Goal: Information Seeking & Learning: Find specific fact

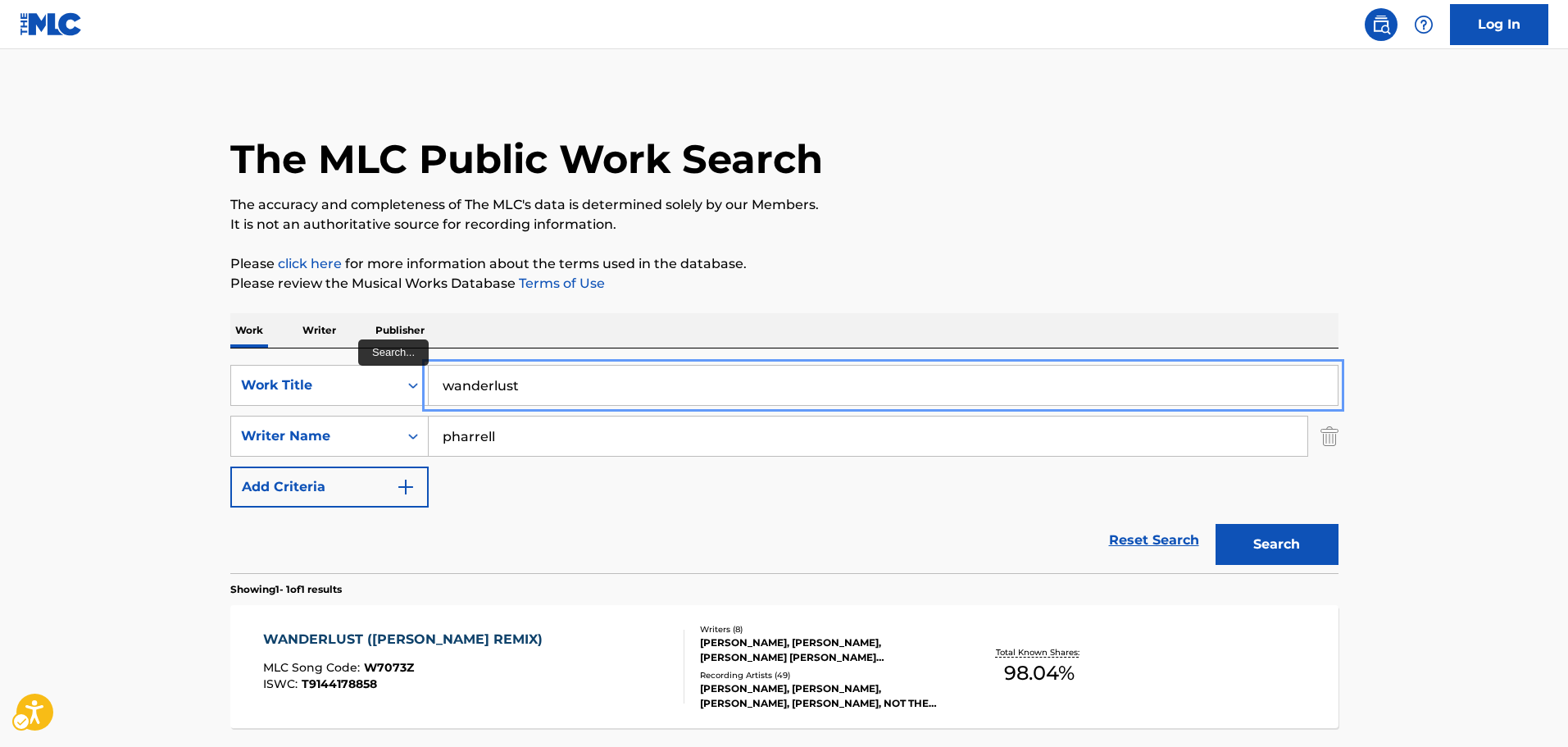
scroll to position [145, 0]
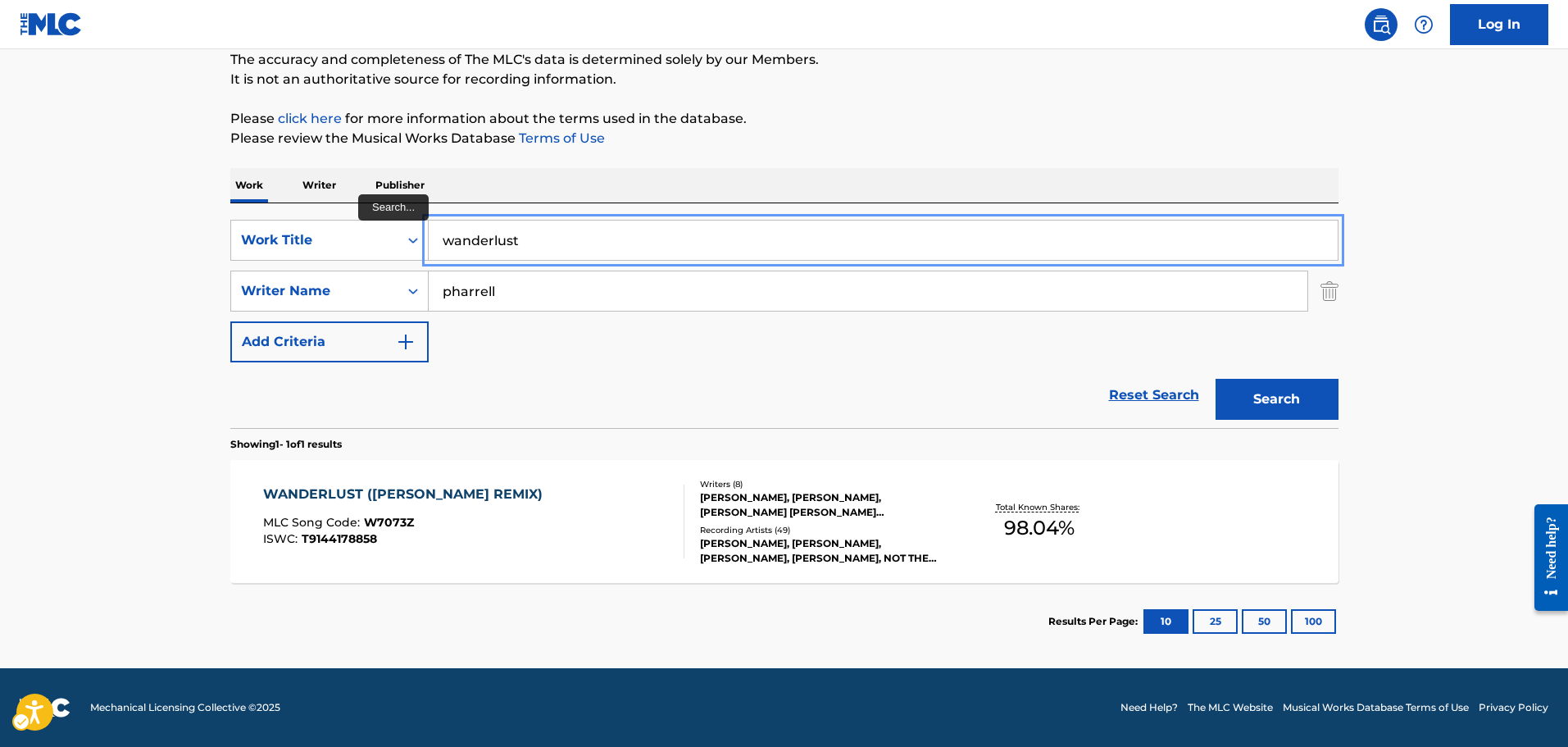
click at [741, 236] on input "wanderlust" at bounding box center [883, 240] width 909 height 40
type input "ONE SHOT"
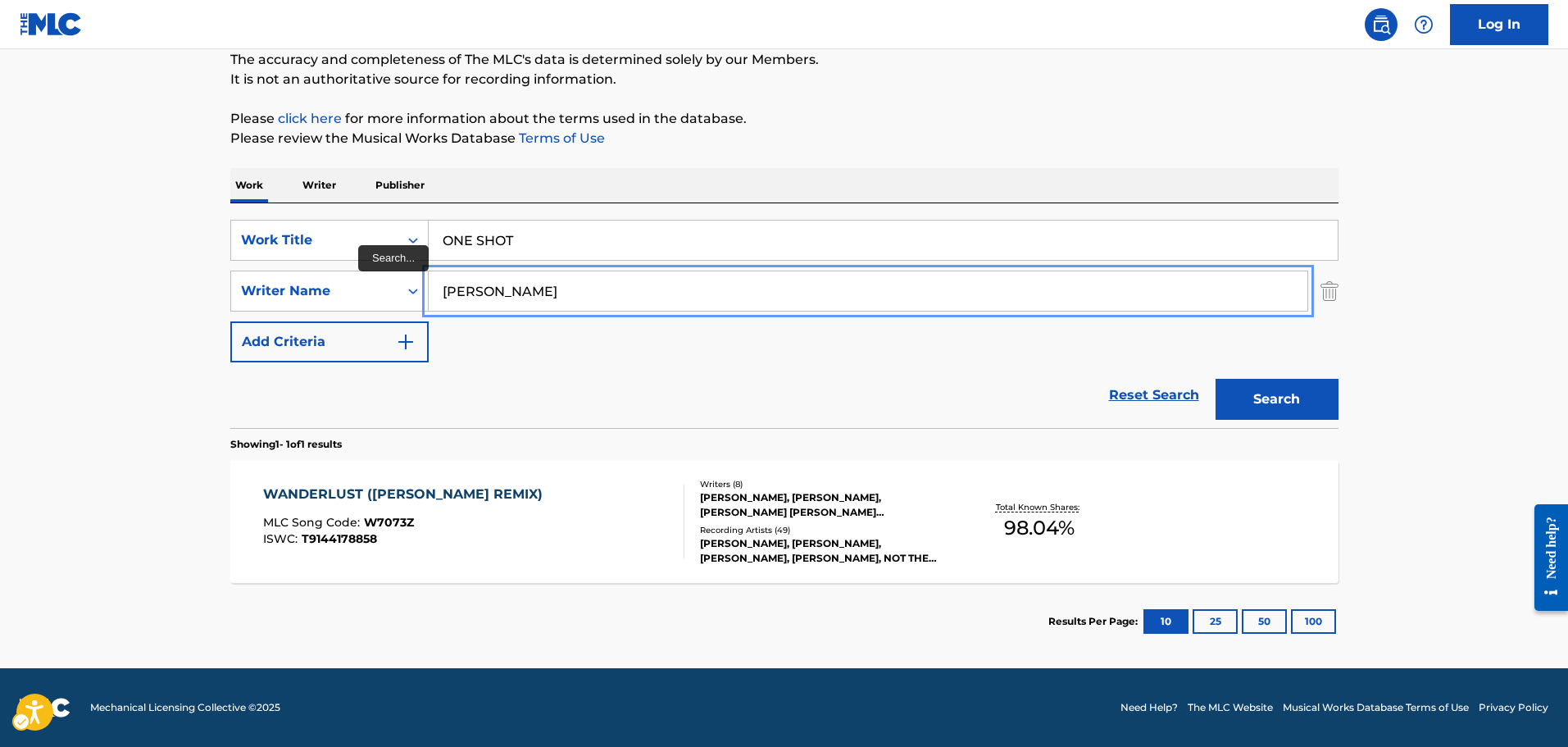
type input "ROBIN THICKE"
click at [1216, 379] on button "Search" at bounding box center [1277, 399] width 123 height 41
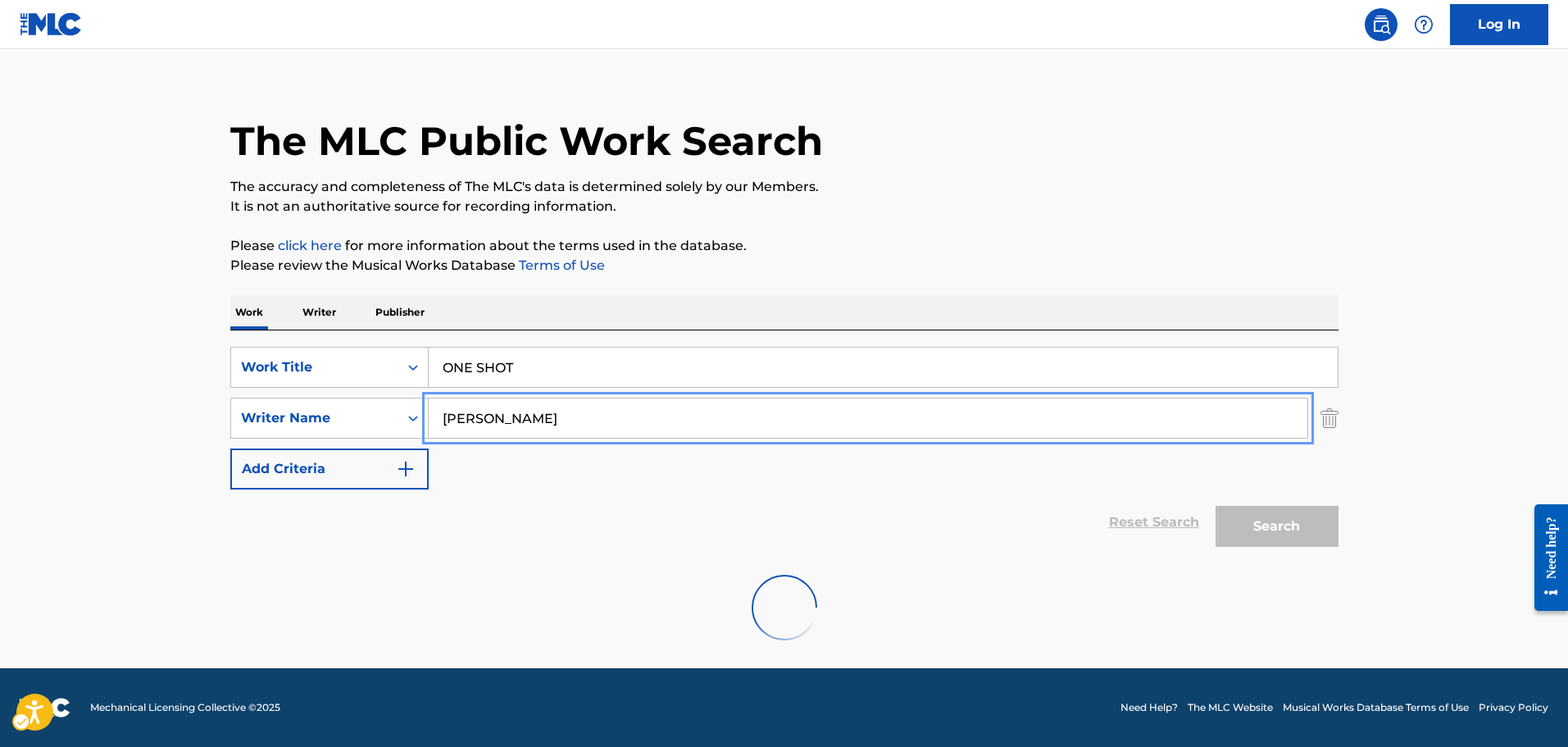
scroll to position [145, 0]
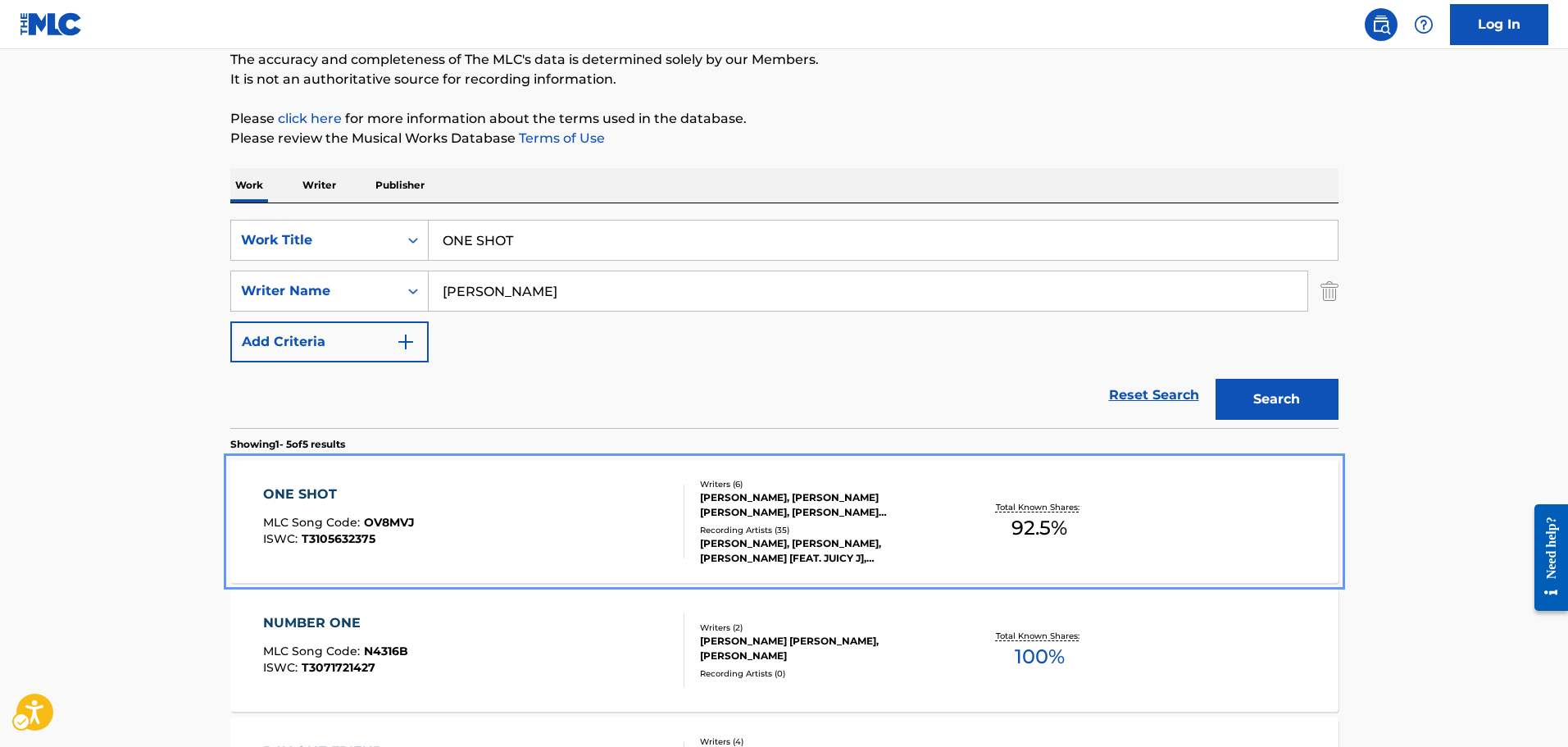
click at [573, 531] on div "ONE SHOT MLC Song Code : OV8MVJ ISWC : T3105632375" at bounding box center [474, 521] width 421 height 74
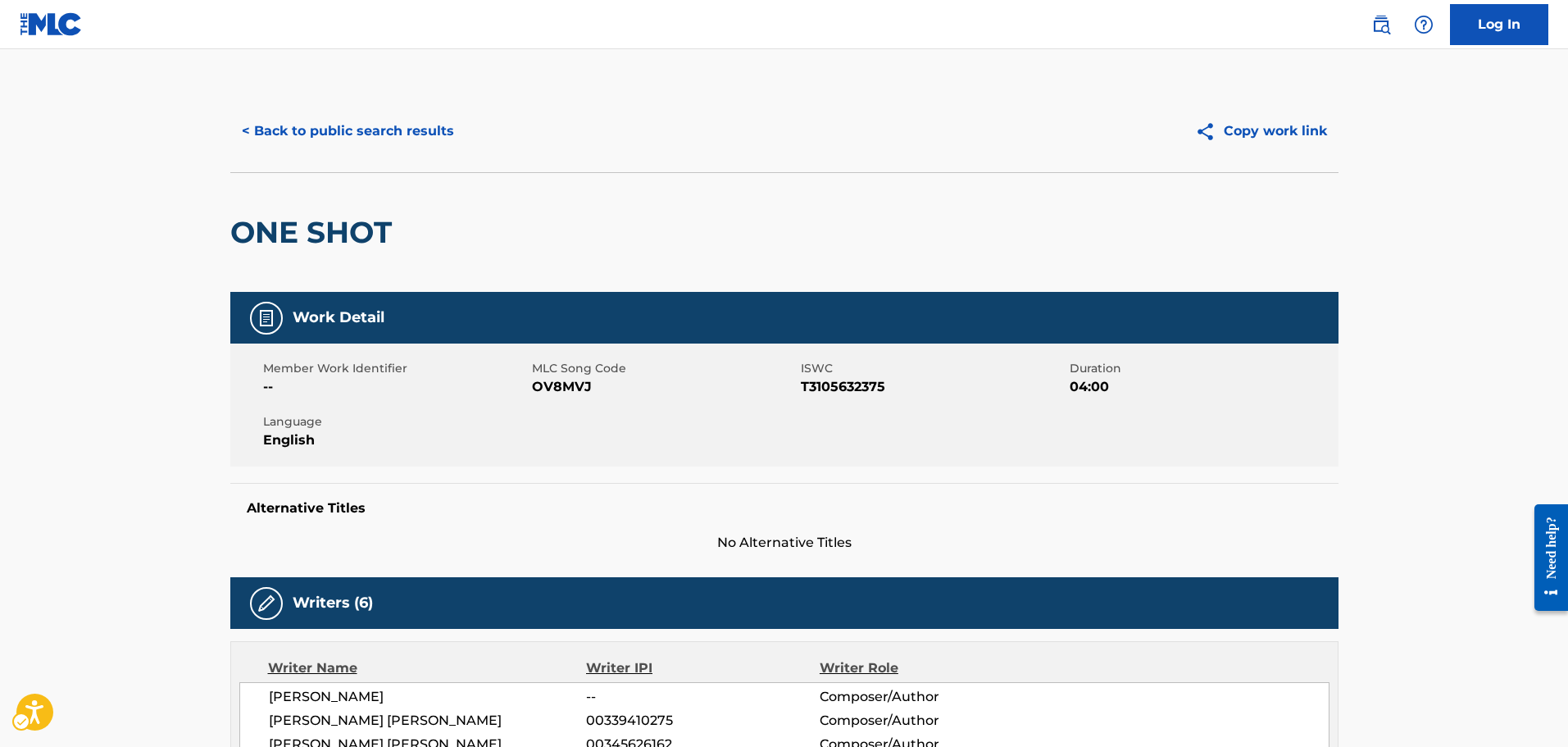
click at [563, 390] on span "MLC Song Code - OV8MVJ" at bounding box center [664, 386] width 264 height 20
copy span "OV8MVJ"
click at [256, 134] on button "< Back to public search results" at bounding box center [348, 130] width 235 height 41
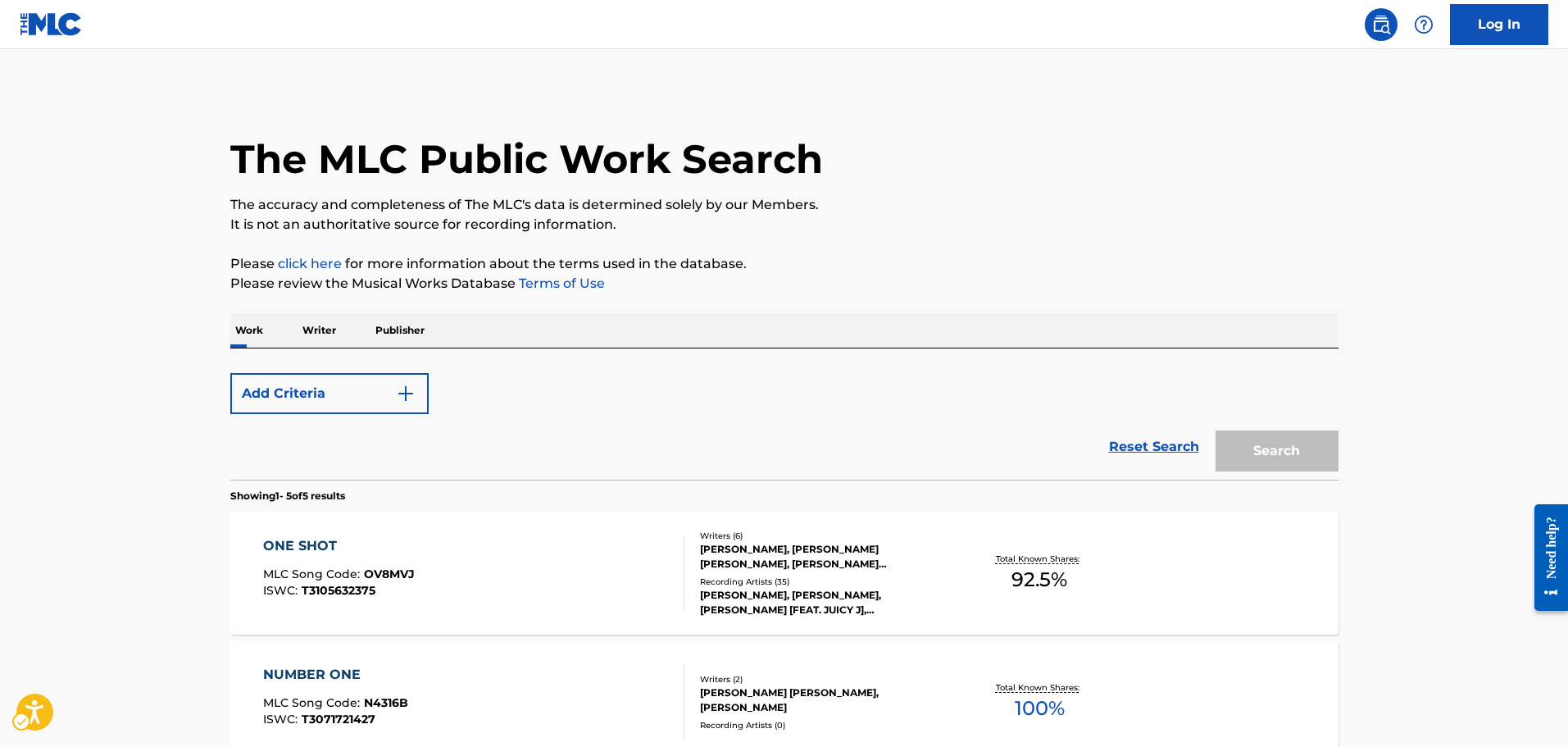
scroll to position [145, 0]
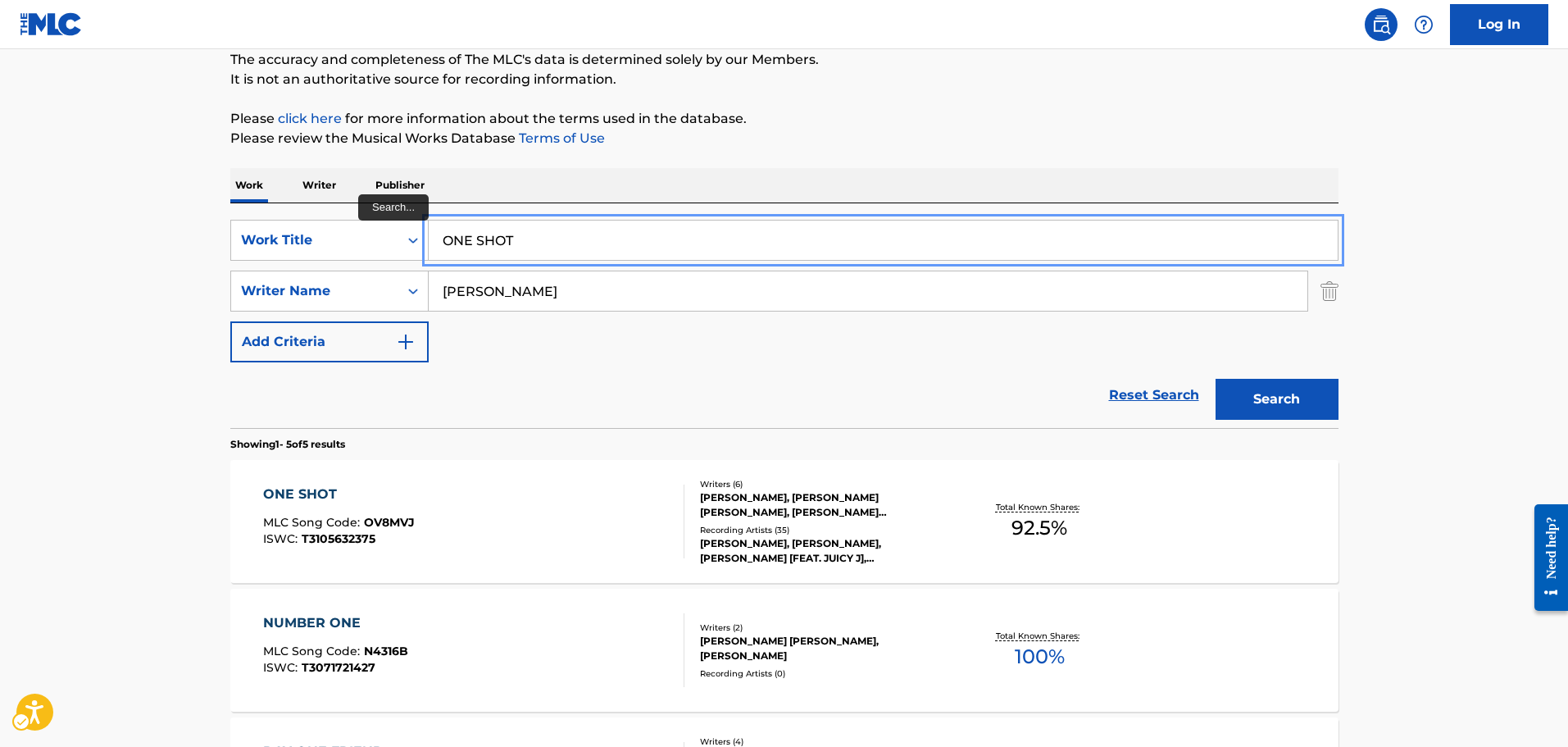
click at [1137, 245] on input "ONE SHOT" at bounding box center [883, 240] width 909 height 40
type input "for the kids"
click at [1216, 379] on button "Search" at bounding box center [1277, 399] width 123 height 41
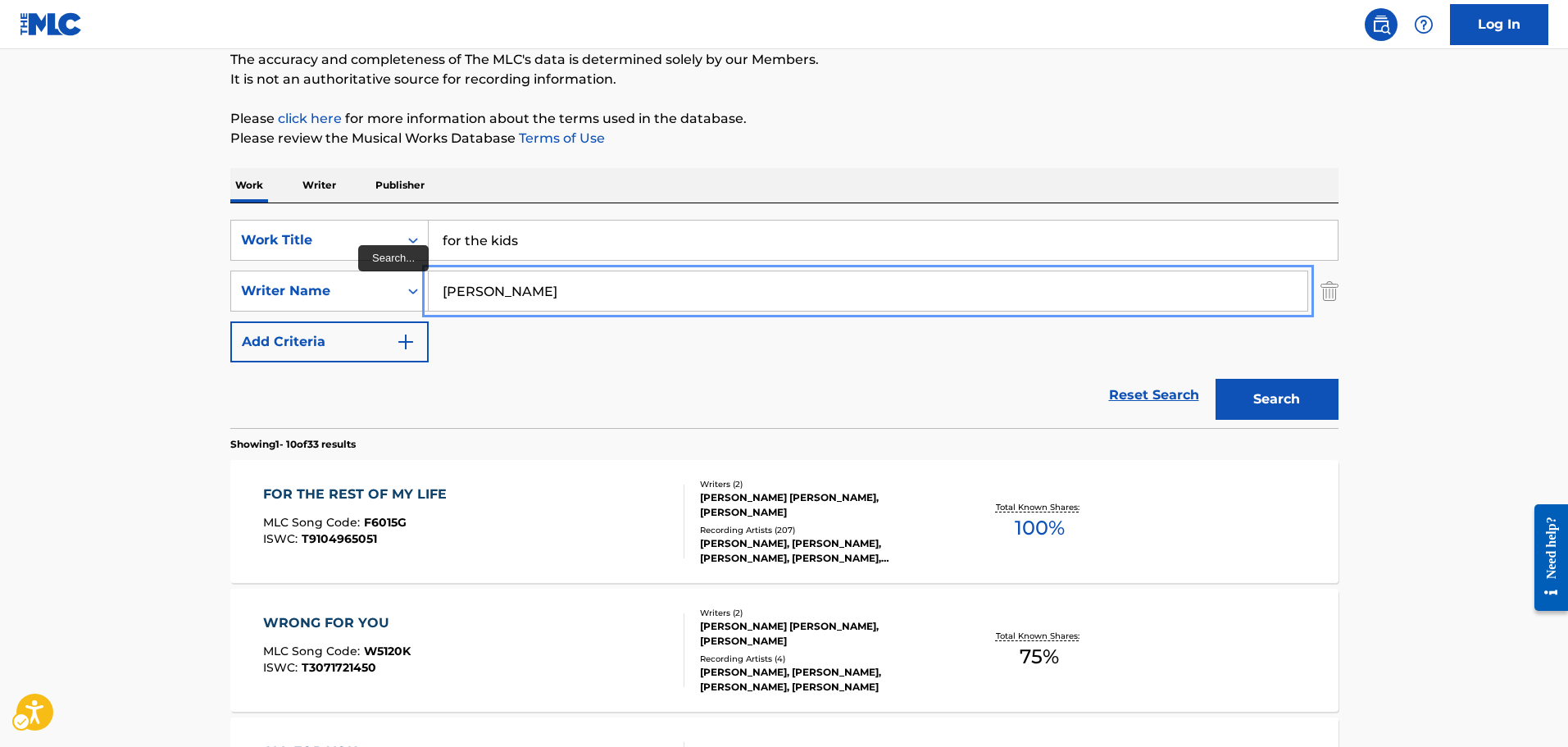
click at [765, 286] on input "[PERSON_NAME]" at bounding box center [868, 291] width 878 height 40
paste input "Max Hart"
type input "Max Hart"
click at [1216, 379] on button "Search" at bounding box center [1277, 399] width 123 height 41
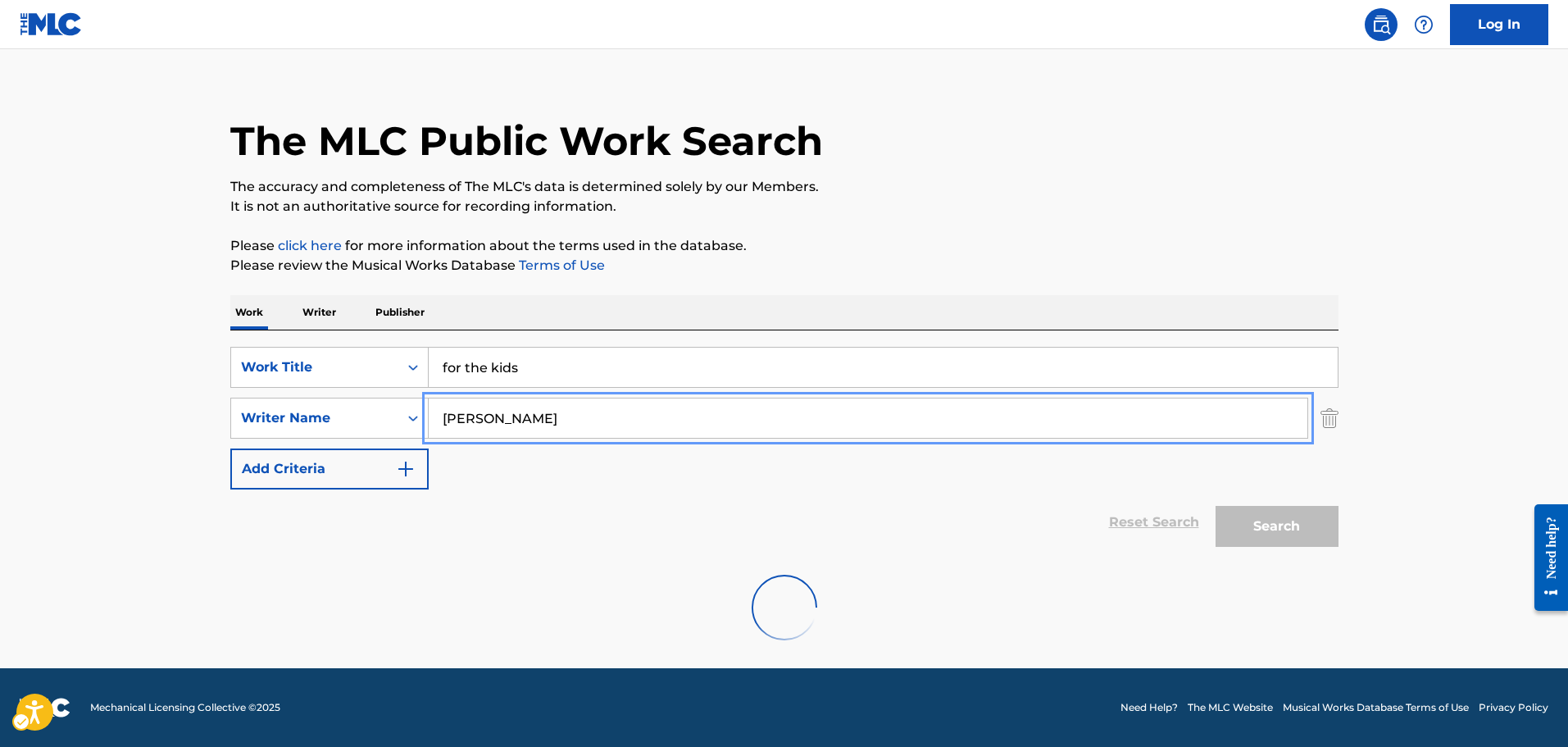
click at [818, 399] on input "Max Hart" at bounding box center [868, 418] width 878 height 40
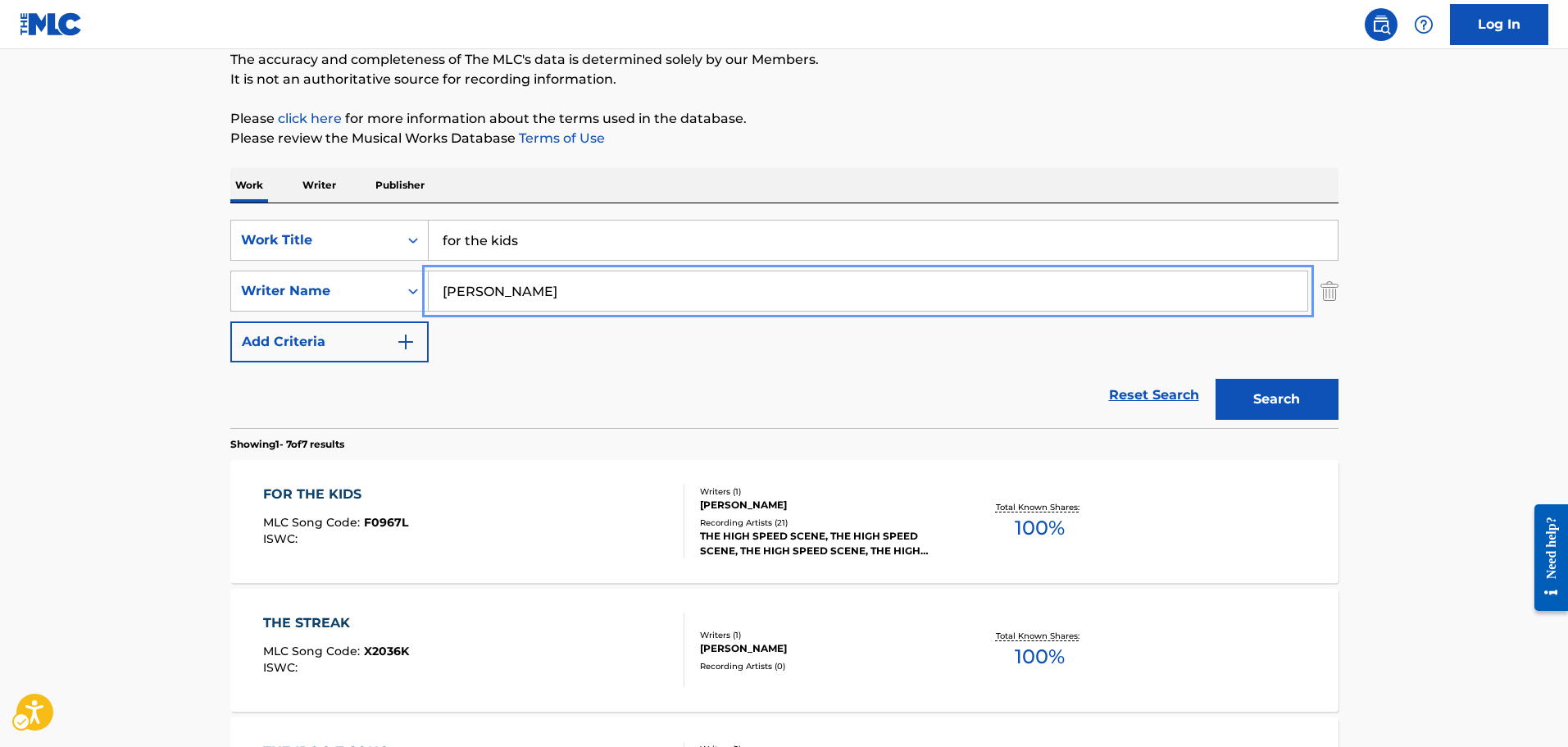
click at [887, 177] on div "Work Writer Publisher" at bounding box center [784, 185] width 1108 height 34
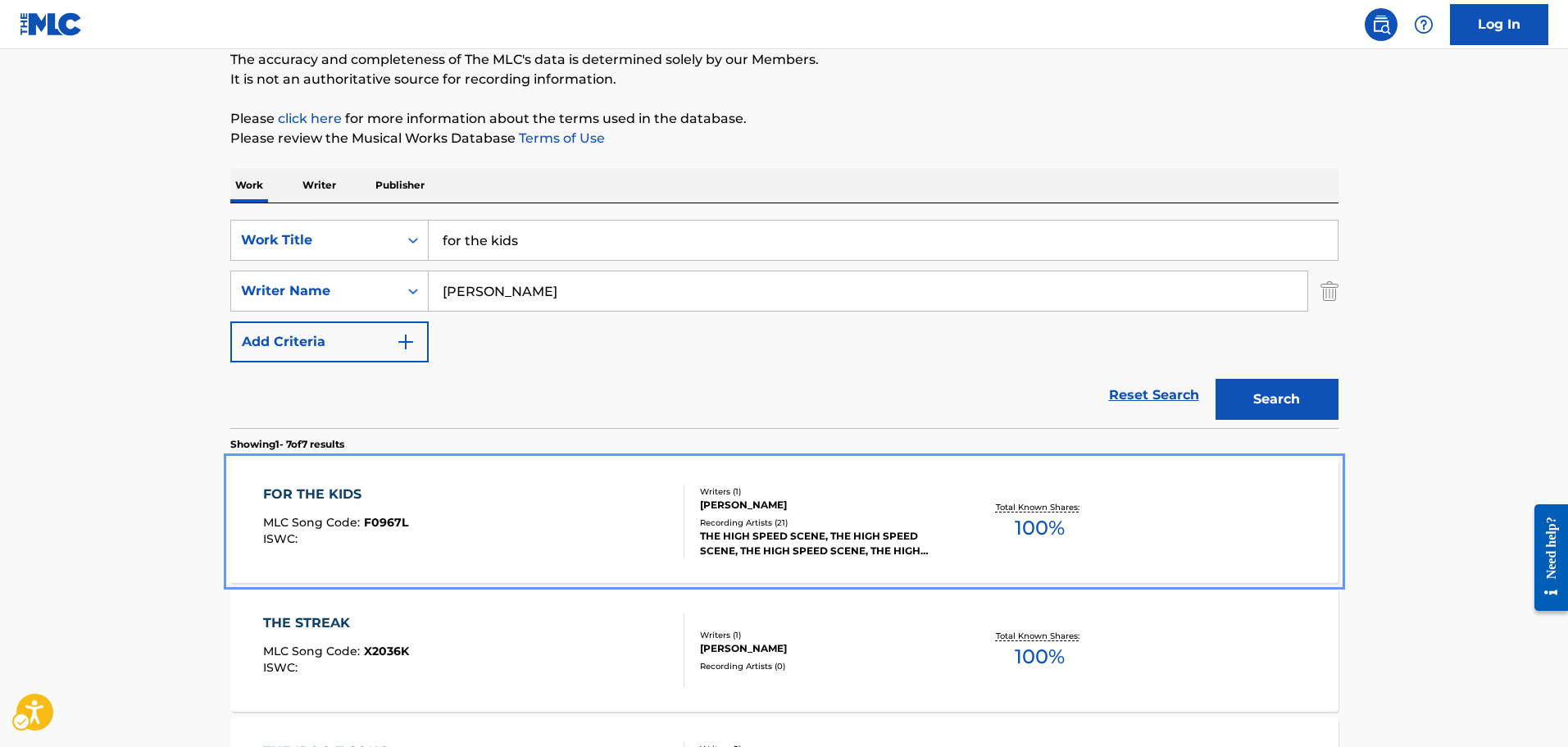
click at [724, 518] on div "Recording Artists ( 21 )" at bounding box center [824, 522] width 247 height 12
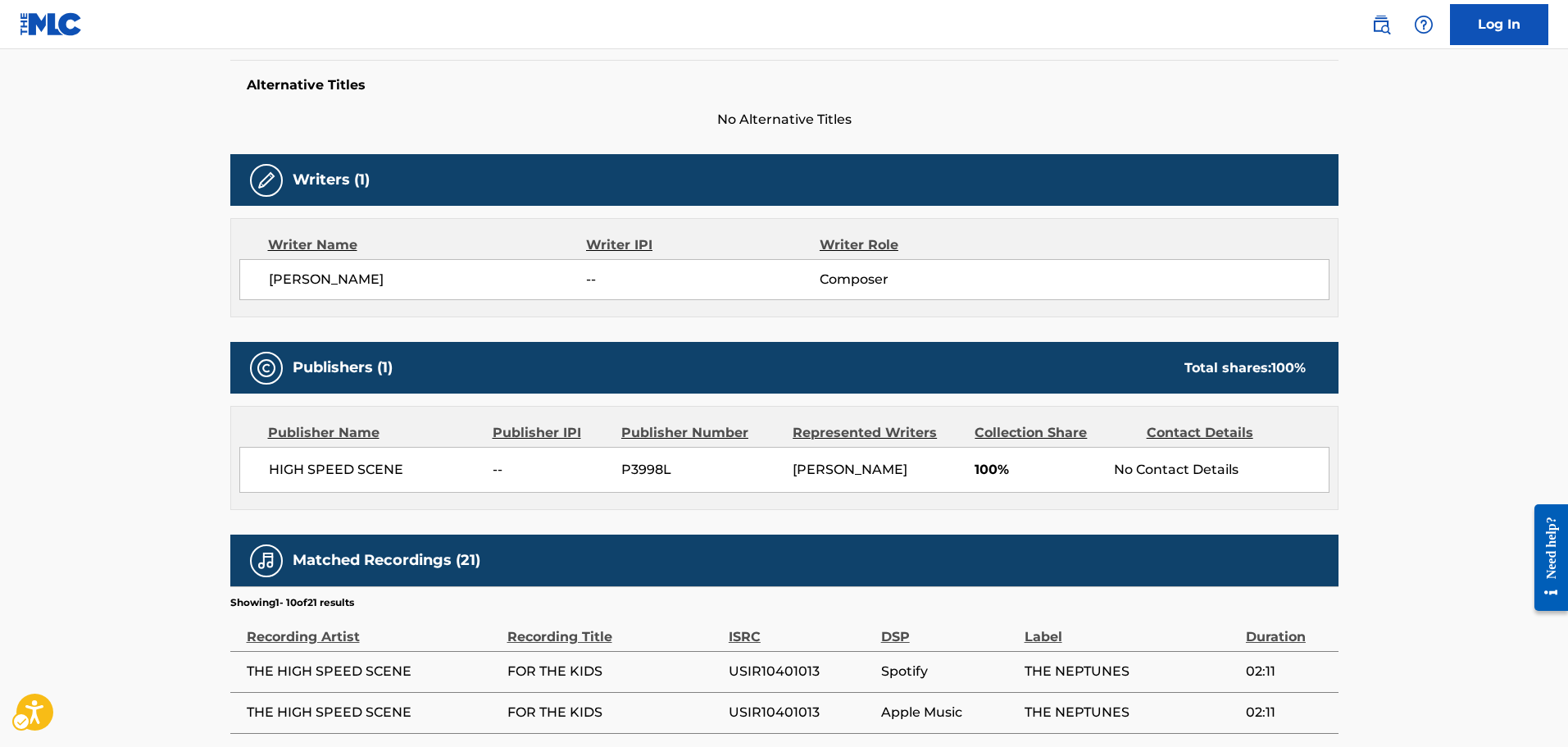
scroll to position [246, 0]
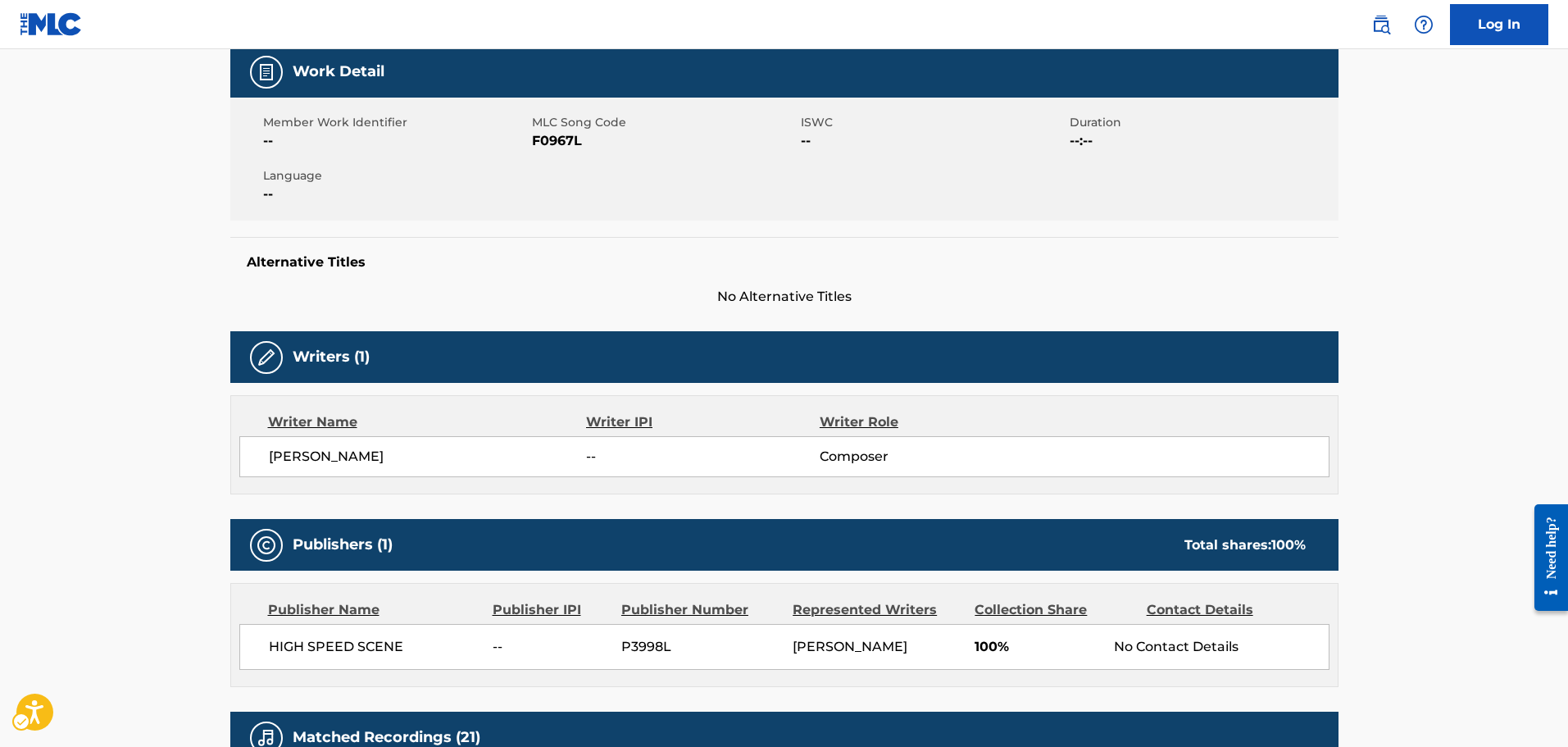
click at [565, 139] on span "MLC Song Code - F0967L" at bounding box center [664, 141] width 264 height 20
copy span "F0967L"
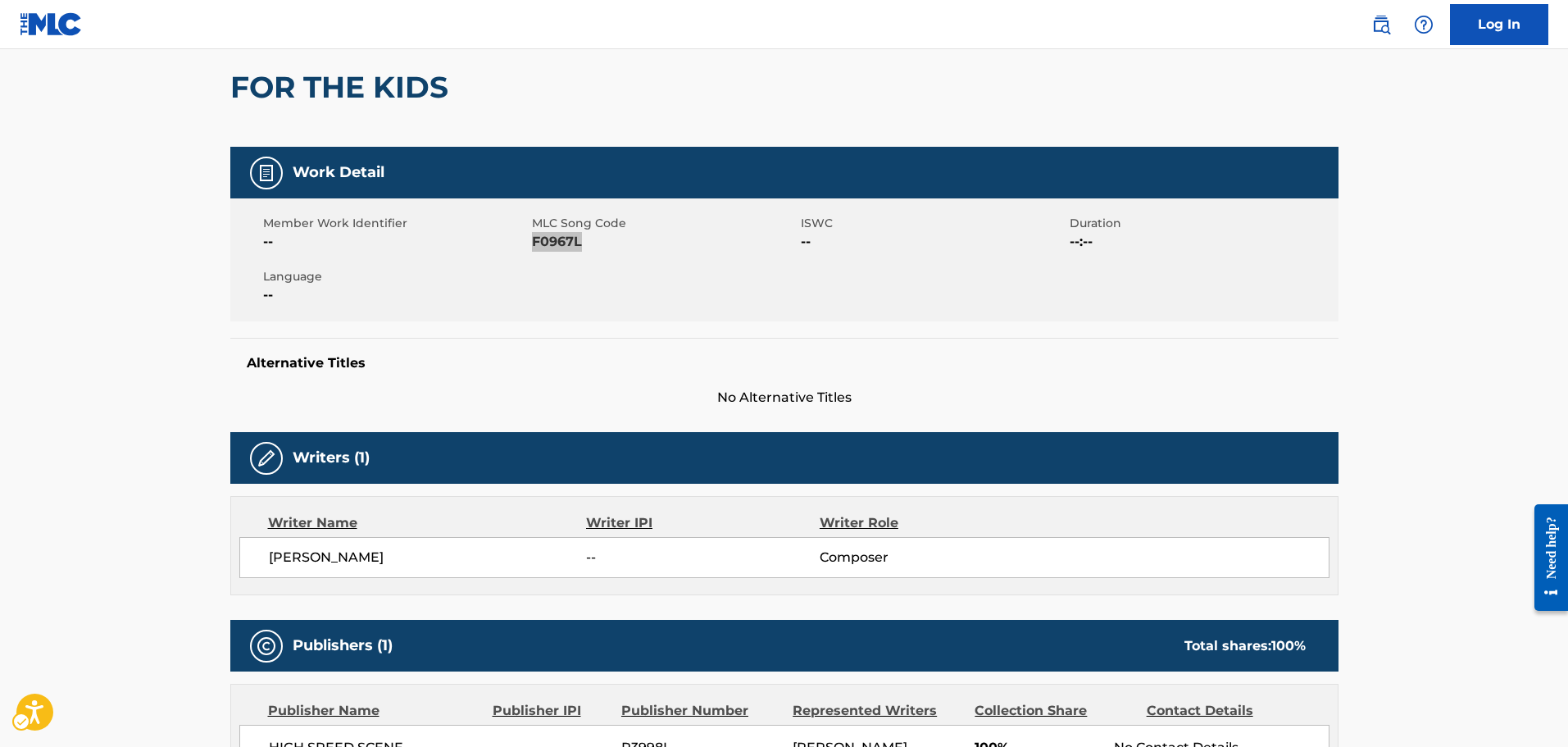
scroll to position [0, 0]
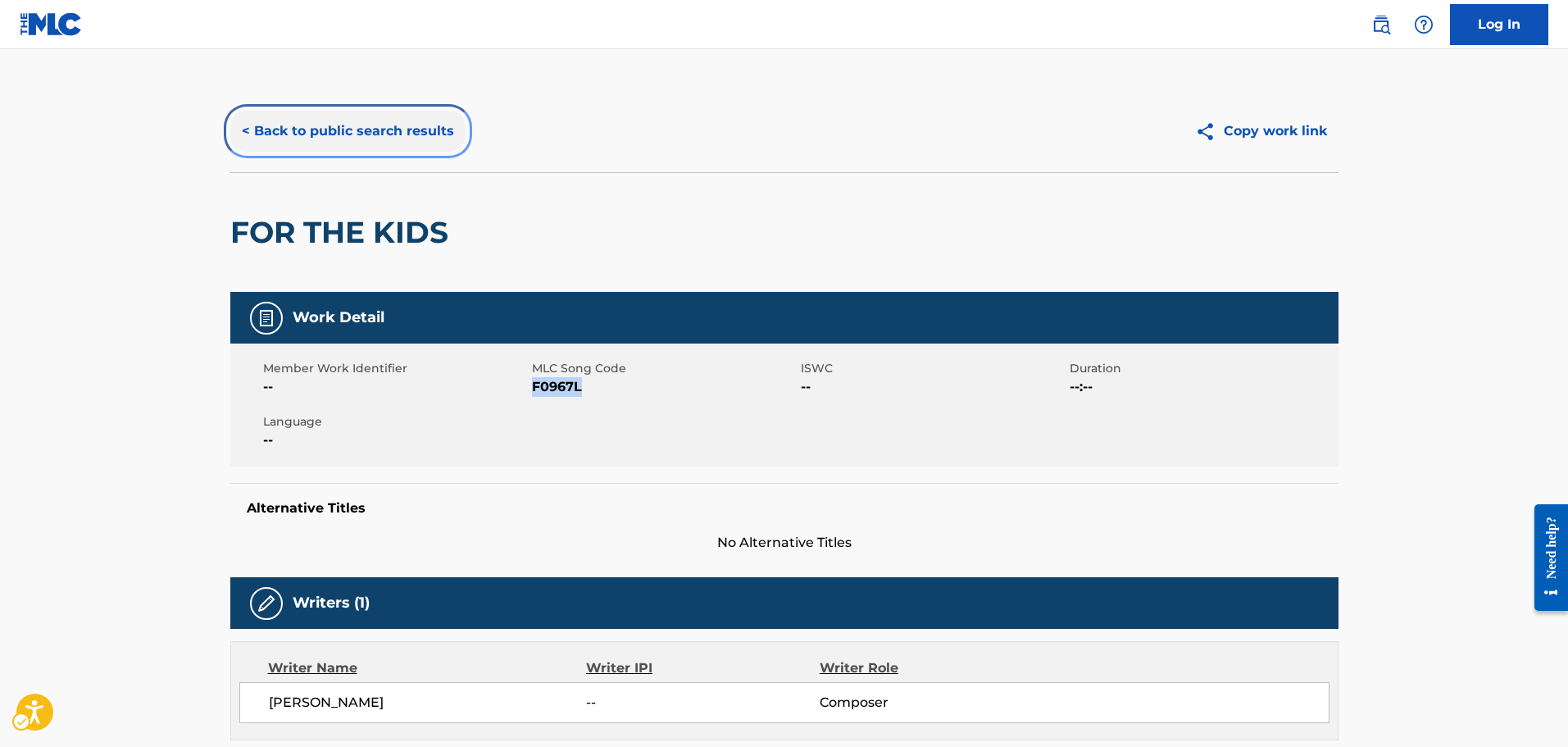
click at [258, 130] on button "< Back to public search results" at bounding box center [348, 130] width 235 height 41
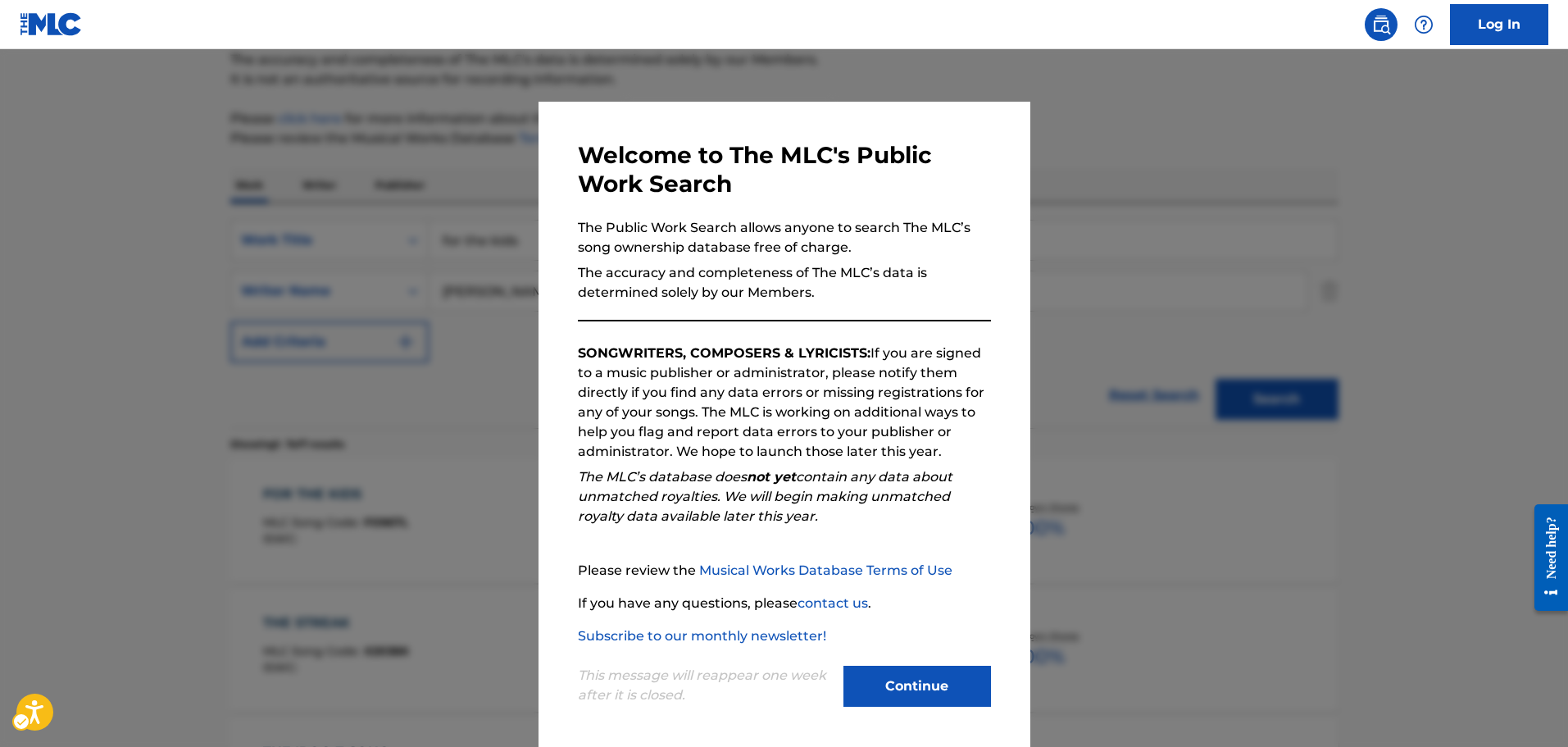
click at [425, 332] on div at bounding box center [784, 422] width 1568 height 747
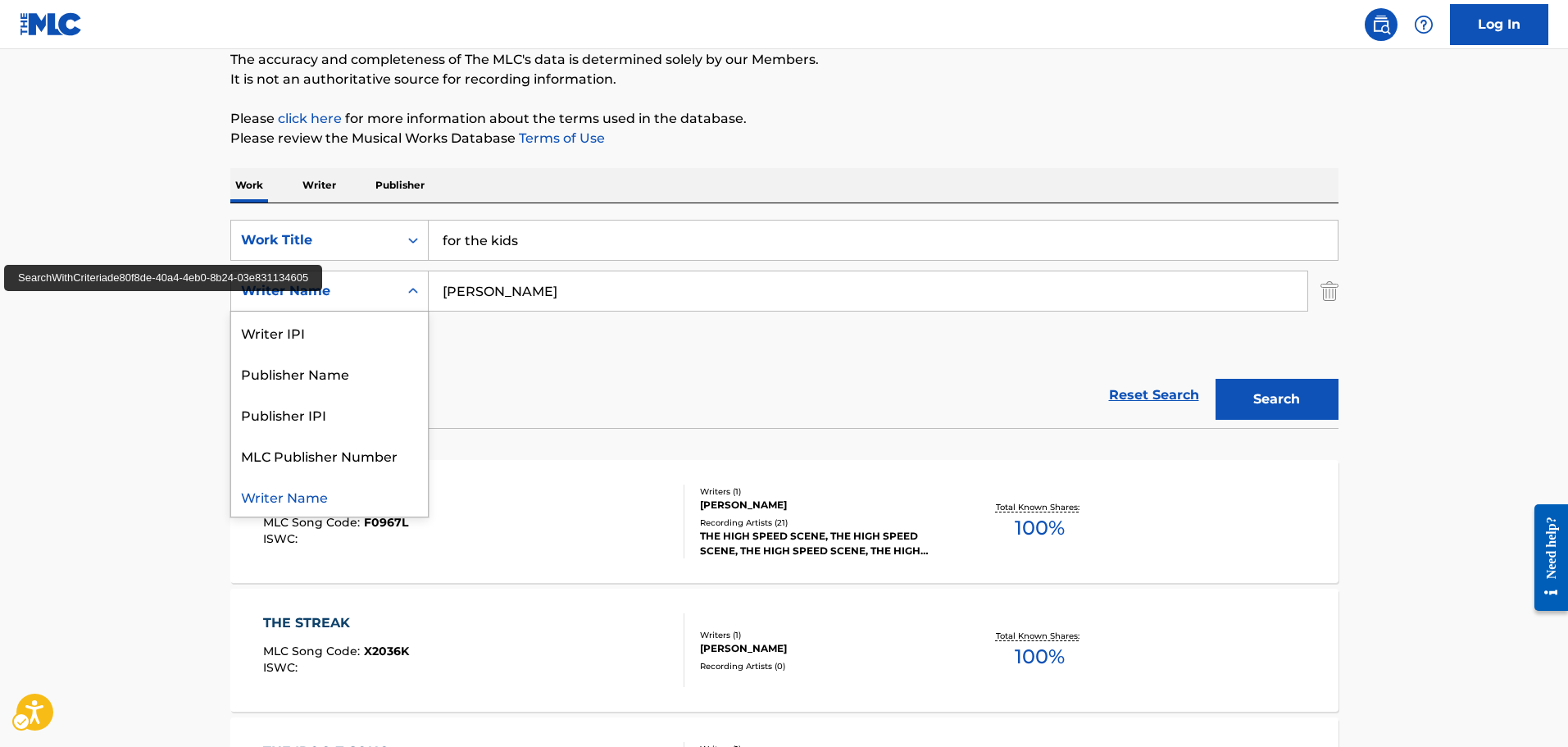
click at [391, 297] on div "Writer Name" at bounding box center [315, 291] width 167 height 31
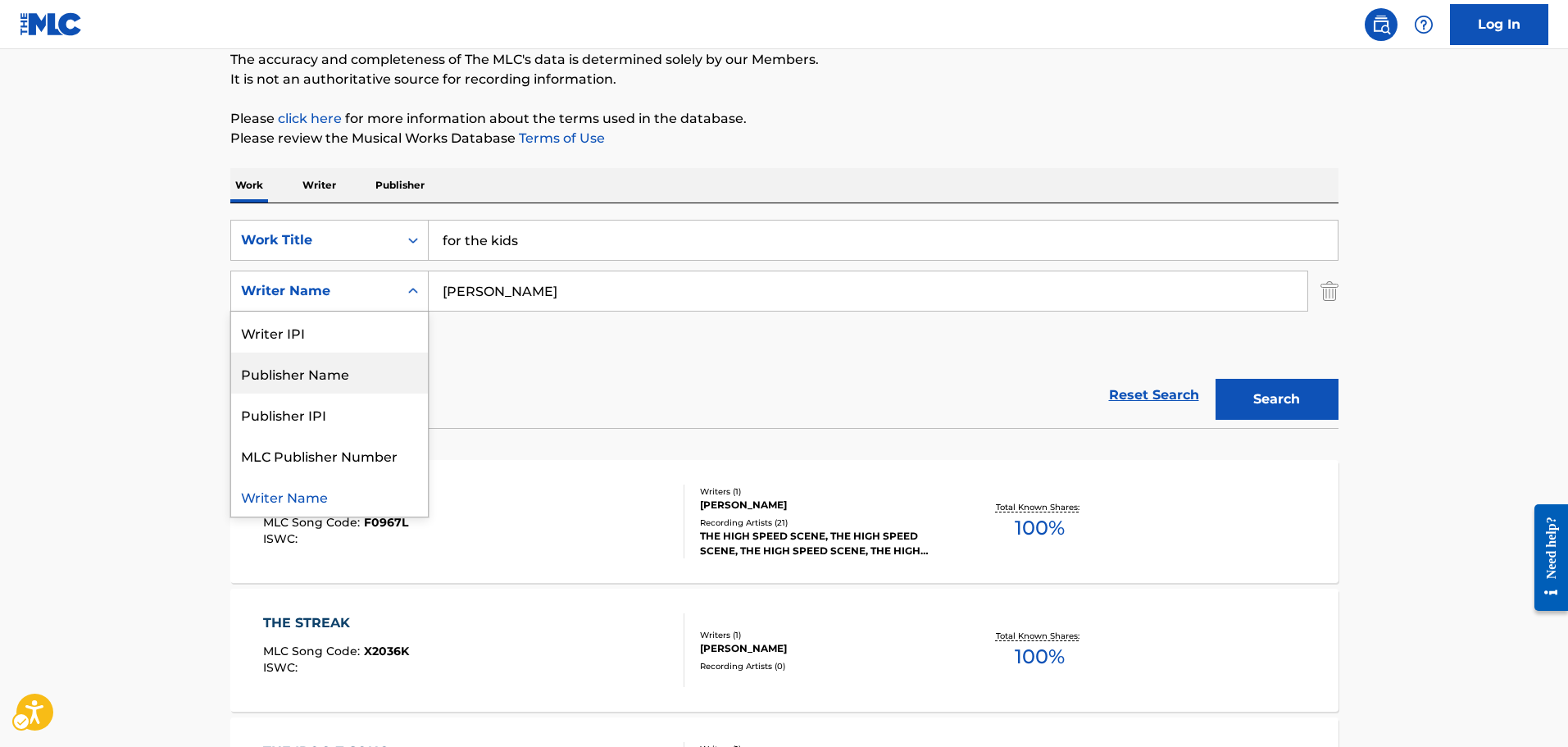
click at [659, 338] on div "SearchWithCriteria073398fb-a11d-4343-a24c-1ea30591c983 Work Title for the kids …" at bounding box center [784, 291] width 1108 height 143
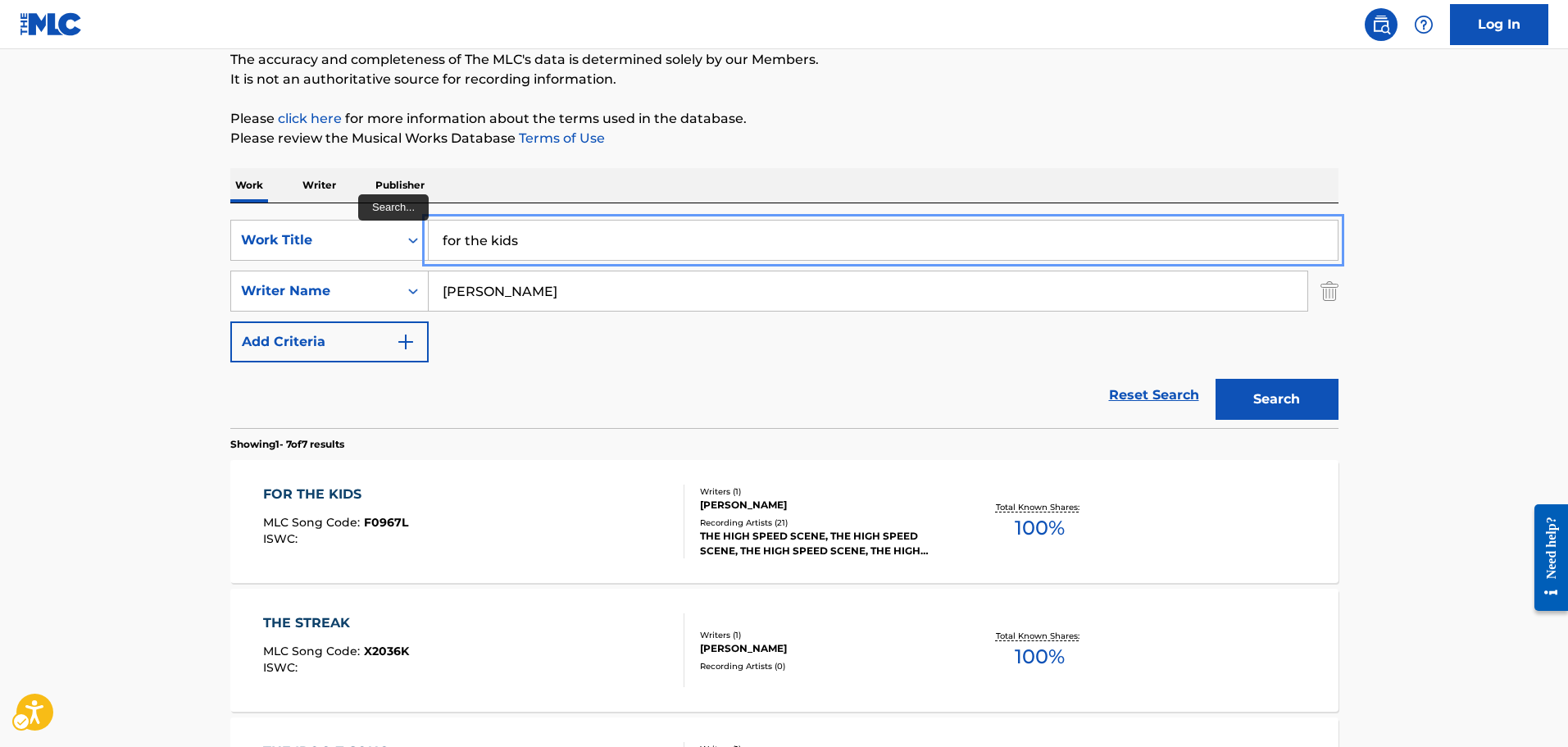
click at [580, 246] on input "for the kids" at bounding box center [883, 240] width 909 height 40
click at [1216, 379] on button "Search" at bounding box center [1277, 399] width 123 height 41
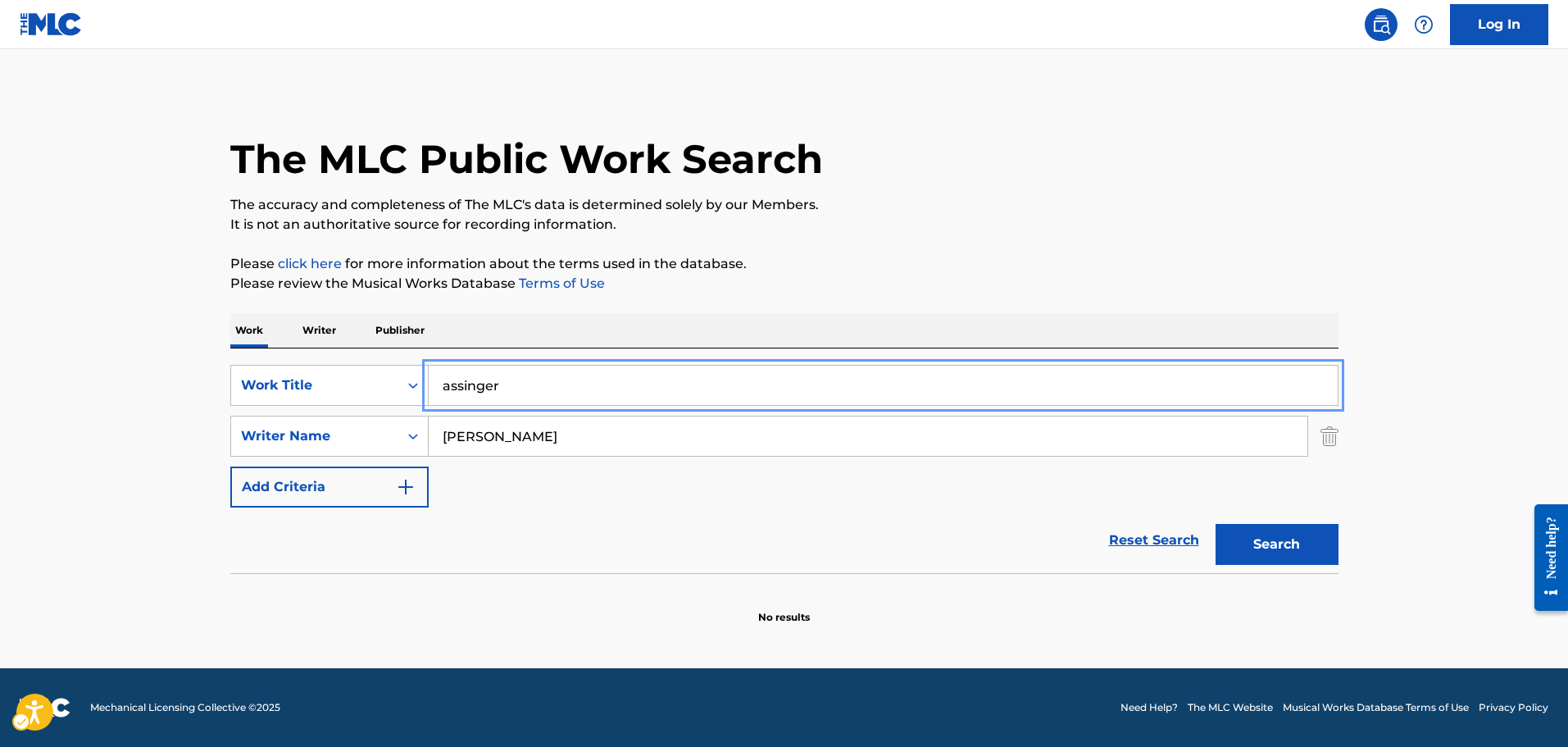
scroll to position [0, 0]
type input "assingear"
click at [1218, 523] on button "Search" at bounding box center [1279, 543] width 123 height 41
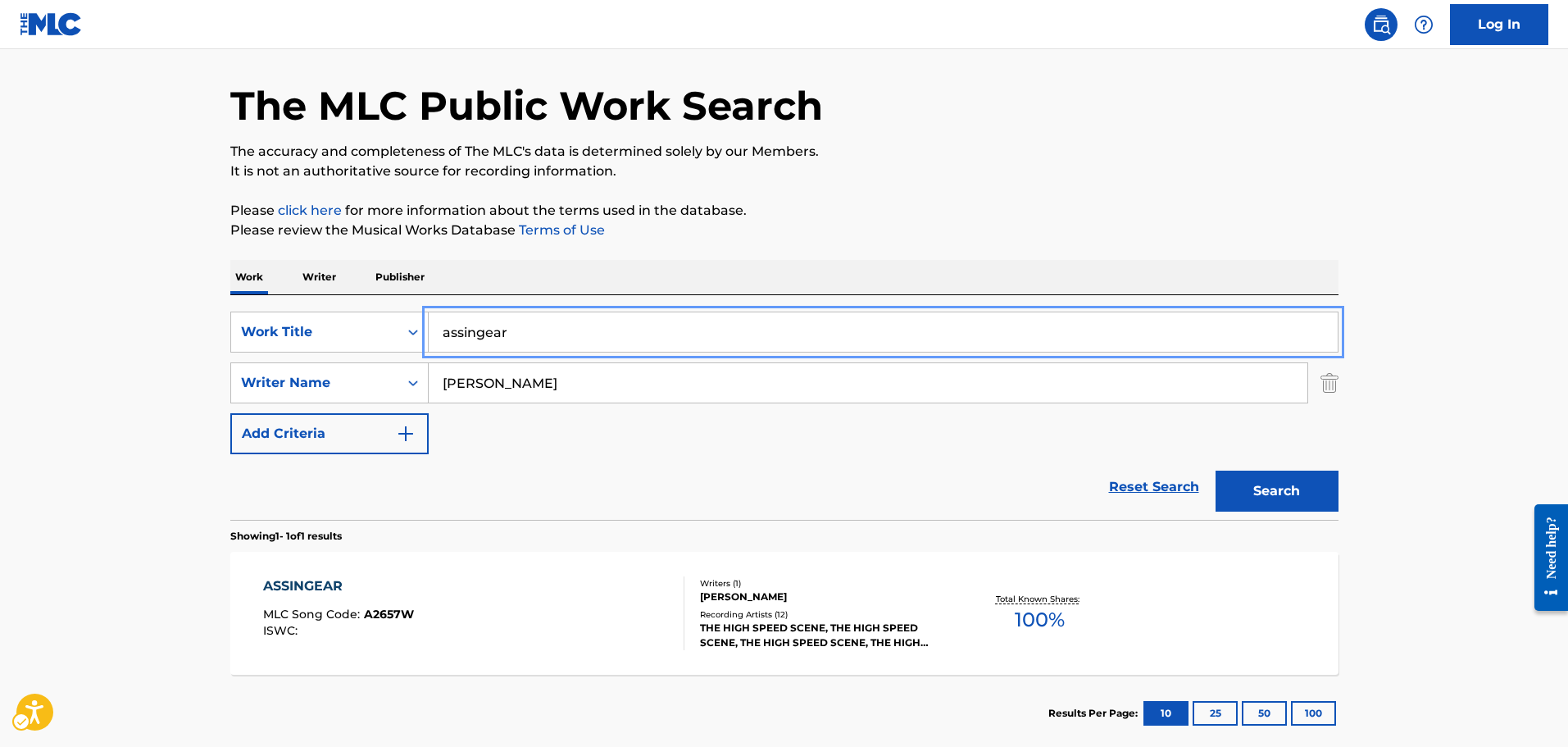
scroll to position [145, 0]
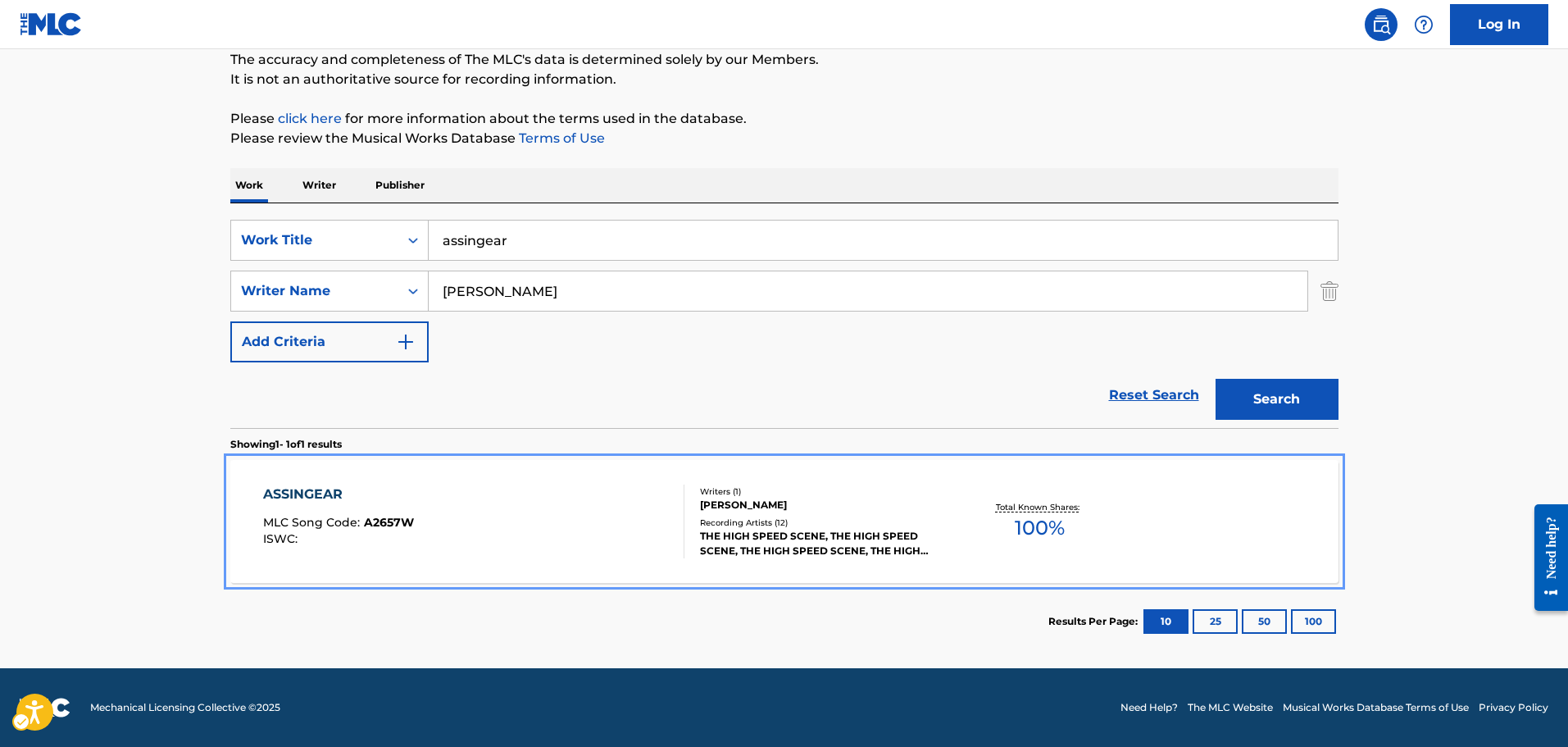
click at [672, 550] on div at bounding box center [677, 521] width 13 height 74
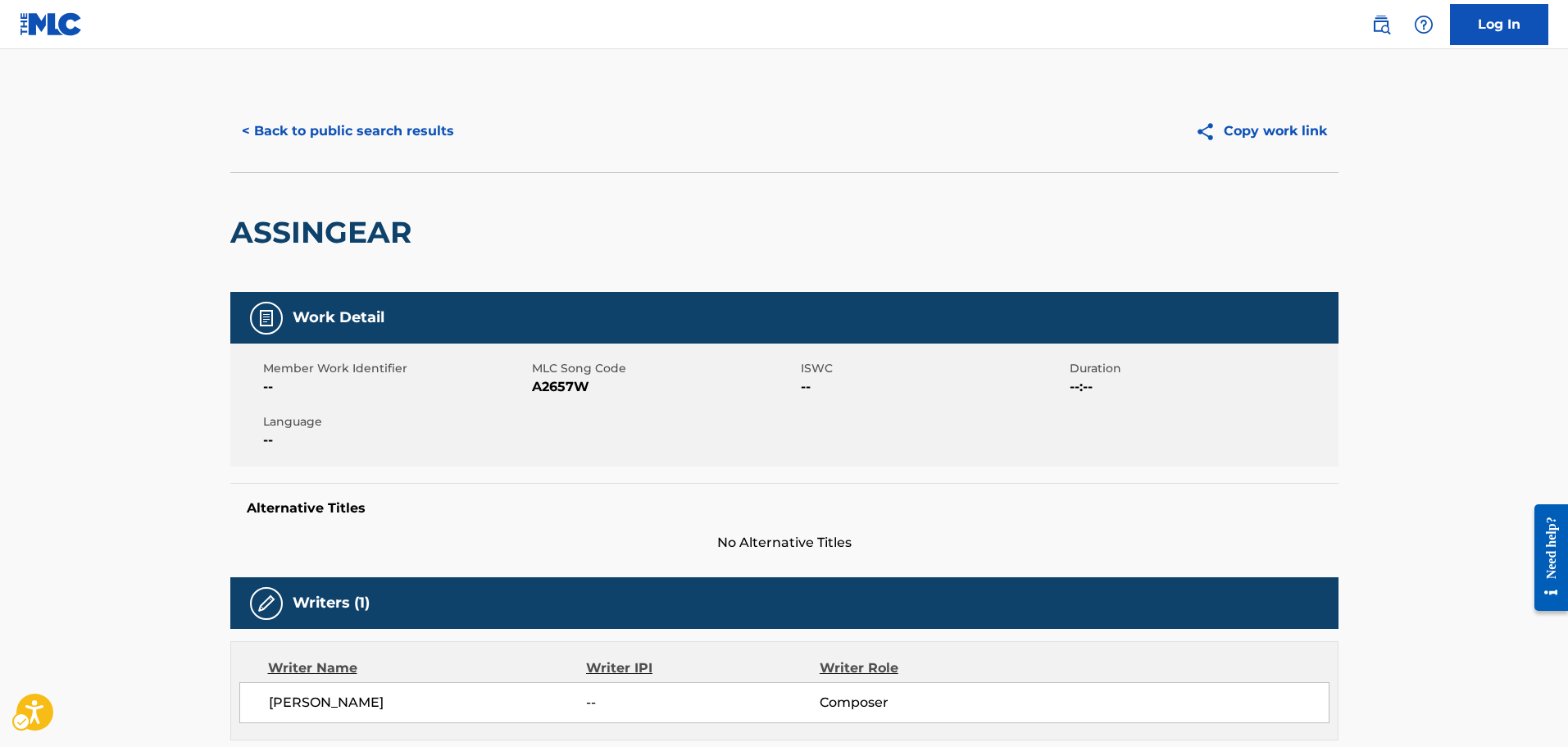
click at [562, 387] on span "MLC Song Code - A2657W" at bounding box center [664, 386] width 264 height 20
copy span "A2657W"
click at [913, 288] on div "ASSINGEAR" at bounding box center [784, 231] width 1108 height 120
click at [341, 113] on button "< Back to public search results" at bounding box center [348, 130] width 235 height 41
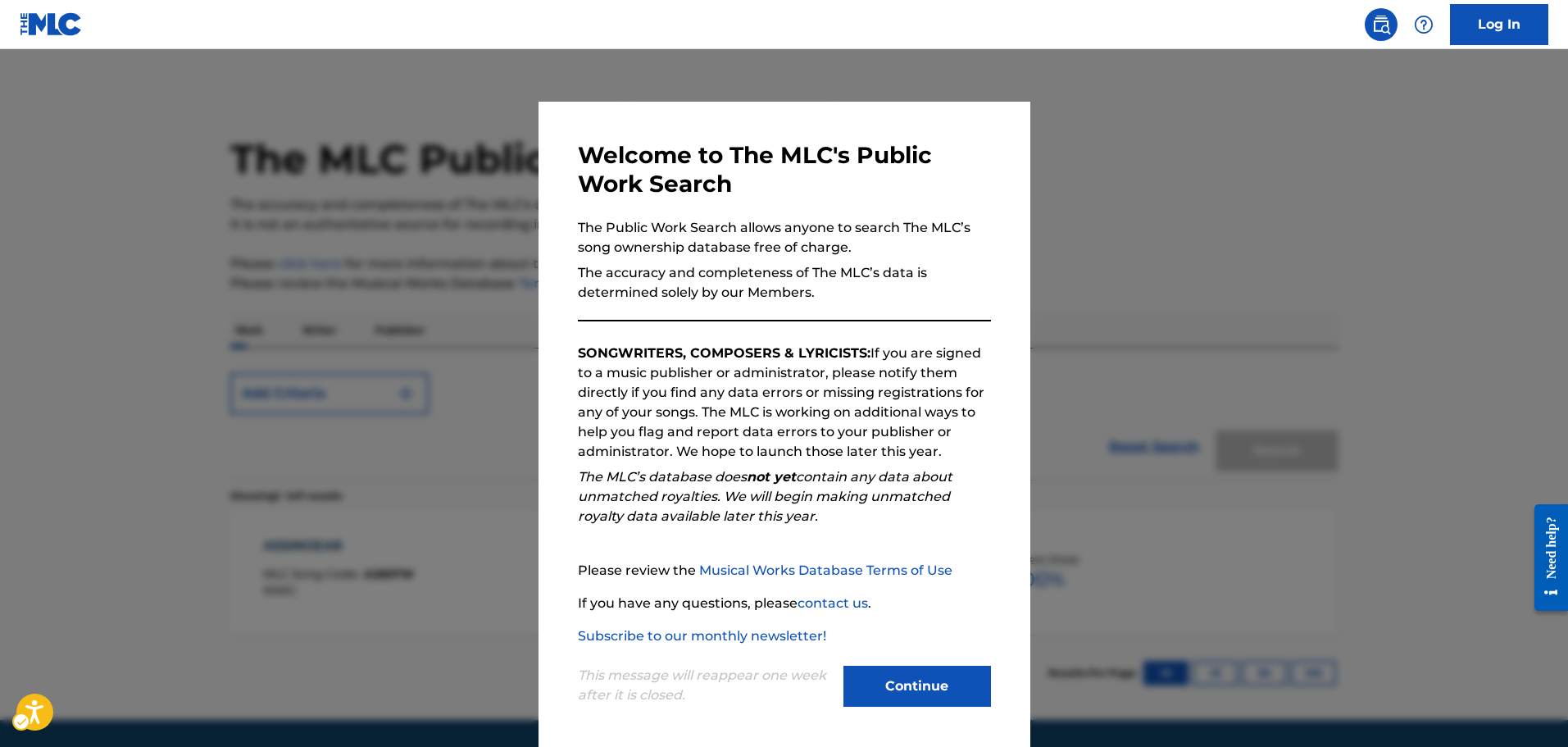
scroll to position [52, 0]
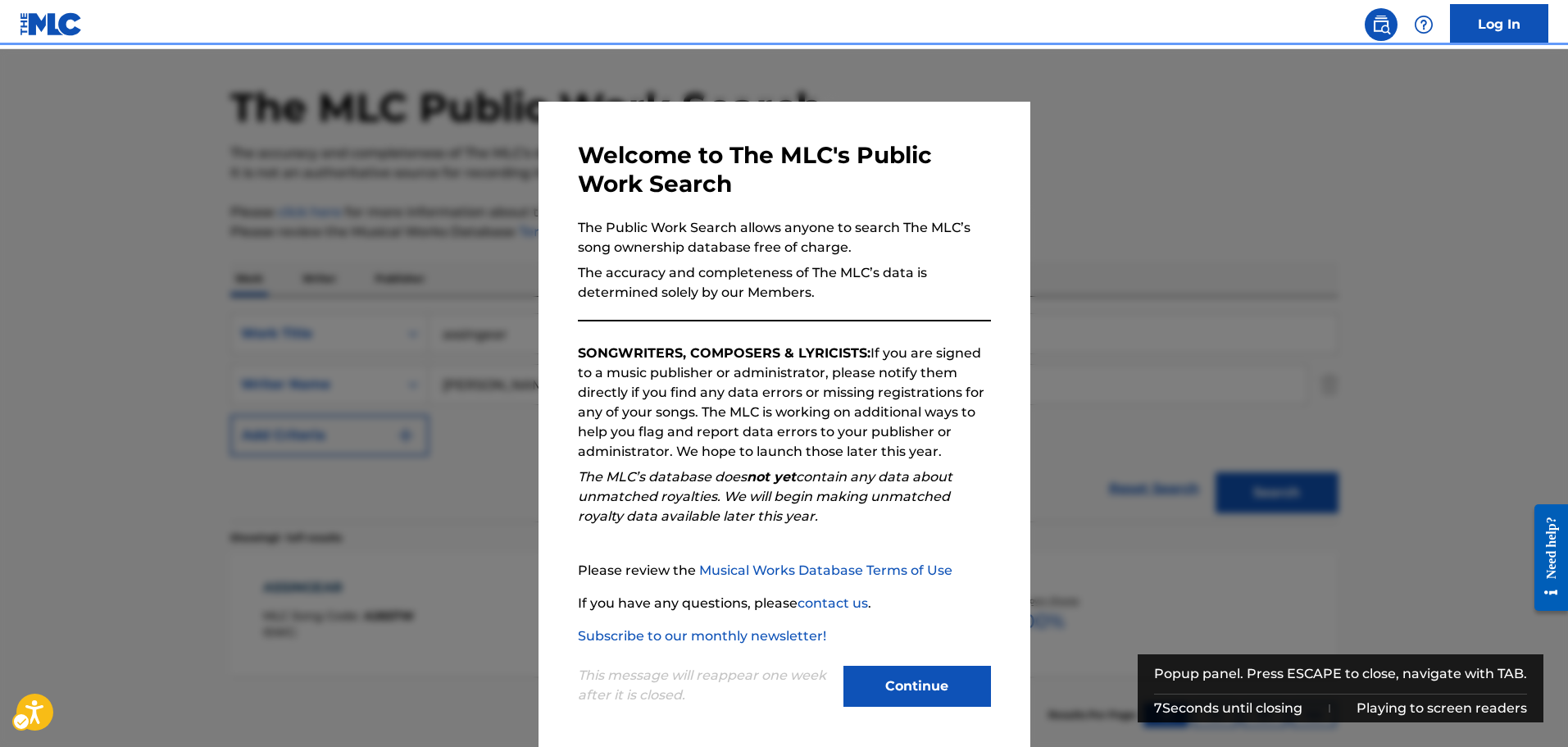
click at [349, 356] on div "Popup" at bounding box center [784, 422] width 1568 height 747
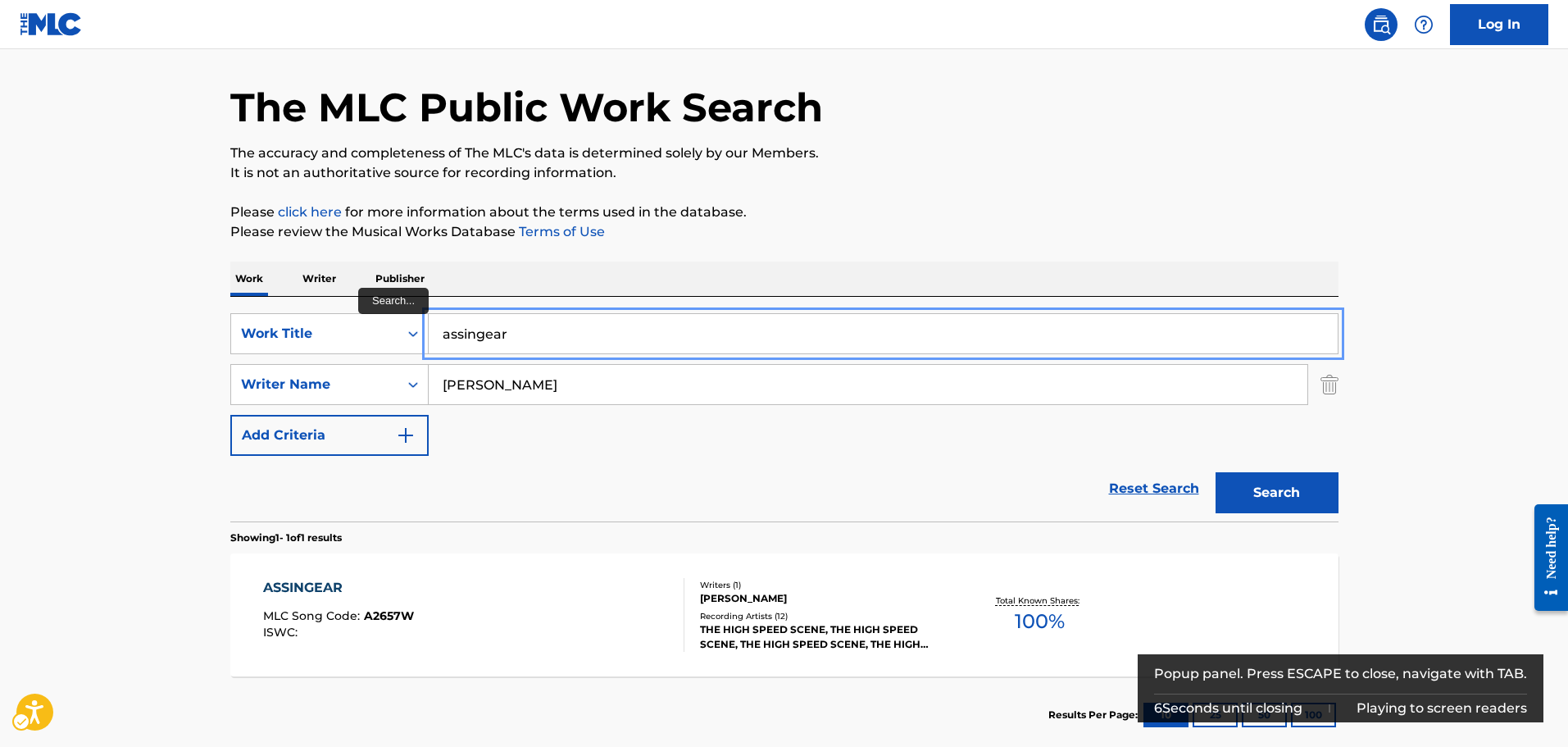
click at [520, 336] on input "assingear" at bounding box center [883, 333] width 909 height 40
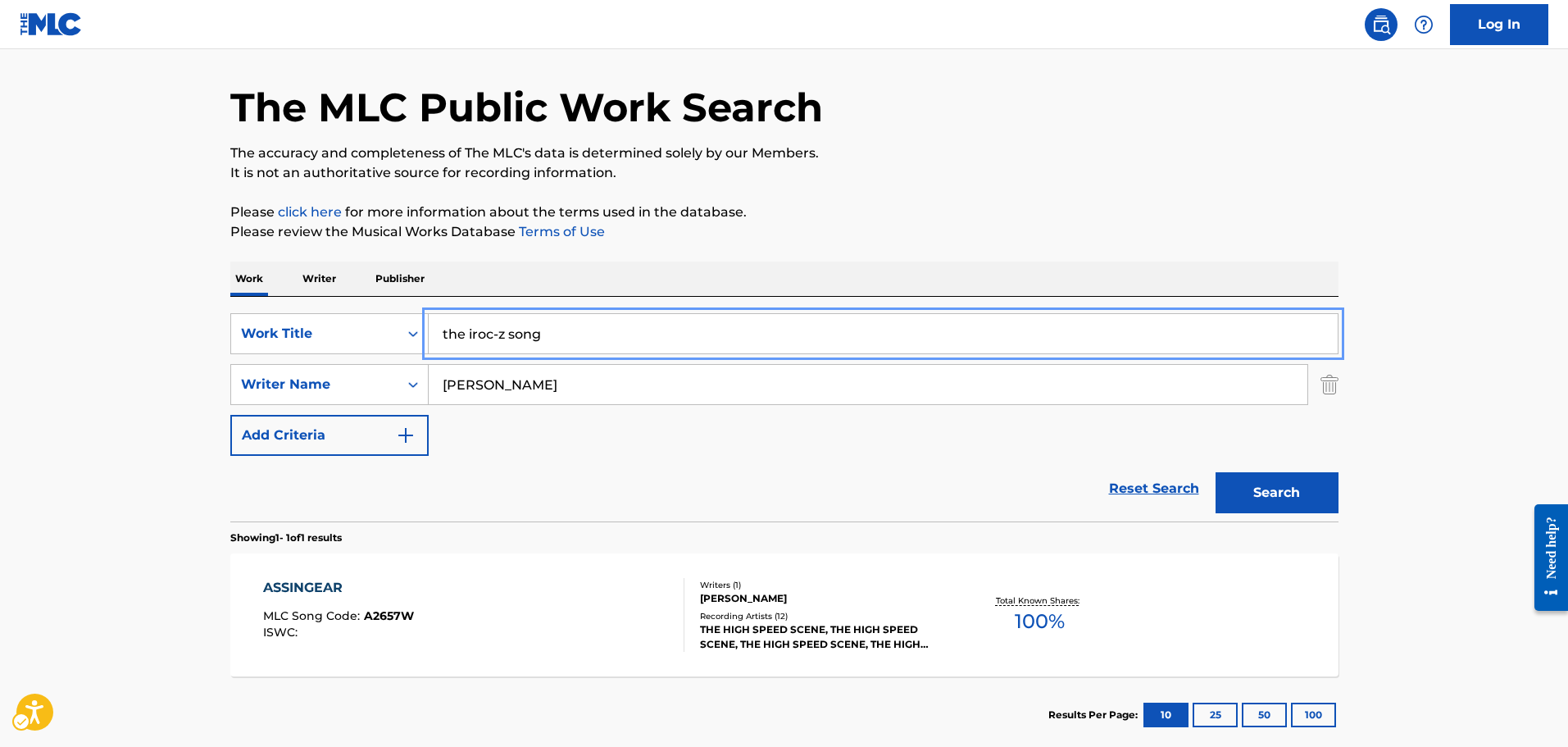
type input "the iroc-z song"
click at [1216, 472] on button "Search" at bounding box center [1277, 492] width 123 height 41
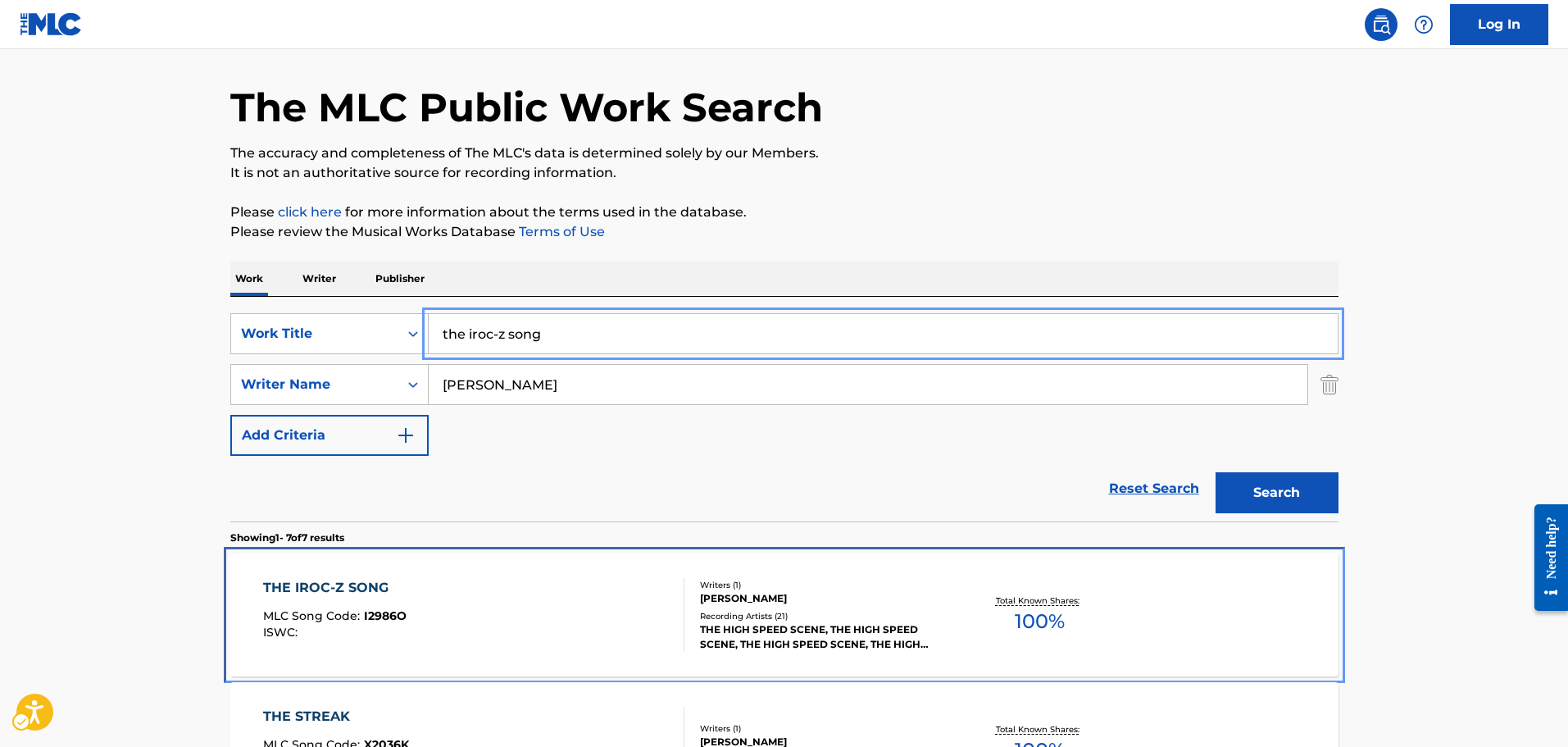
click at [542, 598] on div "THE IROC-Z SONG MLC Song Code : I2986O ISWC :" at bounding box center [474, 615] width 421 height 74
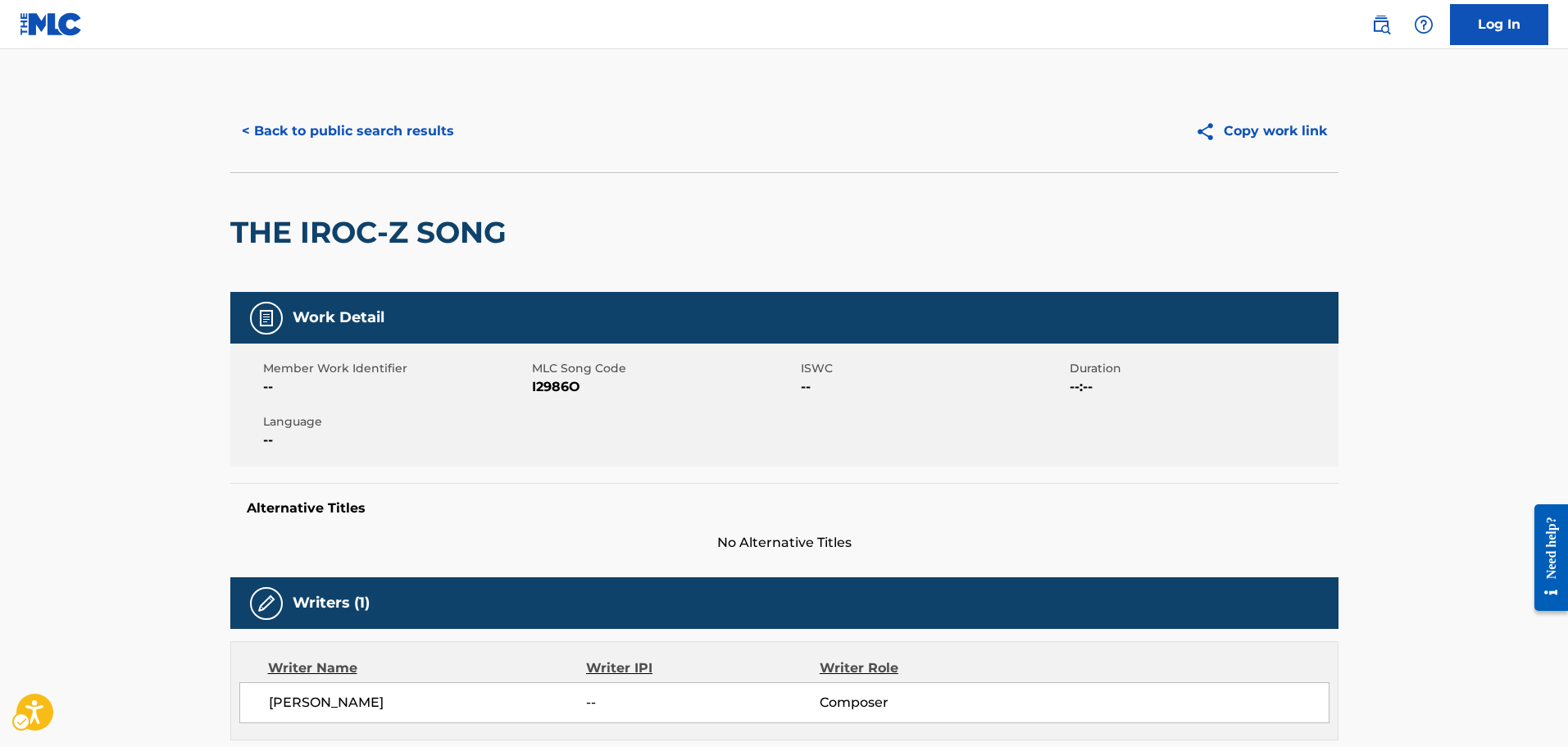
click at [540, 400] on div "Member Work Identifier -- MLC Song Code MLC Song Code - I2986O ISWC -- Duration…" at bounding box center [784, 405] width 1108 height 123
click at [547, 380] on span "MLC Song Code - I2986O" at bounding box center [664, 386] width 264 height 20
copy span "I2986O"
drag, startPoint x: 844, startPoint y: 360, endPoint x: 446, endPoint y: 231, distance: 418.4
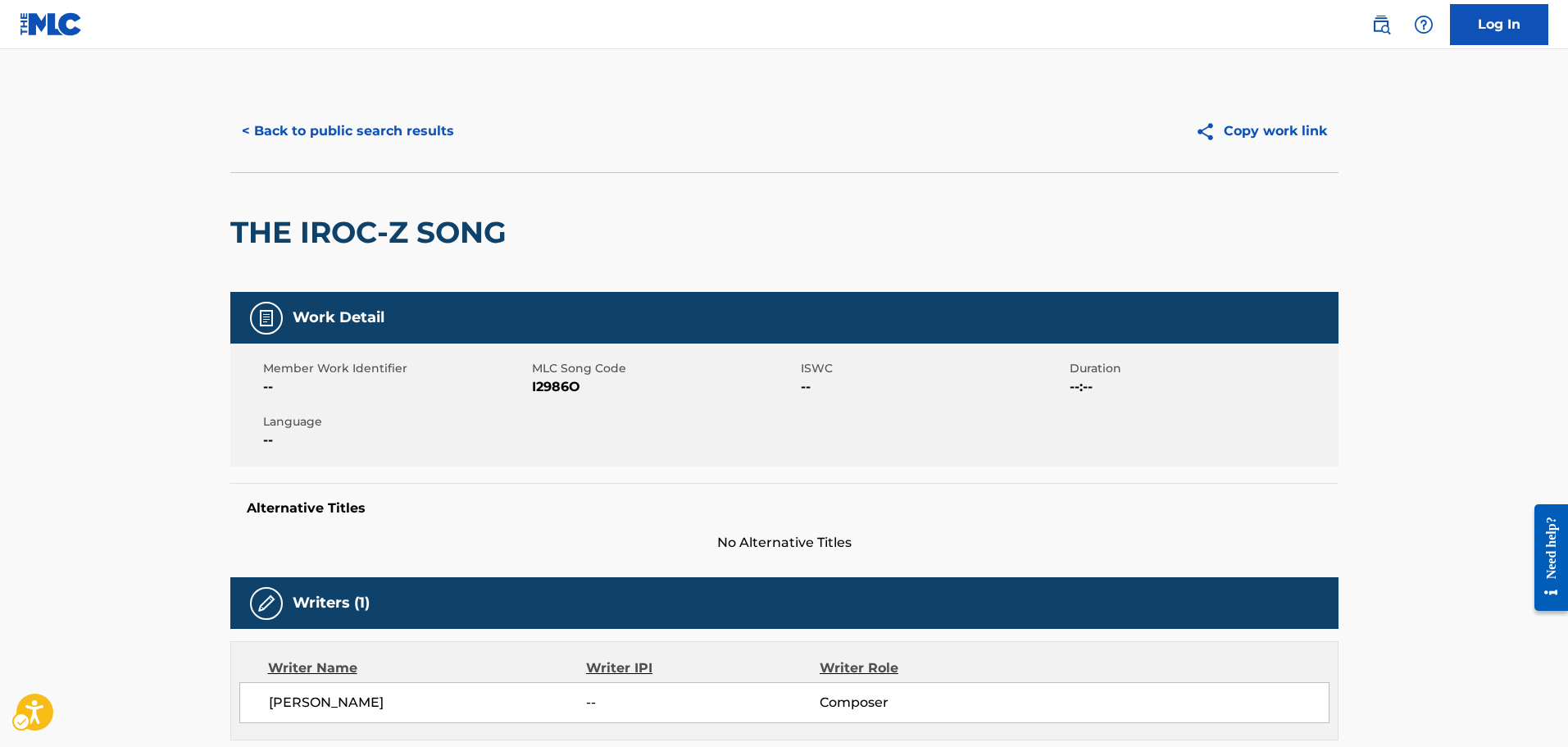
click at [828, 349] on div "Member Work Identifier -- MLC Song Code MLC Song Code - I2986O ISWC -- Duration…" at bounding box center [784, 405] width 1108 height 123
click at [379, 133] on button "< Back to public search results" at bounding box center [348, 130] width 235 height 41
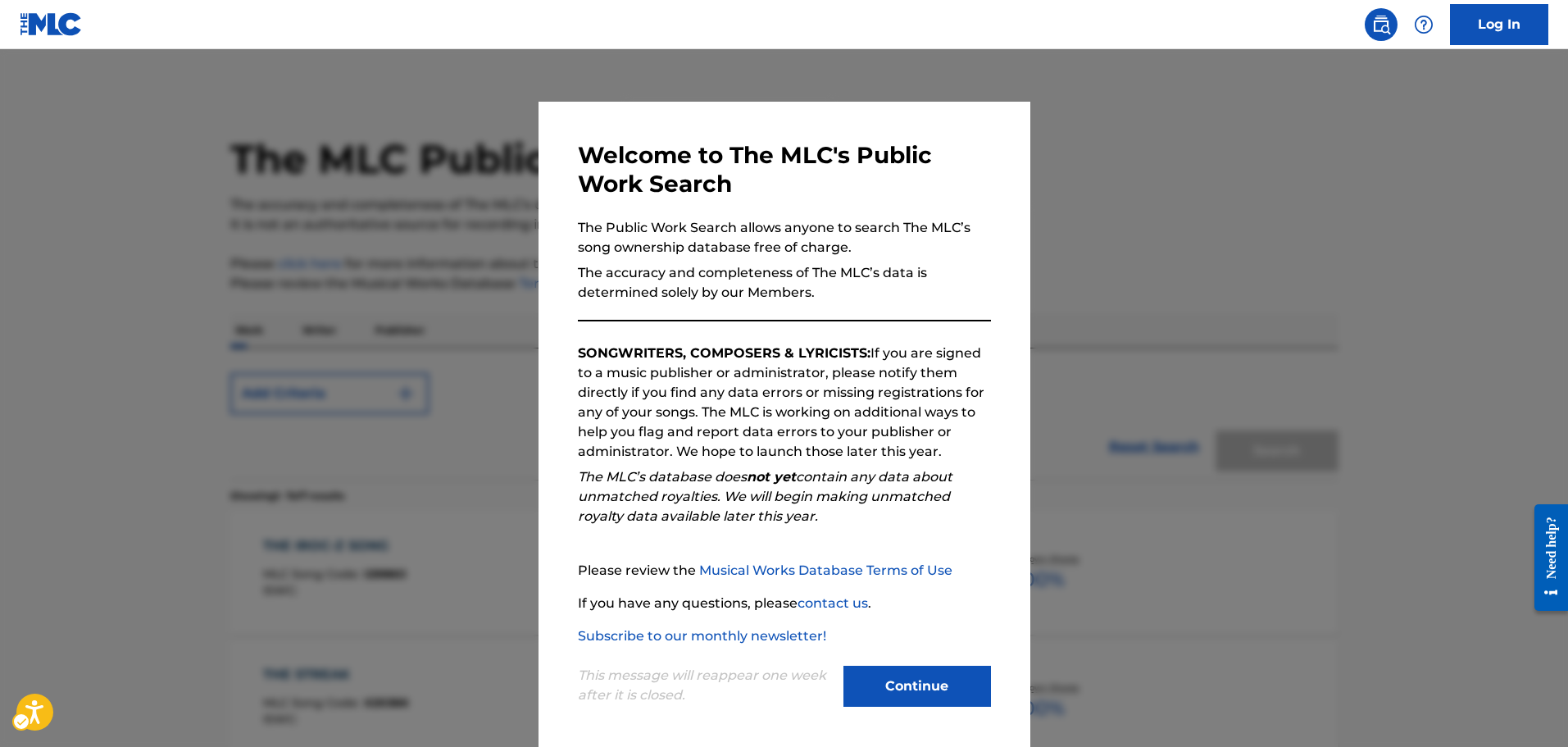
scroll to position [52, 0]
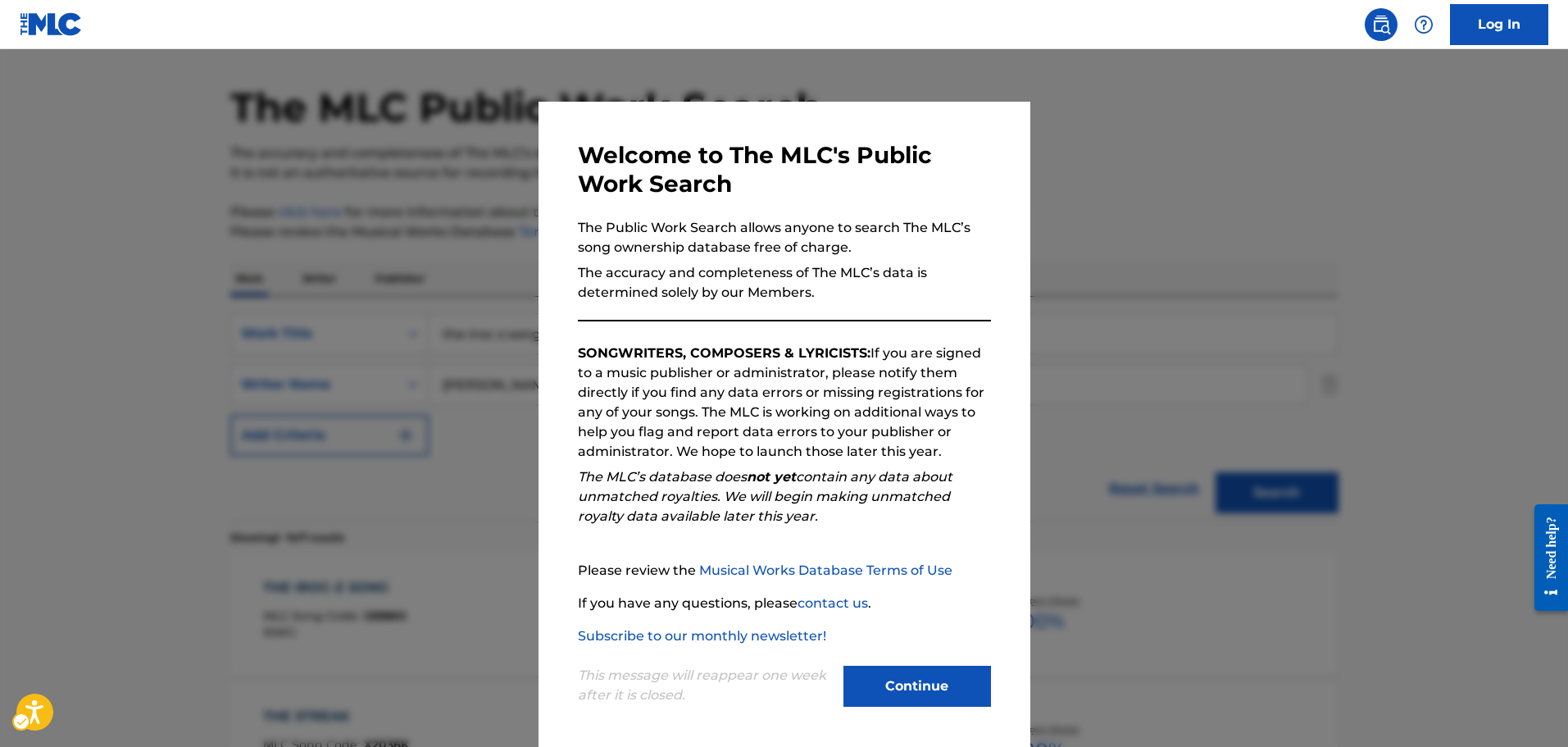
click at [712, 282] on p "The accuracy and completeness of The MLC’s data is determined solely by our Mem…" at bounding box center [784, 283] width 413 height 40
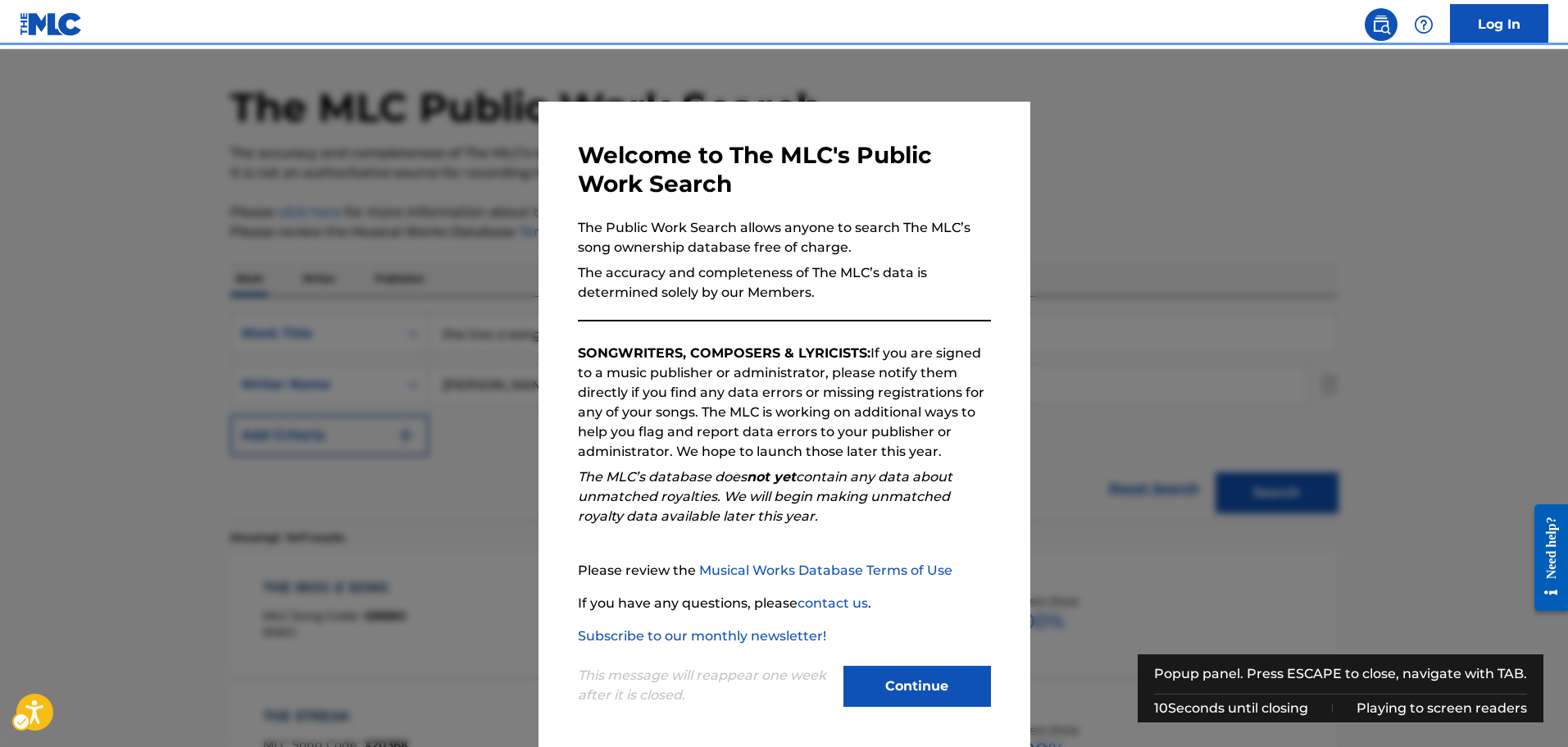
click at [1287, 337] on div "Popup" at bounding box center [784, 422] width 1568 height 747
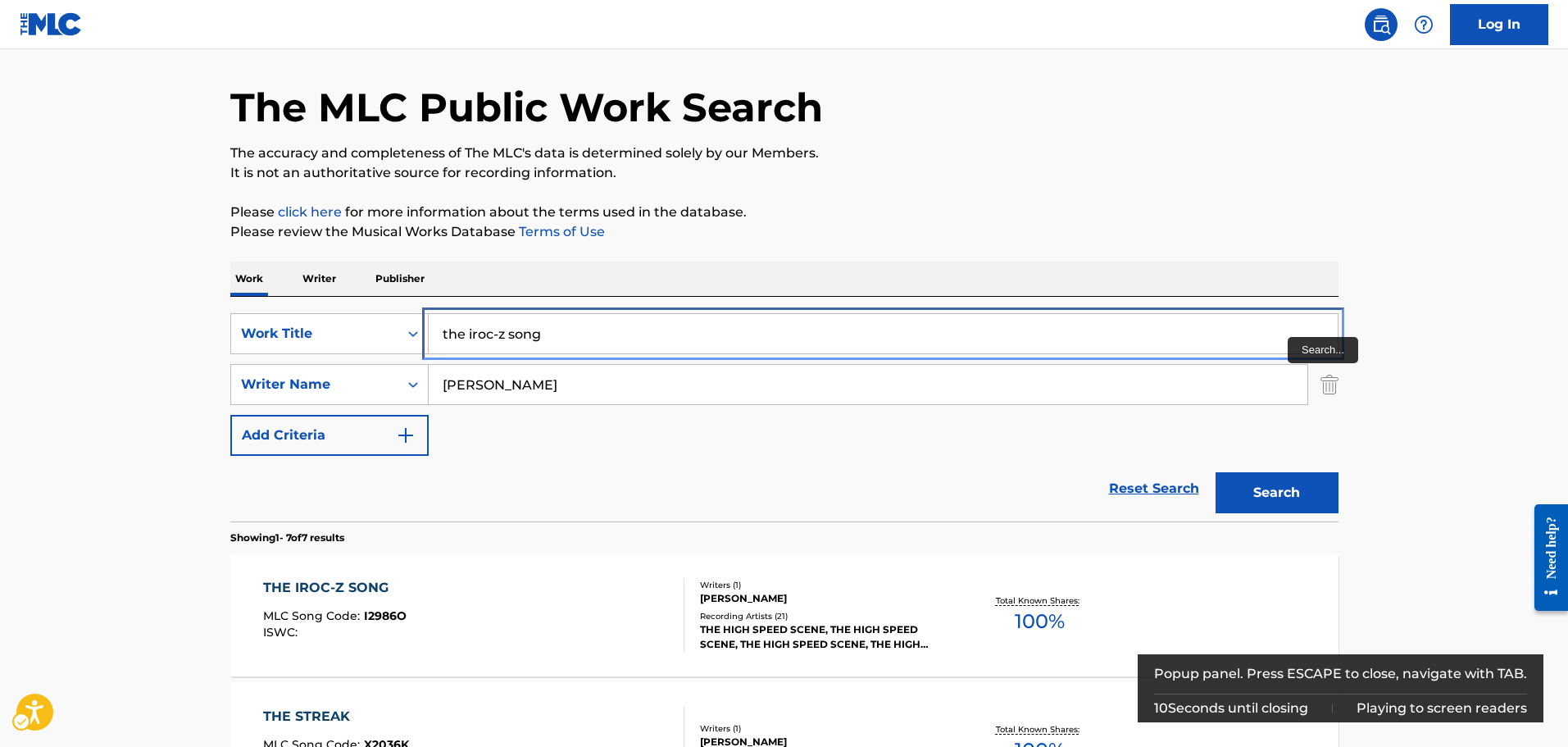
click at [665, 334] on input "the iroc-z song" at bounding box center [883, 333] width 909 height 40
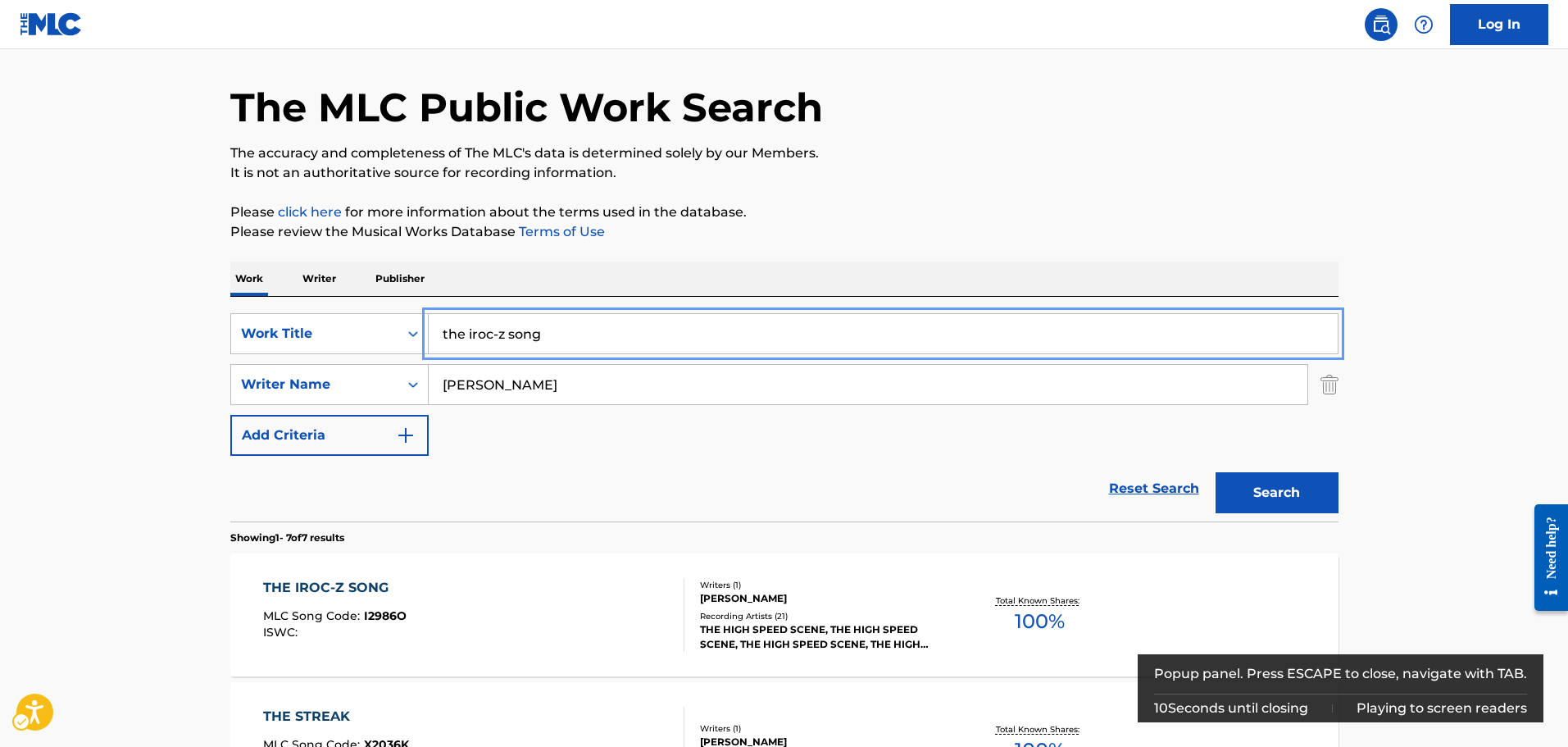
click at [665, 334] on input "the iroc-z song" at bounding box center [883, 333] width 909 height 40
type input "hottie"
click at [1216, 472] on button "Search" at bounding box center [1277, 492] width 123 height 41
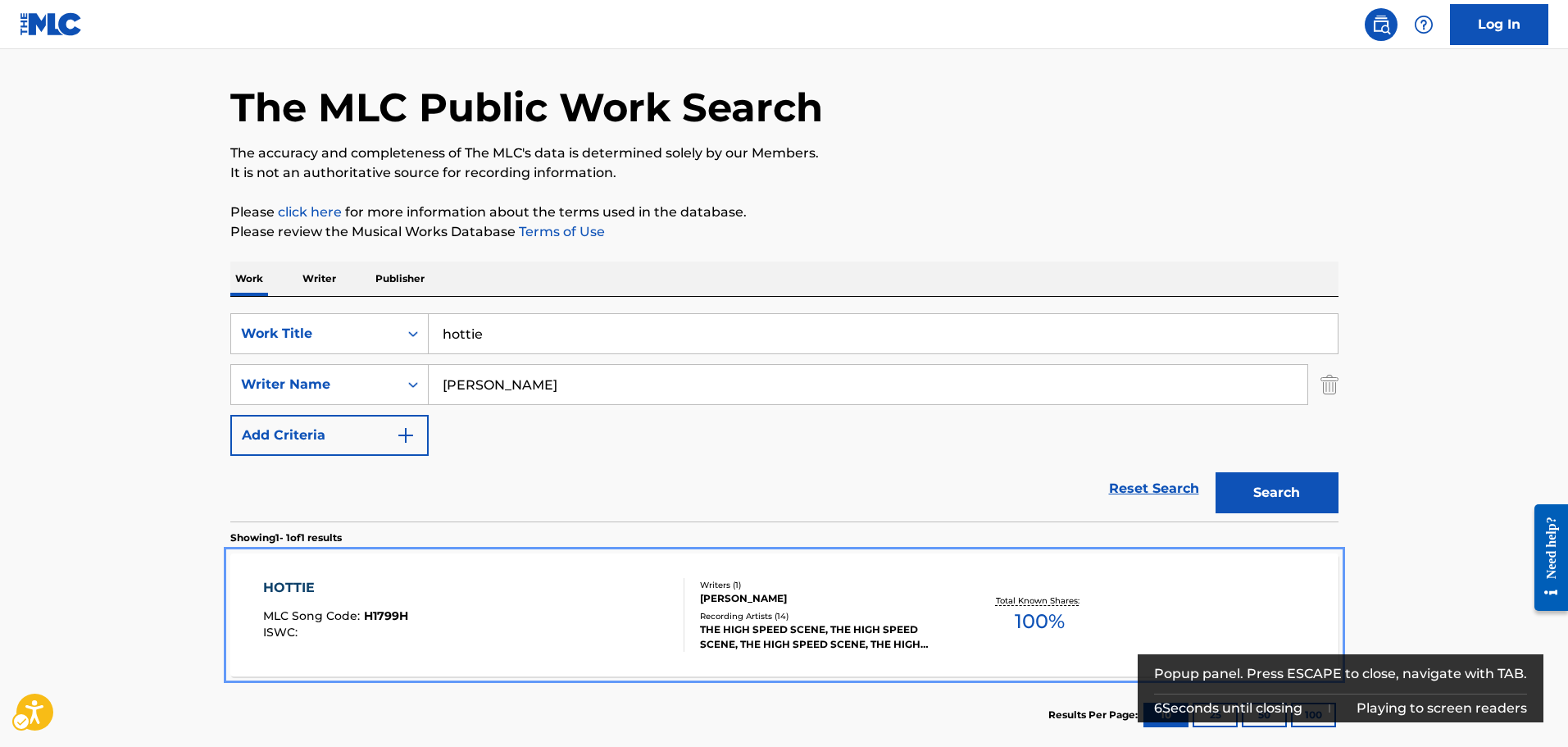
click at [426, 623] on div "HOTTIE MLC Song Code : H1799H ISWC :" at bounding box center [474, 615] width 421 height 74
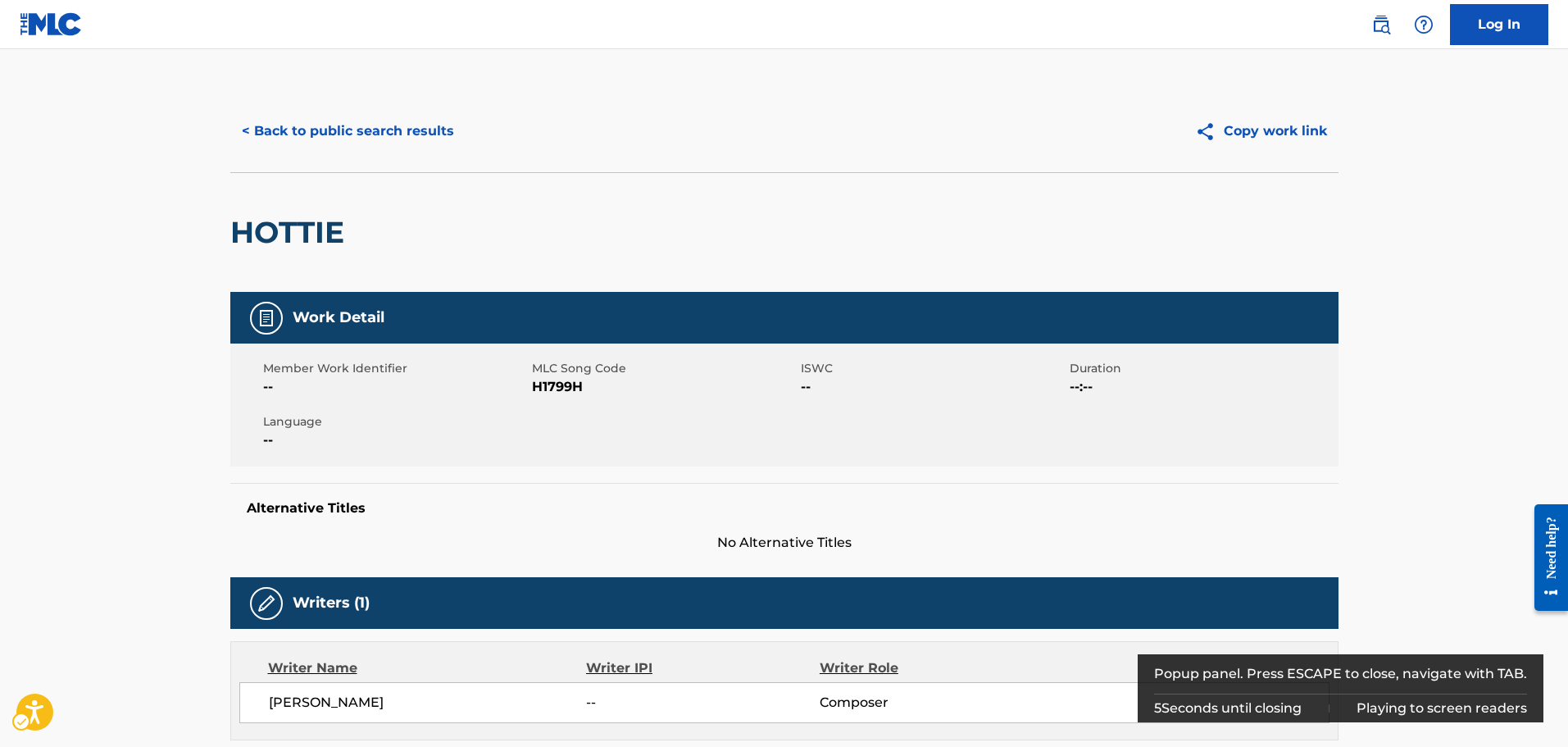
click at [564, 387] on span "MLC Song Code - H1799H" at bounding box center [664, 386] width 264 height 20
copy span "H1799H"
drag, startPoint x: 488, startPoint y: 297, endPoint x: 456, endPoint y: 205, distance: 97.4
click at [488, 297] on div "Work Detail" at bounding box center [784, 317] width 1108 height 52
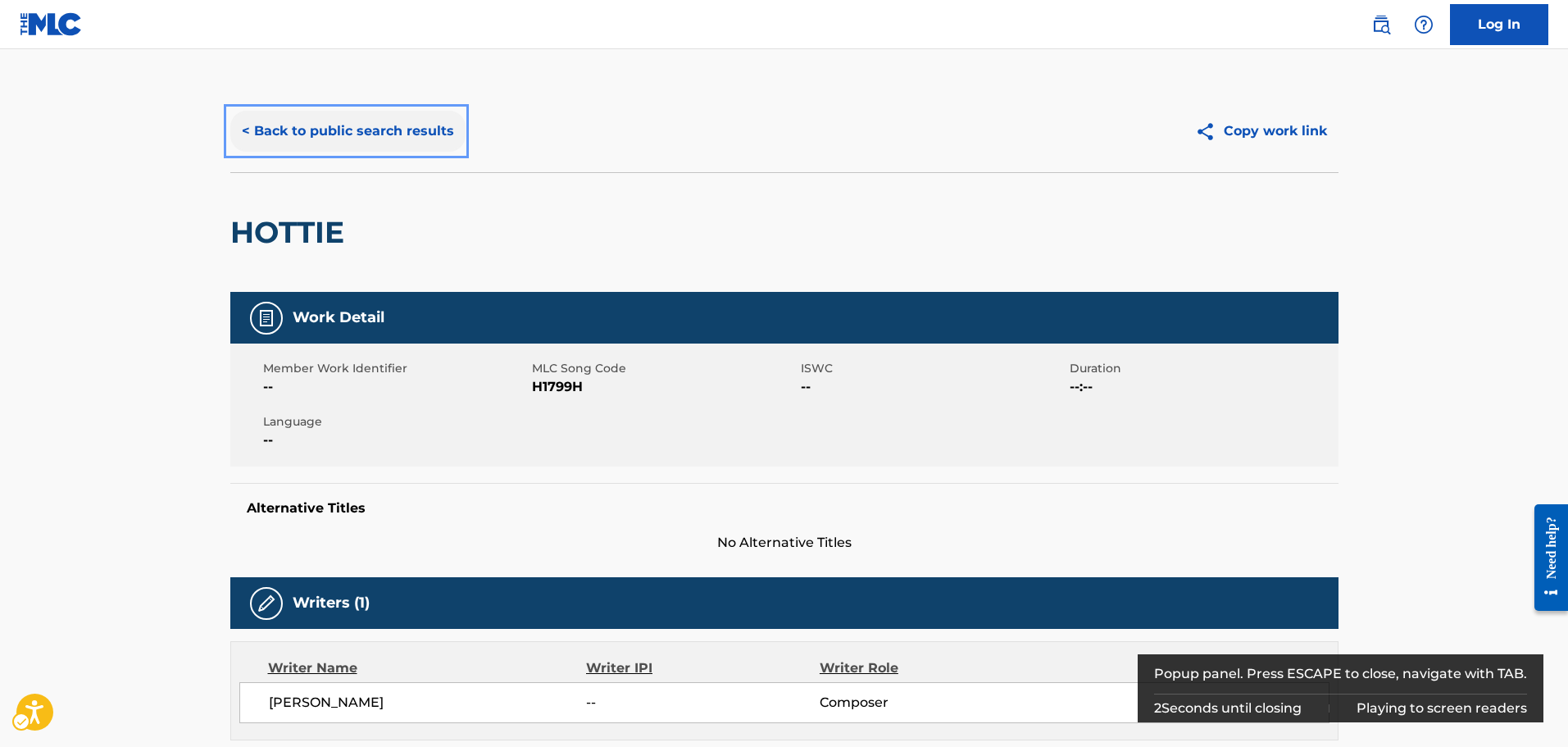
click at [363, 111] on button "< Back to public search results" at bounding box center [348, 130] width 235 height 41
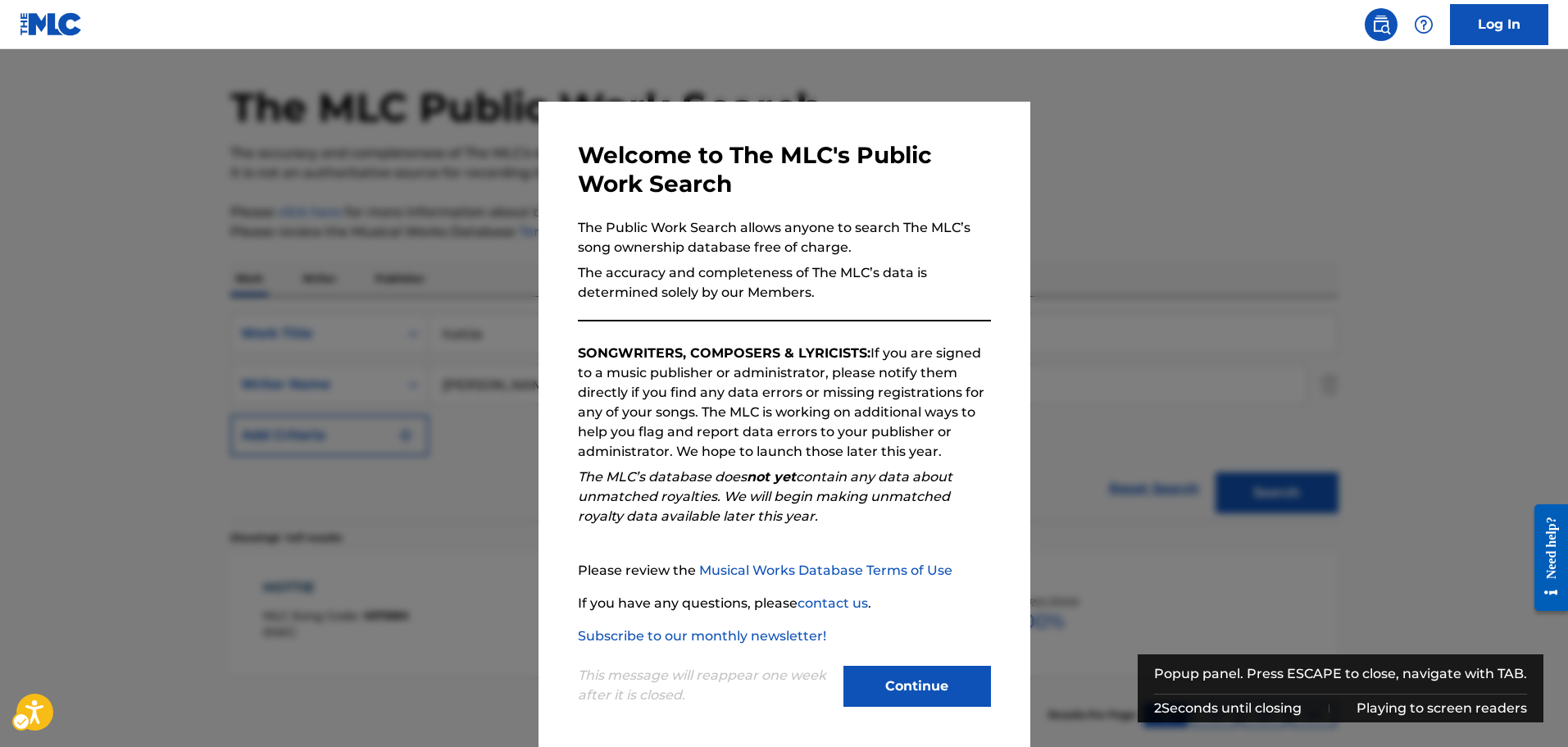
click at [419, 295] on div at bounding box center [784, 422] width 1568 height 747
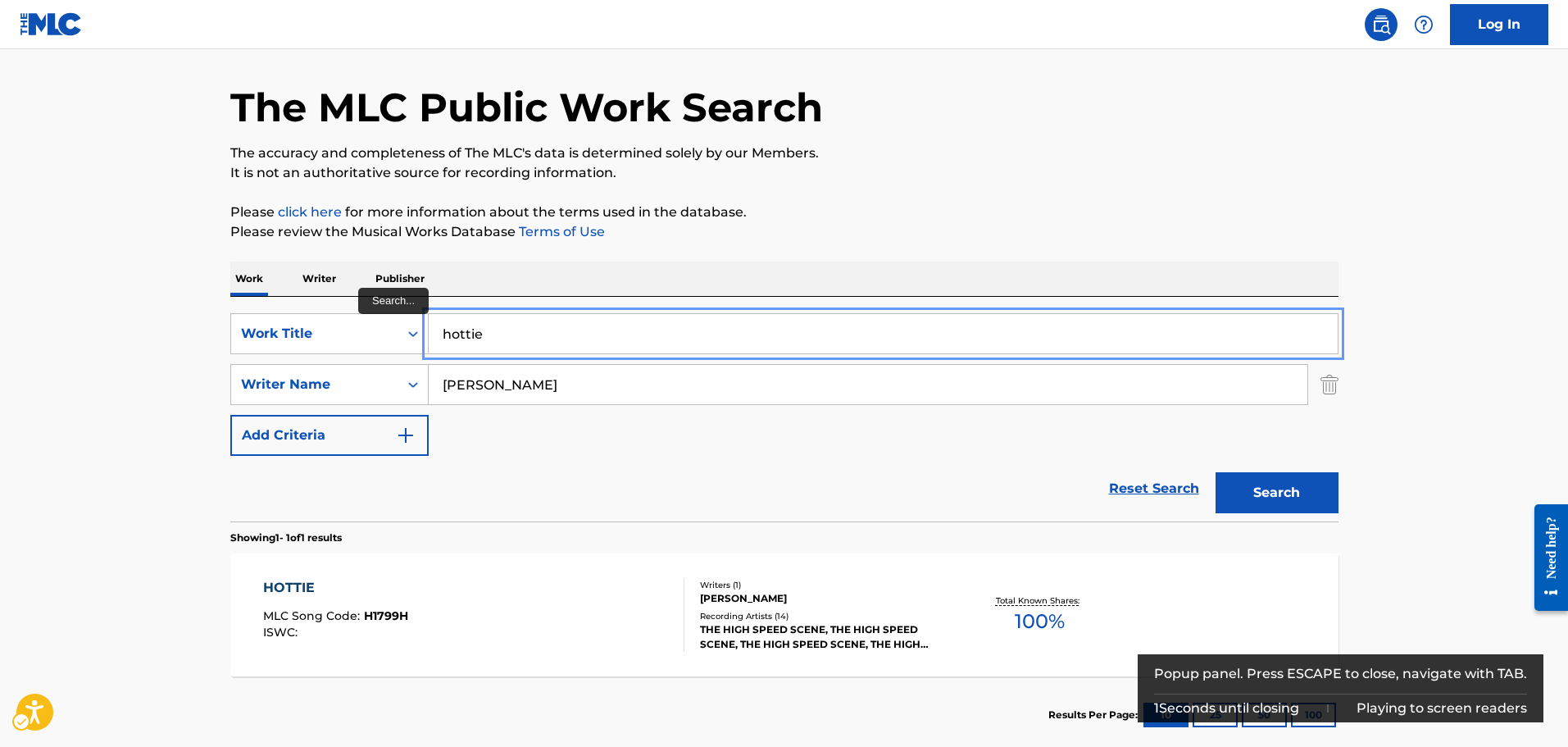
click at [570, 334] on input "hottie" at bounding box center [883, 333] width 909 height 40
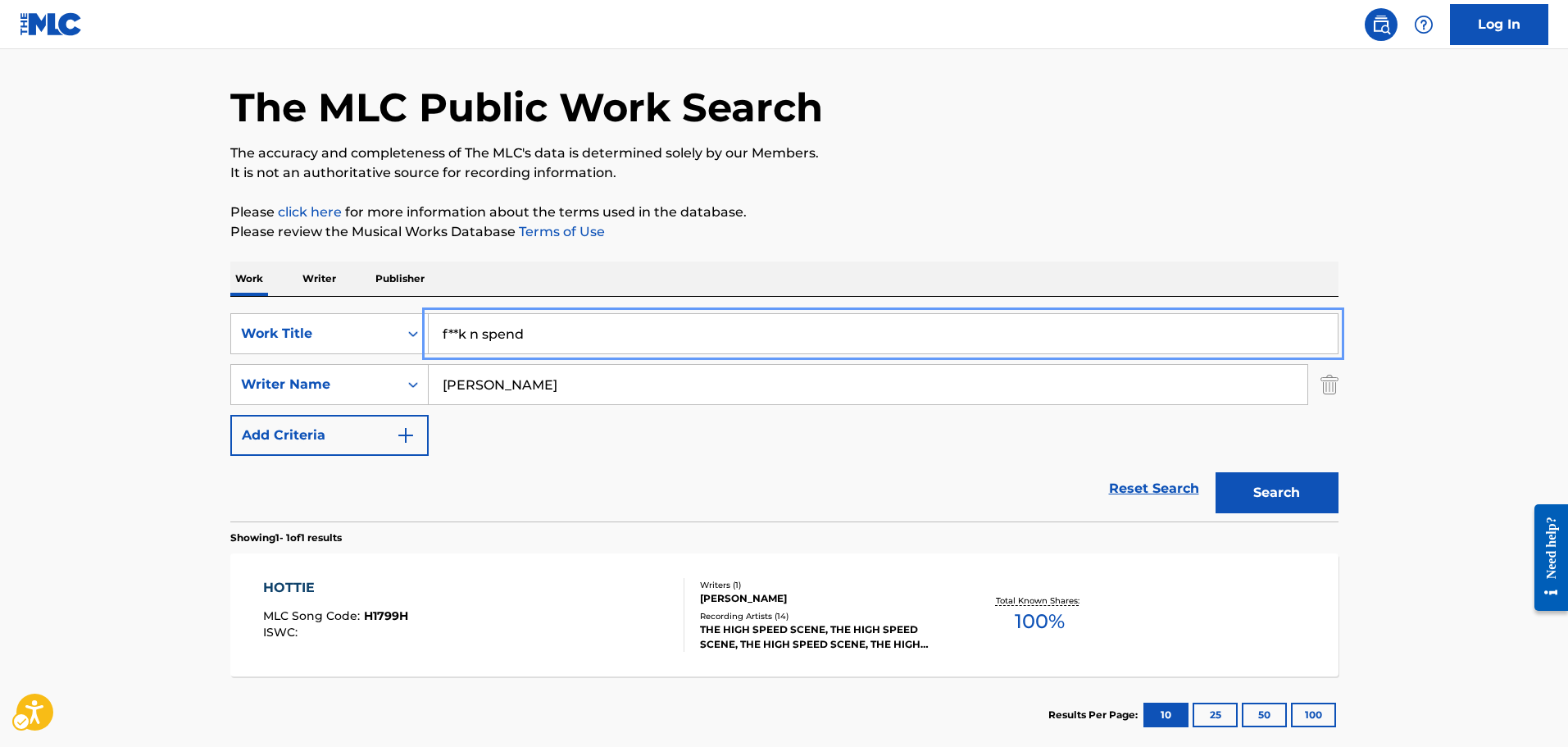
type input "f**k n spend"
click at [1216, 472] on button "Search" at bounding box center [1277, 492] width 123 height 41
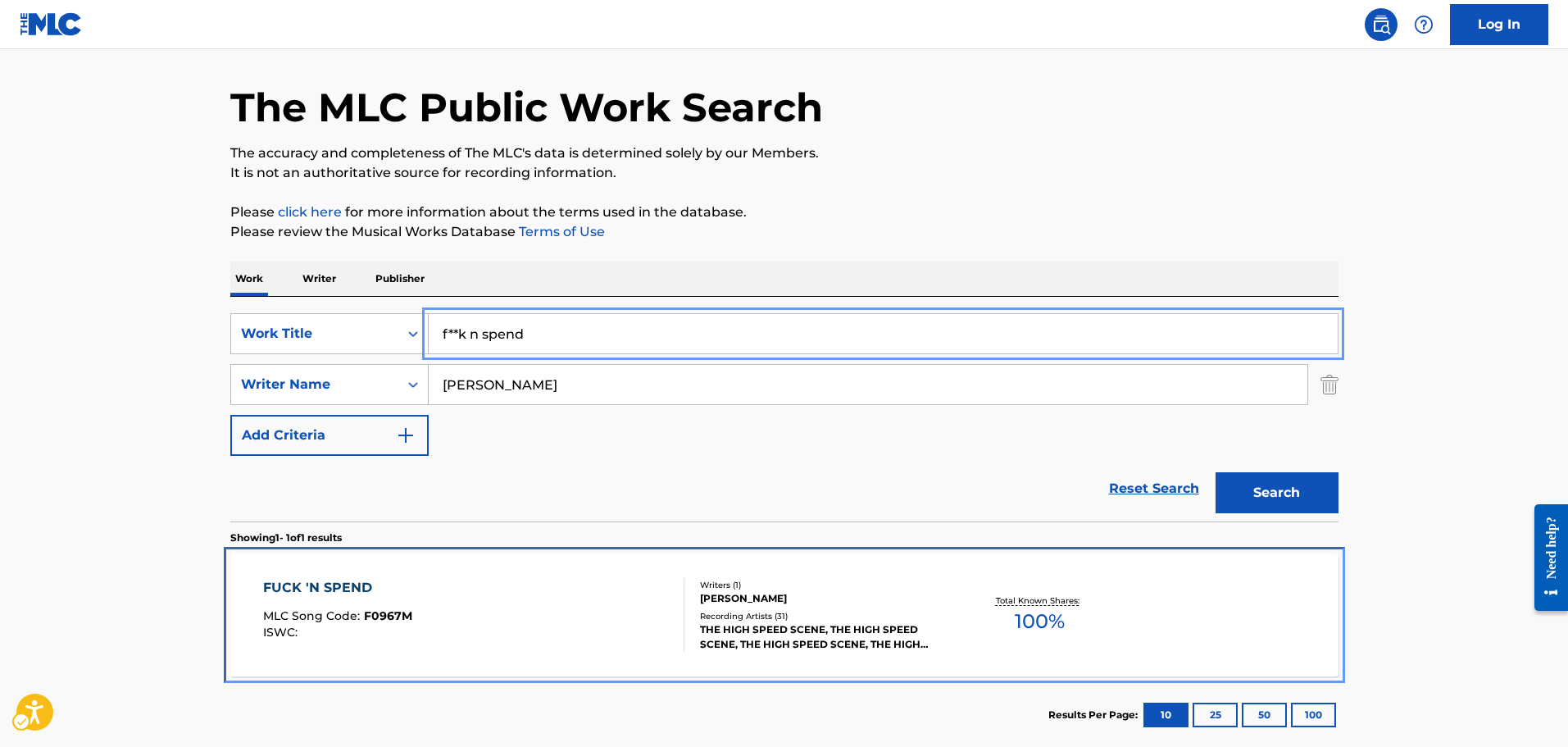
click at [429, 592] on div "FUCK 'N SPEND MLC Song Code : F0967M ISWC :" at bounding box center [474, 615] width 421 height 74
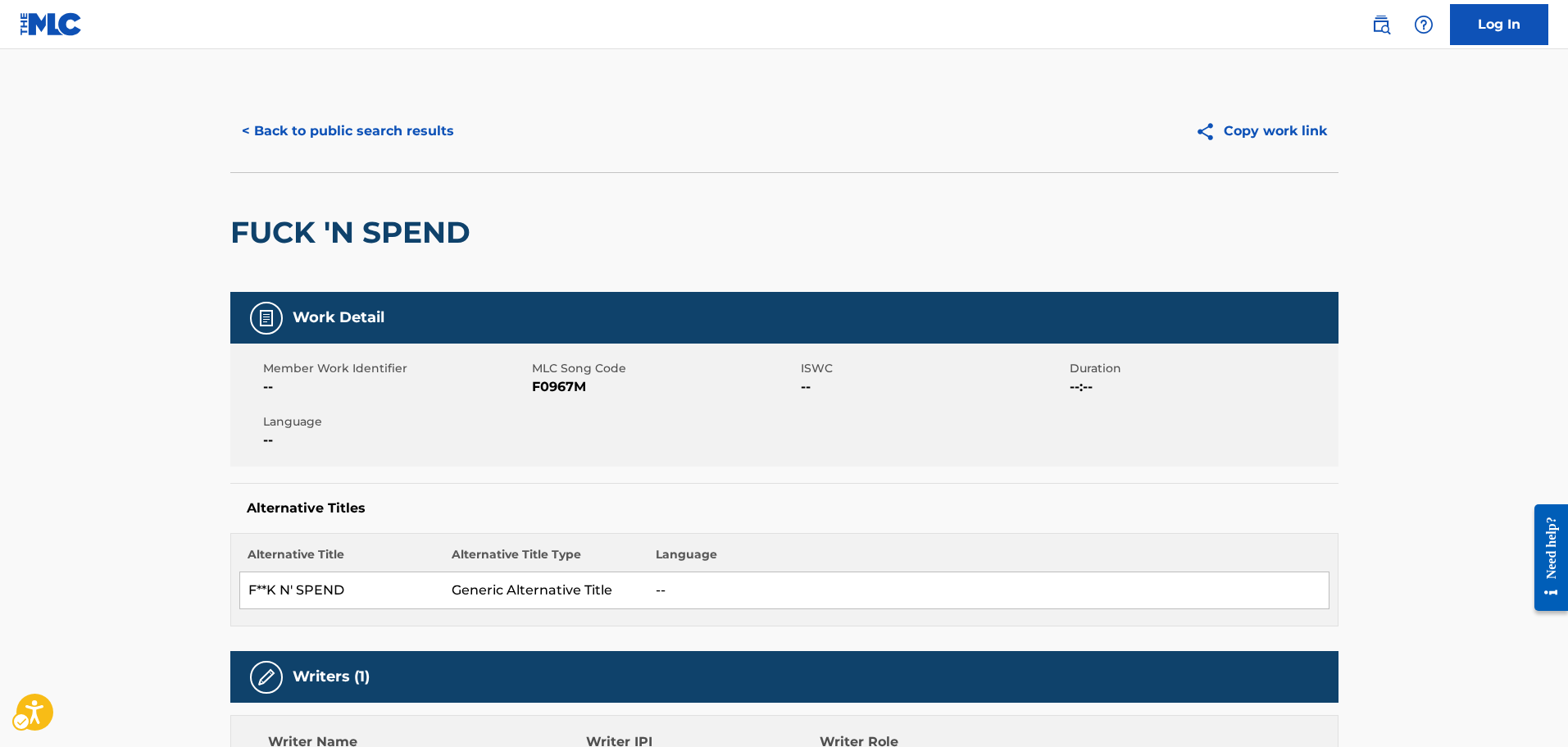
click at [554, 391] on span "MLC Song Code - F0967M" at bounding box center [664, 386] width 264 height 20
copy span "F0967M"
drag, startPoint x: 288, startPoint y: 125, endPoint x: 323, endPoint y: 219, distance: 100.3
click at [288, 125] on button "< Back to public search results" at bounding box center [348, 130] width 235 height 41
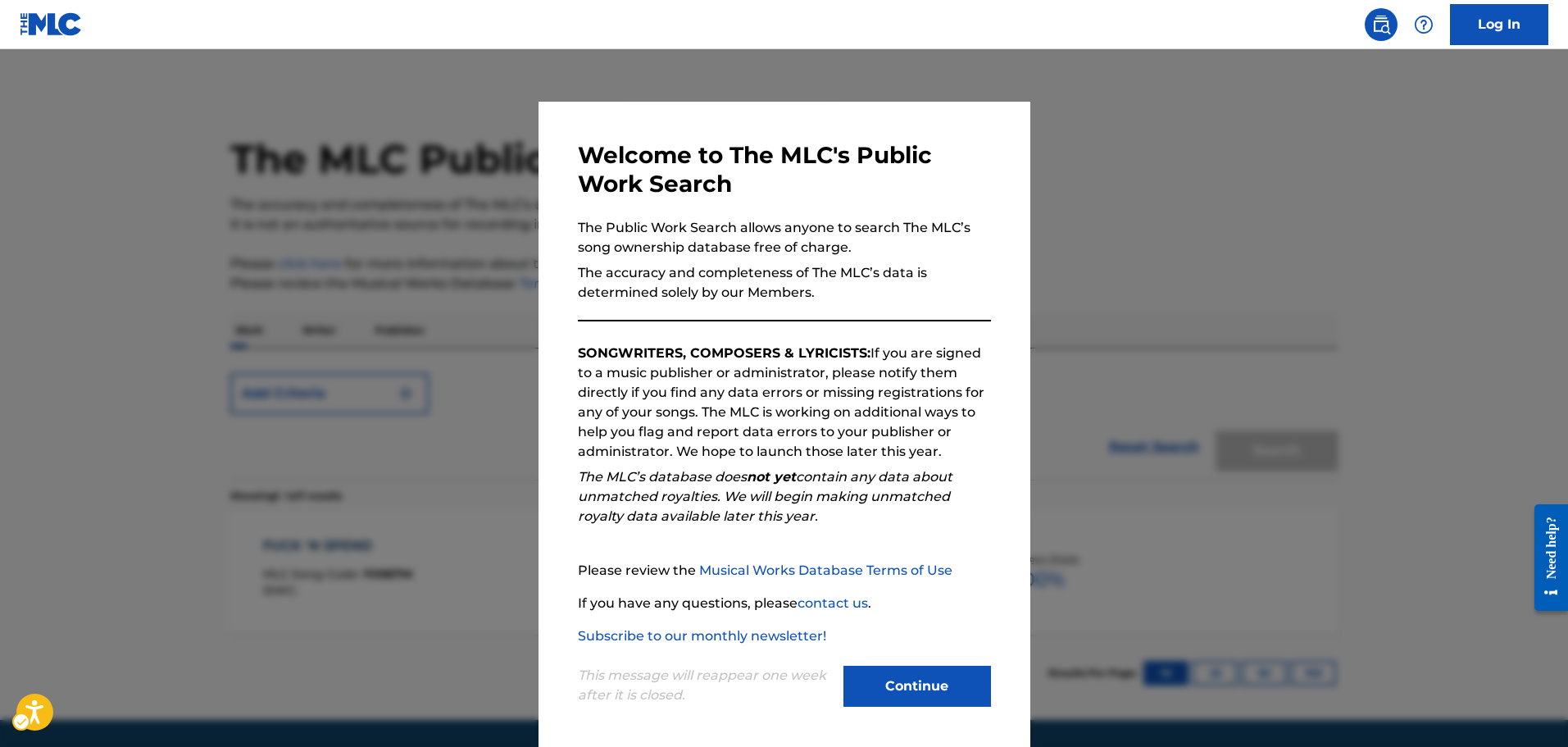
scroll to position [52, 0]
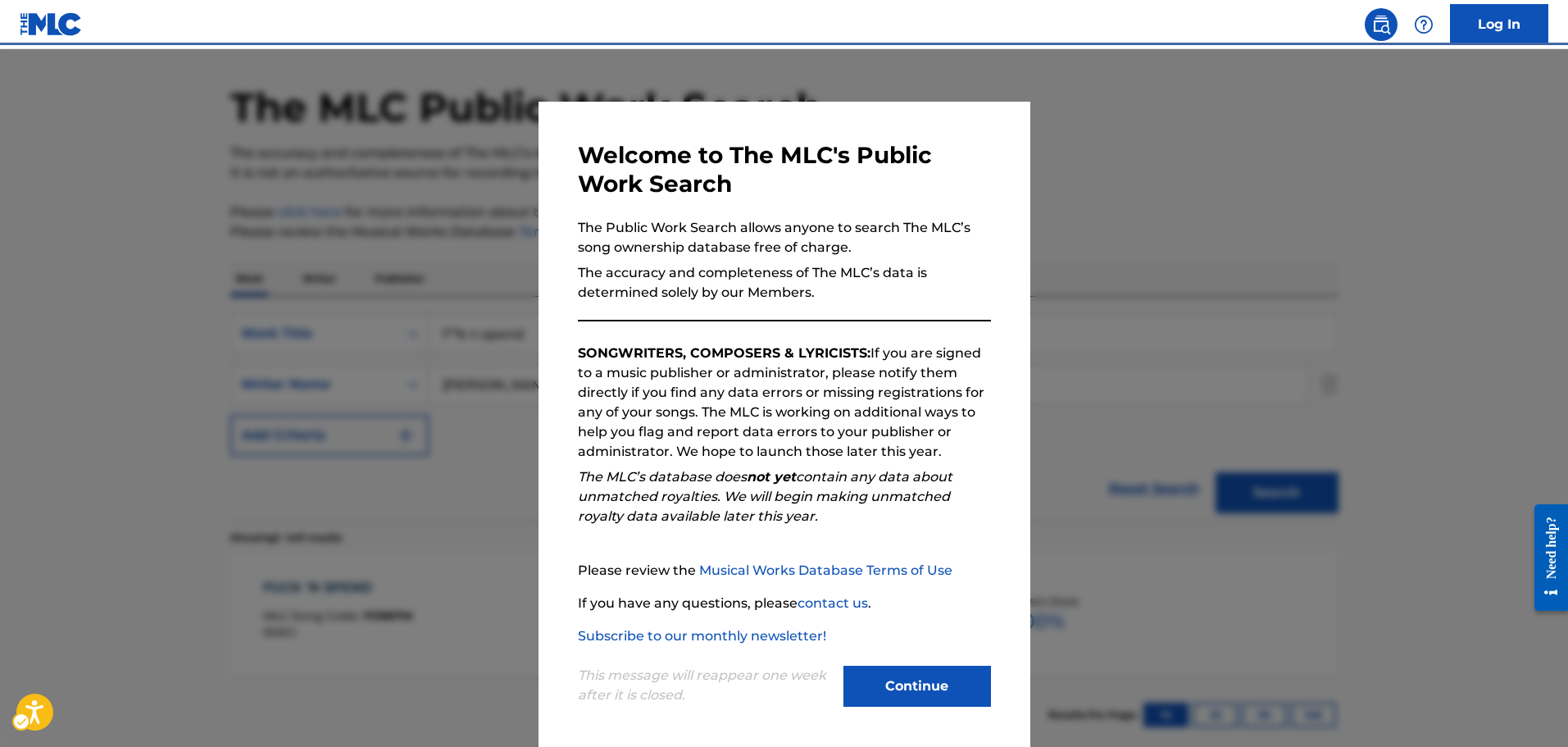
click at [493, 312] on div at bounding box center [784, 422] width 1568 height 747
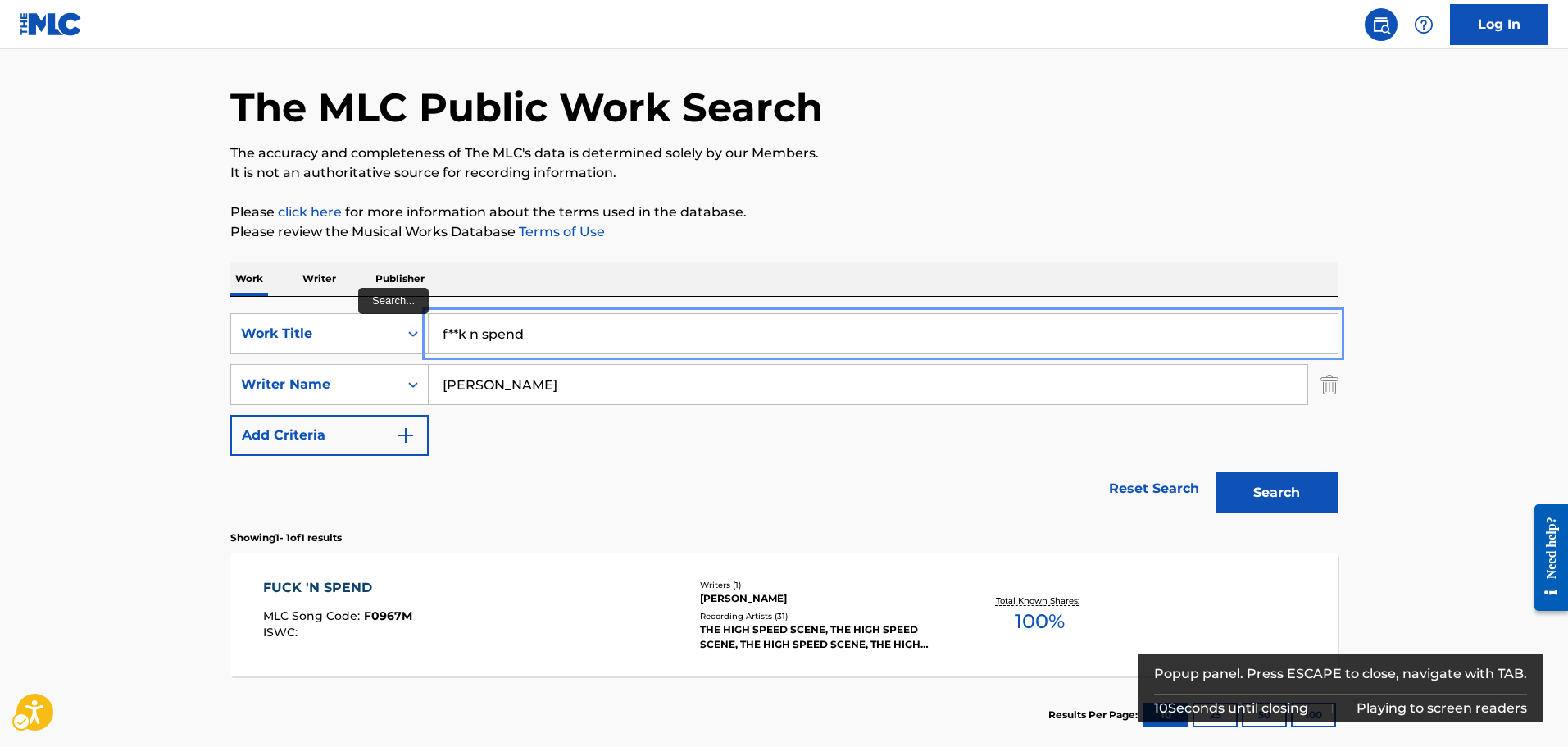
click at [537, 331] on input "f**k n spend" at bounding box center [883, 333] width 909 height 40
type input "in the know"
click at [1216, 472] on button "Search" at bounding box center [1277, 492] width 123 height 41
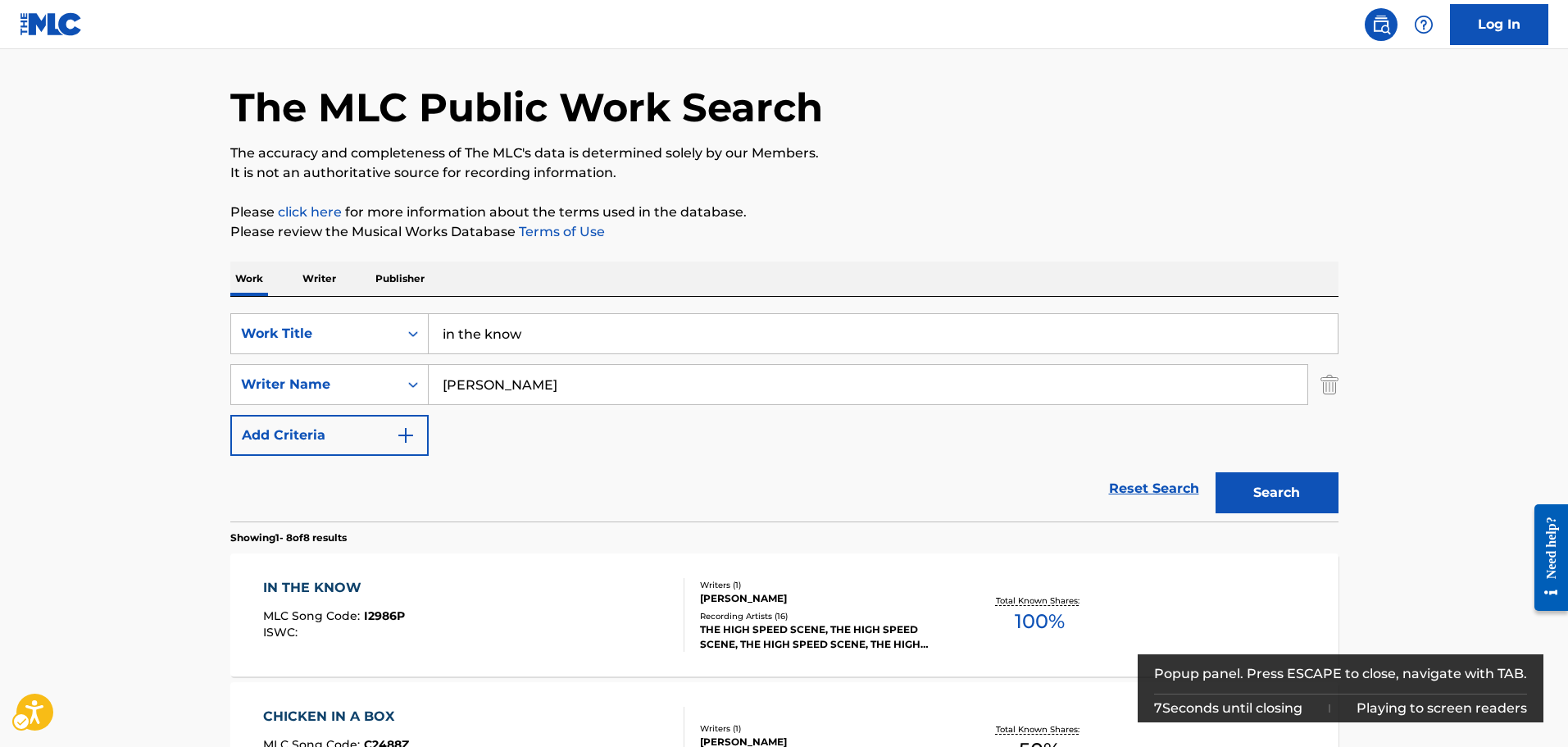
click at [454, 543] on section "Showing 1 - 8 of 8 results" at bounding box center [784, 533] width 1108 height 24
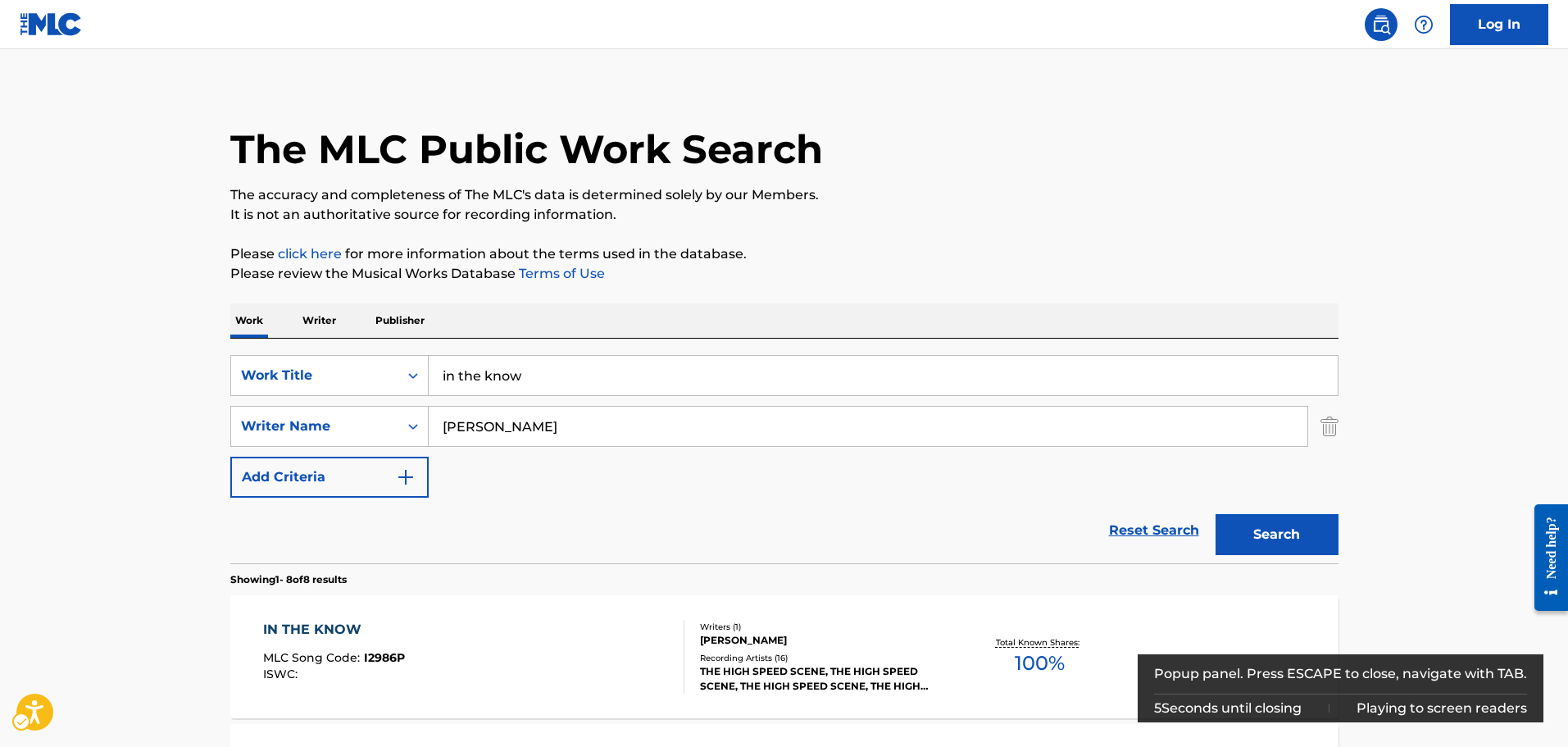
scroll to position [0, 0]
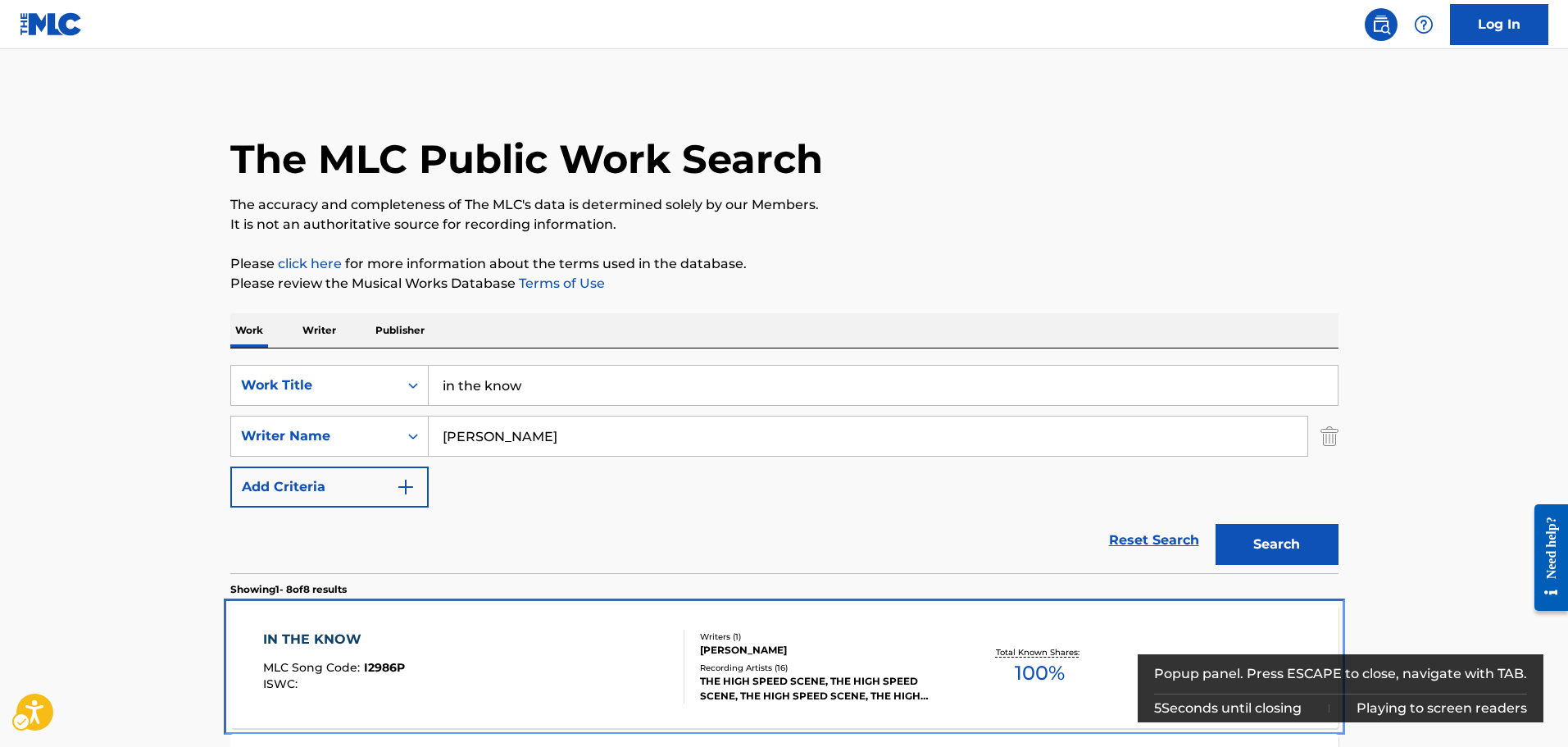
click at [788, 659] on div "Writers ( 1 ) MAX HART Recording Artists ( 16 ) THE HIGH SPEED SCENE, THE HIGH …" at bounding box center [816, 666] width 264 height 73
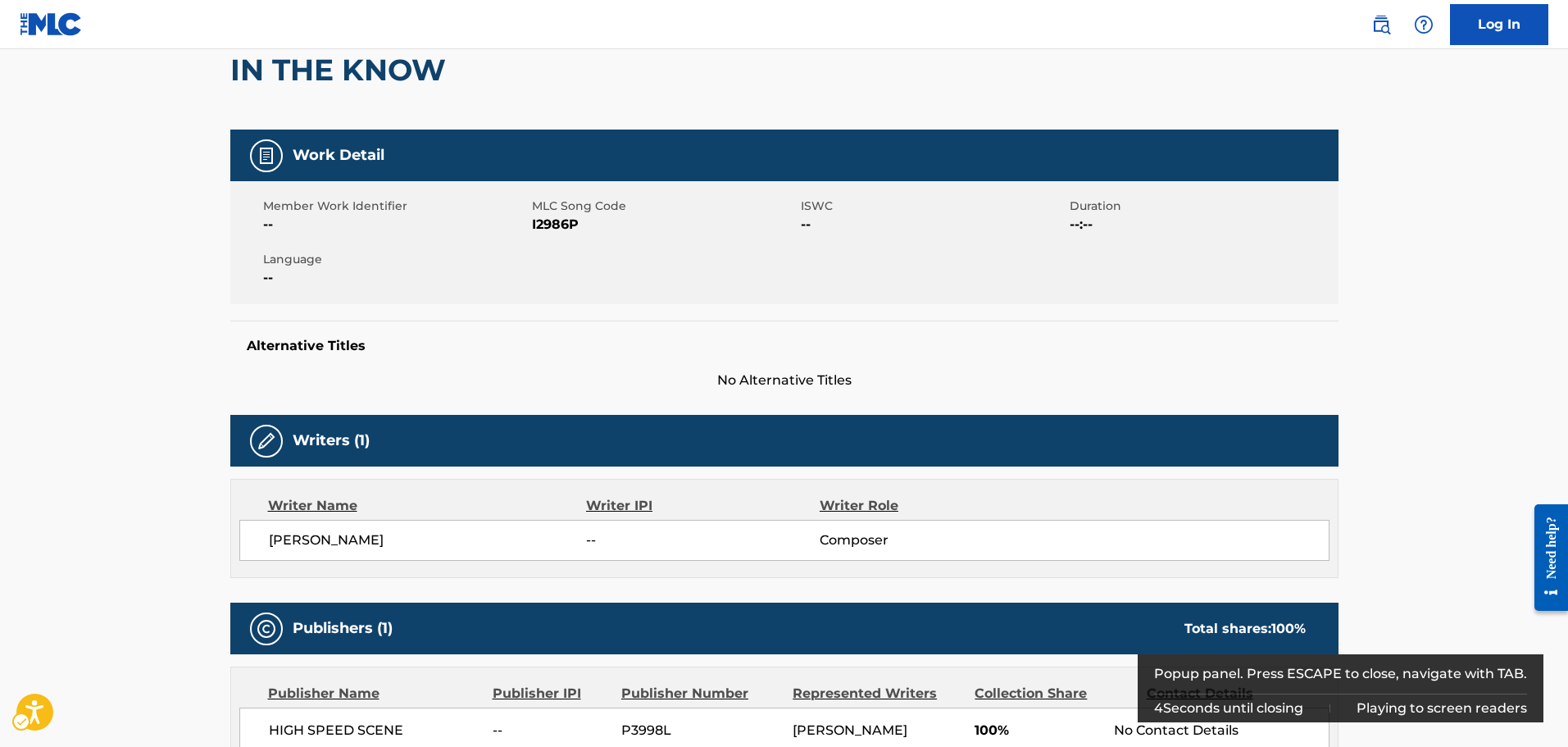
scroll to position [164, 0]
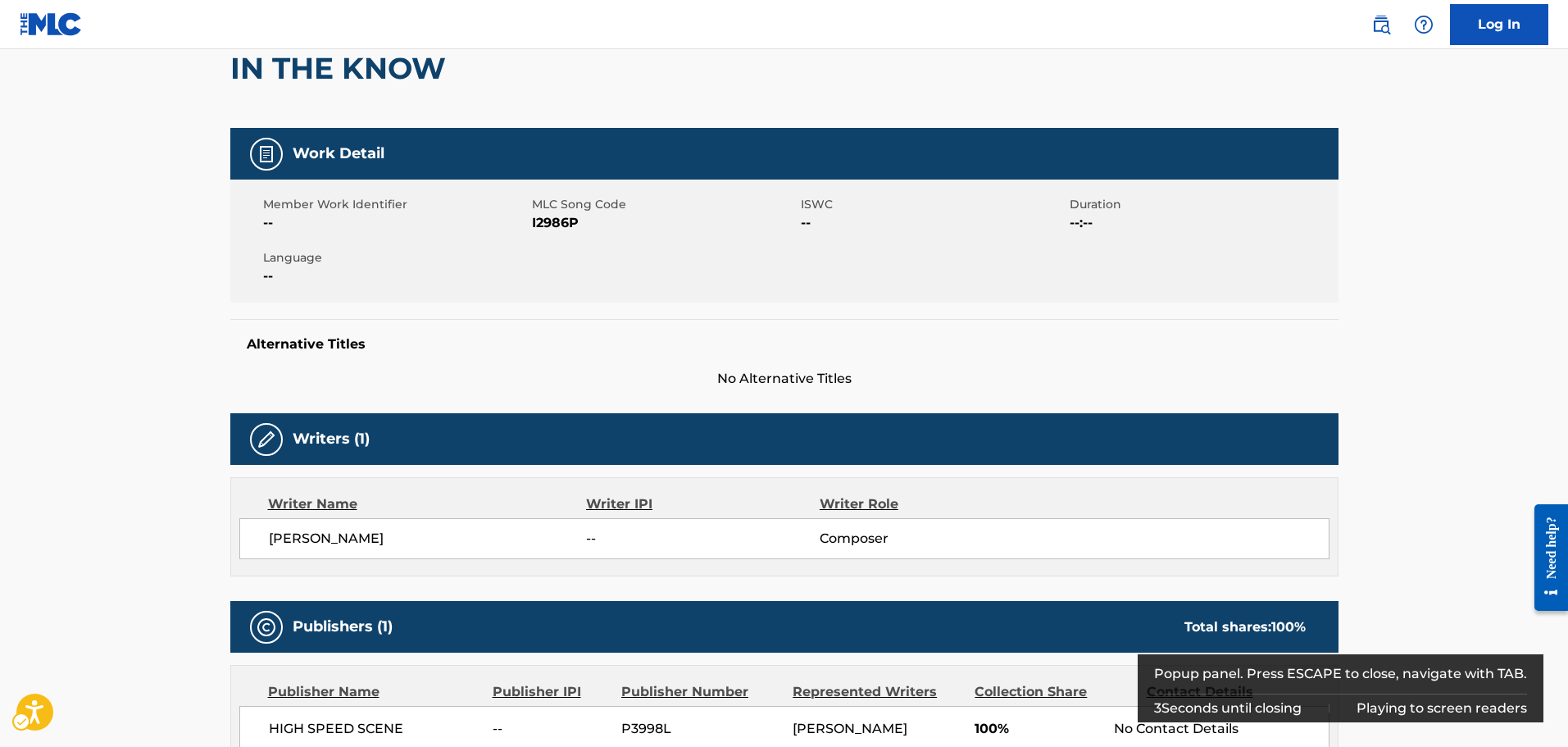
drag, startPoint x: 588, startPoint y: 208, endPoint x: 572, endPoint y: 229, distance: 26.4
click at [586, 211] on span "MLC Song Code" at bounding box center [664, 204] width 264 height 17
click at [569, 229] on span "MLC Song Code - I2986P" at bounding box center [664, 223] width 264 height 20
copy span "I2986P"
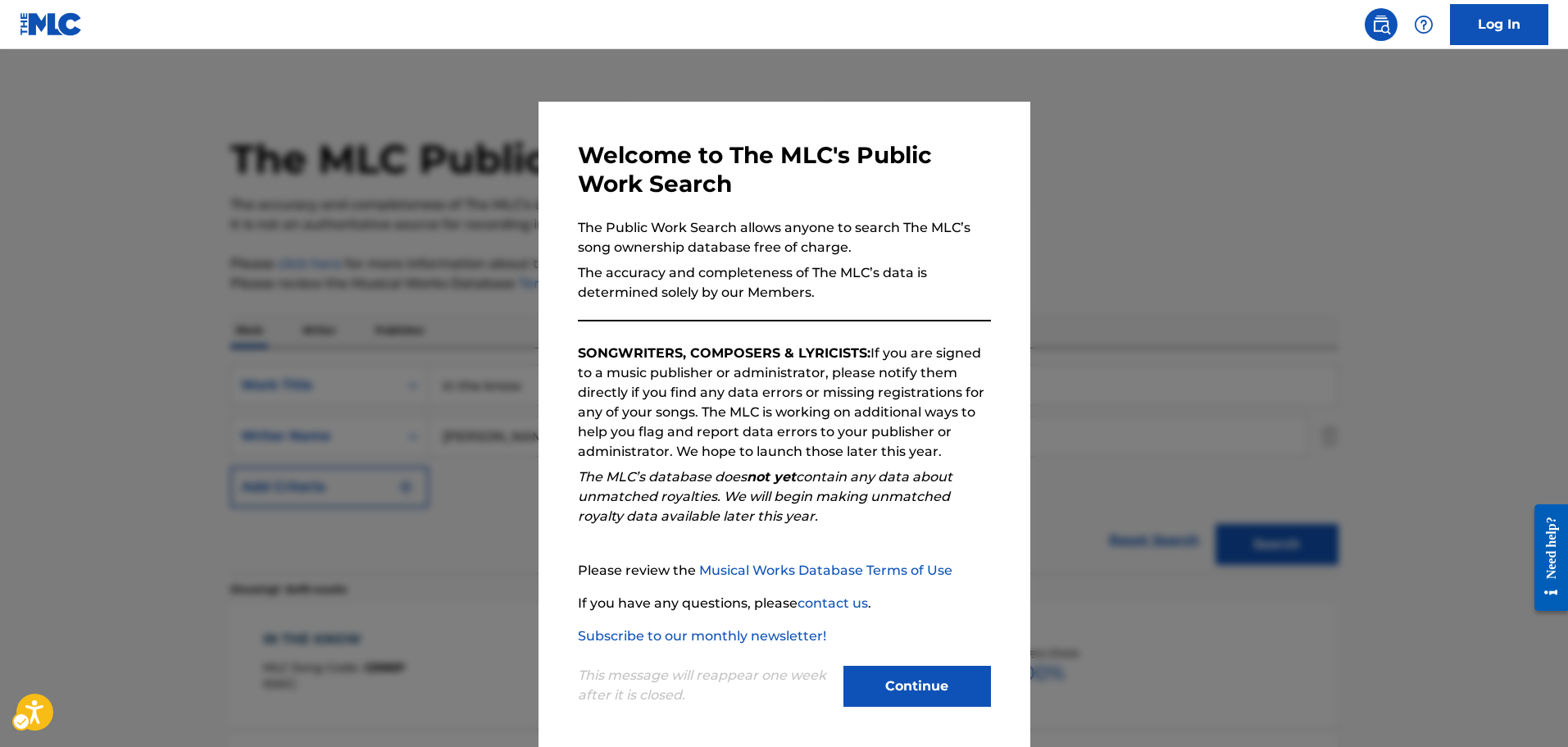
click at [252, 195] on div at bounding box center [784, 422] width 1568 height 747
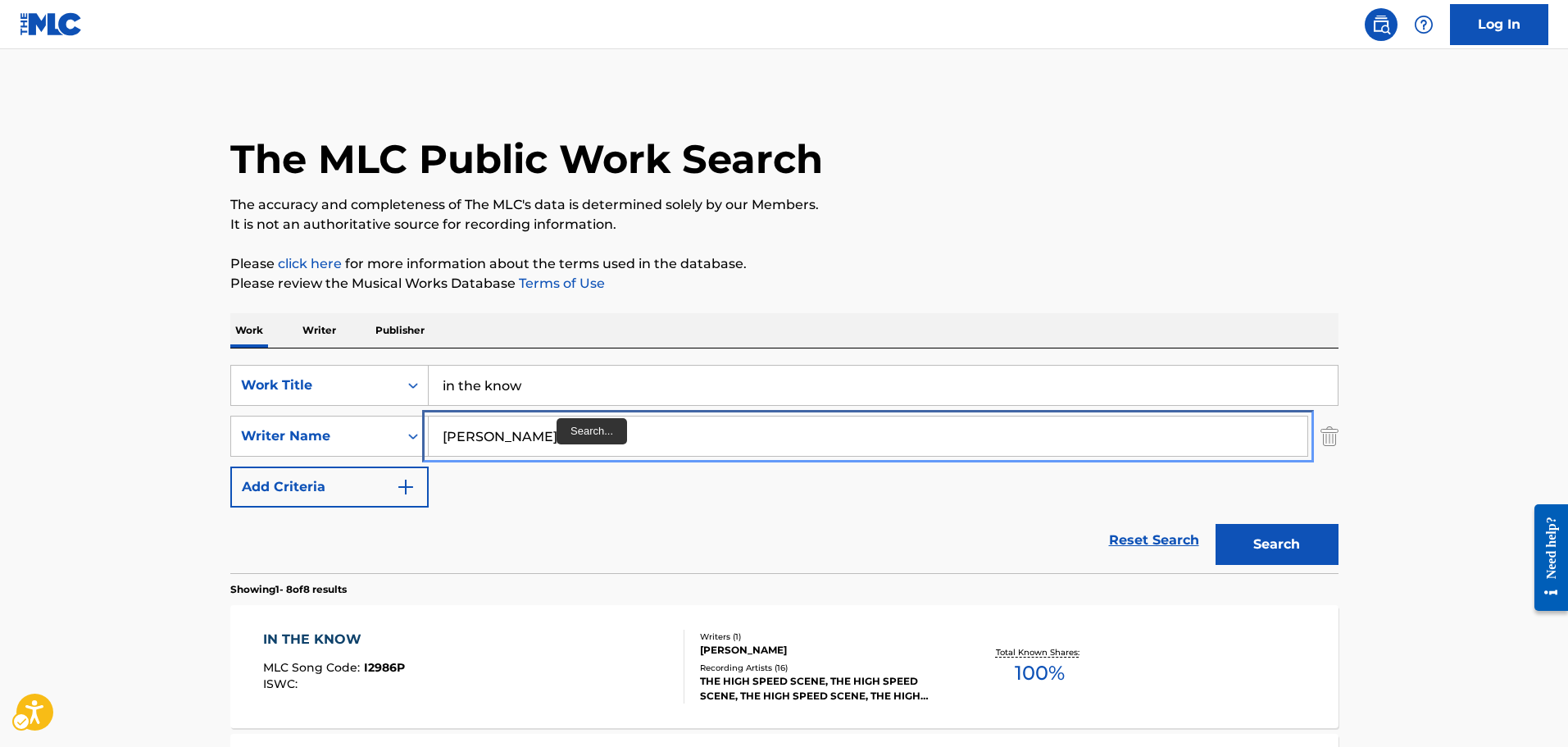
drag, startPoint x: 555, startPoint y: 419, endPoint x: 548, endPoint y: 383, distance: 36.7
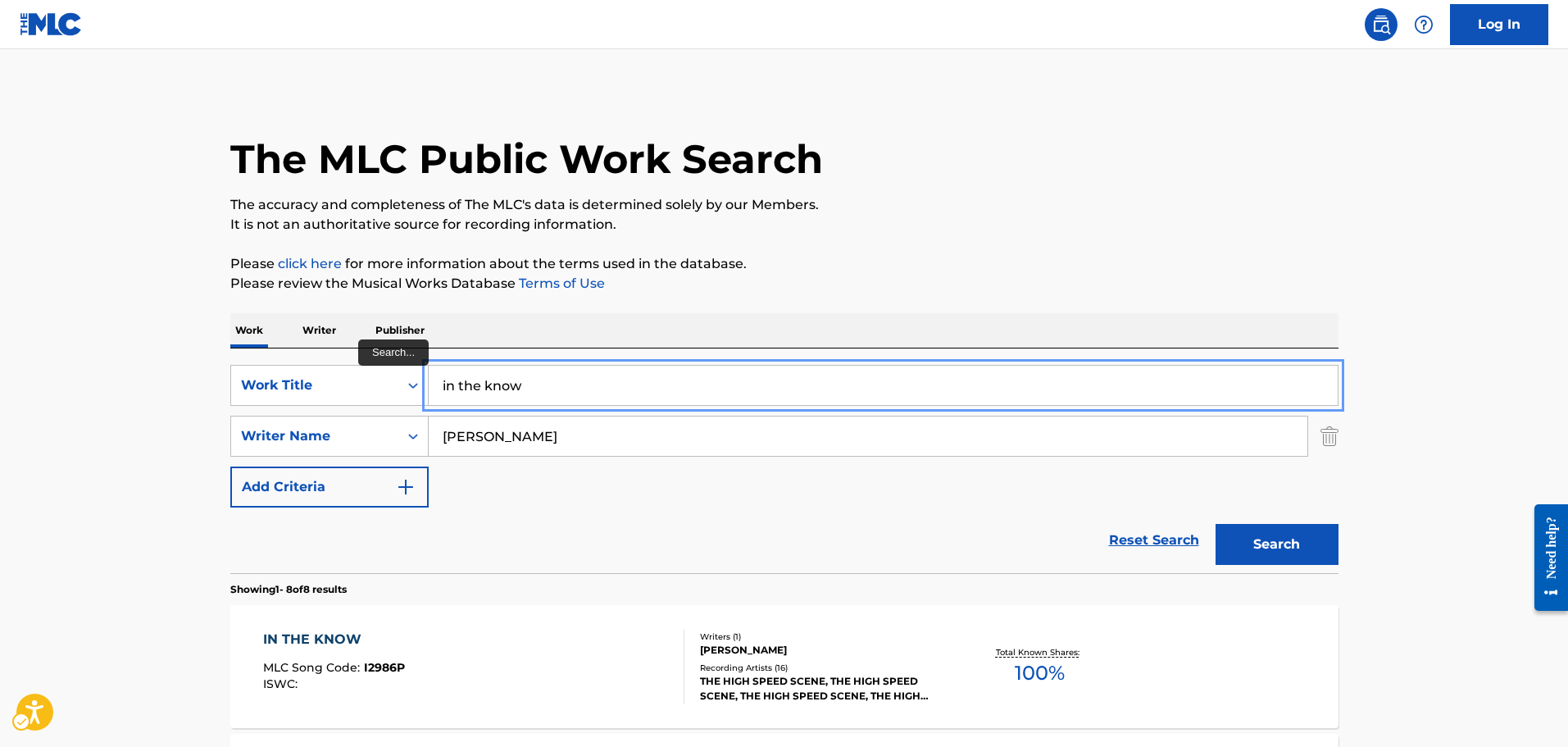
click at [546, 382] on input "in the know" at bounding box center [883, 385] width 909 height 40
type input "hello hello"
click at [1216, 523] on button "Search" at bounding box center [1277, 543] width 123 height 41
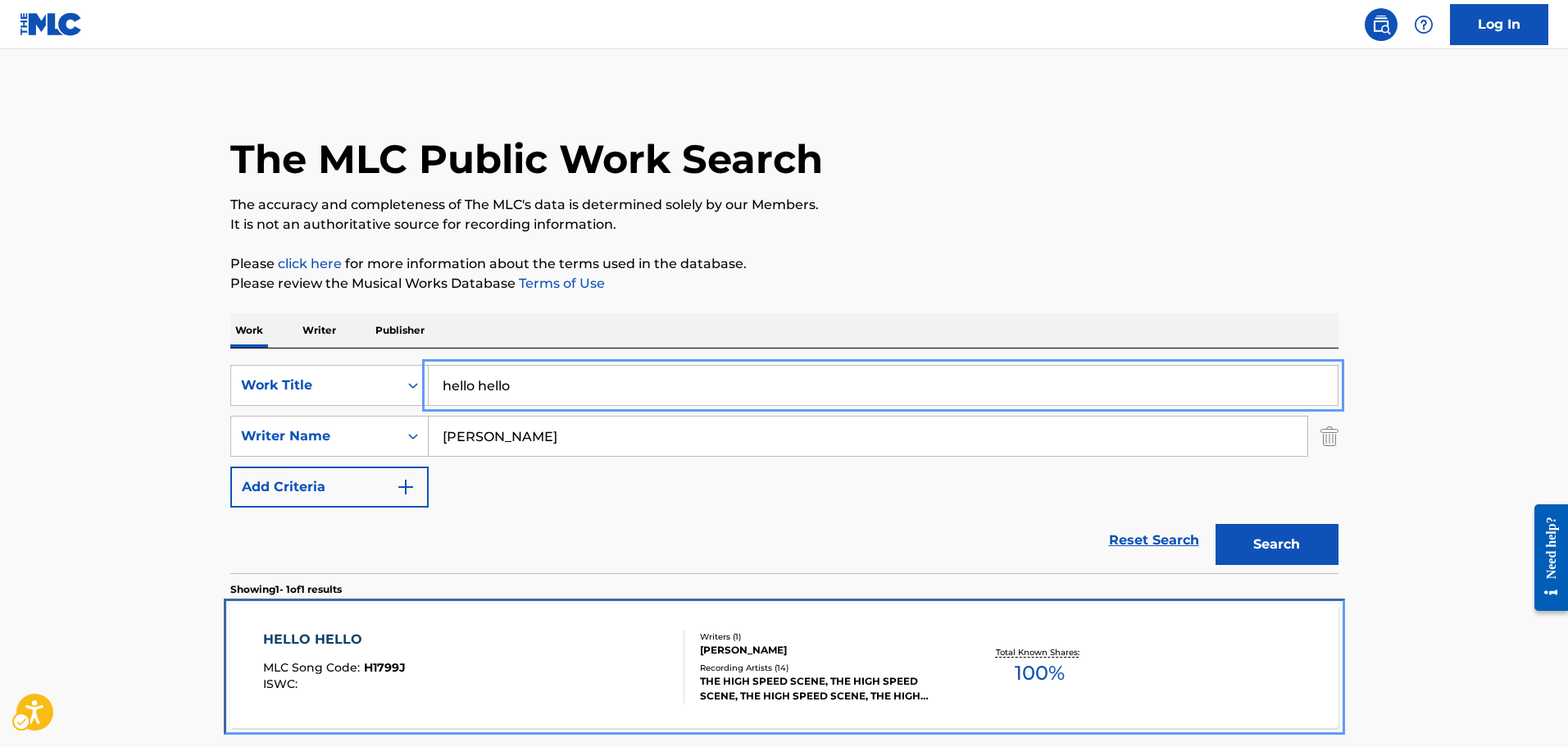
click at [545, 650] on div "HELLO HELLO MLC Song Code : H1799J ISWC :" at bounding box center [474, 666] width 421 height 74
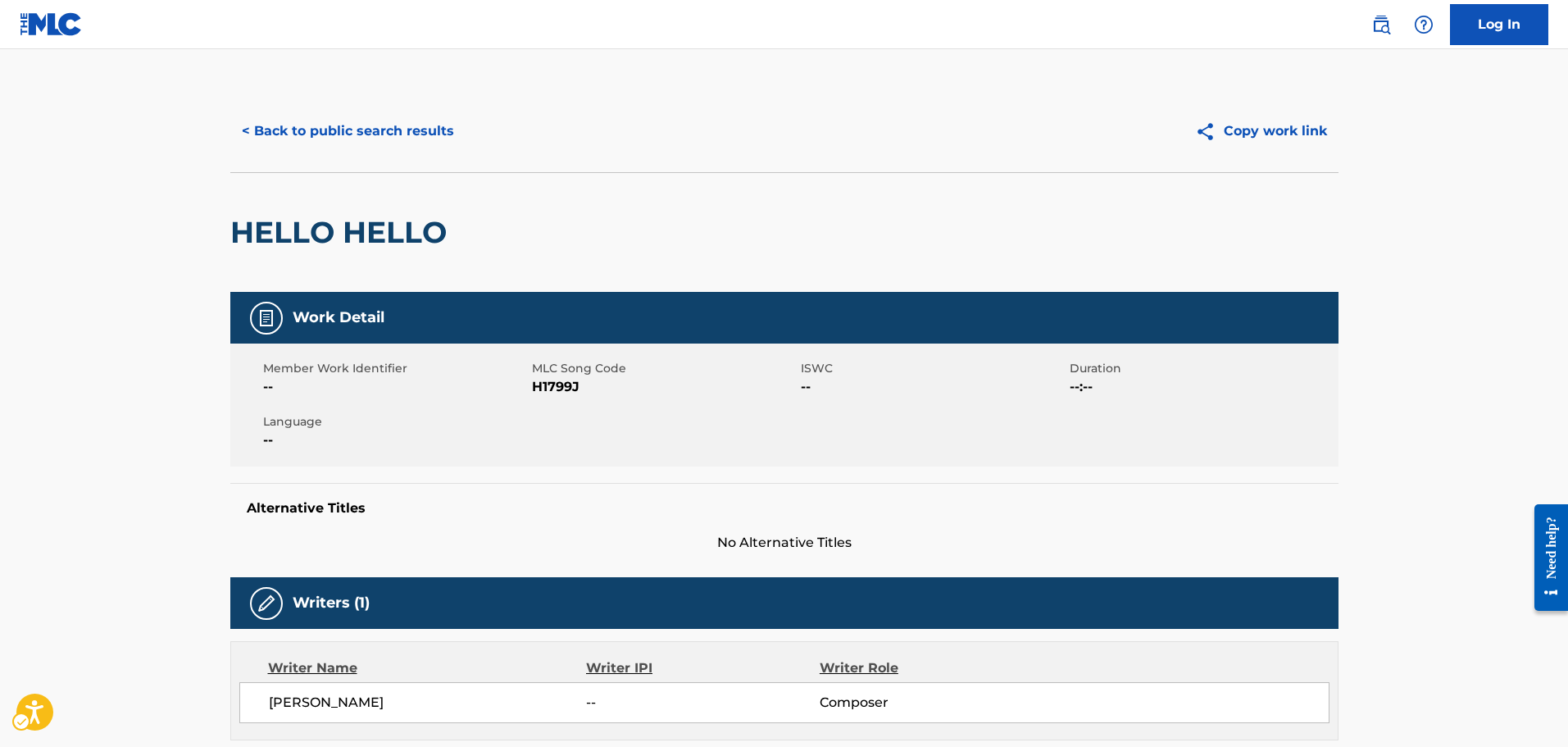
click at [561, 368] on span "MLC Song Code" at bounding box center [664, 368] width 264 height 17
click at [576, 387] on span "MLC Song Code - H1799J" at bounding box center [664, 386] width 264 height 20
click at [570, 387] on span "MLC Song Code - H1799J" at bounding box center [664, 386] width 264 height 20
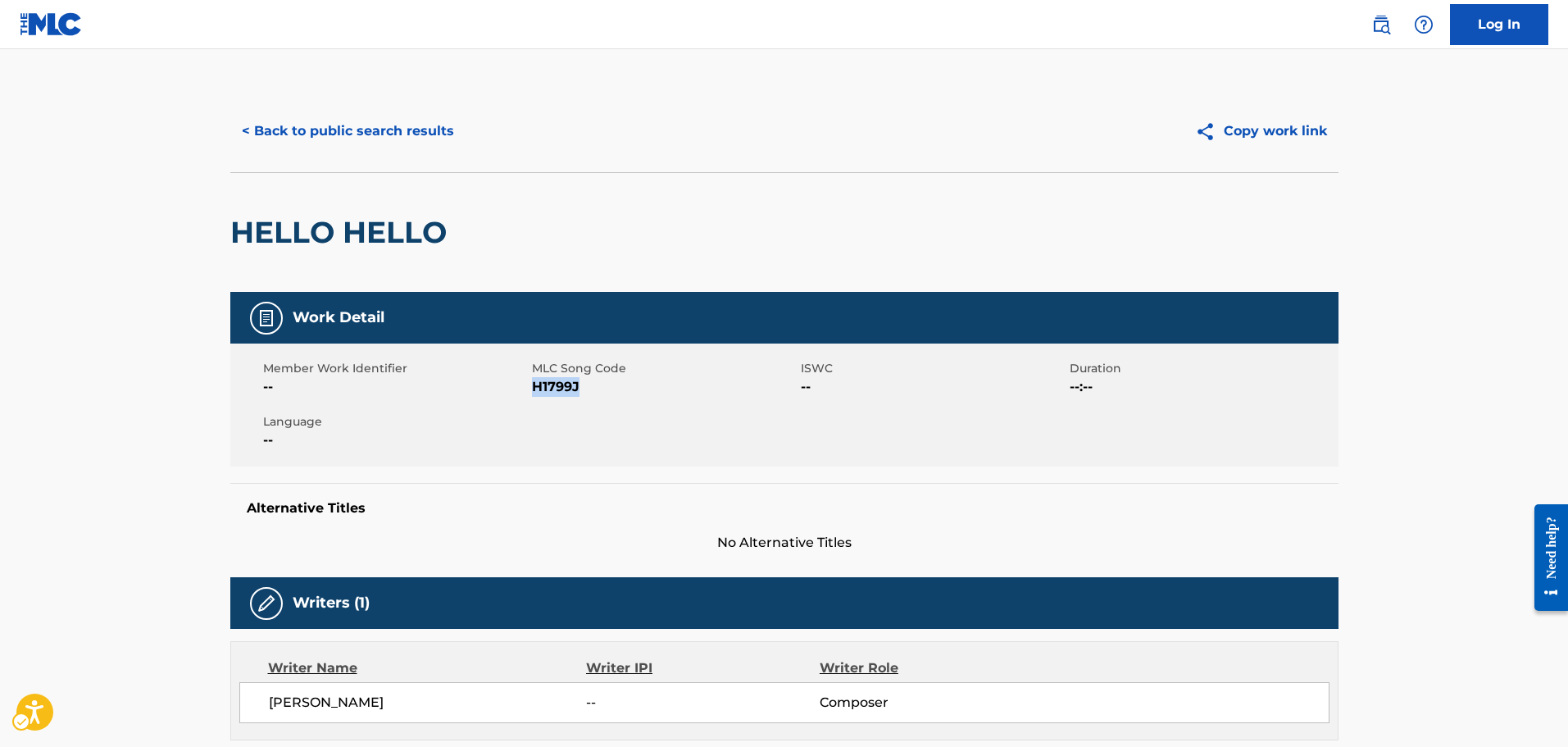
copy span "H1799J"
click at [1128, 368] on span "Duration" at bounding box center [1202, 368] width 264 height 17
drag, startPoint x: 739, startPoint y: 453, endPoint x: 722, endPoint y: 415, distance: 41.6
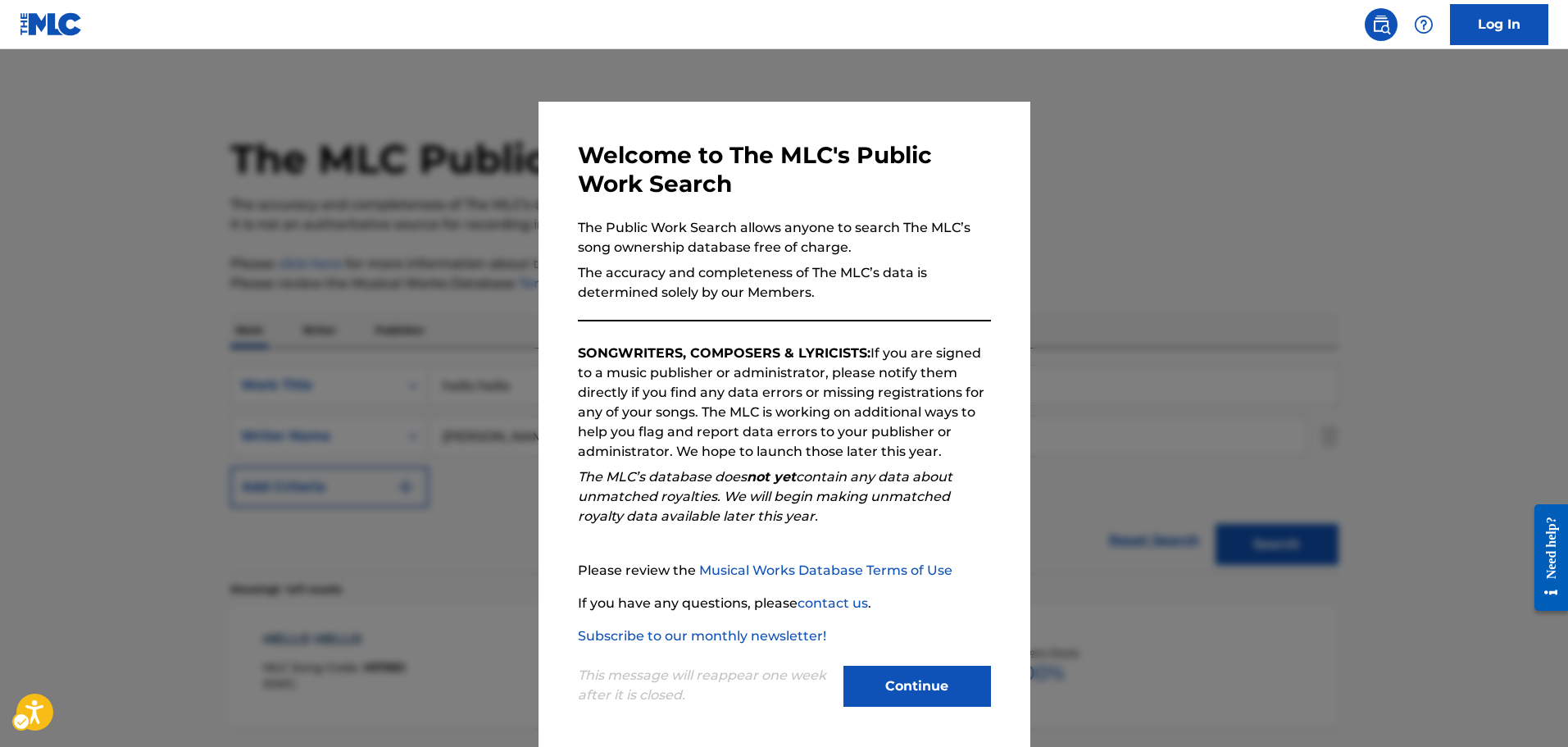
click at [449, 284] on div at bounding box center [784, 422] width 1568 height 747
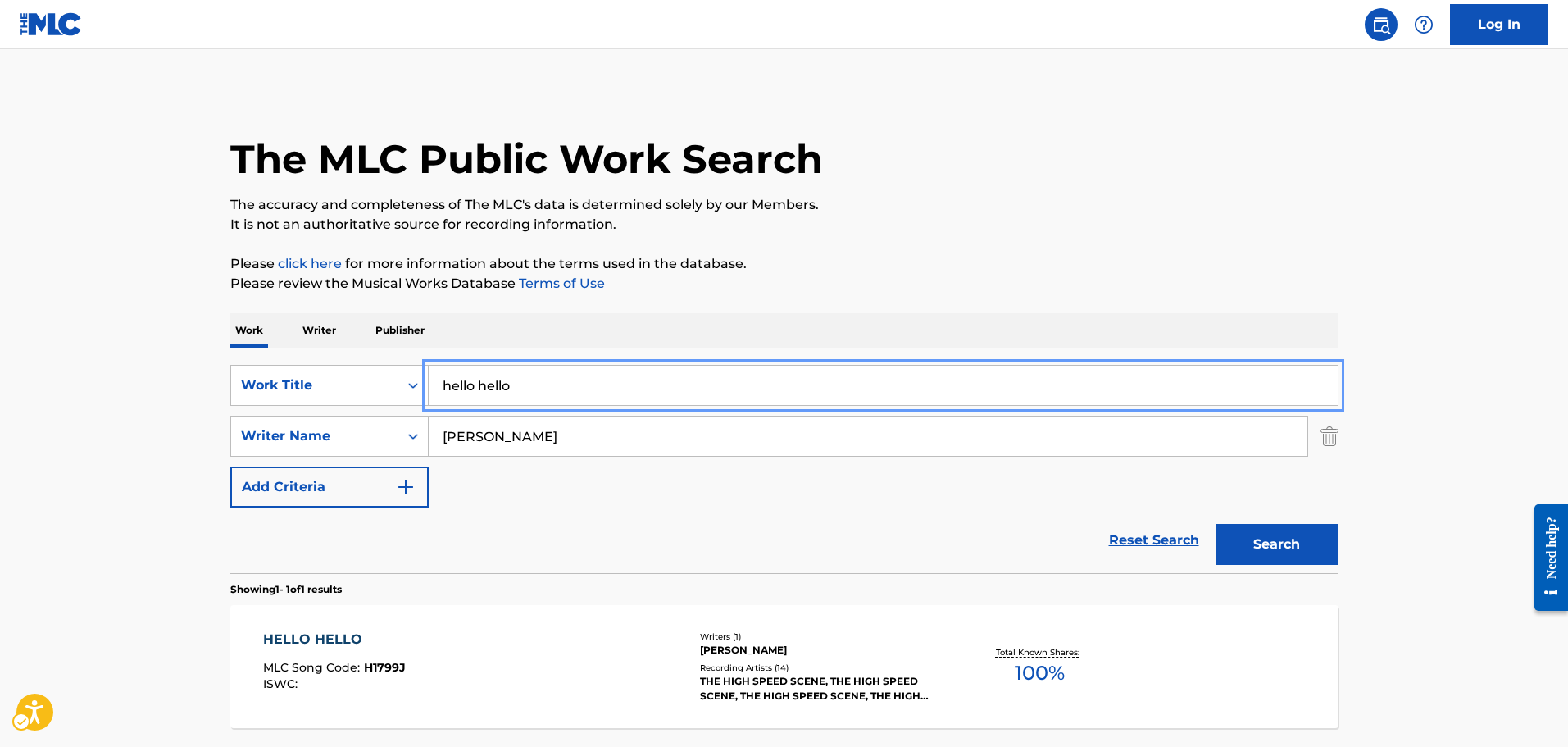
click at [541, 387] on input "hello hello" at bounding box center [883, 385] width 909 height 40
type input "crazy"
click at [1216, 523] on button "Search" at bounding box center [1277, 543] width 123 height 41
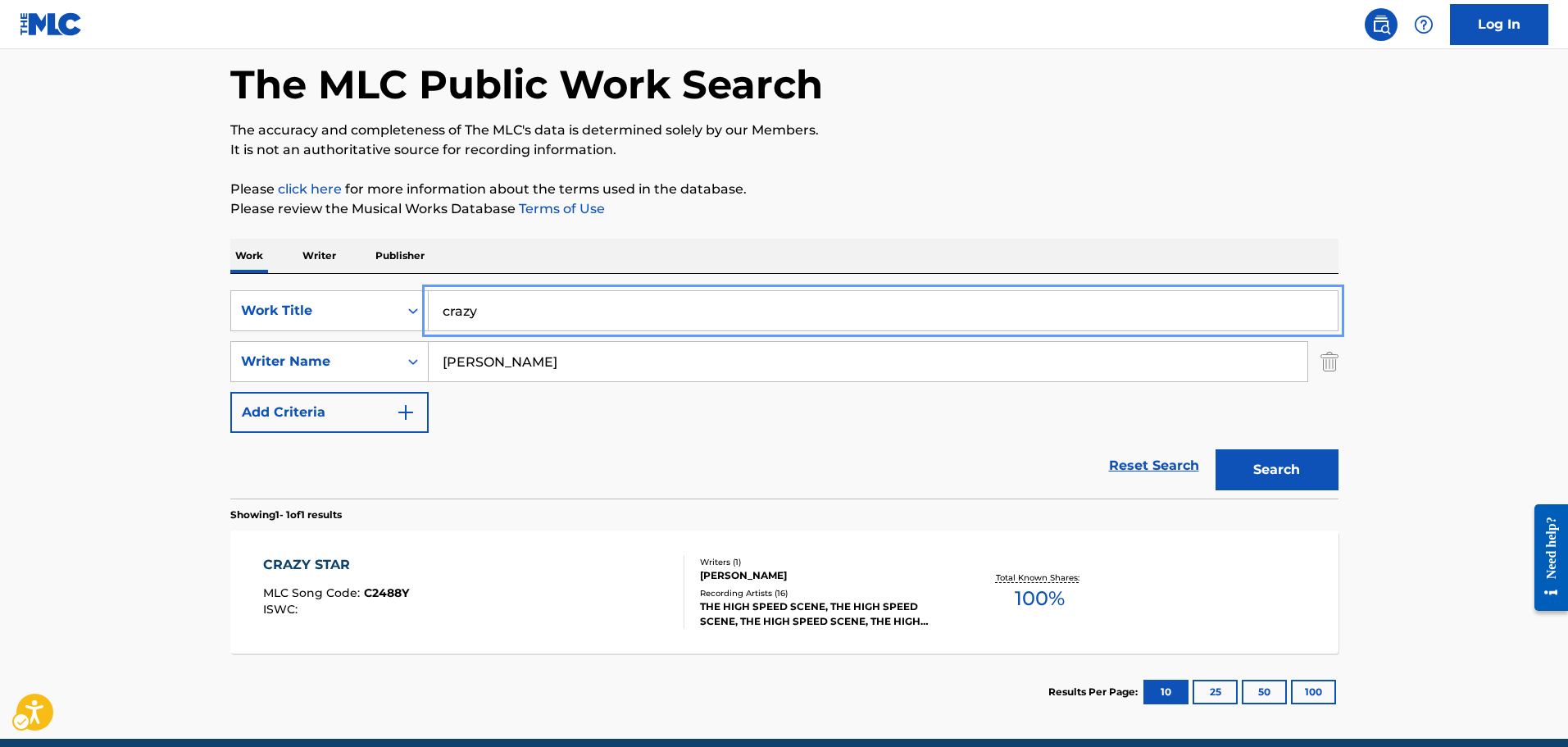
scroll to position [145, 0]
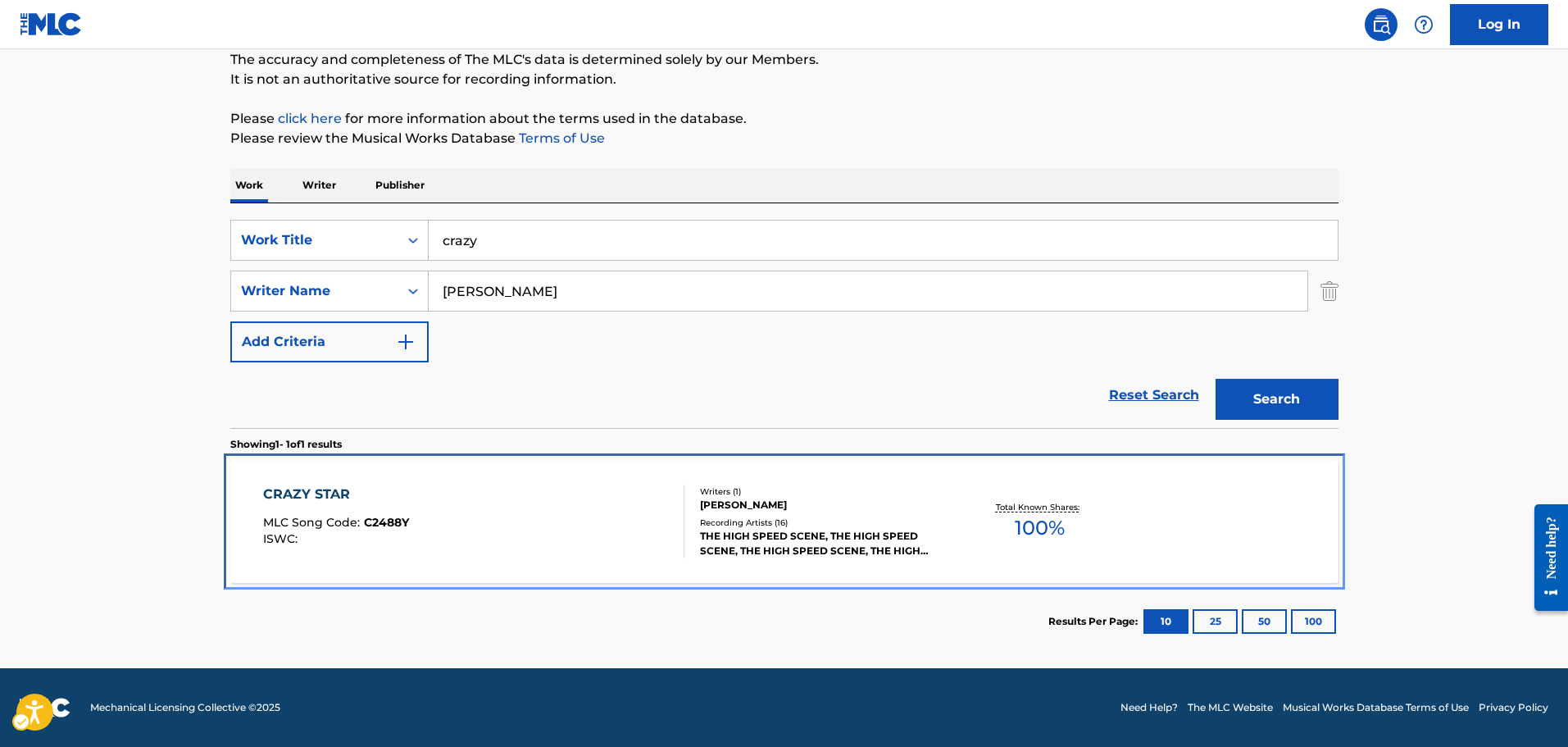
click at [527, 554] on div "CRAZY STAR MLC Song Code : C2488Y ISWC :" at bounding box center [474, 521] width 421 height 74
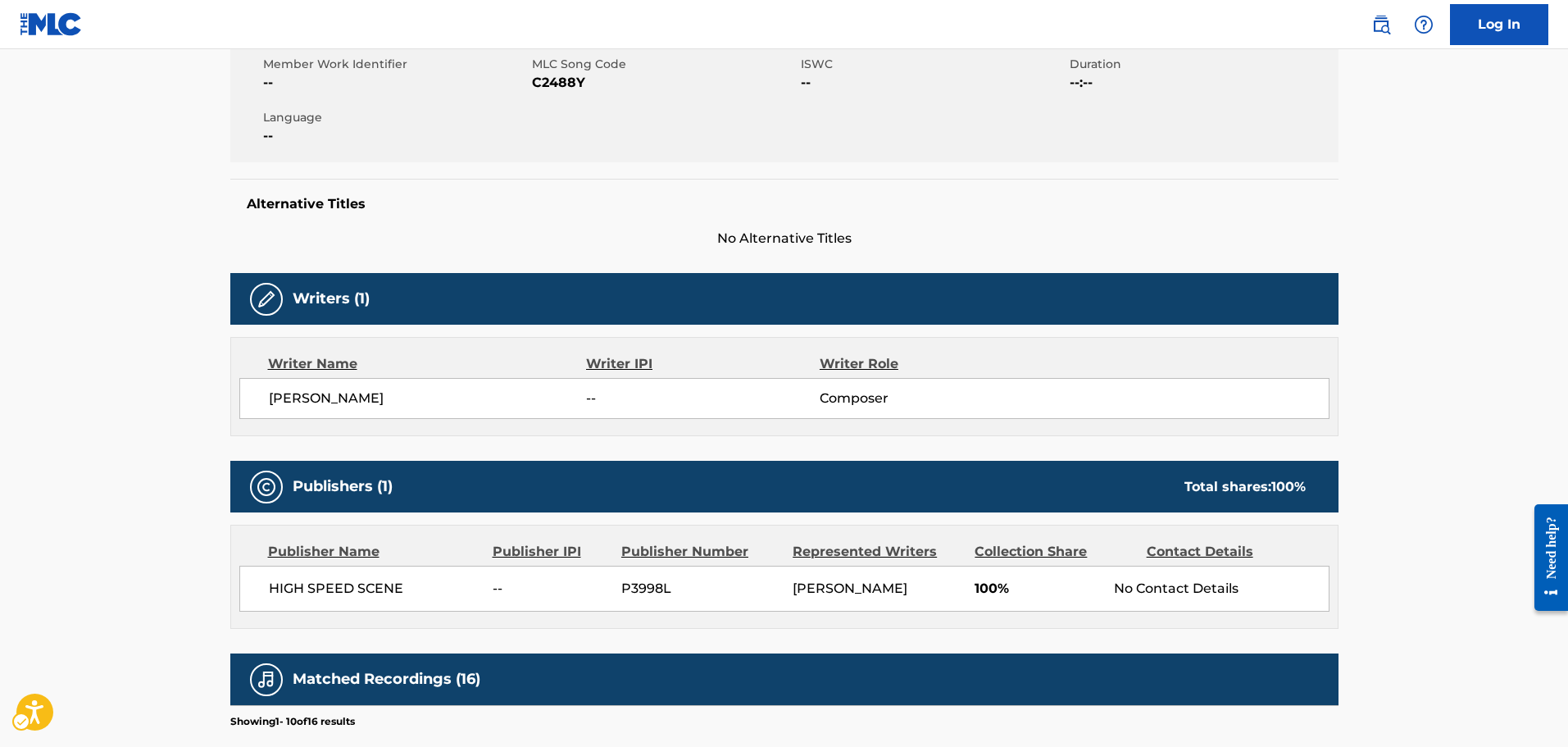
scroll to position [163, 0]
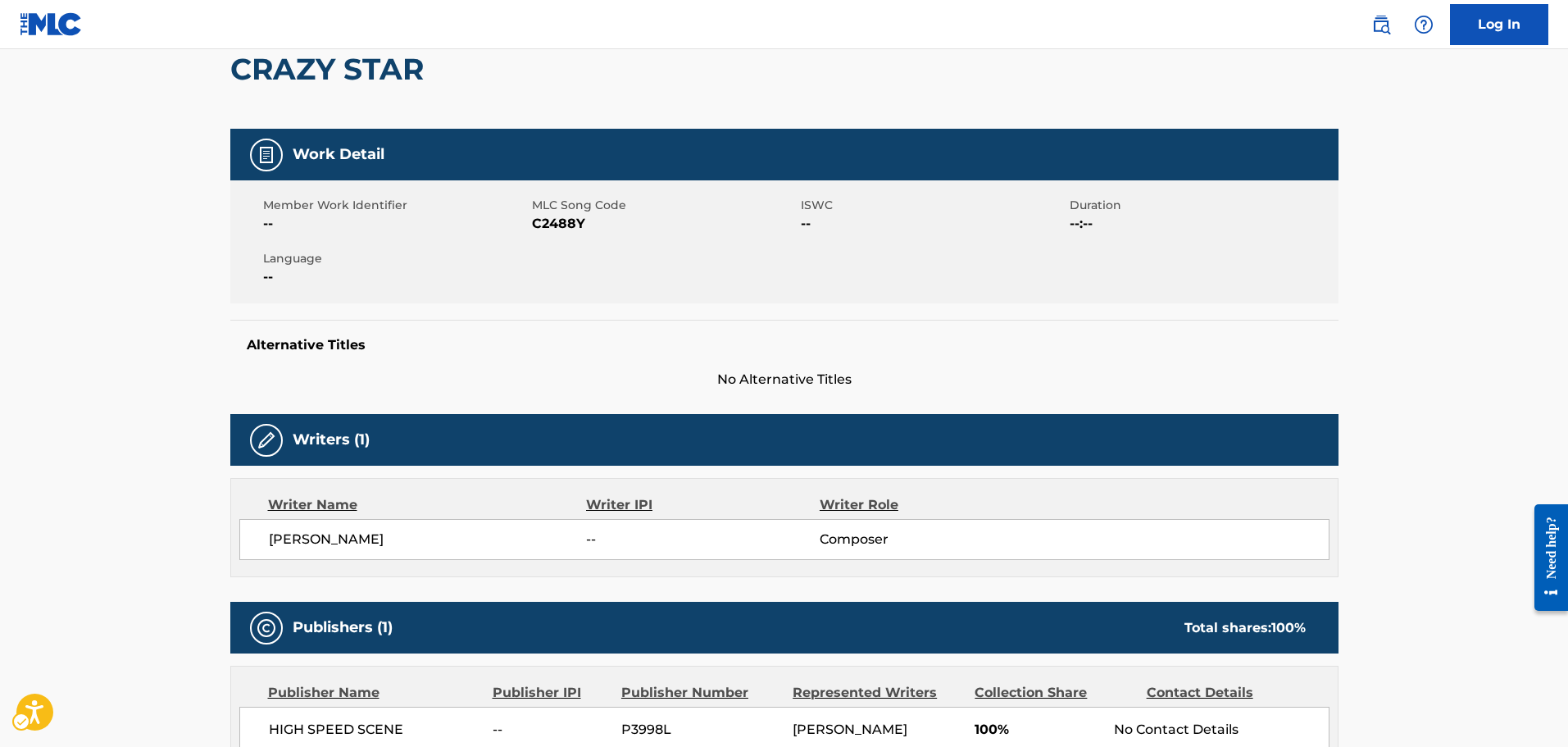
click at [570, 221] on span "MLC Song Code - C2488Y" at bounding box center [664, 223] width 264 height 20
copy span "C2488Y"
drag, startPoint x: 1038, startPoint y: 735, endPoint x: 815, endPoint y: 454, distance: 358.7
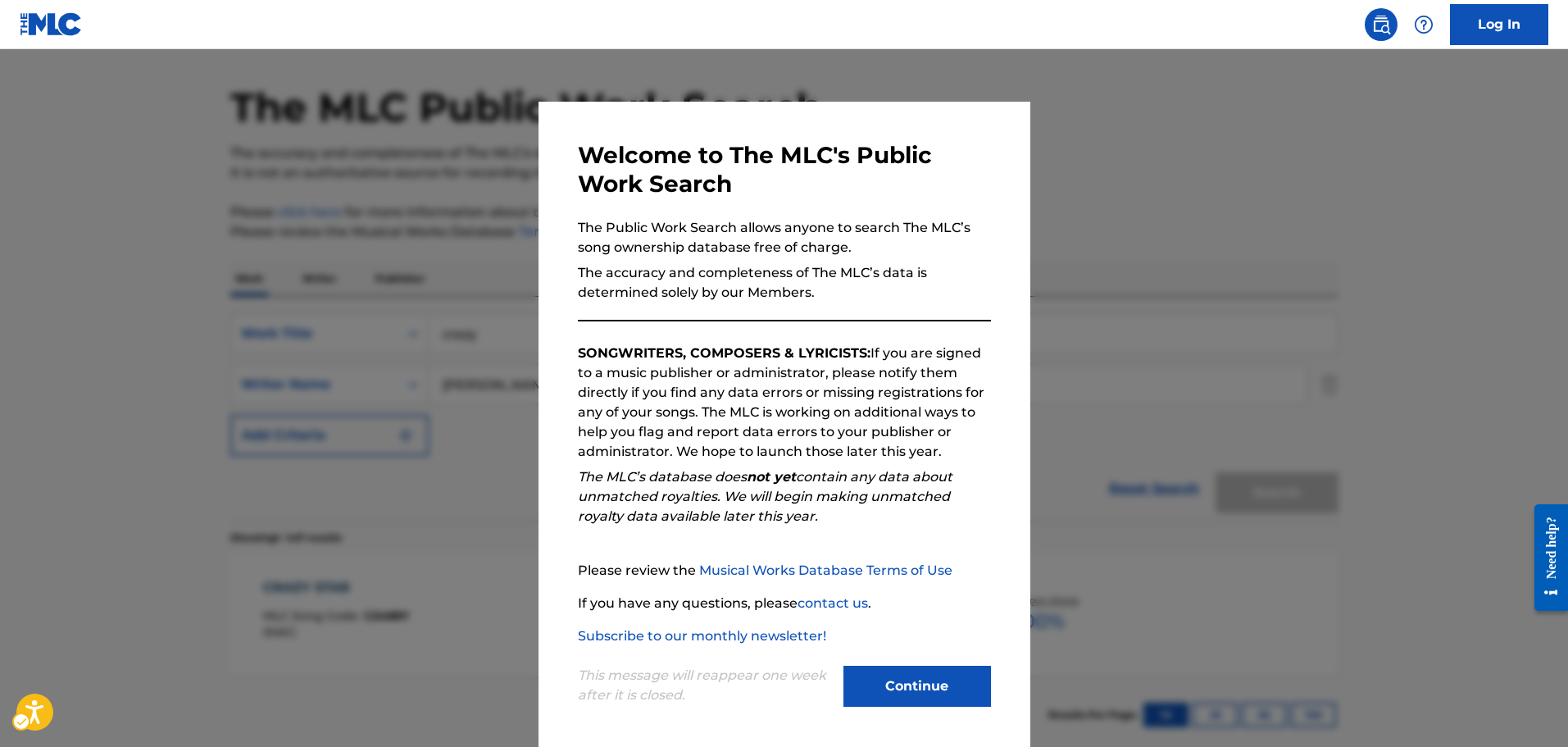
scroll to position [145, 0]
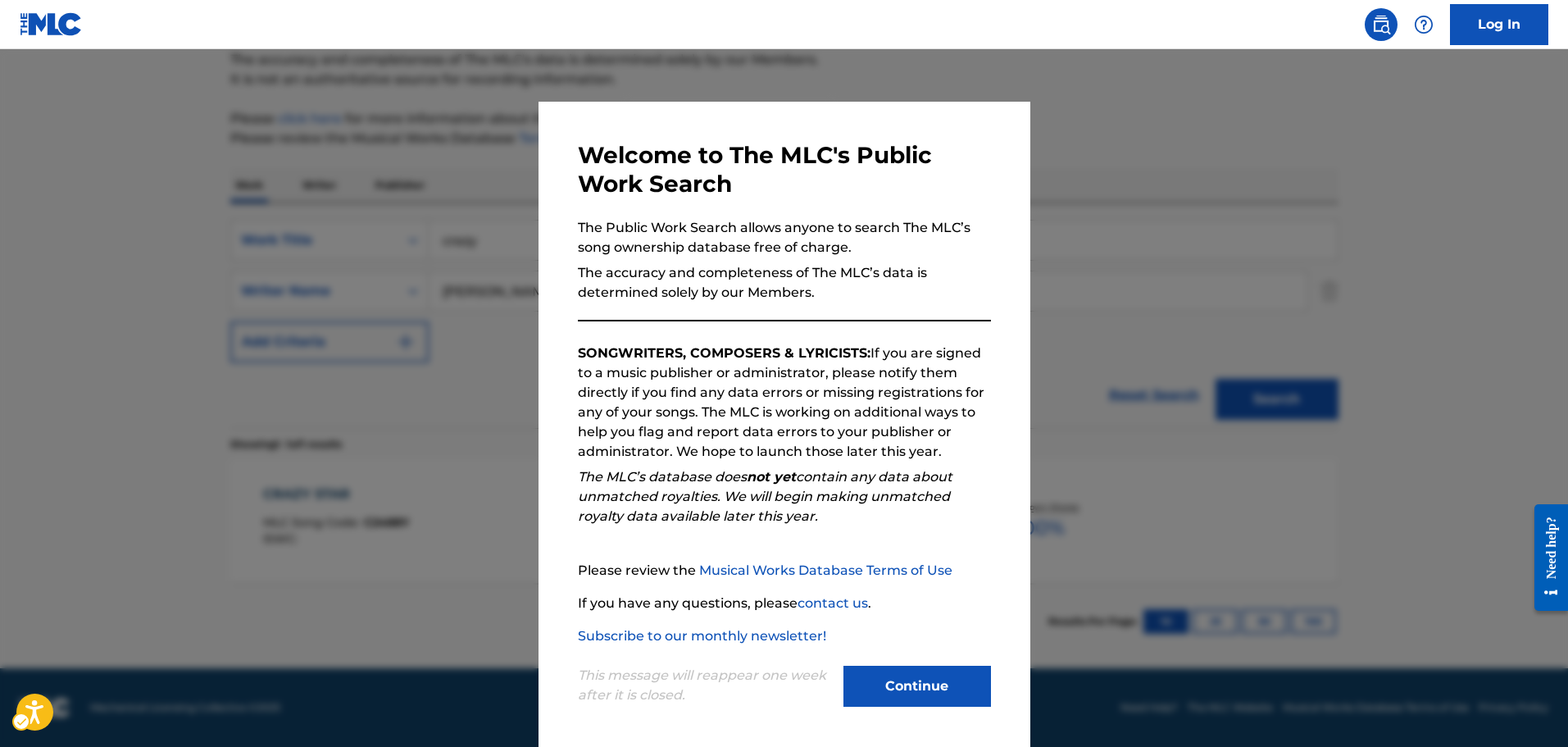
click at [326, 321] on div at bounding box center [784, 422] width 1568 height 747
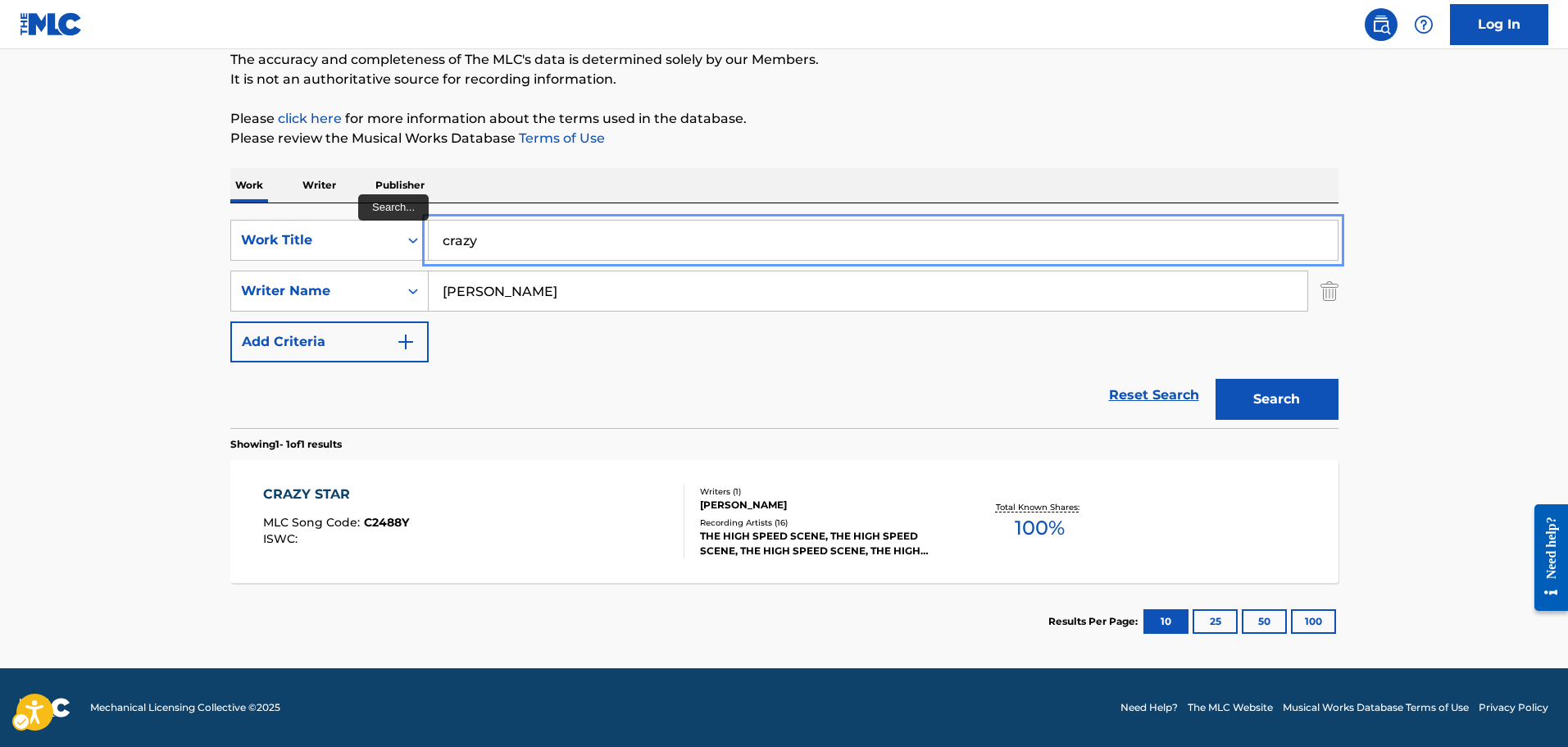
click at [489, 245] on input "crazy" at bounding box center [883, 240] width 909 height 40
type input "a"
type input "last chance"
click at [1216, 379] on button "Search" at bounding box center [1277, 399] width 123 height 41
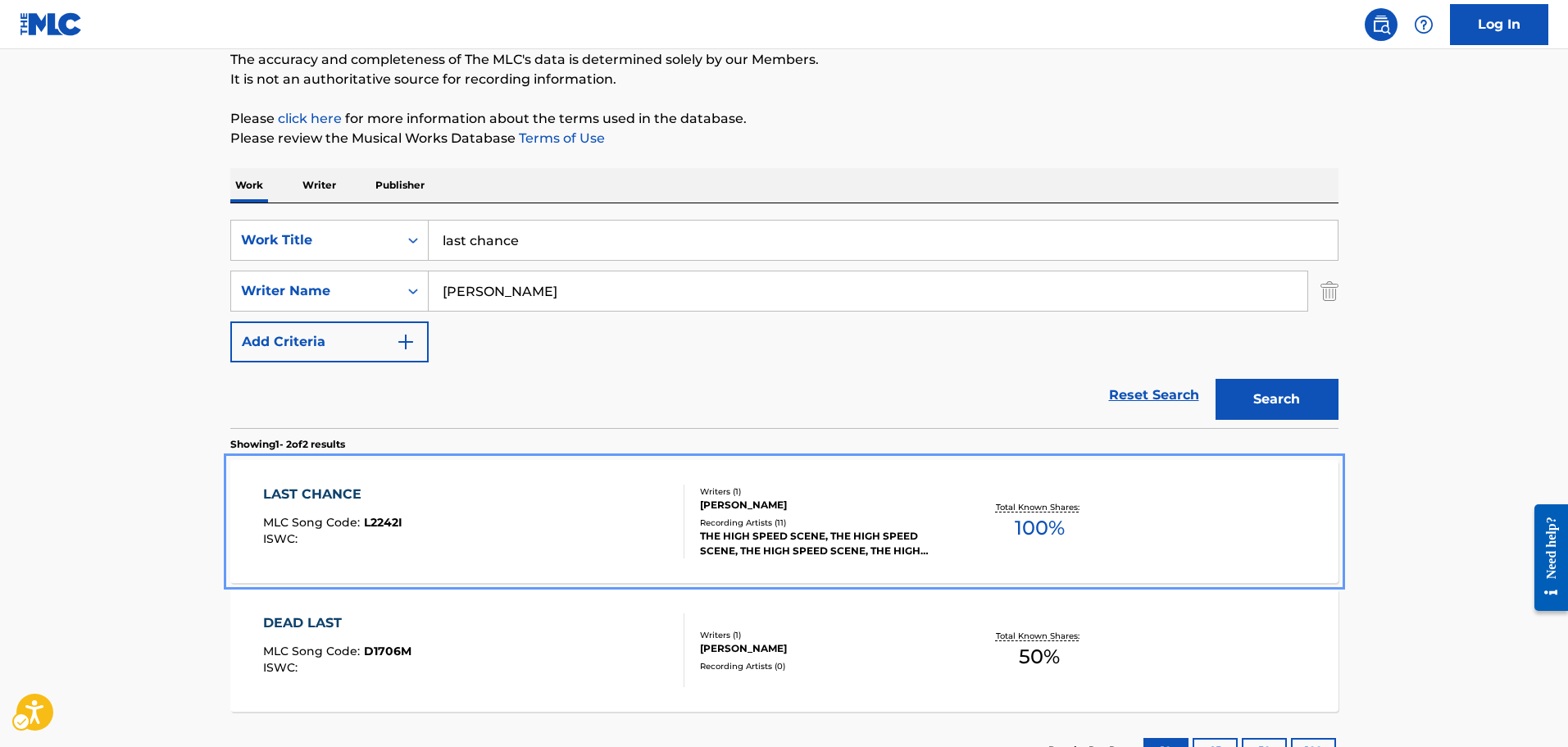
click at [646, 477] on div "LAST CHANCE MLC Song Code : L2242I ISWC : Writers ( 1 ) MAX HART Recording Arti…" at bounding box center [784, 521] width 1108 height 123
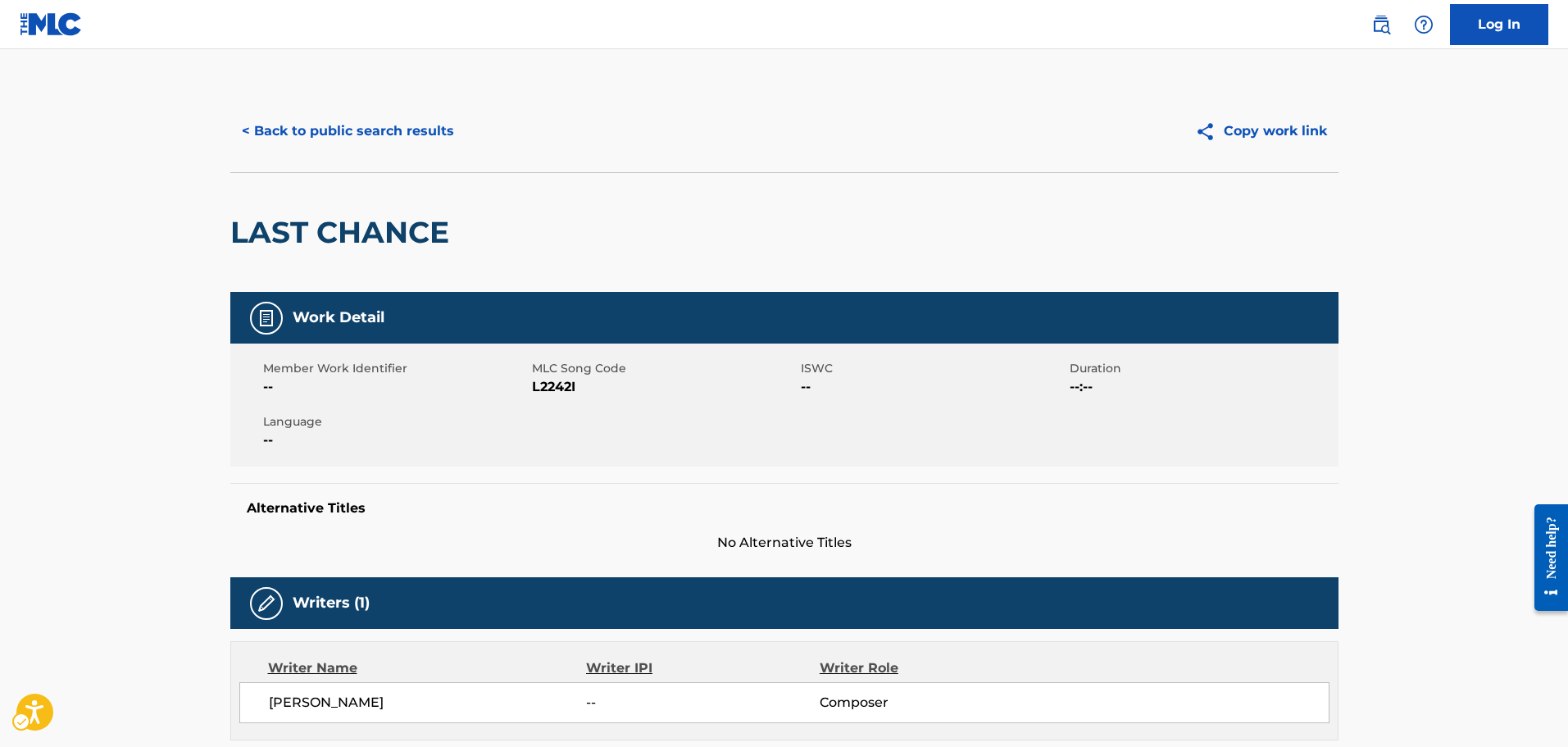
click at [570, 392] on span "MLC Song Code - L2242I" at bounding box center [664, 386] width 264 height 20
click at [566, 389] on span "MLC Song Code - L2242I" at bounding box center [664, 386] width 264 height 20
copy span "L2242I"
click at [950, 409] on div "Member Work Identifier -- MLC Song Code MLC Song Code - L2242I ISWC -- Duration…" at bounding box center [784, 405] width 1108 height 123
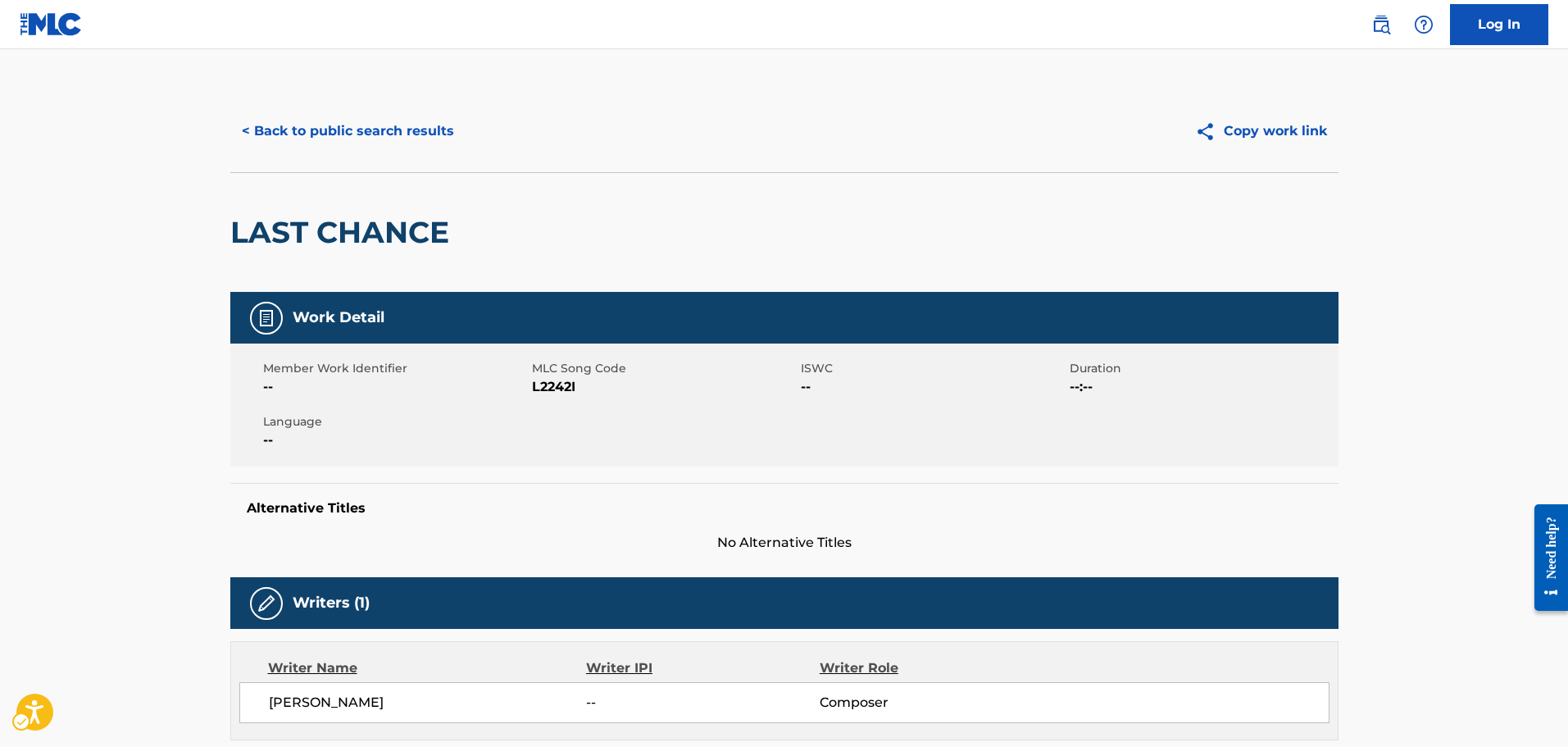
drag, startPoint x: 709, startPoint y: 563, endPoint x: 663, endPoint y: 423, distance: 147.4
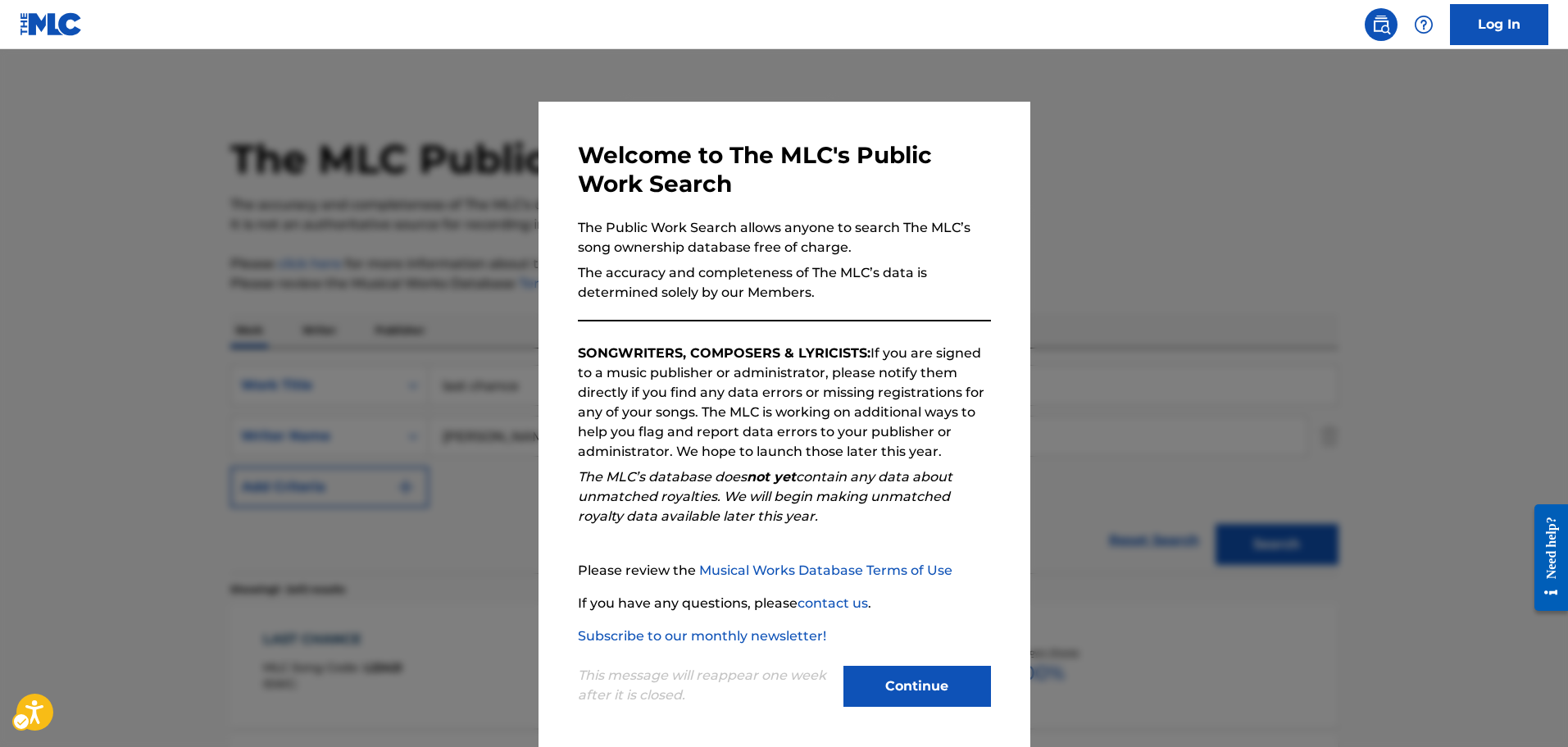
scroll to position [145, 0]
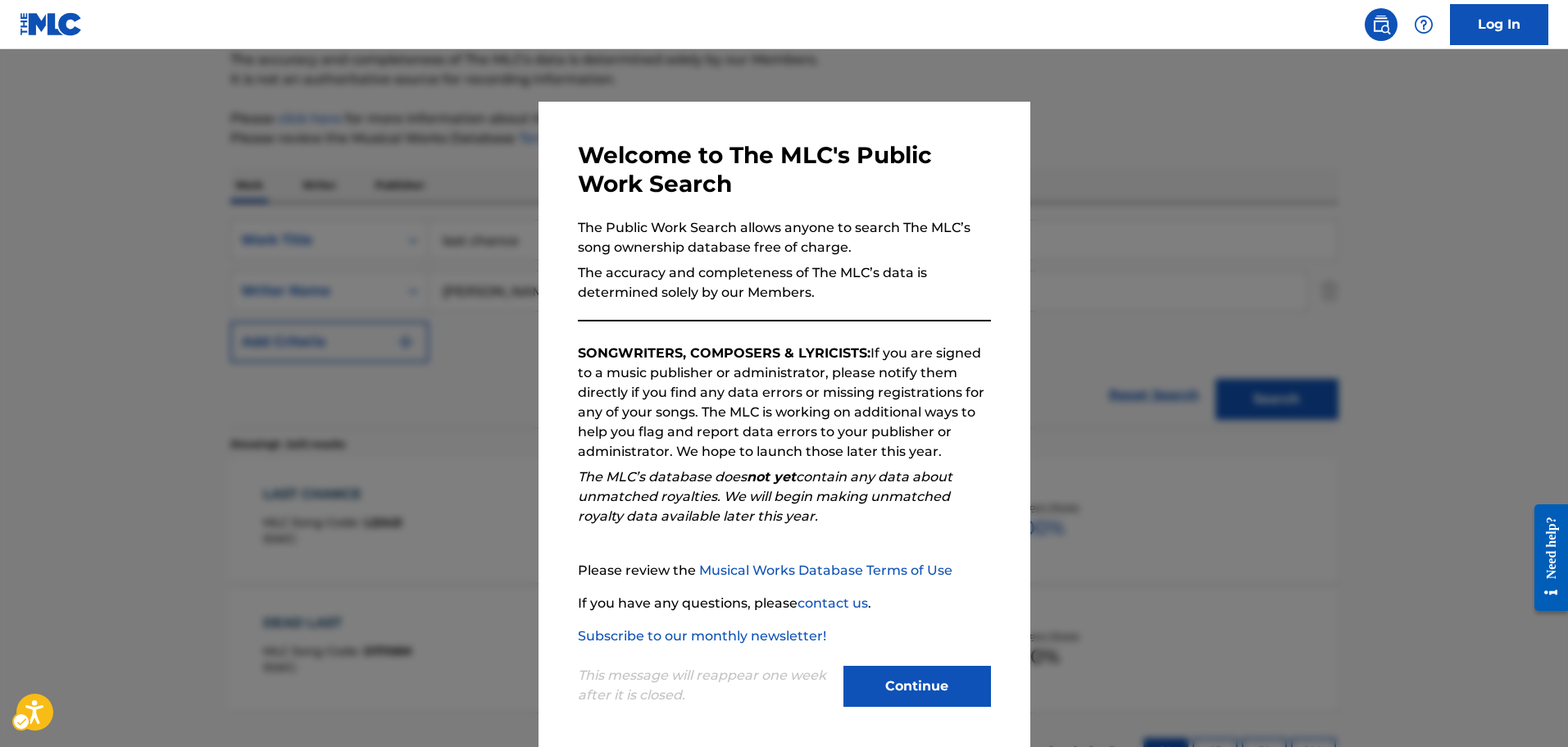
click at [656, 352] on strong "SONGWRITERS, COMPOSERS & LYRICISTS:" at bounding box center [724, 352] width 293 height 15
click at [486, 314] on div at bounding box center [784, 422] width 1568 height 747
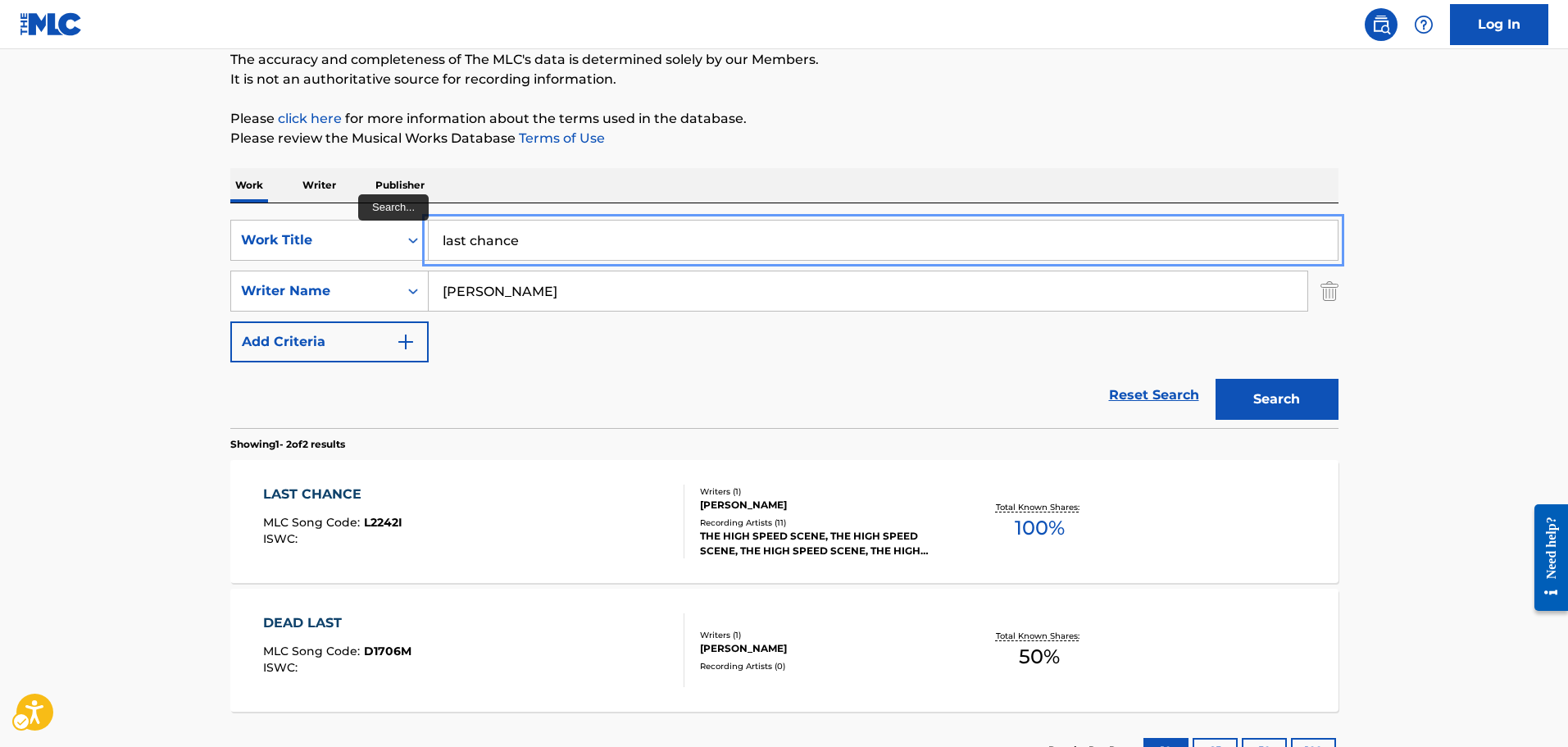
click at [536, 228] on input "last chance" at bounding box center [883, 240] width 909 height 40
type input "revolutionary fervor"
click at [1216, 379] on button "Search" at bounding box center [1277, 399] width 123 height 41
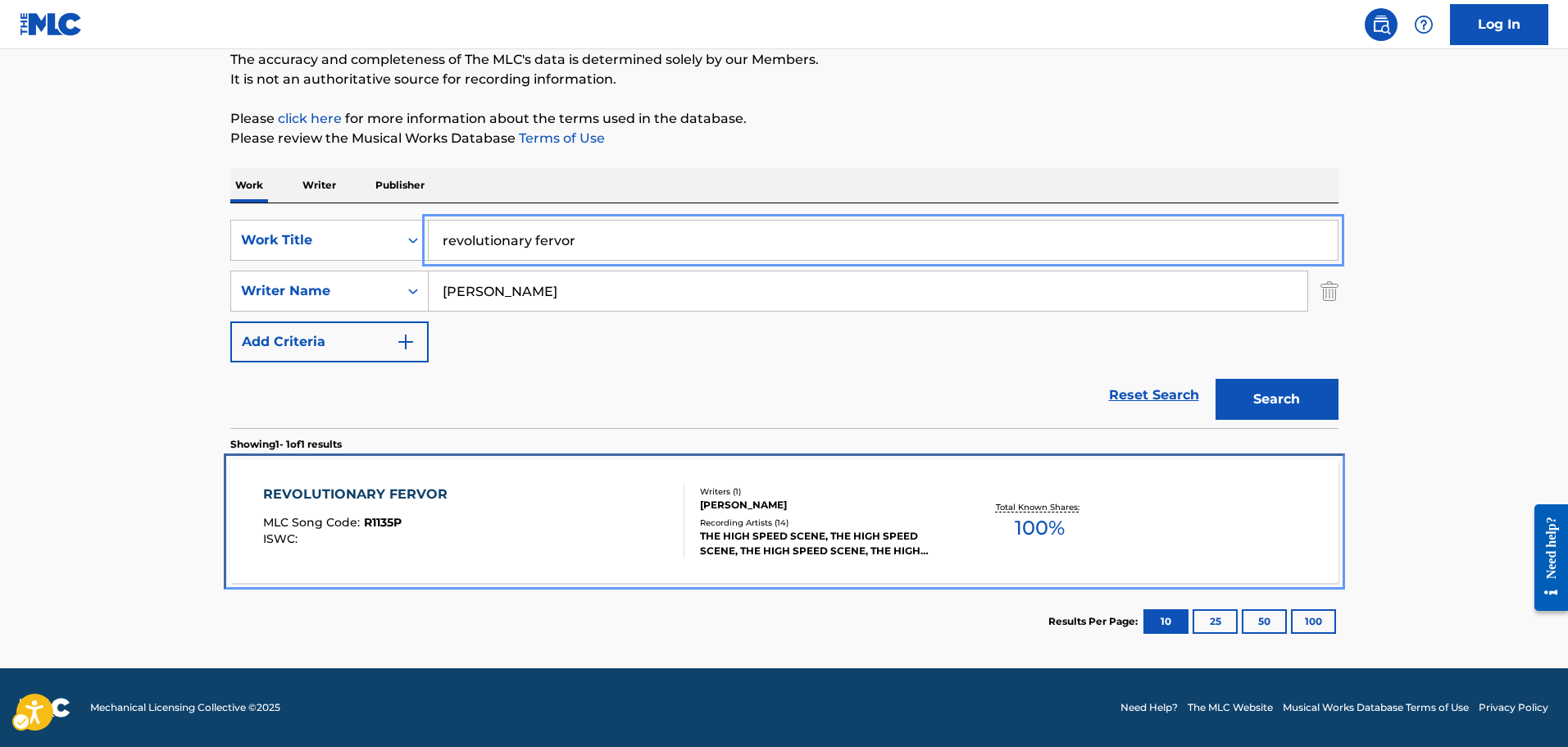
click at [571, 501] on div "REVOLUTIONARY FERVOR MLC Song Code : R1135P ISWC :" at bounding box center [474, 521] width 421 height 74
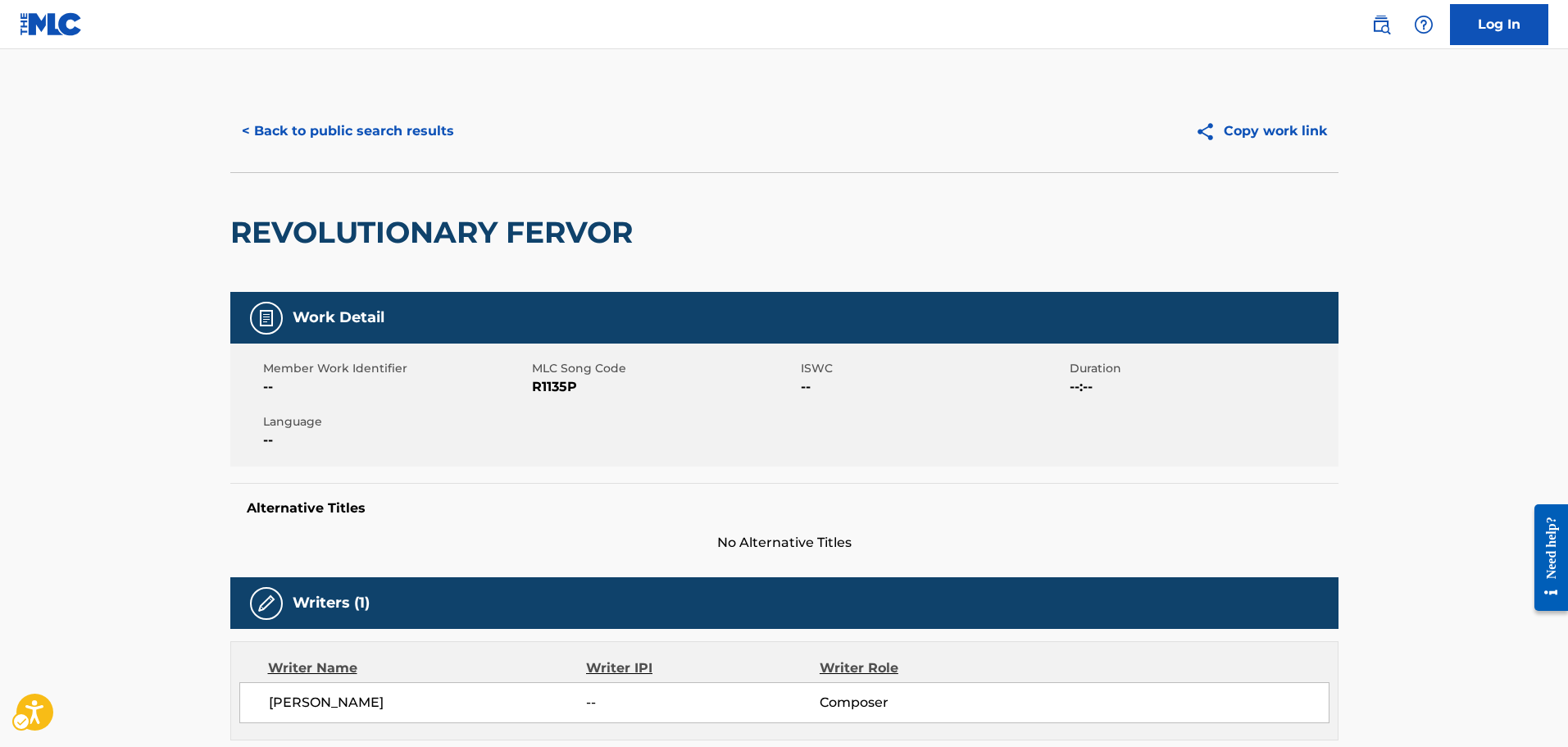
click at [551, 368] on span "MLC Song Code" at bounding box center [664, 368] width 264 height 17
click at [562, 392] on span "MLC Song Code - R1135P" at bounding box center [664, 386] width 264 height 20
drag, startPoint x: 654, startPoint y: 469, endPoint x: 651, endPoint y: 493, distance: 24.2
click at [654, 469] on div "Work Detail Member Work Identifier -- MLC Song Code MLC Song Code - R1135P ISWC…" at bounding box center [784, 422] width 1108 height 261
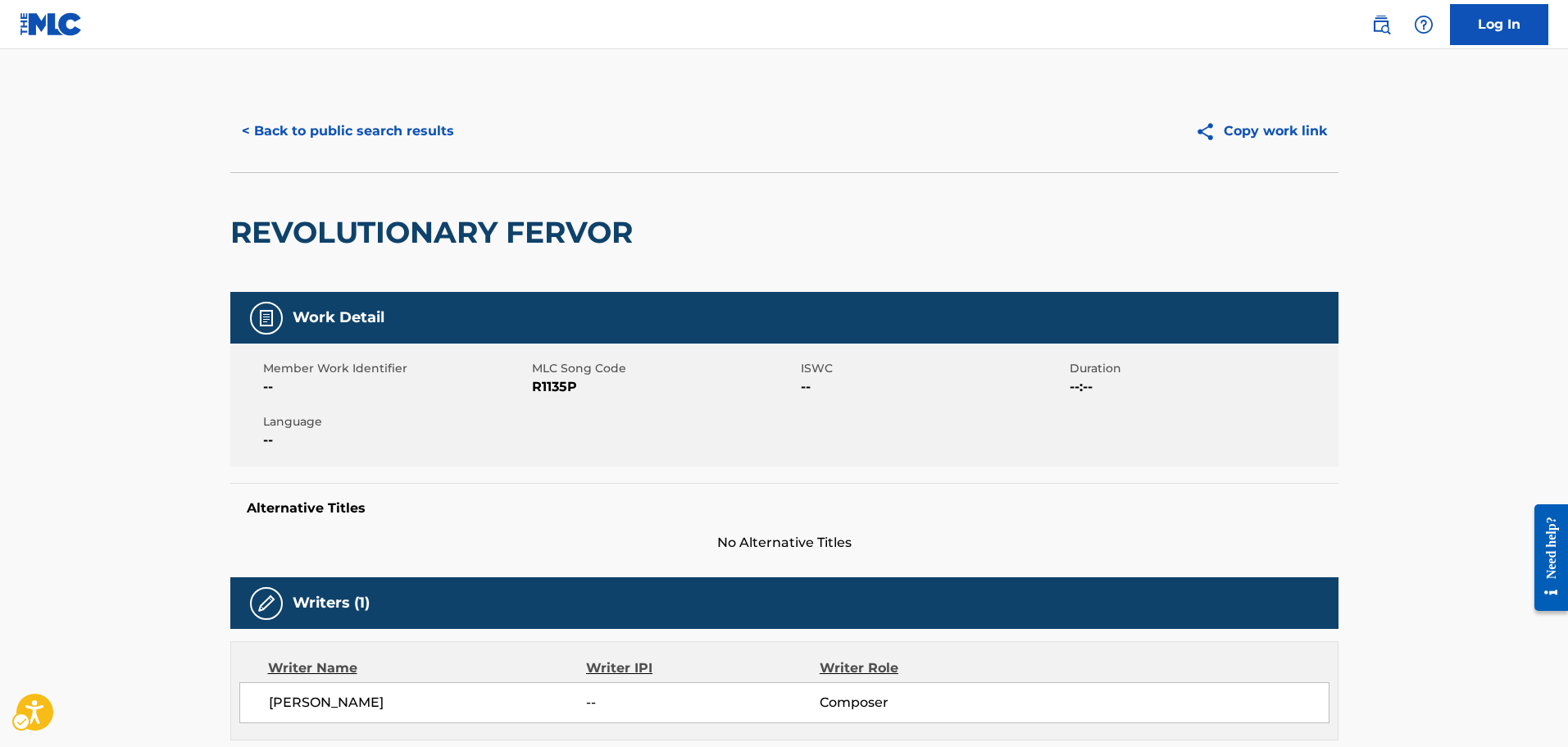
drag, startPoint x: 765, startPoint y: 719, endPoint x: 740, endPoint y: 501, distance: 219.4
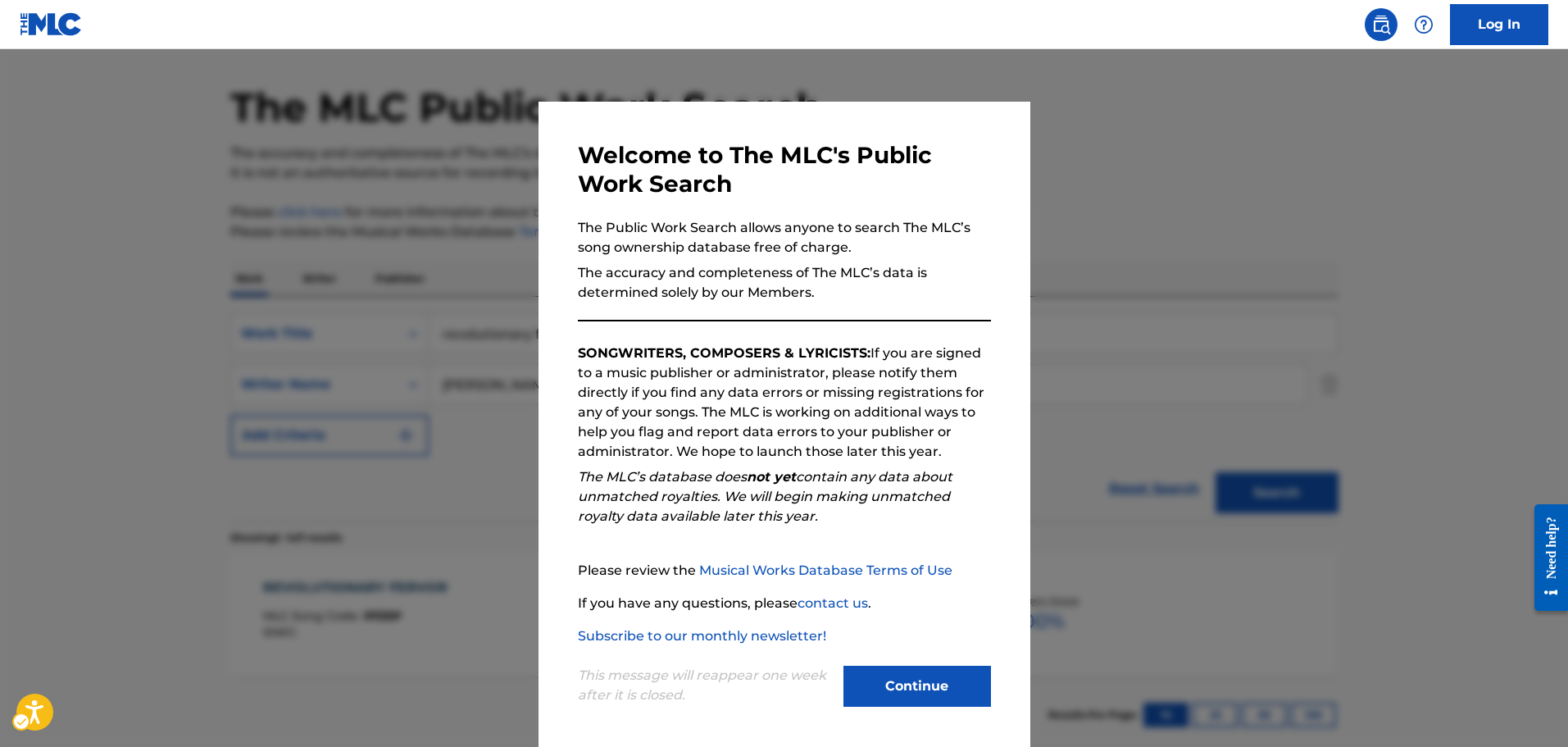
click at [394, 325] on div at bounding box center [784, 422] width 1568 height 747
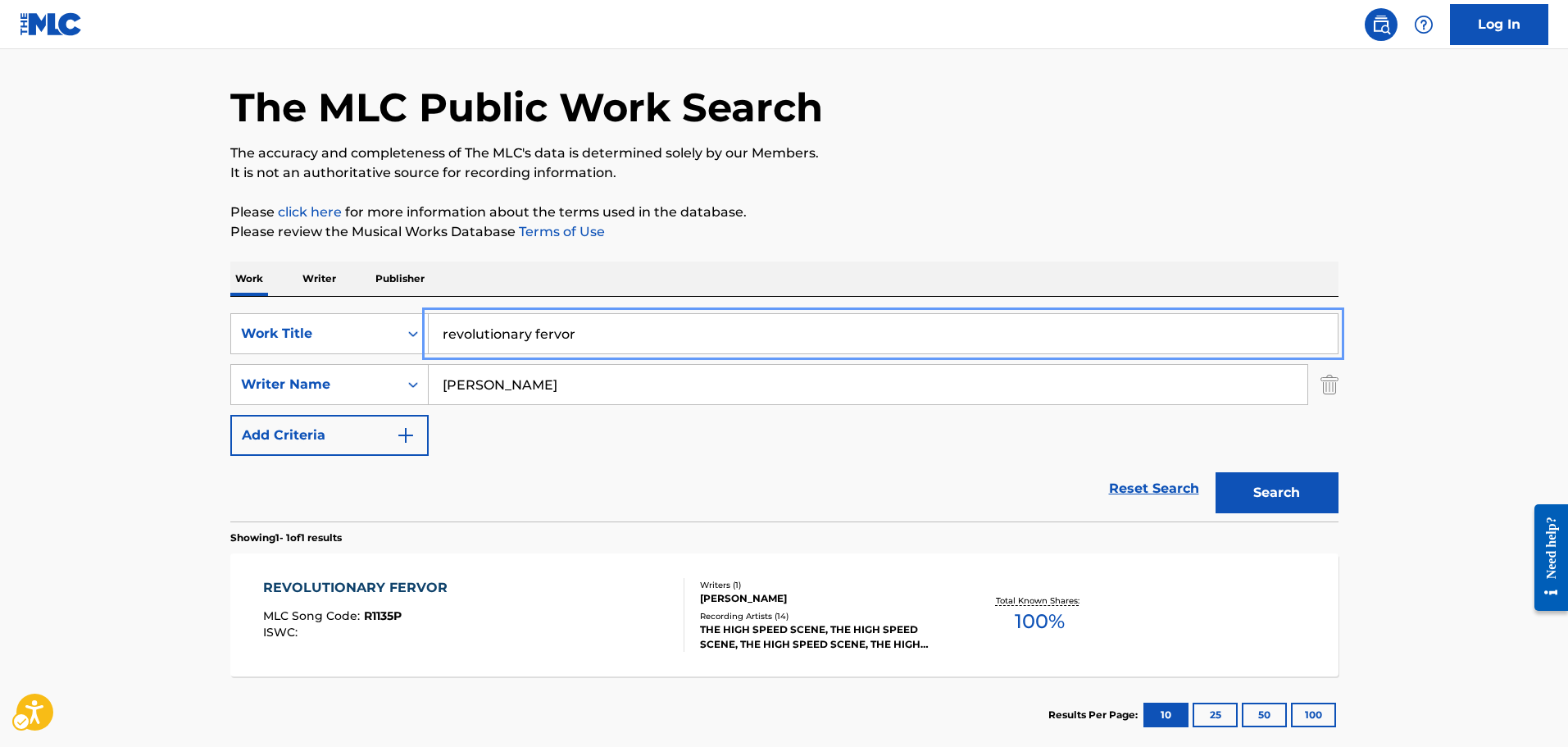
click at [506, 330] on input "revolutionary fervor" at bounding box center [883, 333] width 909 height 40
type input "allaboutit"
click at [1216, 472] on button "Search" at bounding box center [1277, 492] width 123 height 41
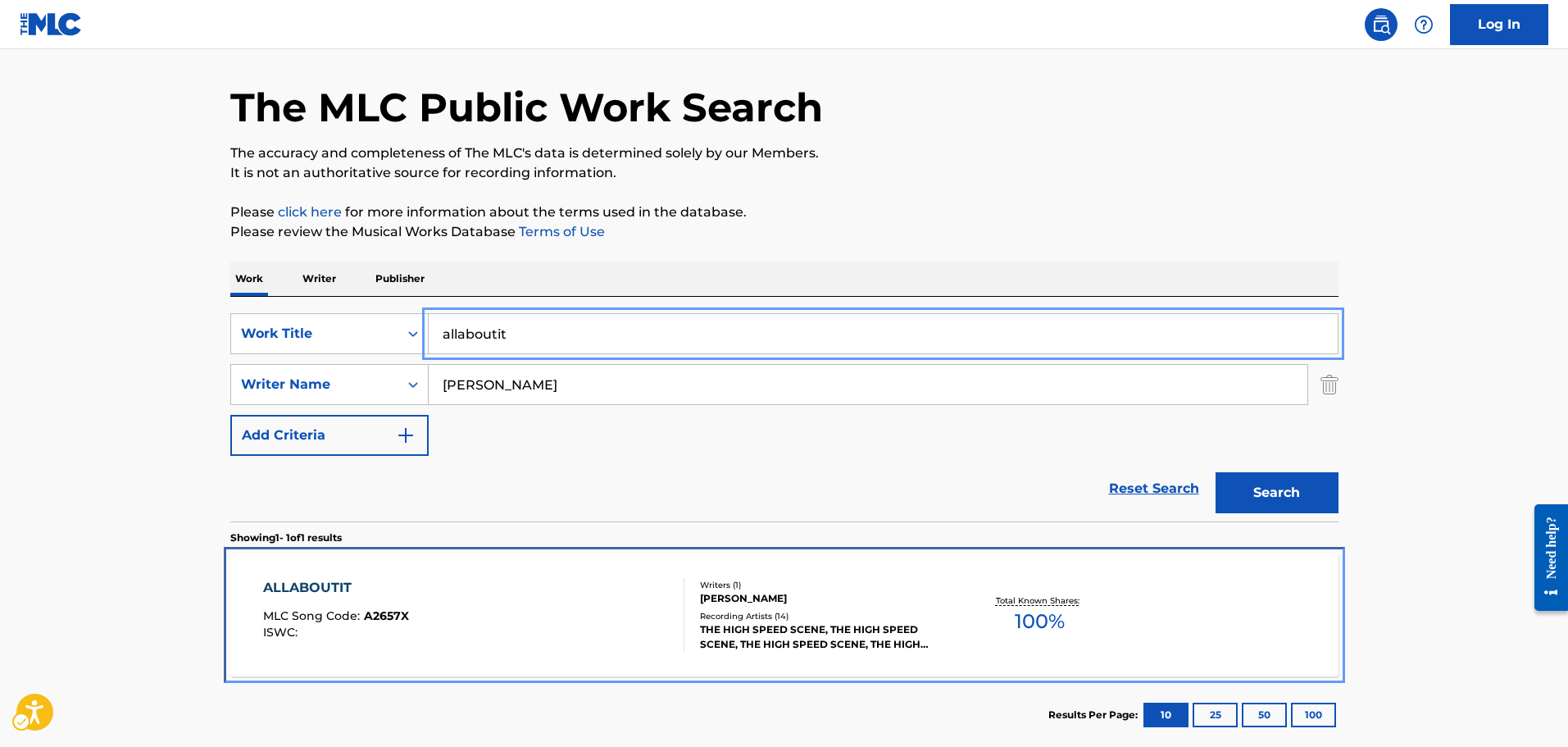
click at [363, 654] on div "ALLABOUTIT MLC Song Code : A2657X ISWC : Writers ( 1 ) MAX HART Recording Artis…" at bounding box center [784, 615] width 1108 height 123
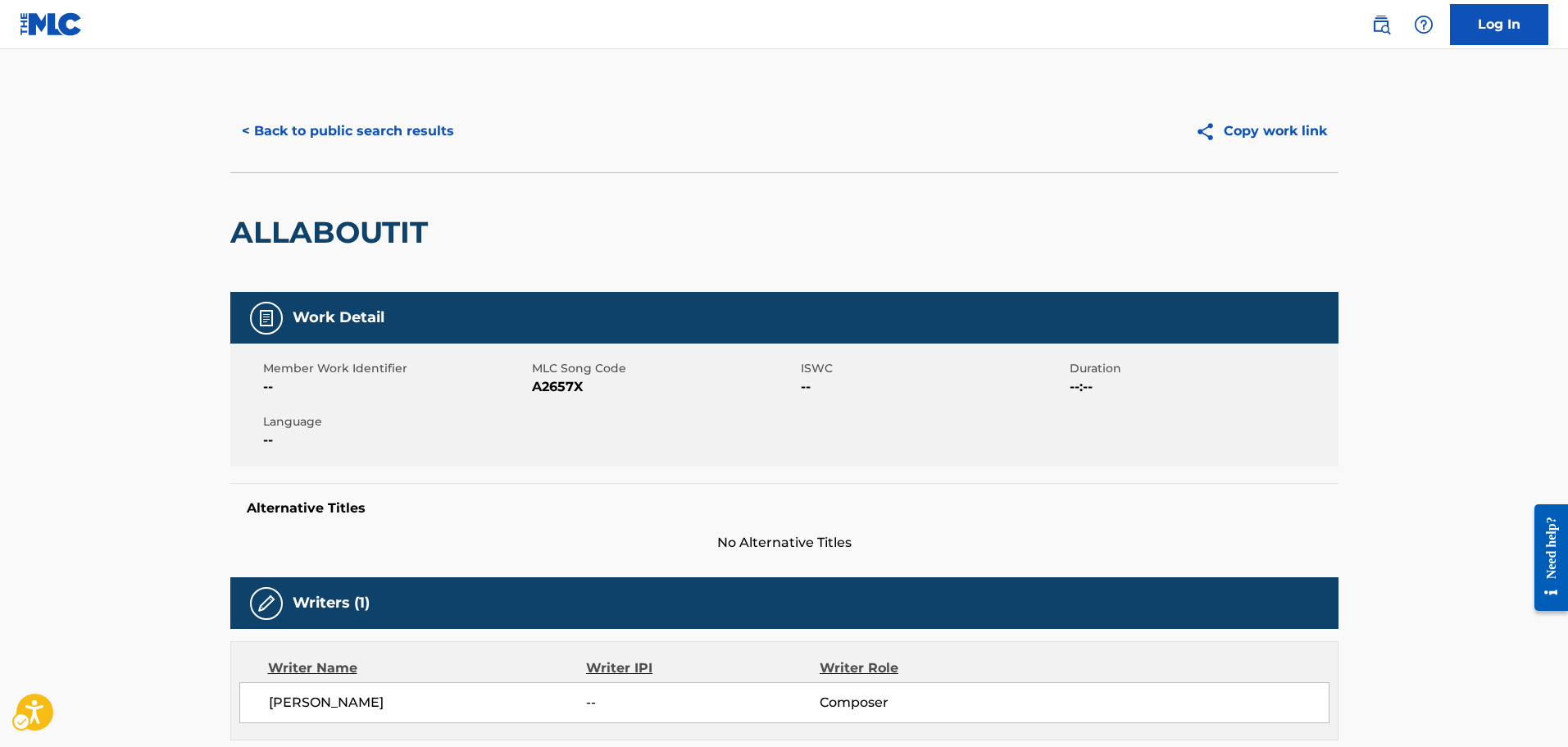
click at [550, 395] on span "MLC Song Code - A2657X" at bounding box center [664, 386] width 264 height 20
drag, startPoint x: 1249, startPoint y: 408, endPoint x: 1189, endPoint y: 440, distance: 68.0
click at [1249, 408] on div "Member Work Identifier -- MLC Song Code MLC Song Code - A2657X ISWC -- Duration…" at bounding box center [784, 405] width 1108 height 123
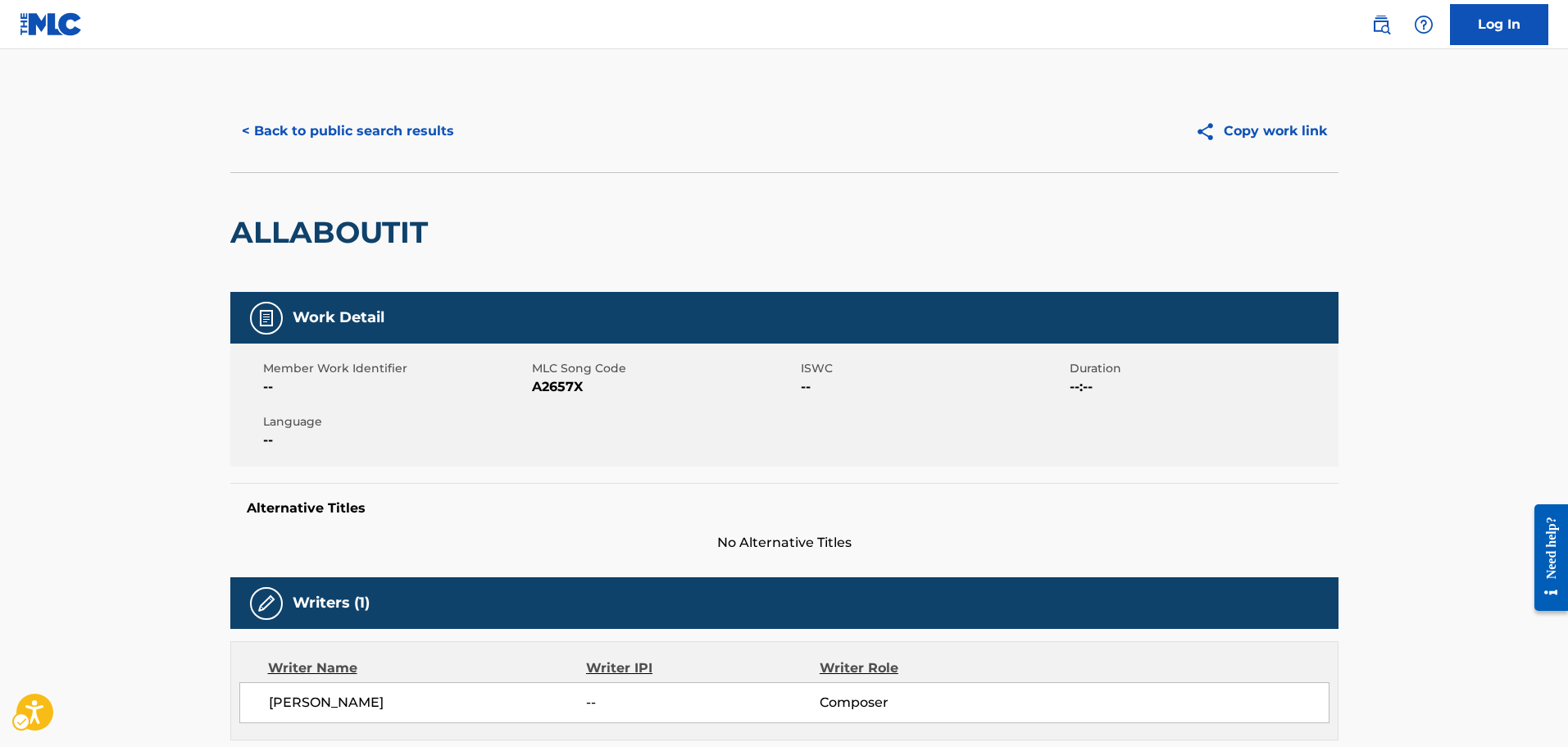
drag, startPoint x: 997, startPoint y: 624, endPoint x: 929, endPoint y: 543, distance: 105.8
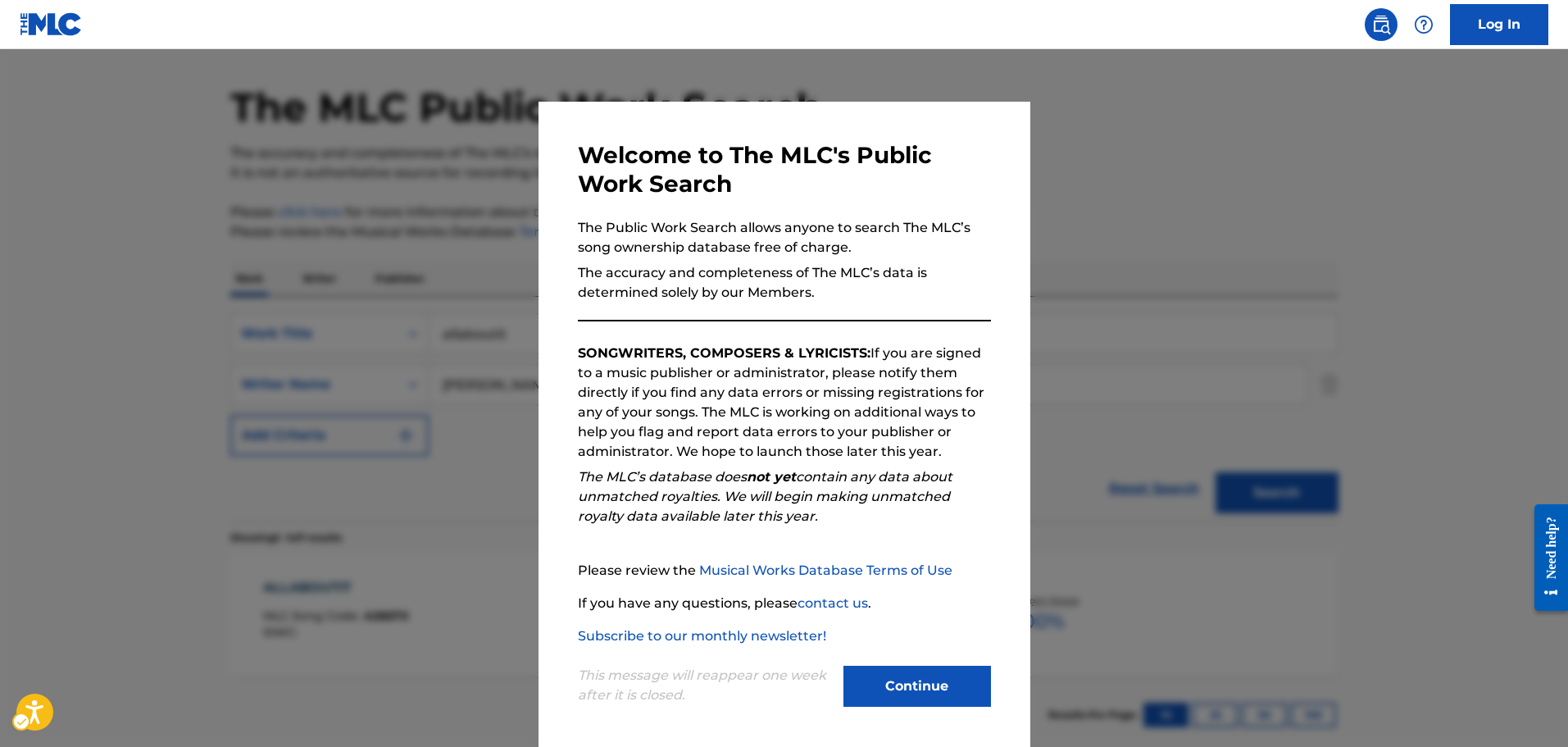
click at [292, 406] on div at bounding box center [784, 422] width 1568 height 747
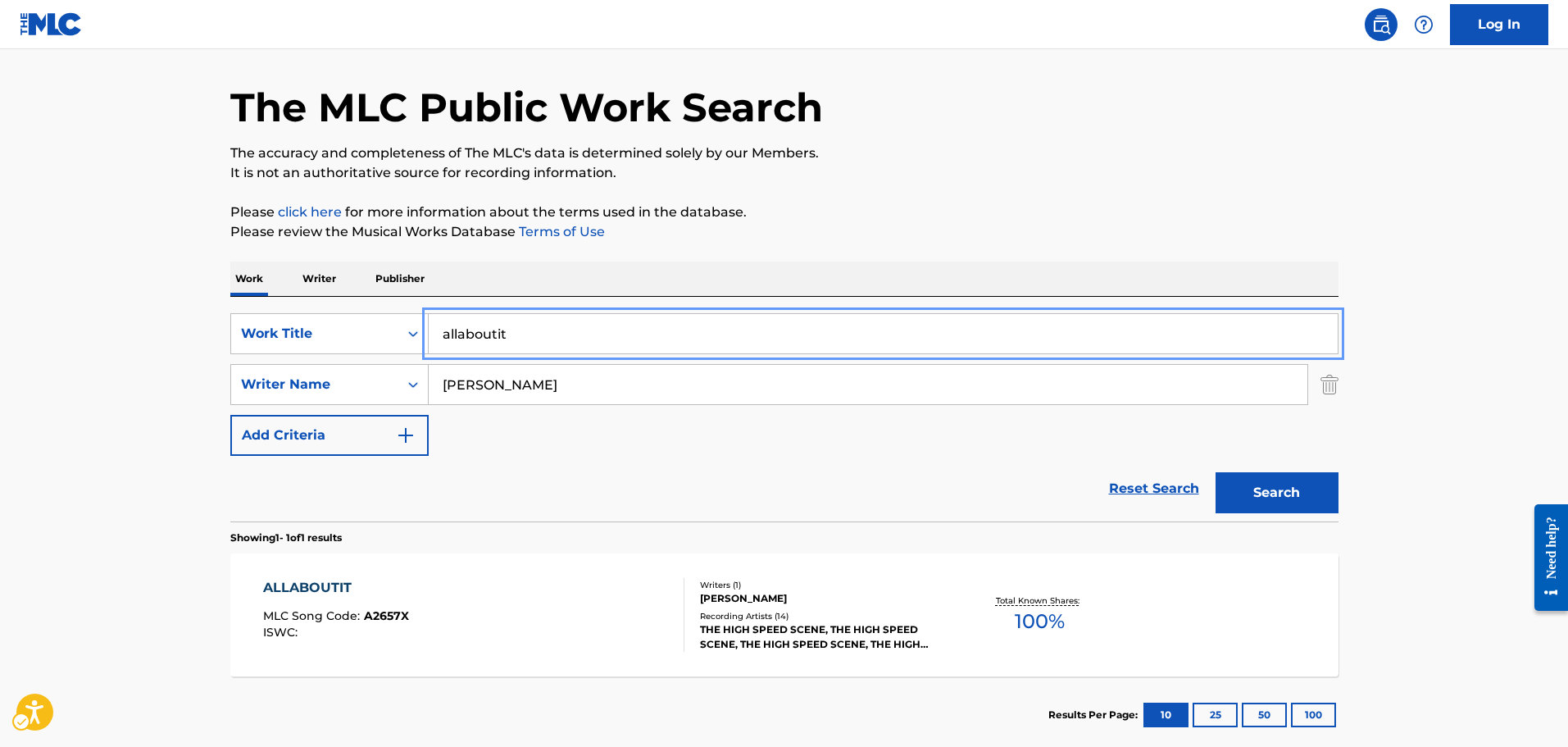
click at [480, 322] on input "allaboutit" at bounding box center [883, 333] width 909 height 40
type input "all swans"
click at [1216, 472] on button "Search" at bounding box center [1277, 492] width 123 height 41
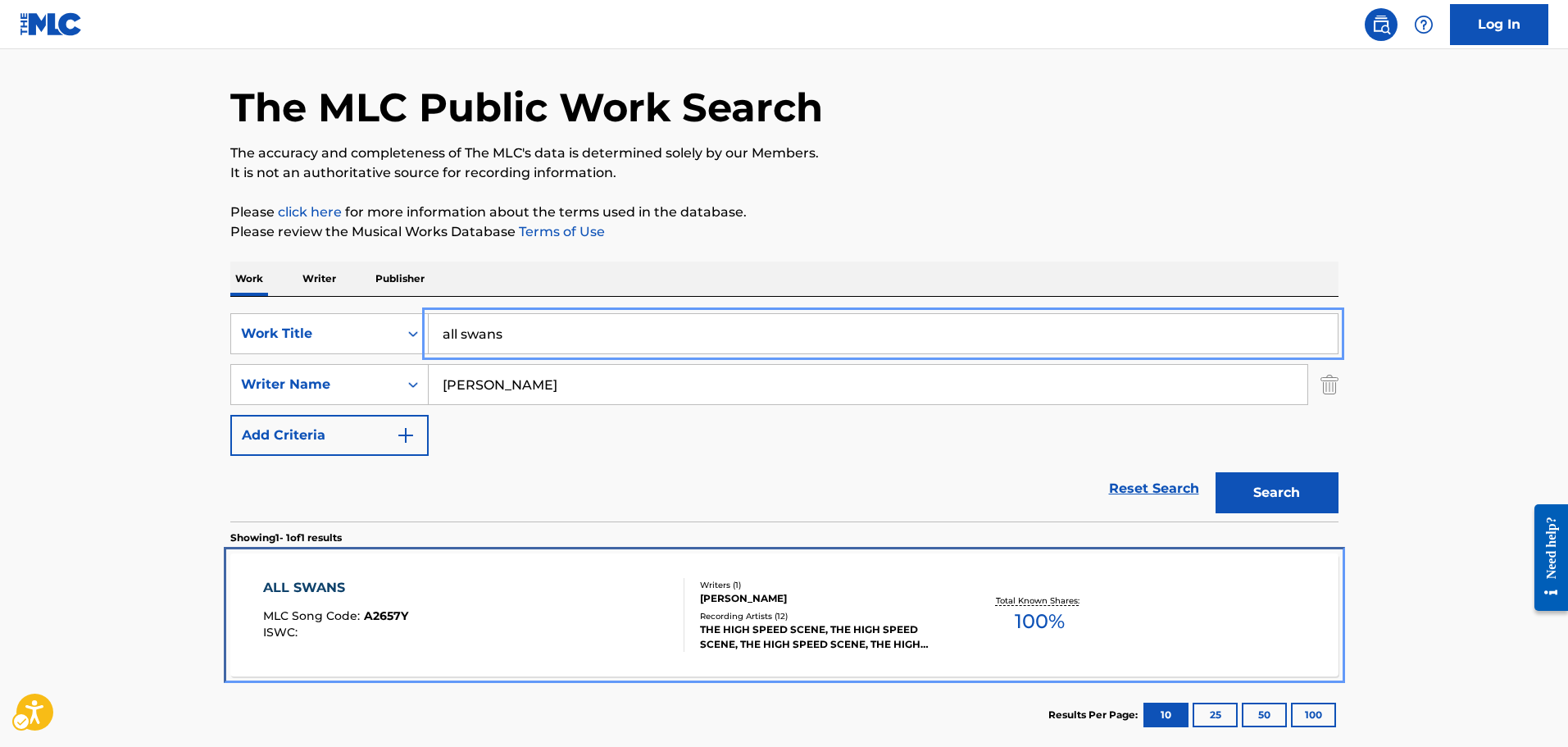
click at [573, 592] on div "ALL SWANS MLC Song Code : A2657Y ISWC :" at bounding box center [474, 615] width 421 height 74
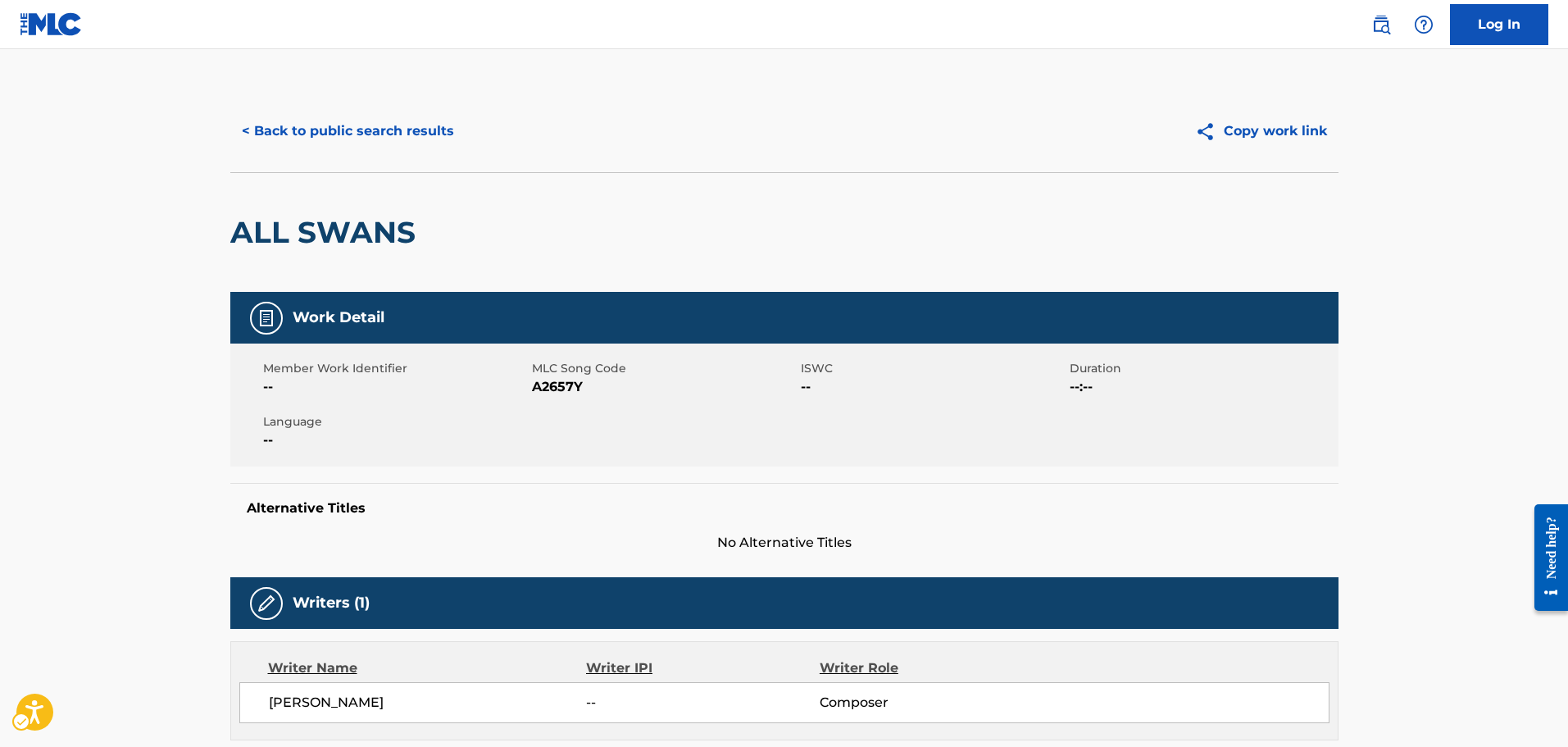
click at [550, 393] on span "MLC Song Code - A2657Y" at bounding box center [664, 386] width 264 height 20
click at [550, 392] on span "MLC Song Code - A2657Y" at bounding box center [664, 386] width 264 height 20
click at [446, 153] on div "< Back to public search results Copy work link" at bounding box center [784, 130] width 1108 height 82
click at [415, 129] on button "< Back to public search results" at bounding box center [348, 130] width 235 height 41
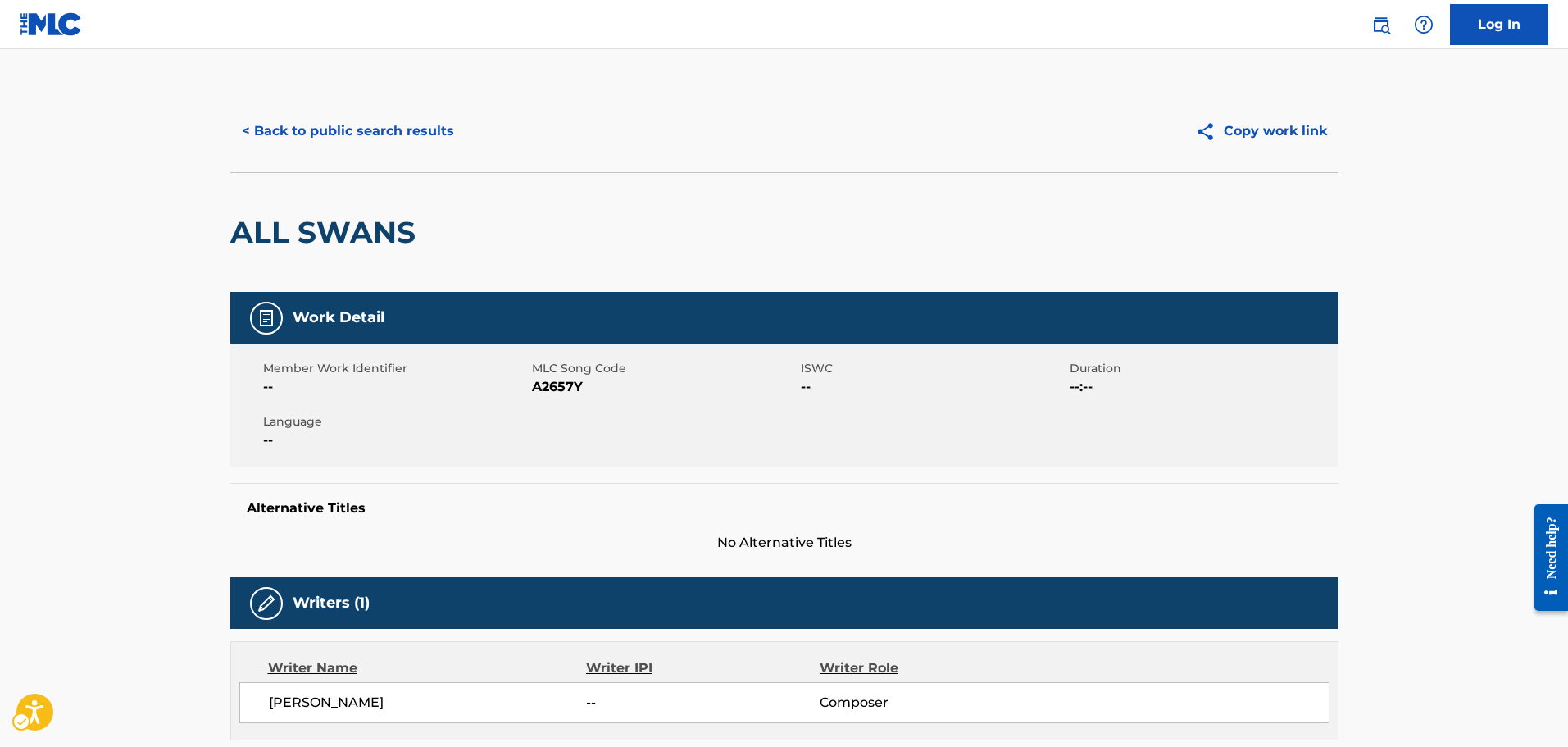
scroll to position [52, 0]
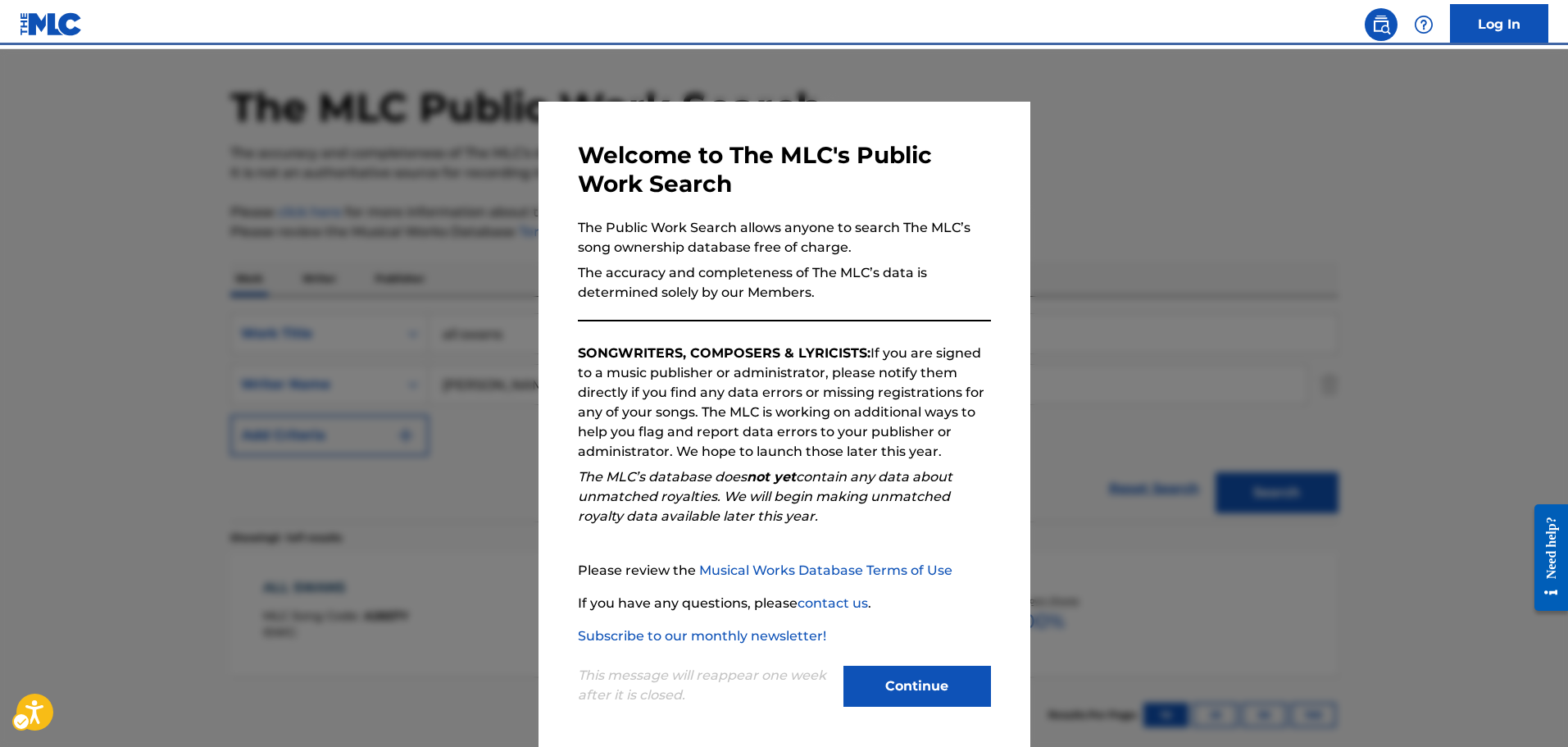
click at [504, 246] on div at bounding box center [784, 422] width 1568 height 747
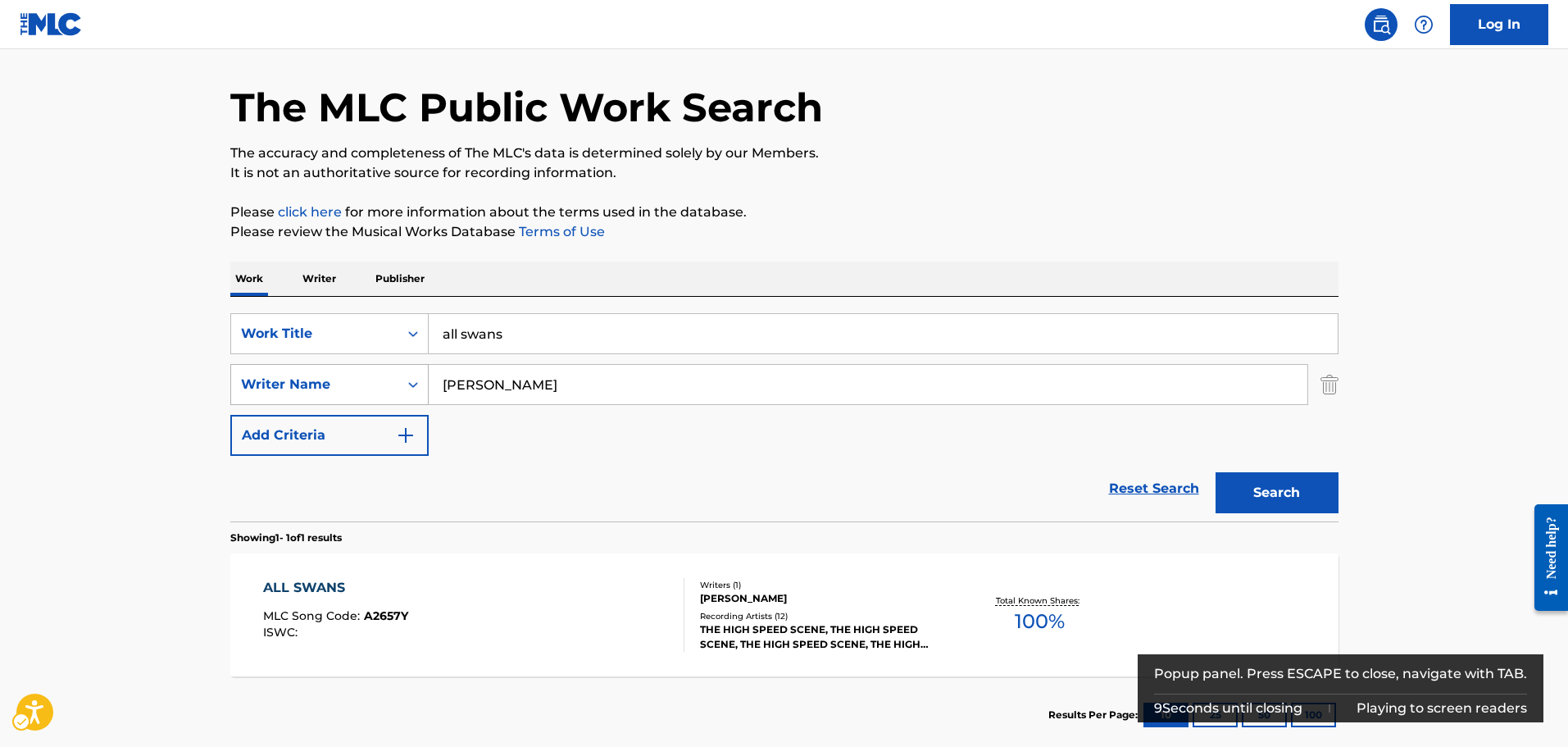
click at [376, 383] on div "Writer Name" at bounding box center [315, 384] width 147 height 20
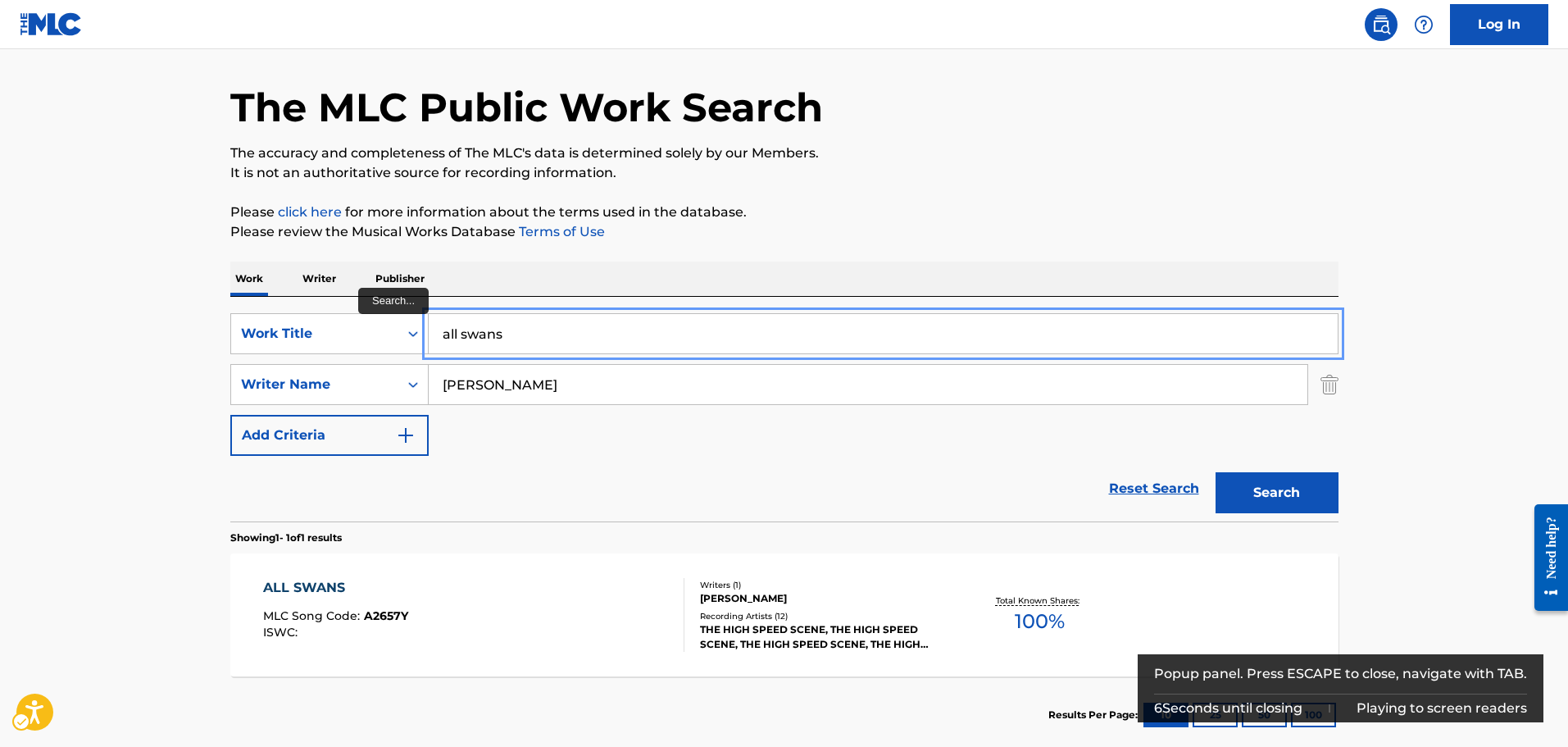
click at [469, 331] on input "all swans" at bounding box center [883, 333] width 909 height 40
type input "trick me"
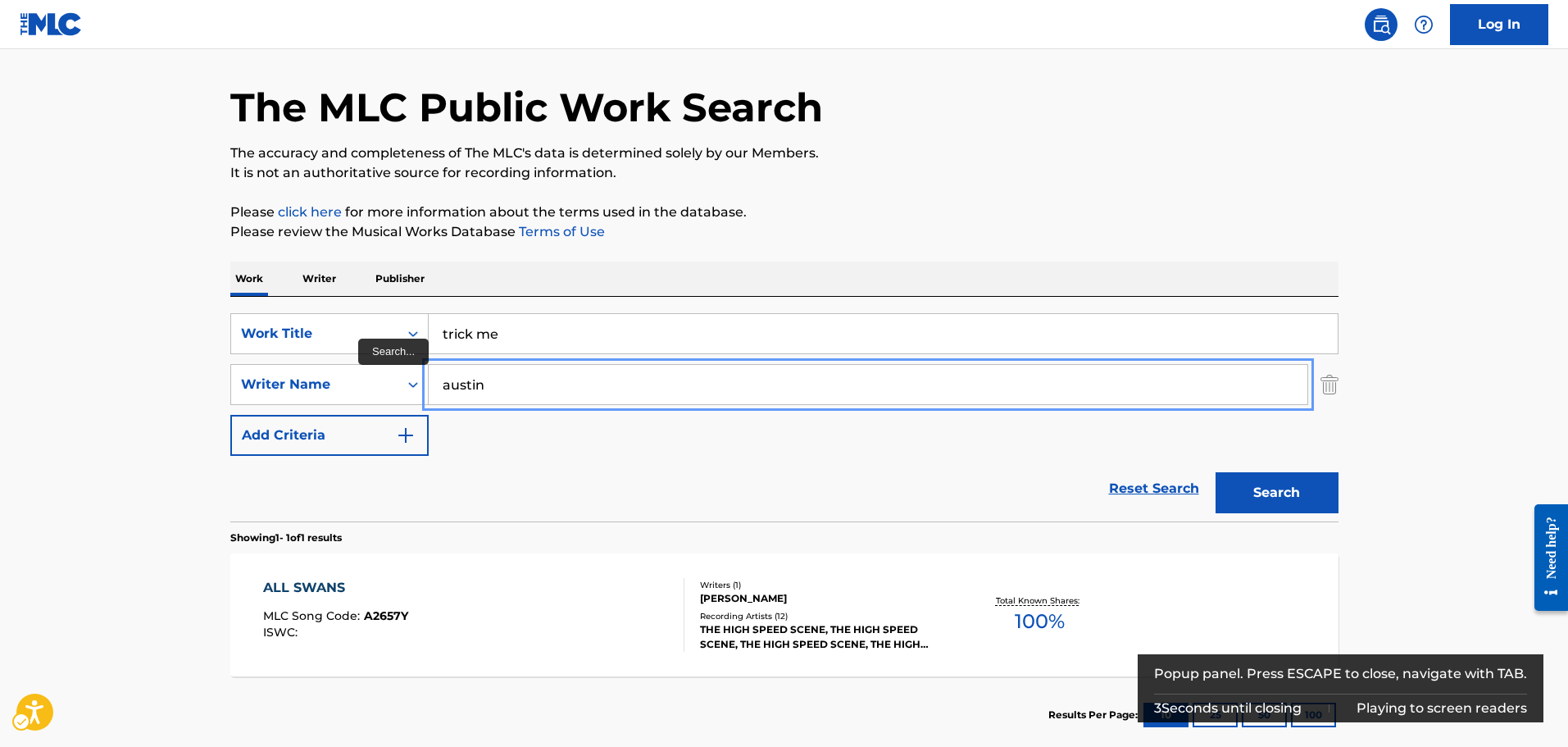
type input "austin"
click at [1216, 472] on button "Search" at bounding box center [1277, 492] width 123 height 41
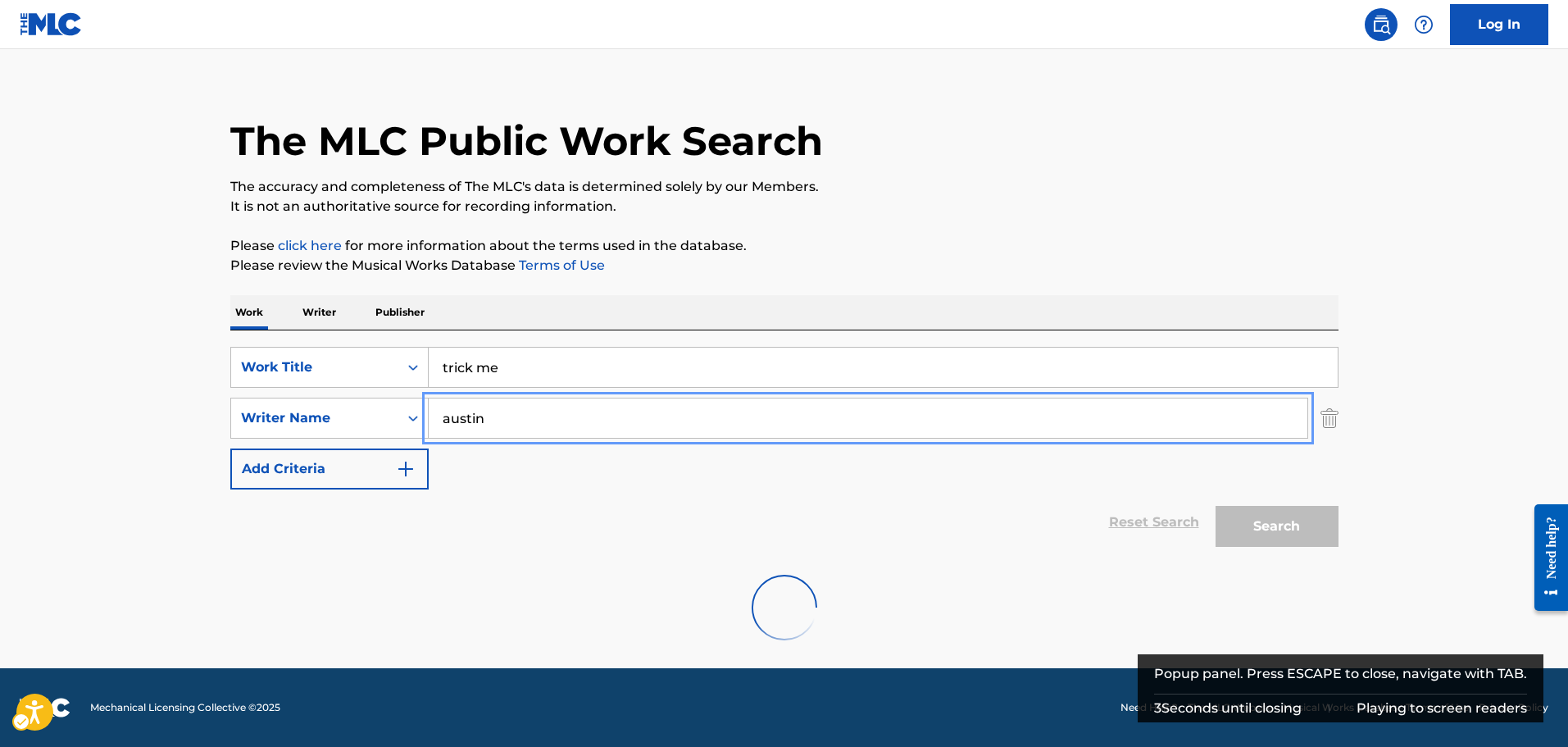
scroll to position [18, 0]
click at [662, 467] on div "SearchWithCriteria073398fb-a11d-4343-a24c-1ea30591c983 Work Title trick me Sear…" at bounding box center [784, 417] width 1108 height 143
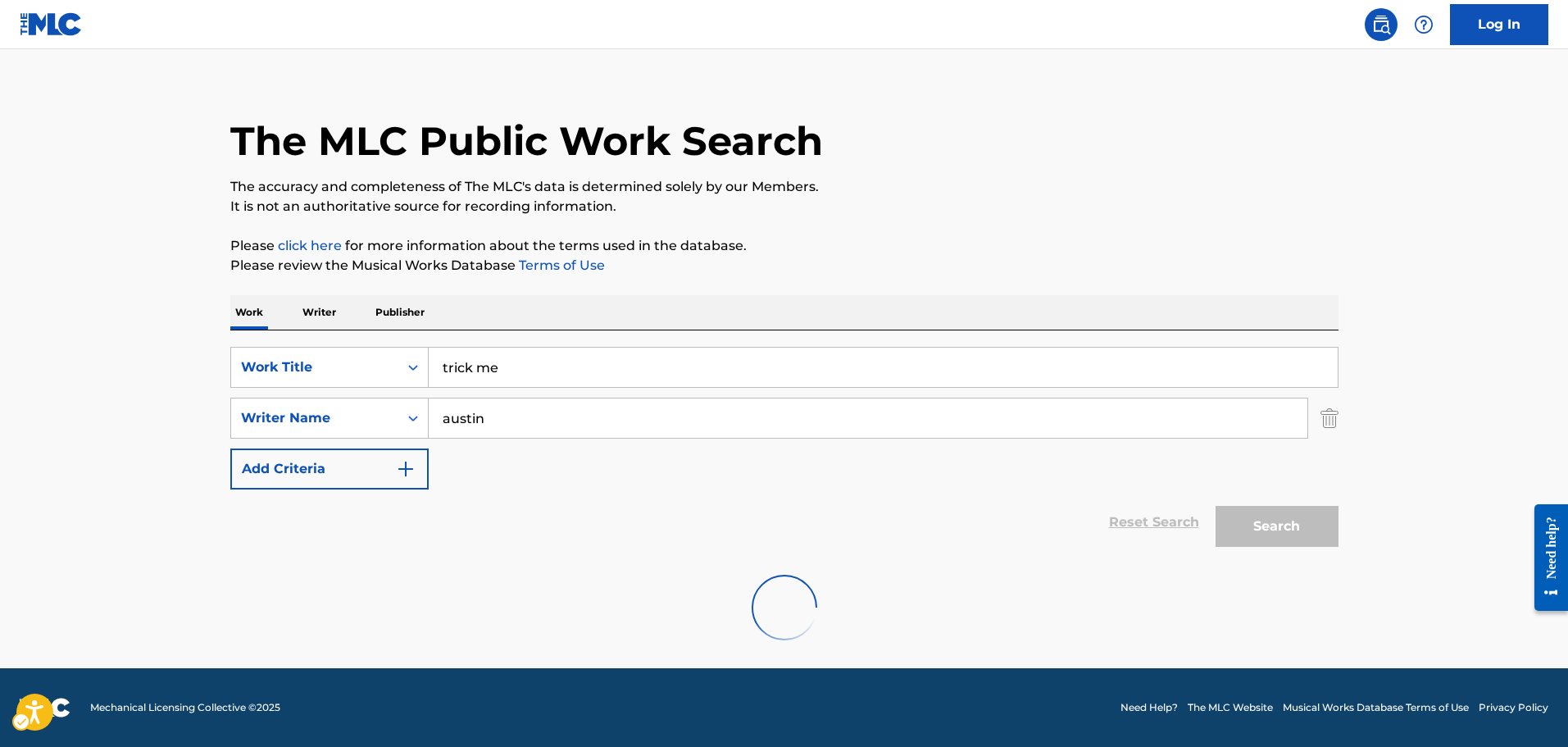
drag, startPoint x: 785, startPoint y: 483, endPoint x: 792, endPoint y: 414, distance: 69.4
click at [785, 482] on div "SearchWithCriteria073398fb-a11d-4343-a24c-1ea30591c983 Work Title trick me Sear…" at bounding box center [784, 417] width 1108 height 143
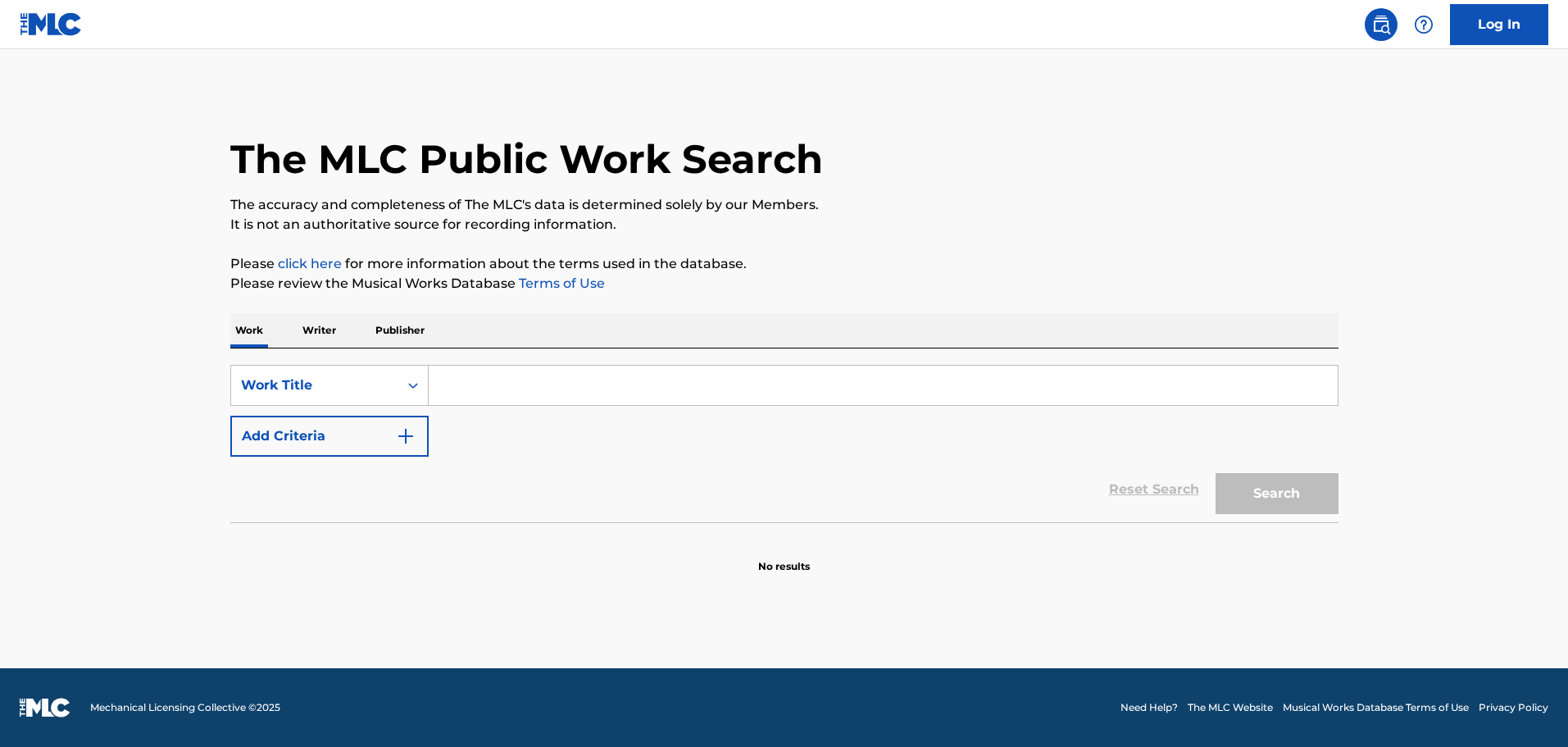
click at [526, 386] on input "Search Form" at bounding box center [883, 385] width 909 height 40
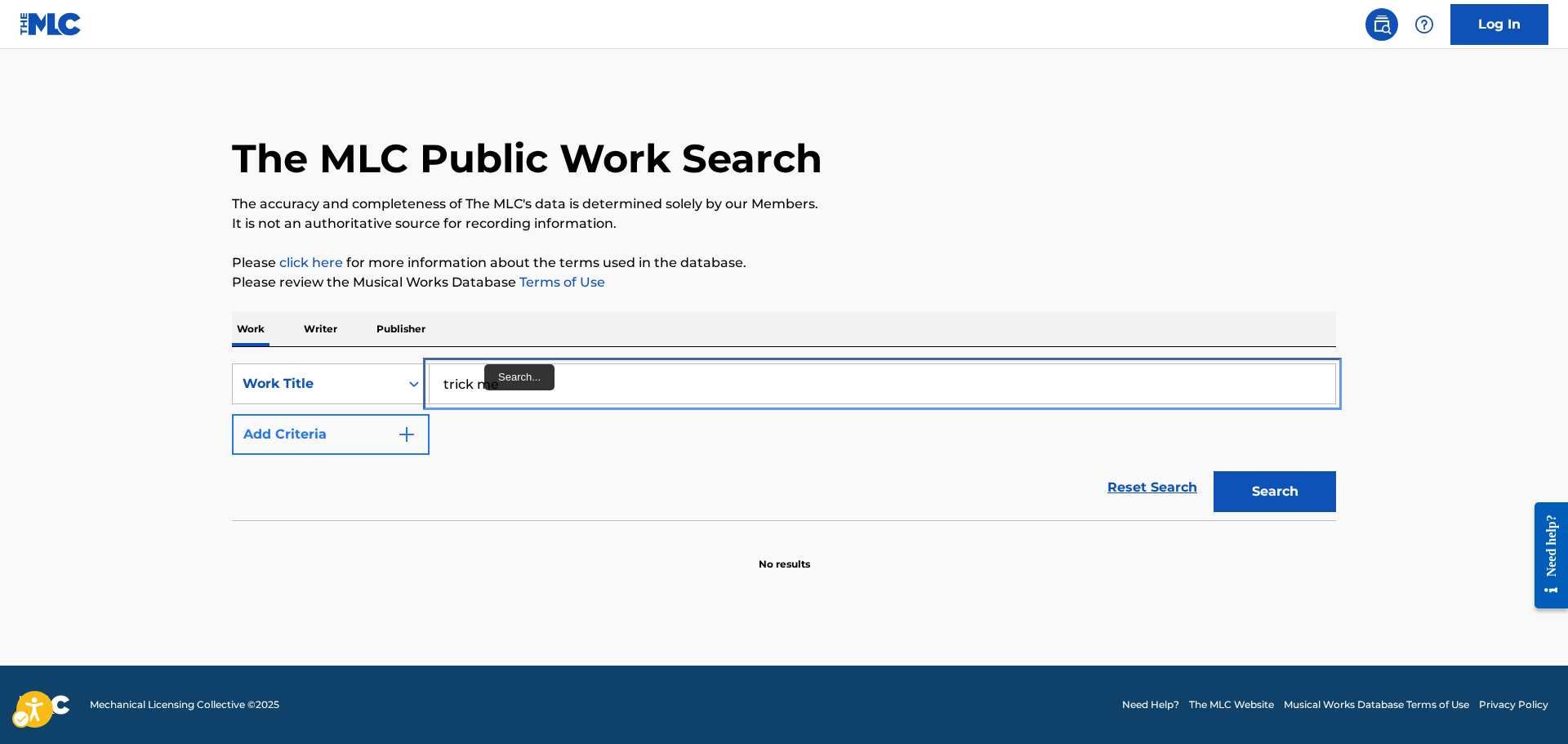
type input "trick me"
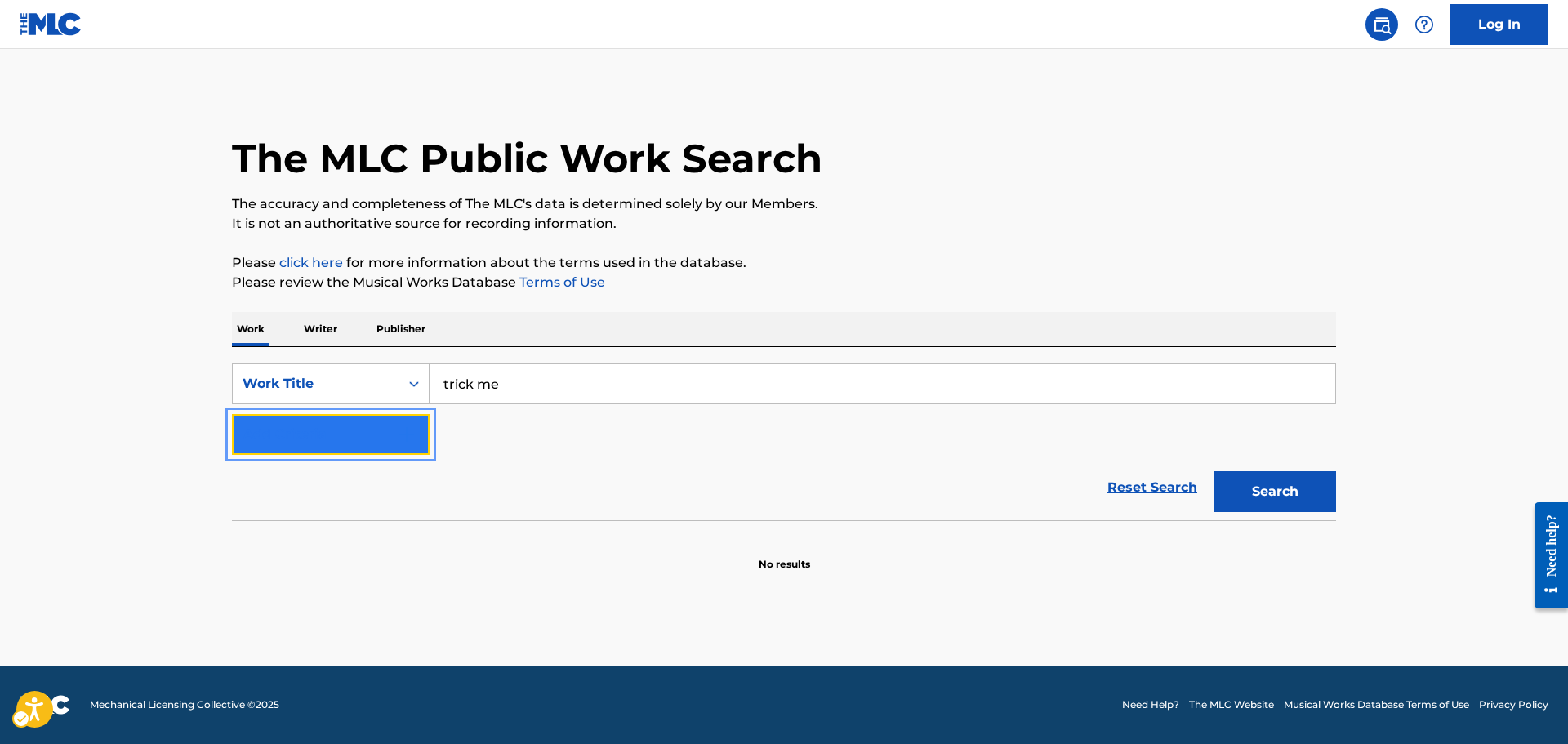
click at [398, 422] on button "Add Criteria" at bounding box center [330, 434] width 198 height 40
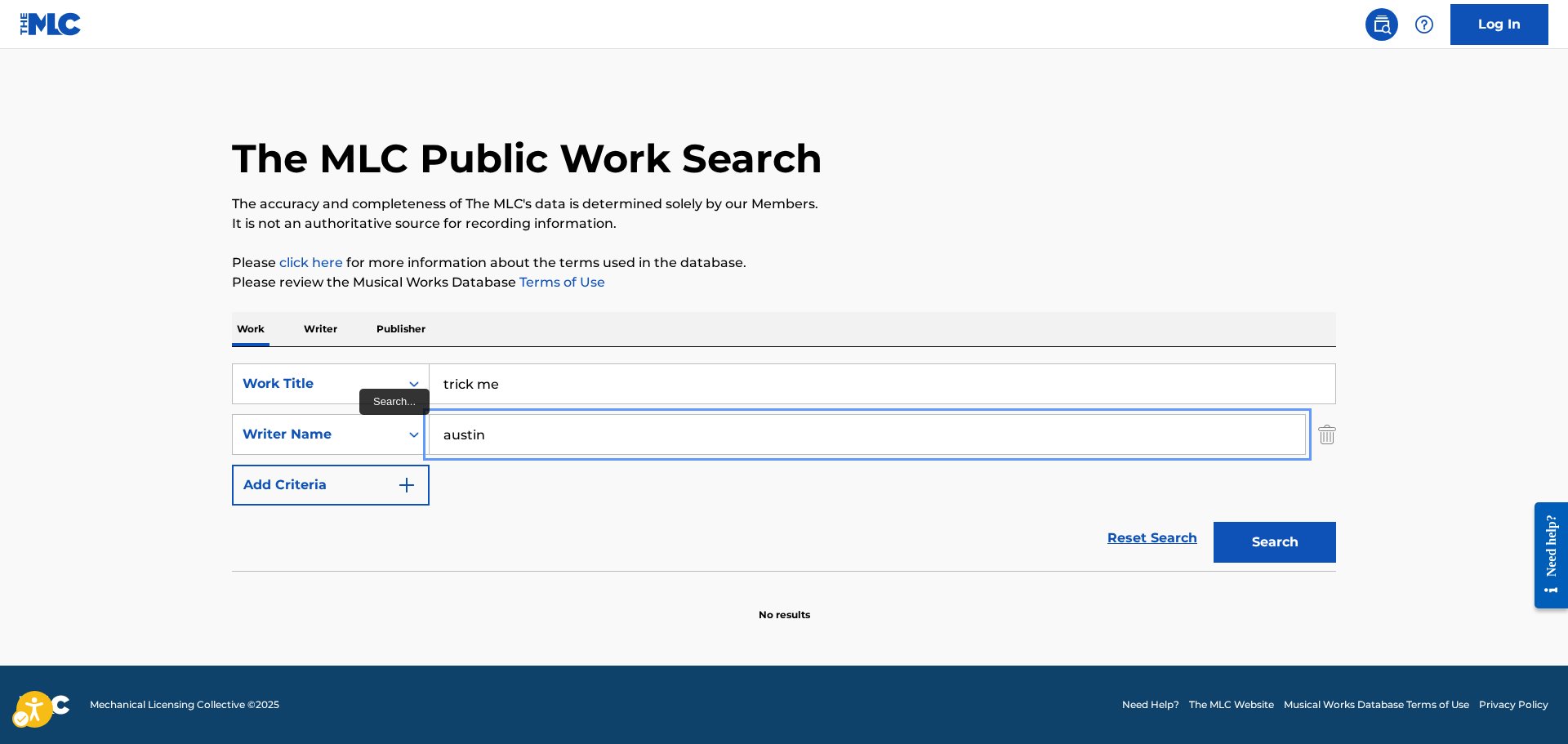
type input "austin"
click at [1213, 521] on button "Search" at bounding box center [1274, 541] width 122 height 40
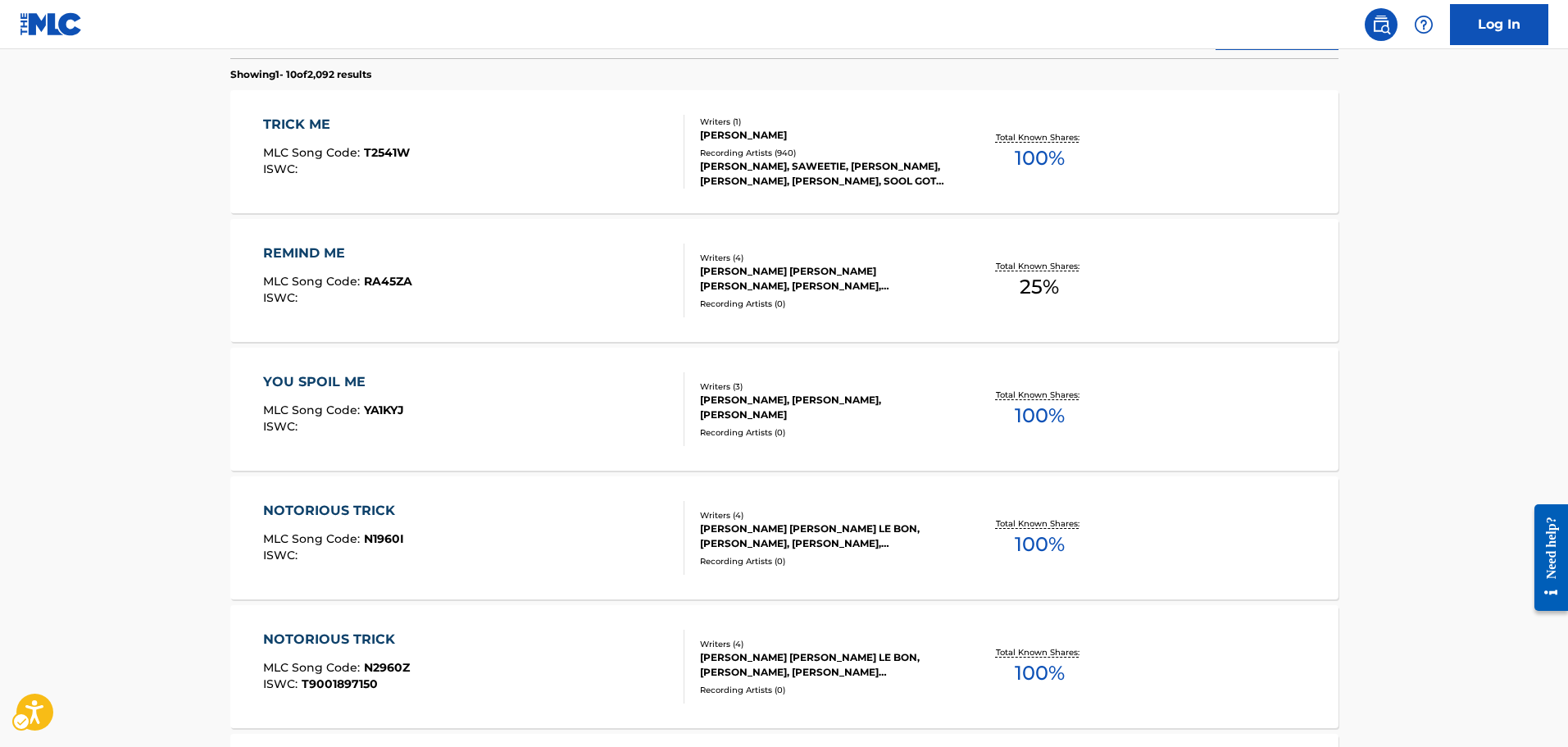
scroll to position [163, 0]
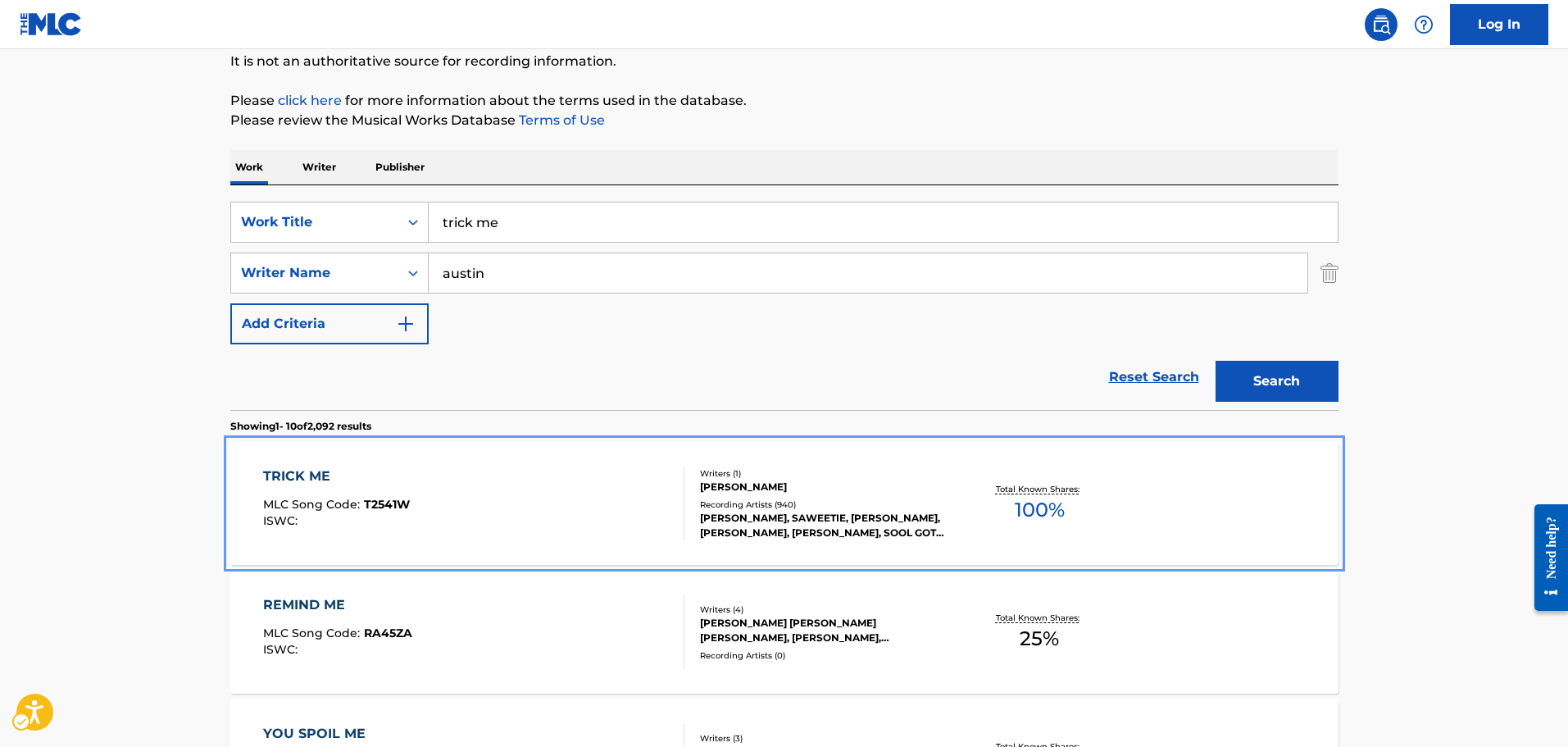
click at [638, 462] on div "TRICK ME MLC Song Code : T2541W ISWC : Writers ( 1 ) DALLAS L. AUSTIN Recording…" at bounding box center [784, 503] width 1108 height 123
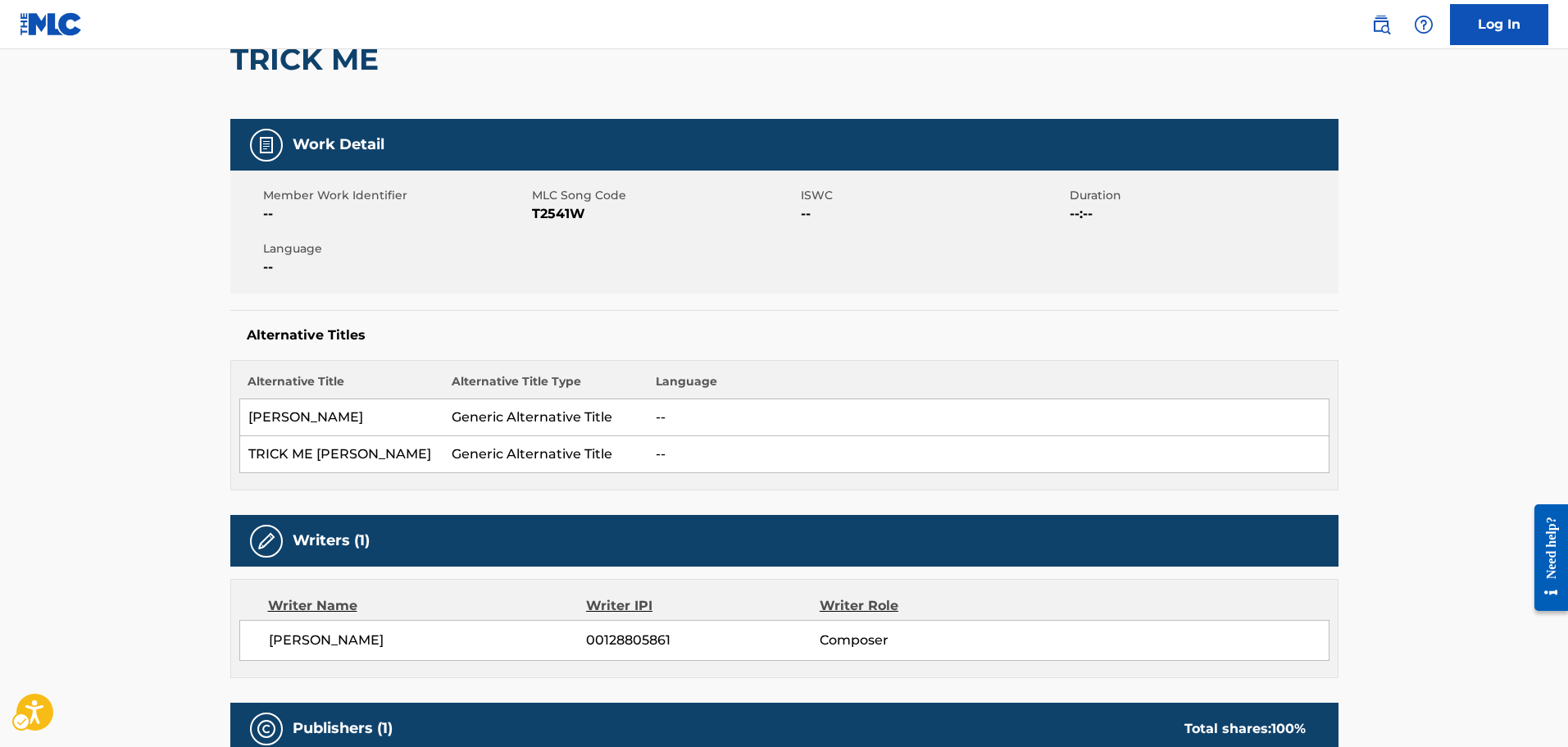
scroll to position [46, 0]
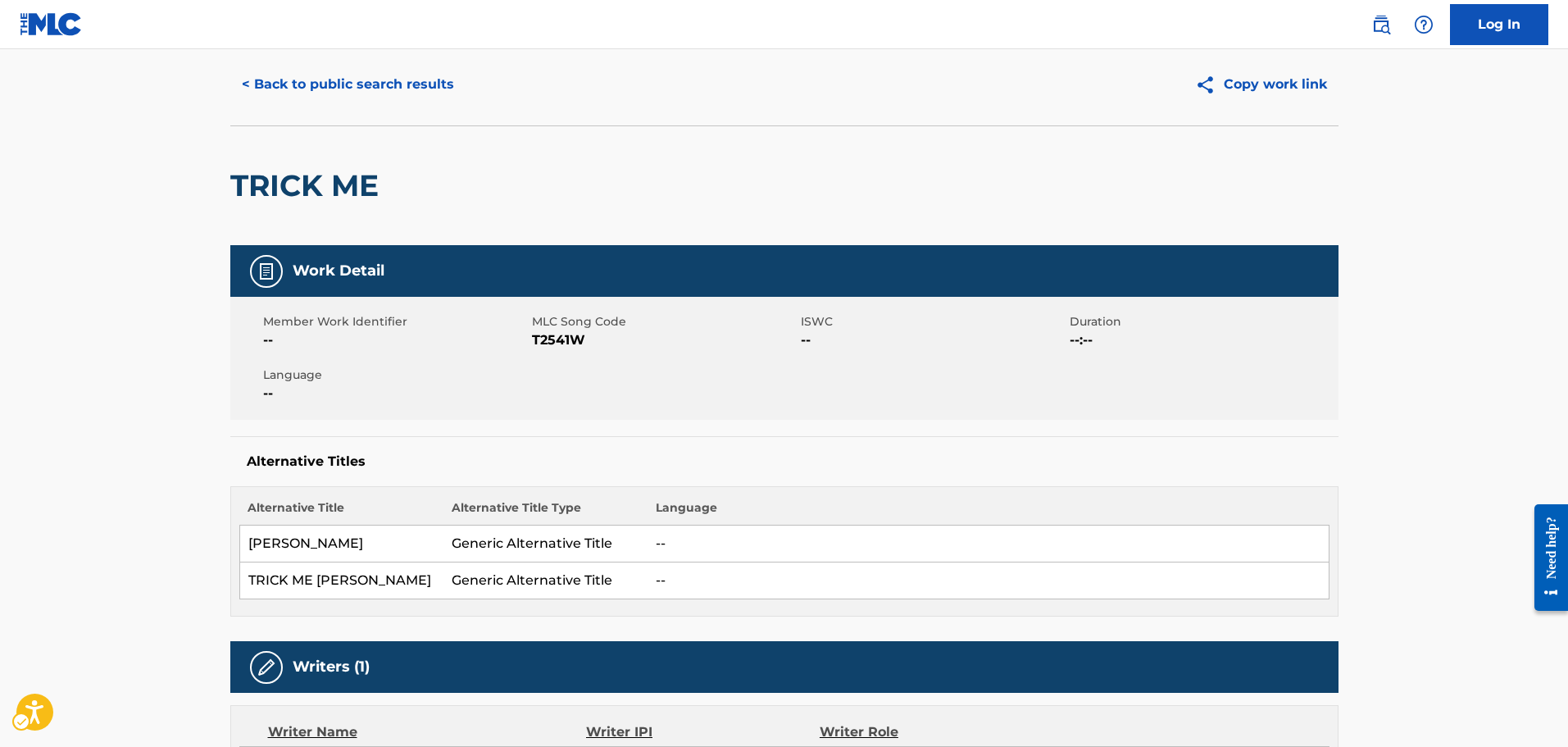
click at [565, 335] on span "MLC Song Code - T2541W" at bounding box center [664, 340] width 264 height 20
copy span "T2541W"
click at [636, 227] on div "TRICK ME" at bounding box center [784, 185] width 1108 height 120
click at [397, 99] on button "< Back to public search results" at bounding box center [348, 84] width 235 height 41
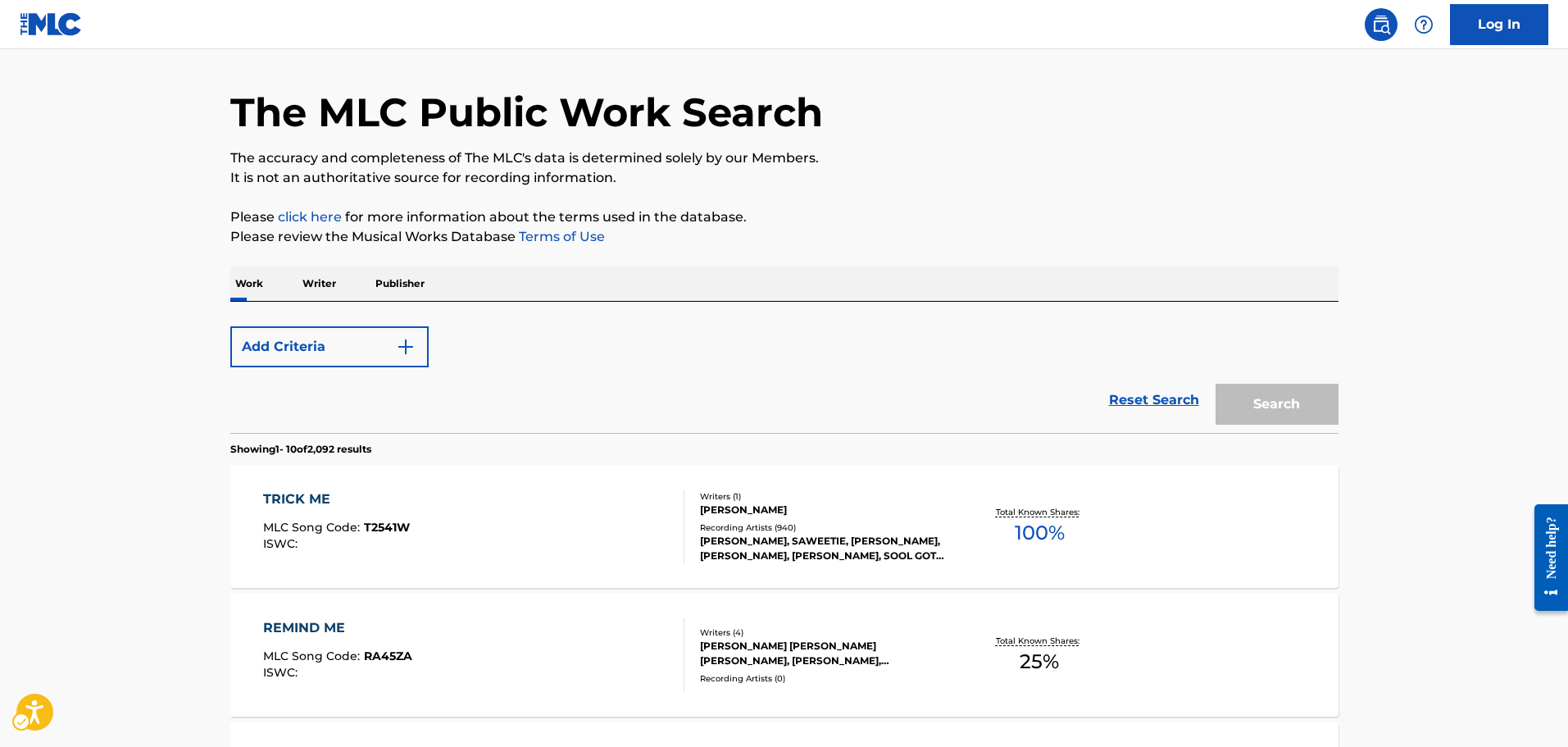
scroll to position [163, 0]
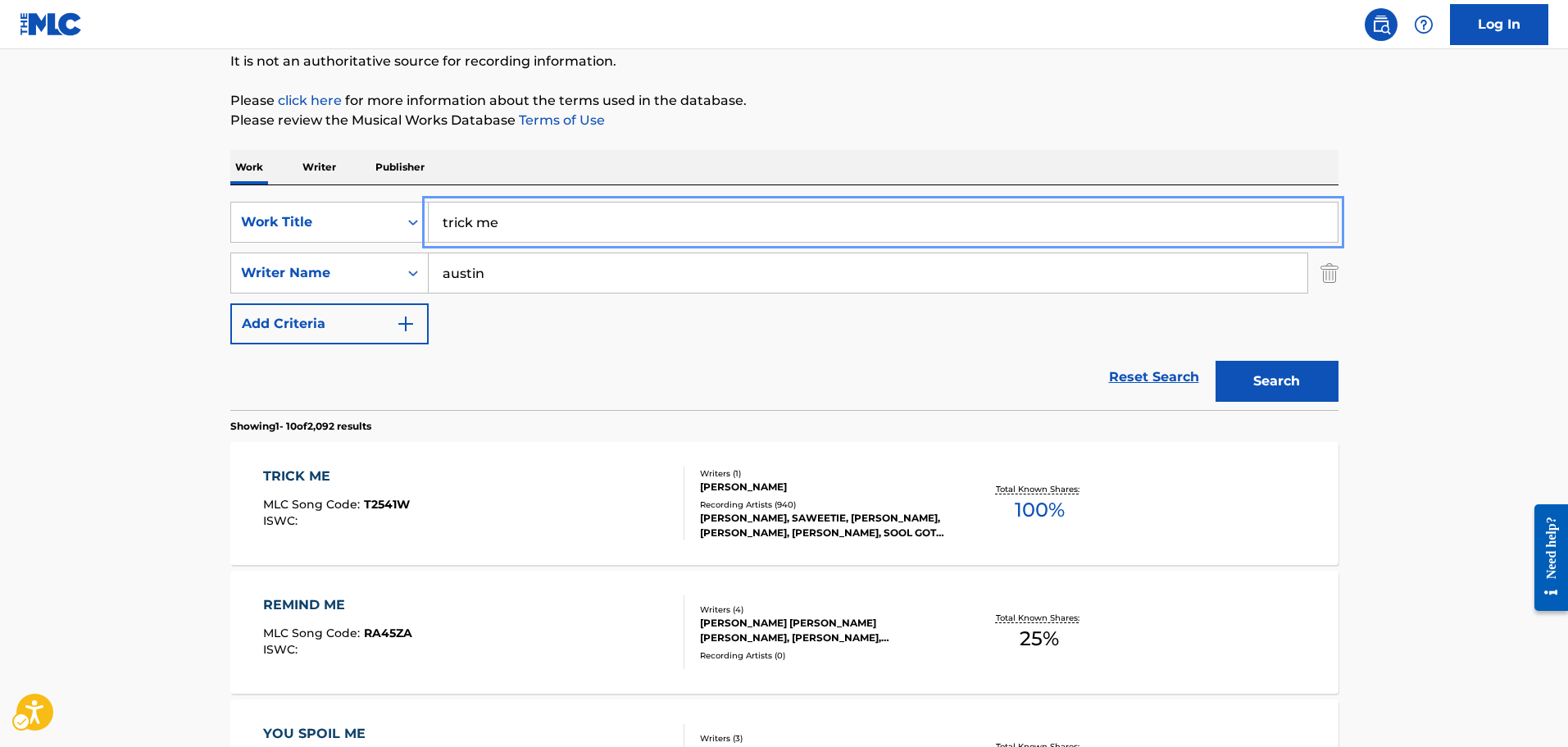
click at [469, 221] on input "trick me" at bounding box center [883, 222] width 909 height 40
type input "keep it down"
click at [1216, 361] on button "Search" at bounding box center [1277, 381] width 123 height 41
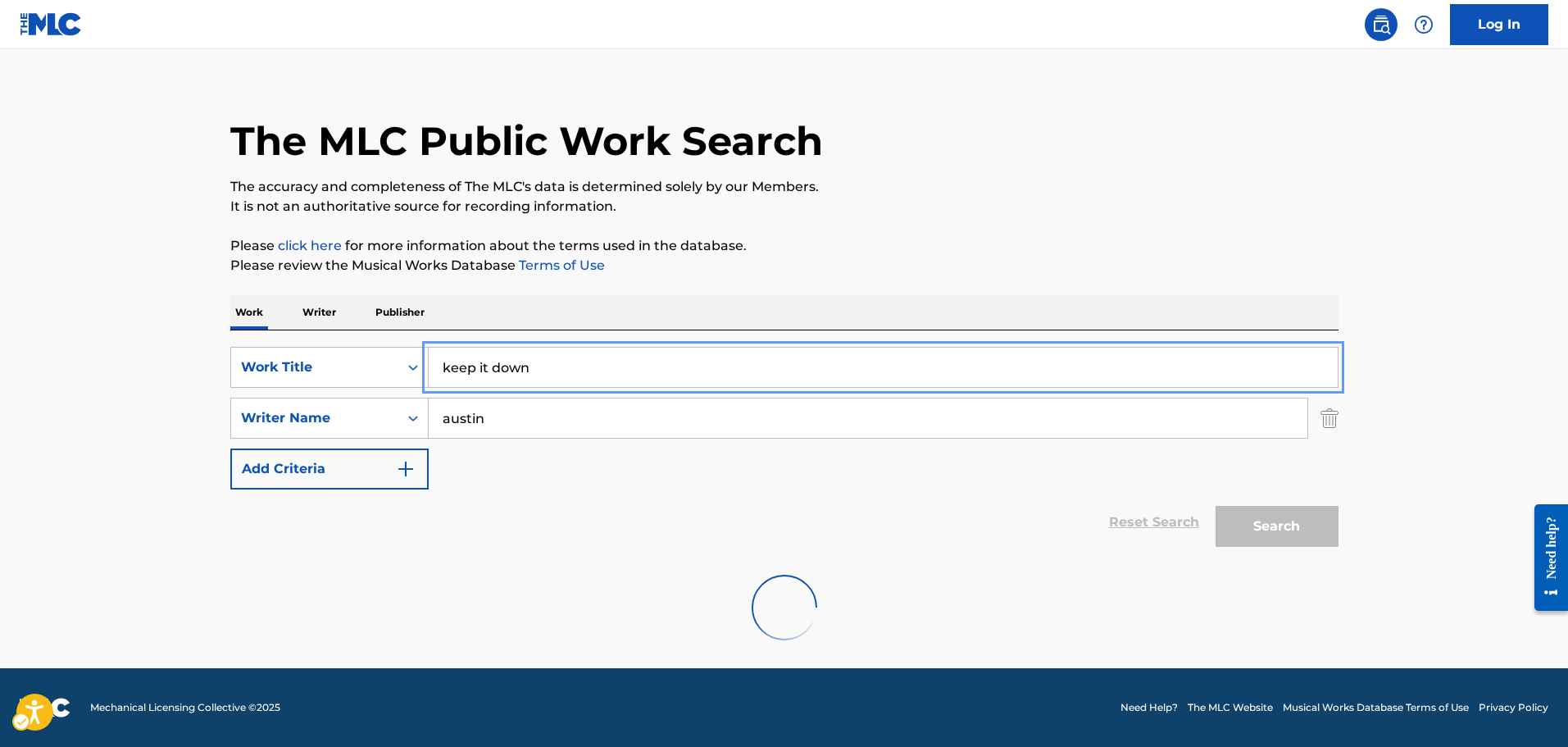
scroll to position [18, 0]
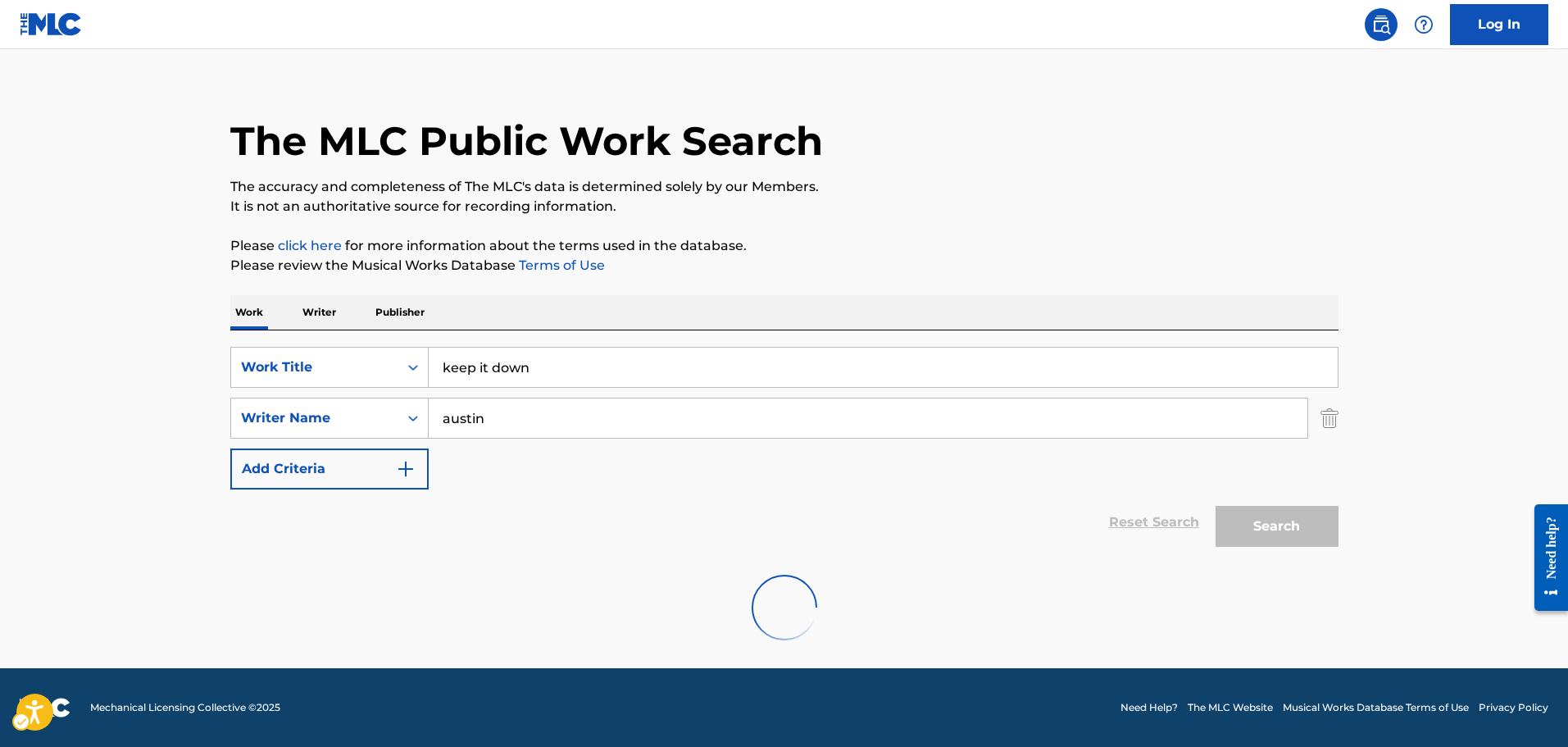
click at [1193, 191] on p "The accuracy and completeness of The MLC's data is determined solely by our Mem…" at bounding box center [784, 186] width 1108 height 20
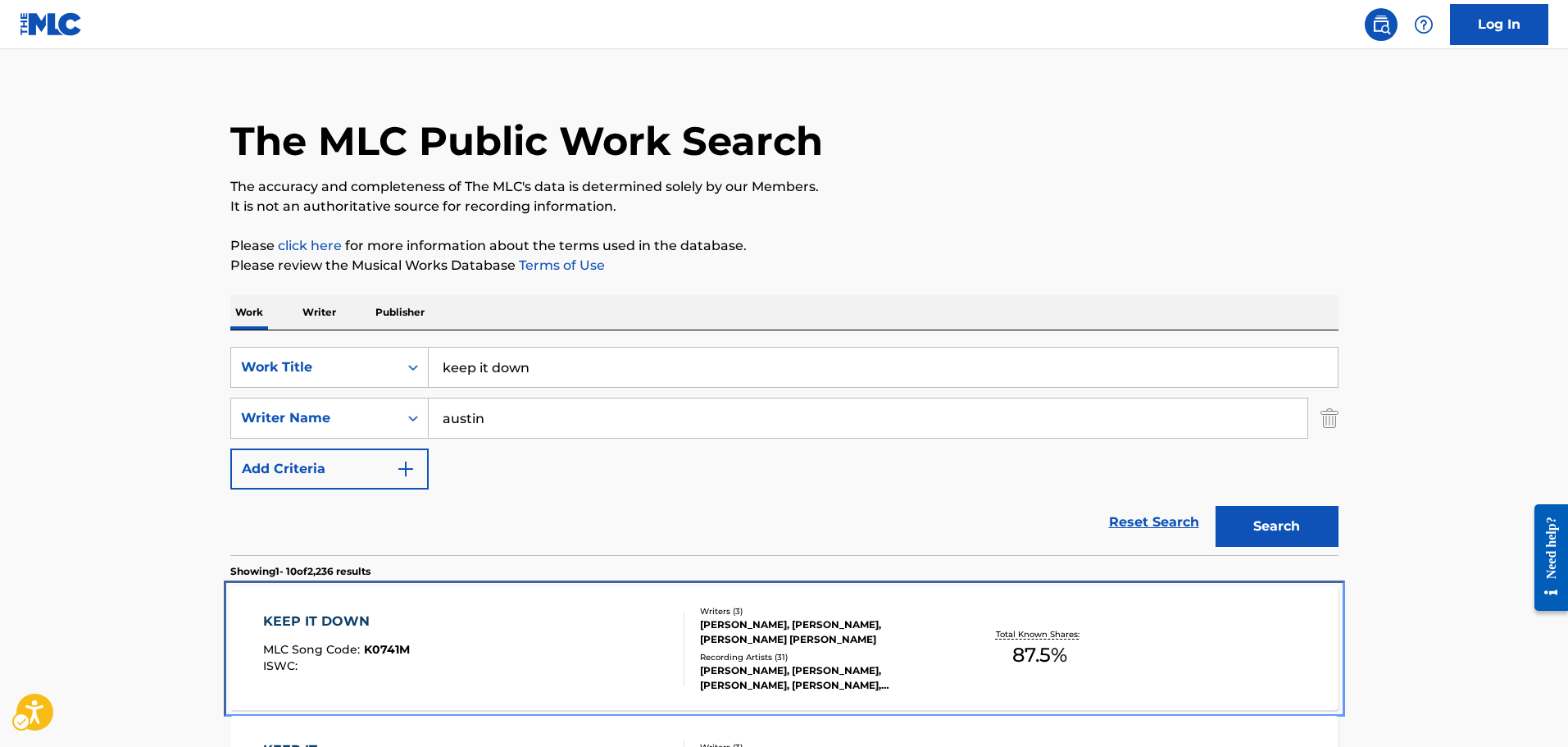
click at [514, 641] on div "KEEP IT DOWN MLC Song Code : K0741M ISWC :" at bounding box center [474, 648] width 421 height 74
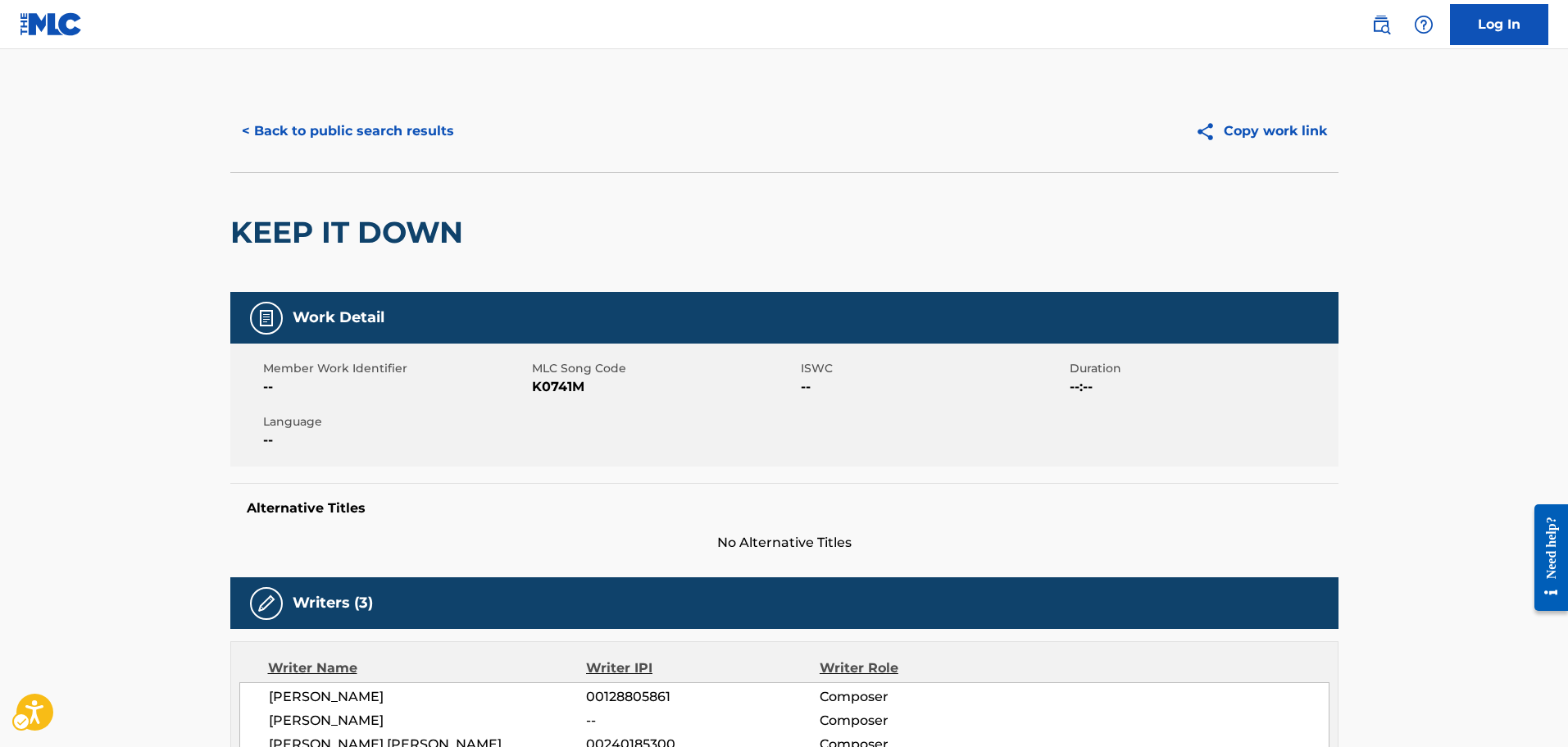
click at [524, 380] on span "--" at bounding box center [396, 386] width 264 height 20
click at [537, 385] on span "MLC Song Code - K0741M" at bounding box center [664, 386] width 264 height 20
copy span "K0741M"
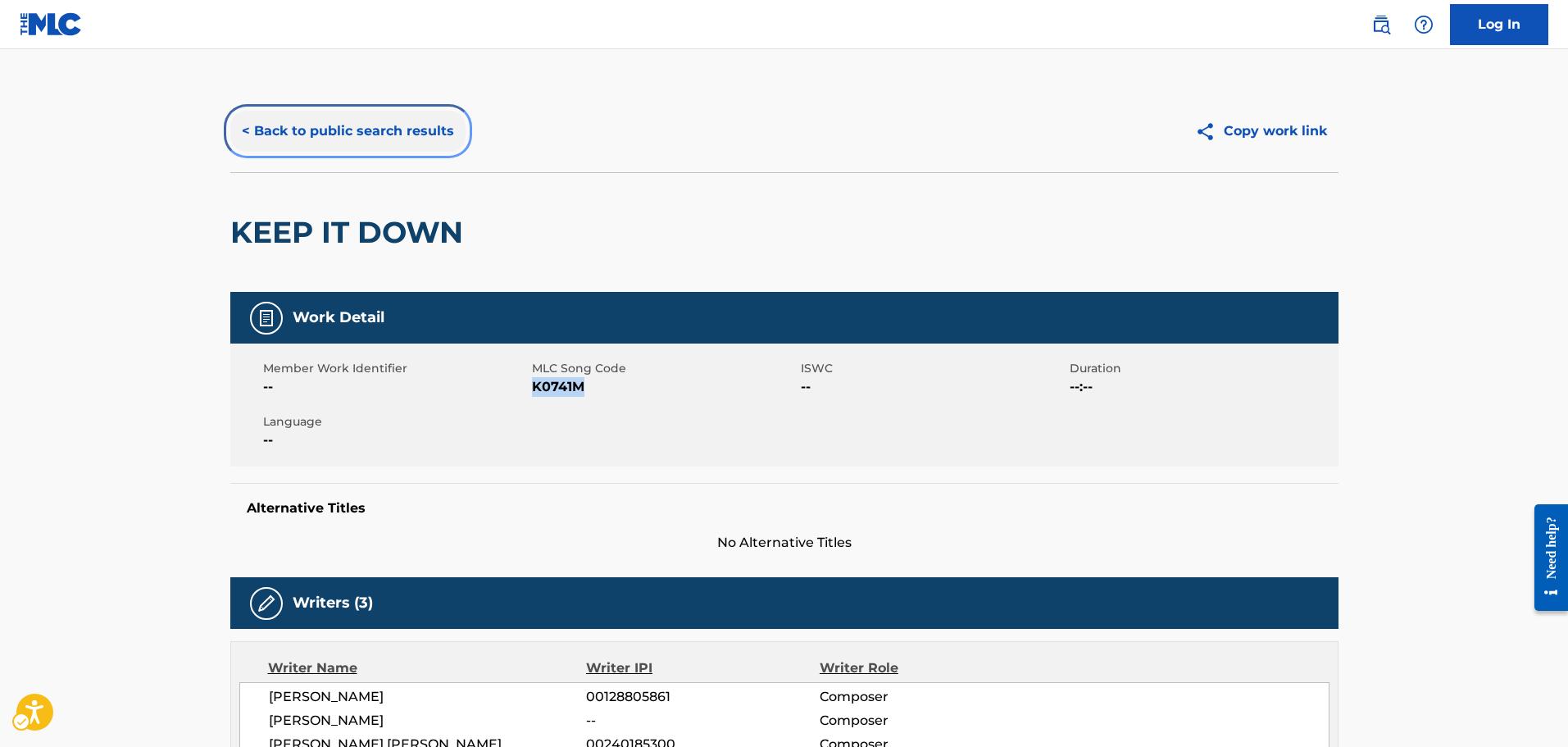
click at [374, 149] on button "< Back to public search results" at bounding box center [348, 130] width 235 height 41
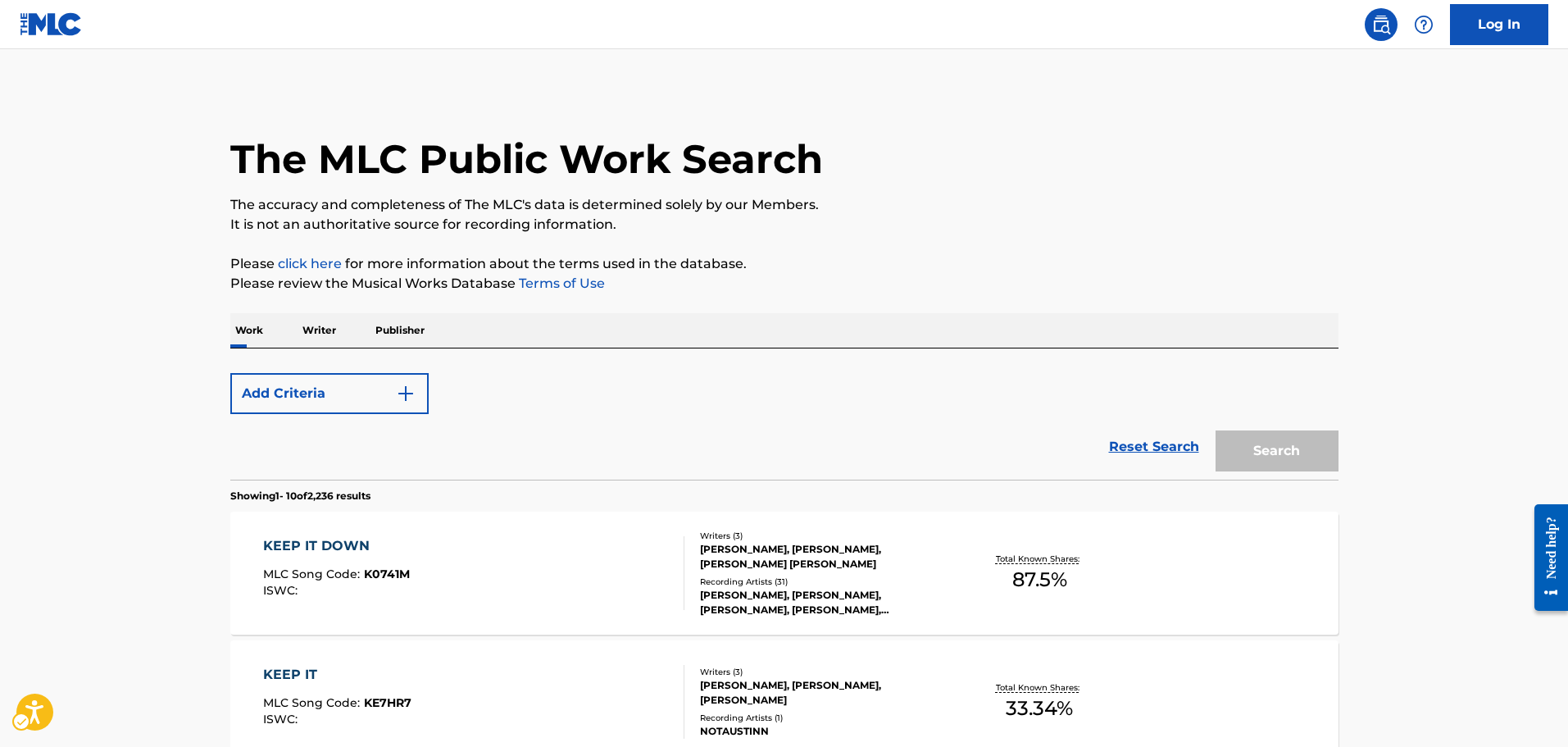
scroll to position [18, 0]
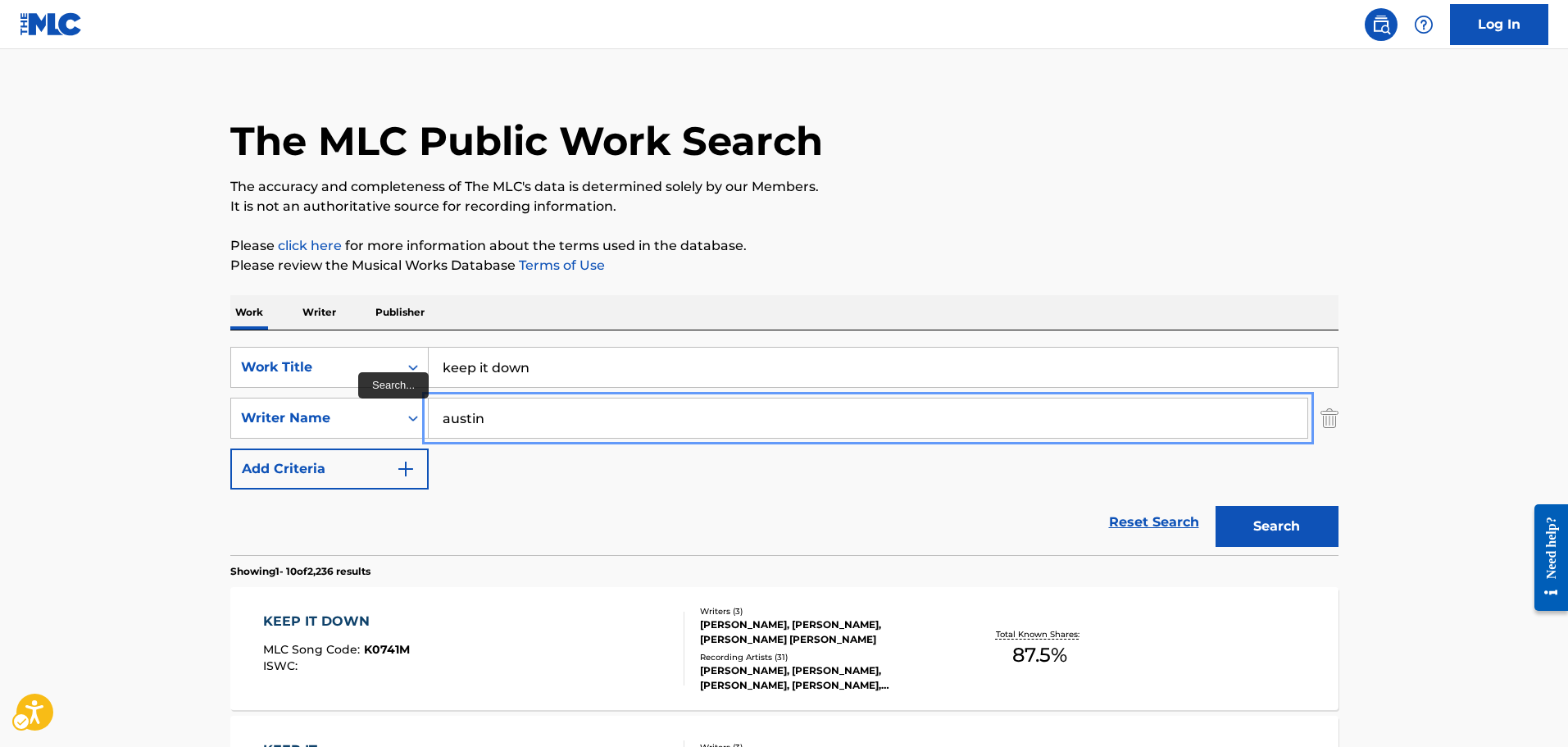
click at [530, 407] on input "austin" at bounding box center [868, 418] width 878 height 40
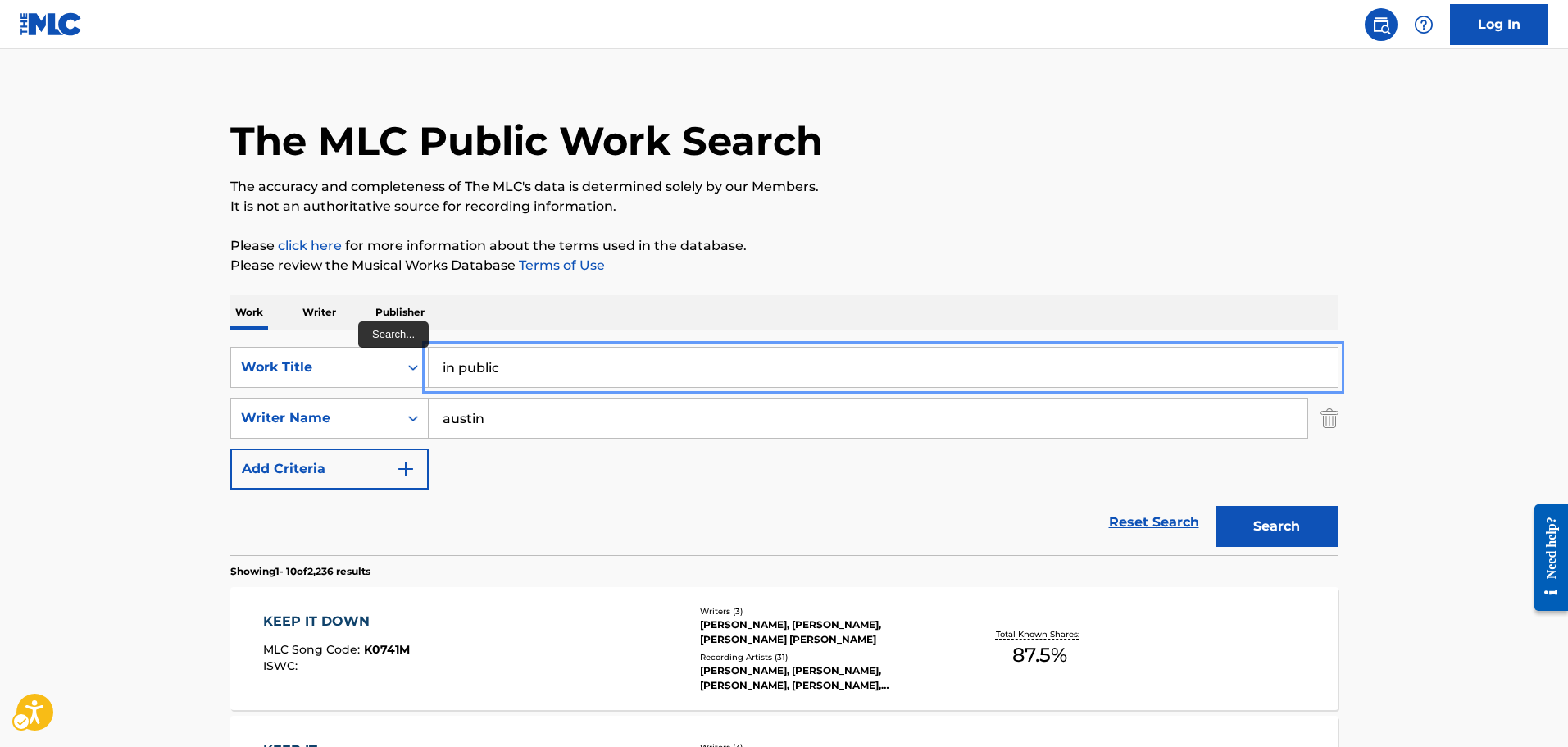
type input "in public"
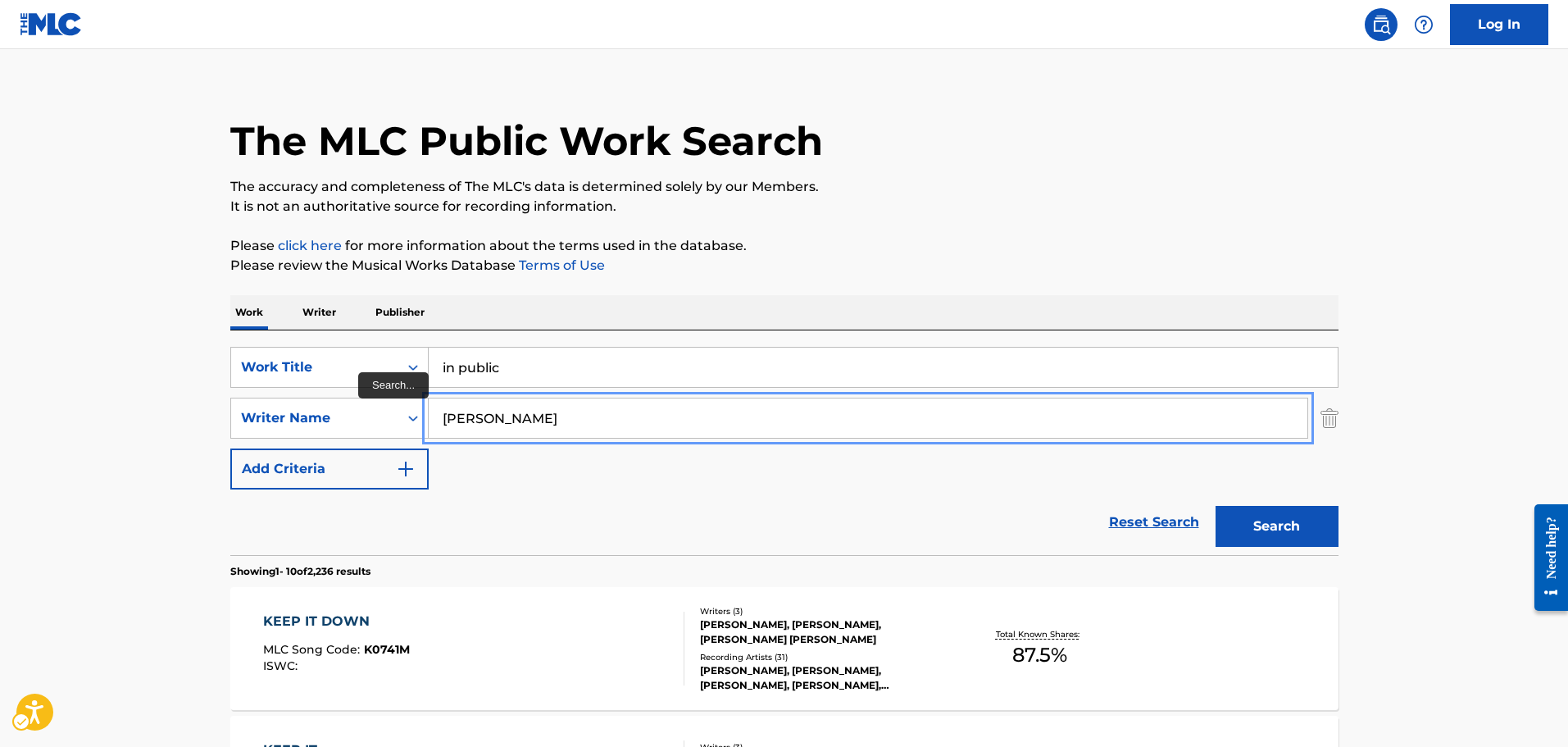
type input "kelis"
click at [1216, 505] on button "Search" at bounding box center [1277, 525] width 123 height 41
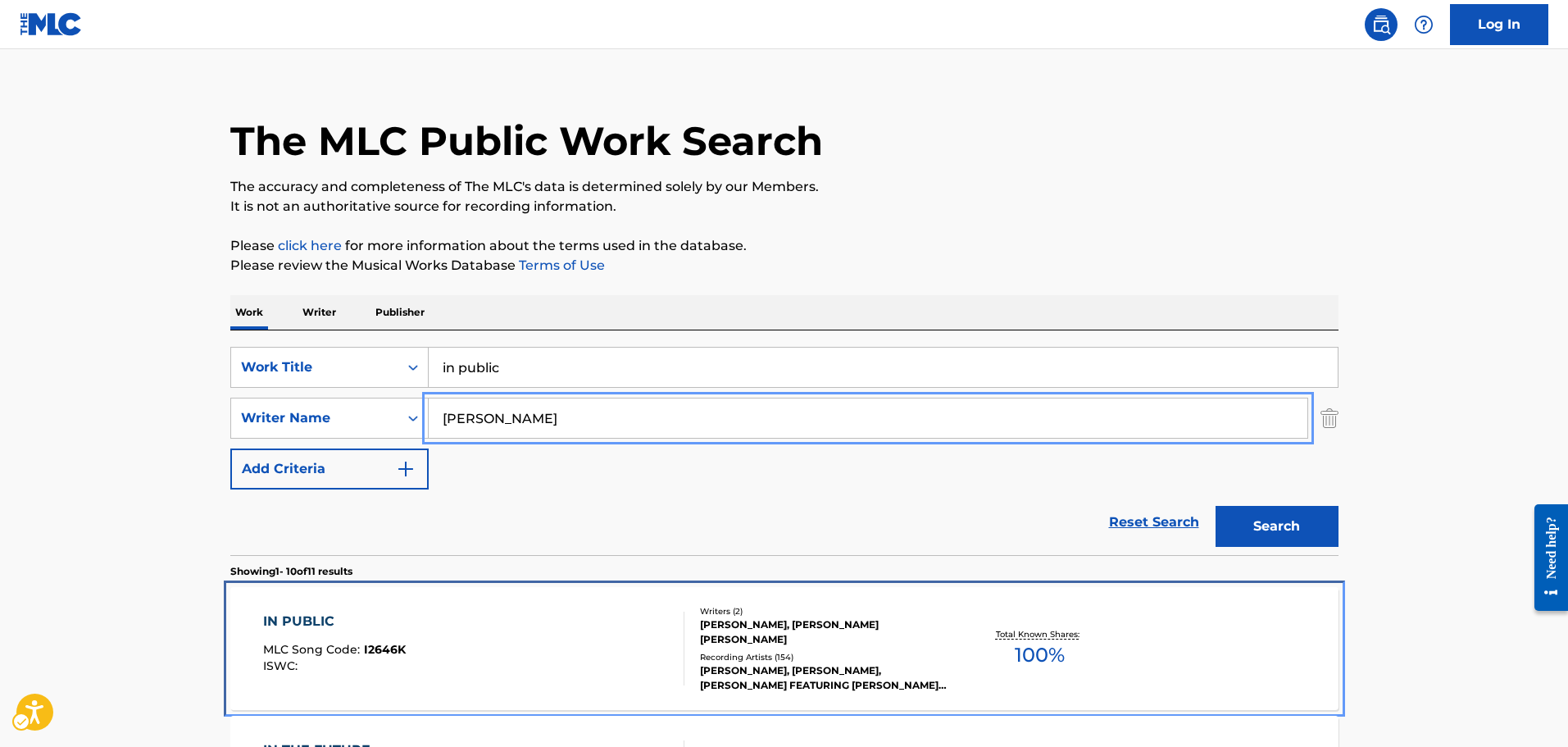
click at [537, 653] on div "IN PUBLIC MLC Song Code : I2646K ISWC :" at bounding box center [474, 648] width 421 height 74
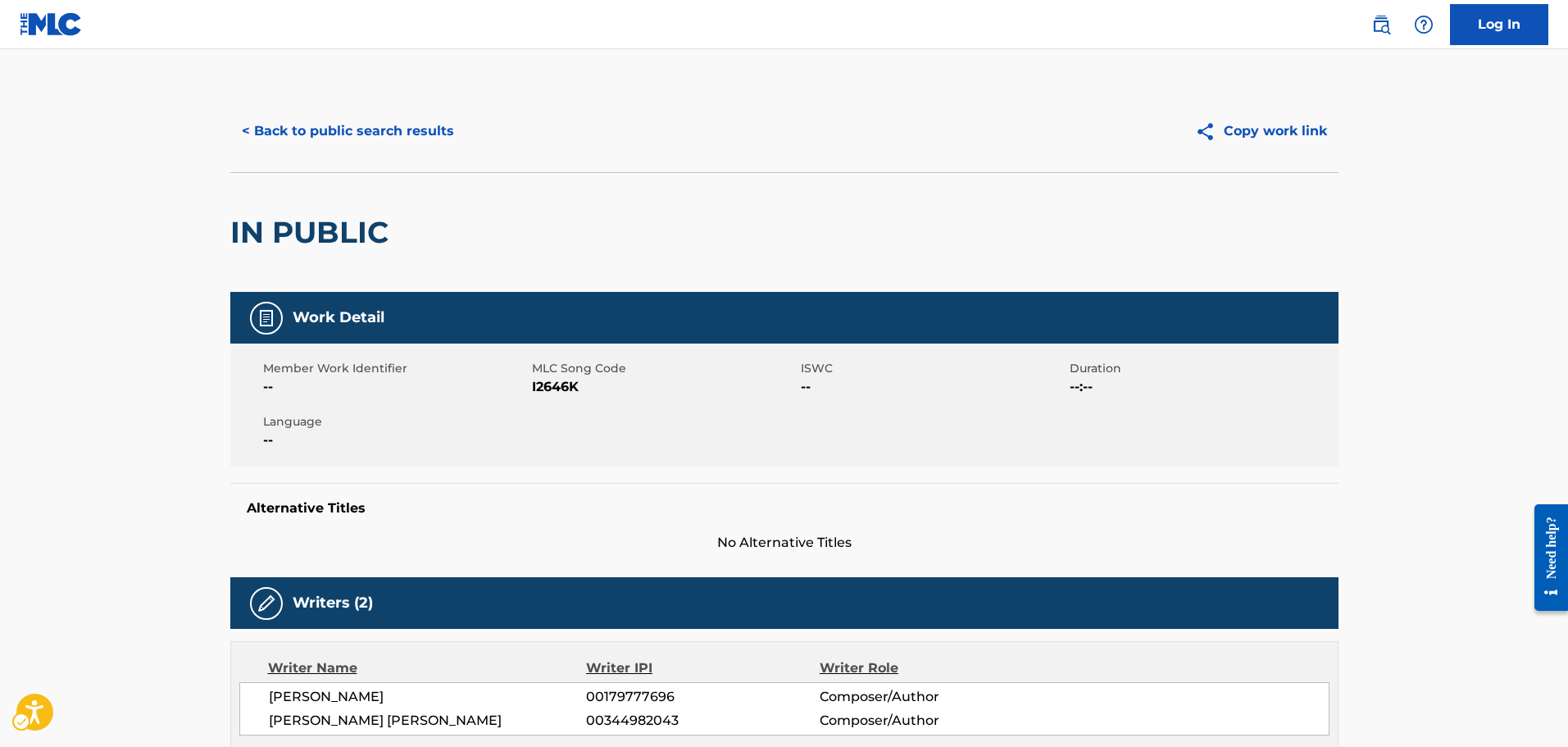
click at [546, 390] on span "MLC Song Code - I2646K" at bounding box center [664, 386] width 264 height 20
copy span "I2646K"
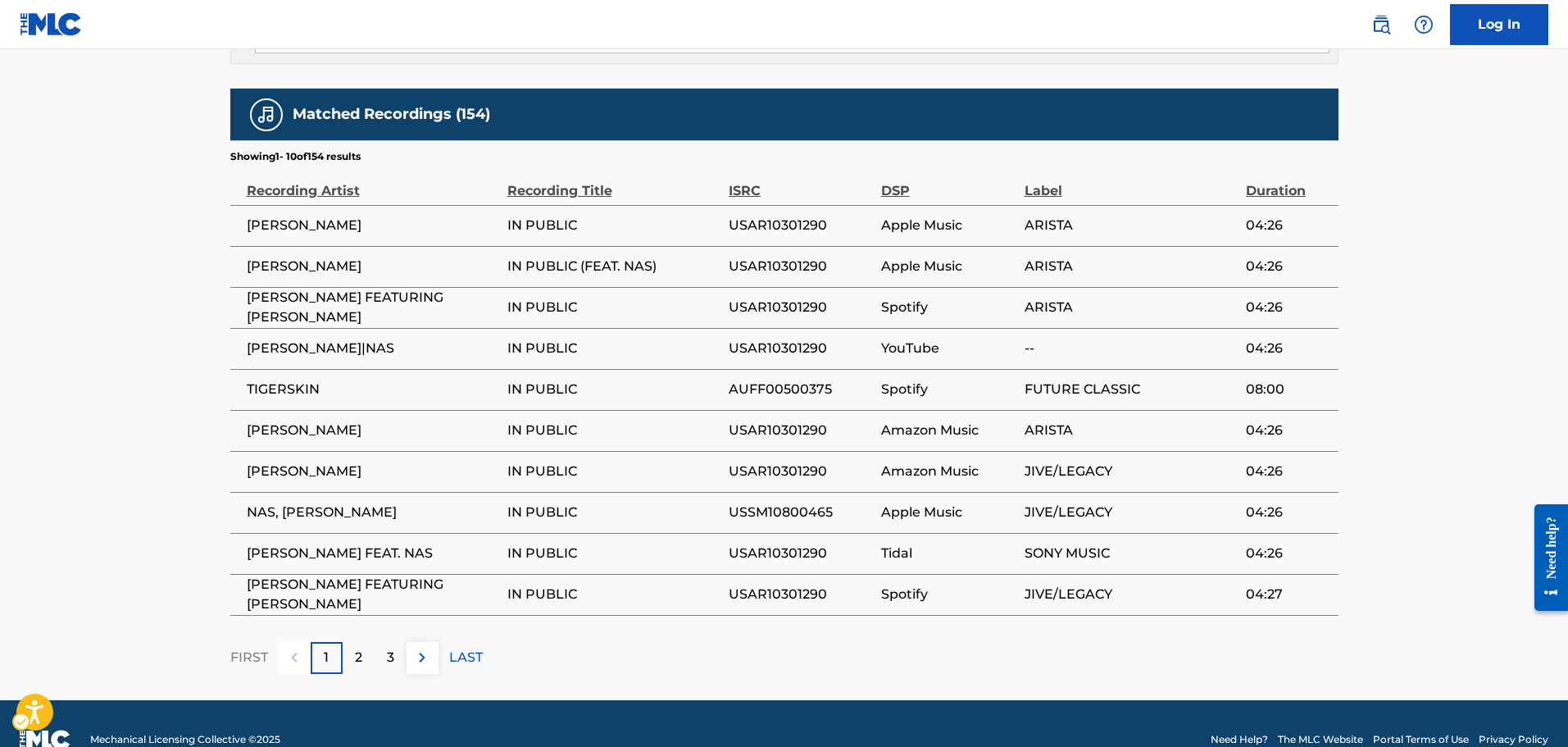
drag, startPoint x: 388, startPoint y: 433, endPoint x: 391, endPoint y: 393, distance: 40.1
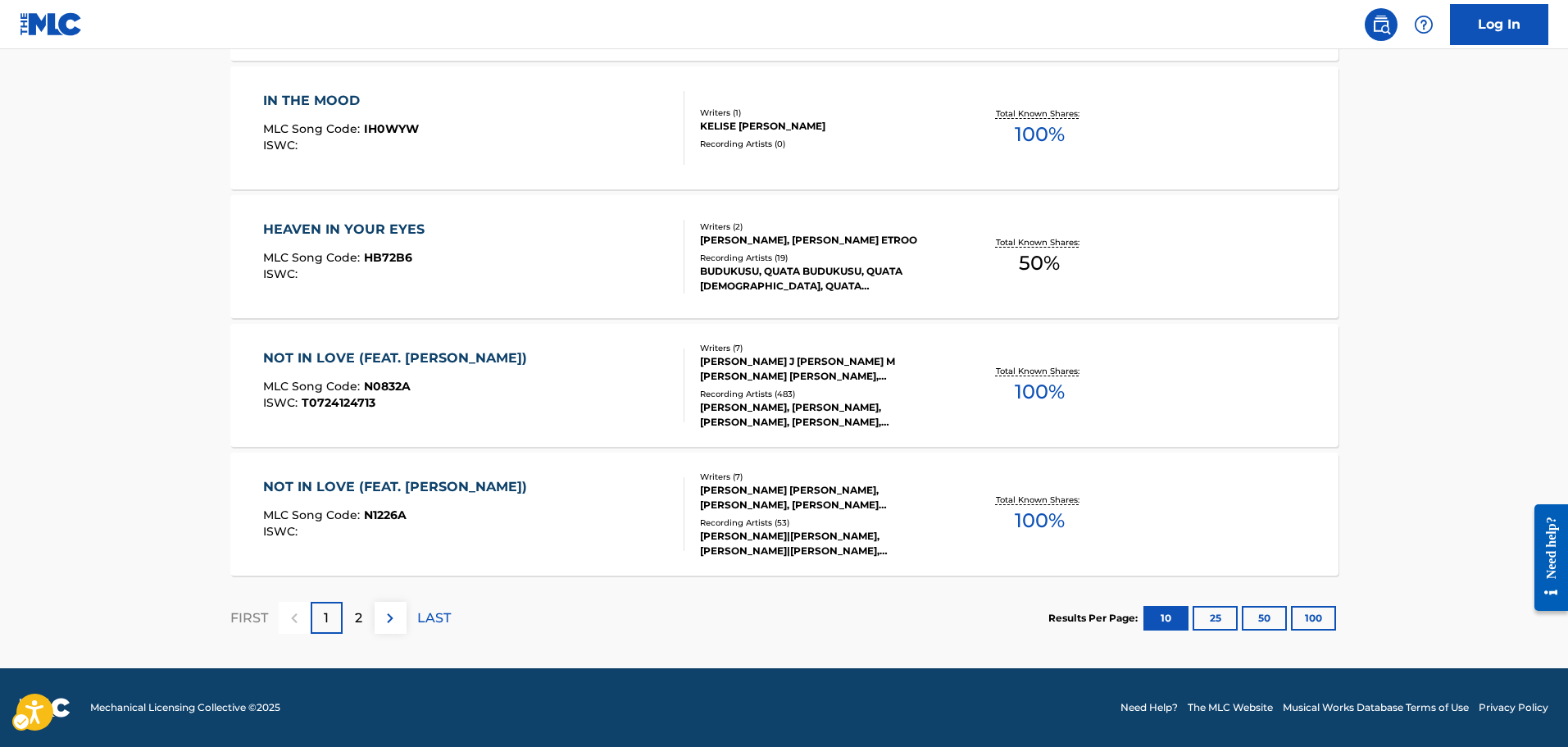
scroll to position [18, 0]
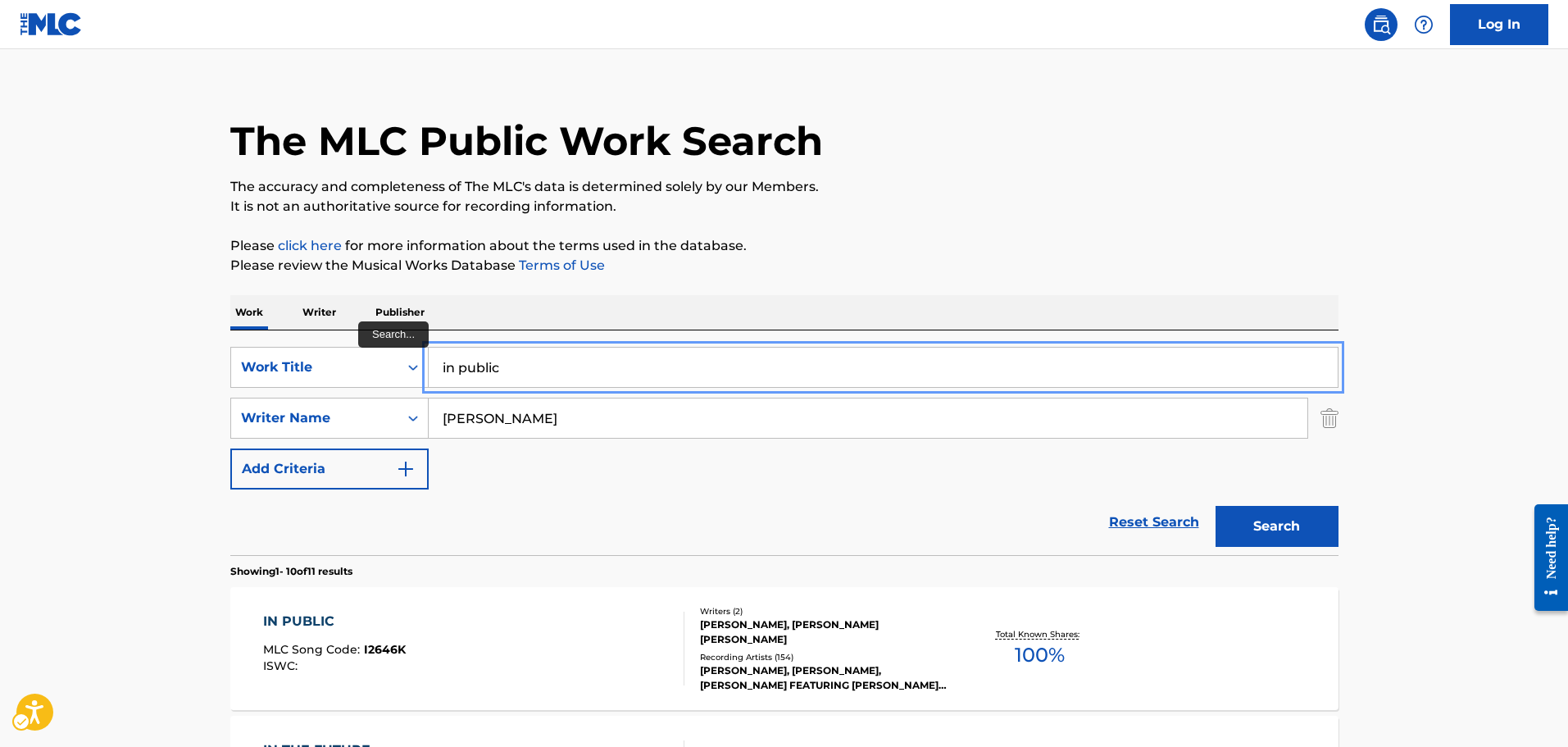
click at [502, 369] on input "in public" at bounding box center [883, 367] width 909 height 40
type input "millionaire"
click at [1216, 505] on button "Search" at bounding box center [1277, 525] width 123 height 41
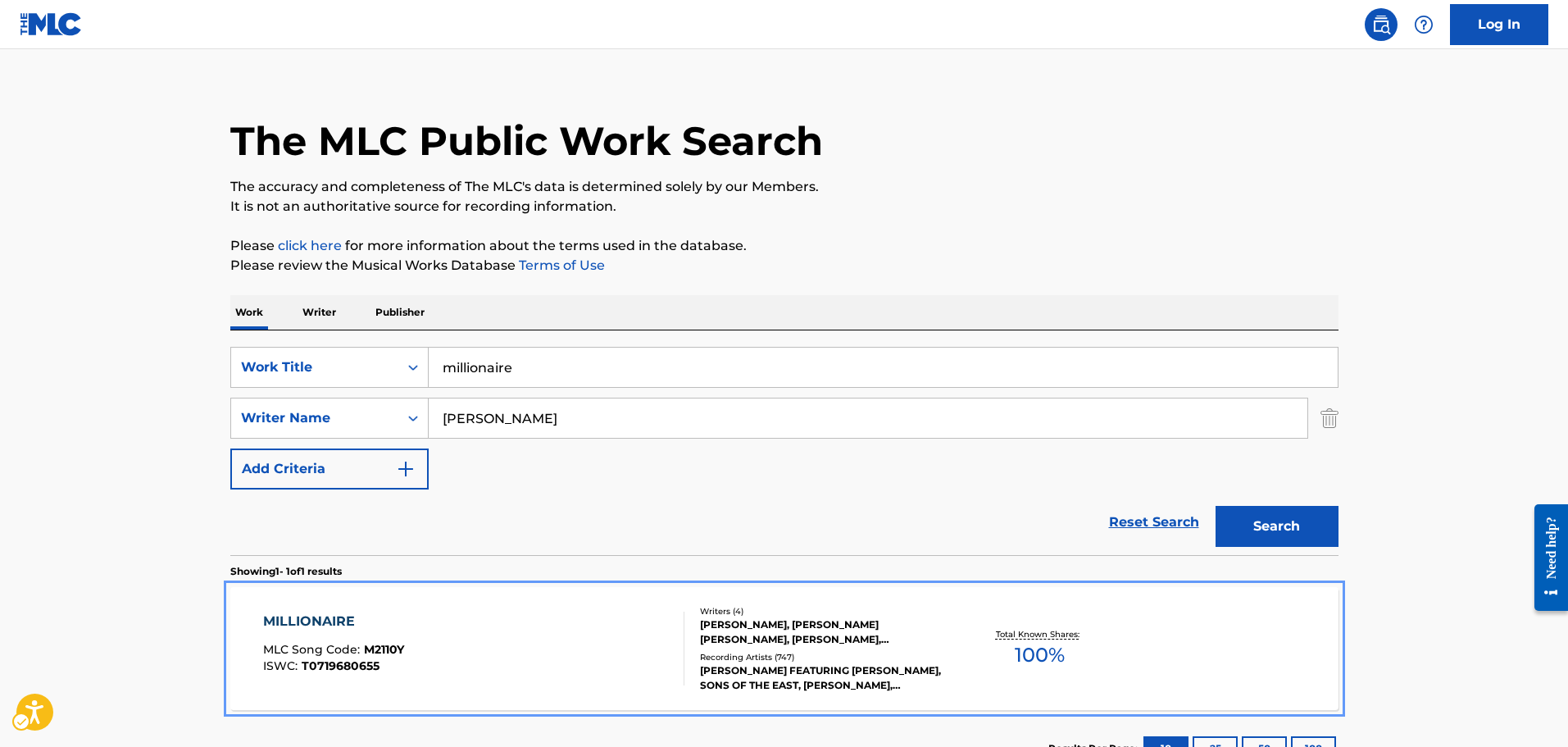
click at [458, 640] on div "MILLIONAIRE MLC Song Code : M2110Y ISWC : T0719680655" at bounding box center [474, 648] width 421 height 74
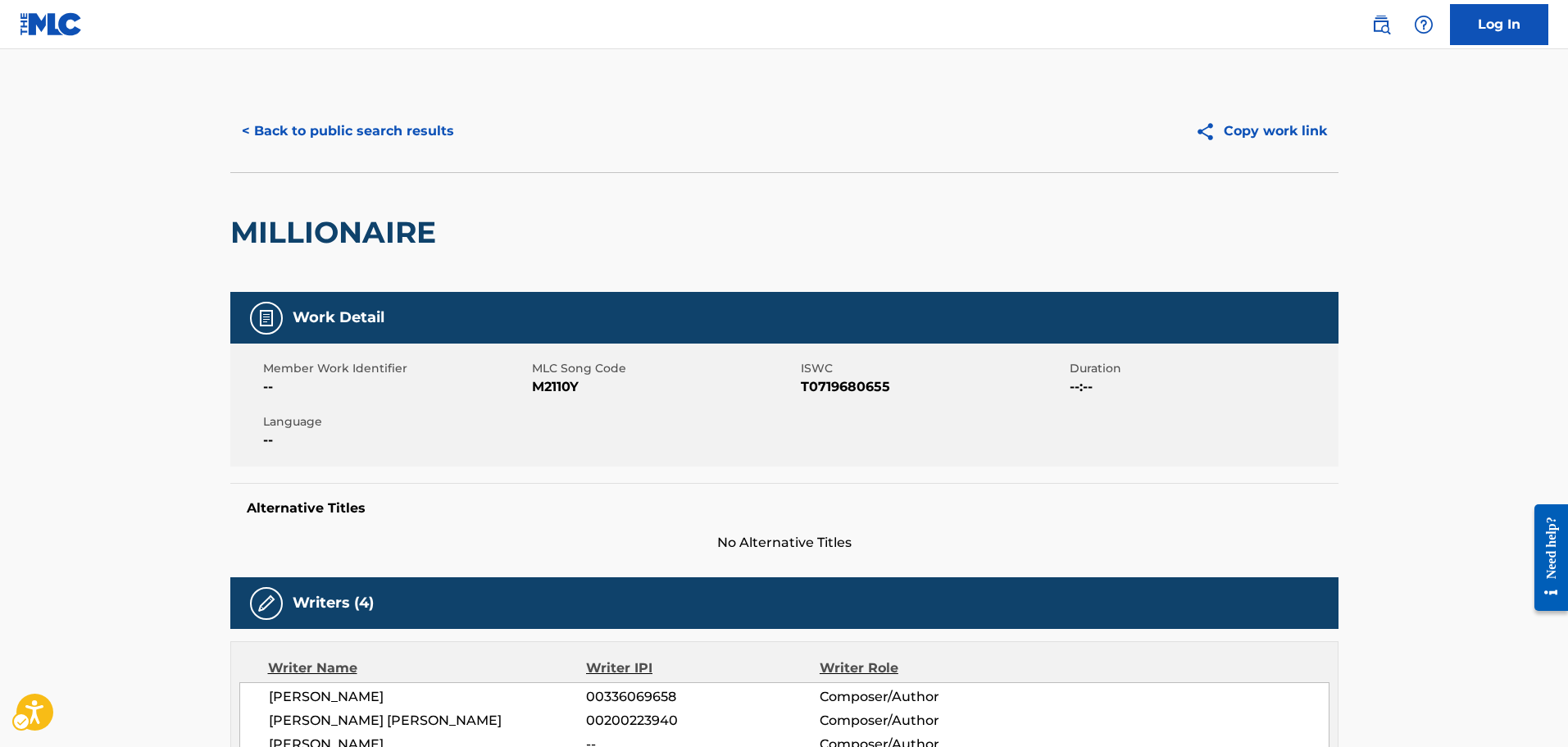
click at [547, 388] on span "MLC Song Code - M2110Y" at bounding box center [664, 386] width 264 height 20
copy span "M2110Y"
drag, startPoint x: 623, startPoint y: 436, endPoint x: 598, endPoint y: 373, distance: 67.8
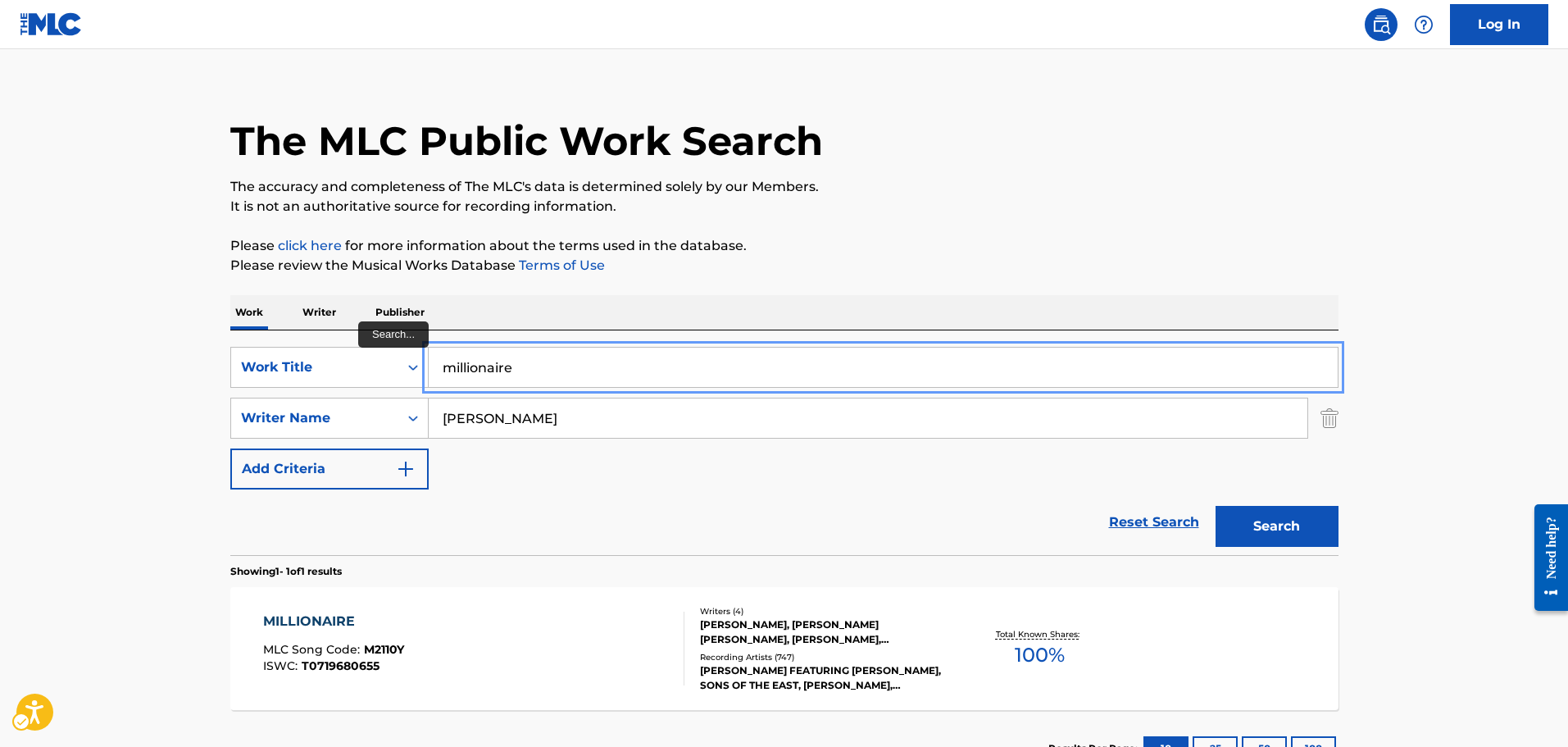
click at [486, 354] on input "millionaire" at bounding box center [883, 367] width 909 height 40
type input "glow"
click at [1216, 505] on button "Search" at bounding box center [1277, 525] width 123 height 41
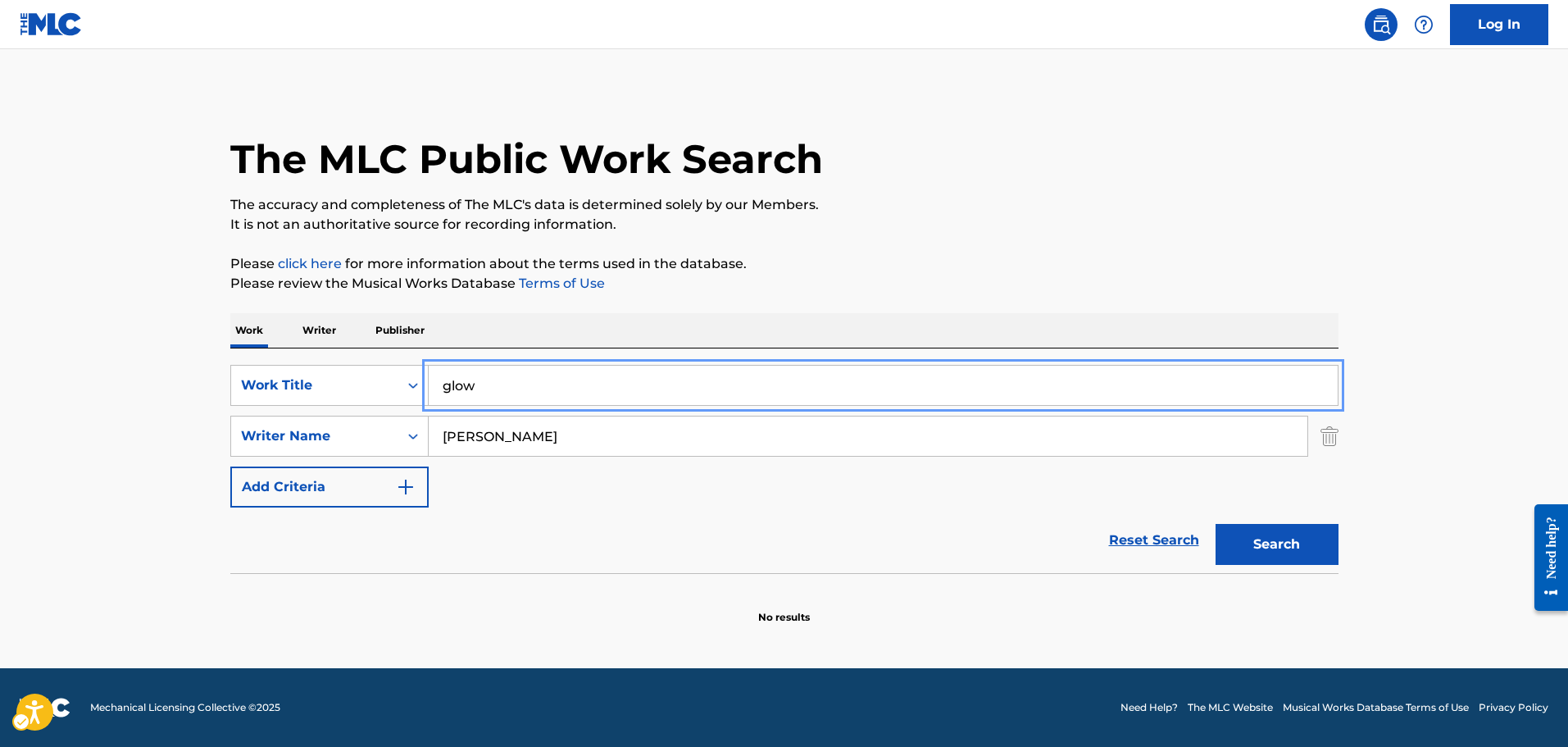
scroll to position [0, 0]
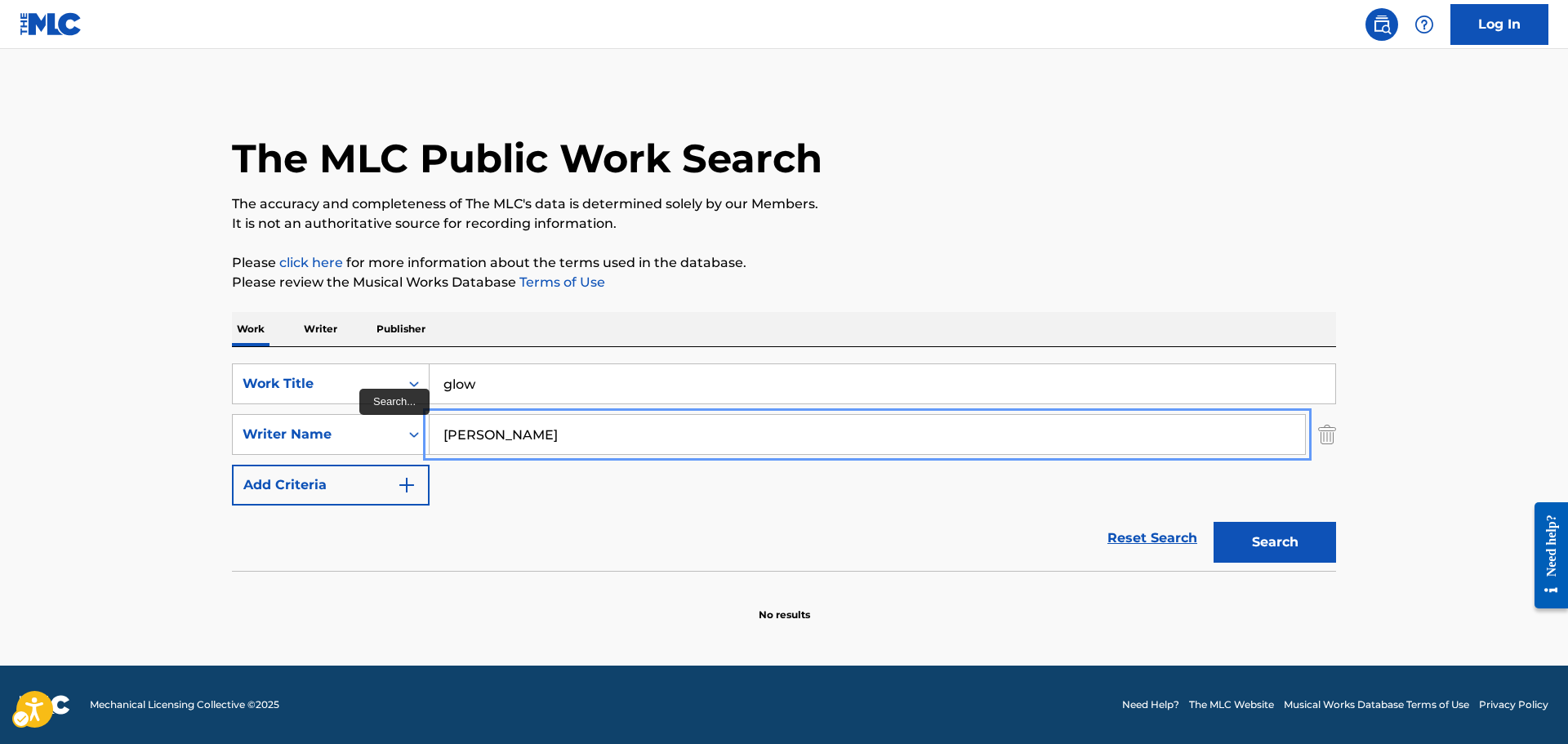
click at [481, 420] on input "kelis" at bounding box center [867, 435] width 875 height 40
click at [481, 420] on input "keliss" at bounding box center [867, 435] width 875 height 40
type input "saadiq"
click at [1213, 521] on button "Search" at bounding box center [1274, 541] width 122 height 40
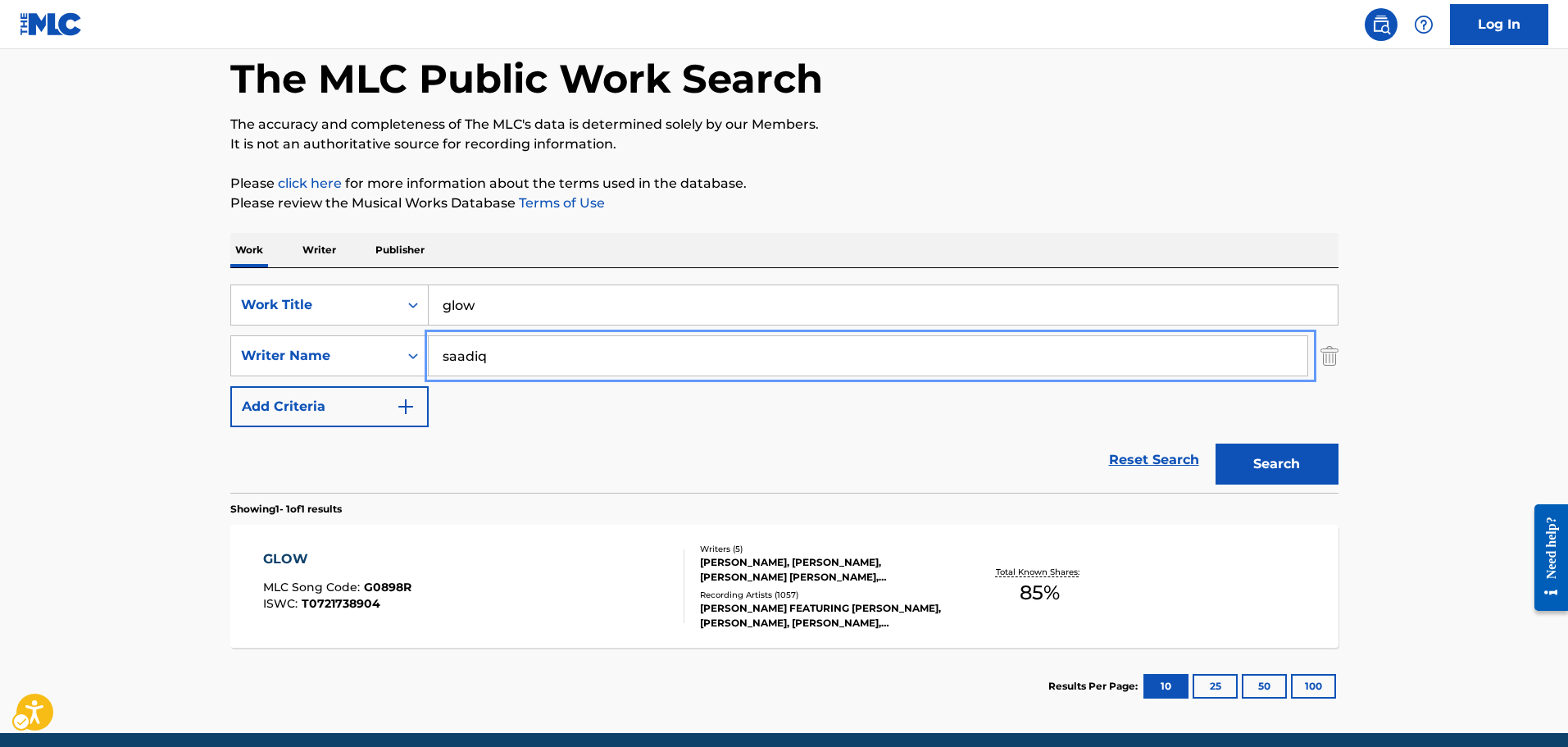
scroll to position [145, 0]
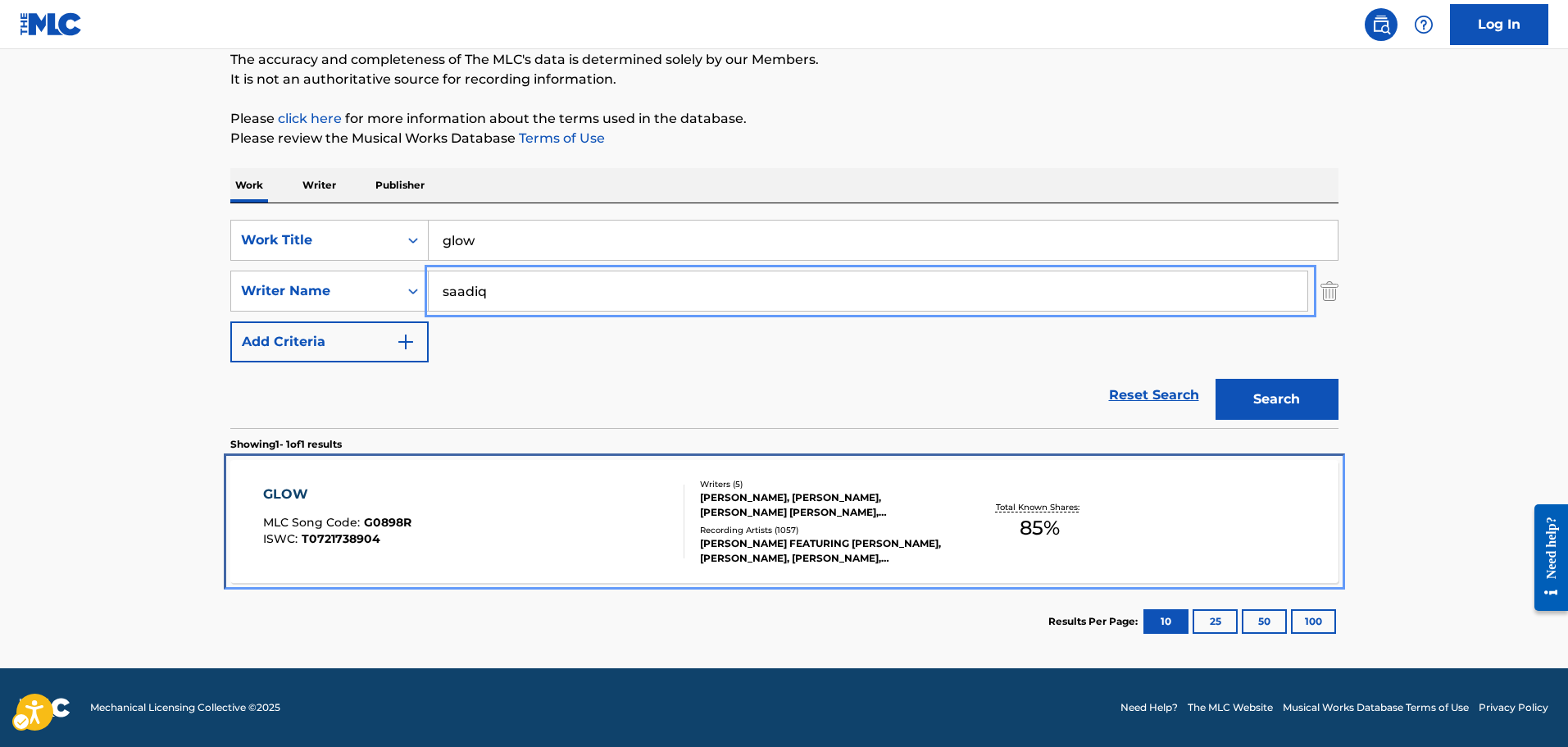
click at [542, 530] on div "GLOW MLC Song Code : G0898R ISWC : T0721738904" at bounding box center [474, 521] width 421 height 74
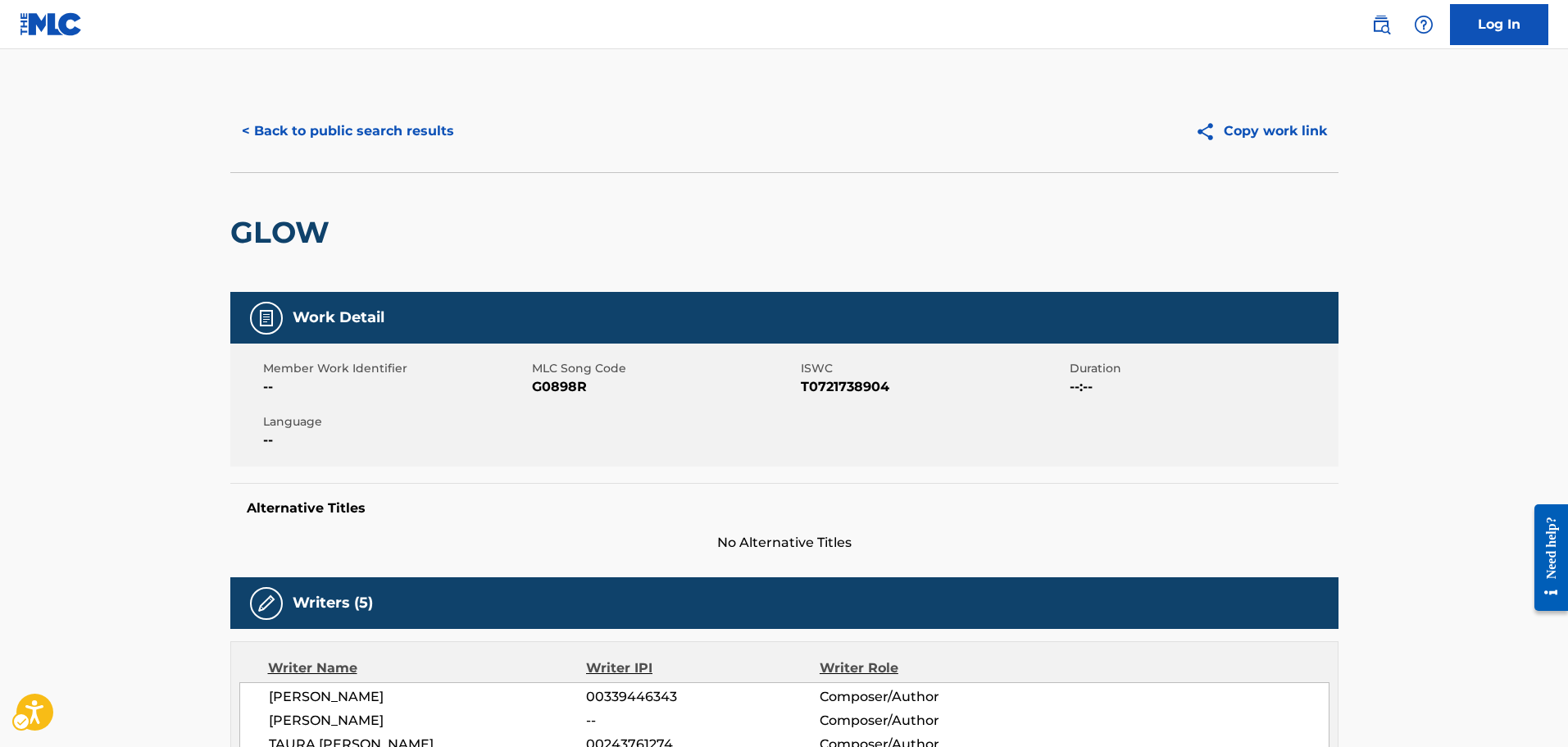
click at [554, 371] on span "MLC Song Code" at bounding box center [664, 368] width 264 height 17
click at [561, 388] on span "MLC Song Code - G0898R" at bounding box center [664, 386] width 264 height 20
copy span "G0898R"
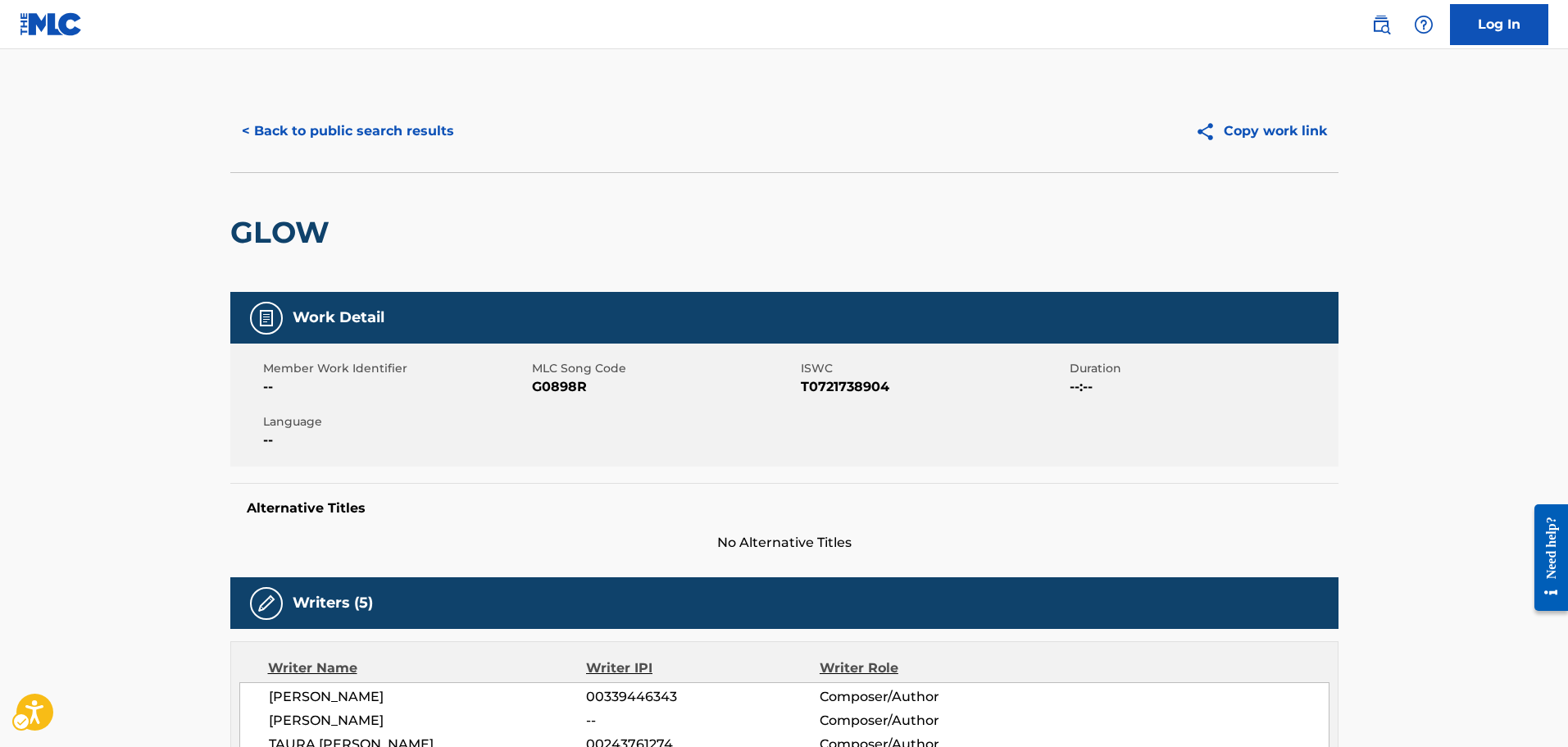
click at [486, 478] on div "Work Detail Member Work Identifier -- MLC Song Code MLC Song Code - G0898R ISWC…" at bounding box center [784, 422] width 1108 height 261
drag, startPoint x: 529, startPoint y: 514, endPoint x: 523, endPoint y: 469, distance: 45.4
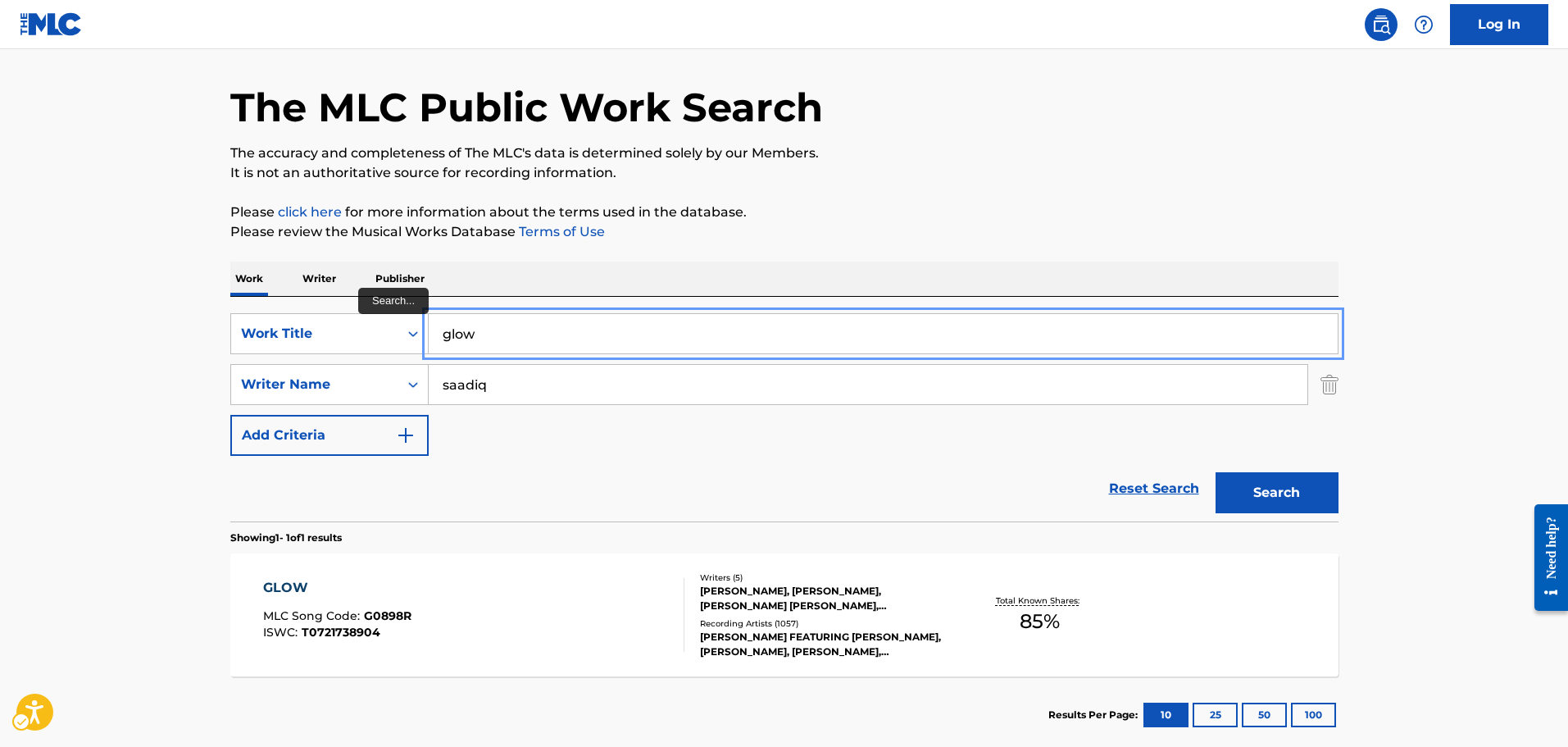
click at [554, 330] on input "glow" at bounding box center [883, 333] width 909 height 40
type input "attention"
click at [1216, 472] on button "Search" at bounding box center [1277, 492] width 123 height 41
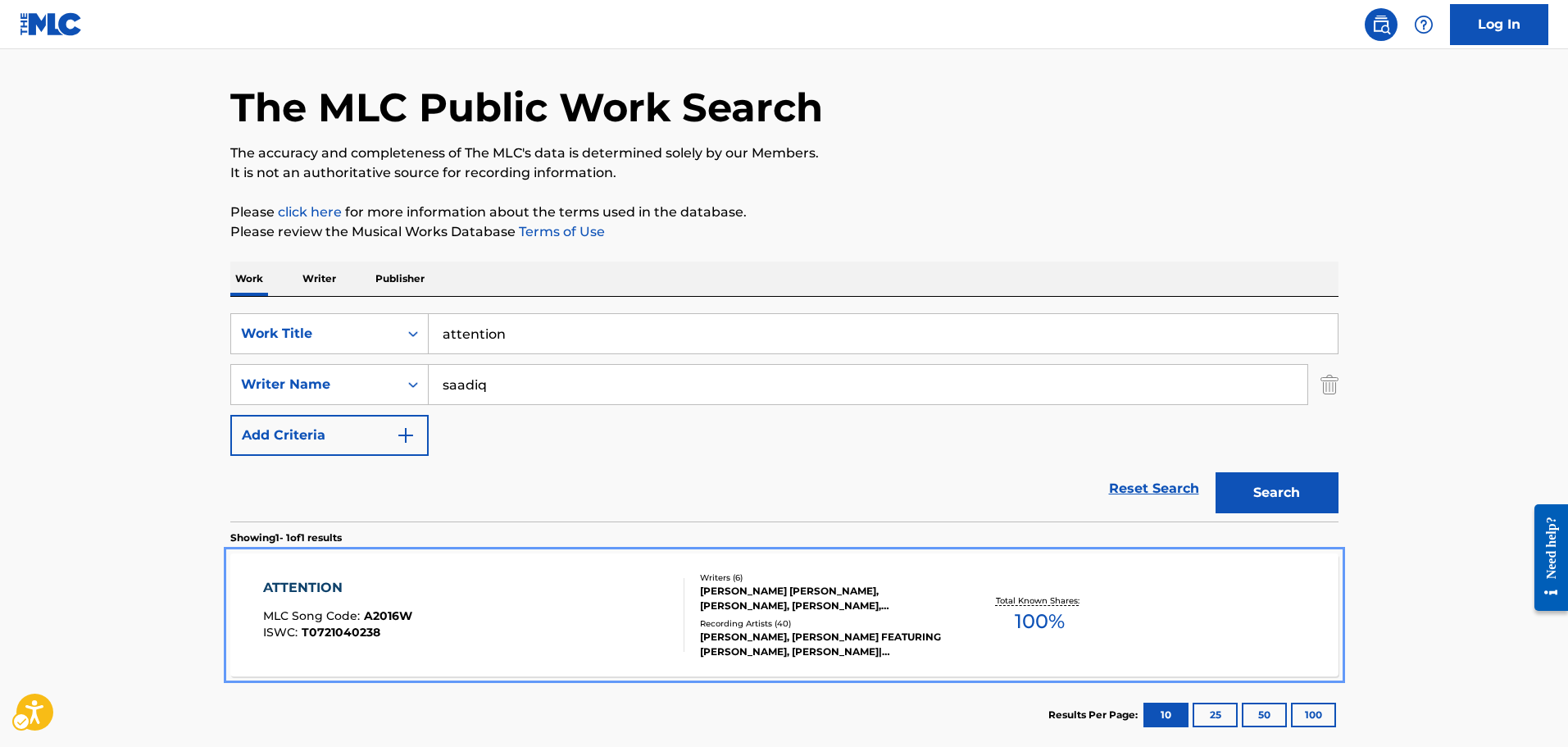
click at [610, 632] on div "ATTENTION MLC Song Code : A2016W ISWC : T0721040238" at bounding box center [474, 615] width 421 height 74
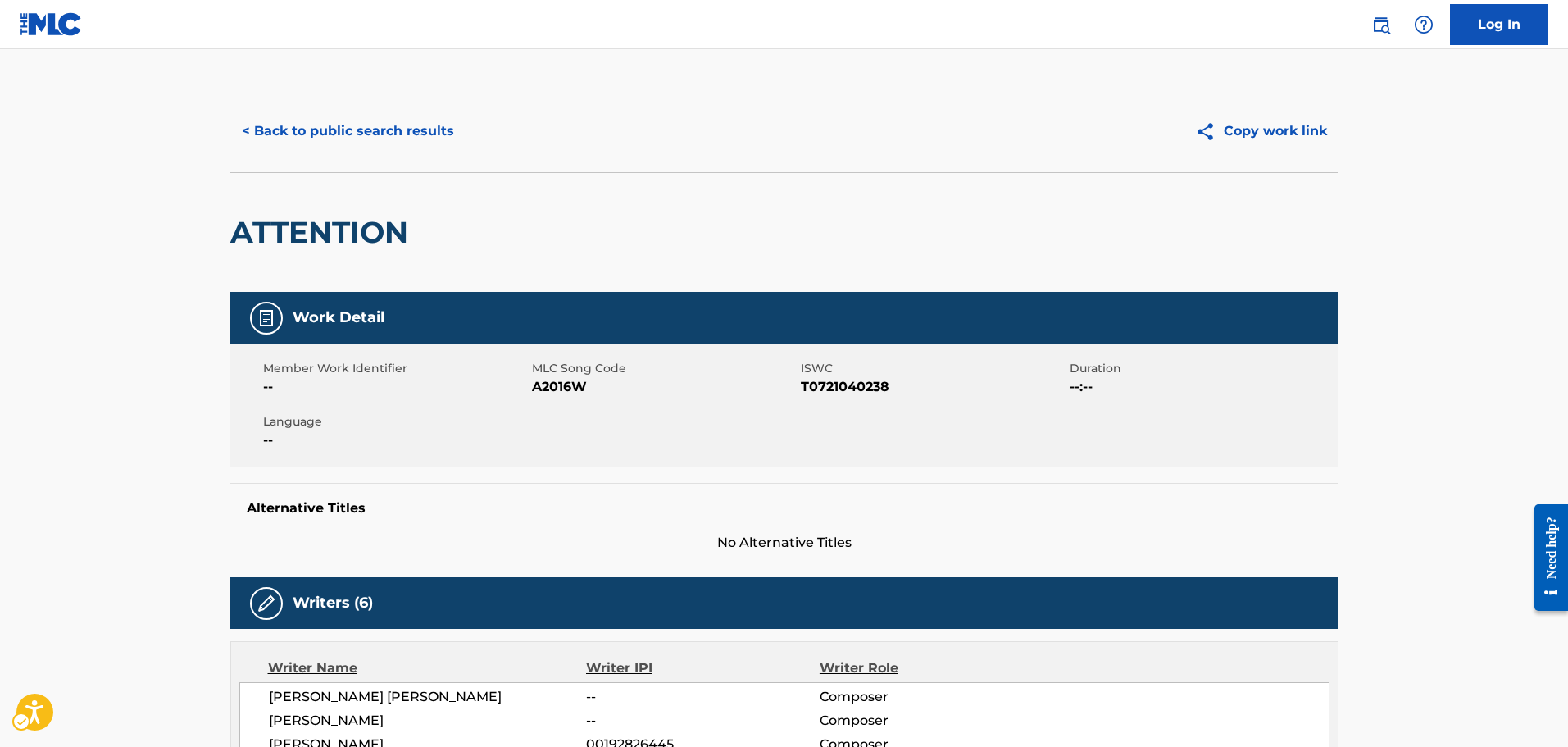
click at [569, 394] on span "MLC Song Code - A2016W" at bounding box center [664, 386] width 264 height 20
copy span "A2016W"
click at [842, 315] on div "Work Detail" at bounding box center [784, 317] width 1108 height 52
drag, startPoint x: 771, startPoint y: 340, endPoint x: 678, endPoint y: 211, distance: 159.0
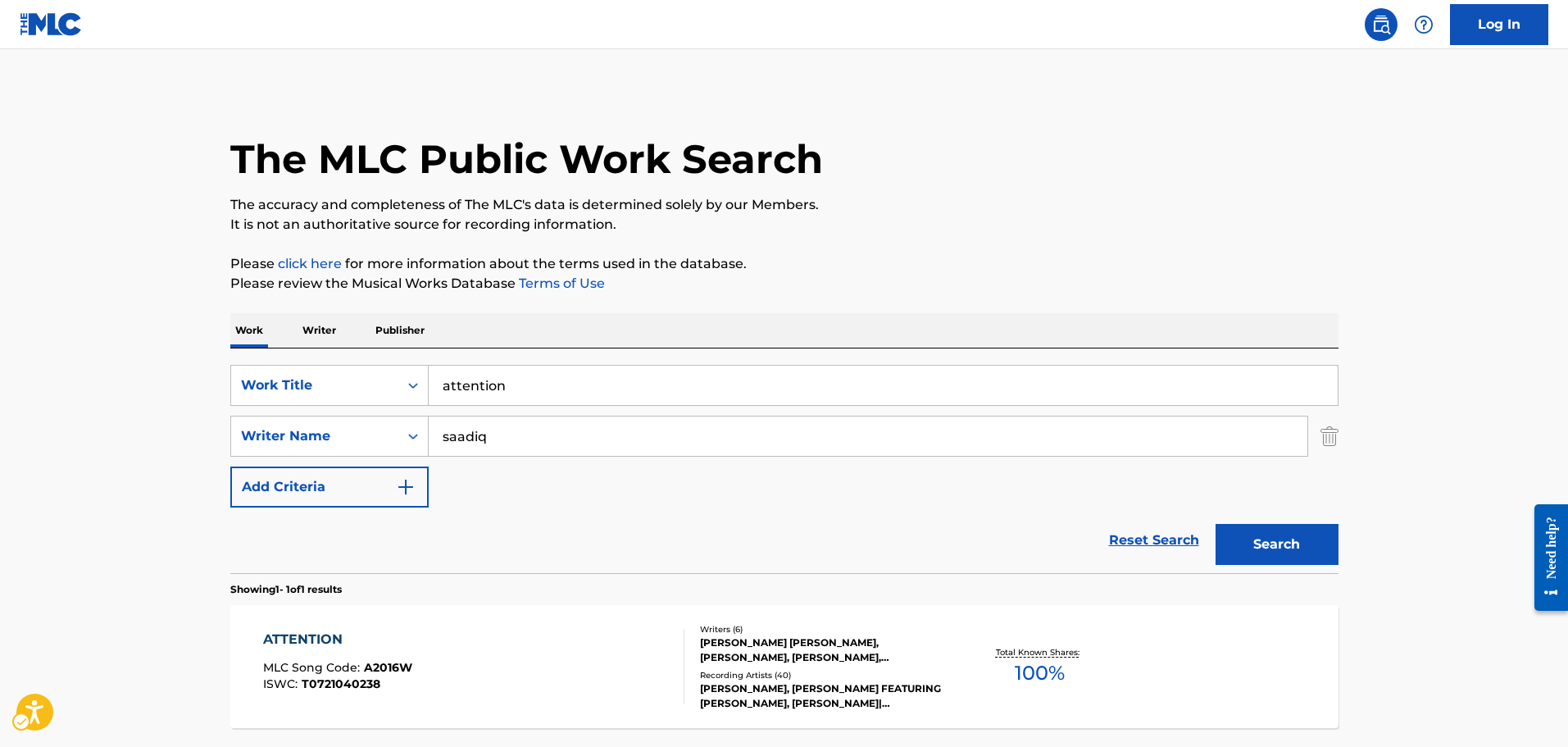
scroll to position [52, 0]
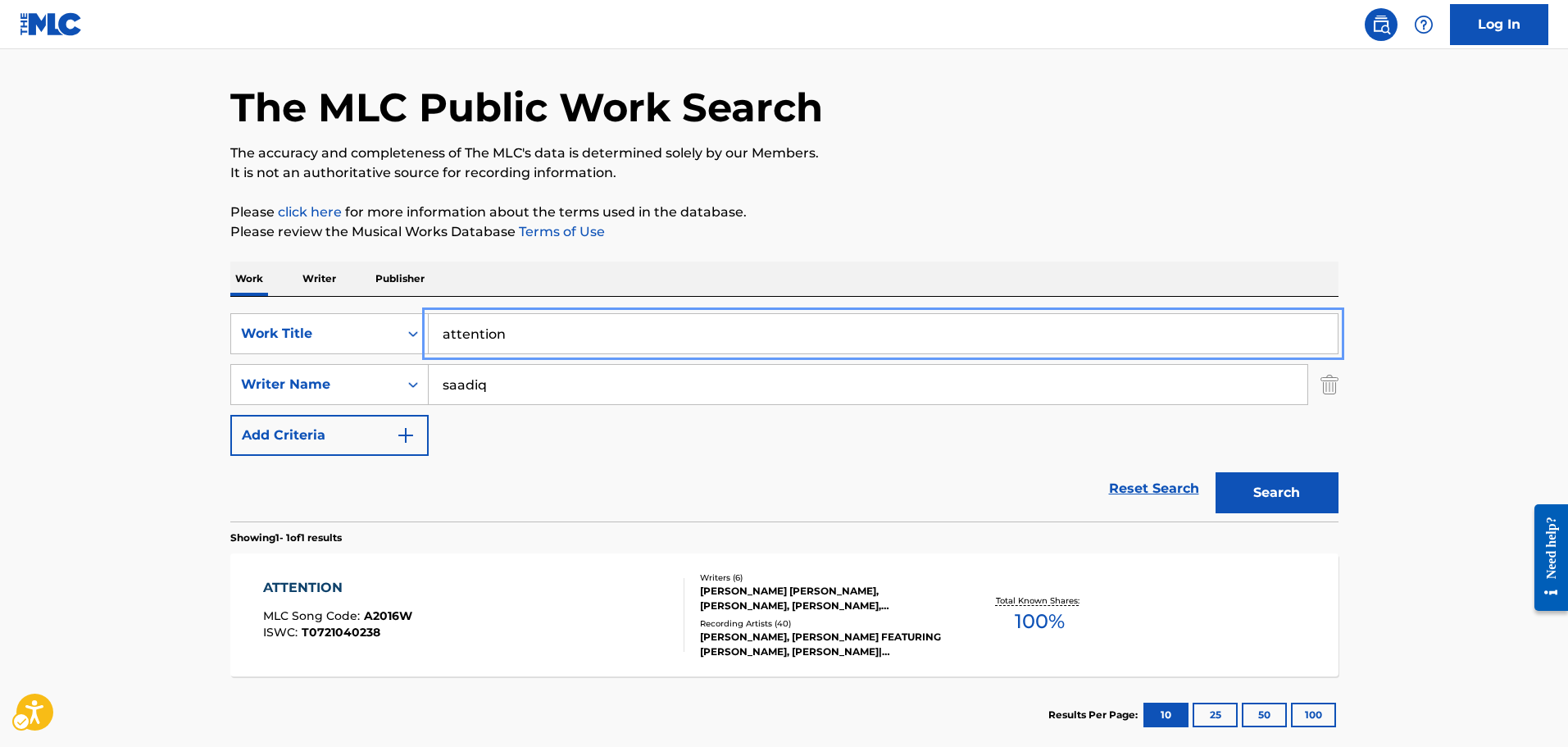
click at [572, 327] on input "attention" at bounding box center [883, 333] width 909 height 40
type input "stick up"
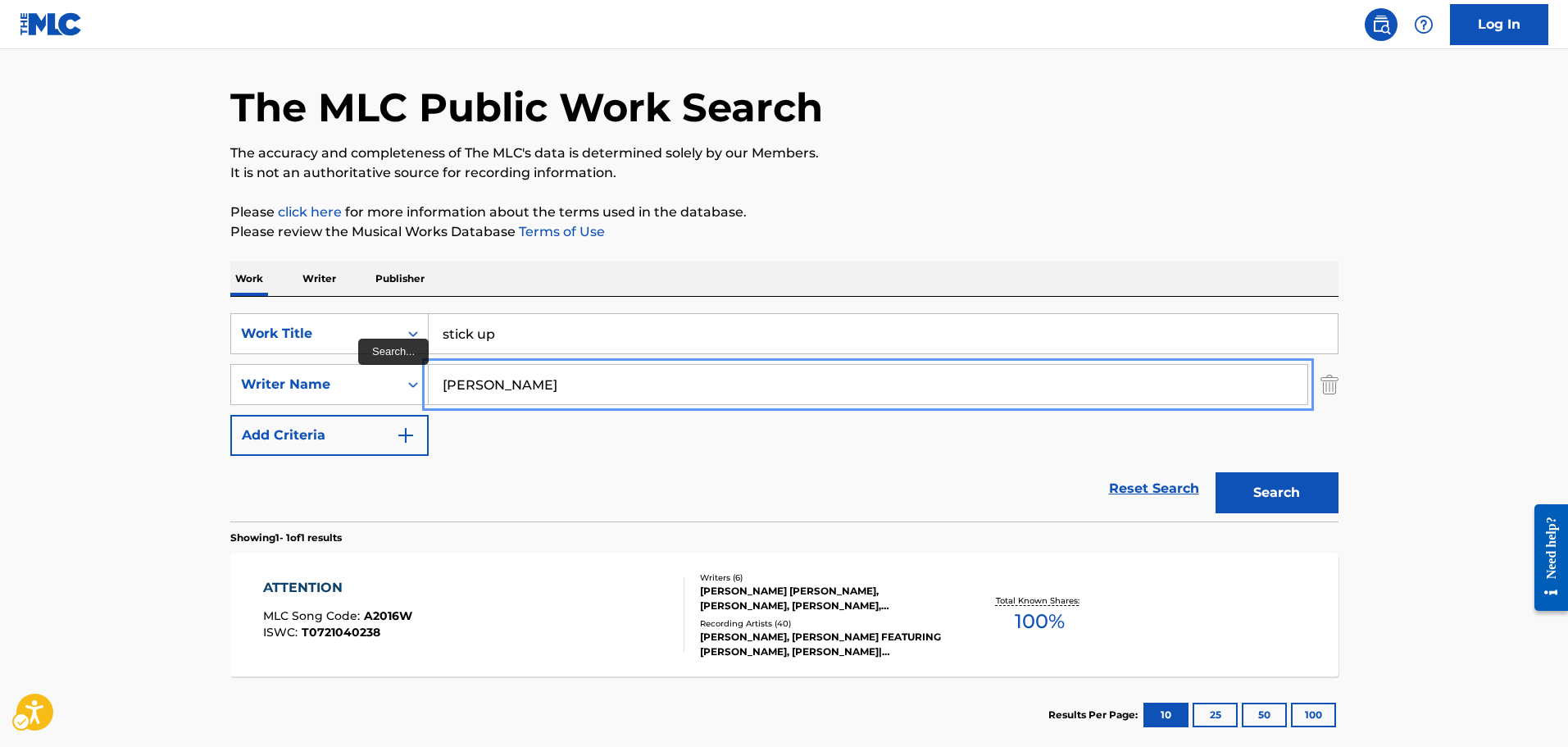
type input "rogers"
click at [1216, 472] on button "Search" at bounding box center [1277, 492] width 123 height 41
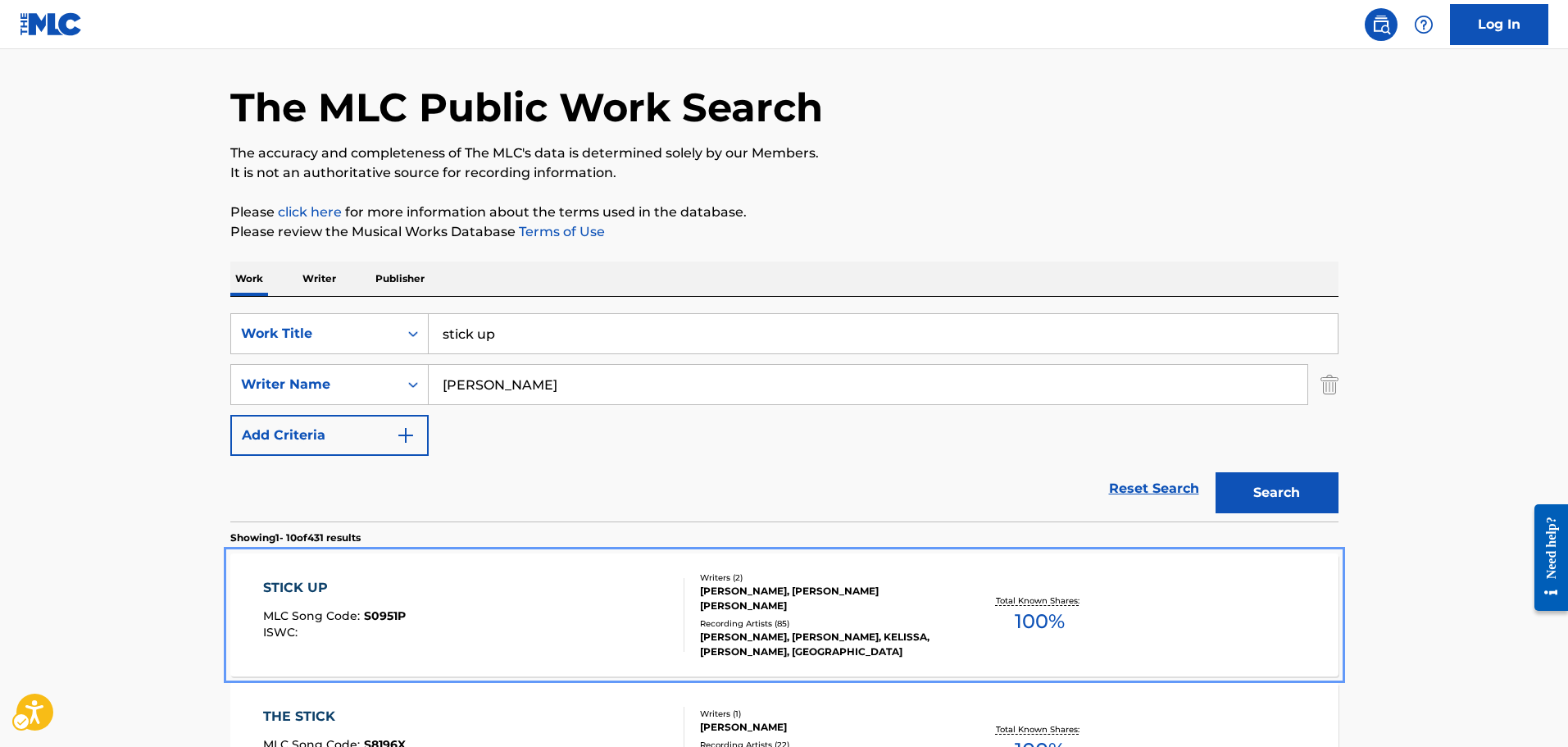
click at [488, 596] on div "STICK UP MLC Song Code : S0951P ISWC :" at bounding box center [474, 615] width 421 height 74
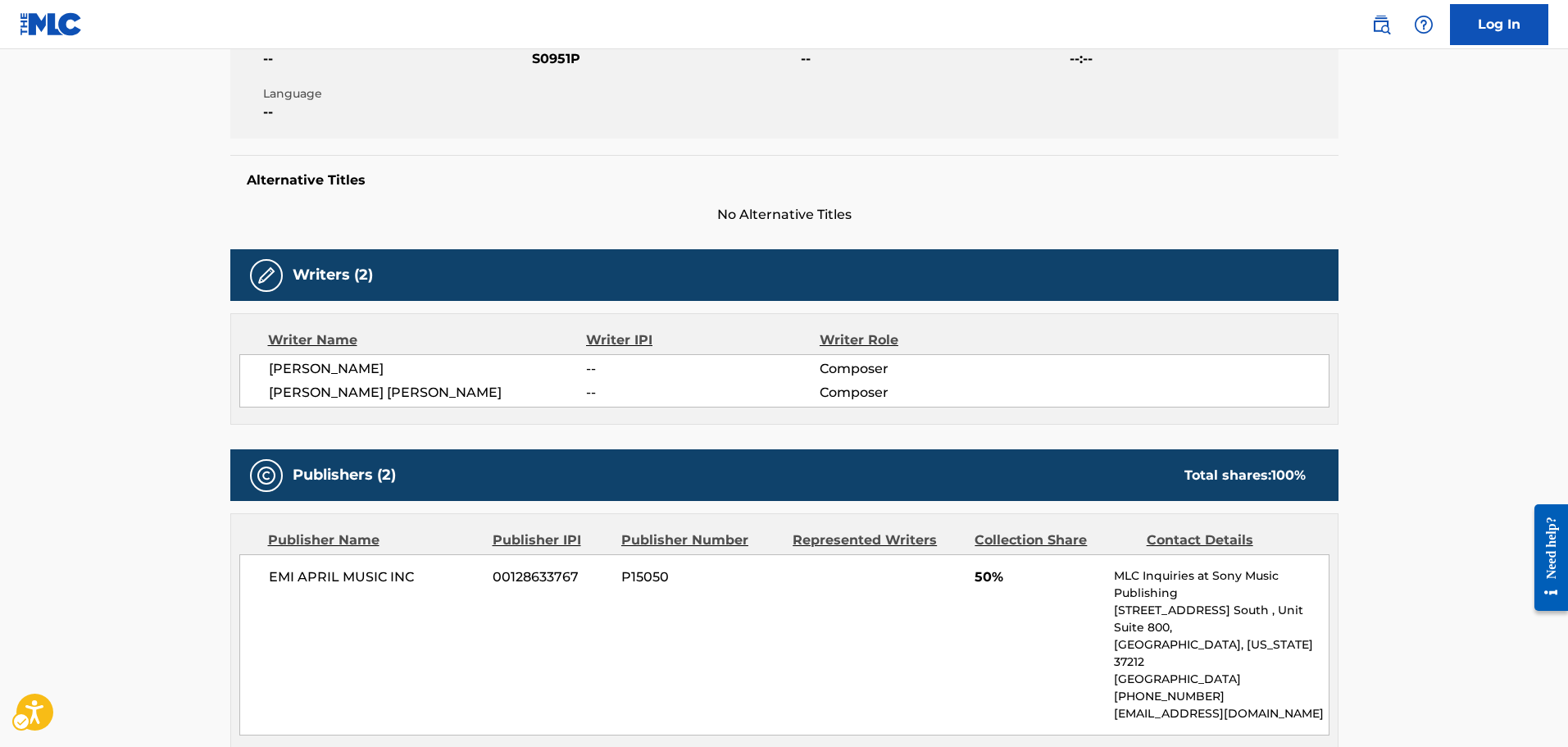
scroll to position [82, 0]
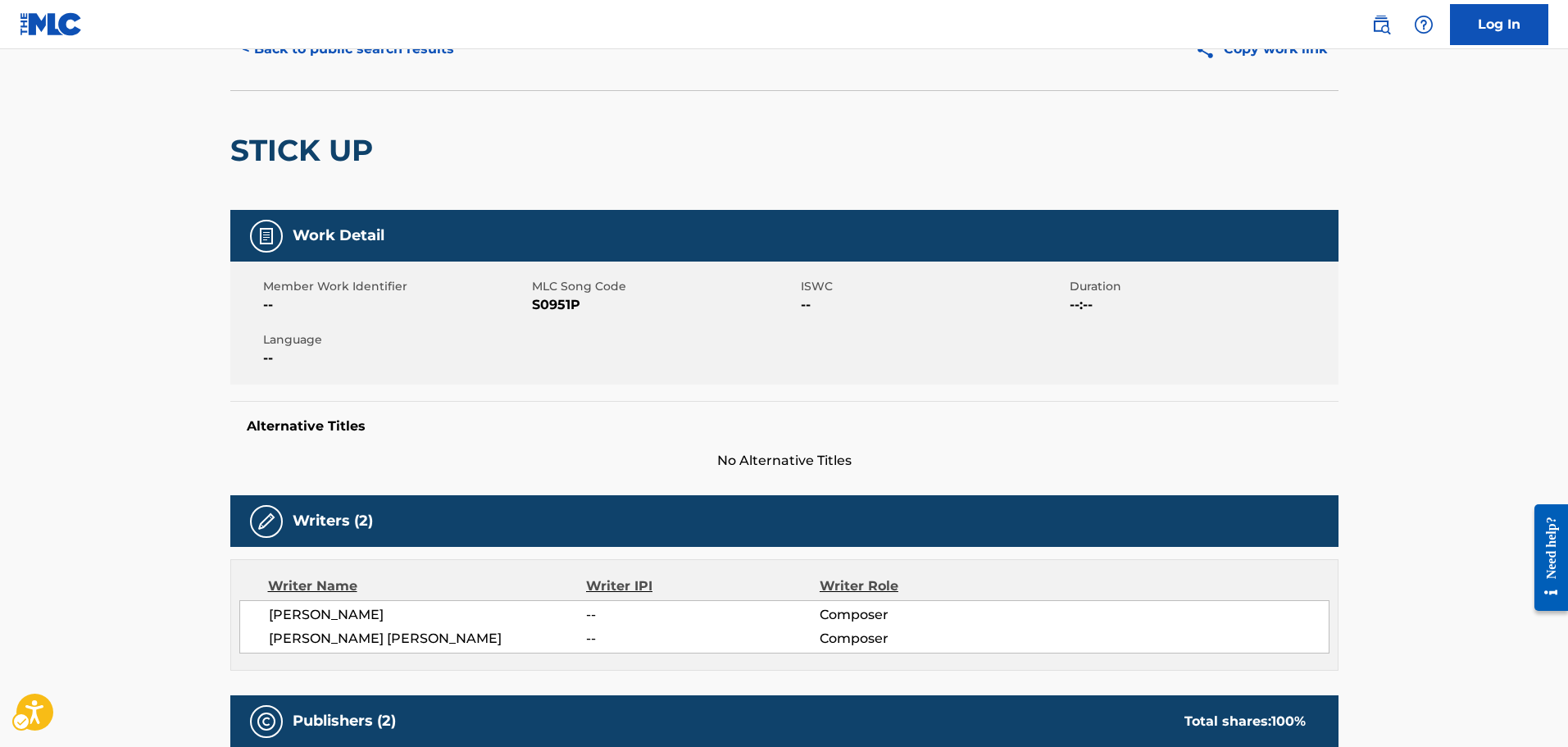
click at [538, 299] on span "MLC Song Code - S0951P" at bounding box center [664, 304] width 264 height 20
copy span "S0951P"
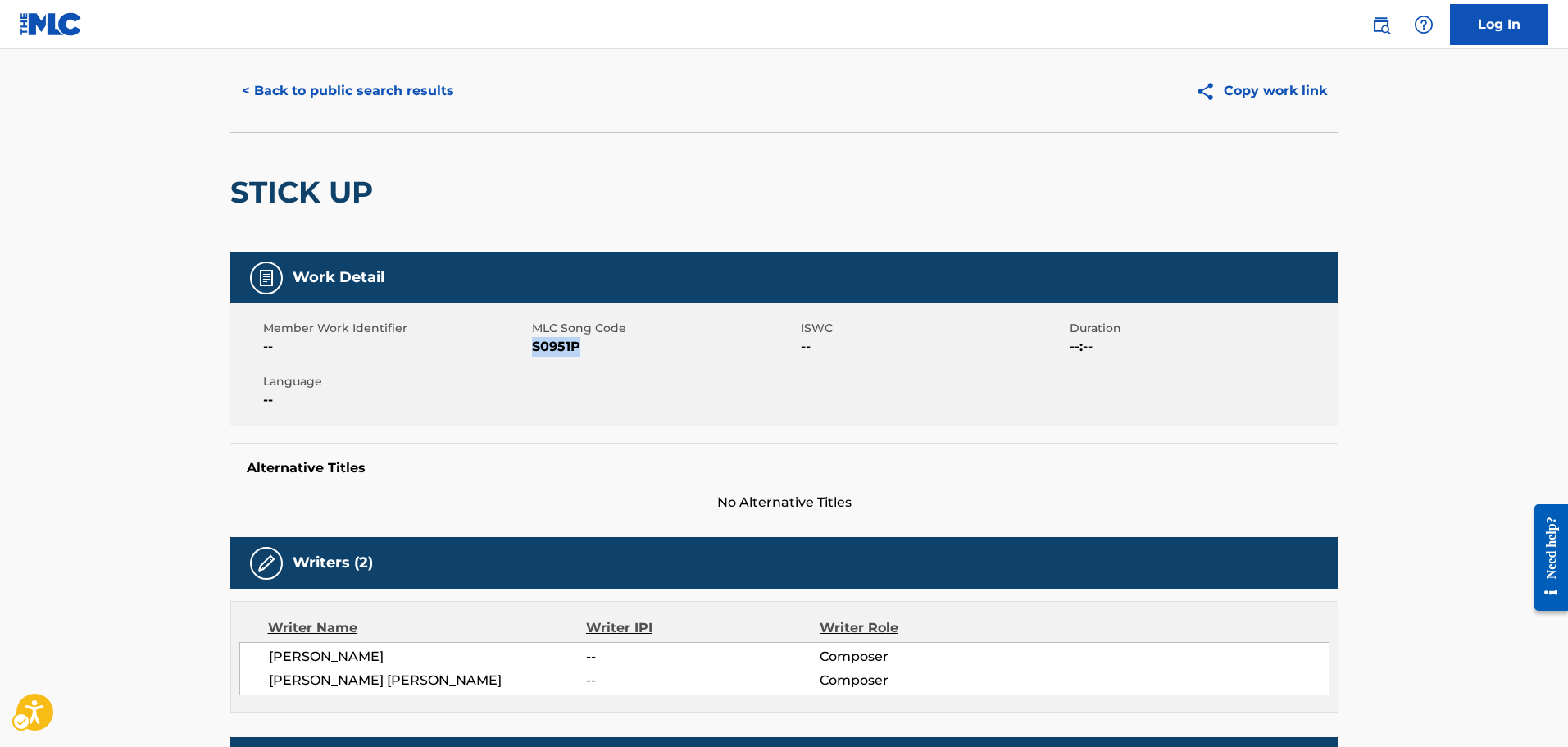
scroll to position [0, 0]
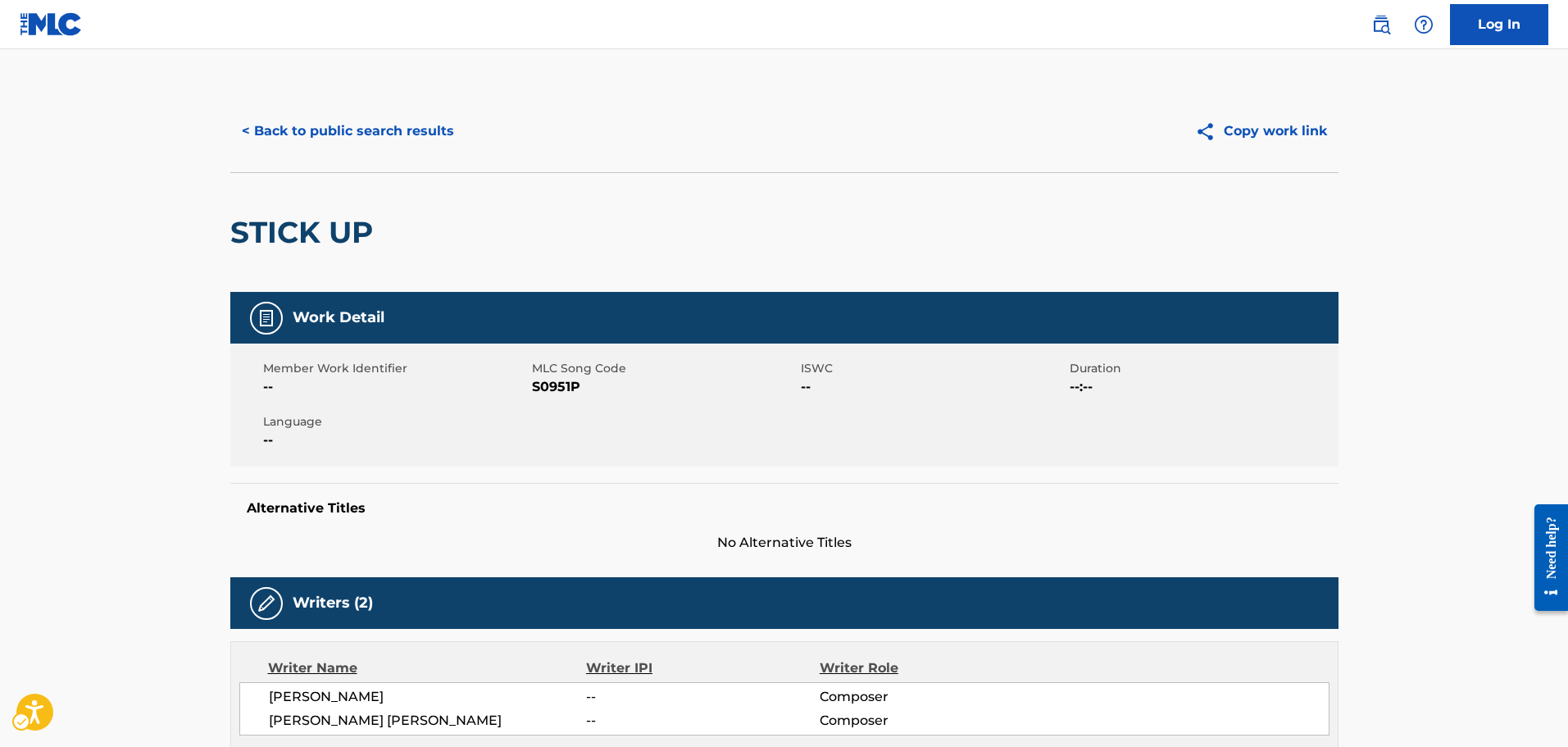
click at [276, 155] on div "< Back to public search results Copy work link" at bounding box center [784, 130] width 1108 height 82
click at [283, 136] on button "< Back to public search results" at bounding box center [348, 130] width 235 height 41
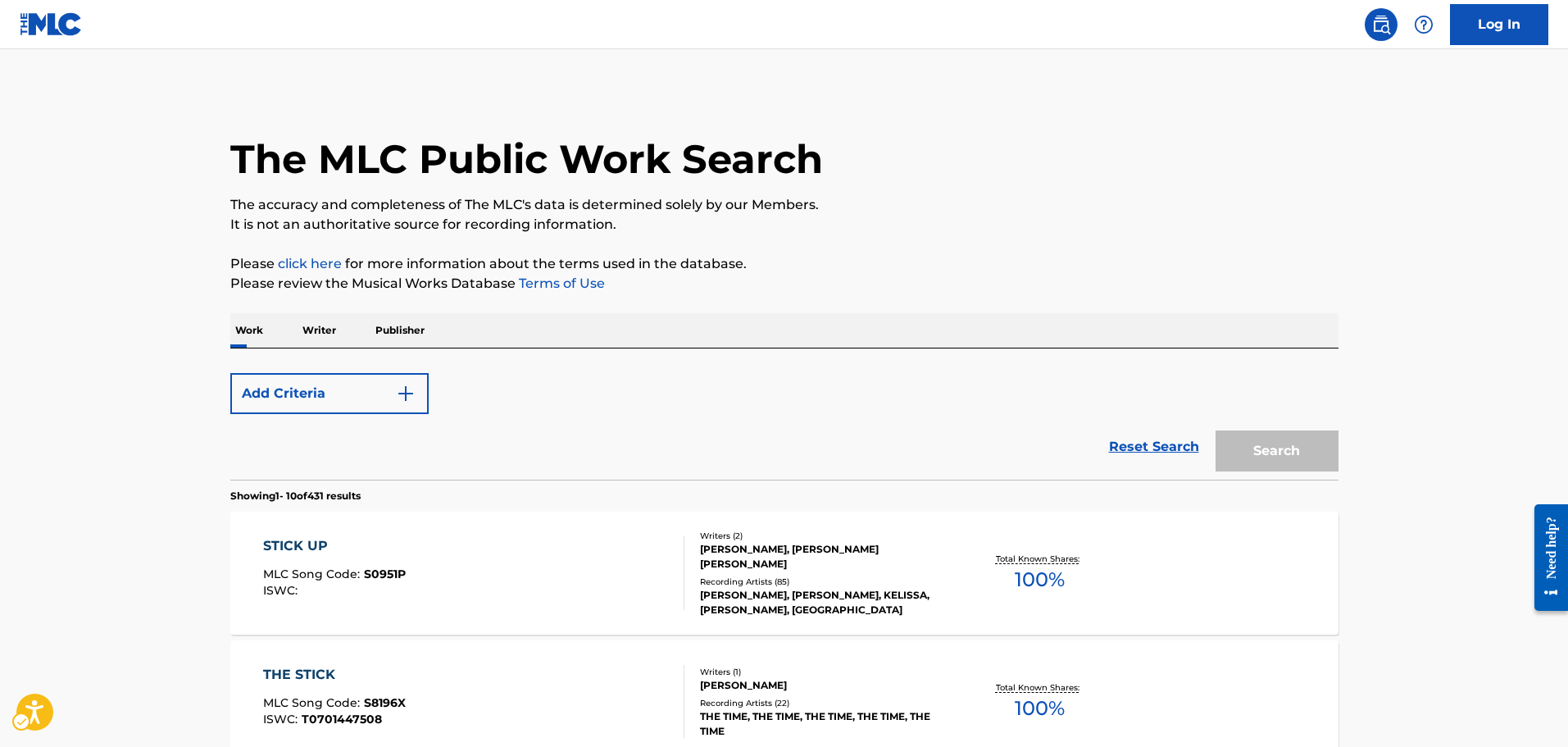
scroll to position [52, 0]
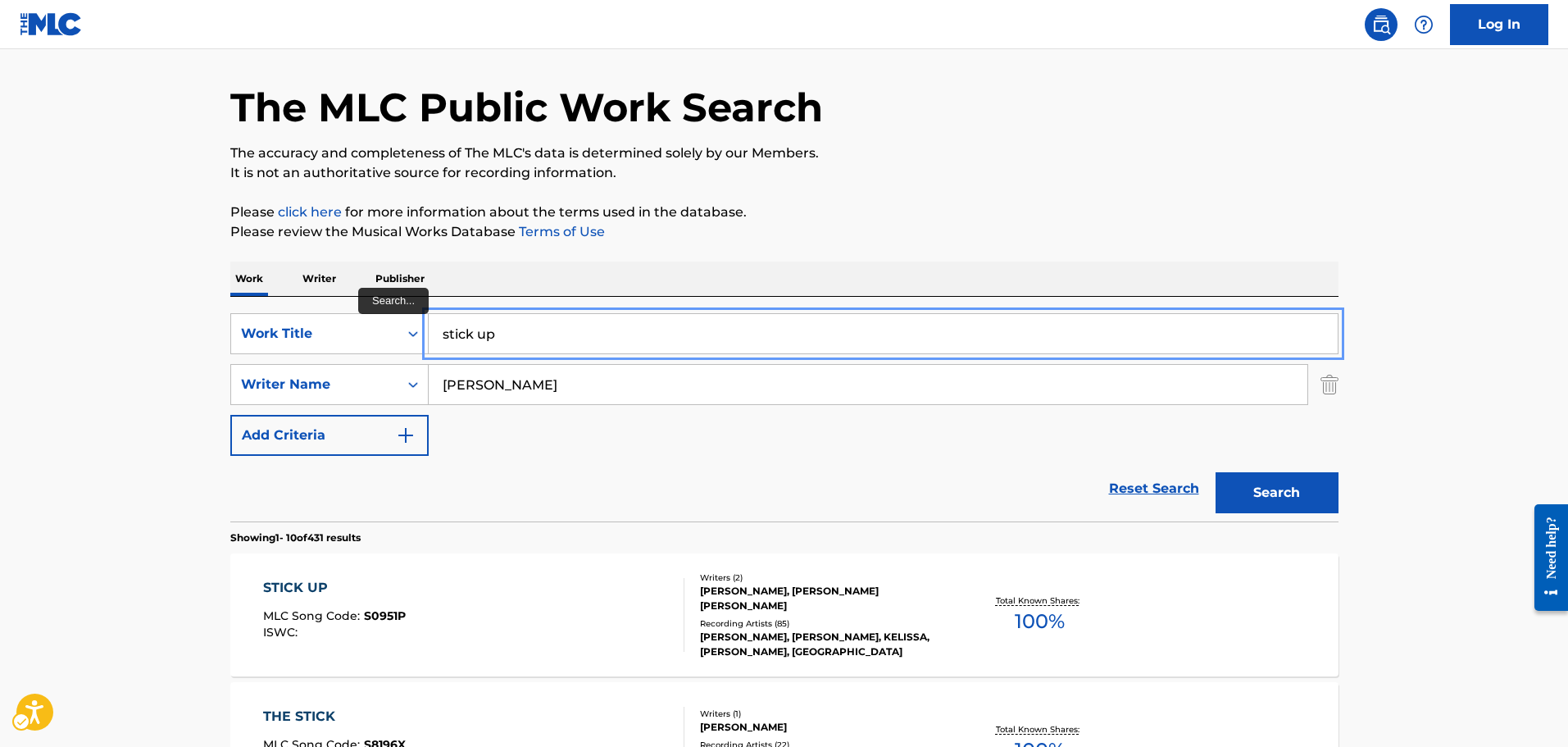
click at [519, 314] on input "stick up" at bounding box center [883, 333] width 909 height 40
type input "marathon"
click at [1216, 472] on button "Search" at bounding box center [1277, 492] width 123 height 41
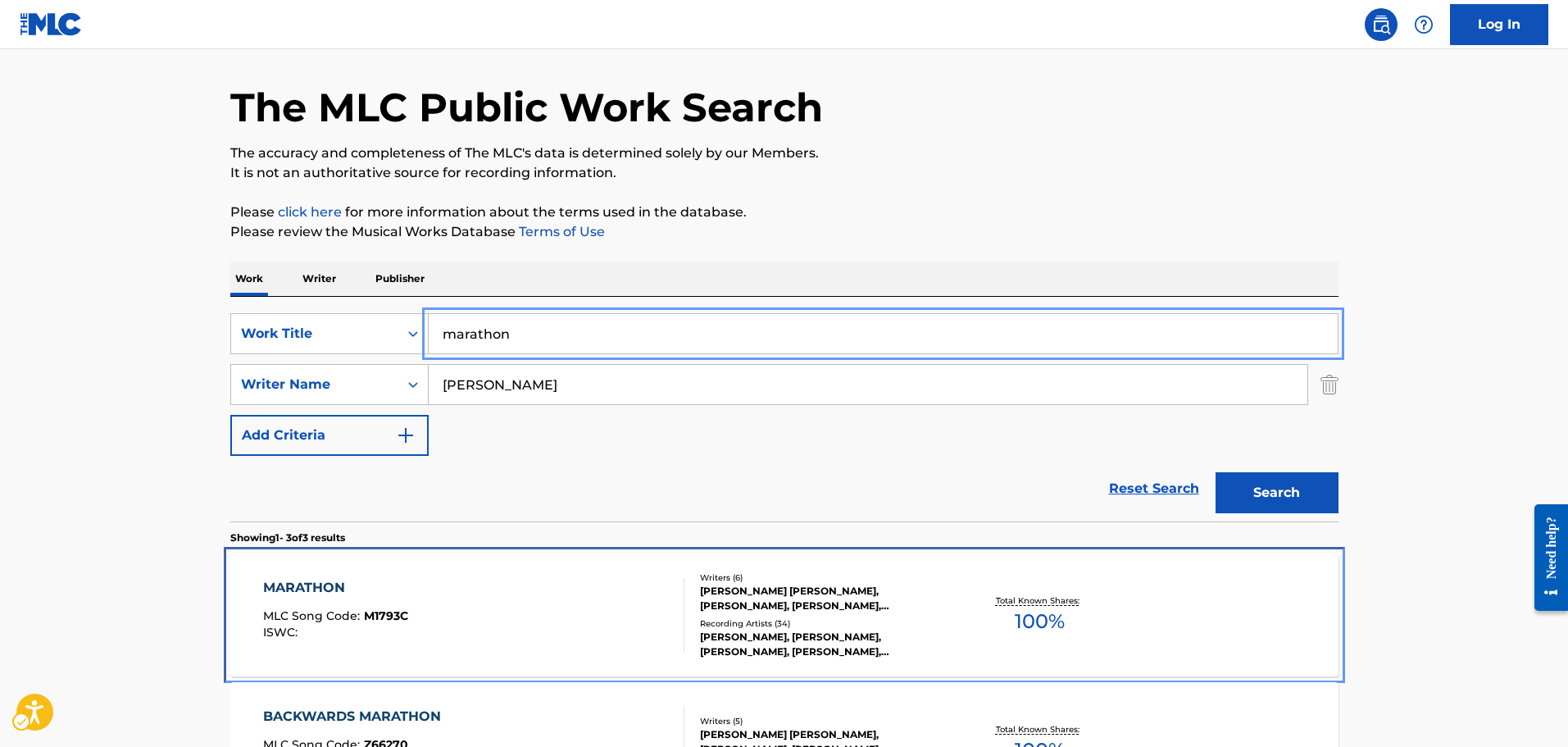
click at [549, 566] on div "MARATHON MLC Song Code : M1793C ISWC : Writers ( 6 ) KELIS ROGERS, GLEN STANDRI…" at bounding box center [784, 615] width 1108 height 123
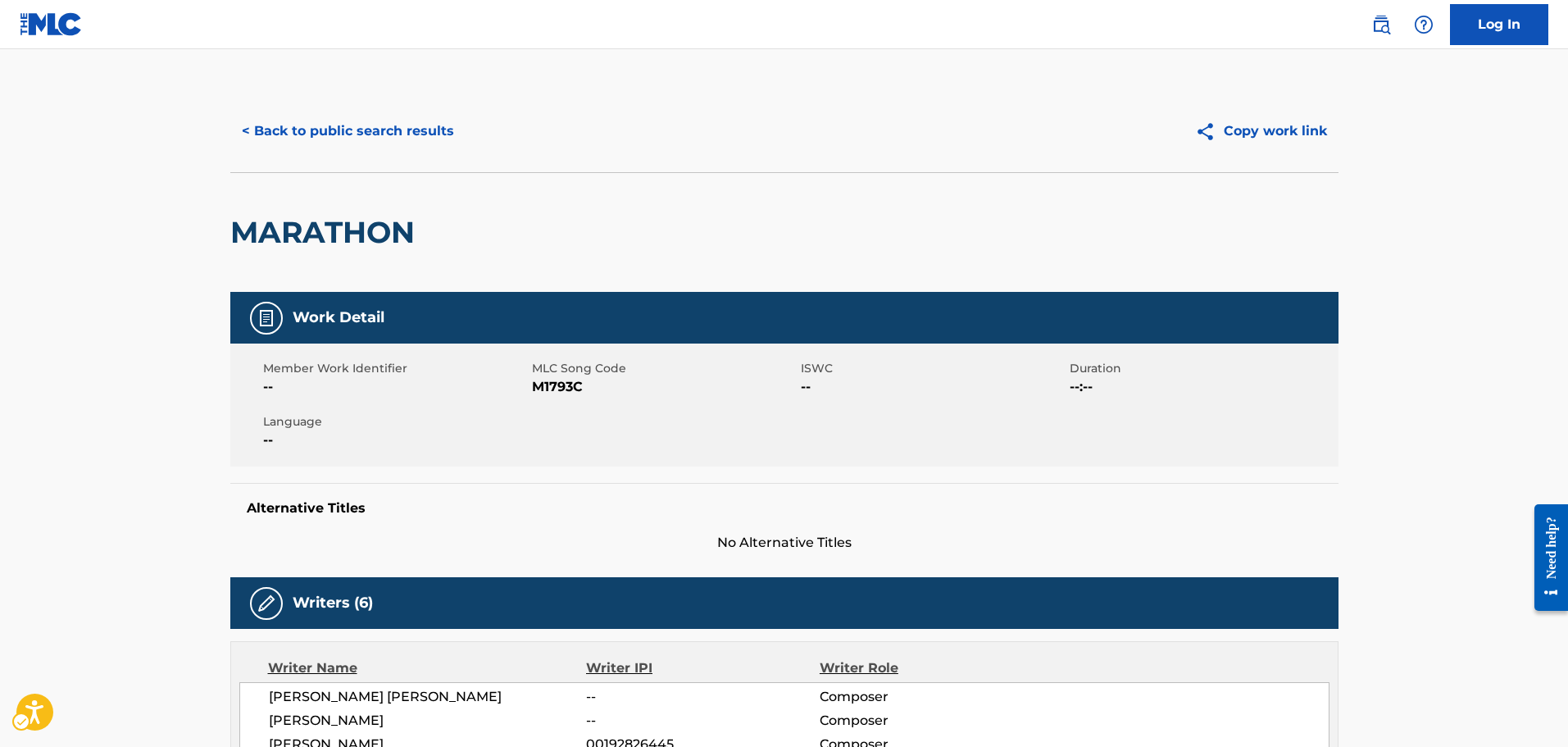
click at [587, 396] on span "MLC Song Code - M1793C" at bounding box center [664, 386] width 264 height 20
click at [586, 395] on span "MLC Song Code - M1793C" at bounding box center [664, 386] width 264 height 20
click at [580, 388] on span "MLC Song Code - M1793C" at bounding box center [664, 386] width 264 height 20
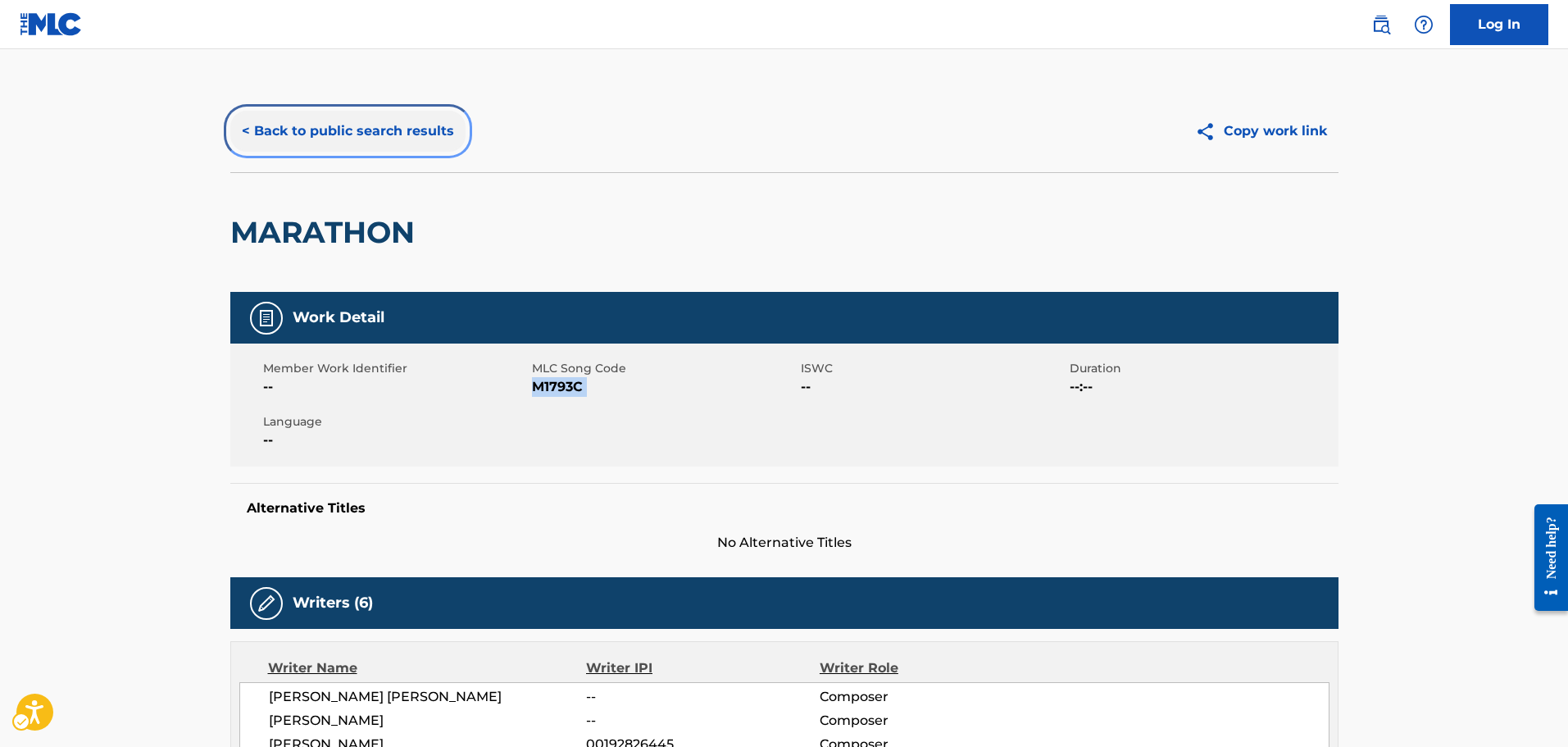
click at [350, 116] on button "< Back to public search results" at bounding box center [348, 130] width 235 height 41
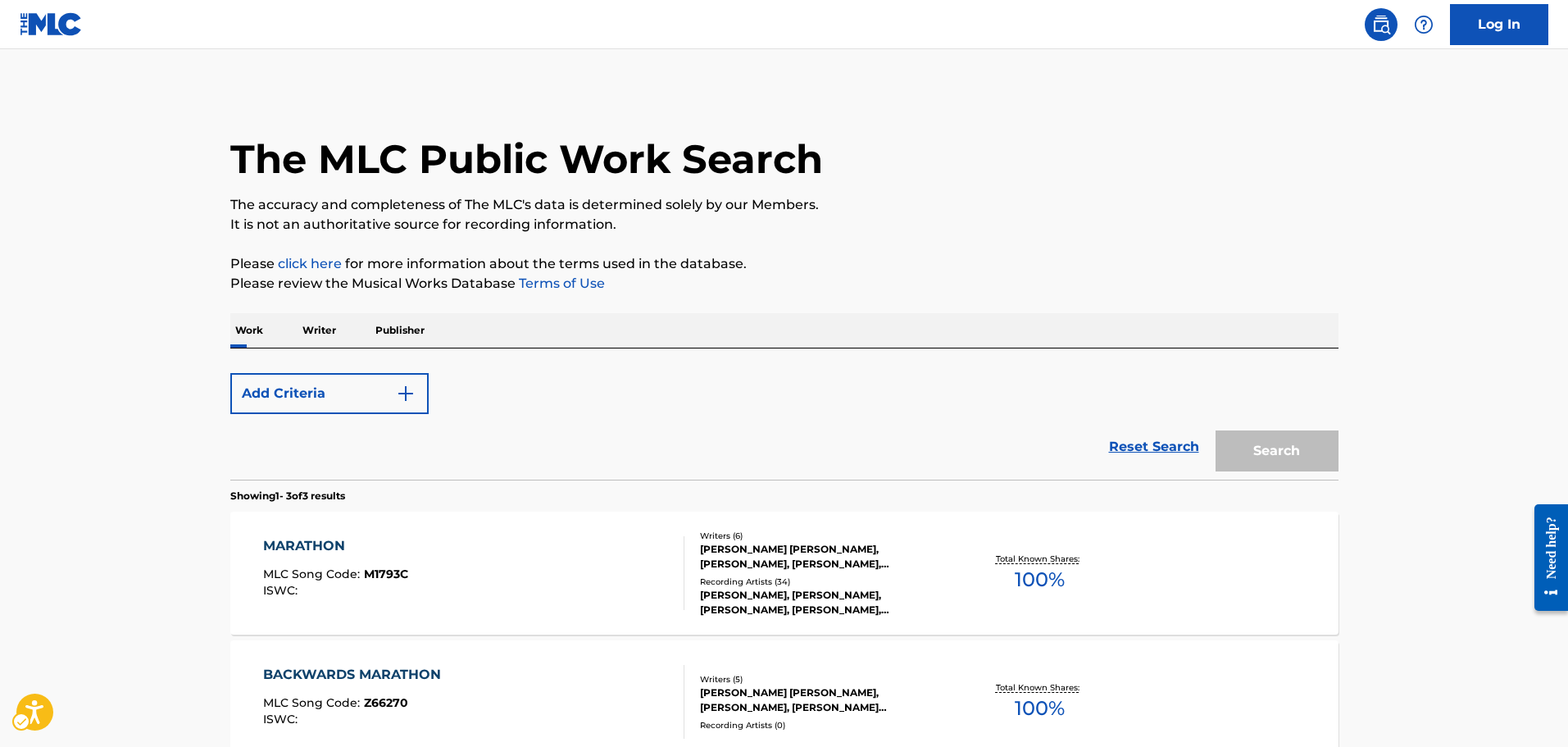
scroll to position [52, 0]
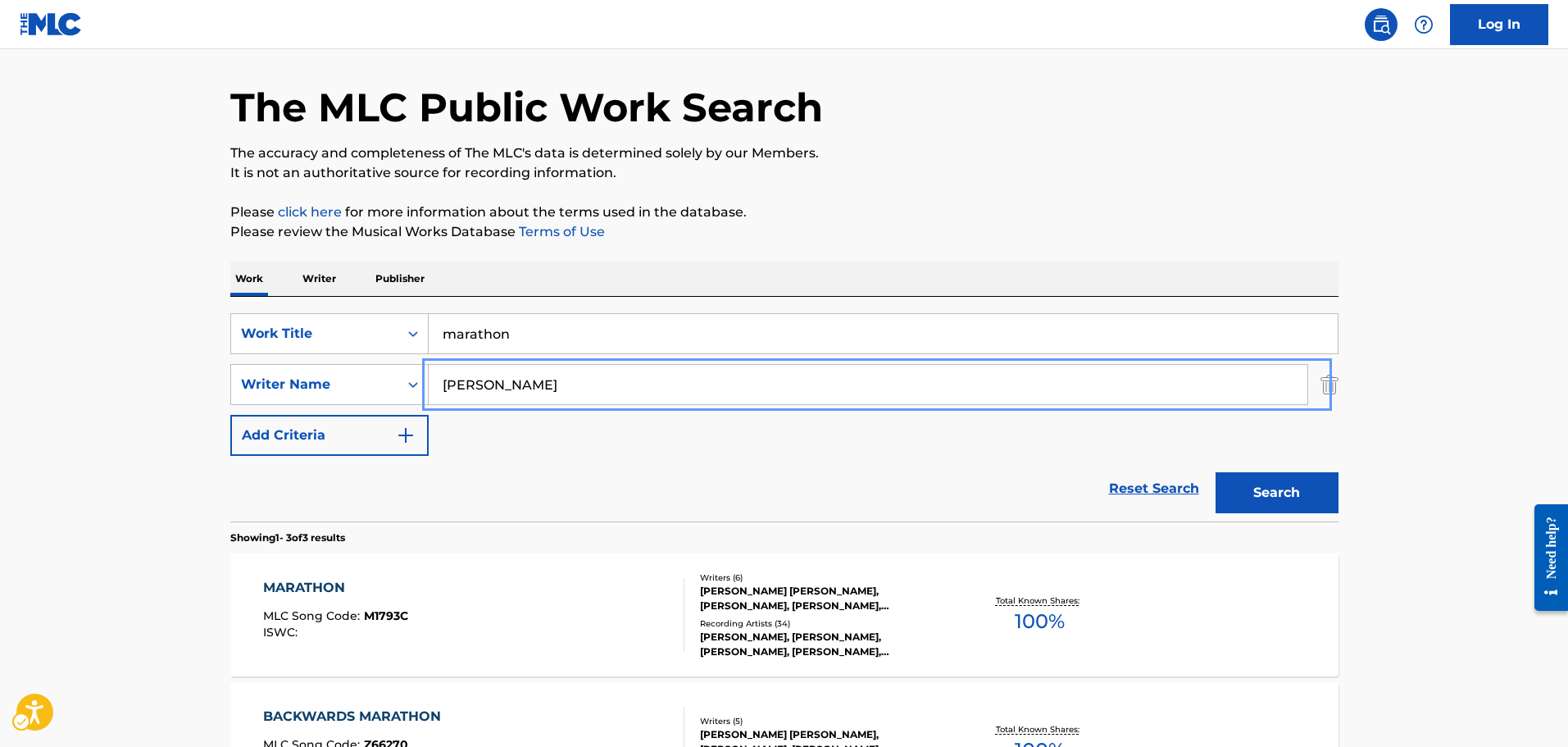
click at [530, 381] on input "rogers" at bounding box center [868, 384] width 878 height 40
paste input "Broadus"
click at [530, 381] on input "rogersBroadus" at bounding box center [868, 384] width 878 height 40
paste input "Search..."
type input "Broadus"
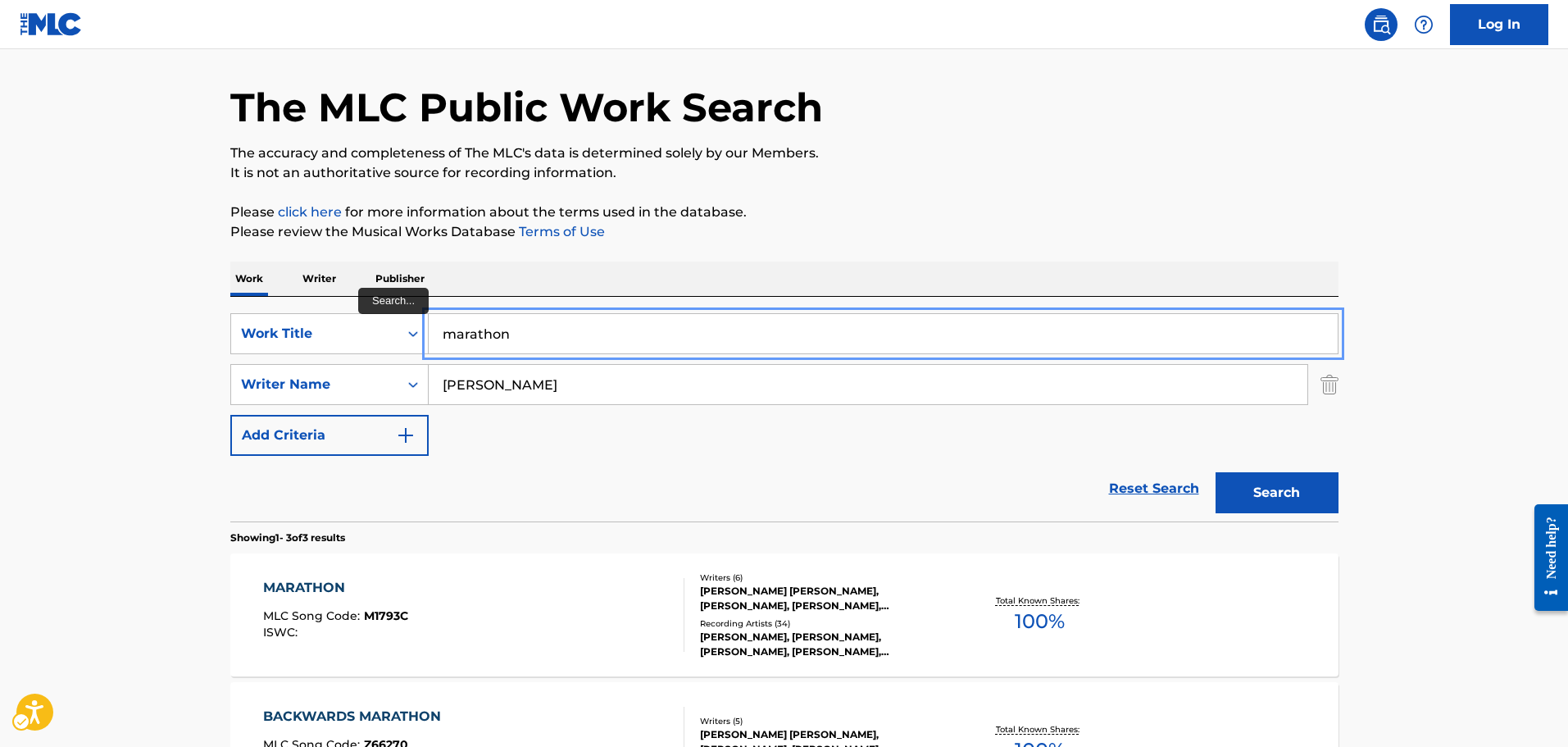
click at [530, 345] on input "marathon" at bounding box center [883, 333] width 909 height 40
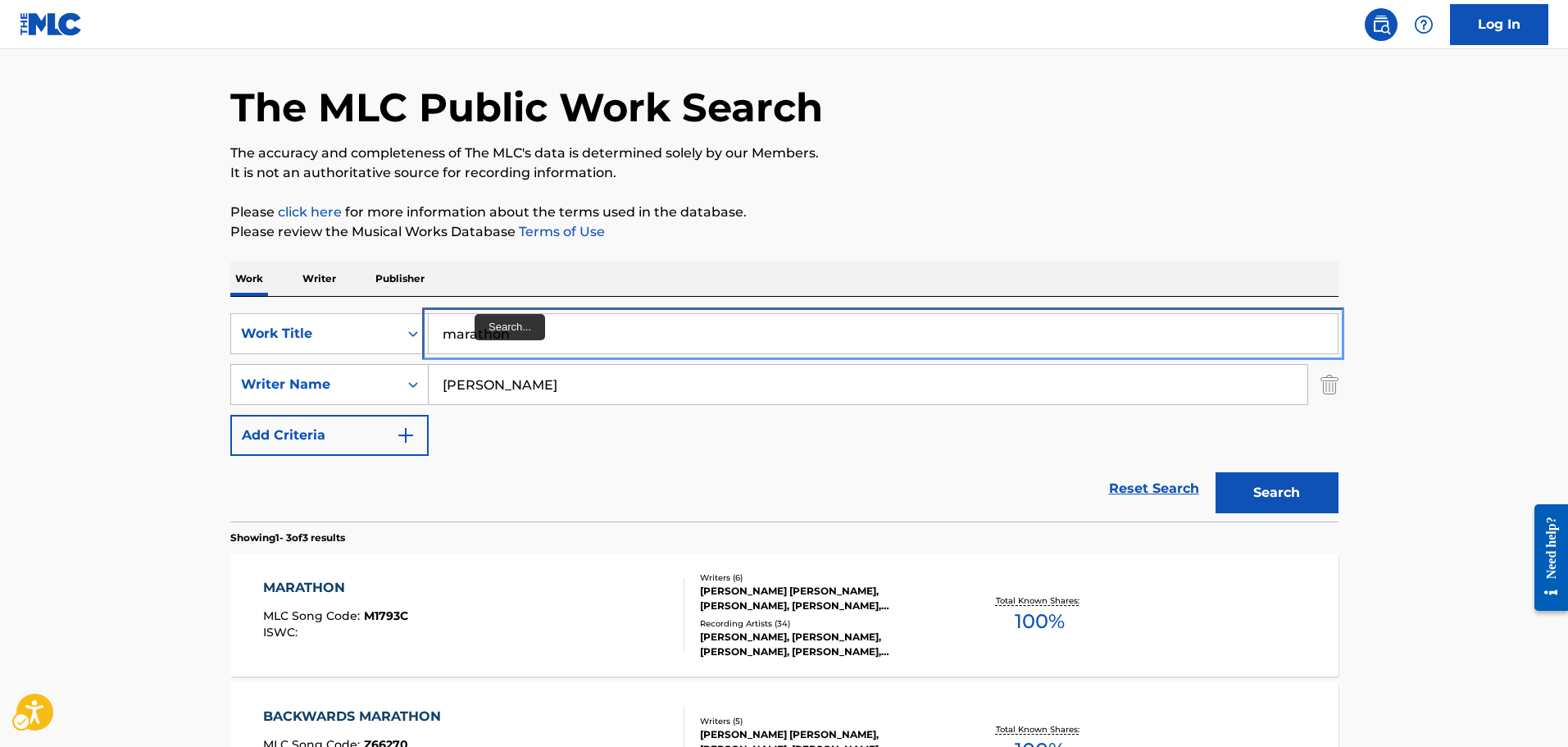
click at [486, 324] on input "marathon" at bounding box center [883, 333] width 909 height 40
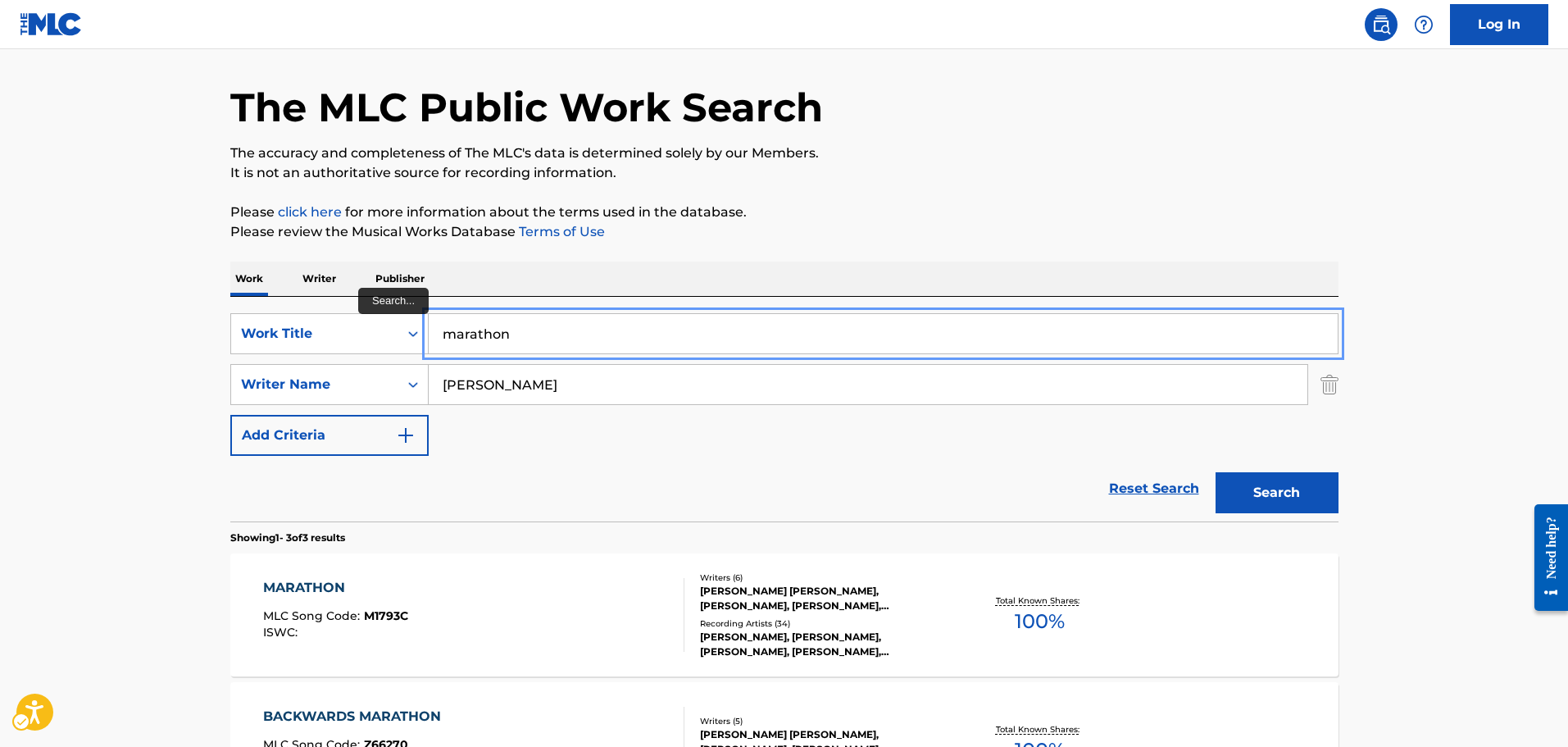
click at [442, 349] on input "marathon" at bounding box center [883, 333] width 909 height 40
click at [1216, 472] on button "Search" at bounding box center [1277, 492] width 123 height 41
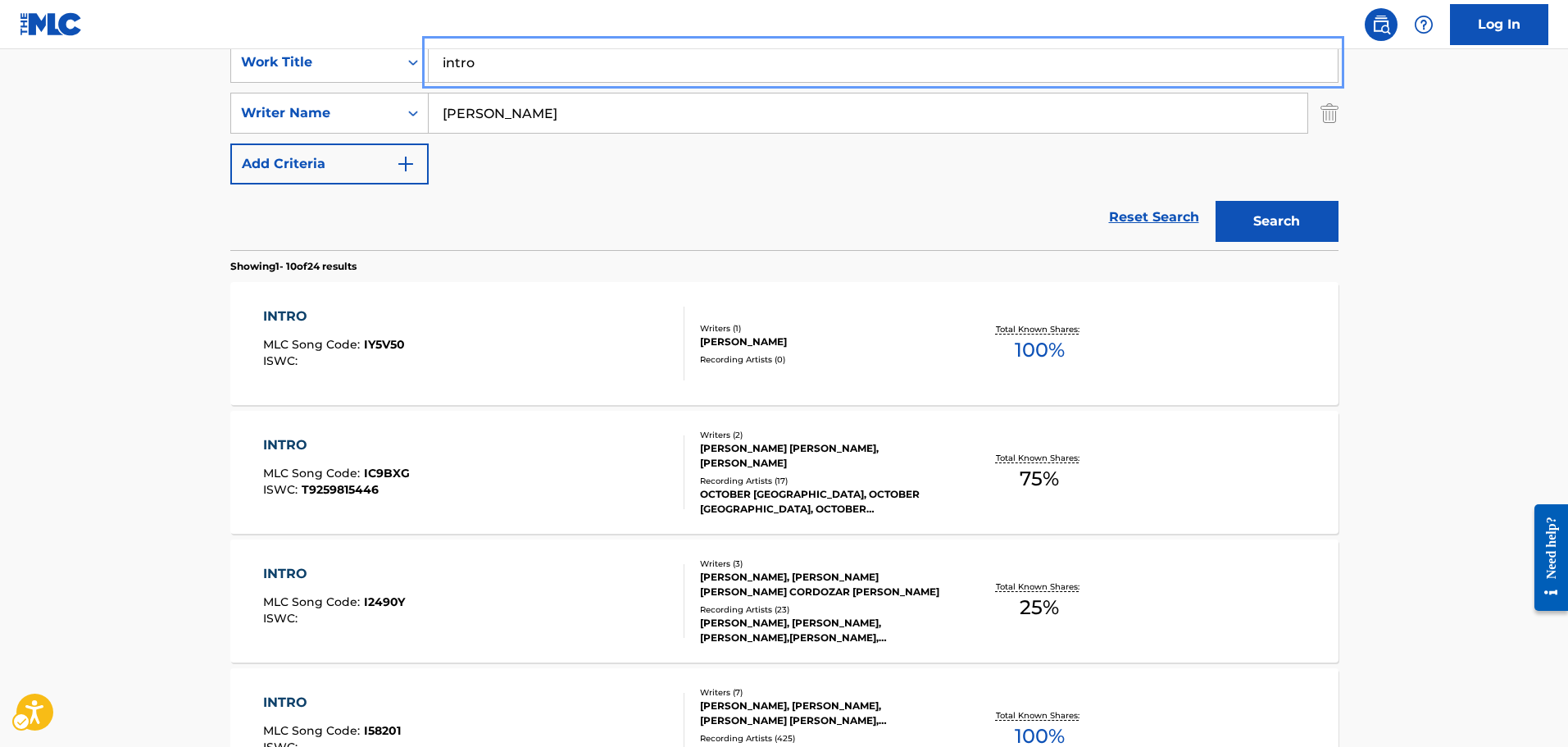
scroll to position [328, 0]
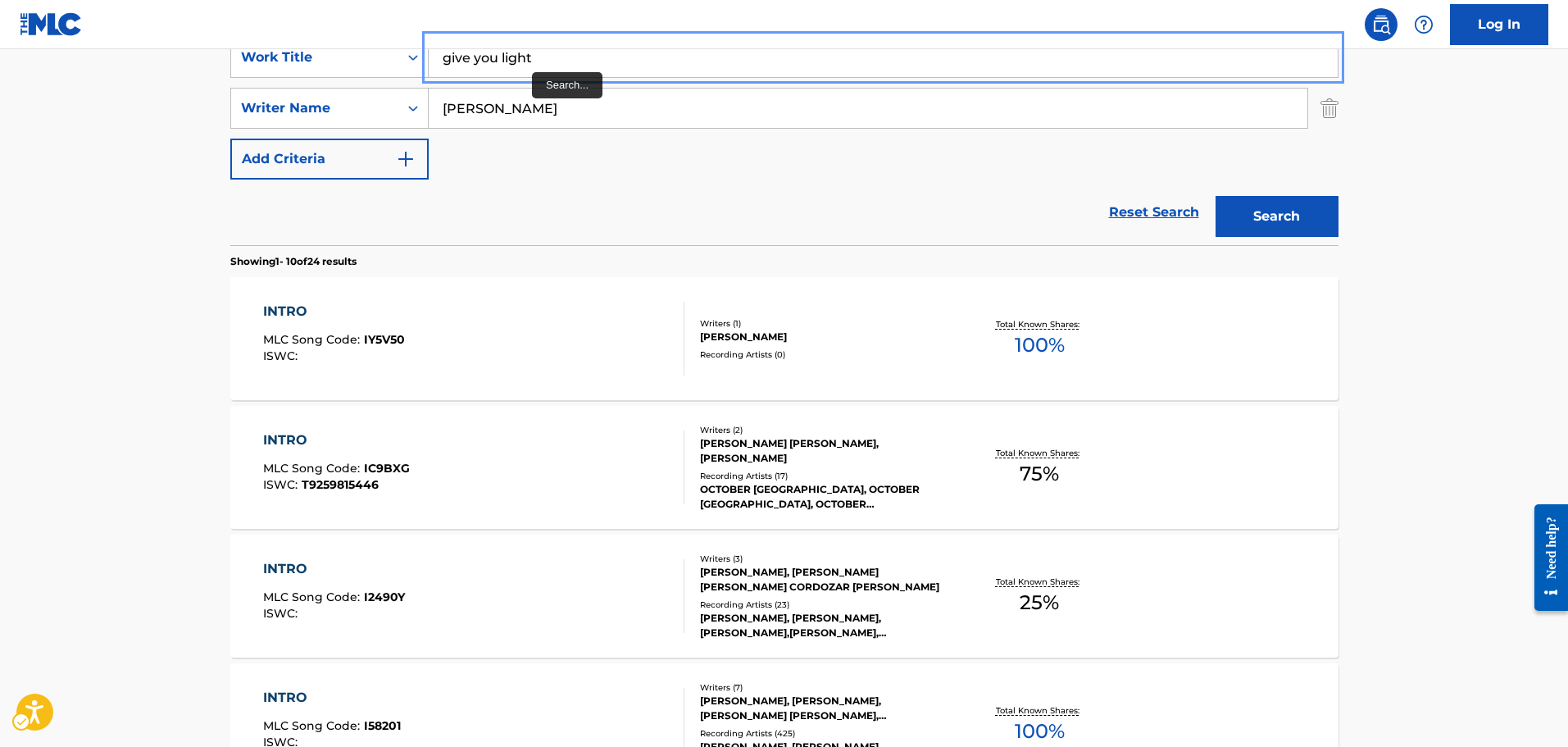
type input "give you light"
click at [1216, 195] on button "Search" at bounding box center [1277, 215] width 123 height 41
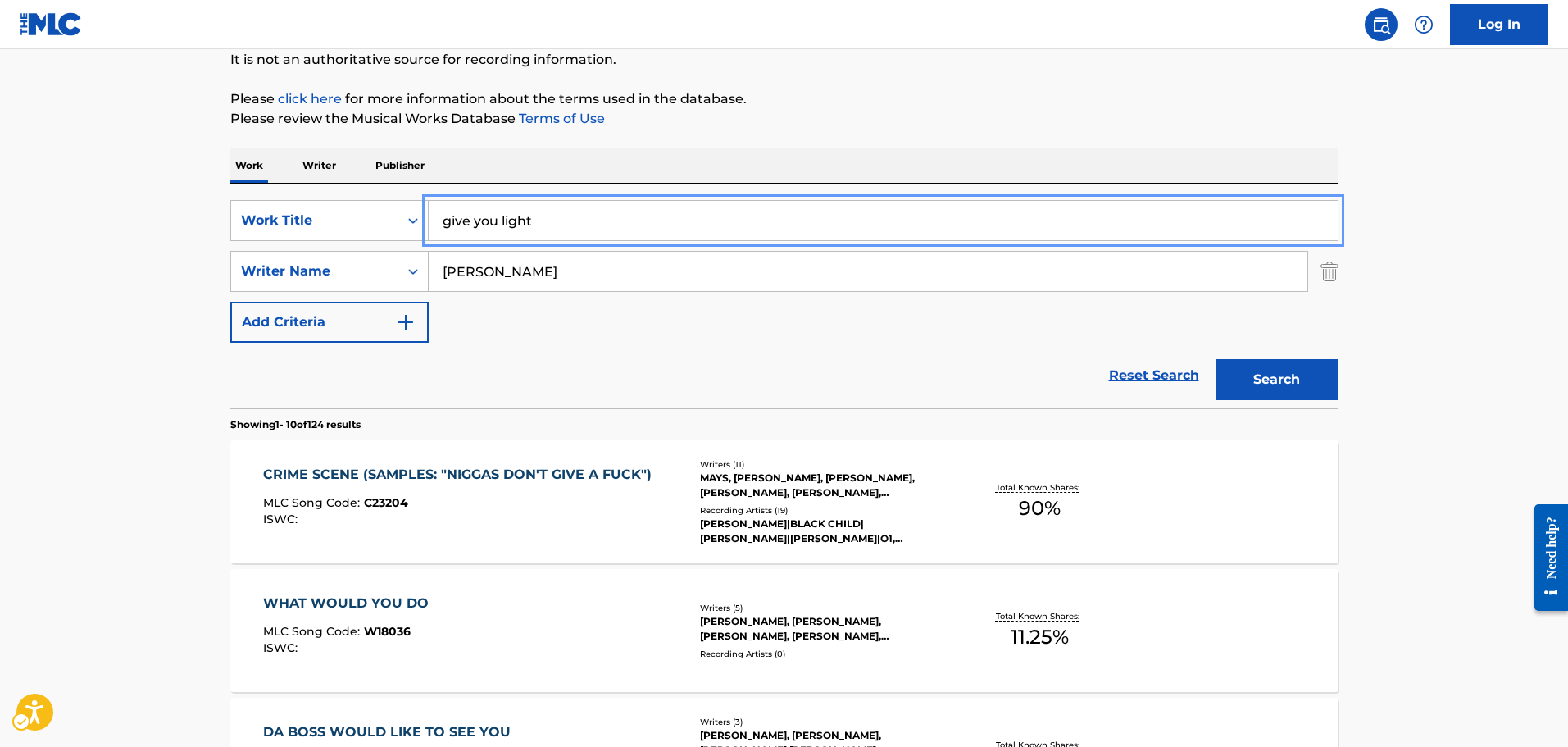
scroll to position [163, 0]
drag, startPoint x: 569, startPoint y: 381, endPoint x: 553, endPoint y: 365, distance: 22.6
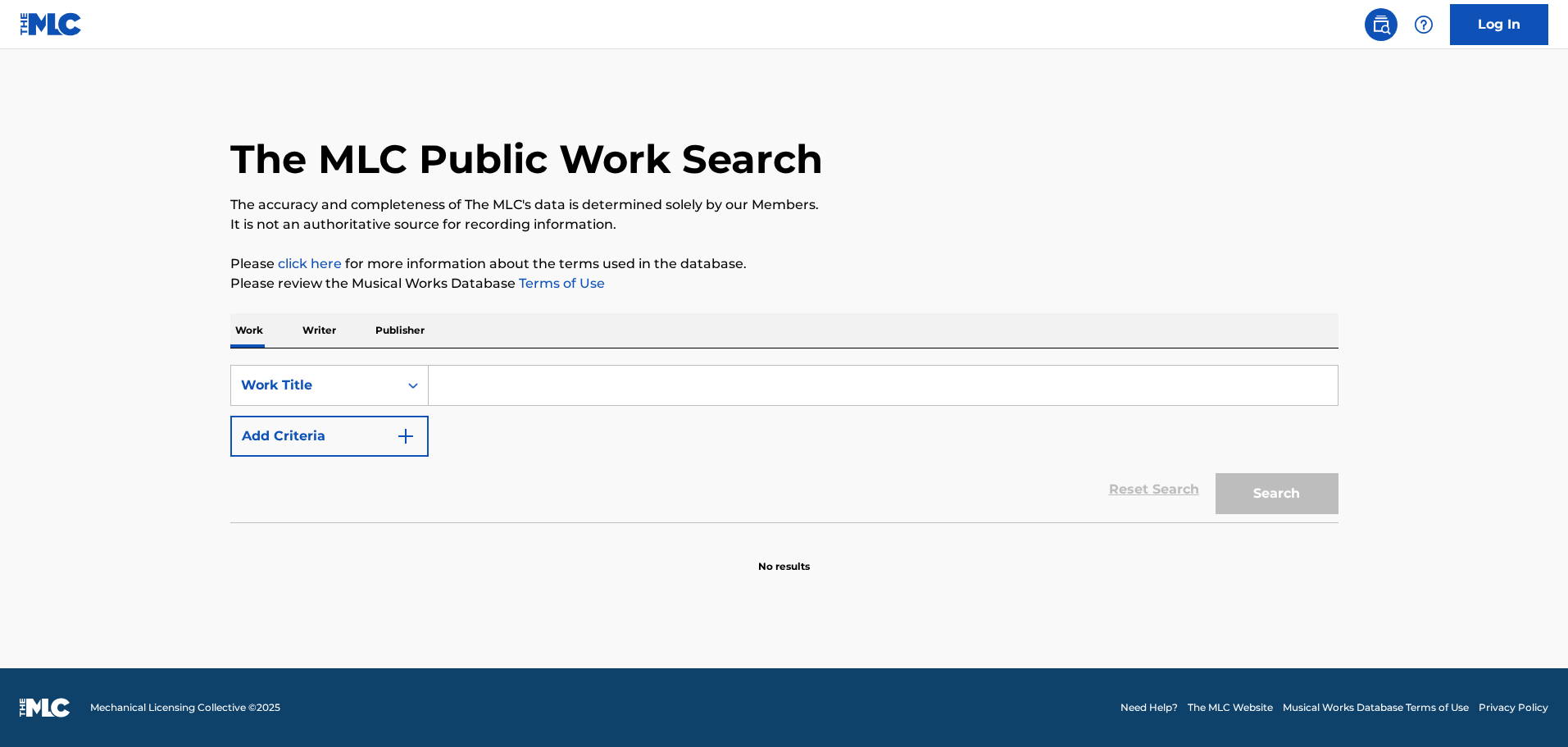
click at [550, 356] on div "SearchWithCriteria5289737b-9206-4817-8956-3e299c470647 Work Title Add Criteria …" at bounding box center [784, 435] width 1108 height 174
click at [537, 363] on div "SearchWithCriteria5289737b-9206-4817-8956-3e299c470647 Work Title Add Criteria …" at bounding box center [784, 435] width 1108 height 174
click at [504, 370] on input "Search Form" at bounding box center [883, 385] width 909 height 40
paste input ""(Intro) I Love to Give You Light""
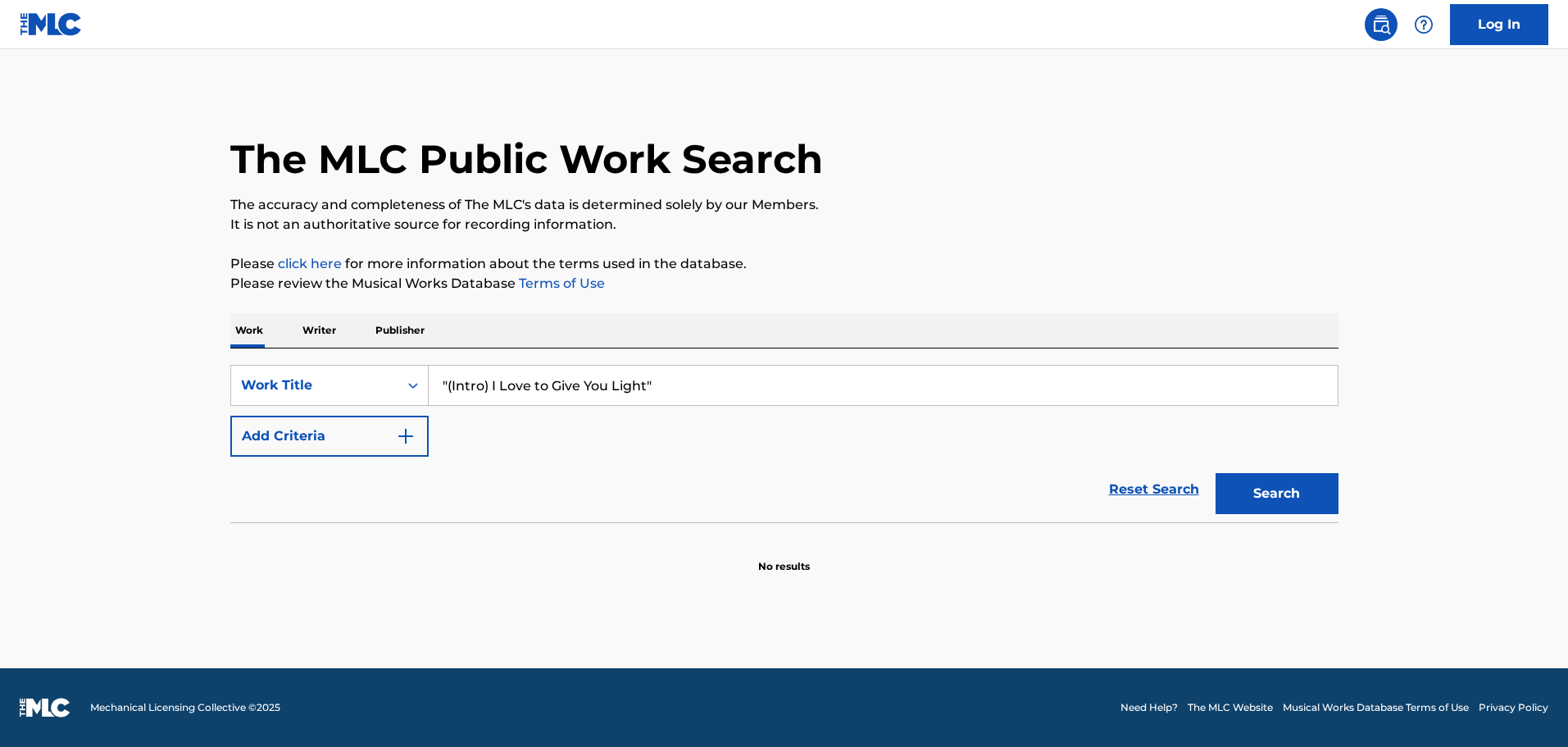
type input ""(Intro) I Love to Give You Light""
click at [1216, 473] on button "Search" at bounding box center [1277, 493] width 123 height 41
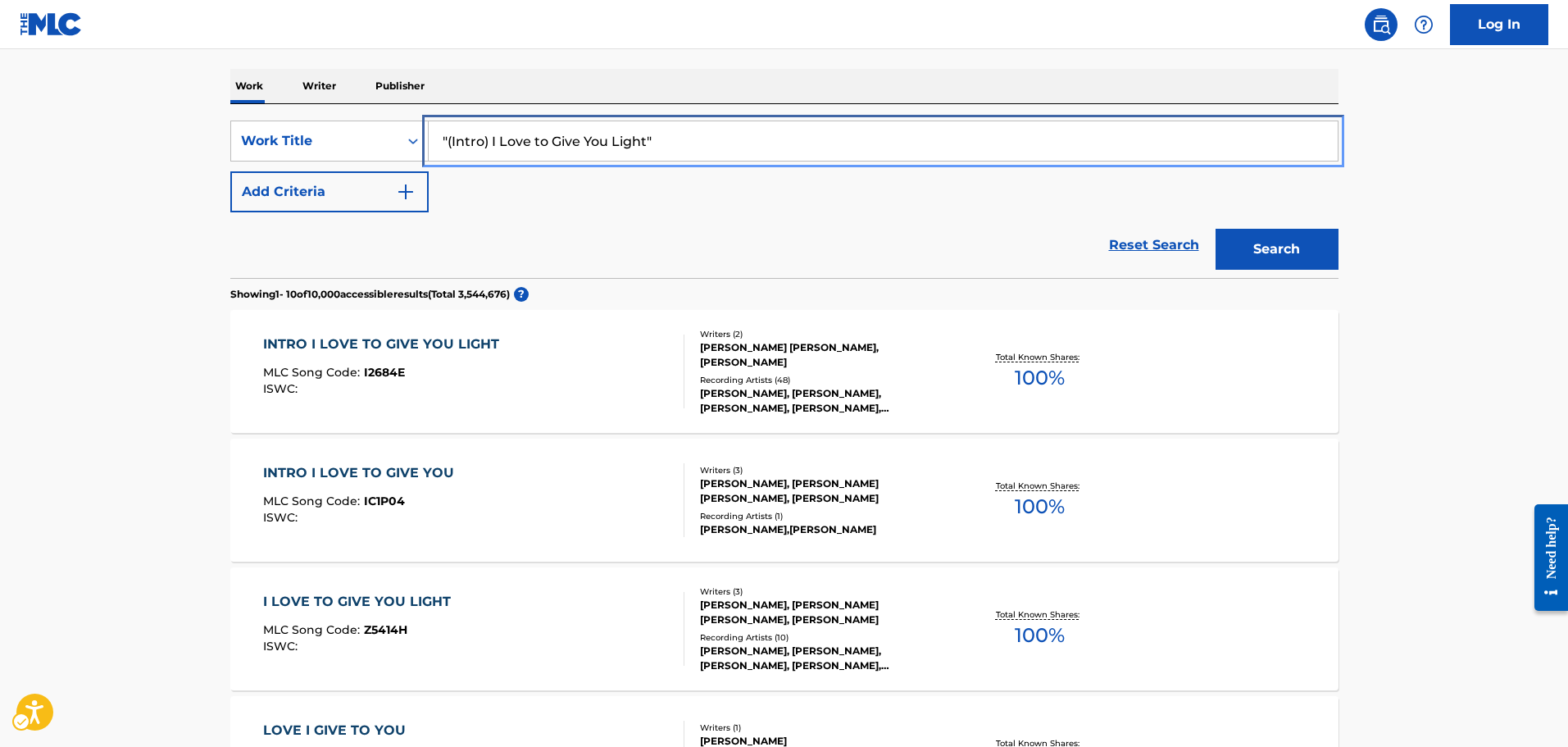
scroll to position [246, 0]
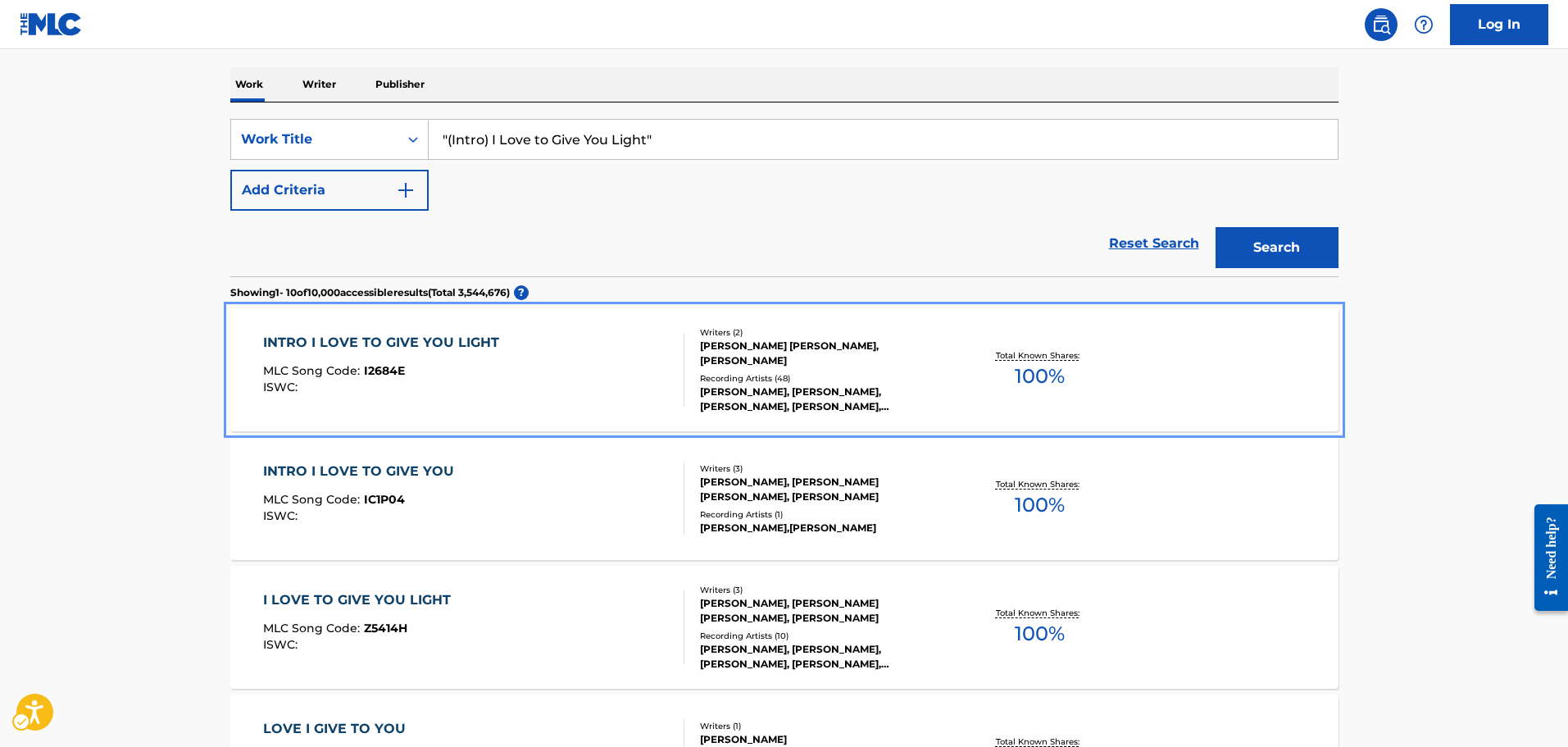
click at [616, 378] on div "INTRO I LOVE TO GIVE YOU LIGHT MLC Song Code : I2684E ISWC :" at bounding box center [474, 369] width 421 height 74
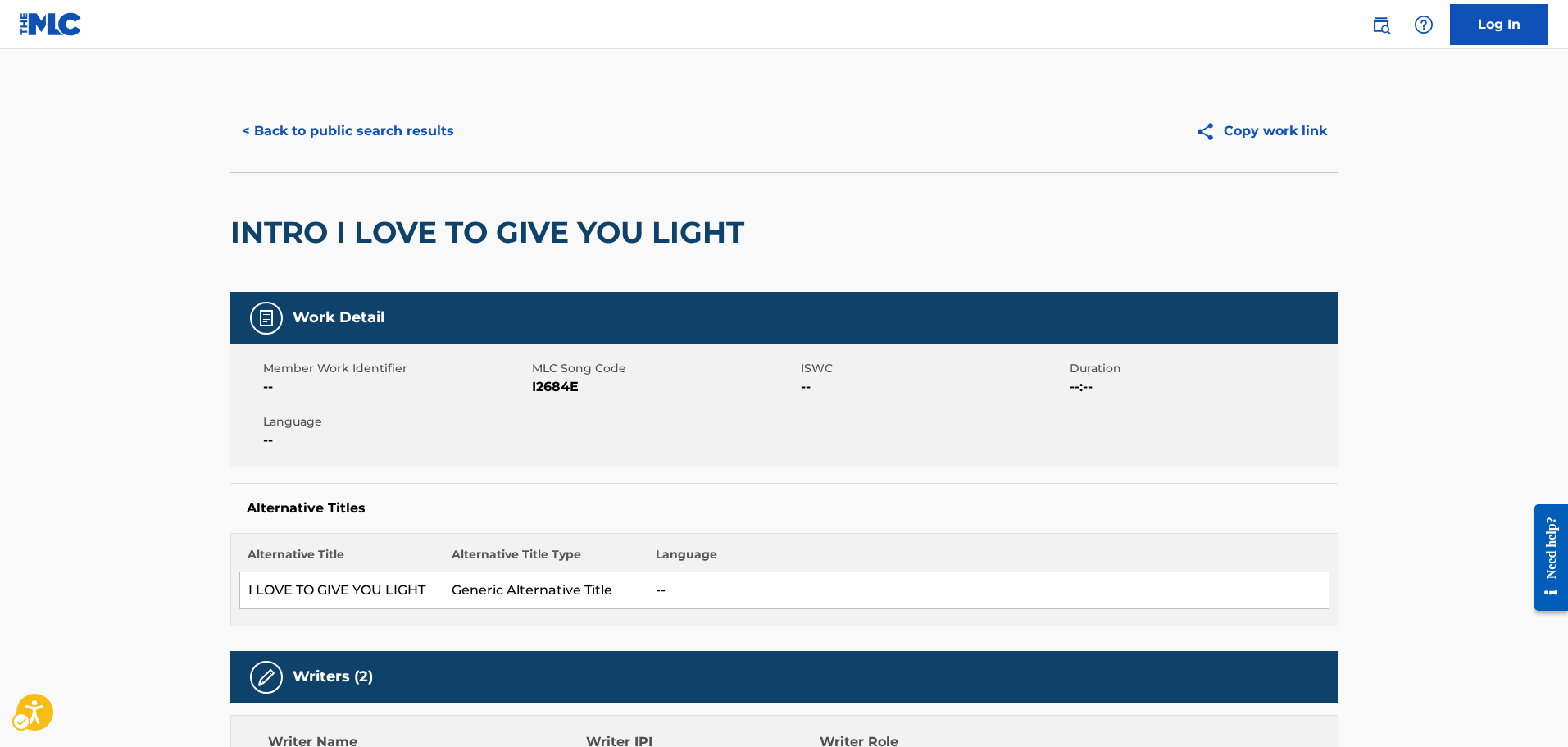
drag, startPoint x: 711, startPoint y: 481, endPoint x: 648, endPoint y: -44, distance: 528.8
click at [558, 385] on span "MLC Song Code - I2684E" at bounding box center [664, 386] width 264 height 20
copy span "I2684E"
click at [1118, 193] on div "INTRO I LOVE TO GIVE YOU LIGHT" at bounding box center [784, 231] width 1108 height 120
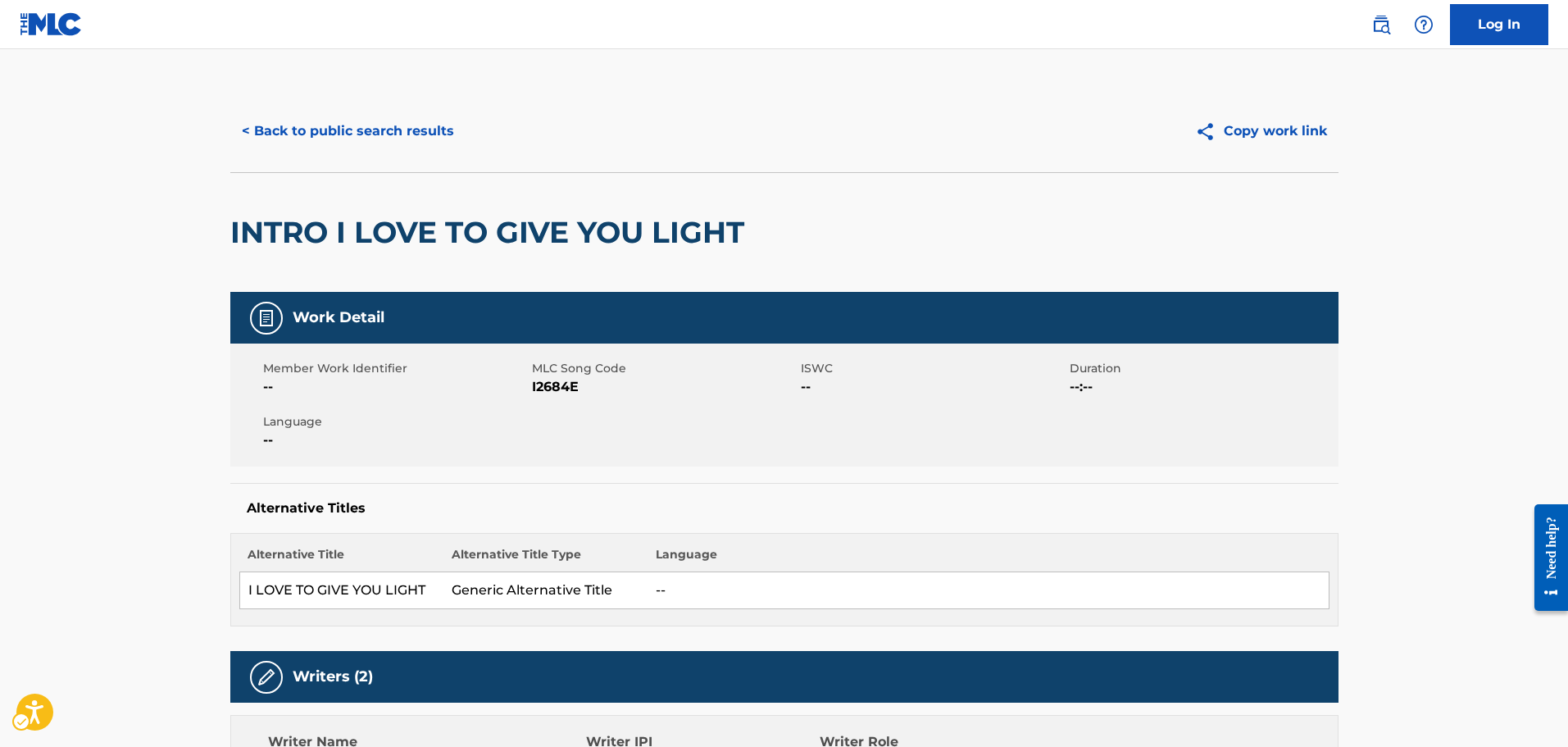
drag, startPoint x: 906, startPoint y: 441, endPoint x: 883, endPoint y: 399, distance: 47.9
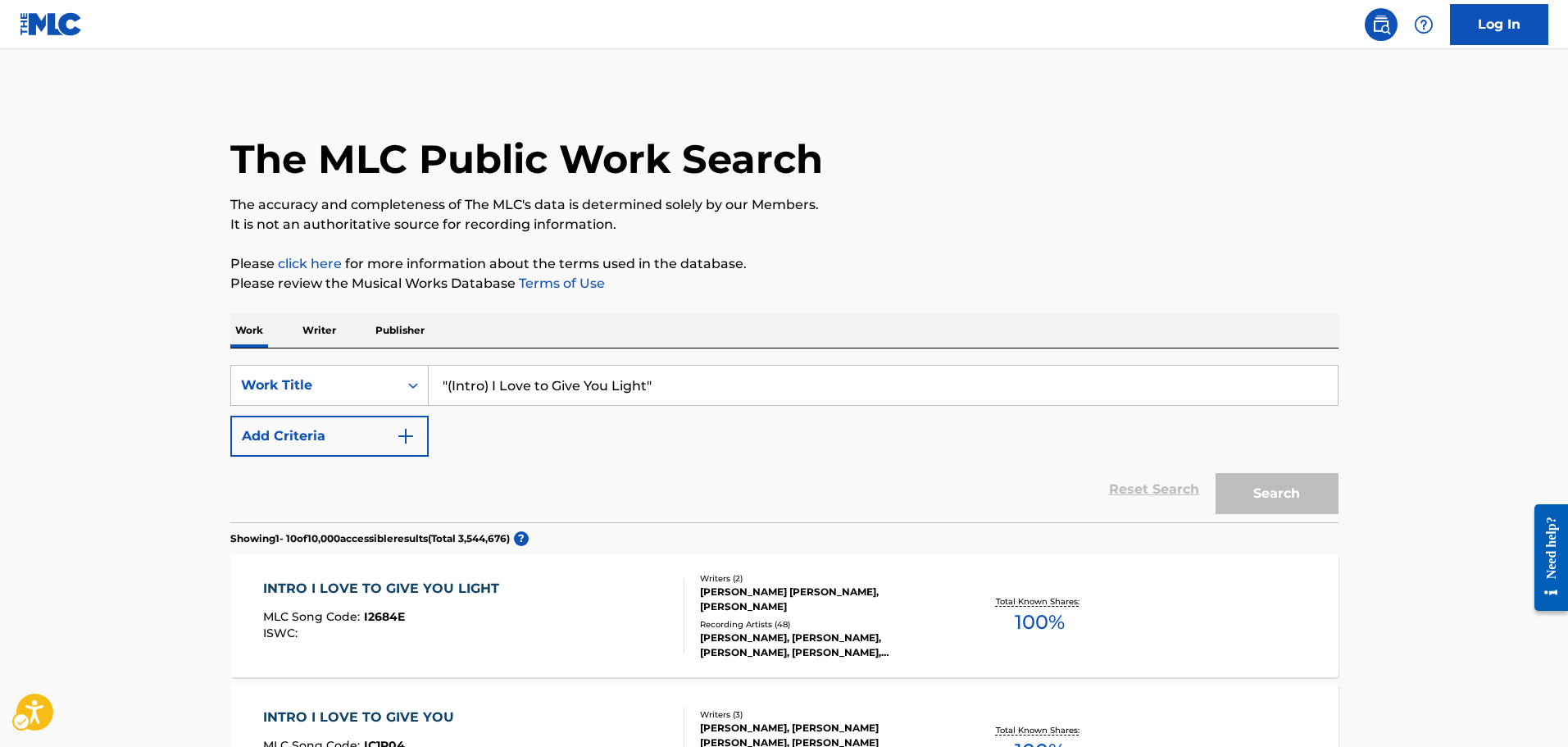
scroll to position [246, 0]
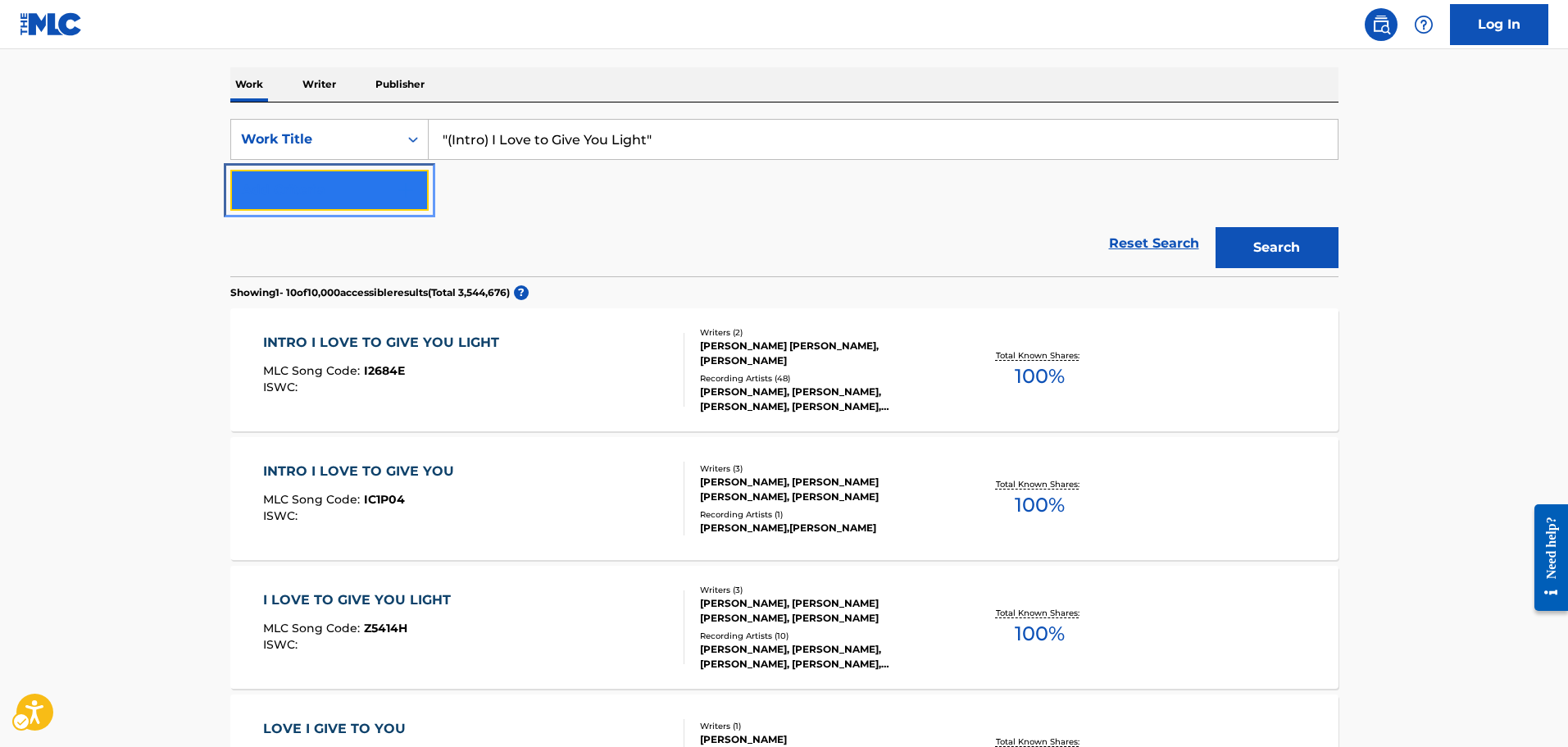
click at [345, 191] on button "Add Criteria" at bounding box center [330, 190] width 198 height 41
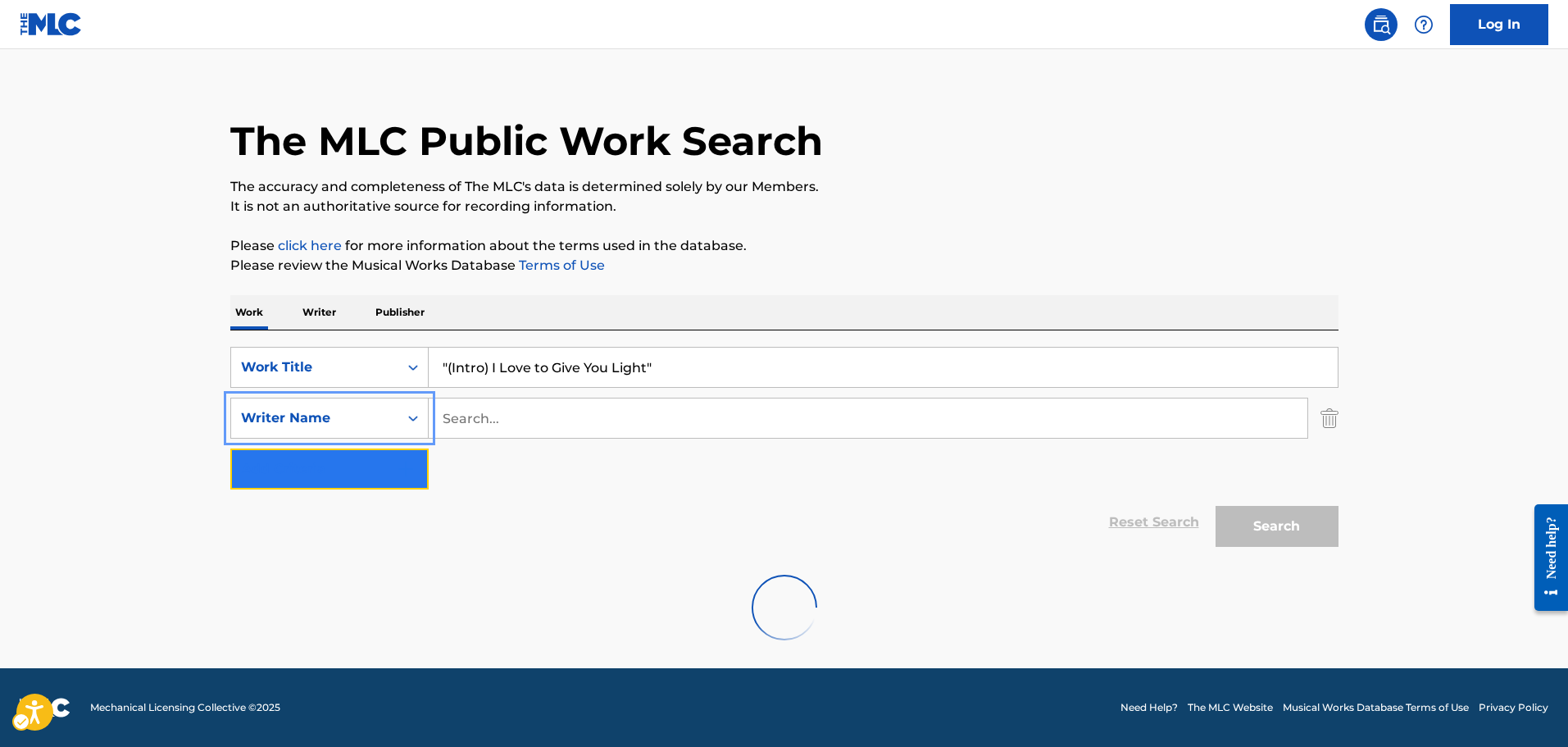
scroll to position [0, 0]
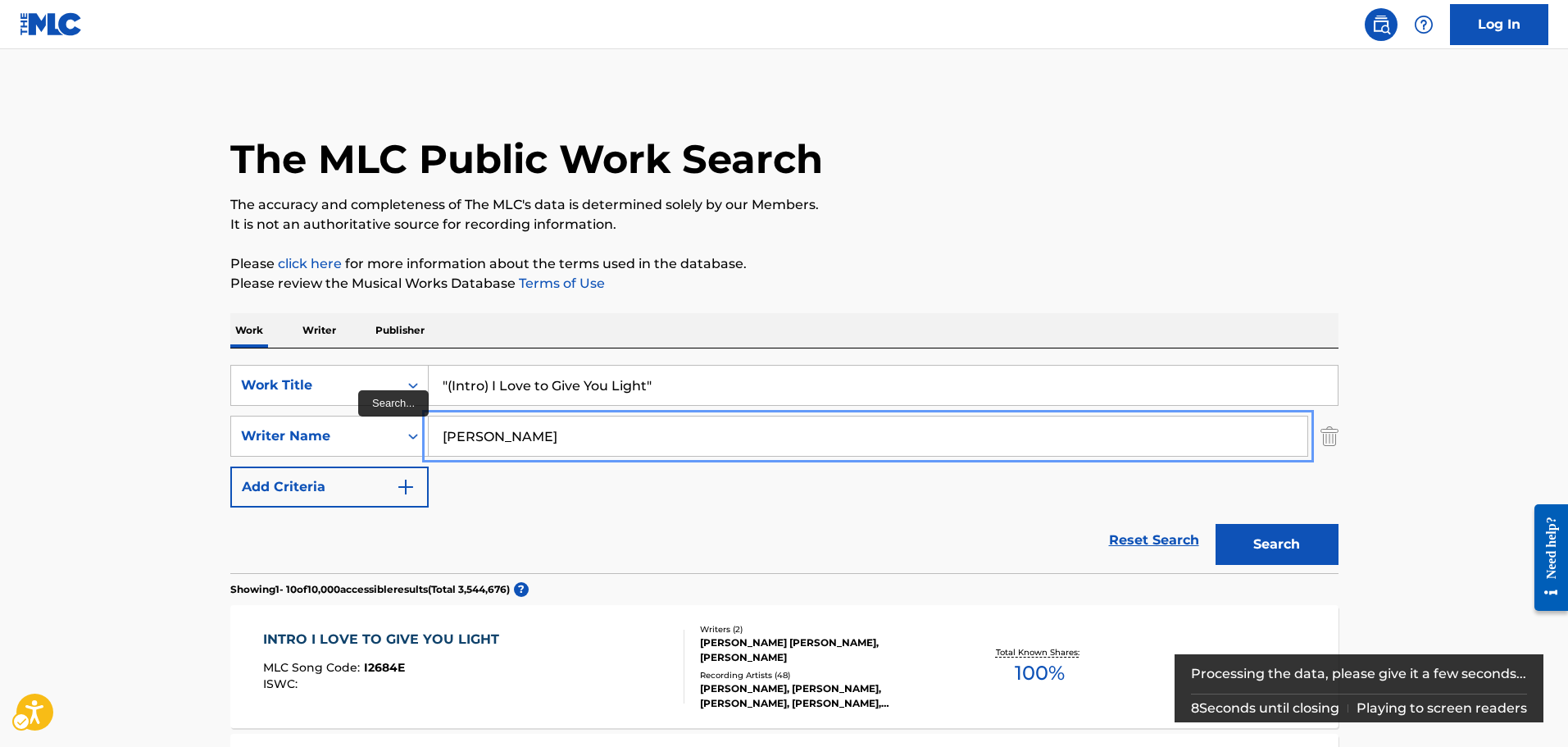
type input "[PERSON_NAME]"
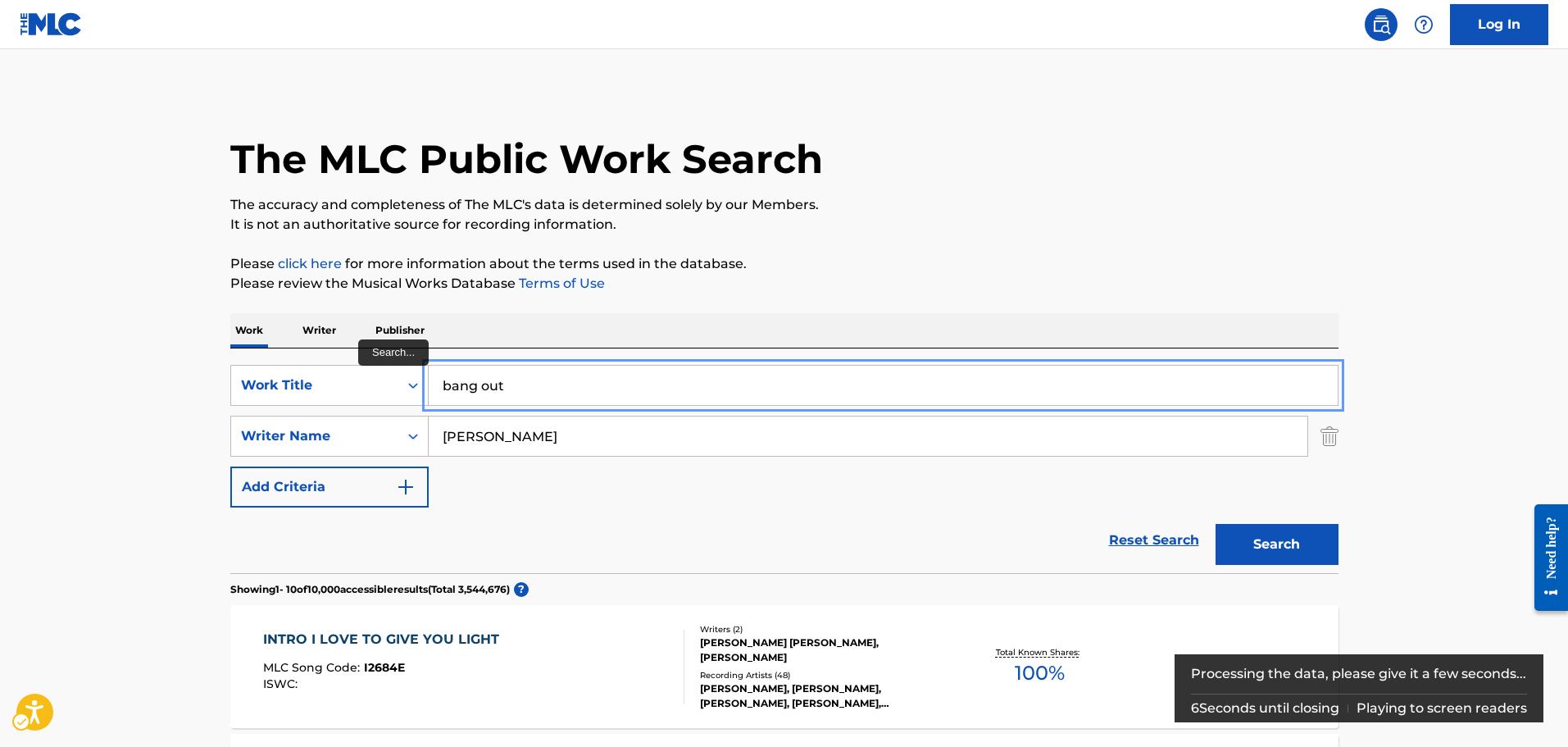
type input "bang out"
click at [230, 467] on button "Add Criteria" at bounding box center [330, 486] width 198 height 41
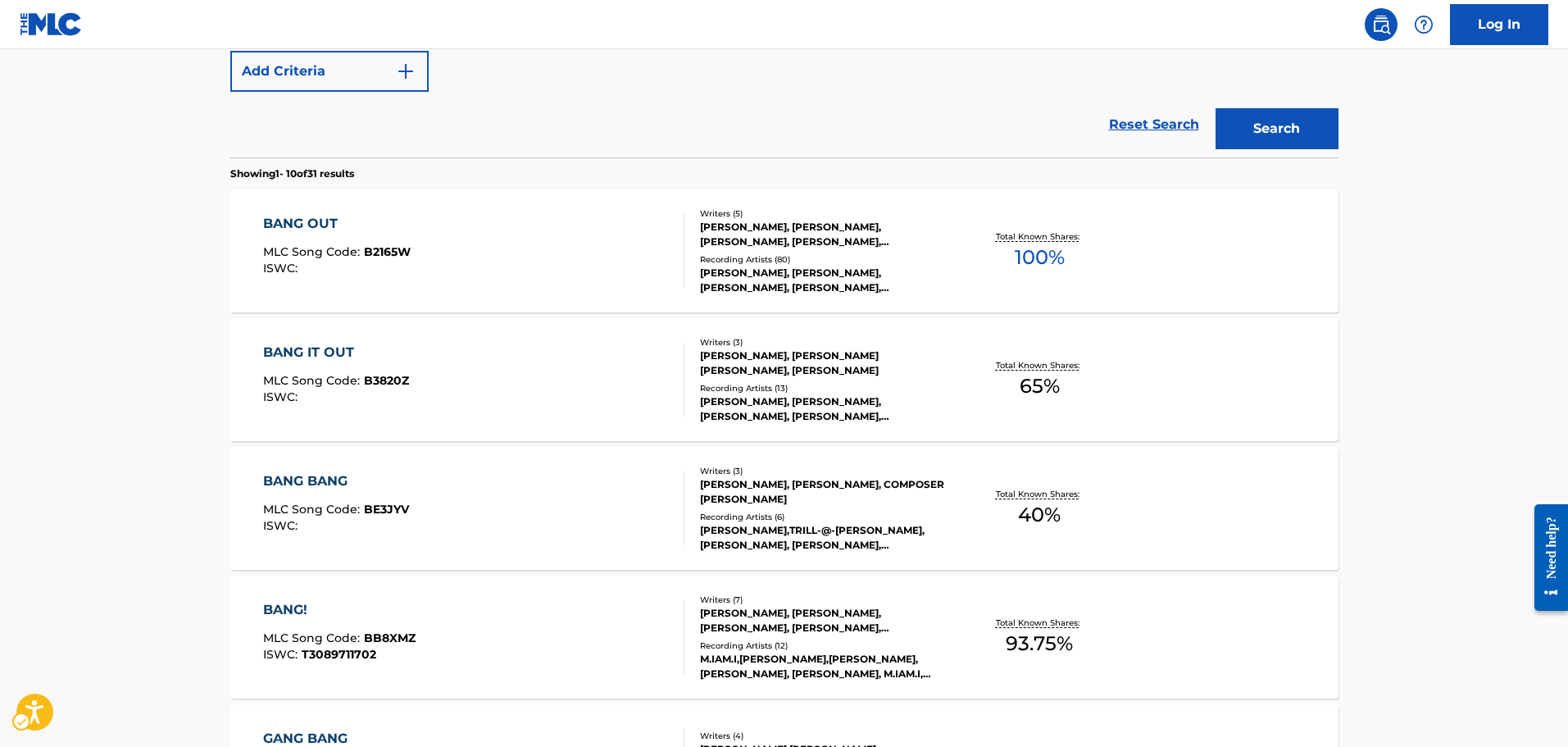
scroll to position [492, 0]
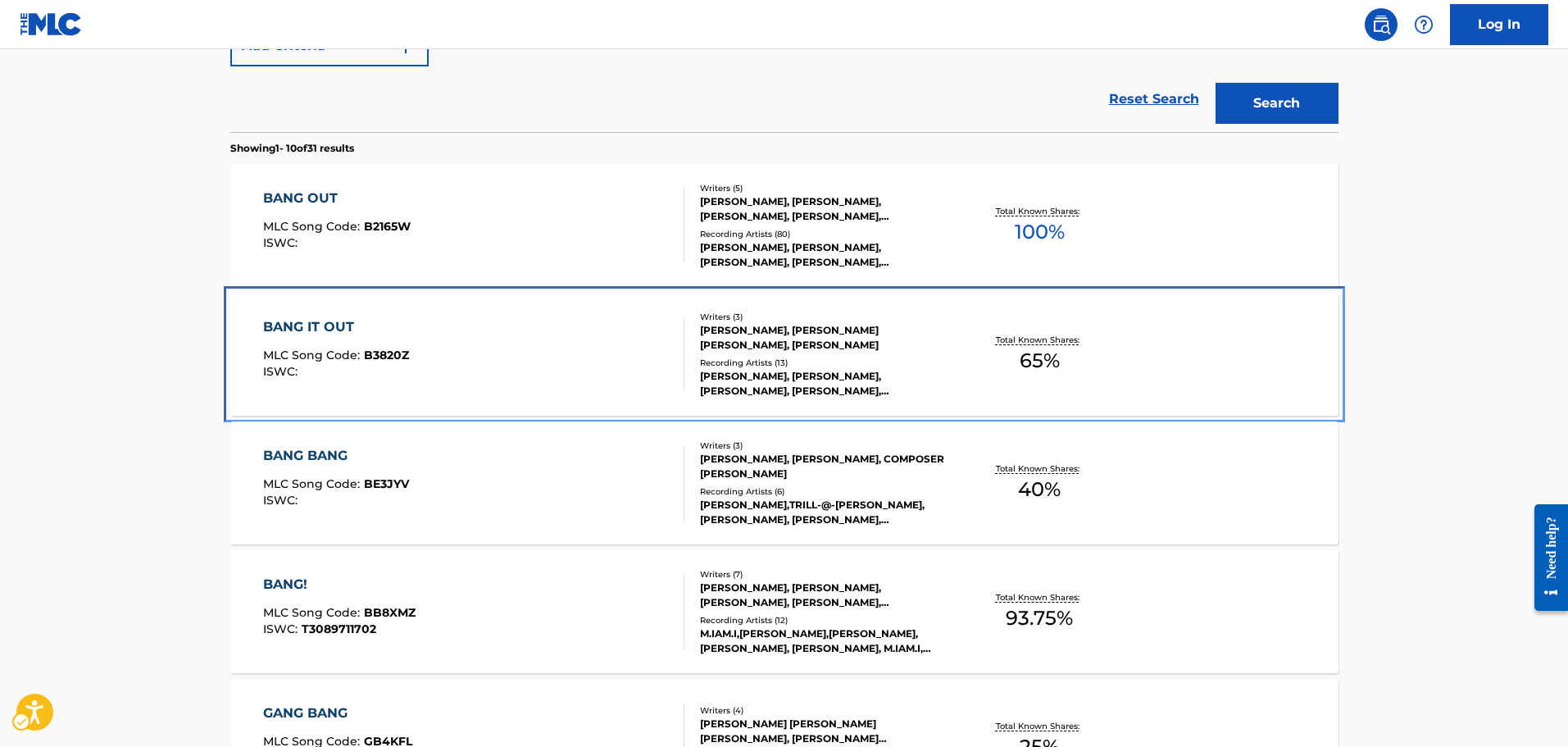
click at [527, 301] on div "BANG IT OUT MLC Song Code : B3820Z ISWC : Writers ( 3 ) [PERSON_NAME], [PERSON_…" at bounding box center [784, 354] width 1108 height 123
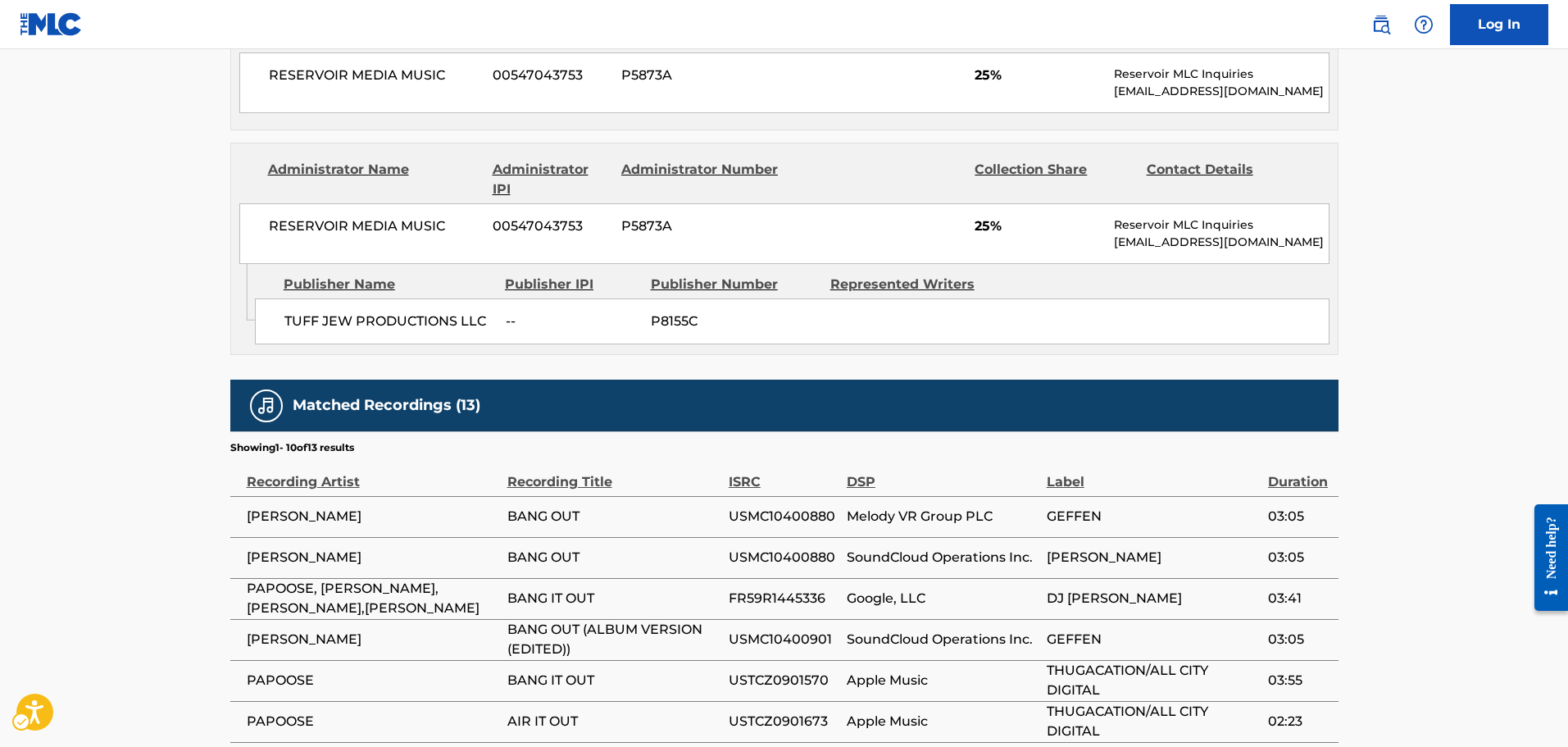
scroll to position [1311, 0]
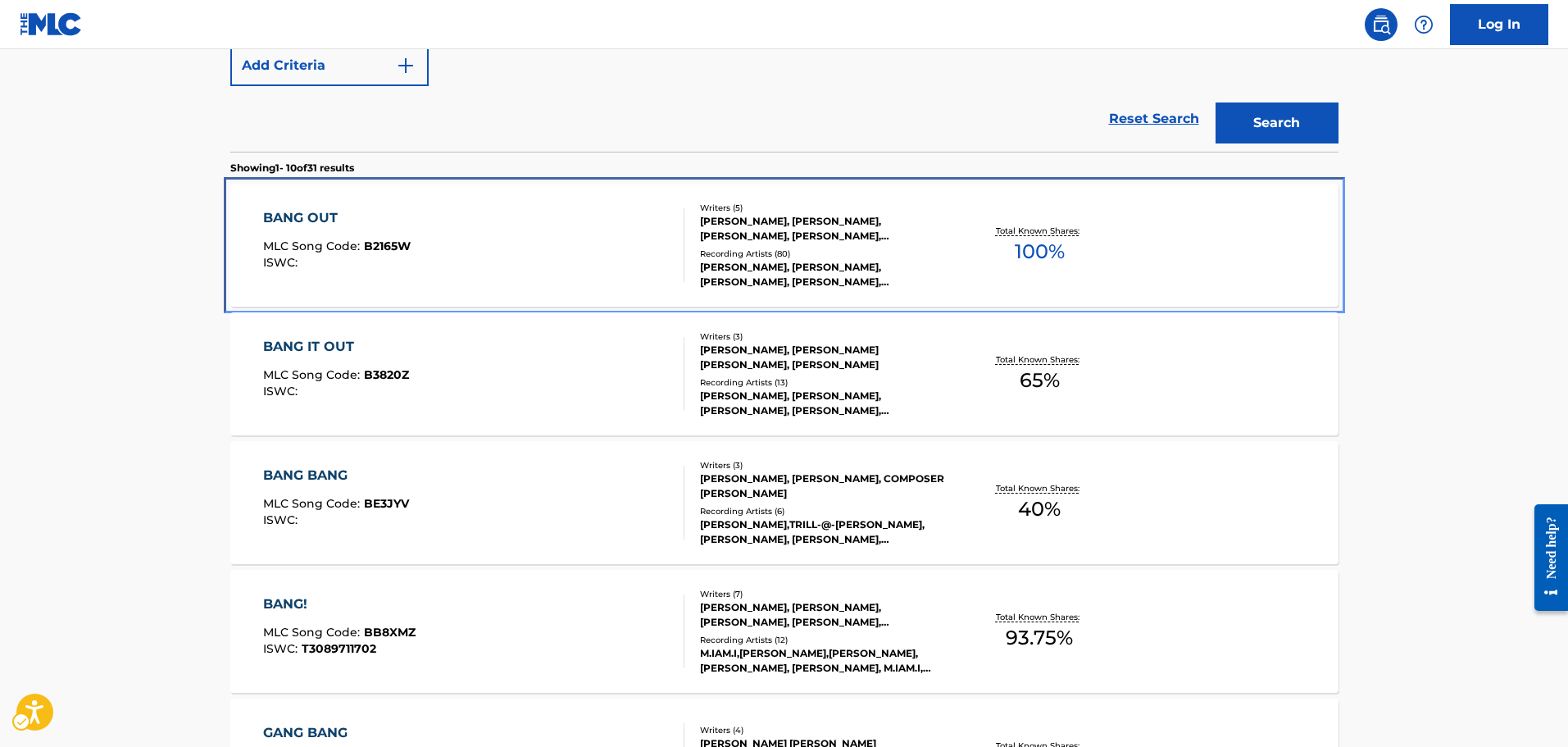
click at [474, 257] on div "BANG OUT MLC Song Code : B2165W ISWC :" at bounding box center [474, 245] width 421 height 74
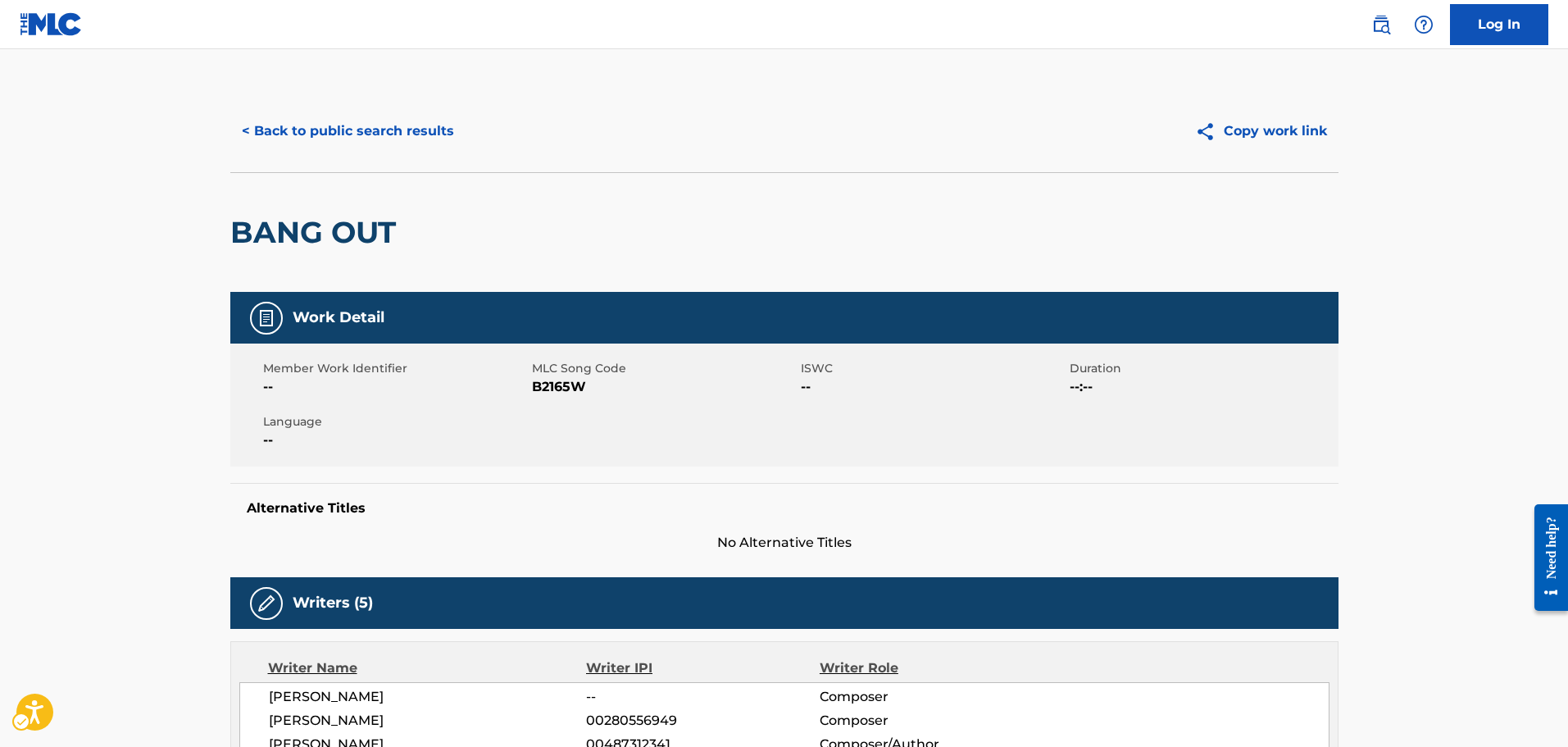
drag, startPoint x: 557, startPoint y: 491, endPoint x: 500, endPoint y: 172, distance: 324.1
click at [564, 387] on span "MLC Song Code - B2165W" at bounding box center [664, 386] width 264 height 20
copy span "B2165W"
click at [778, 261] on div "BANG OUT" at bounding box center [784, 231] width 1108 height 120
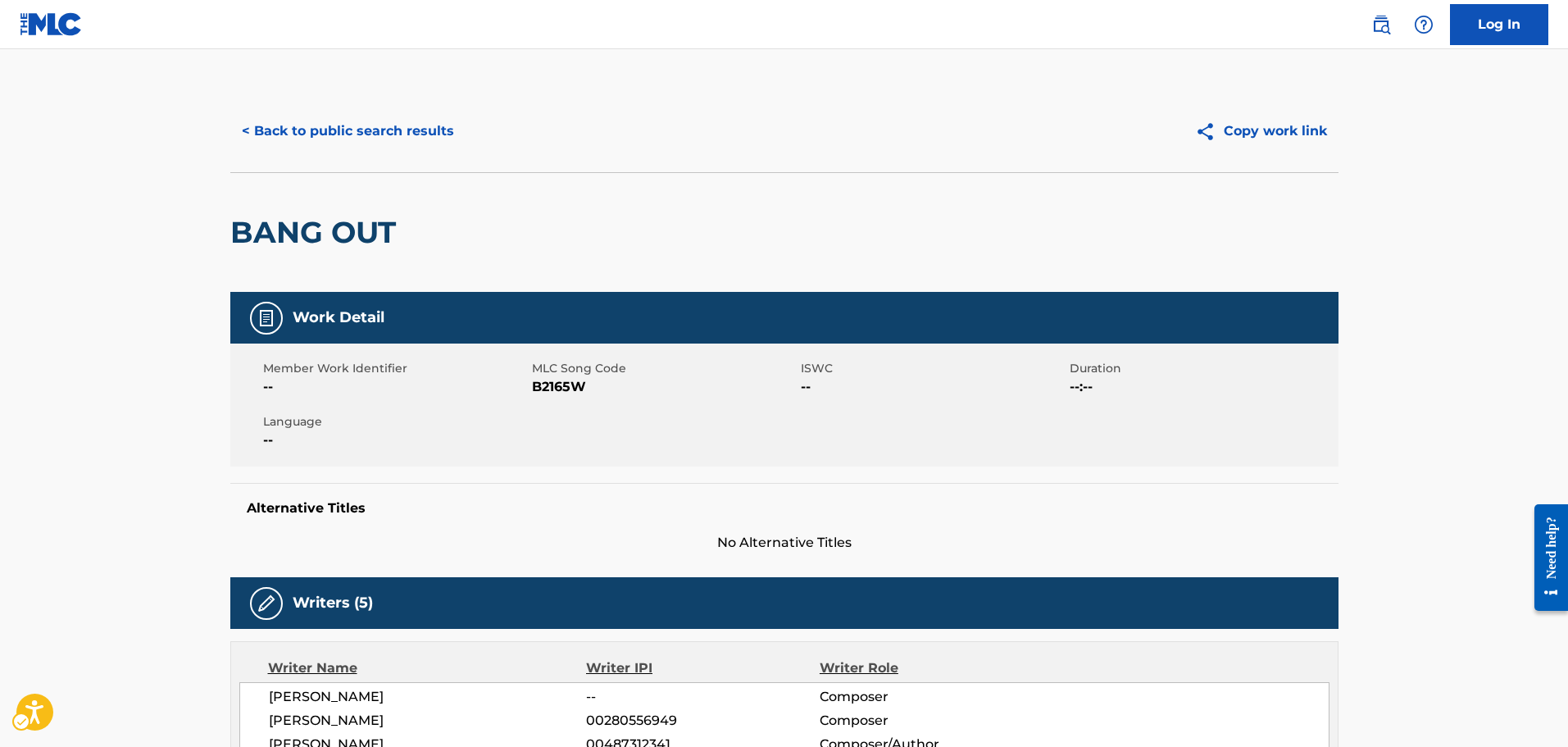
drag, startPoint x: 877, startPoint y: 422, endPoint x: 834, endPoint y: 370, distance: 67.5
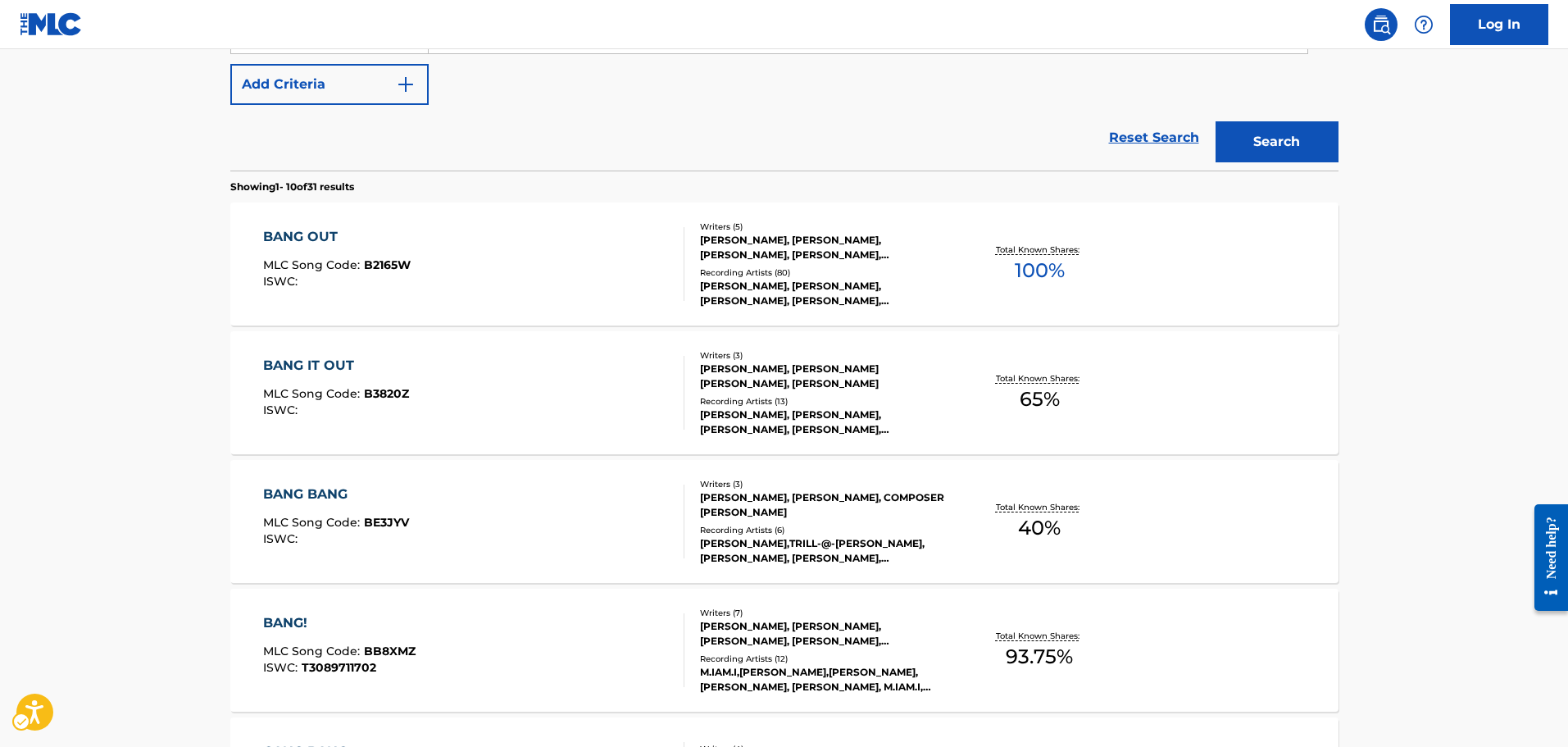
scroll to position [288, 0]
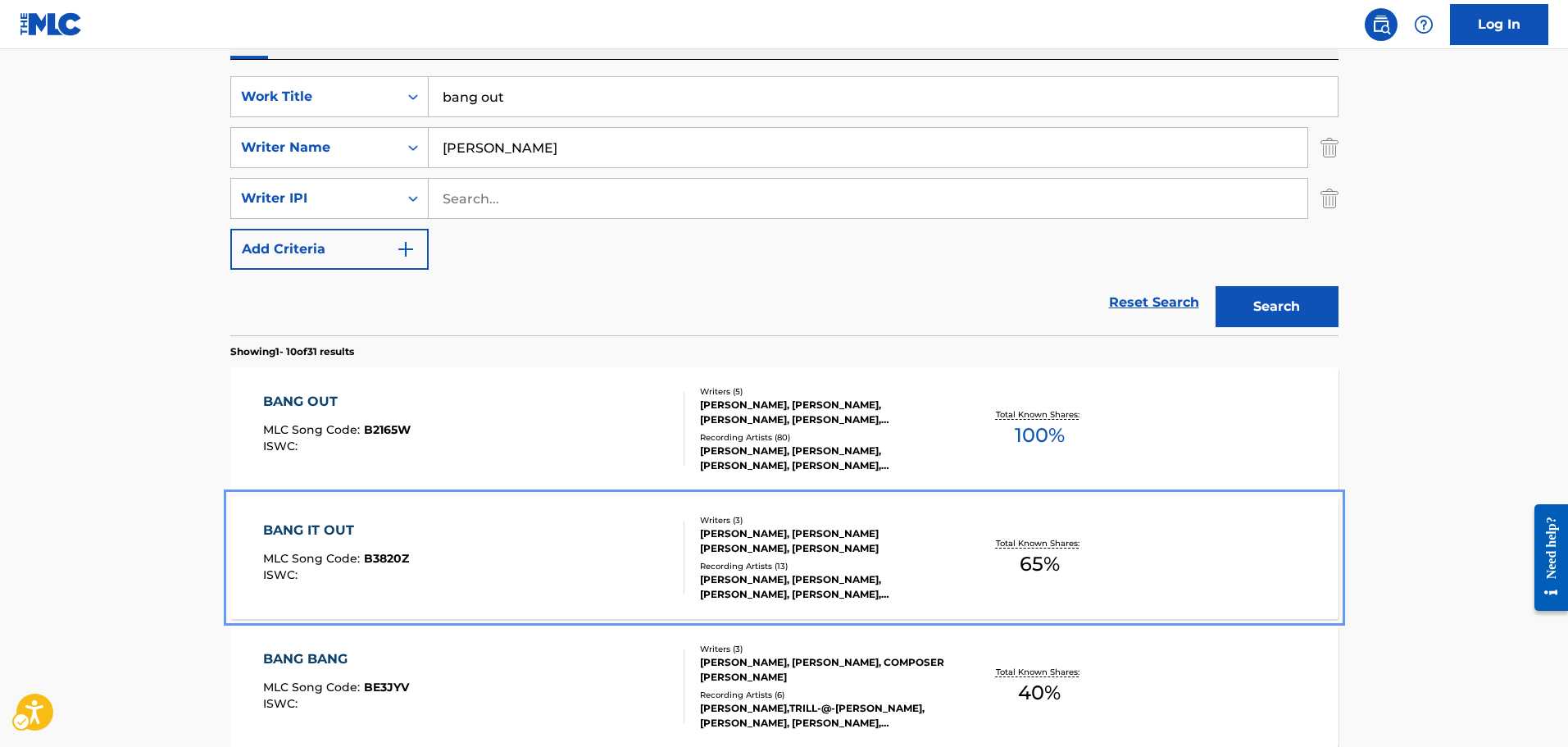
click at [464, 536] on div "BANG IT OUT MLC Song Code : B3820Z ISWC :" at bounding box center [474, 557] width 421 height 74
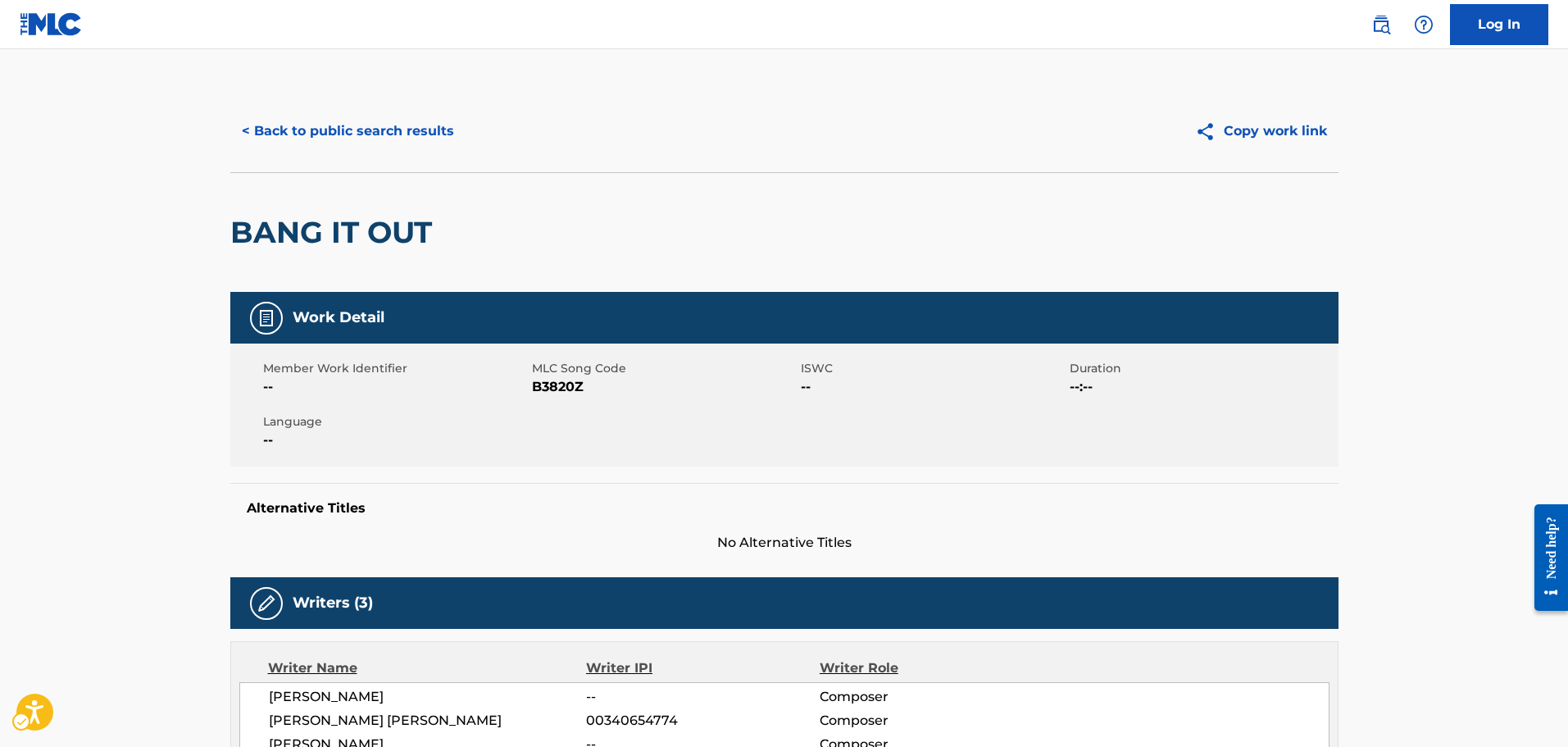
click at [549, 397] on div "Member Work Identifier -- MLC Song Code MLC Song Code - B3820Z ISWC -- Duration…" at bounding box center [784, 405] width 1108 height 123
copy span "B3820Z"
drag, startPoint x: 647, startPoint y: 491, endPoint x: 632, endPoint y: 453, distance: 40.9
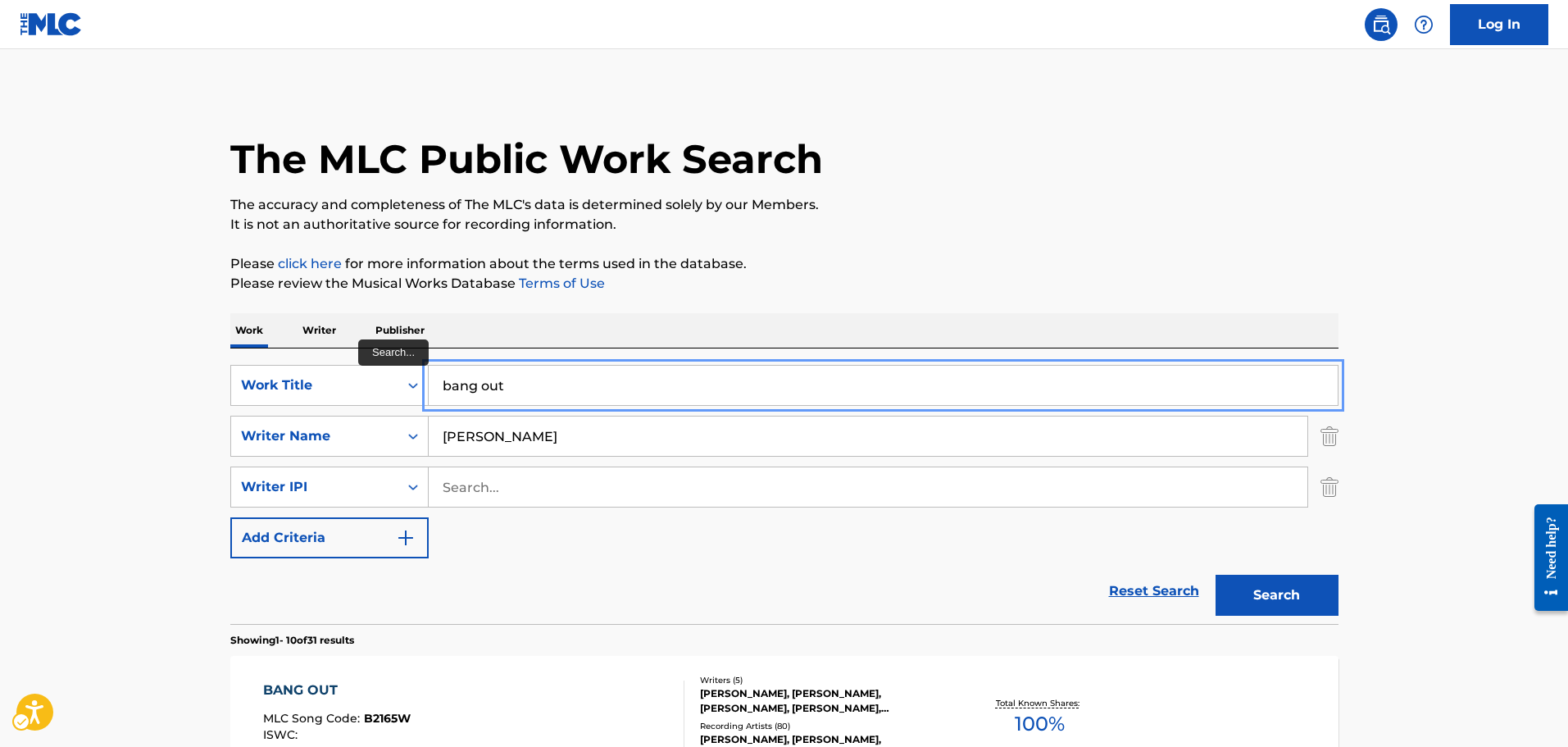
click at [515, 400] on input "bang out" at bounding box center [883, 385] width 909 height 40
type input "can i get a flicc"
click at [1216, 574] on button "Search" at bounding box center [1277, 594] width 123 height 41
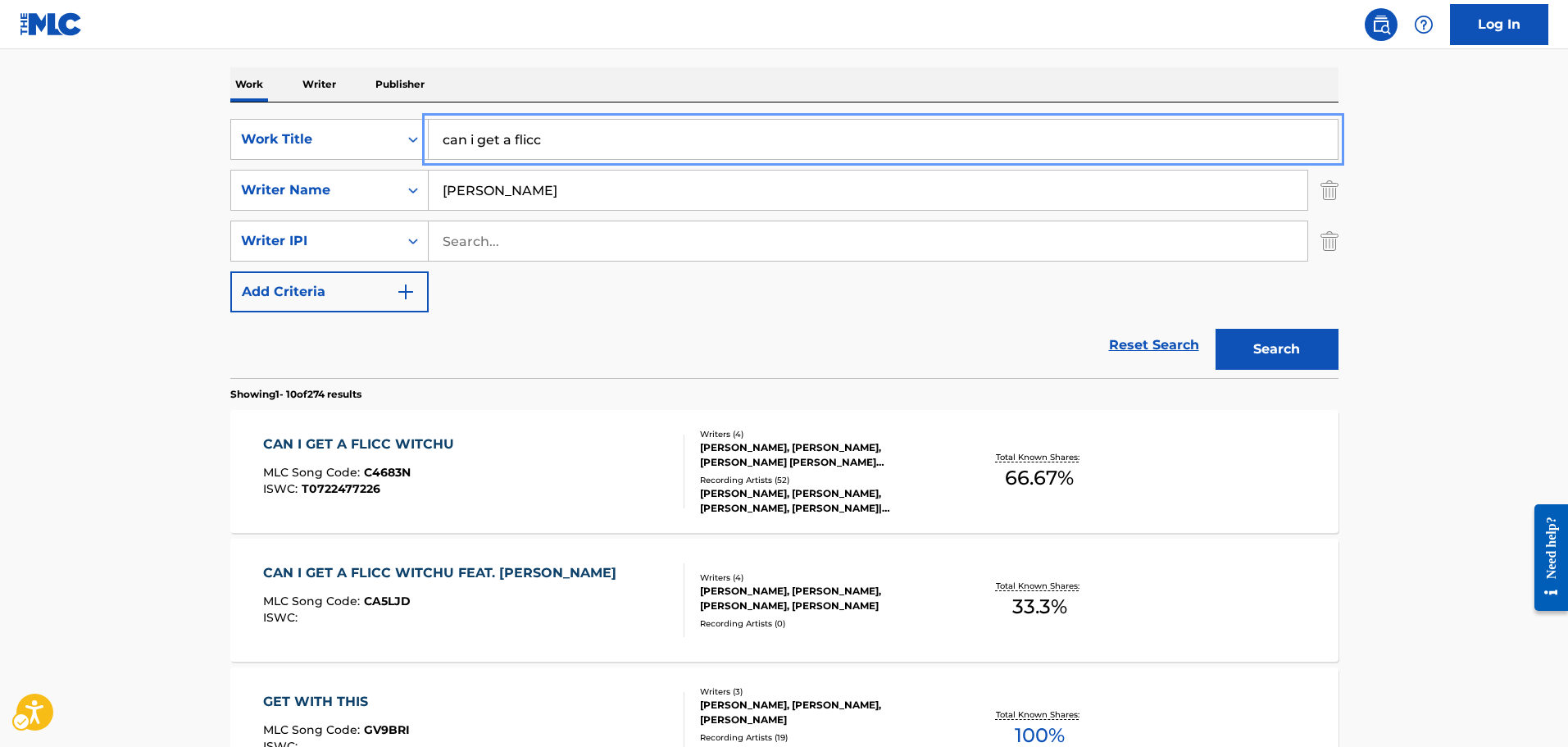
scroll to position [410, 0]
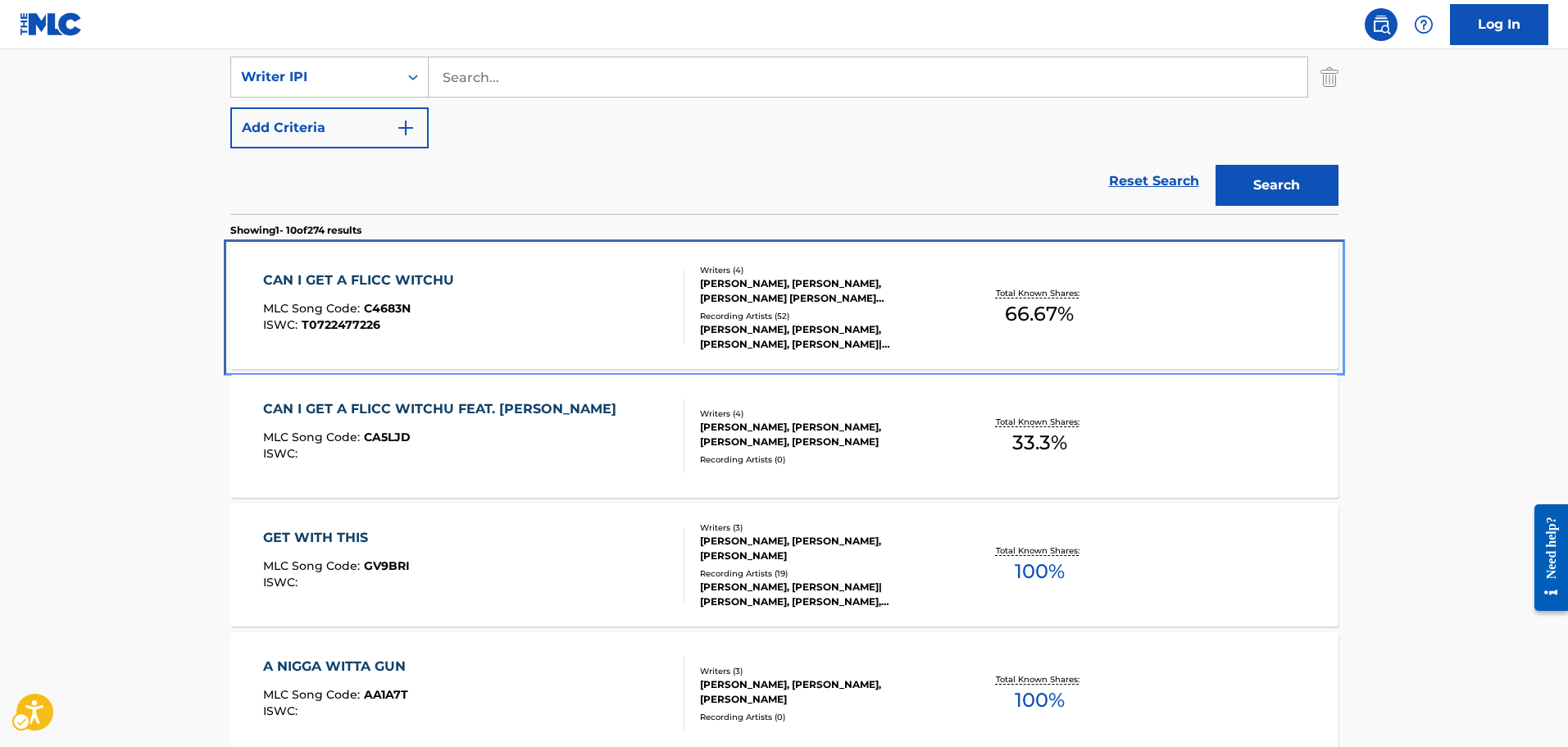
click at [499, 273] on div "CAN I GET A FLICC WITCHU MLC Song Code : C4683N ISWC : T0722477226" at bounding box center [474, 307] width 421 height 74
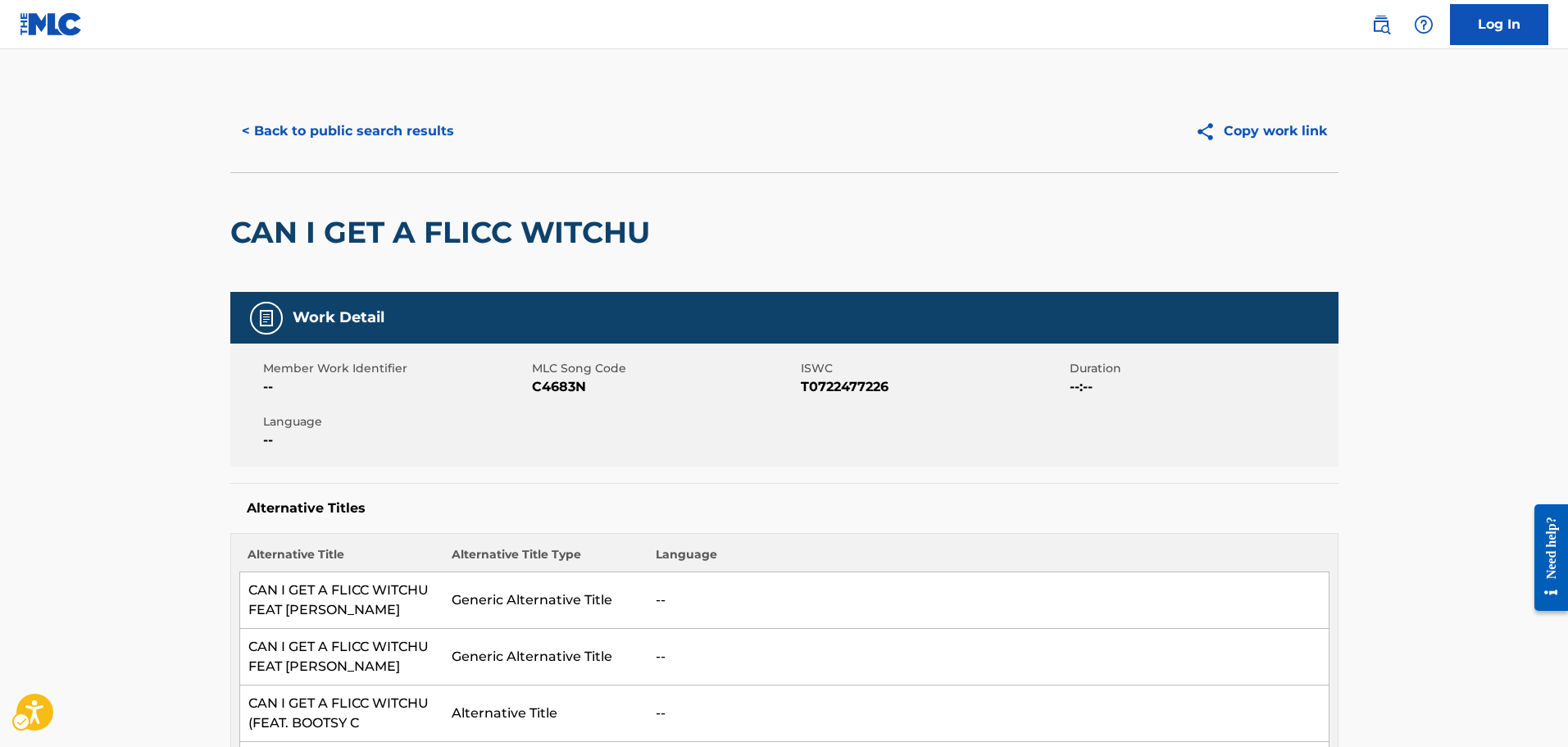
click at [542, 394] on span "C4683N" at bounding box center [664, 386] width 264 height 20
click at [542, 394] on span "MLC Song Code - C4683N" at bounding box center [664, 386] width 264 height 20
copy span "C4683N"
drag, startPoint x: 1088, startPoint y: 440, endPoint x: 1077, endPoint y: 427, distance: 17.0
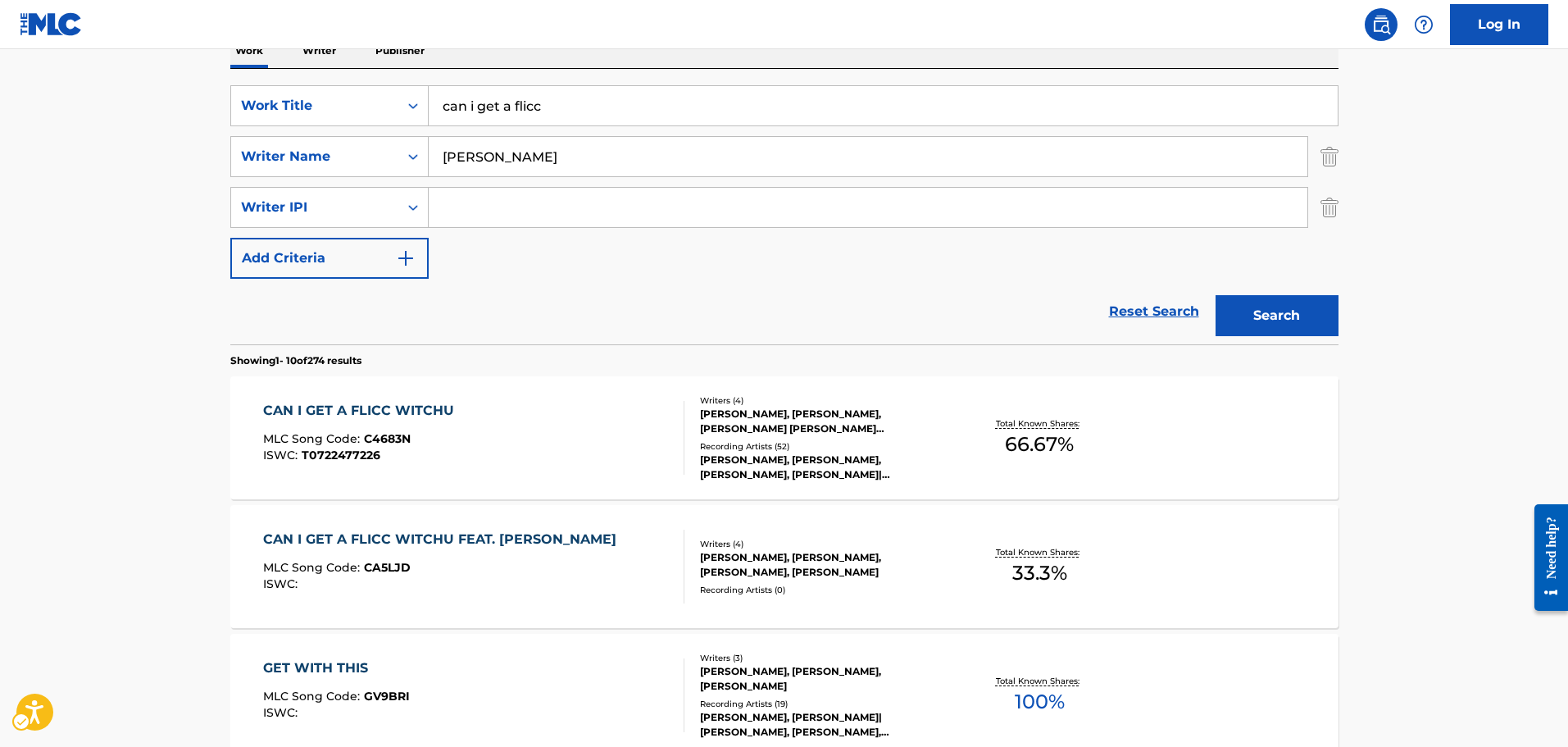
scroll to position [144, 0]
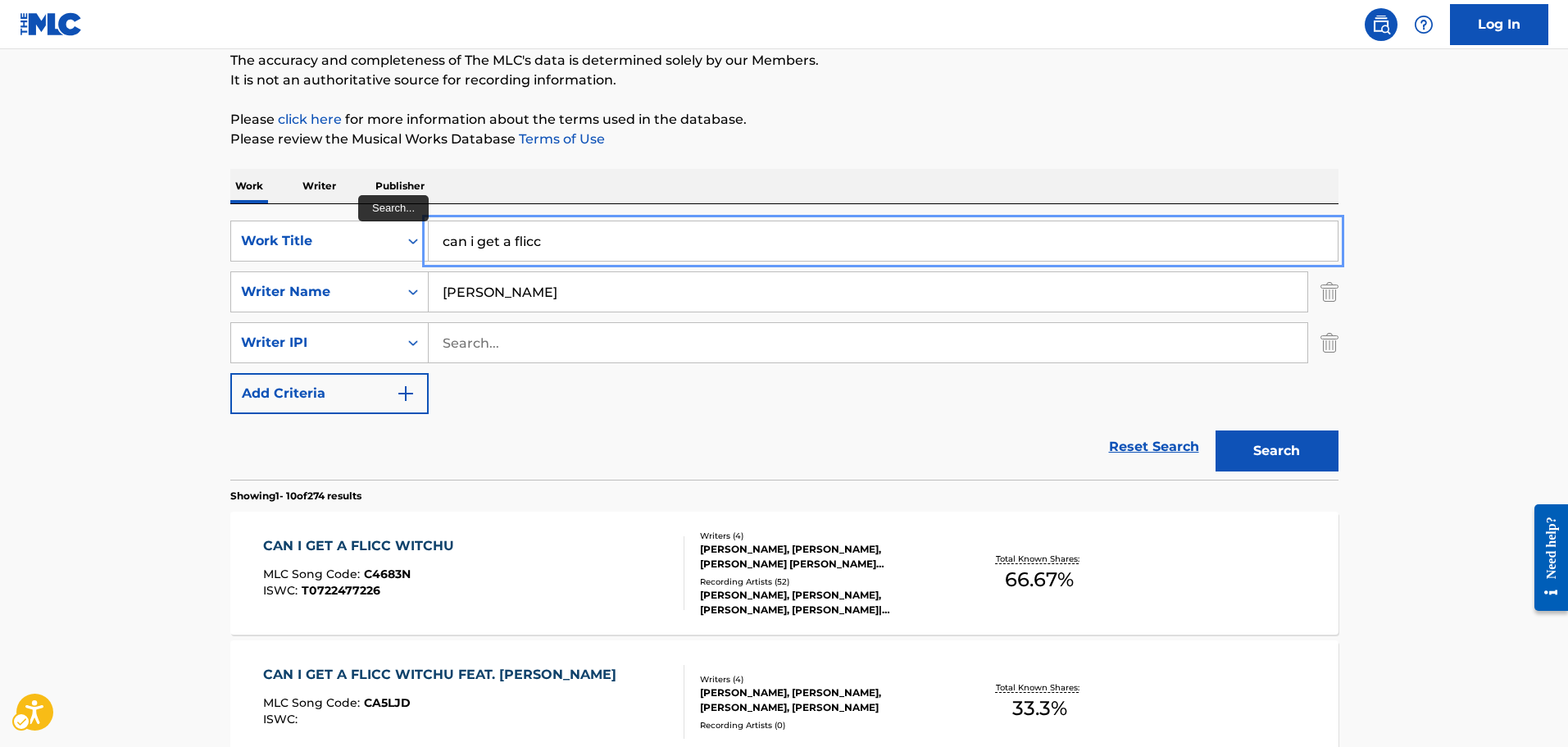
click at [532, 250] on input "can i get a flicc" at bounding box center [883, 241] width 909 height 40
type input "ups and downs"
click at [1216, 431] on button "Search" at bounding box center [1277, 450] width 123 height 41
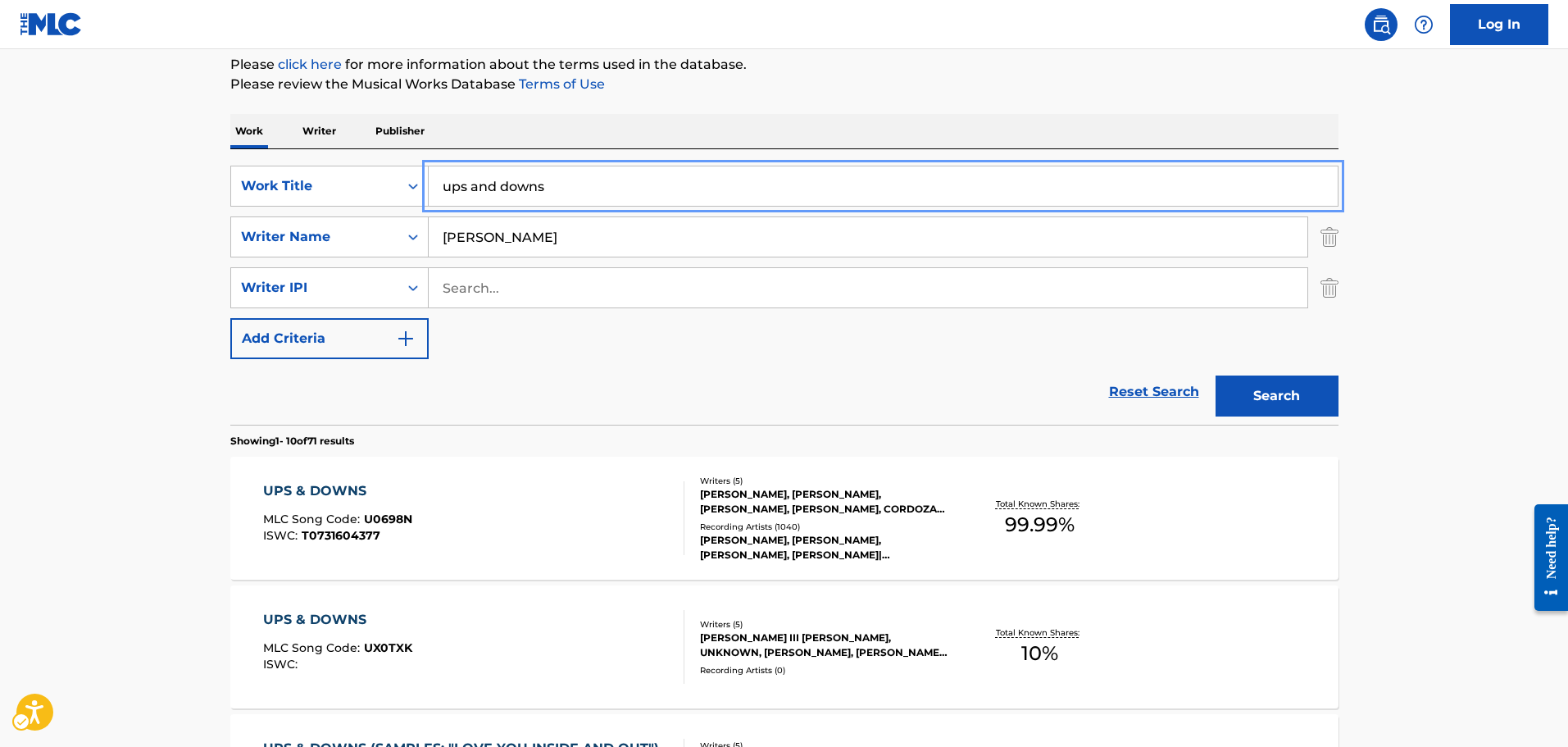
scroll to position [308, 0]
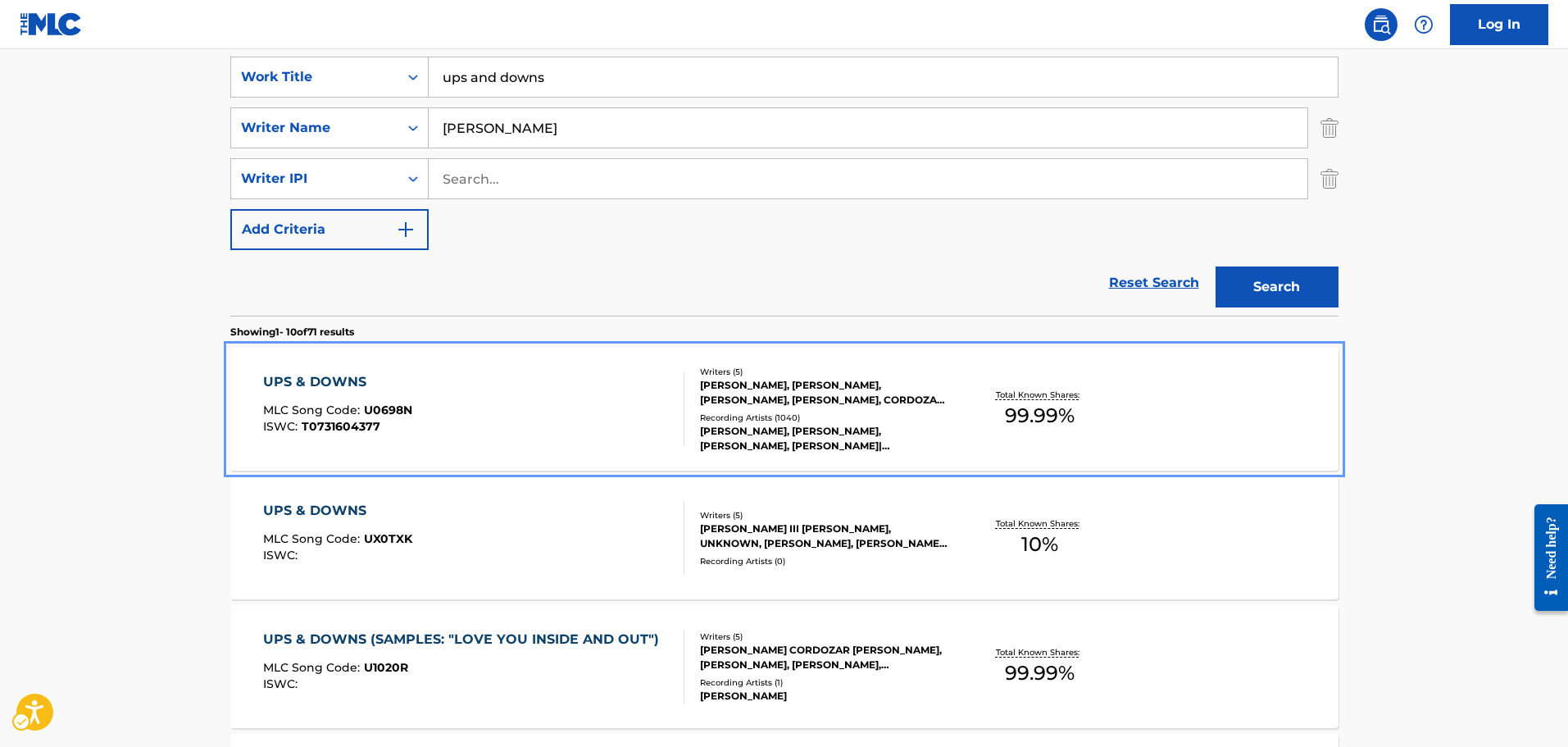
click at [543, 377] on div "UPS & DOWNS MLC Song Code : U0698N ISWC : T0731604377" at bounding box center [474, 409] width 421 height 74
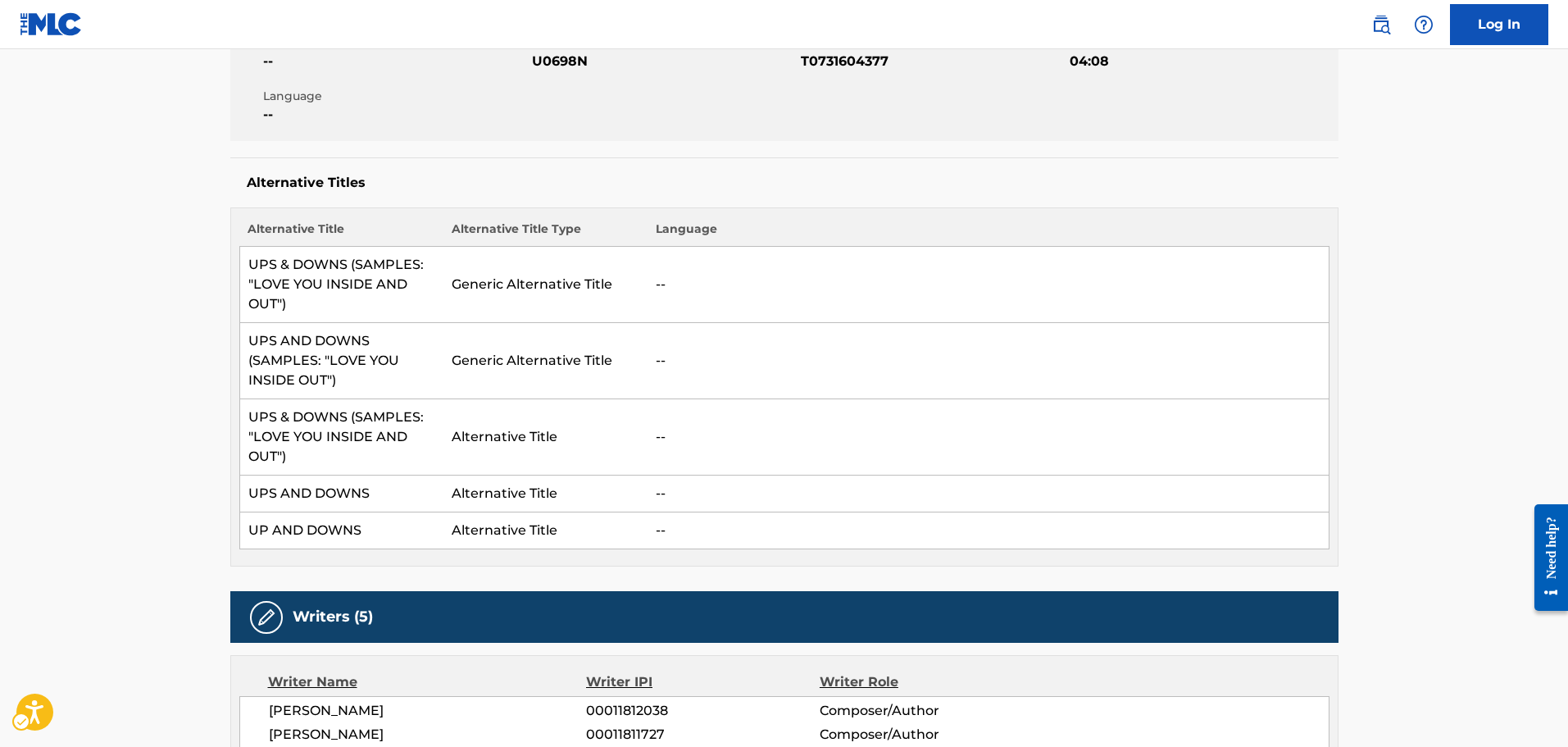
scroll to position [246, 0]
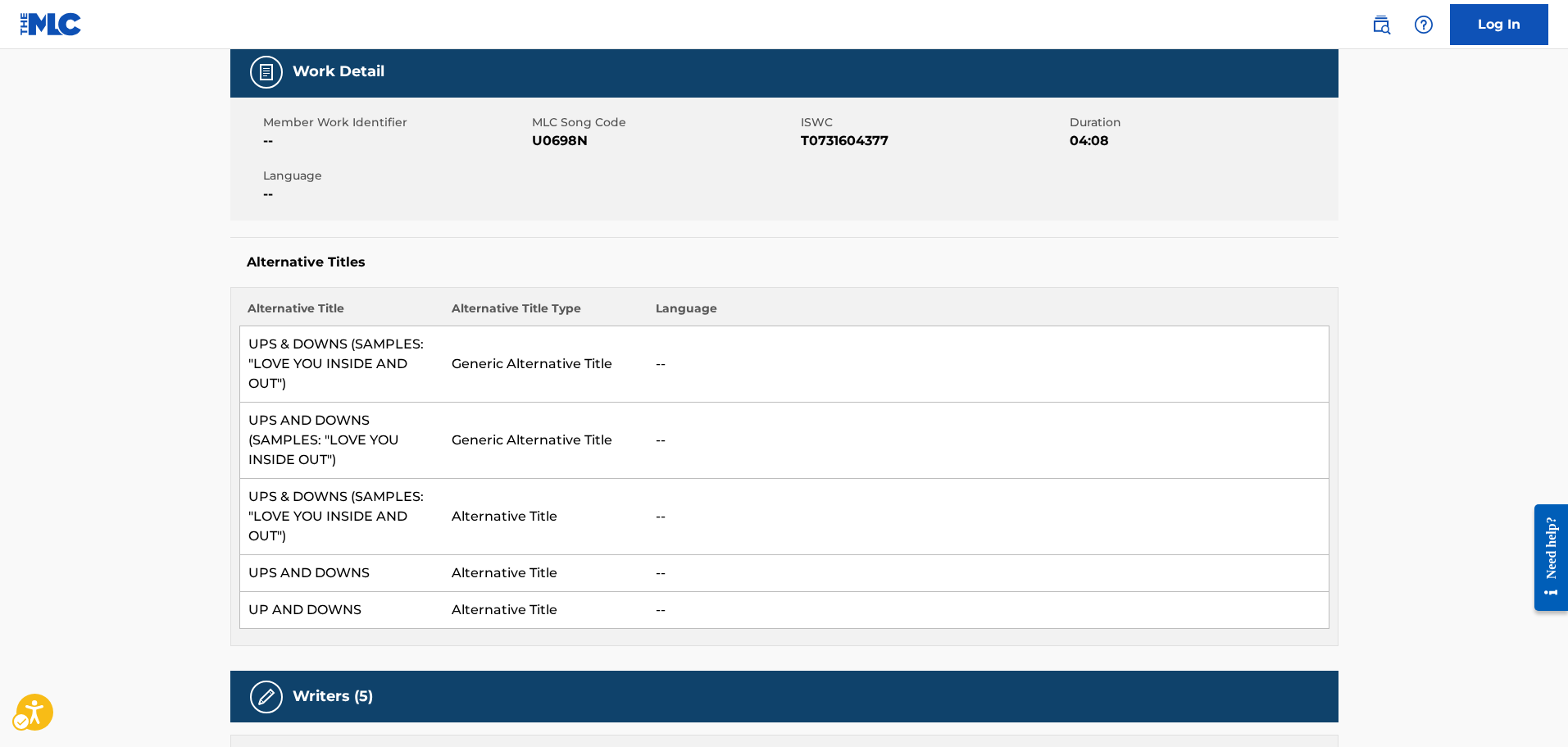
click at [563, 140] on span "MLC Song Code - U0698N" at bounding box center [664, 141] width 264 height 20
copy span "U0698N"
drag, startPoint x: 956, startPoint y: 399, endPoint x: 924, endPoint y: 356, distance: 53.6
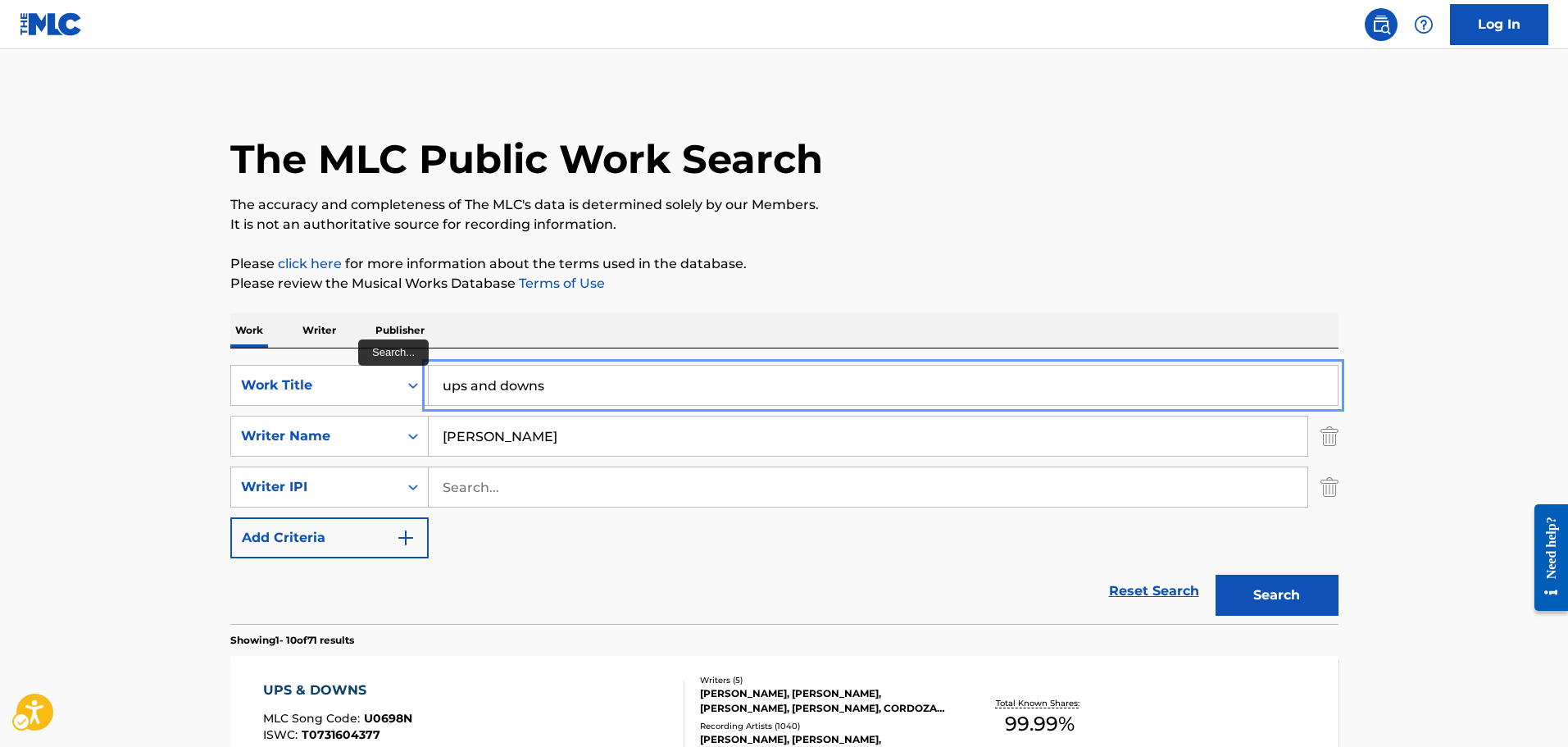
click at [549, 380] on input "ups and downs" at bounding box center [883, 385] width 909 height 40
type input "the bidness"
click at [1216, 574] on button "Search" at bounding box center [1277, 594] width 123 height 41
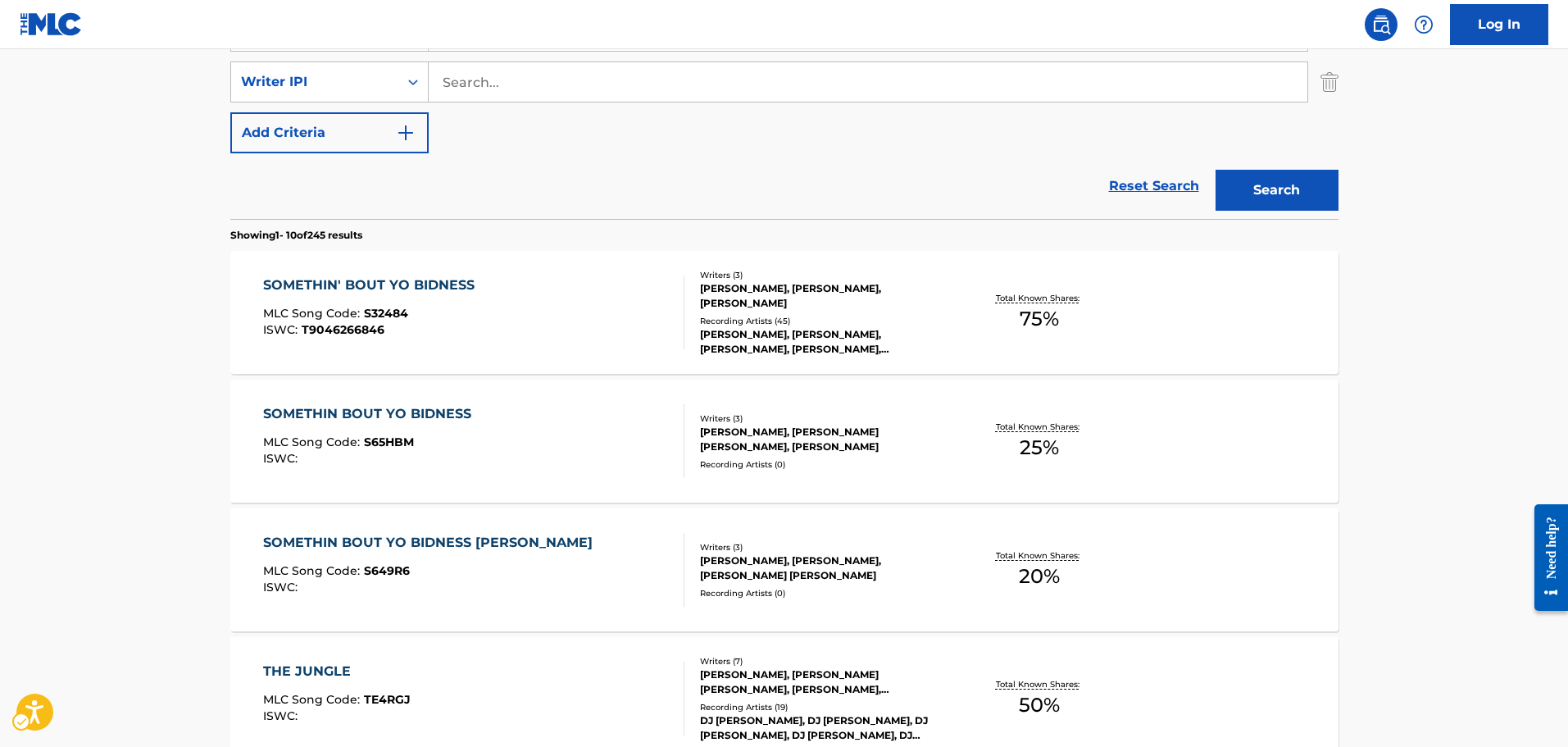
scroll to position [410, 0]
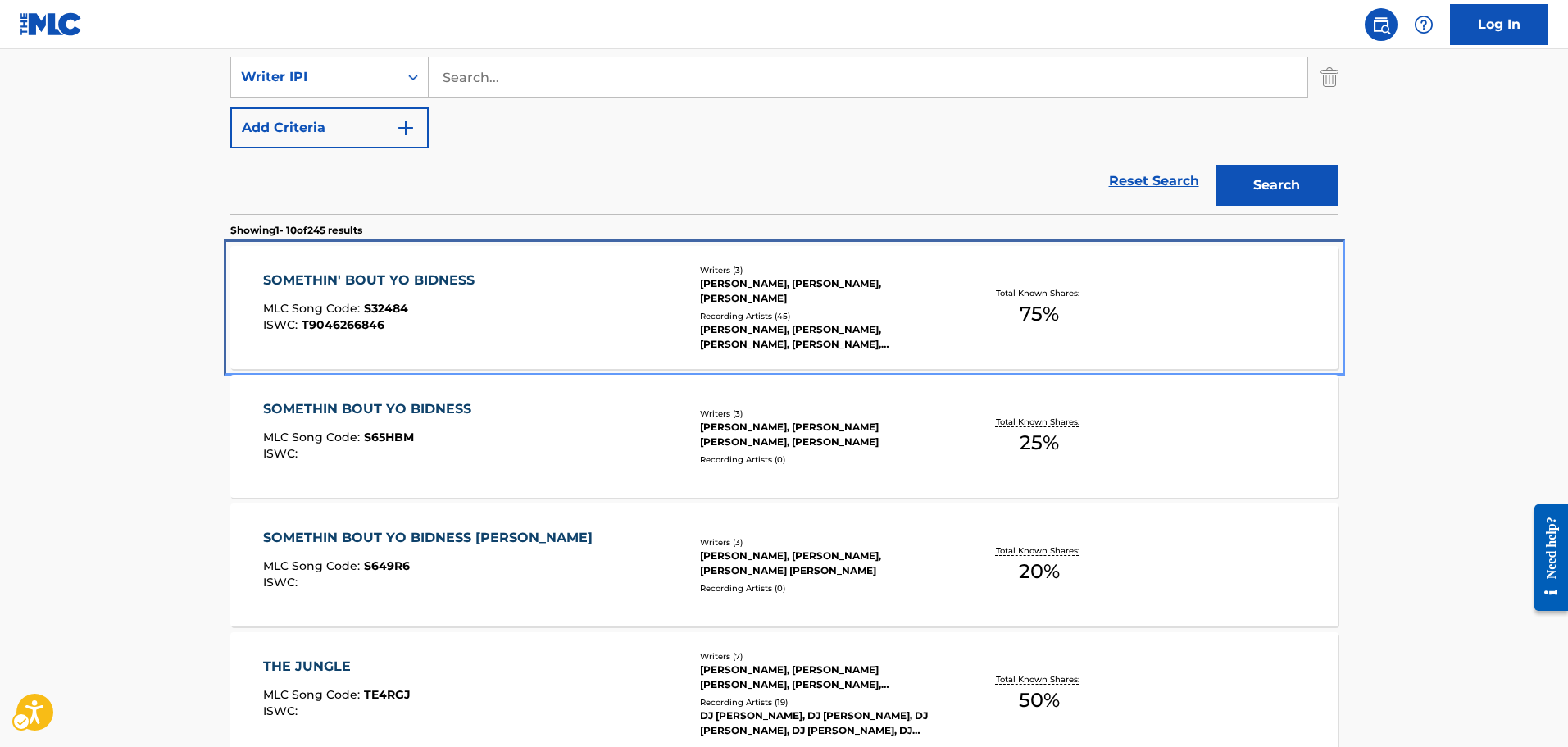
click at [610, 269] on div "SOMETHIN' BOUT YO BIDNESS MLC Song Code : S32484 ISWC : T9046266846 Writers ( 3…" at bounding box center [784, 307] width 1108 height 123
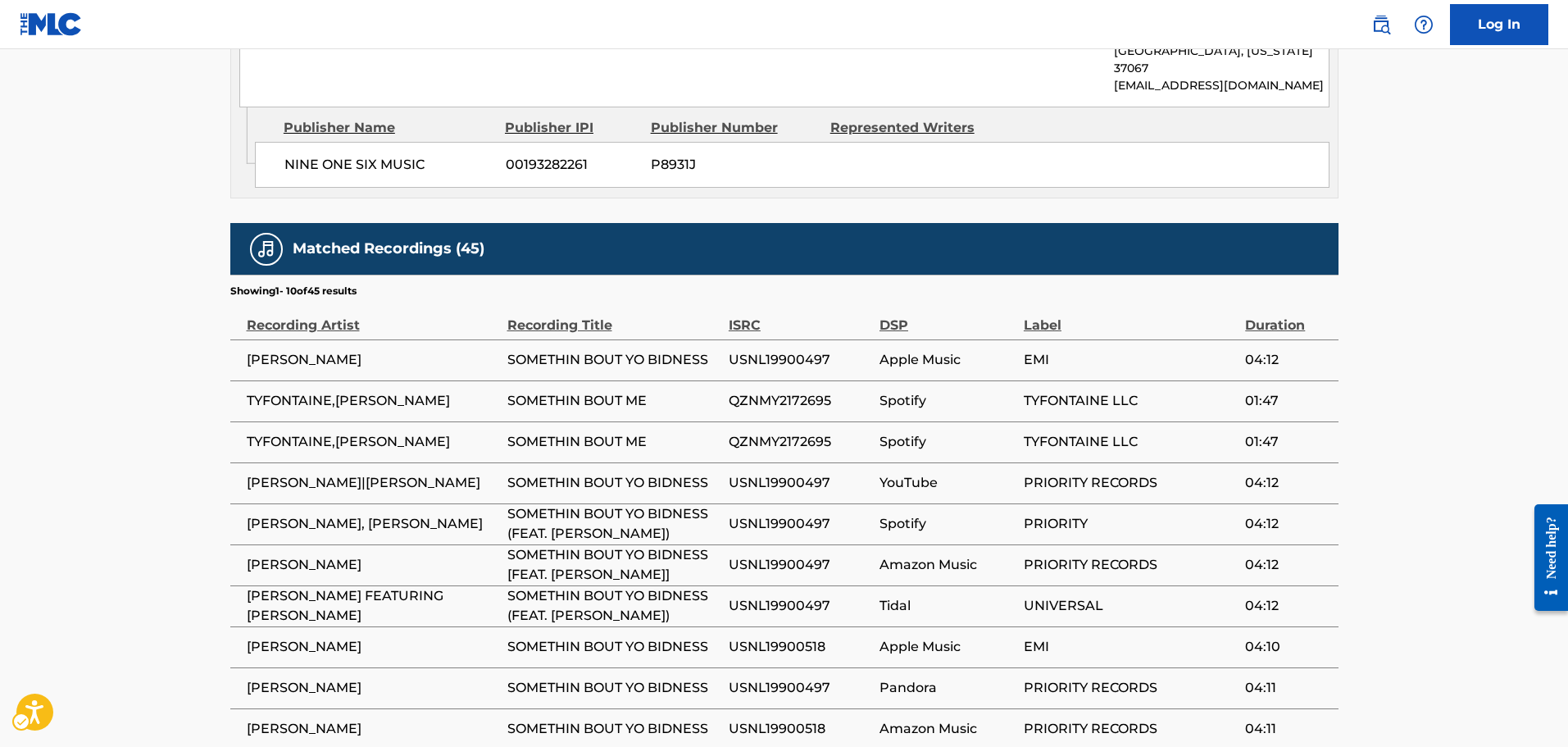
scroll to position [1338, 0]
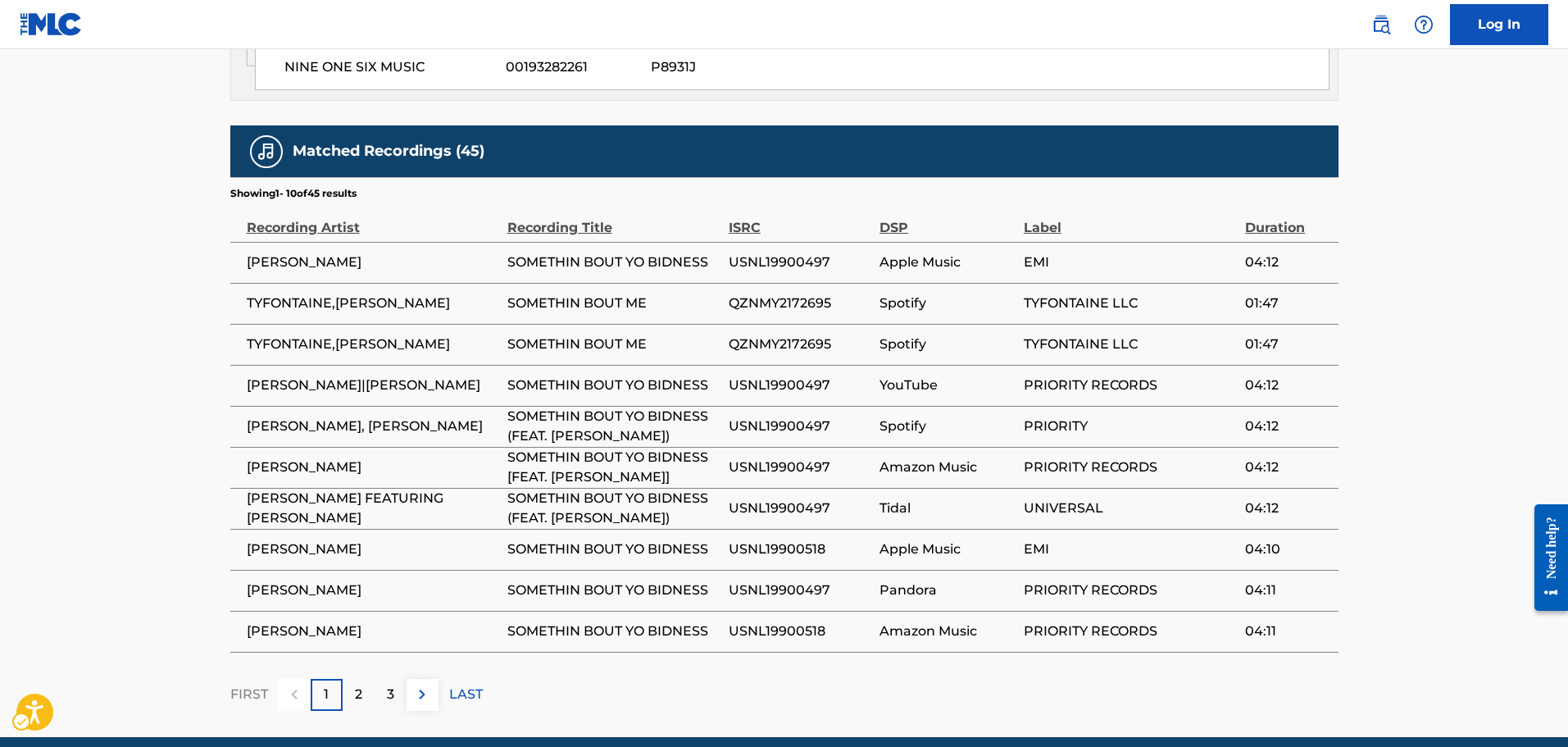
drag, startPoint x: 697, startPoint y: 351, endPoint x: 696, endPoint y: 342, distance: 9.1
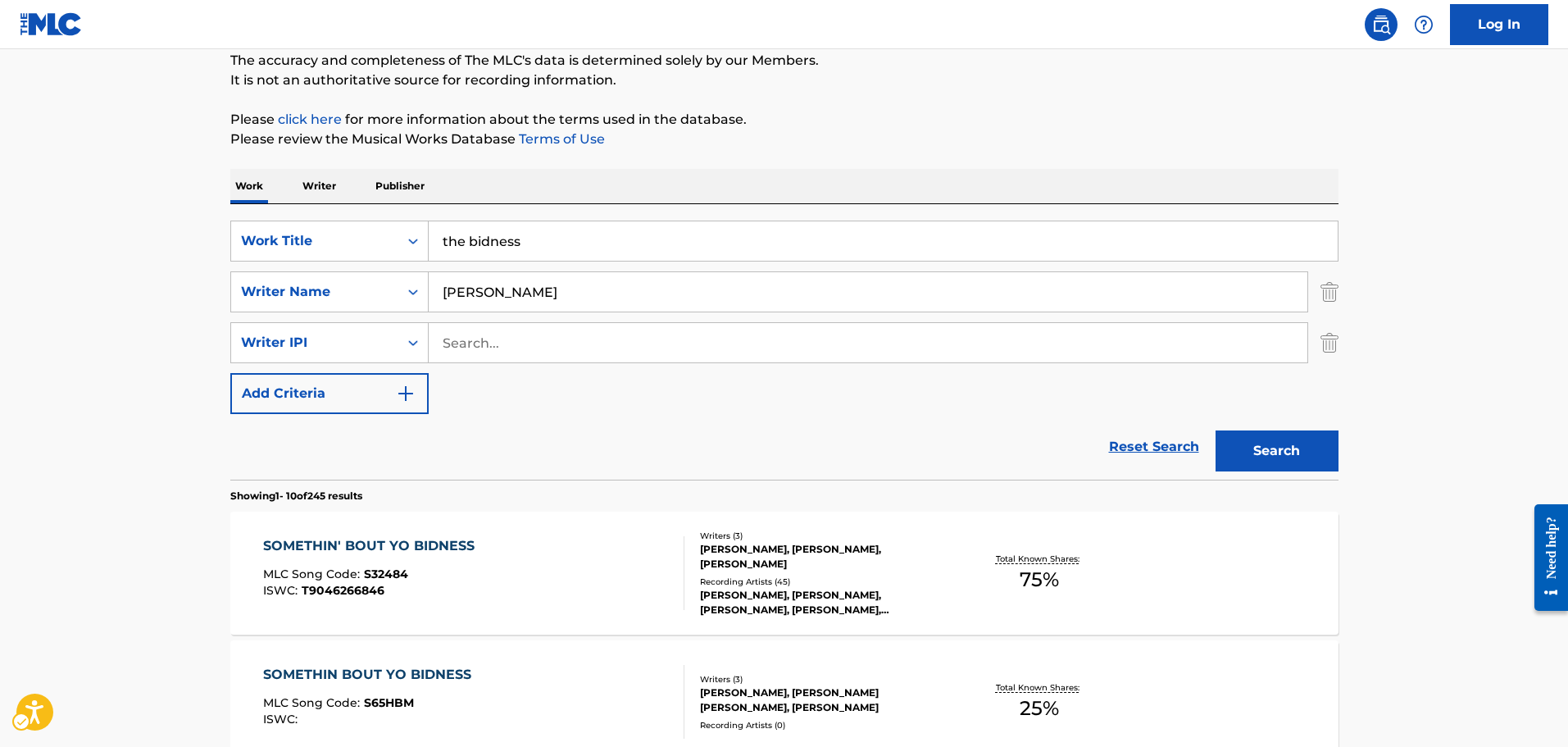
scroll to position [227, 0]
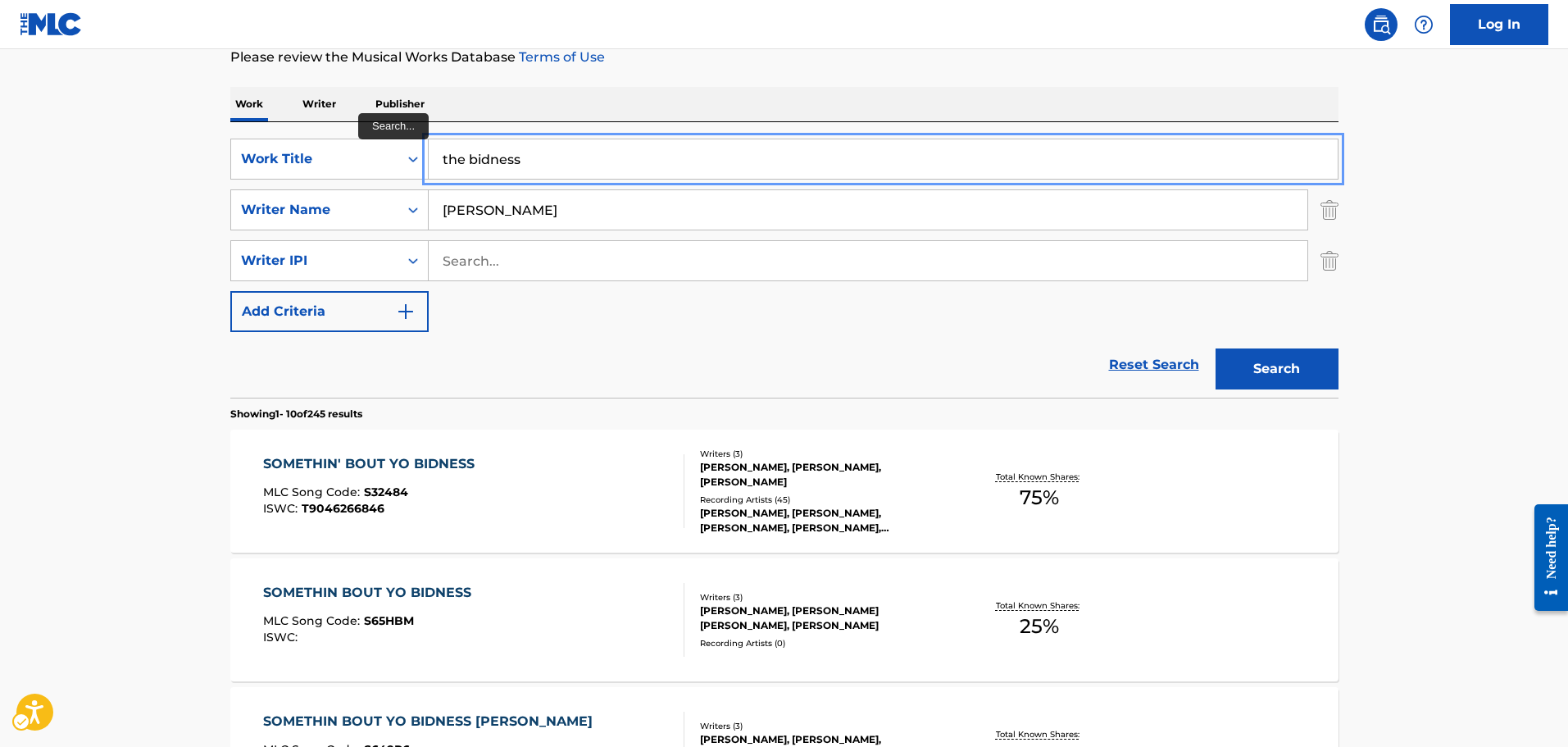
click at [556, 162] on input "the bidness" at bounding box center [883, 160] width 909 height 40
paste input "Snoop D.O. Double G"
type input "Snoop D.O. Double G"
click at [1216, 348] on button "Search" at bounding box center [1277, 368] width 123 height 41
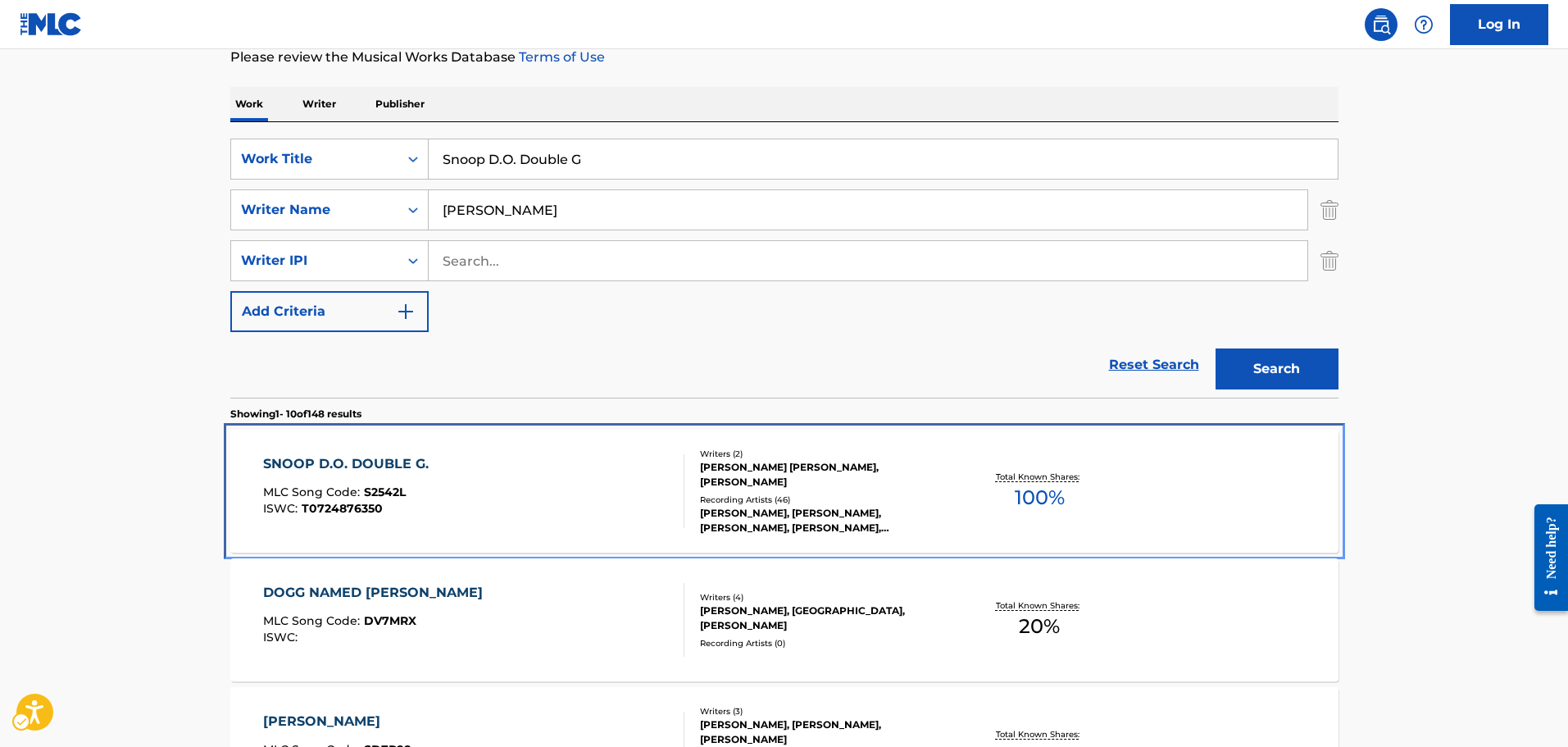
click at [544, 467] on div "SNOOP D.O. DOUBLE G. MLC Song Code : S2542L ISWC : T0724876350" at bounding box center [474, 491] width 421 height 74
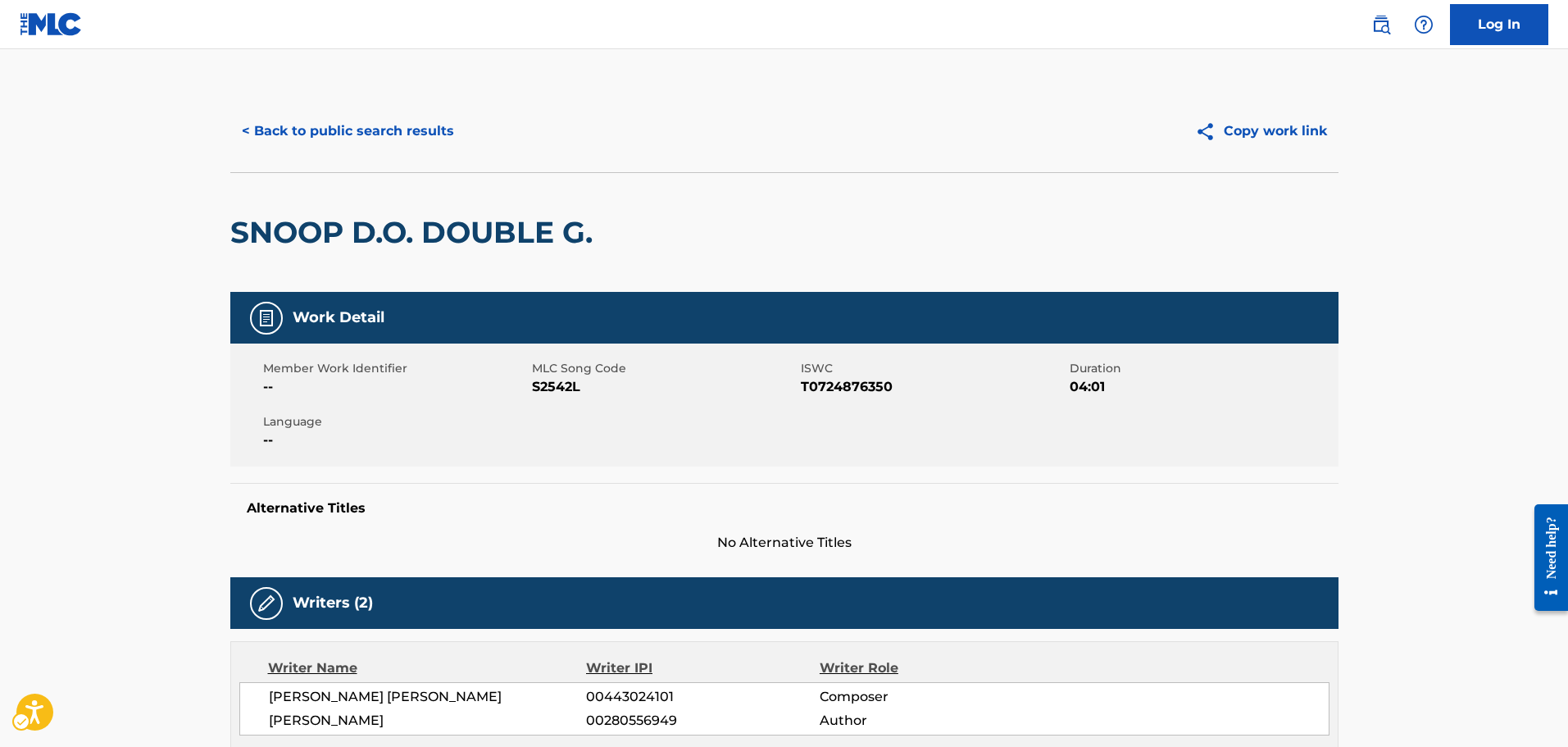
click at [573, 363] on span "MLC Song Code" at bounding box center [664, 368] width 264 height 17
click at [573, 379] on span "MLC Song Code - S2542L" at bounding box center [664, 386] width 264 height 20
copy span "S2542L"
drag, startPoint x: 313, startPoint y: 119, endPoint x: 484, endPoint y: 269, distance: 227.5
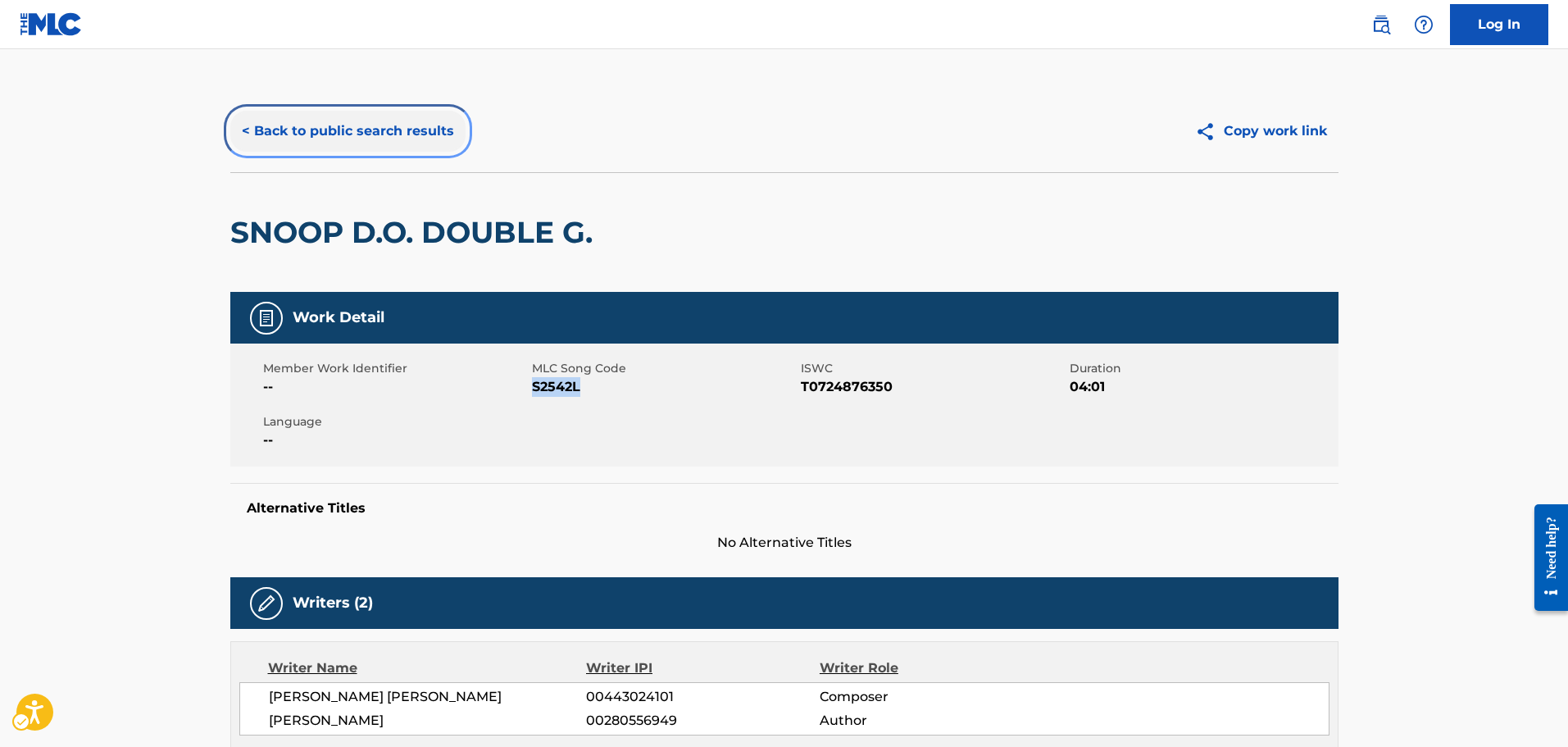
click at [313, 119] on button "< Back to public search results" at bounding box center [348, 130] width 235 height 41
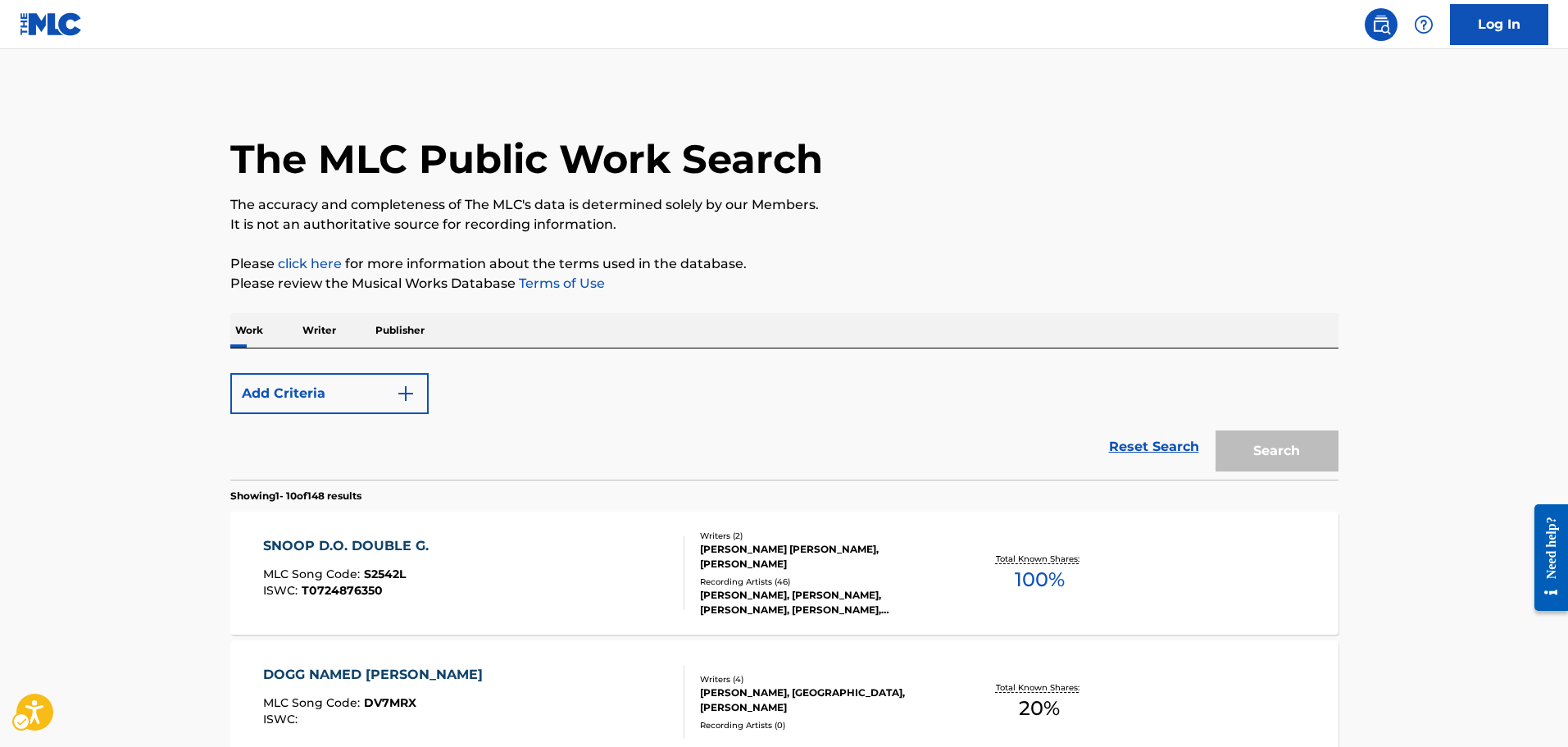
scroll to position [227, 0]
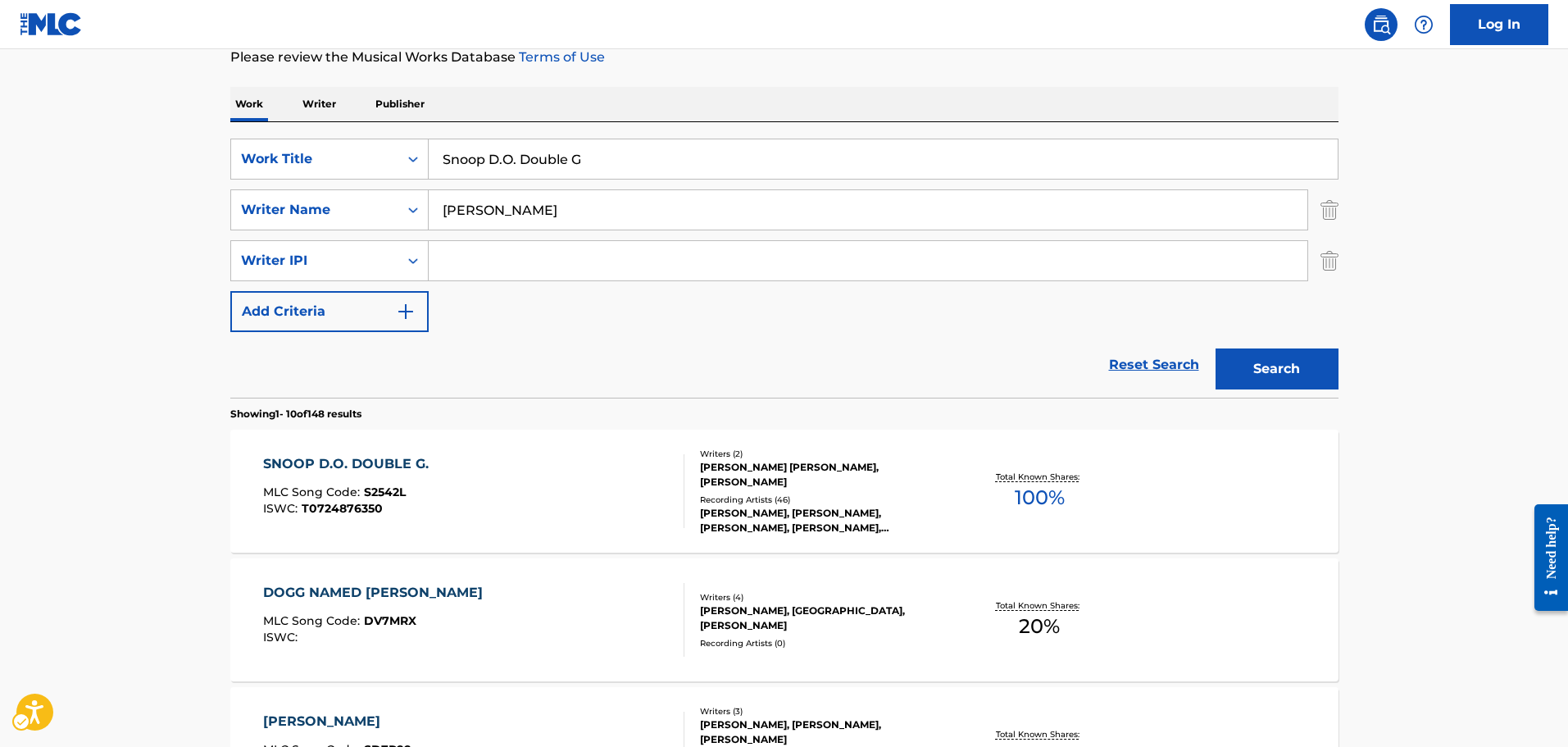
click at [547, 133] on div "SearchWithCriteria5289737b-9206-4817-8956-3e299c470647 Work Title Snoop D.O. Do…" at bounding box center [784, 260] width 1108 height 276
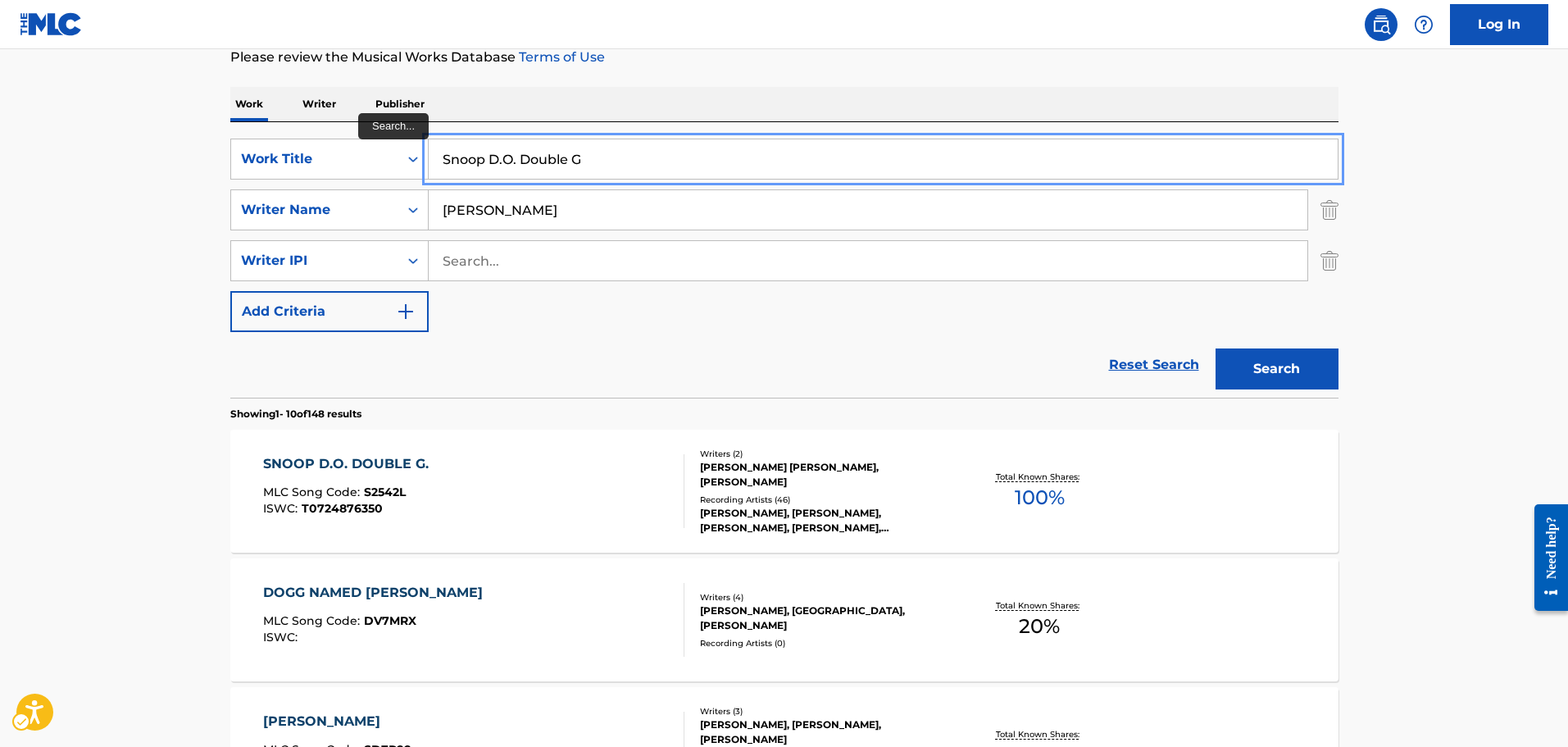
click at [557, 145] on input "Snoop D.O. Double G" at bounding box center [883, 160] width 909 height 40
click at [556, 145] on input "Snoop D.O. Double G" at bounding box center [883, 160] width 909 height 40
type input "step yo game up"
click at [1216, 348] on button "Search" at bounding box center [1277, 368] width 123 height 41
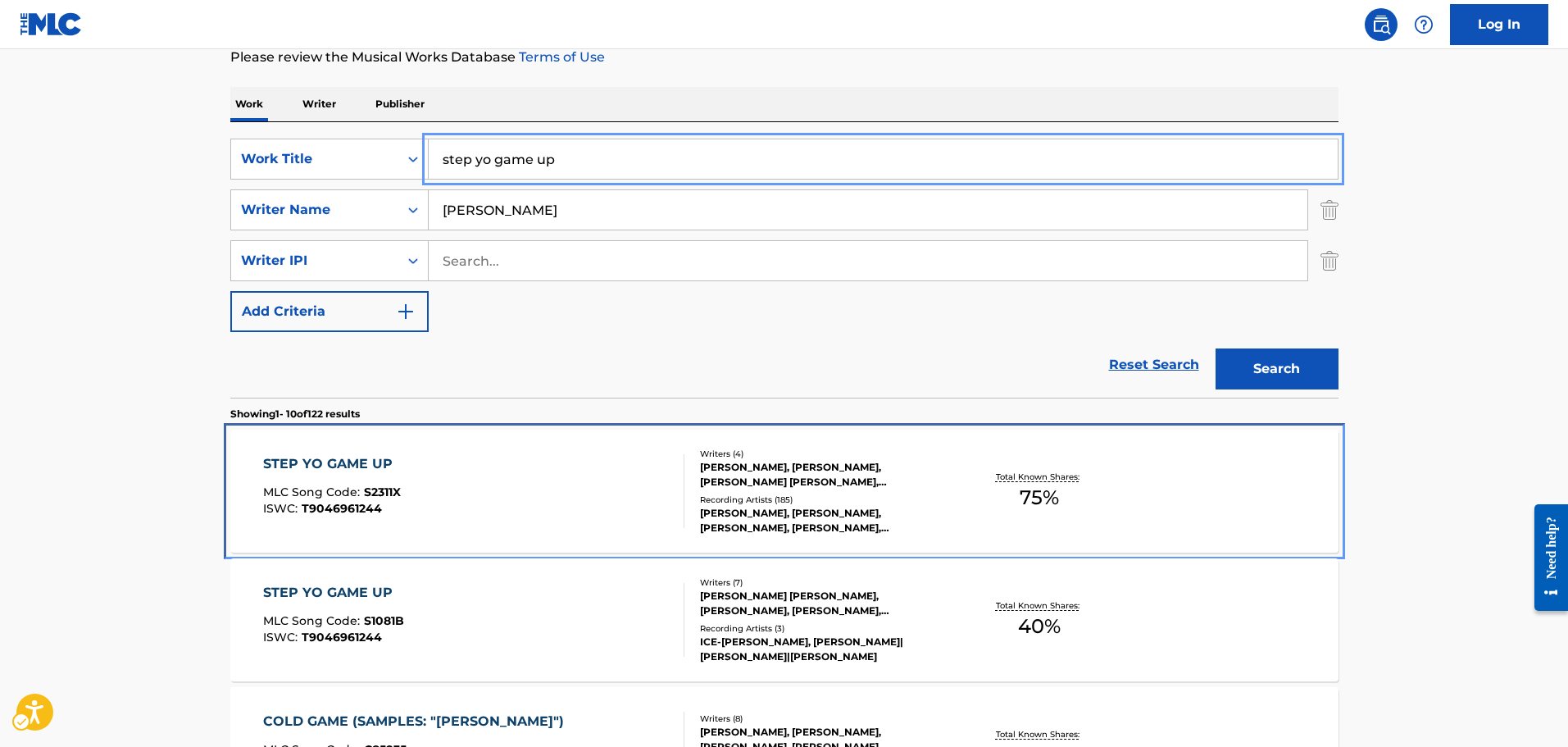
click at [518, 448] on div "STEP YO GAME UP MLC Song Code : S2311X ISWC : T9046961244 Writers ( 4 ) [PERSON…" at bounding box center [784, 491] width 1108 height 123
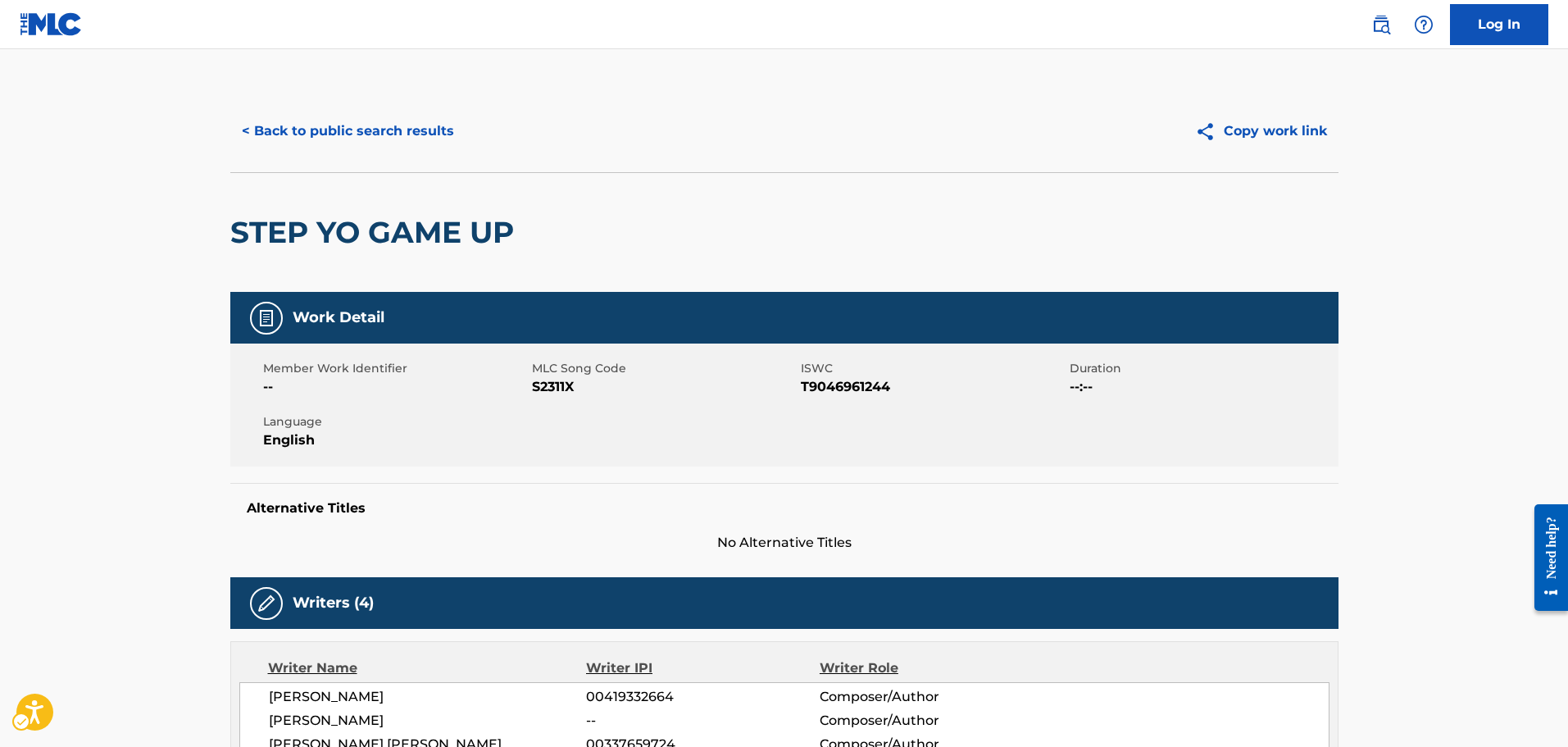
click at [535, 394] on span "S2311X" at bounding box center [664, 386] width 264 height 20
click at [535, 394] on span "MLC Song Code - S2311X" at bounding box center [664, 386] width 264 height 20
copy span "S2311X"
drag, startPoint x: 1218, startPoint y: 440, endPoint x: 1155, endPoint y: 433, distance: 63.4
click at [1218, 440] on div "Member Work Identifier -- MLC Song Code MLC Song Code - S2311X ISWC ISWC - T904…" at bounding box center [784, 405] width 1108 height 123
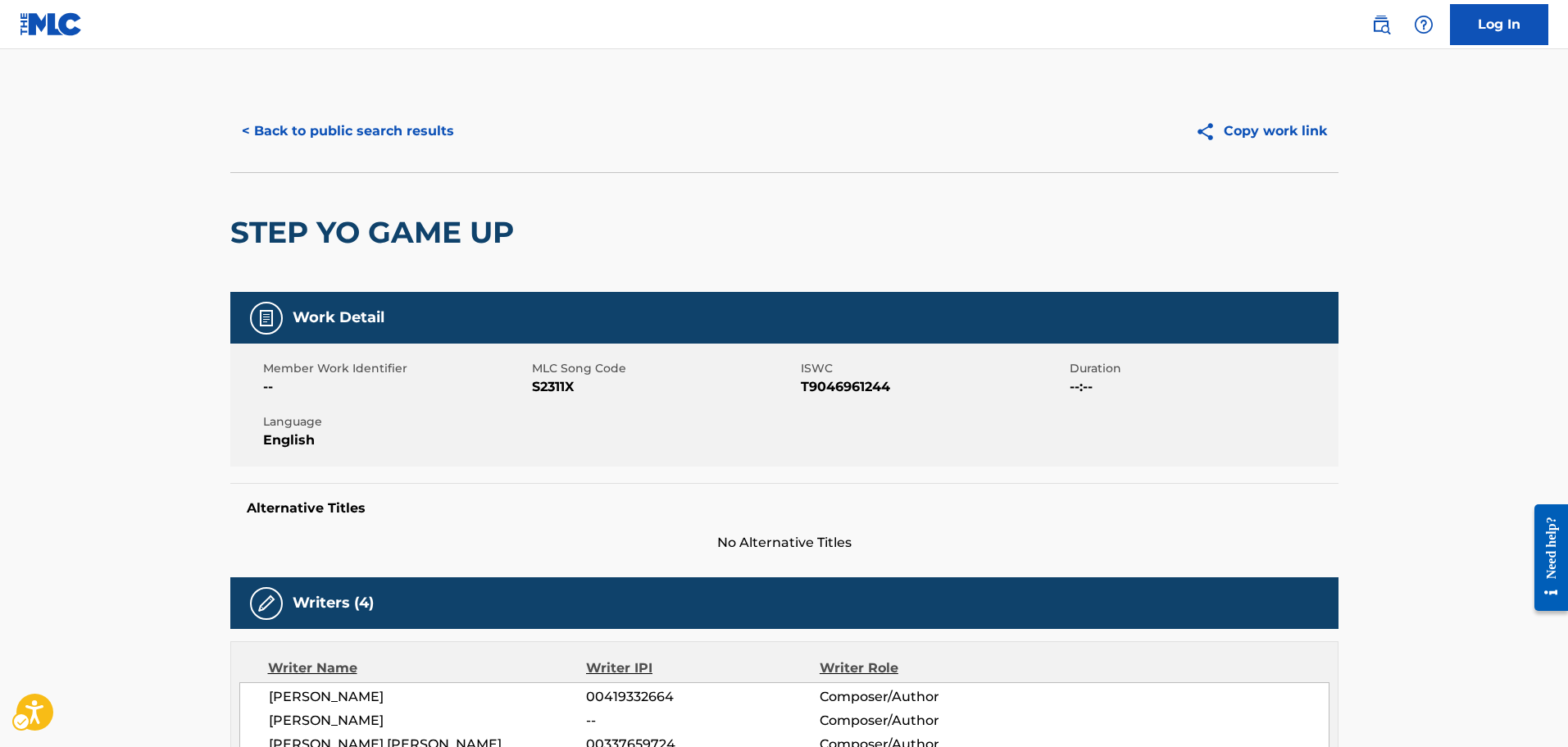
drag, startPoint x: 1190, startPoint y: 566, endPoint x: 1118, endPoint y: 478, distance: 113.7
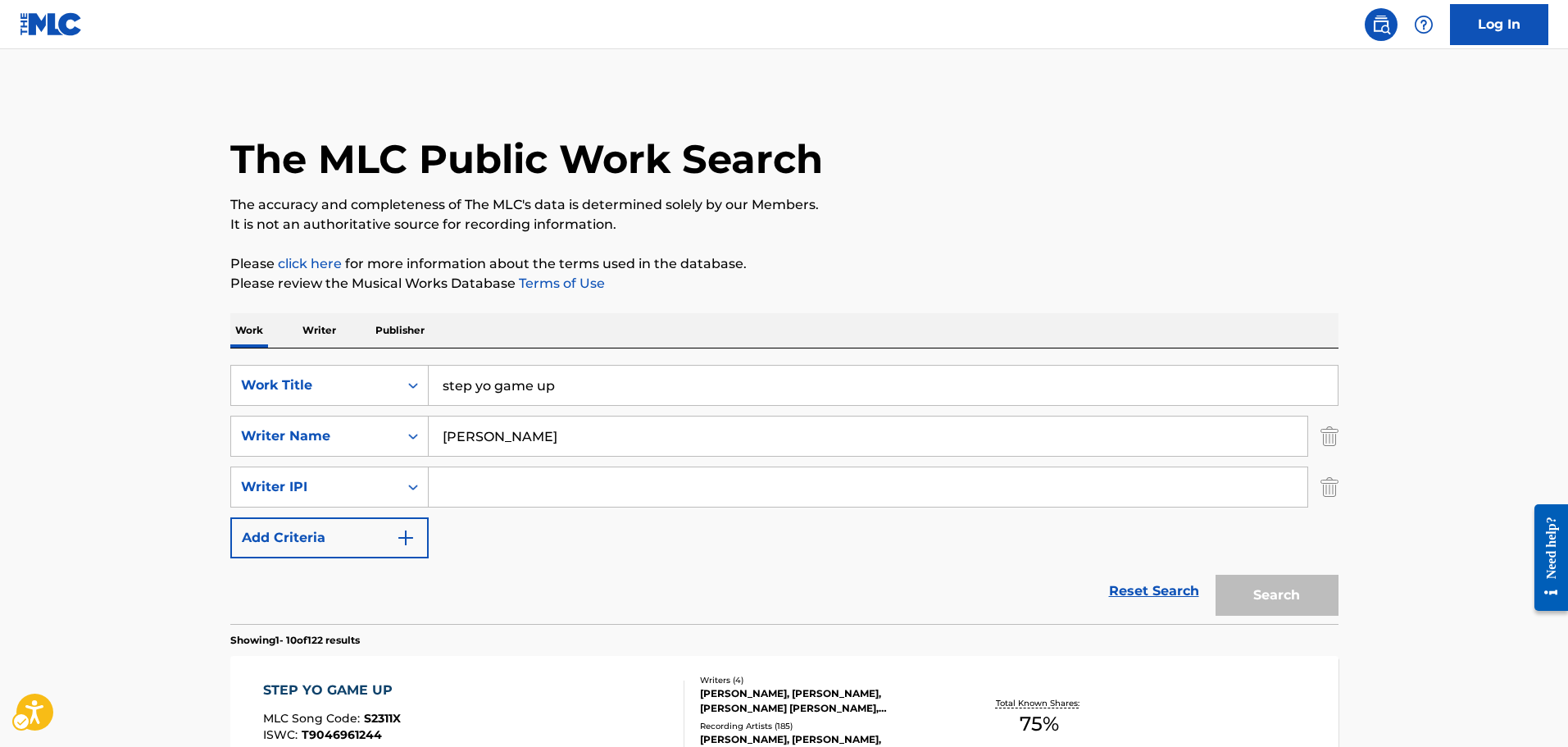
scroll to position [227, 0]
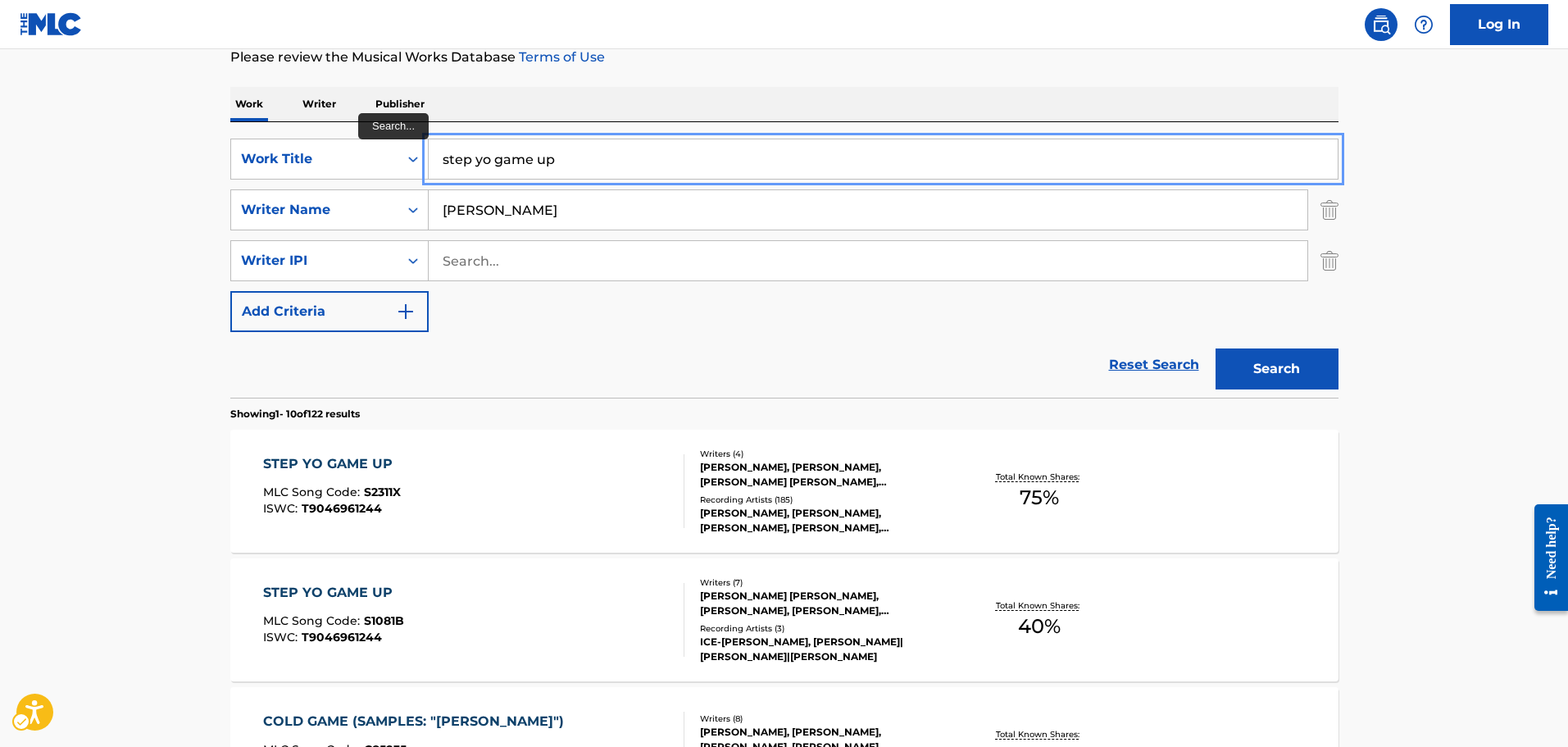
click at [580, 150] on input "step yo game up" at bounding box center [883, 160] width 909 height 40
type input "wballz"
click at [1216, 348] on button "Search" at bounding box center [1277, 368] width 123 height 41
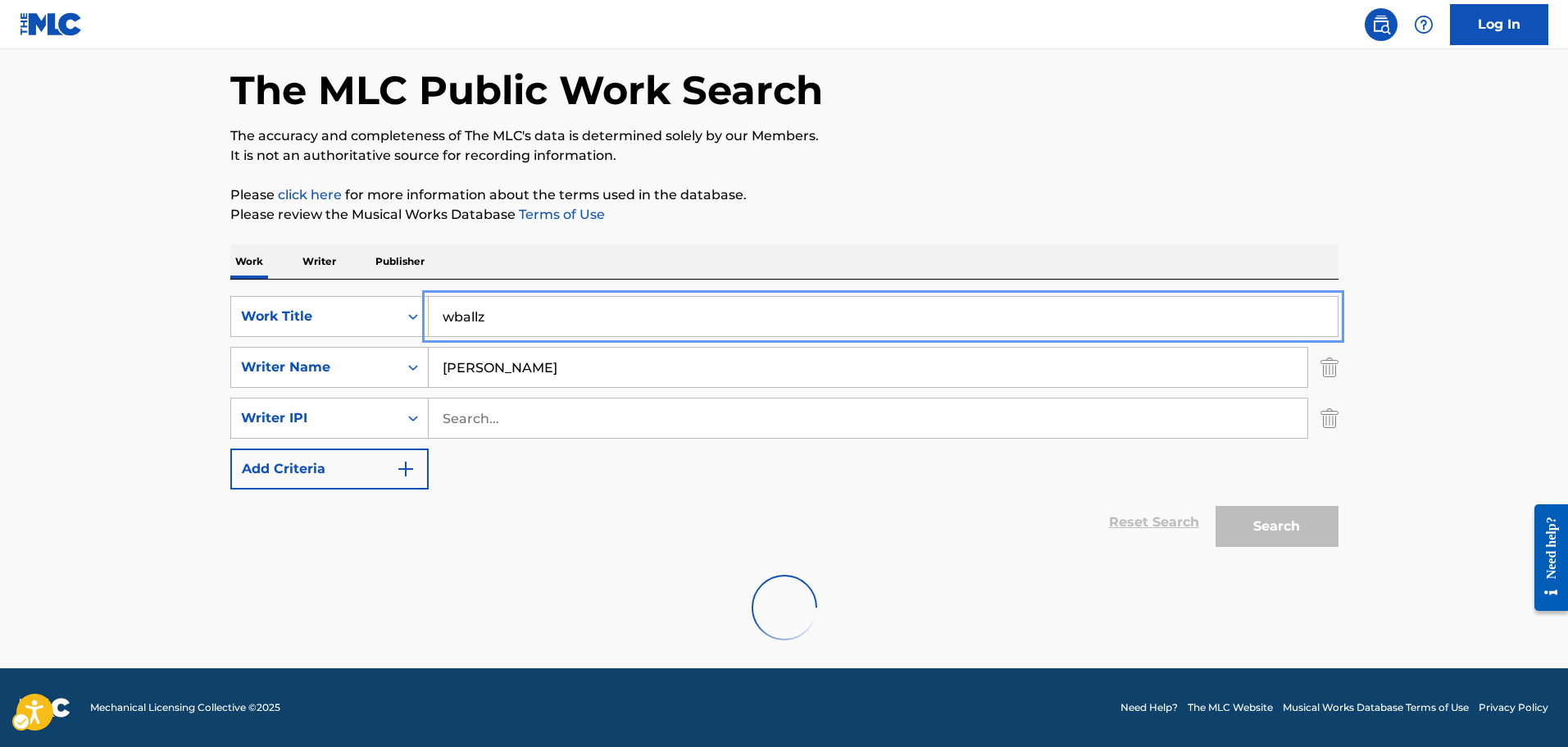
scroll to position [195, 0]
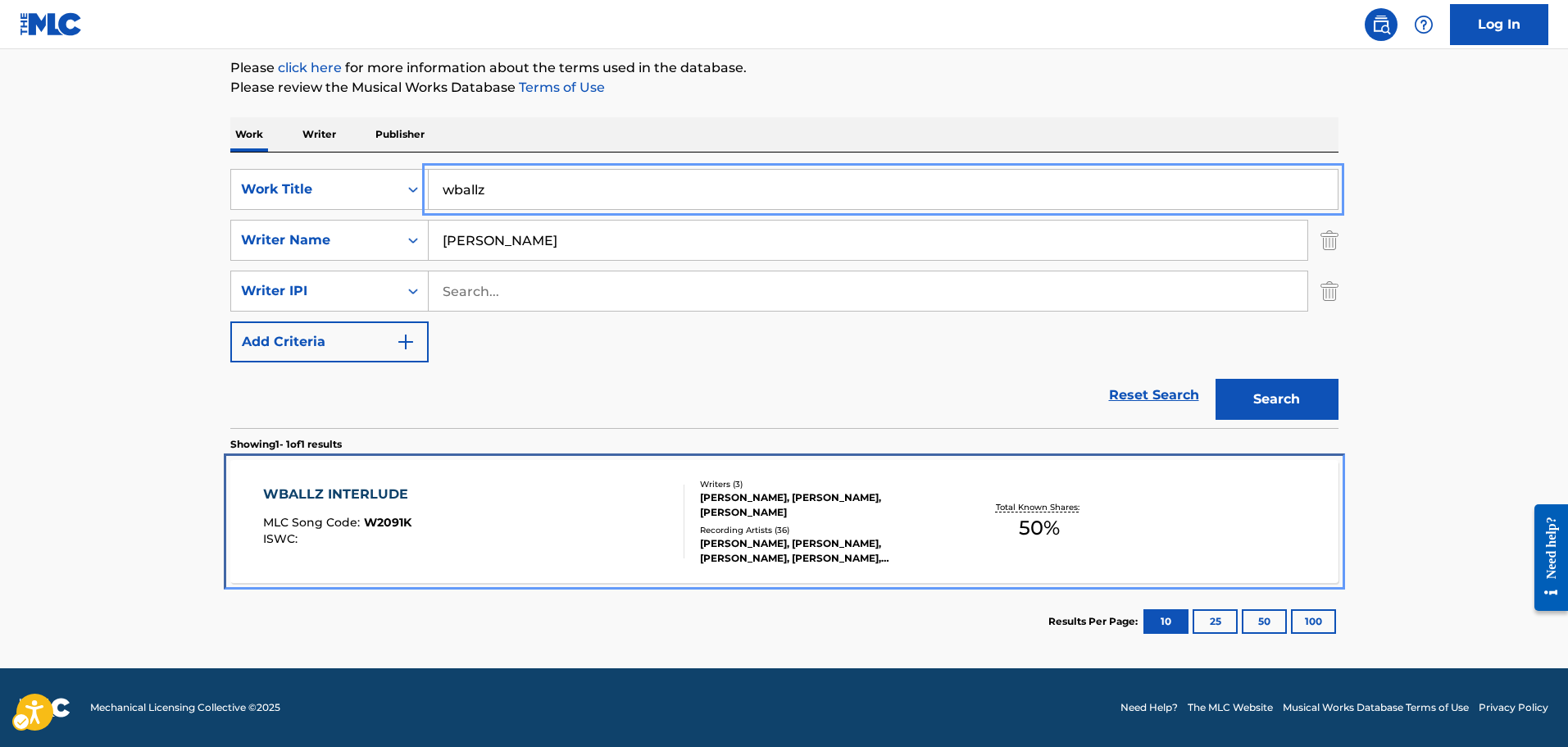
click at [488, 530] on div "WBALLZ INTERLUDE MLC Song Code : W2091K ISWC :" at bounding box center [474, 521] width 421 height 74
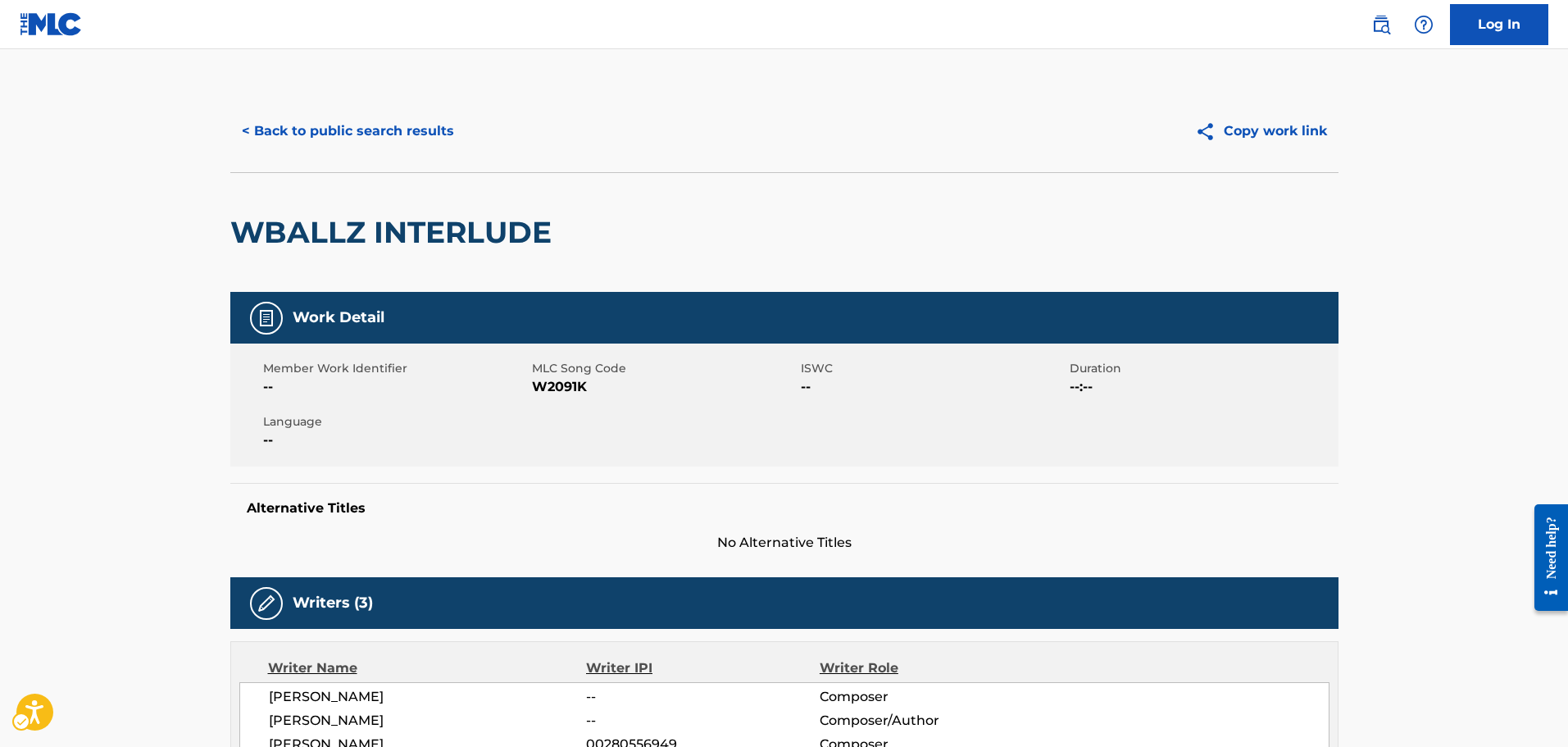
click at [539, 379] on span "MLC Song Code - W2091K" at bounding box center [664, 386] width 264 height 20
copy span "W2091K"
click at [892, 332] on div "Work Detail" at bounding box center [784, 317] width 1108 height 52
drag, startPoint x: 912, startPoint y: 433, endPoint x: 819, endPoint y: 364, distance: 115.8
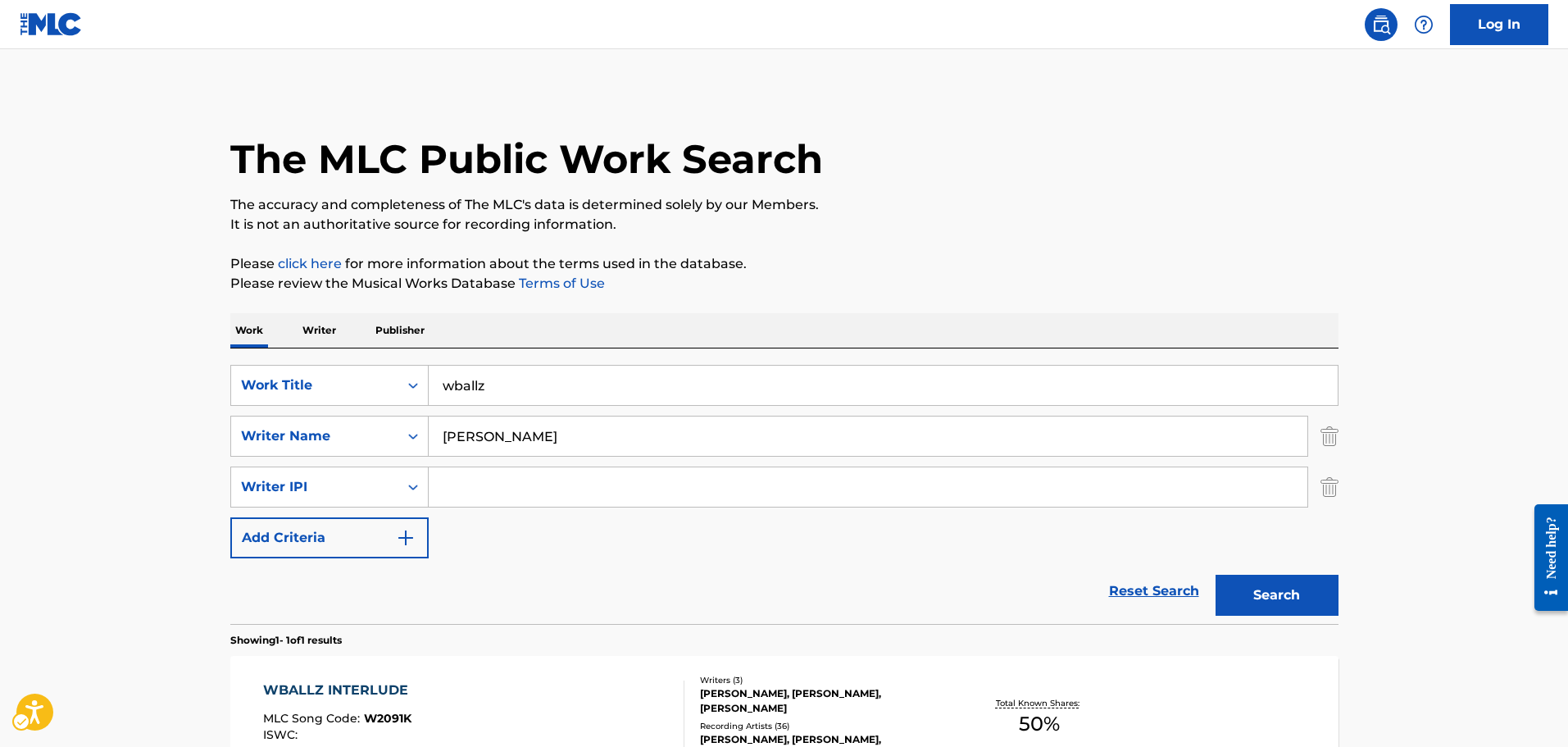
scroll to position [52, 0]
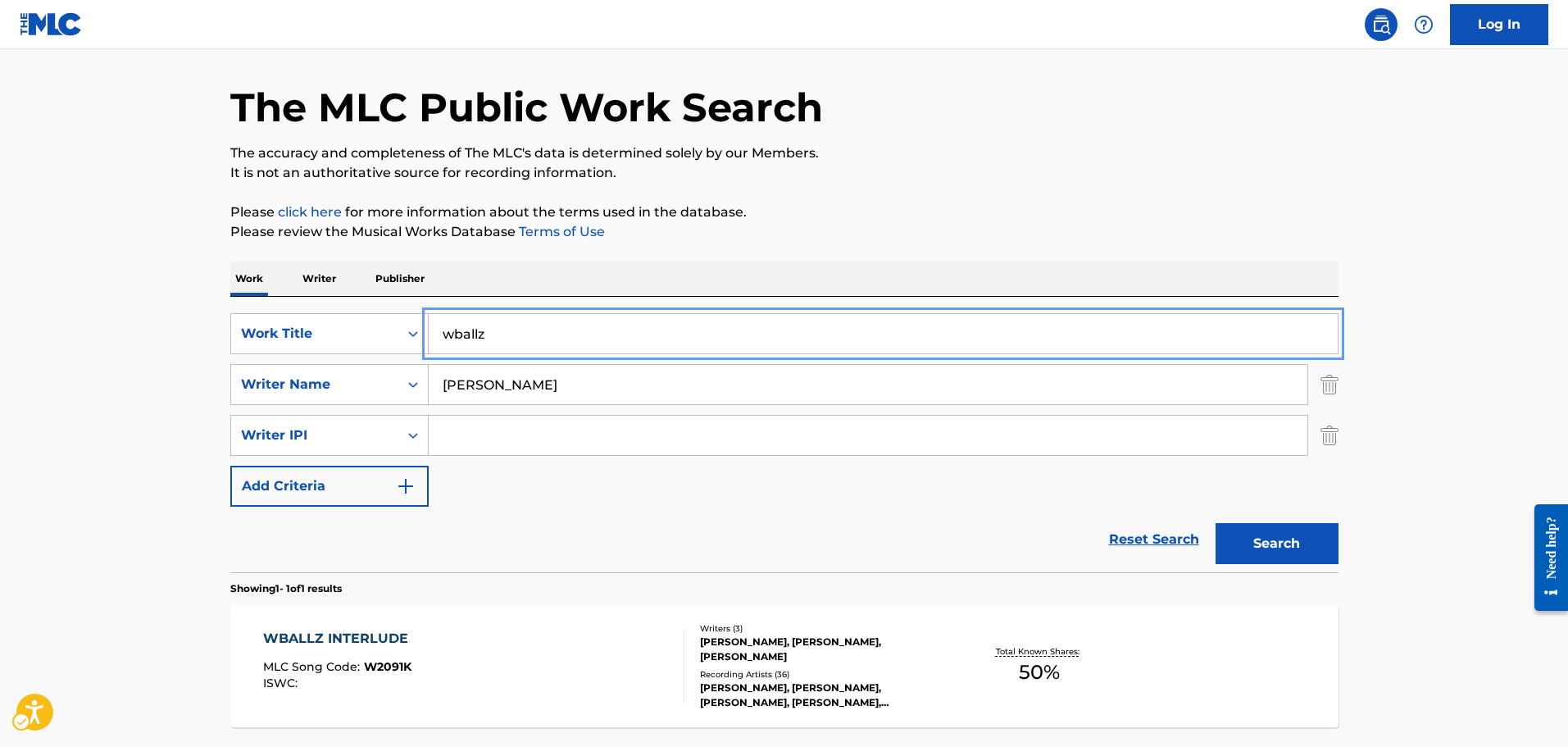
click at [521, 334] on input "wballz" at bounding box center [883, 333] width 909 height 40
type input "fresh pair of panties"
click at [1216, 523] on button "Search" at bounding box center [1277, 543] width 123 height 41
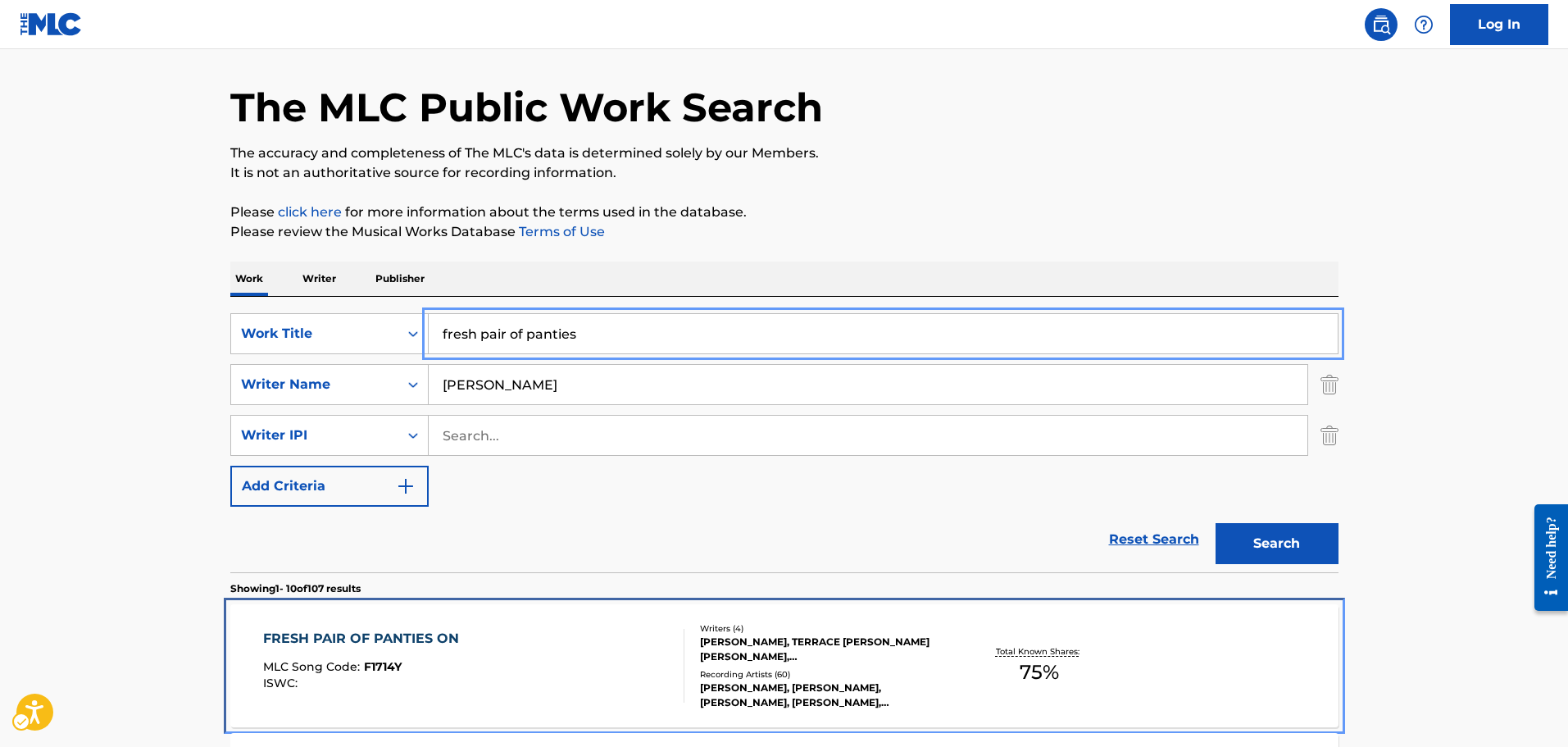
click at [622, 635] on div "FRESH PAIR OF PANTIES ON MLC Song Code : F1714Y ISWC :" at bounding box center [474, 666] width 421 height 74
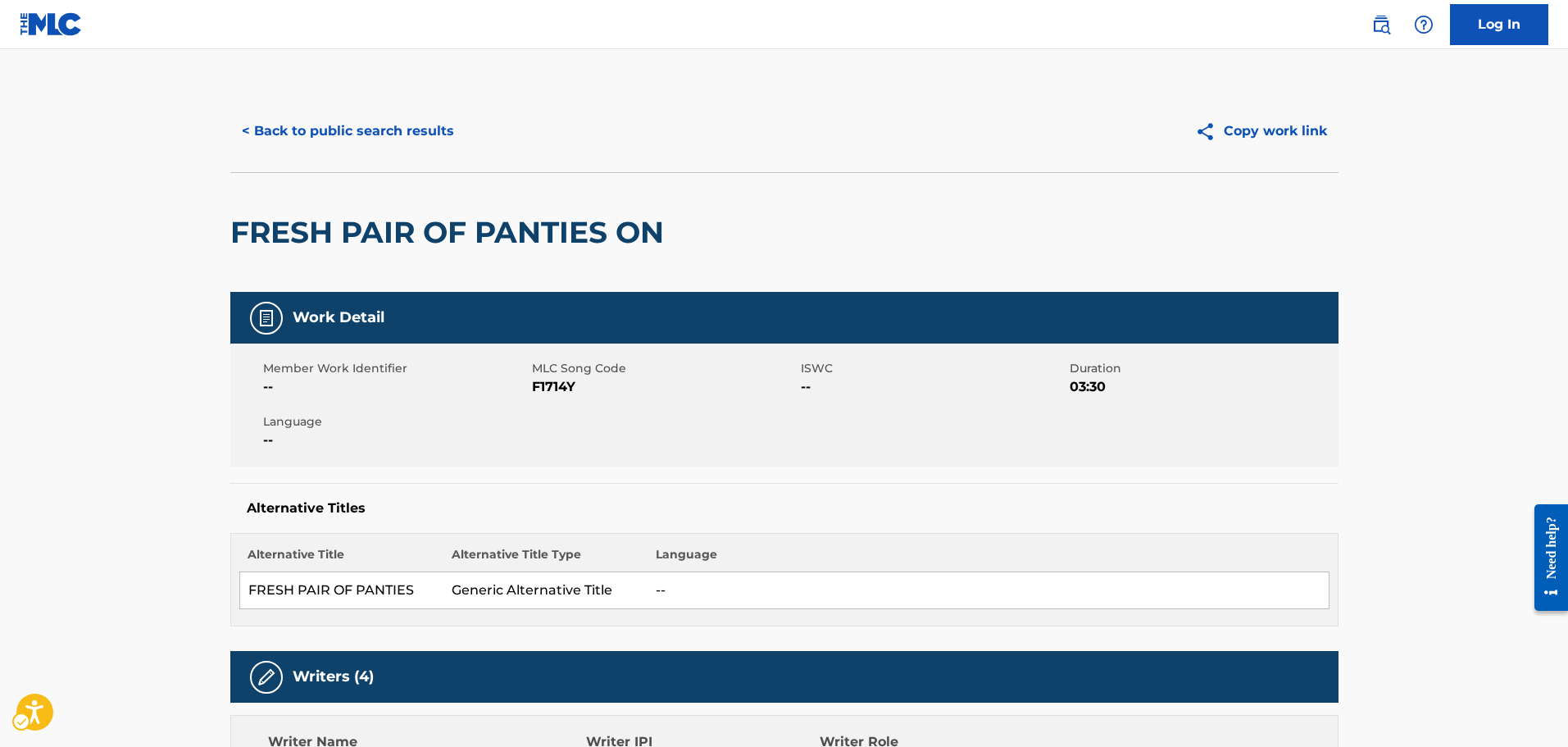
click at [539, 389] on span "MLC Song Code - F1714Y" at bounding box center [664, 386] width 264 height 20
copy span "F1714Y"
click at [1209, 294] on div "Work Detail" at bounding box center [784, 317] width 1108 height 52
drag, startPoint x: 973, startPoint y: 366, endPoint x: 878, endPoint y: 298, distance: 116.8
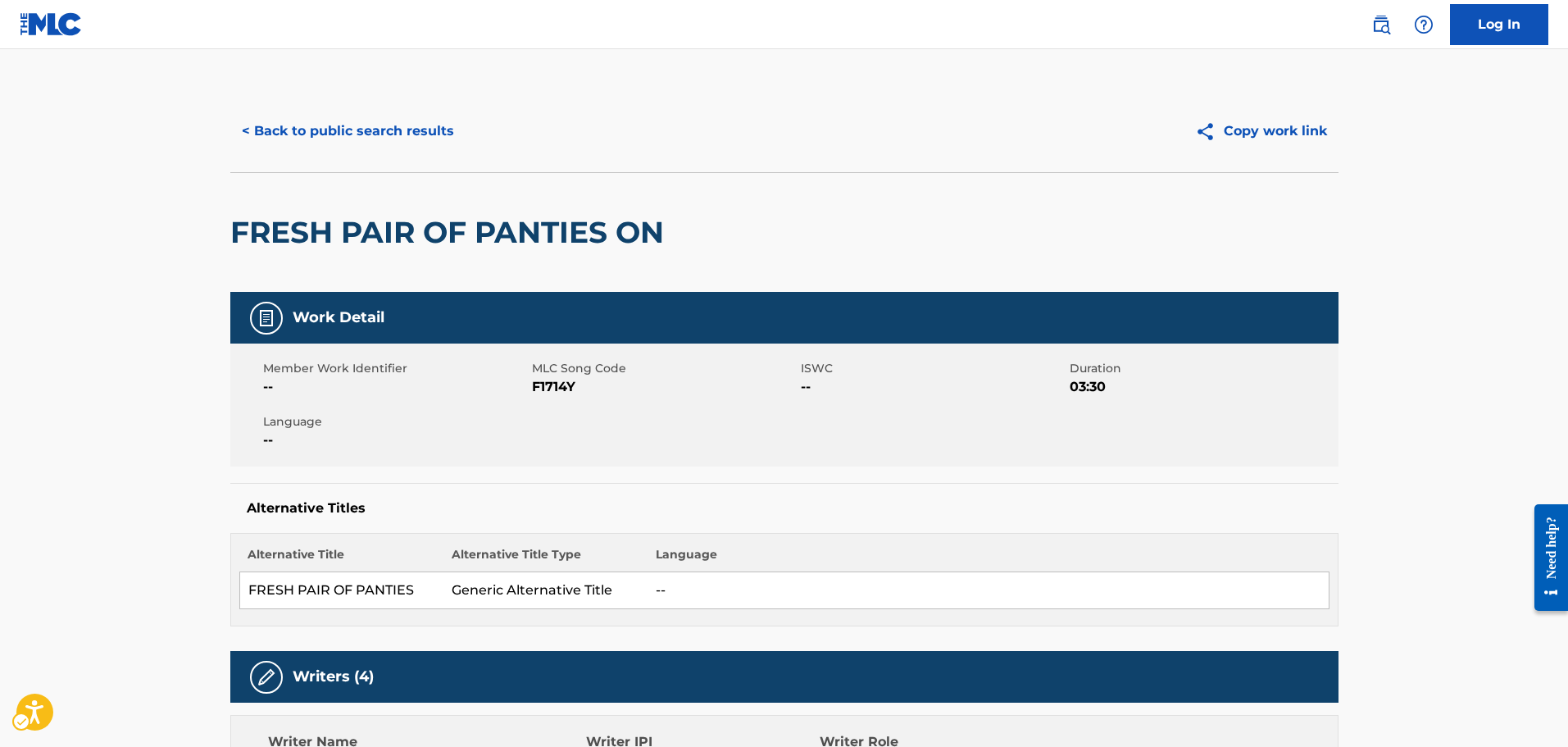
scroll to position [52, 0]
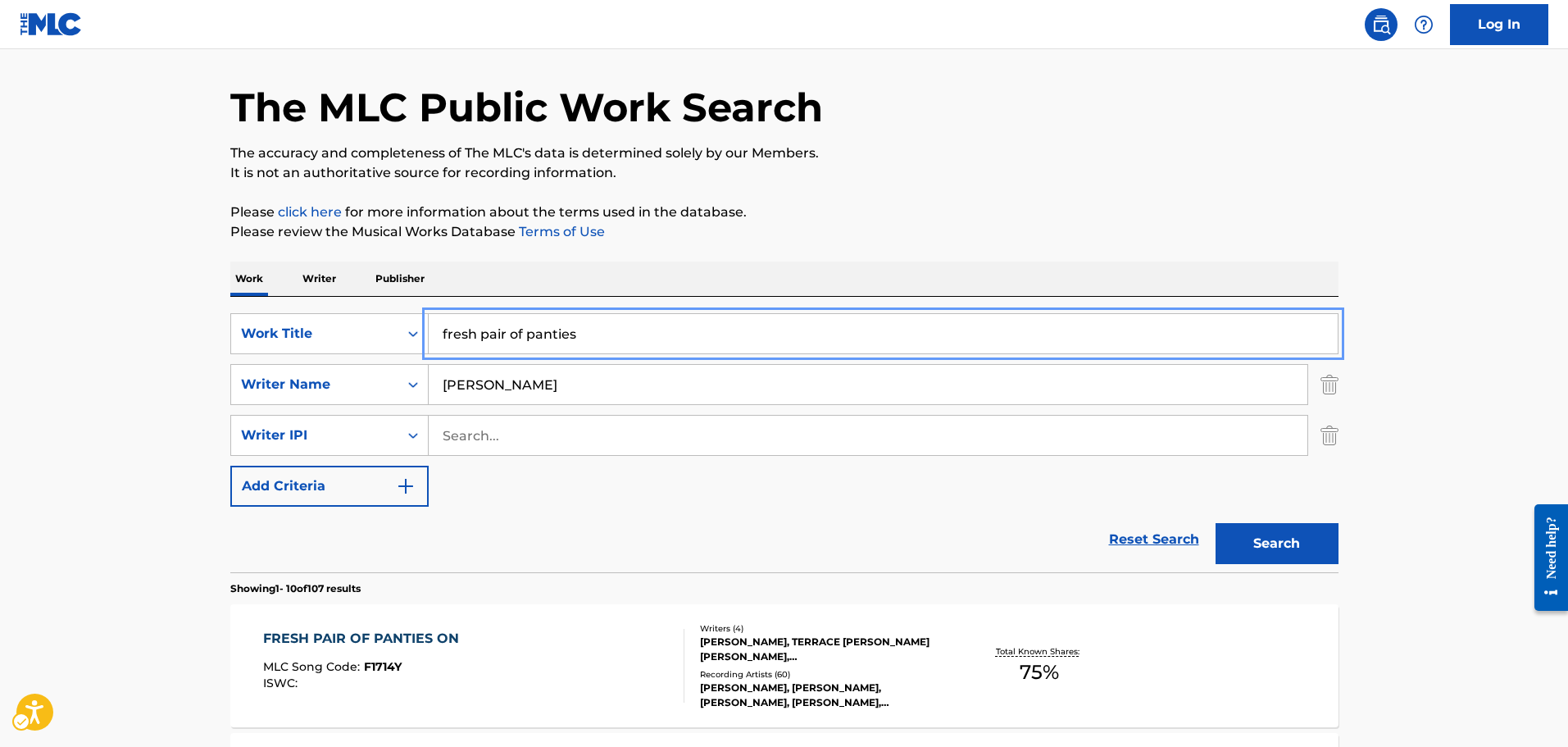
click at [668, 344] on input "fresh pair of panties" at bounding box center [883, 333] width 909 height 40
type input "promise i"
click at [1216, 523] on button "Search" at bounding box center [1277, 543] width 123 height 41
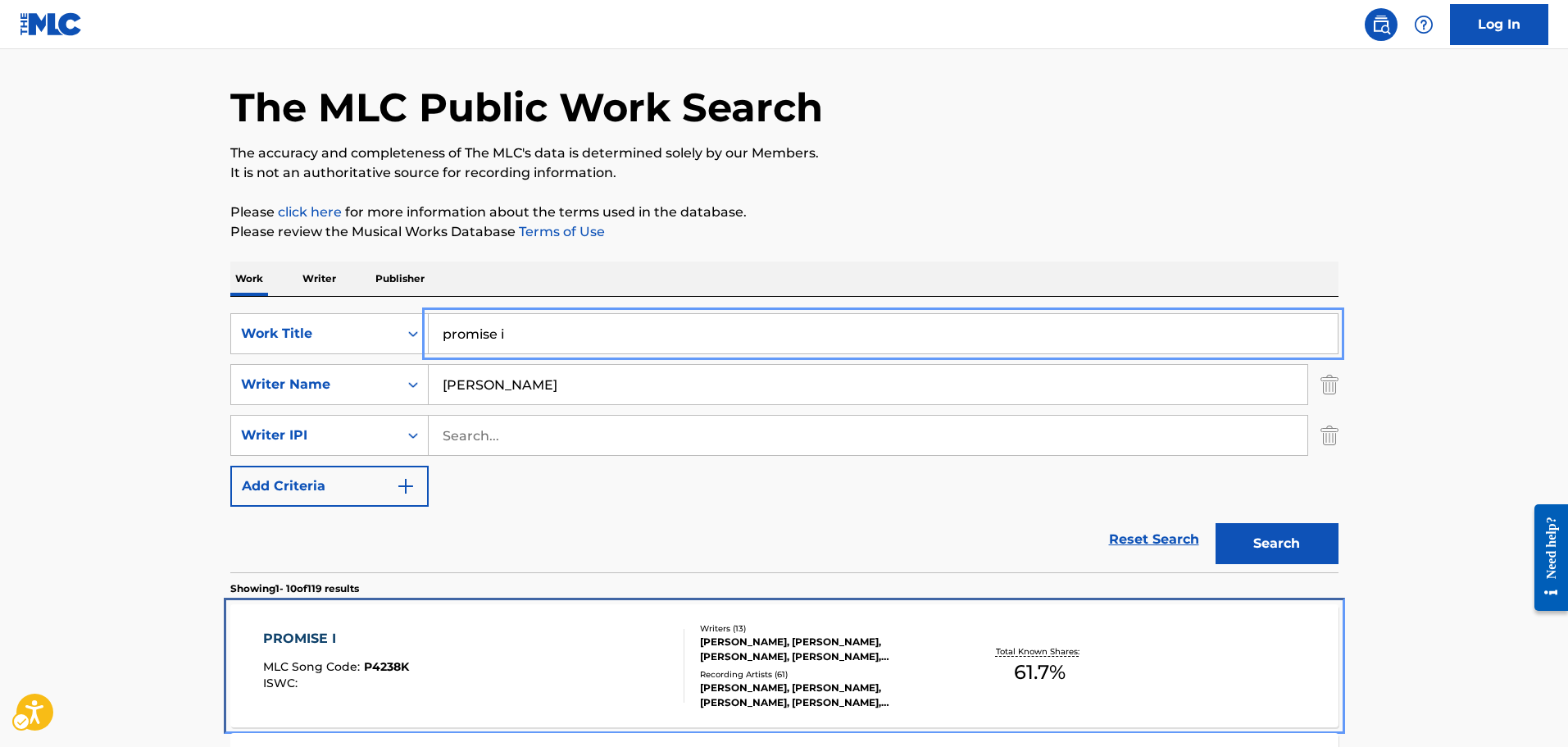
click at [477, 612] on div "PROMISE I MLC Song Code : P4238K ISWC : Writers ( 13 ) [PERSON_NAME], [PERSON_N…" at bounding box center [784, 666] width 1108 height 123
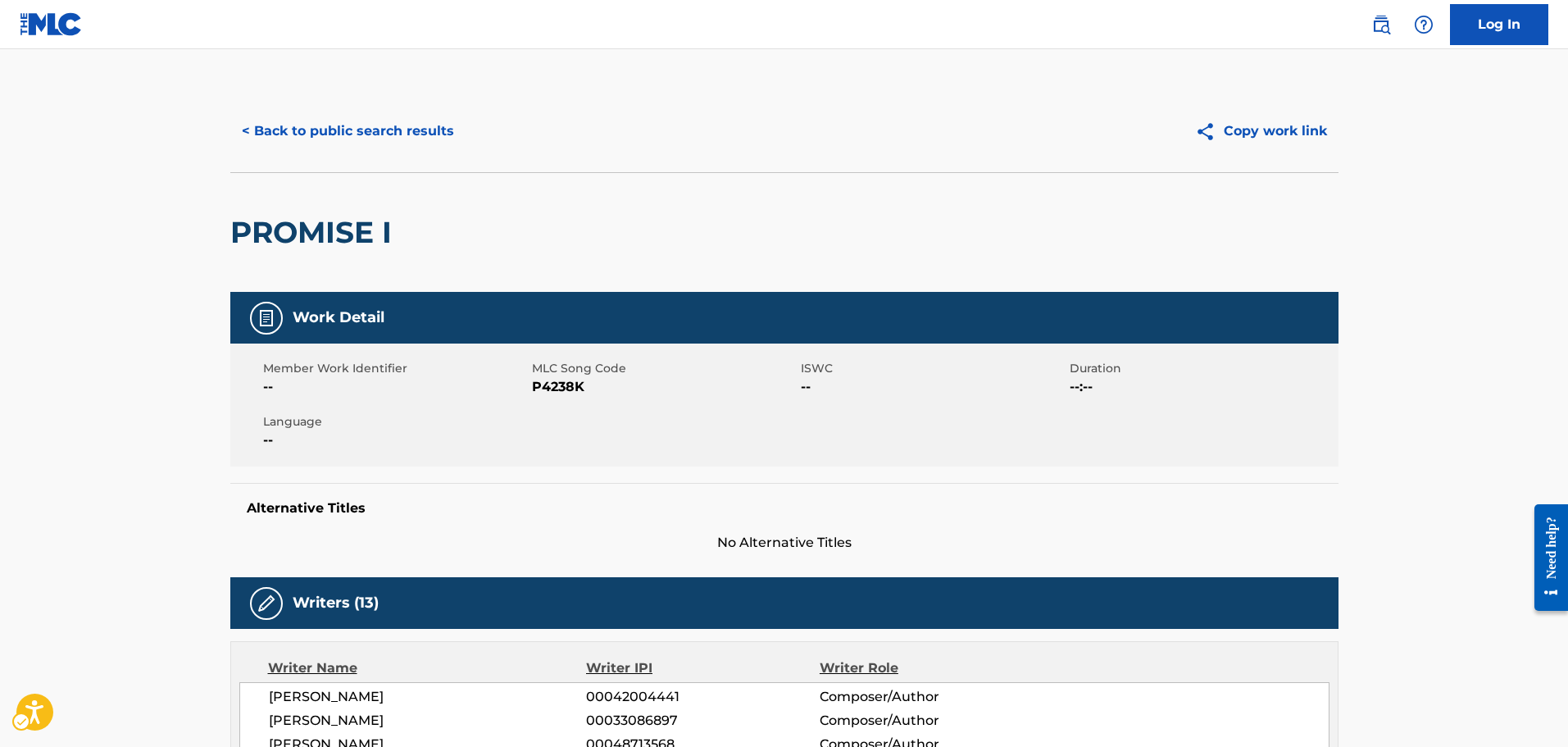
click at [553, 376] on span "MLC Song Code" at bounding box center [664, 368] width 264 height 17
click at [553, 383] on span "MLC Song Code - P4238K" at bounding box center [664, 386] width 264 height 20
copy span "P4238K"
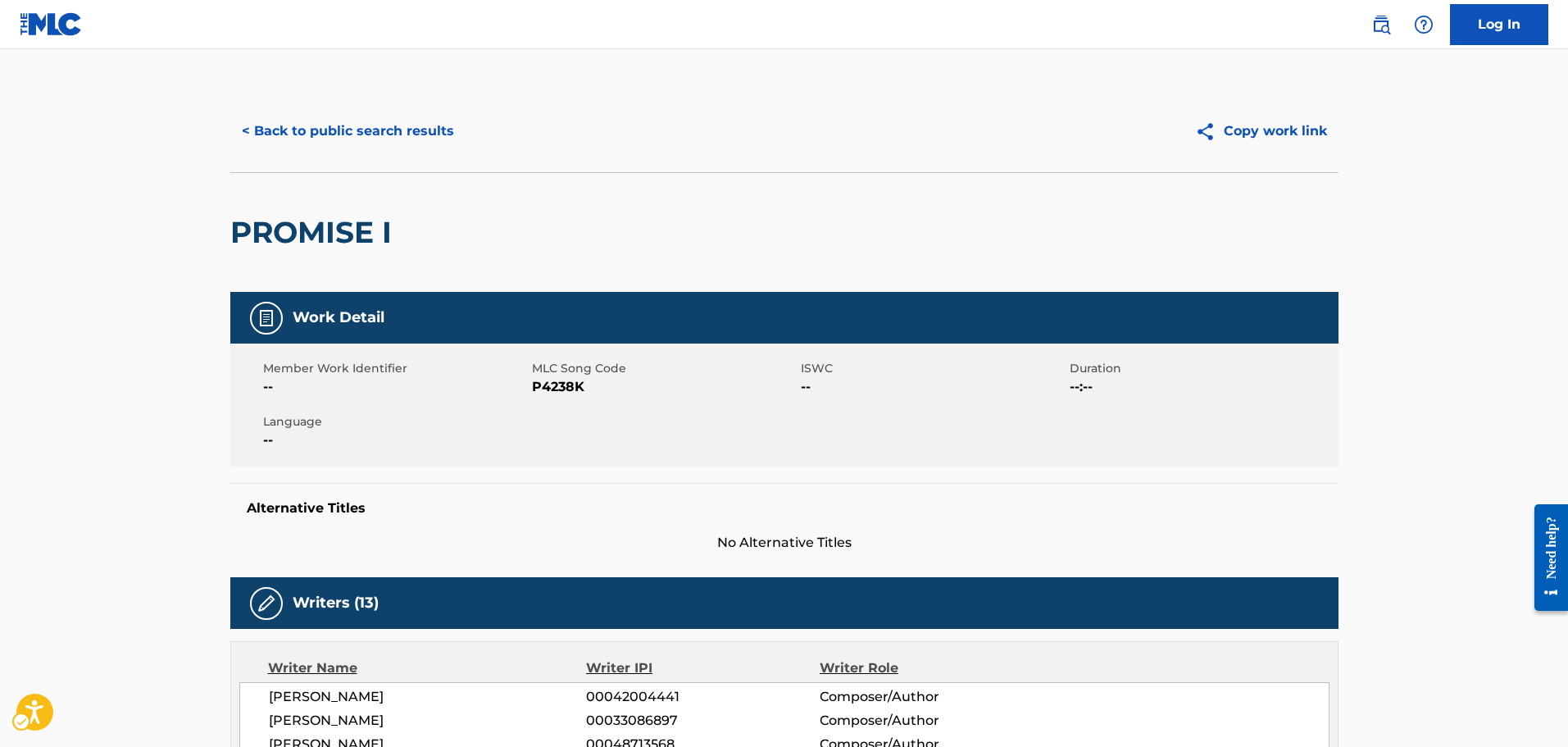
drag, startPoint x: 1150, startPoint y: 349, endPoint x: 1158, endPoint y: 397, distance: 48.7
click at [1150, 349] on div "Member Work Identifier -- MLC Song Code MLC Song Code - P4238K ISWC -- Duration…" at bounding box center [784, 405] width 1108 height 123
drag, startPoint x: 1214, startPoint y: 564, endPoint x: 1131, endPoint y: 476, distance: 121.0
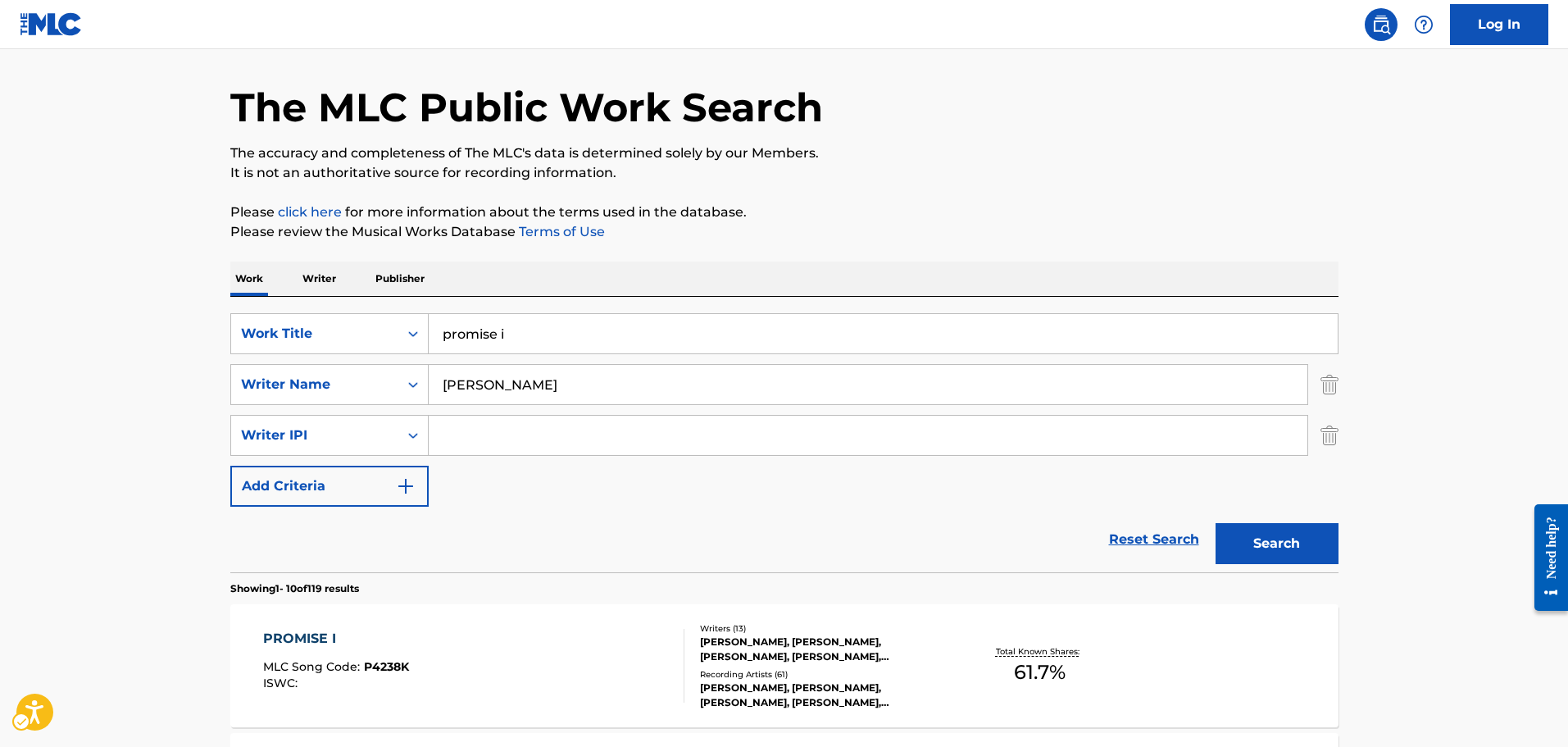
click at [664, 307] on div "SearchWithCriteria5289737b-9206-4817-8956-3e299c470647 Work Title promise i Sea…" at bounding box center [784, 434] width 1108 height 276
click at [663, 310] on div "SearchWithCriteria5289737b-9206-4817-8956-3e299c470647 Work Title promise i Sea…" at bounding box center [784, 434] width 1108 height 276
click at [663, 311] on div "SearchWithCriteria5289737b-9206-4817-8956-3e299c470647 Work Title promise i Sea…" at bounding box center [784, 434] width 1108 height 276
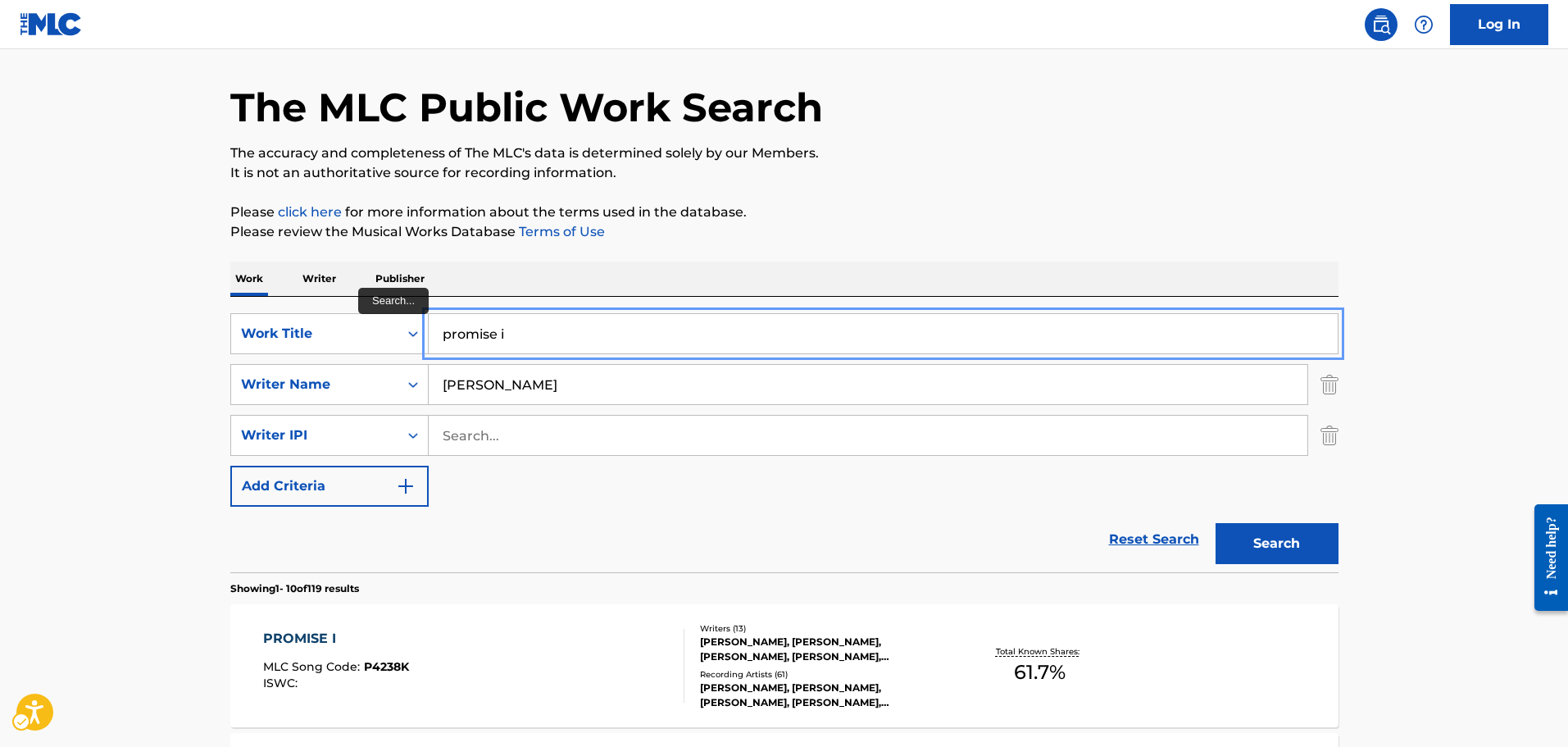
click at [654, 331] on input "promise i" at bounding box center [883, 333] width 909 height 40
type input "oh no"
click at [1216, 523] on button "Search" at bounding box center [1277, 543] width 123 height 41
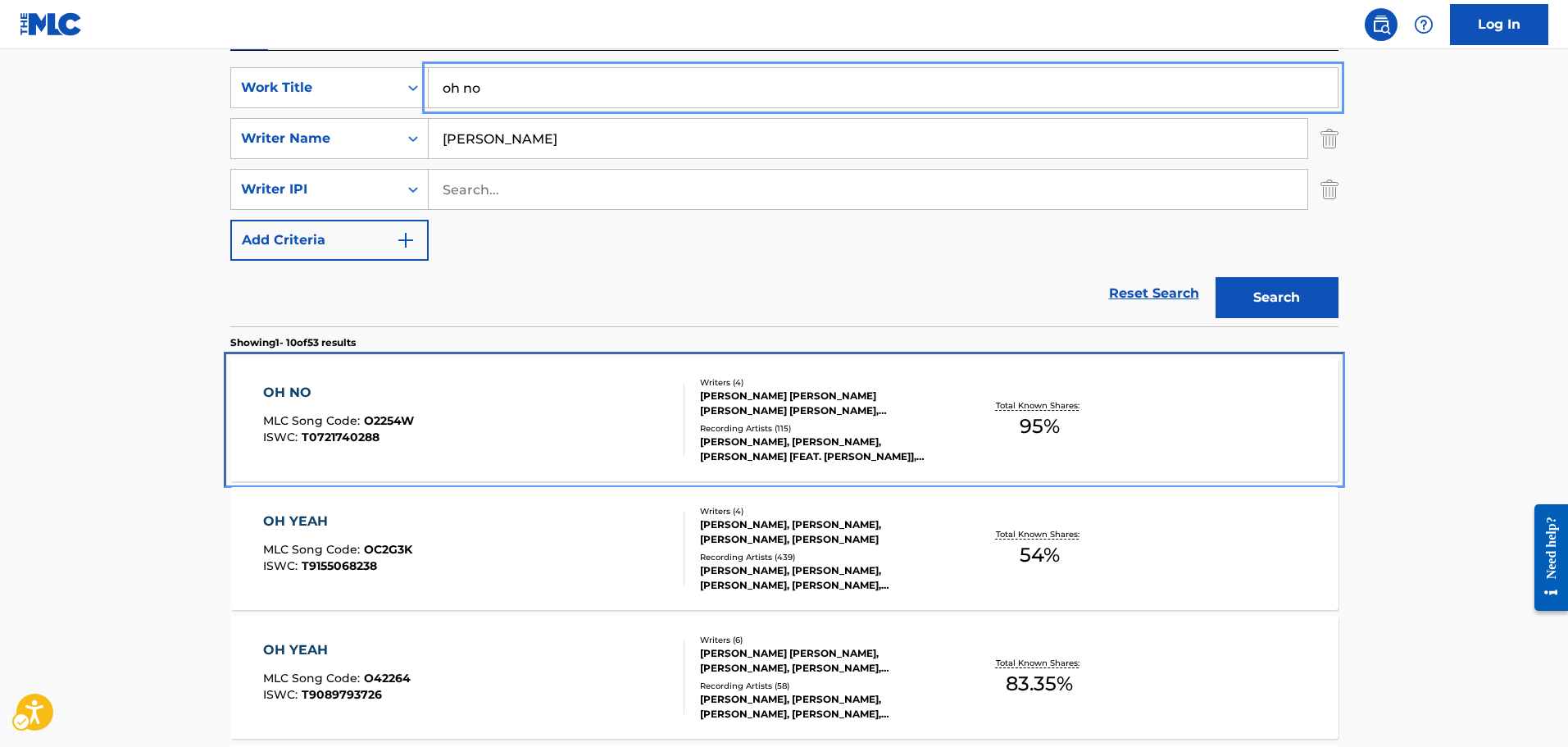
click at [476, 415] on div "OH NO MLC Song Code : O2254W ISWC : T0721740288" at bounding box center [474, 419] width 421 height 74
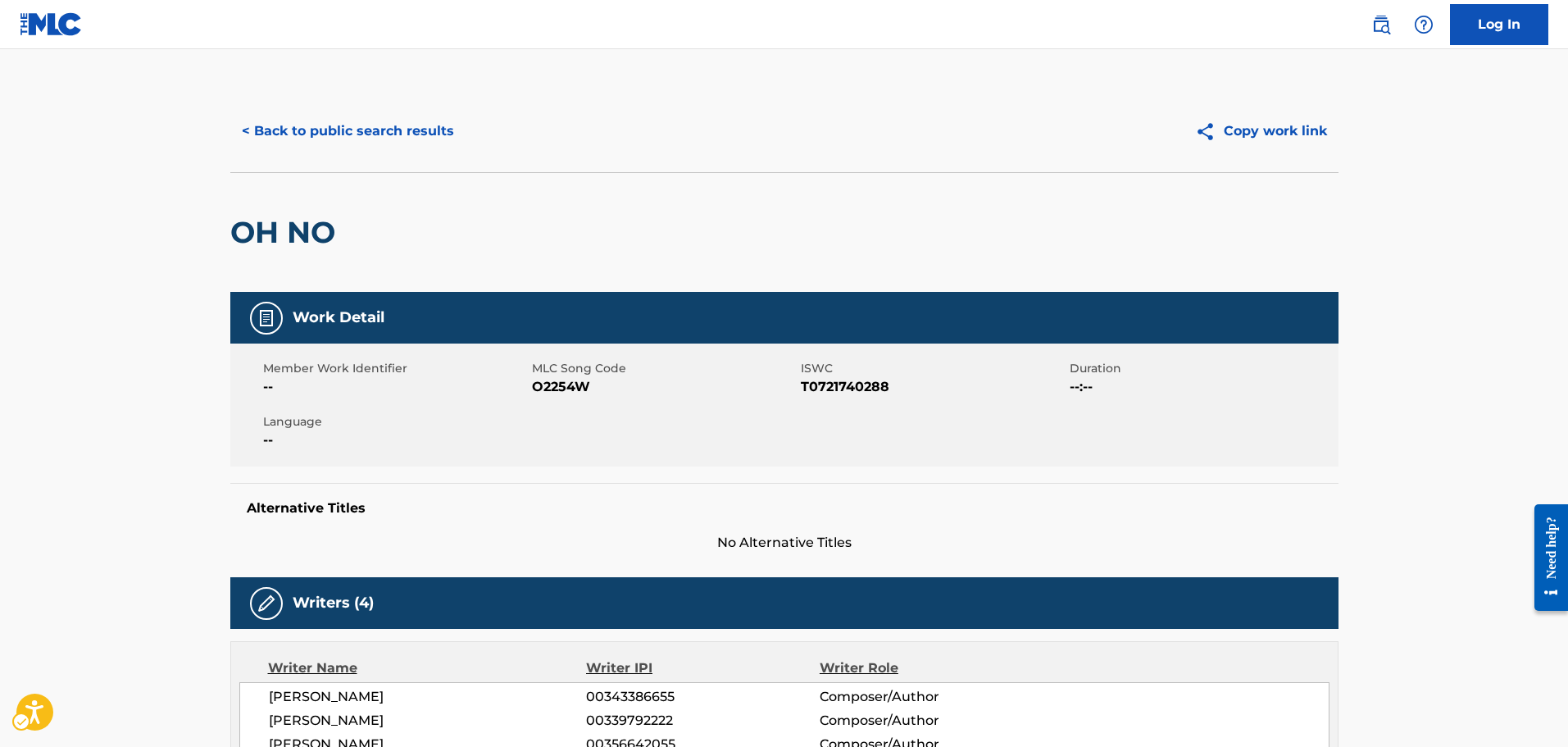
click at [547, 392] on span "MLC Song Code - O2254W" at bounding box center [664, 386] width 264 height 20
drag, startPoint x: 1128, startPoint y: 403, endPoint x: 1112, endPoint y: 412, distance: 18.4
click at [1128, 403] on div "Member Work Identifier -- MLC Song Code MLC Song Code - O2254W ISWC ISWC - T072…" at bounding box center [784, 405] width 1108 height 123
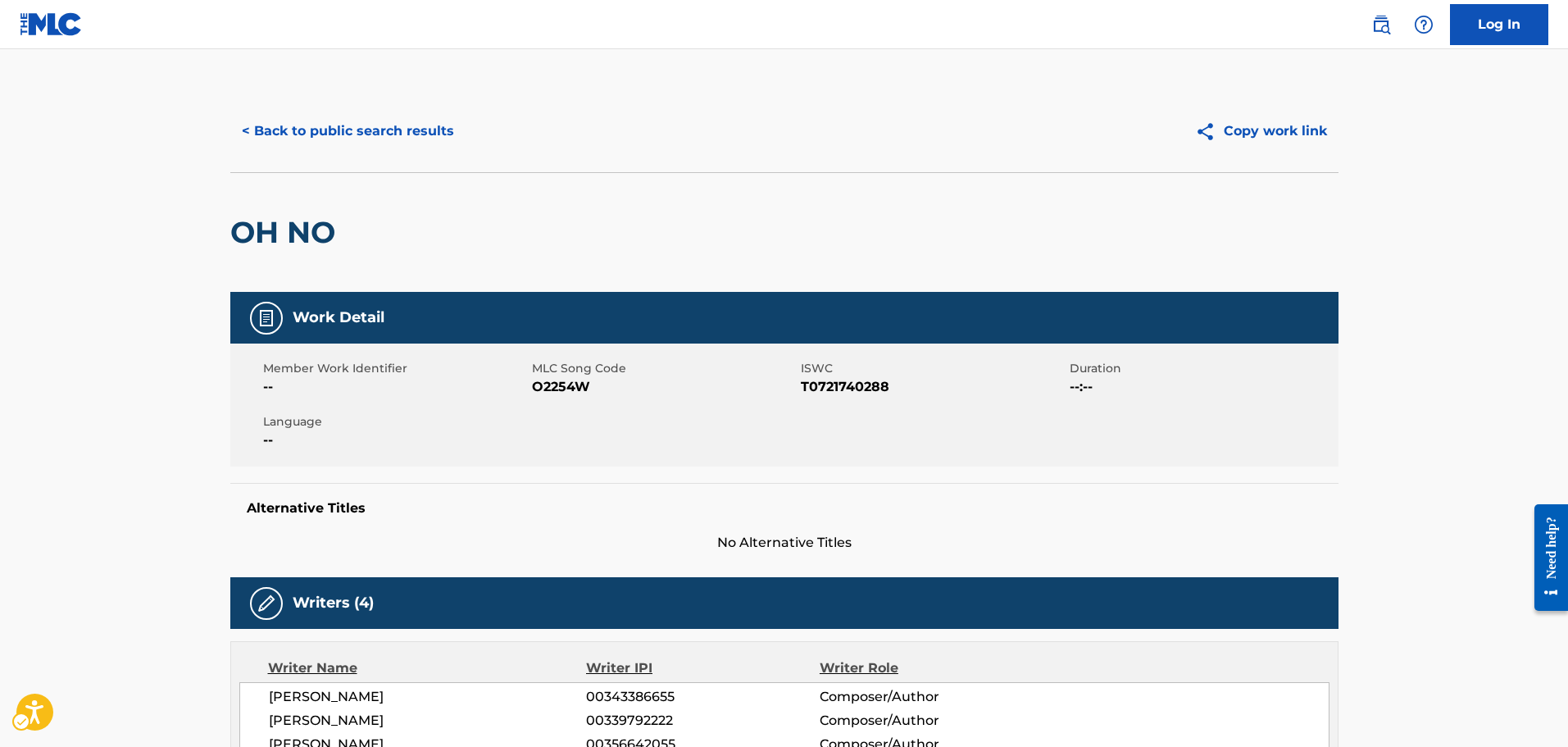
drag, startPoint x: 1041, startPoint y: 586, endPoint x: 939, endPoint y: 476, distance: 150.0
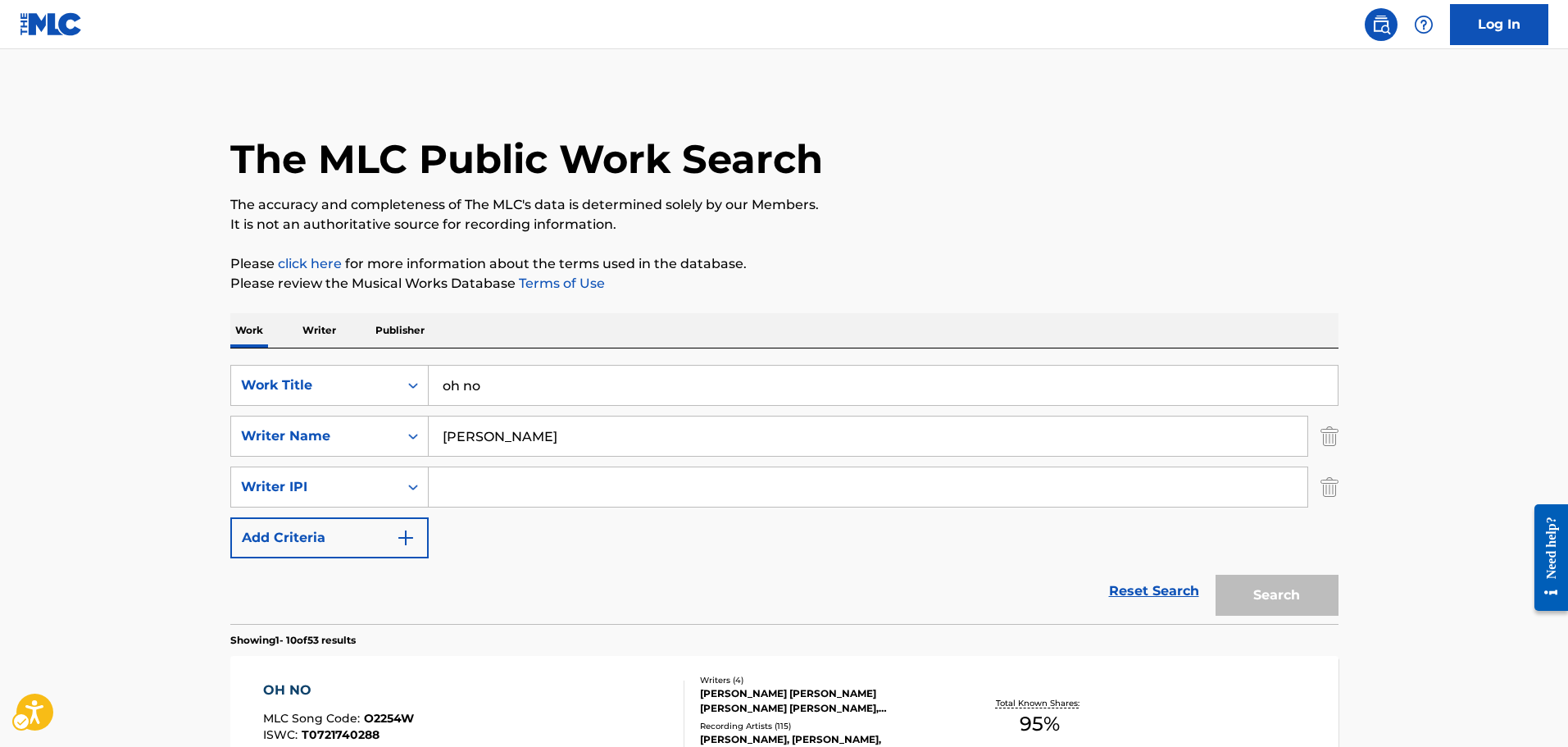
scroll to position [297, 0]
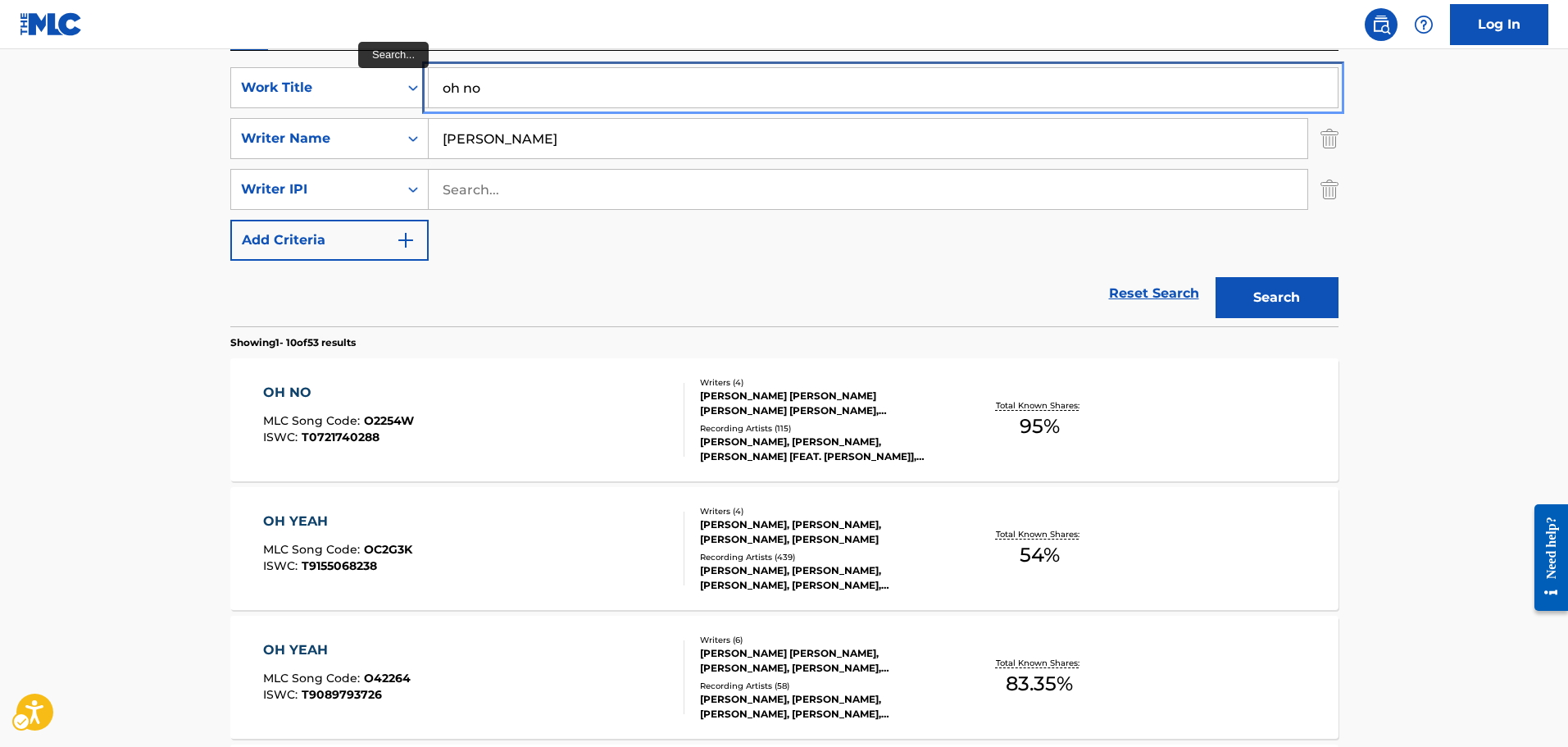
click at [554, 89] on input "oh no" at bounding box center [883, 88] width 909 height 40
type input "can u control yo hoe"
click at [1216, 277] on button "Search" at bounding box center [1277, 297] width 123 height 41
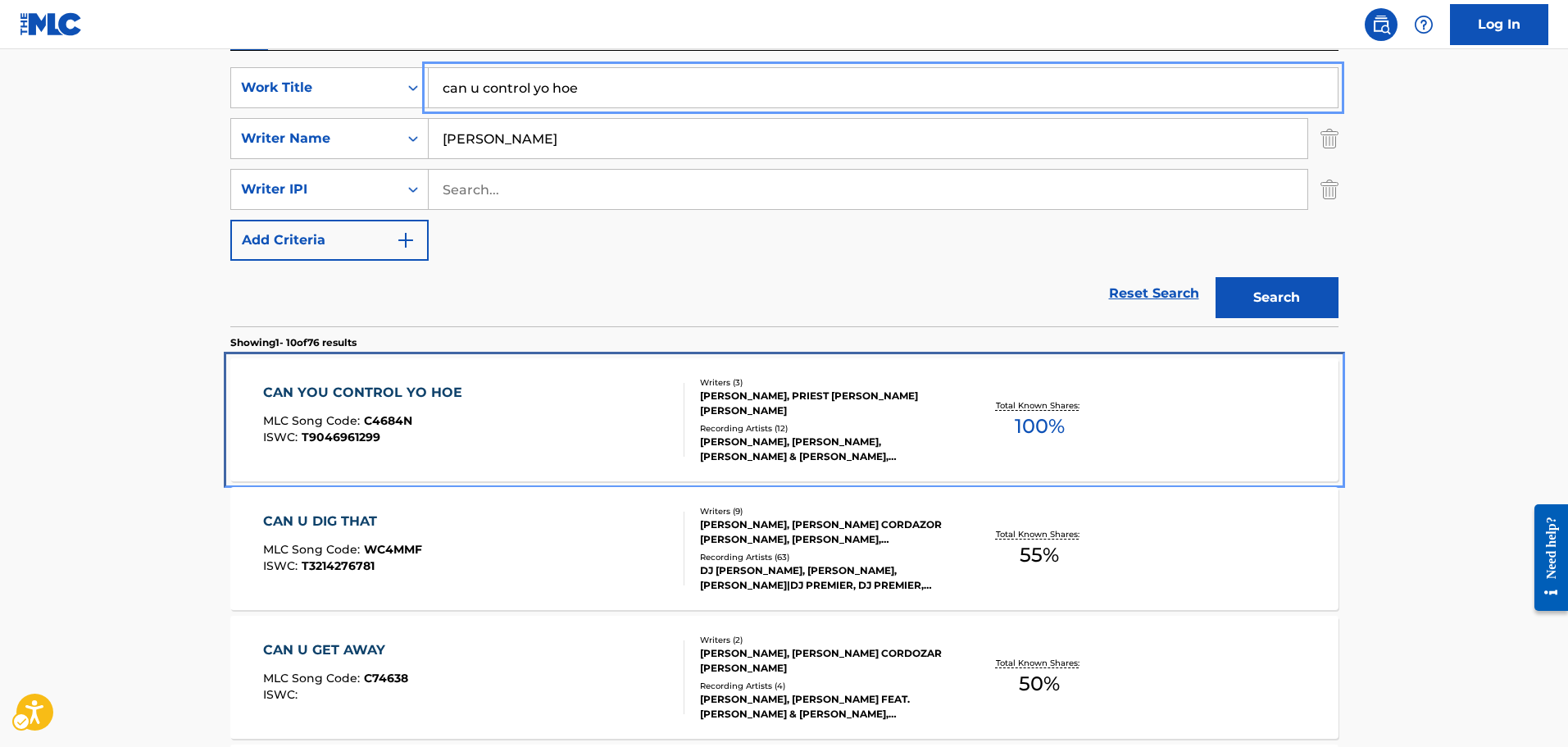
click at [600, 394] on div "CAN YOU CONTROL YO HOE MLC Song Code : C4684N ISWC : T9046961299" at bounding box center [474, 419] width 421 height 74
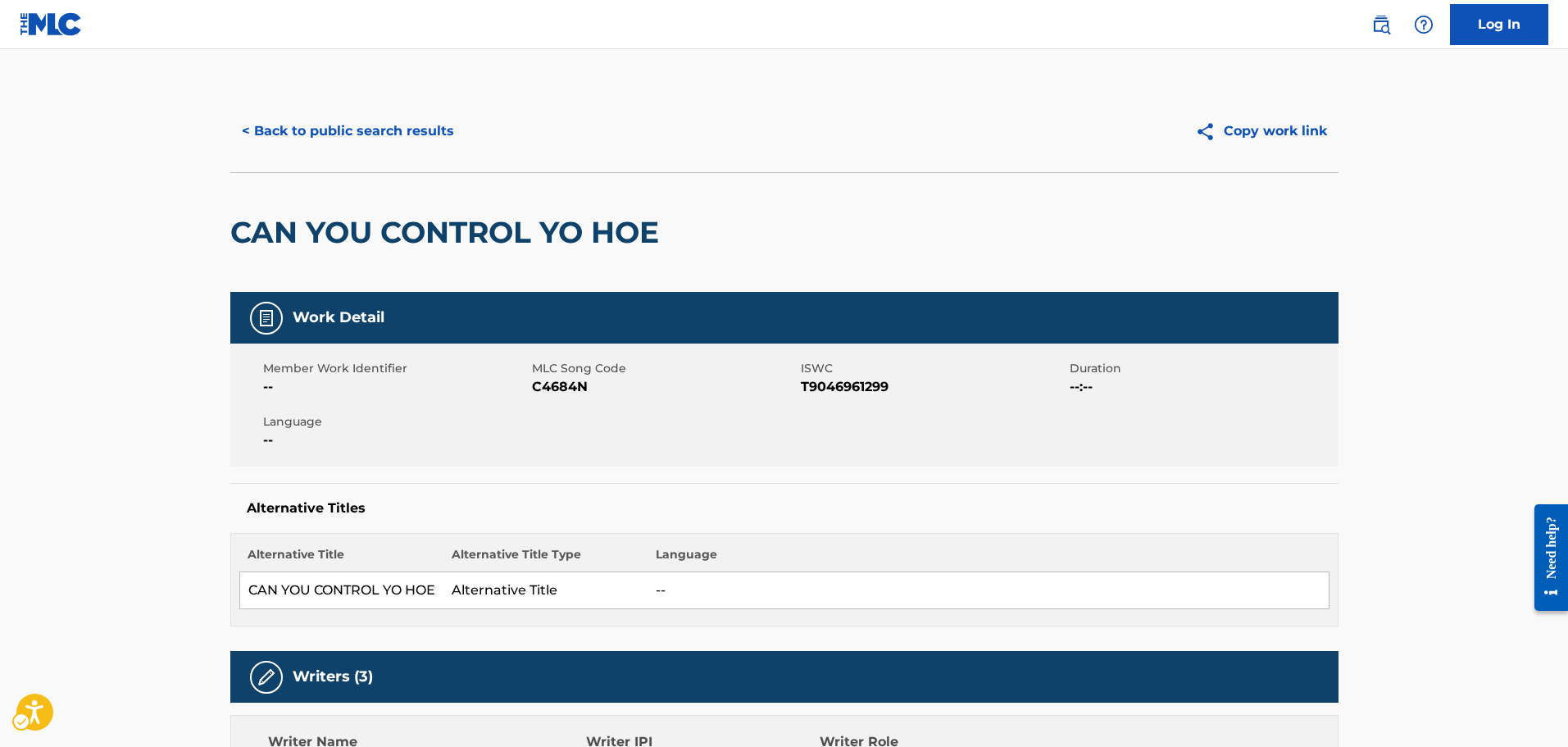
click at [564, 386] on span "C4684N" at bounding box center [664, 386] width 264 height 20
click at [1249, 241] on div "CAN YOU CONTROL YO HOE" at bounding box center [784, 231] width 1108 height 120
drag, startPoint x: 1185, startPoint y: 457, endPoint x: 1120, endPoint y: 423, distance: 73.4
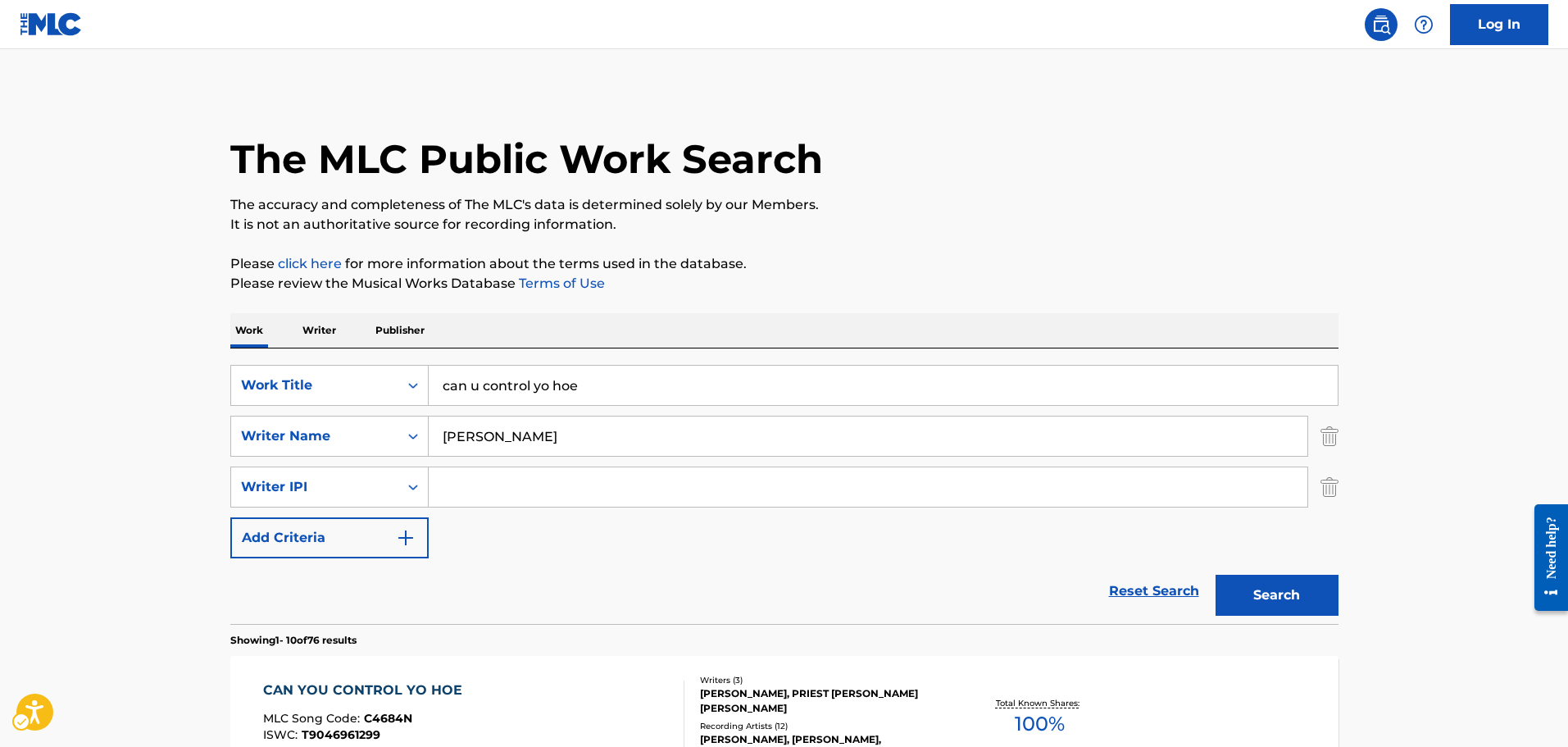
scroll to position [297, 0]
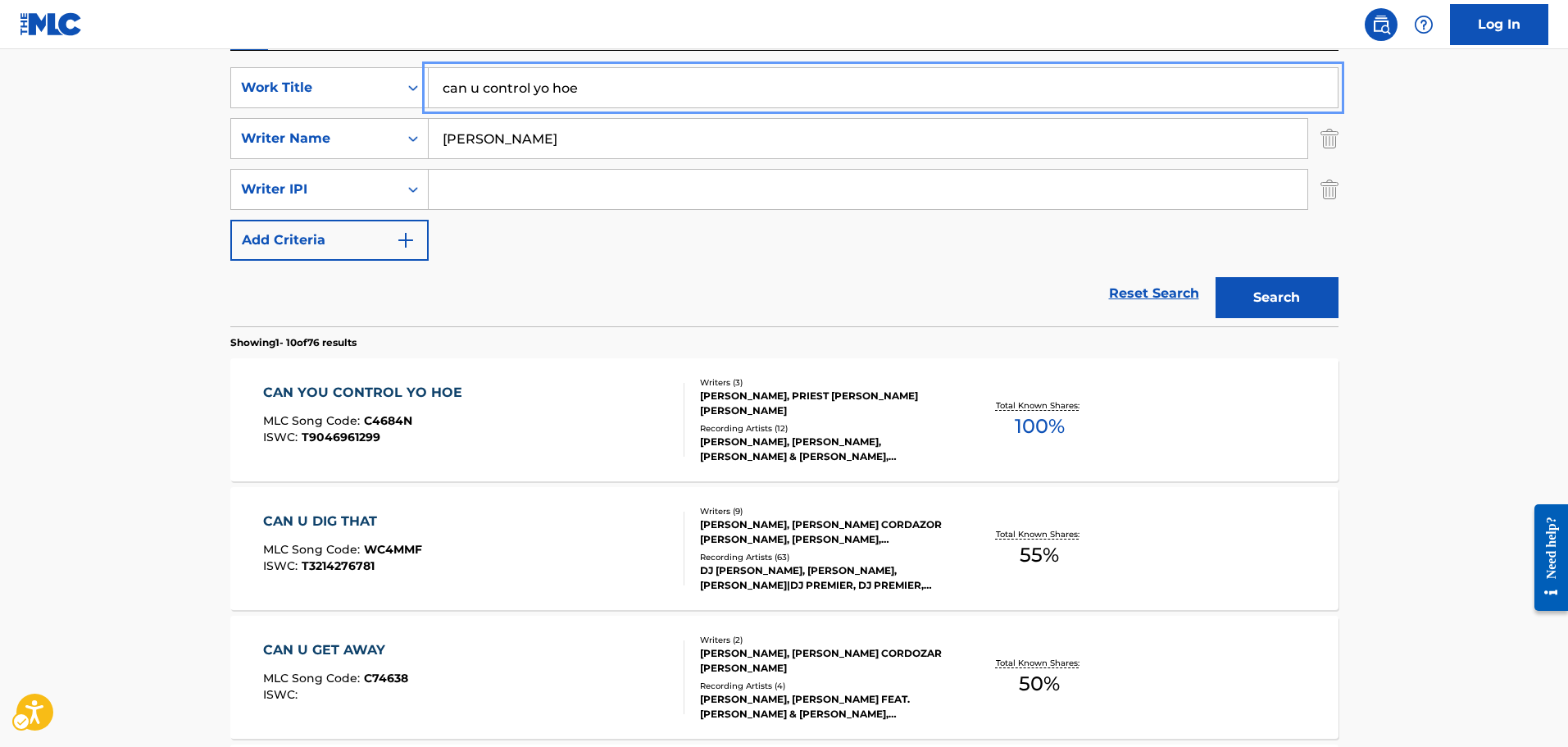
click at [564, 101] on input "can u control yo hoe" at bounding box center [883, 88] width 909 height 40
type input "im threw witchu"
click at [1216, 277] on button "Search" at bounding box center [1277, 297] width 123 height 41
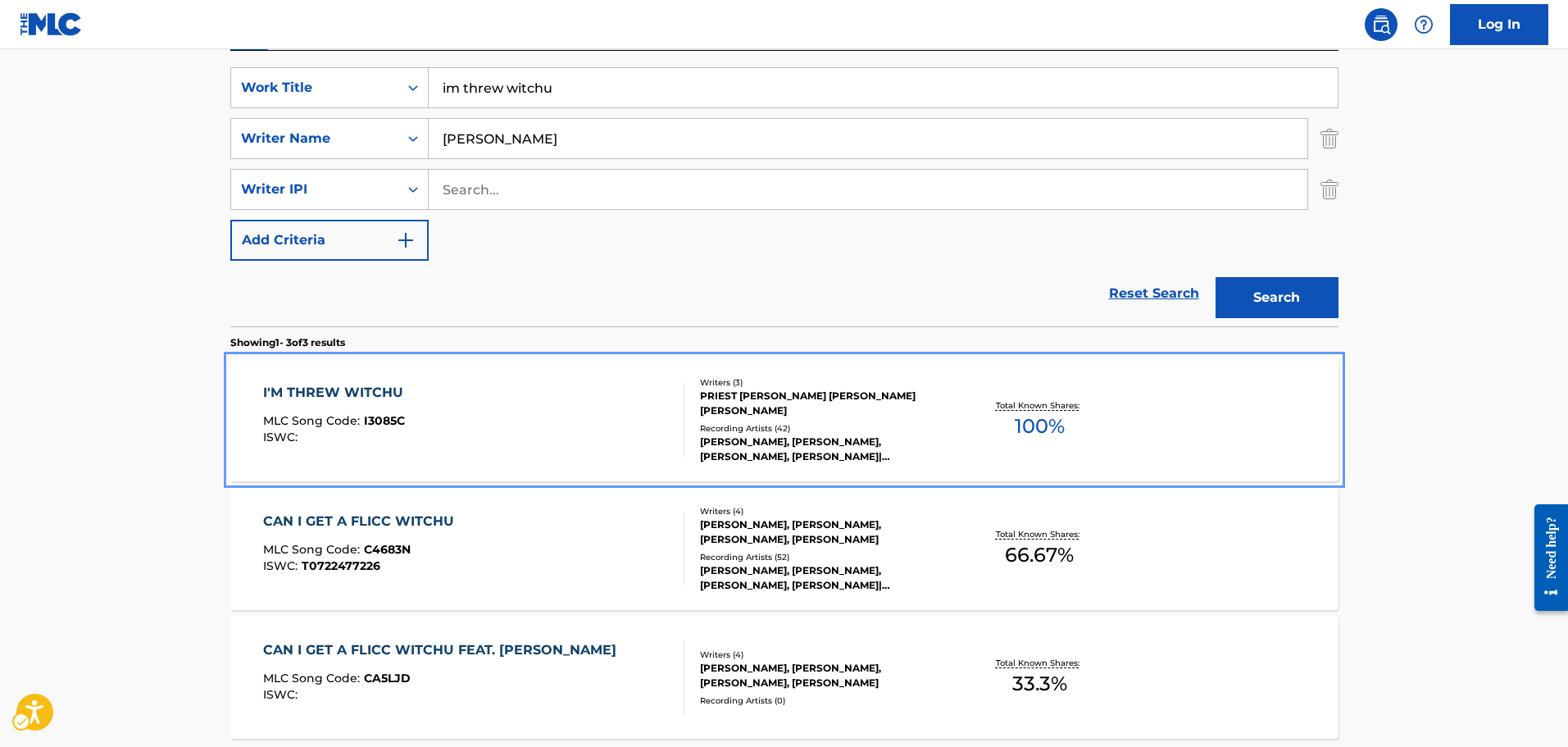
click at [507, 410] on div "I'M THREW WITCHU MLC Song Code : I3085C ISWC :" at bounding box center [474, 419] width 421 height 74
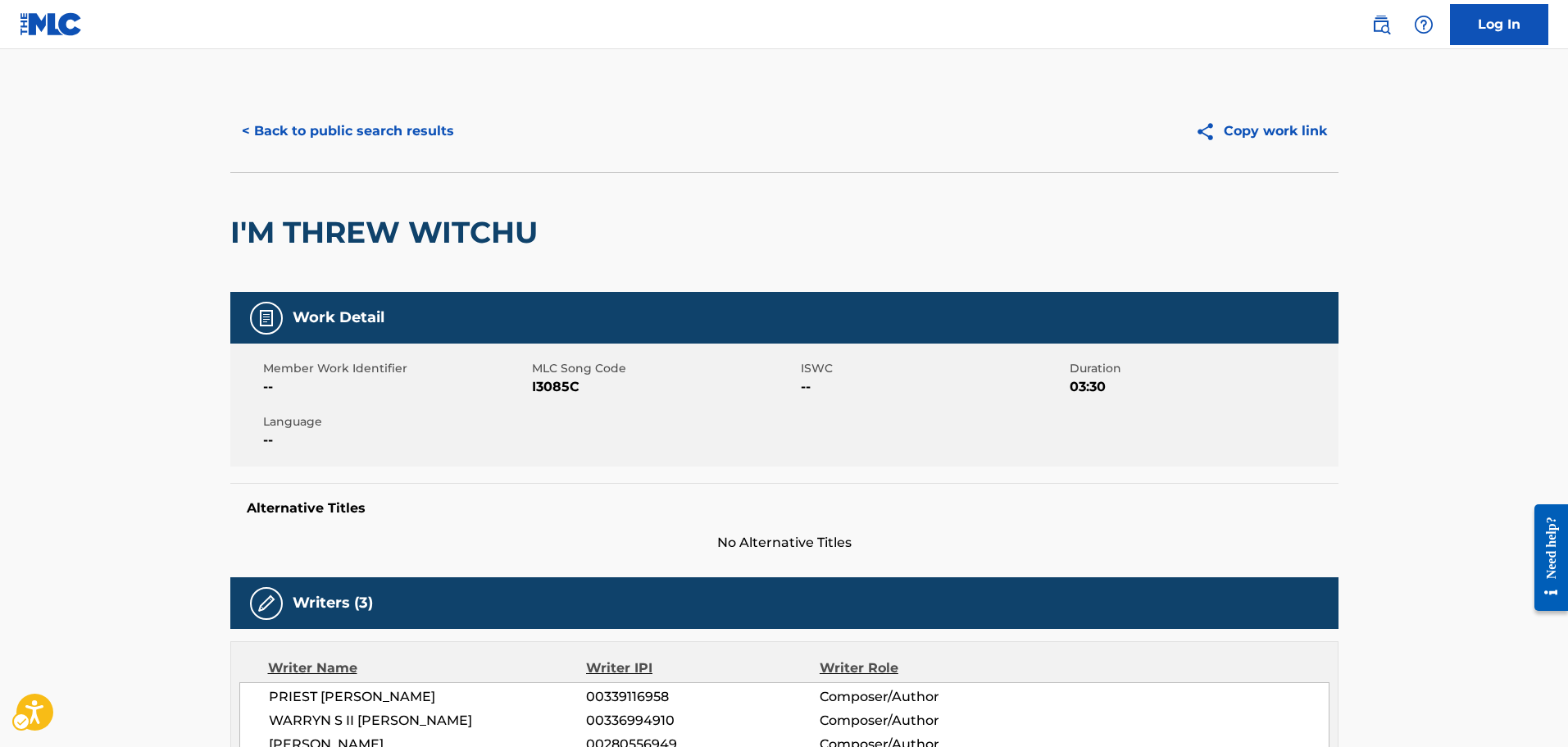
click at [571, 388] on span "MLC Song Code - I3085C" at bounding box center [664, 386] width 264 height 20
click at [1231, 344] on div "Member Work Identifier -- MLC Song Code MLC Song Code - I3085C ISWC -- Duration…" at bounding box center [784, 405] width 1108 height 123
drag, startPoint x: 1452, startPoint y: 536, endPoint x: 1352, endPoint y: 382, distance: 183.6
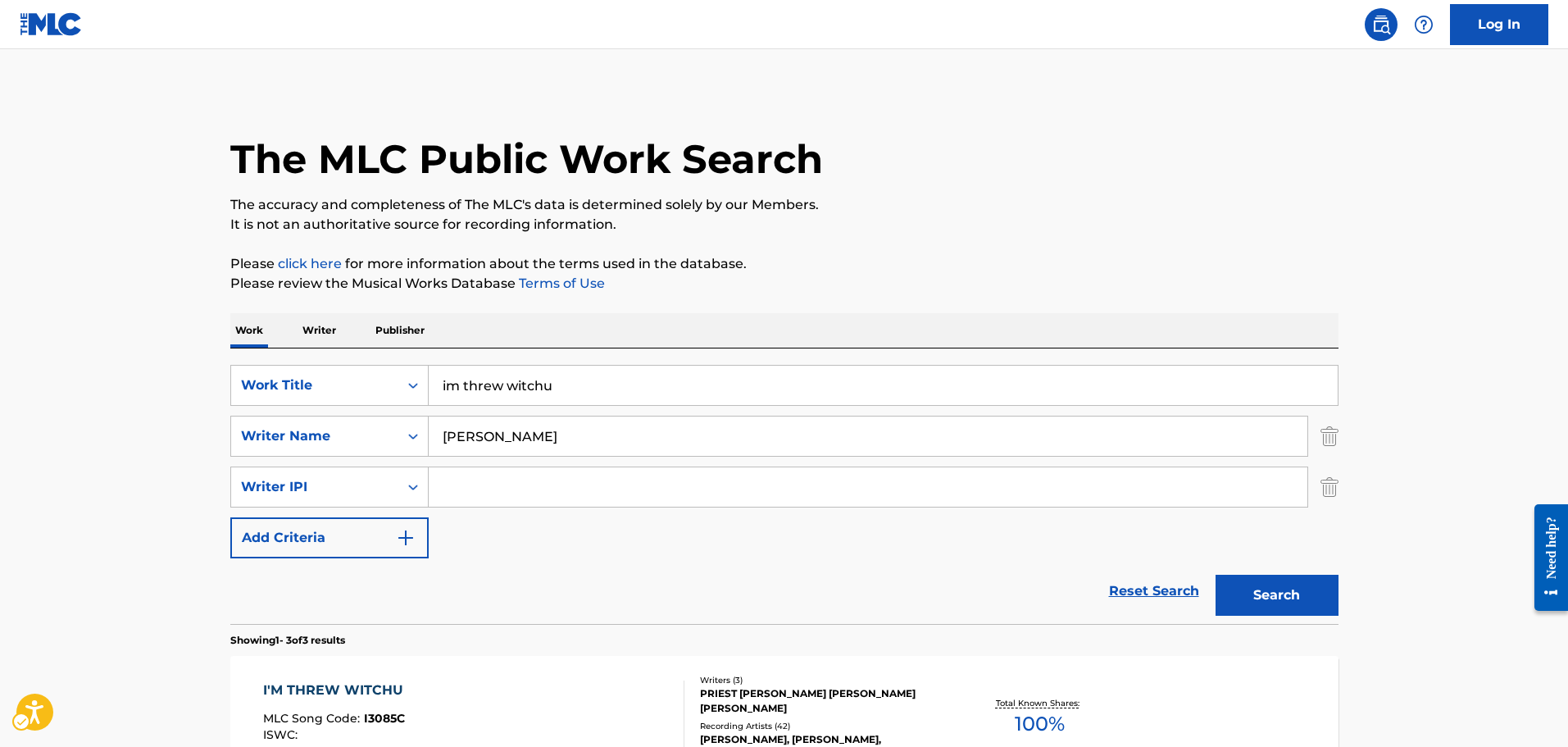
scroll to position [297, 0]
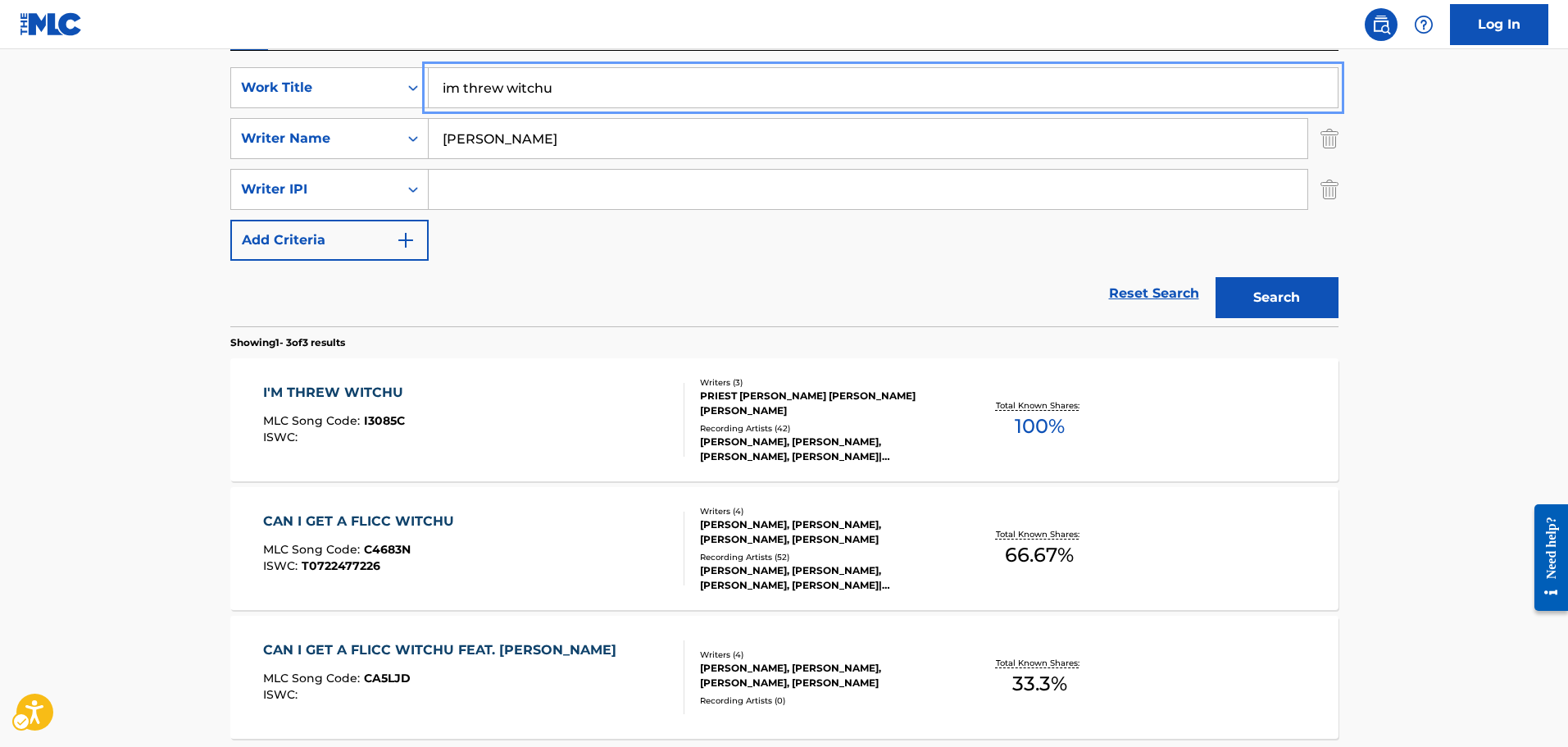
click at [579, 84] on input "im threw witchu" at bounding box center [883, 88] width 909 height 40
type input "girl like u"
click at [1216, 277] on button "Search" at bounding box center [1277, 297] width 123 height 41
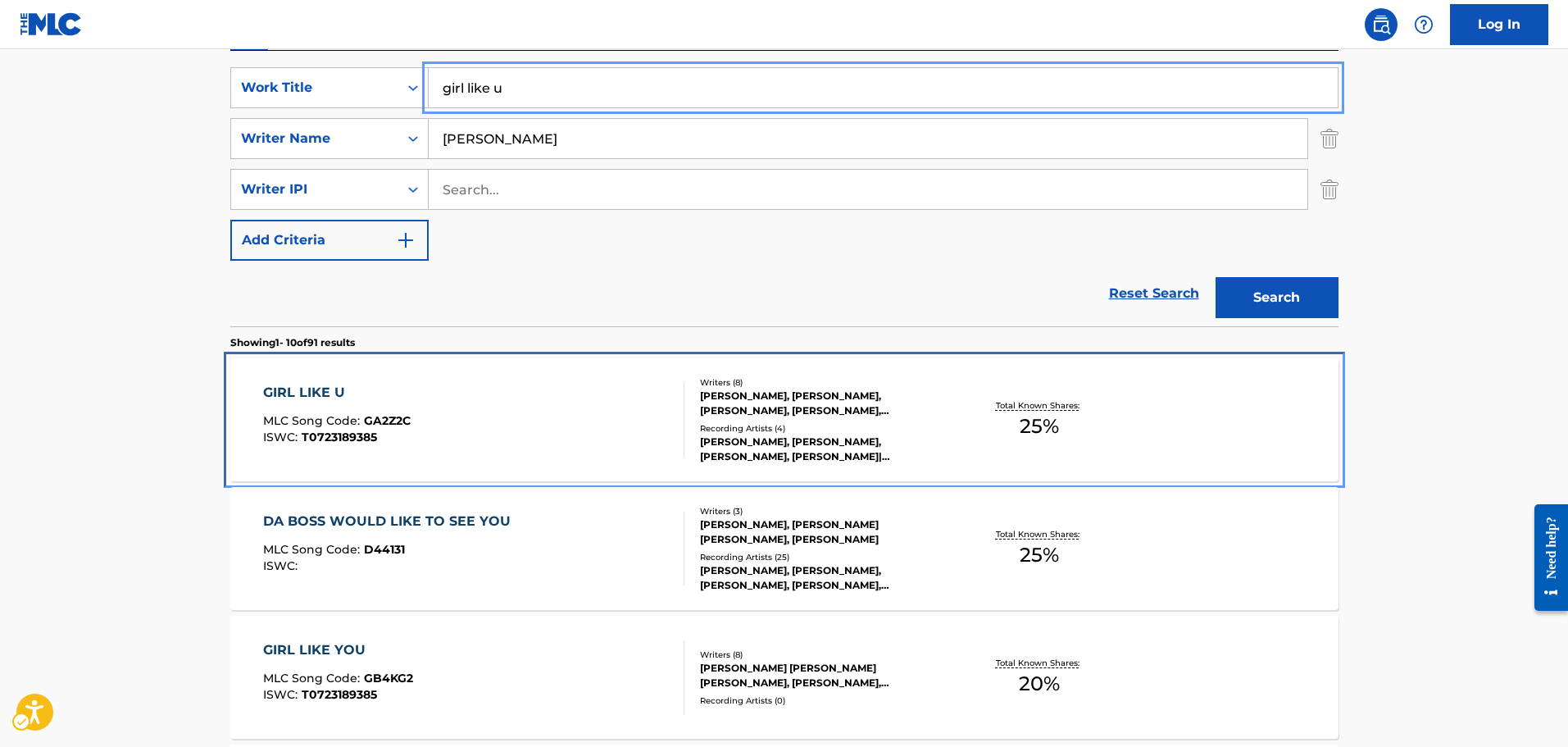
click at [544, 412] on div "GIRL LIKE U MLC Song Code : GA2Z2C ISWC : T0723189385" at bounding box center [474, 419] width 421 height 74
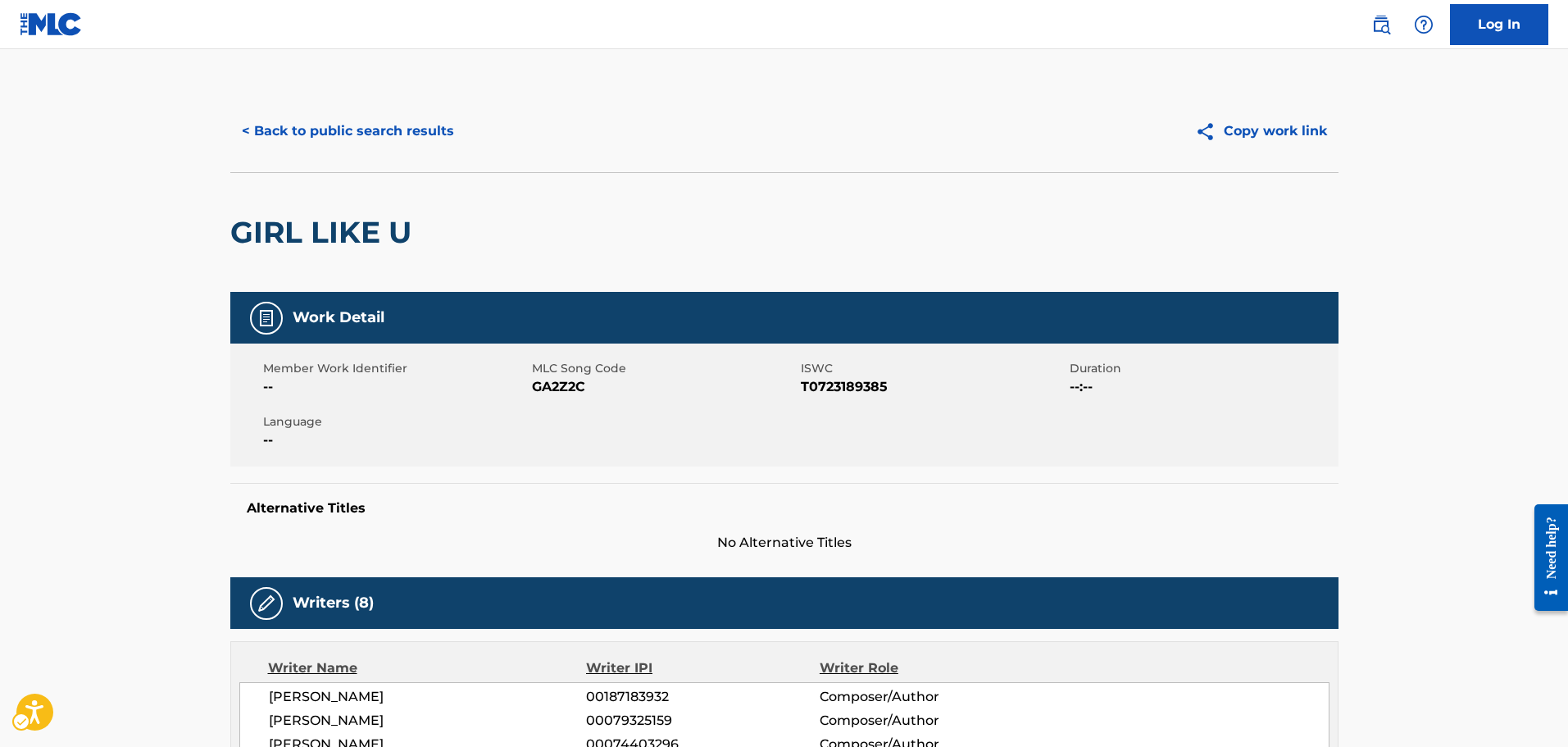
click at [571, 393] on span "MLC Song Code - GA2Z2C" at bounding box center [664, 386] width 264 height 20
click at [571, 392] on span "MLC Song Code - GA2Z2C" at bounding box center [664, 386] width 264 height 20
drag, startPoint x: 465, startPoint y: 648, endPoint x: 462, endPoint y: 492, distance: 156.0
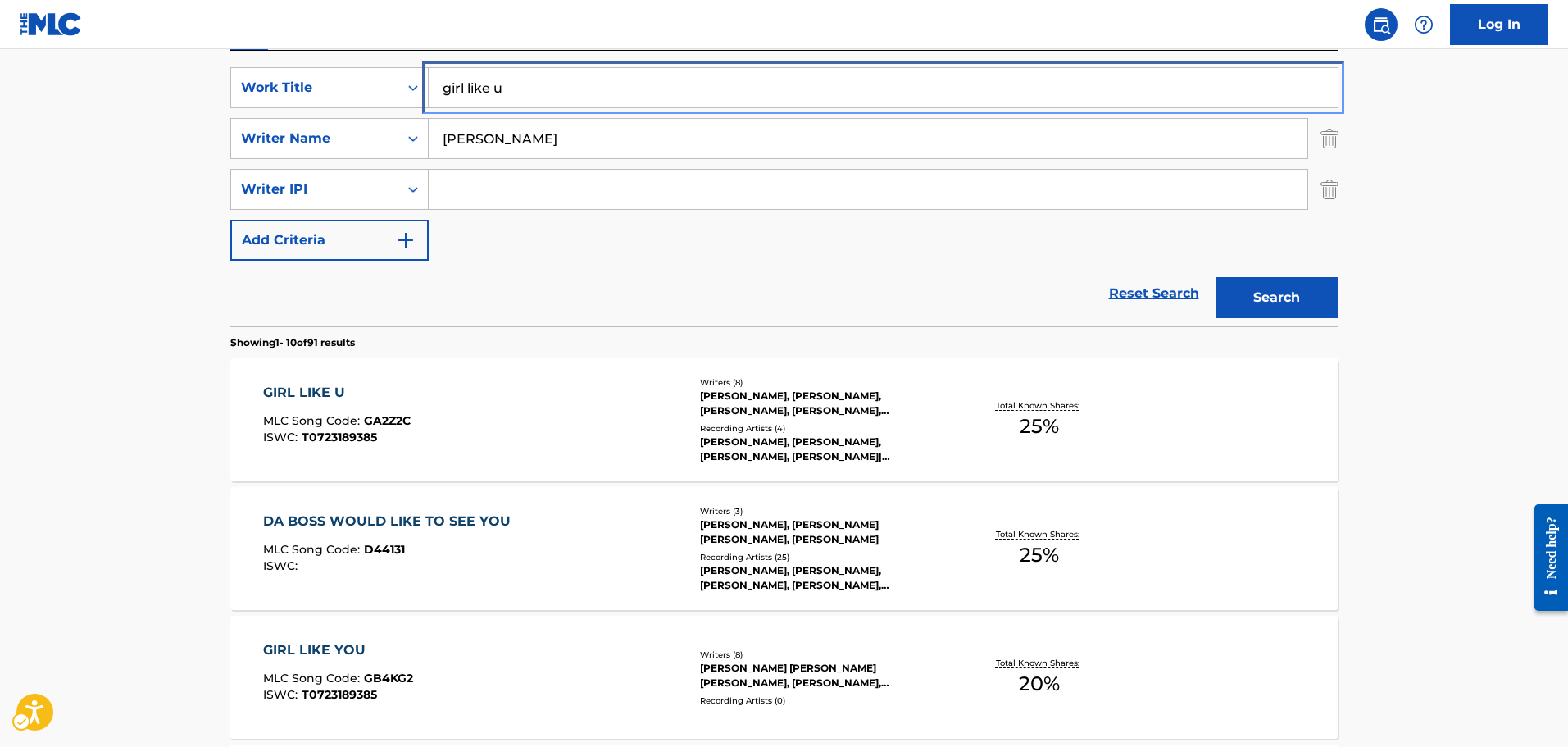
click at [566, 90] on input "girl like u" at bounding box center [883, 88] width 909 height 40
type input "no thang on me"
click at [1216, 277] on button "Search" at bounding box center [1277, 297] width 123 height 41
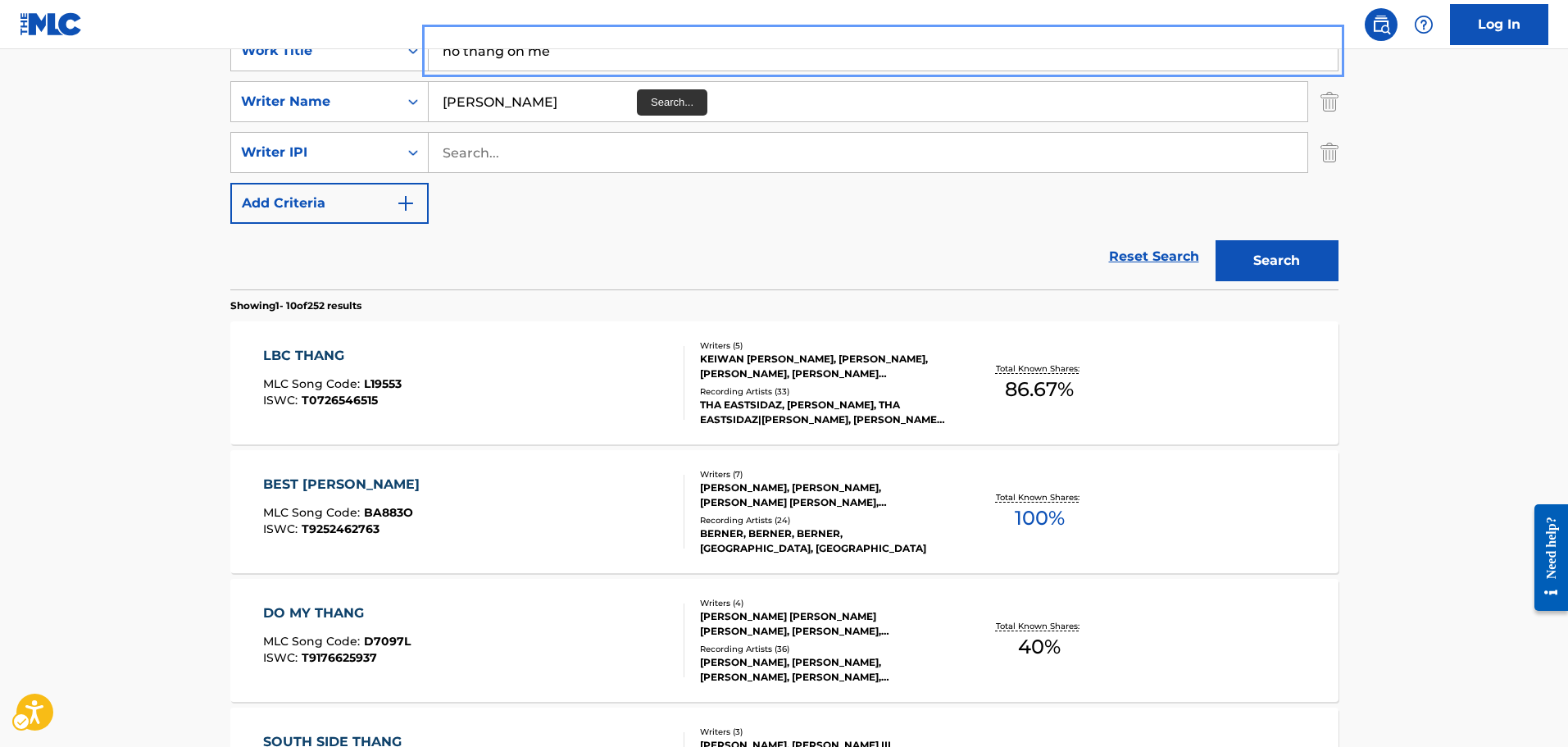
scroll to position [213, 0]
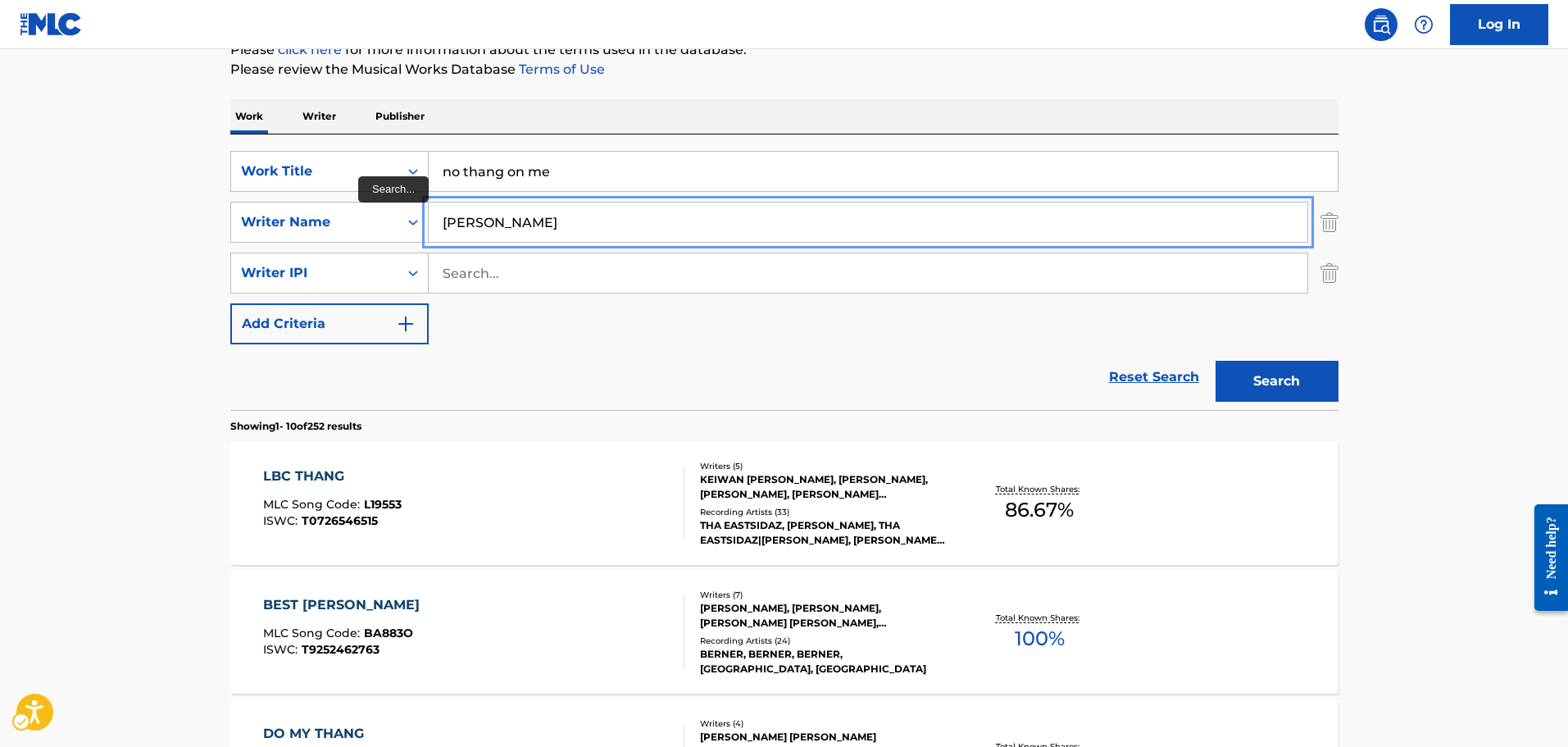
click at [570, 213] on input "[PERSON_NAME]" at bounding box center [868, 222] width 878 height 40
type input "[PERSON_NAME]"
click at [1216, 361] on button "Search" at bounding box center [1277, 381] width 123 height 41
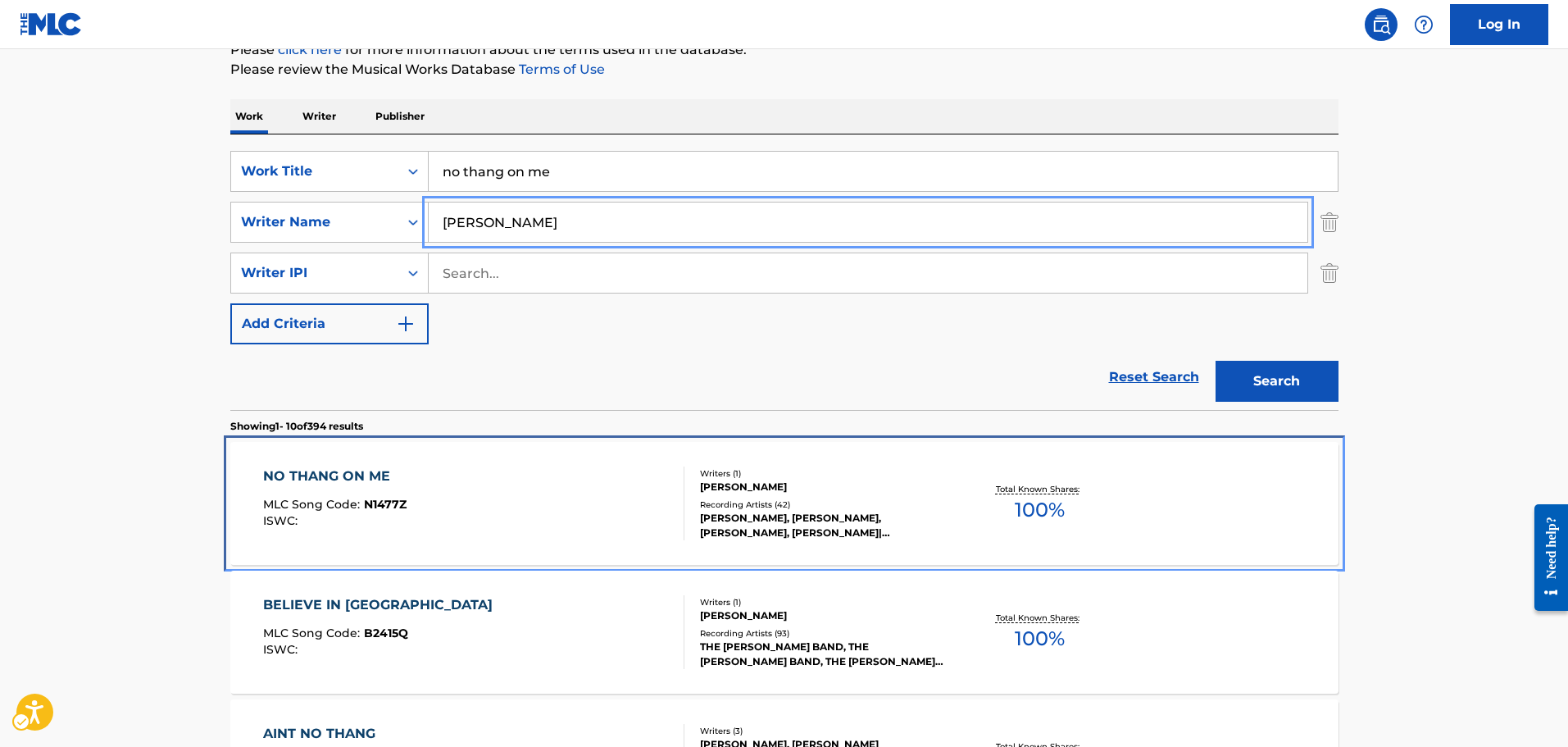
click at [560, 455] on div "NO THANG ON ME MLC Song Code : N1477Z ISWC : Writers ( 1 ) [PERSON_NAME] Record…" at bounding box center [784, 503] width 1108 height 123
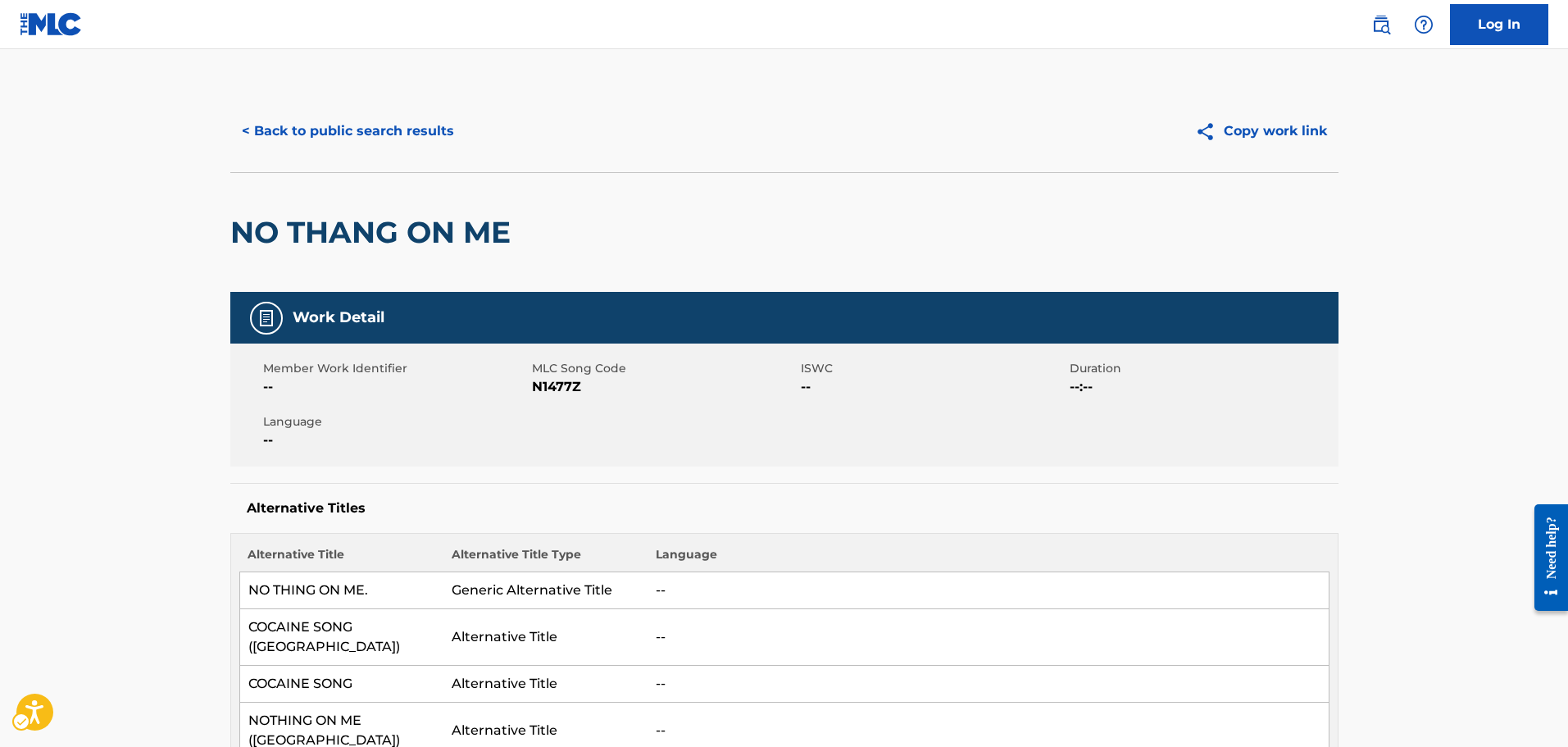
click at [569, 372] on span "MLC Song Code" at bounding box center [664, 368] width 264 height 17
click at [568, 380] on span "MLC Song Code - N1477Z" at bounding box center [664, 386] width 264 height 20
click at [406, 145] on button "< Back to public search results" at bounding box center [348, 130] width 235 height 41
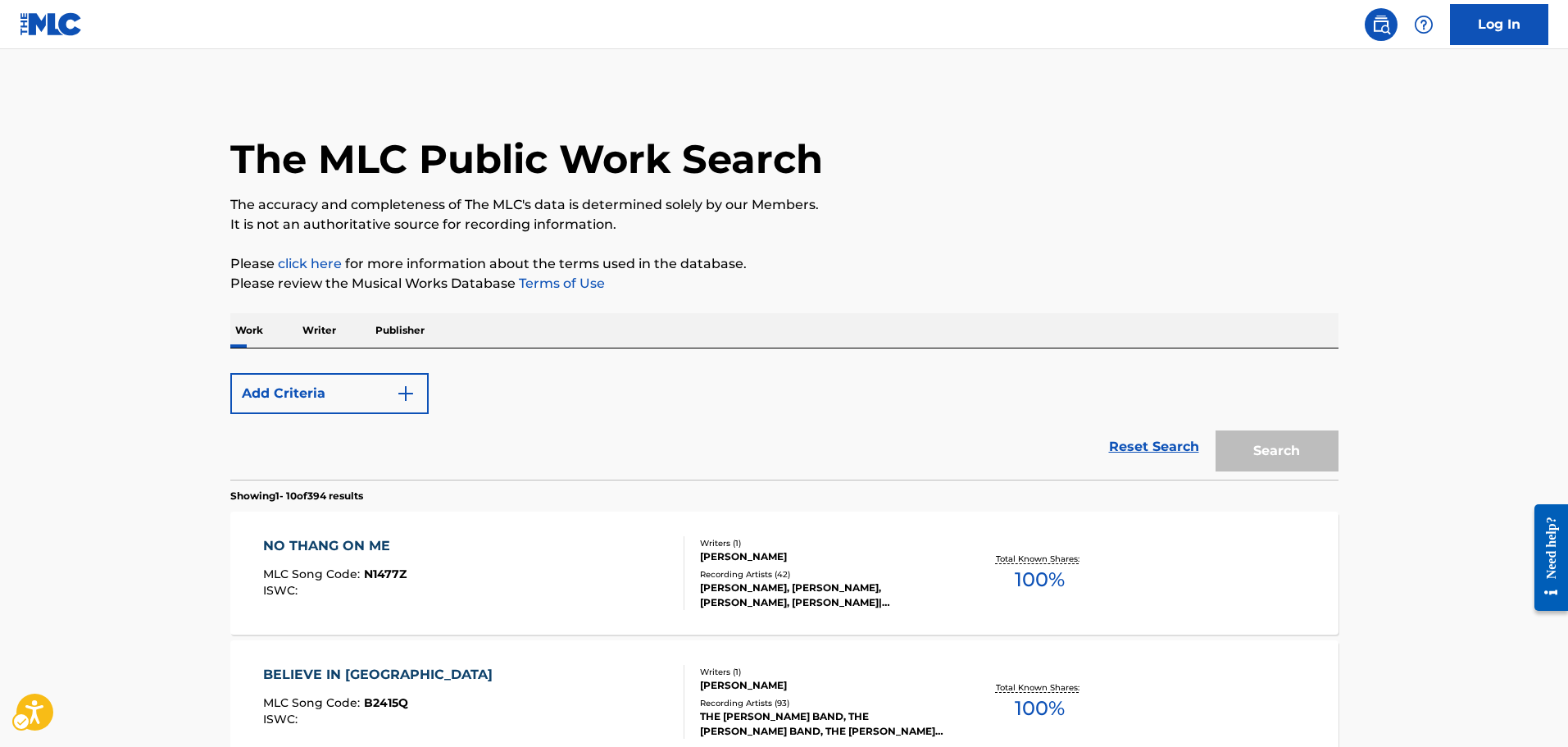
scroll to position [213, 0]
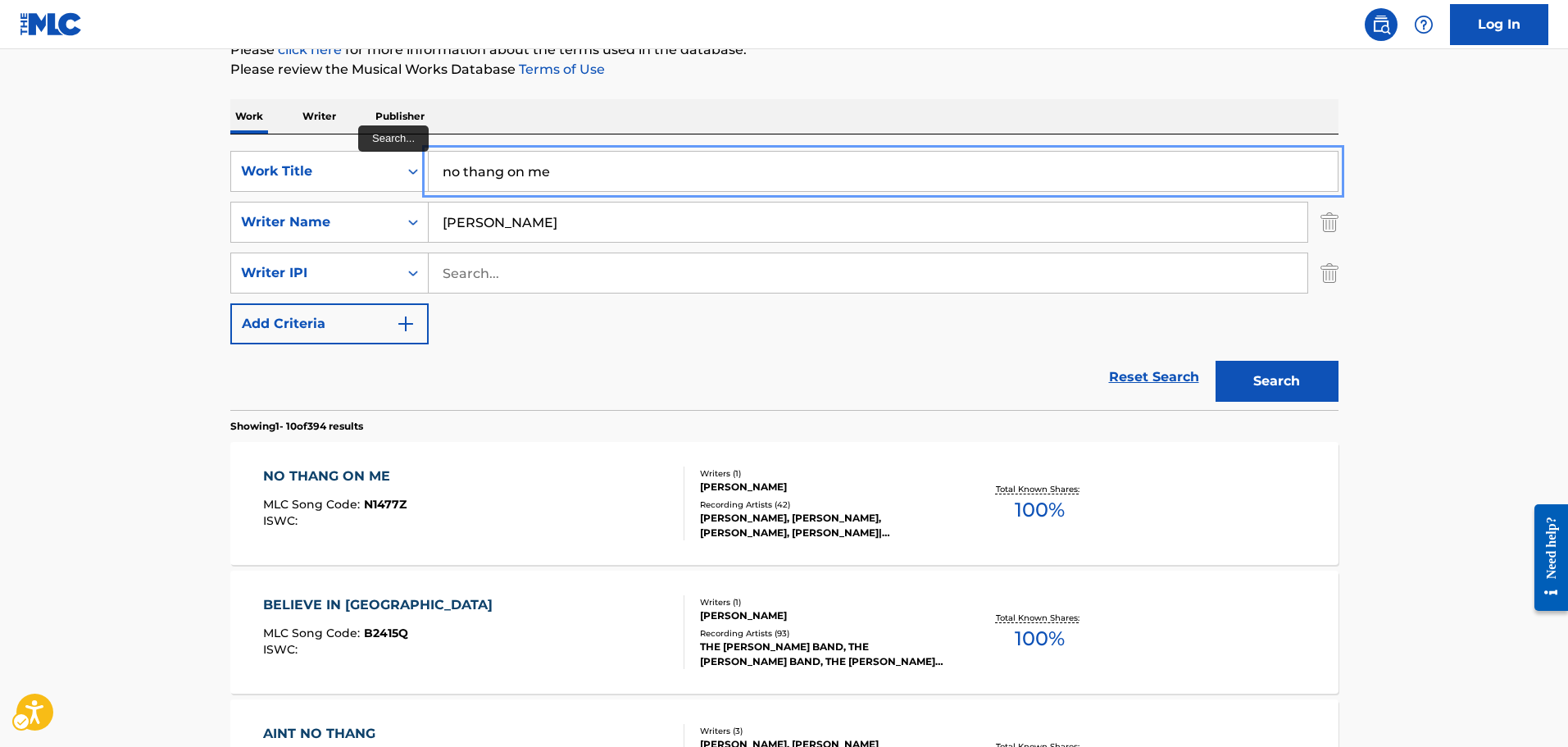
click at [537, 183] on input "no thang on me" at bounding box center [883, 172] width 909 height 40
type input "THE INTRO"
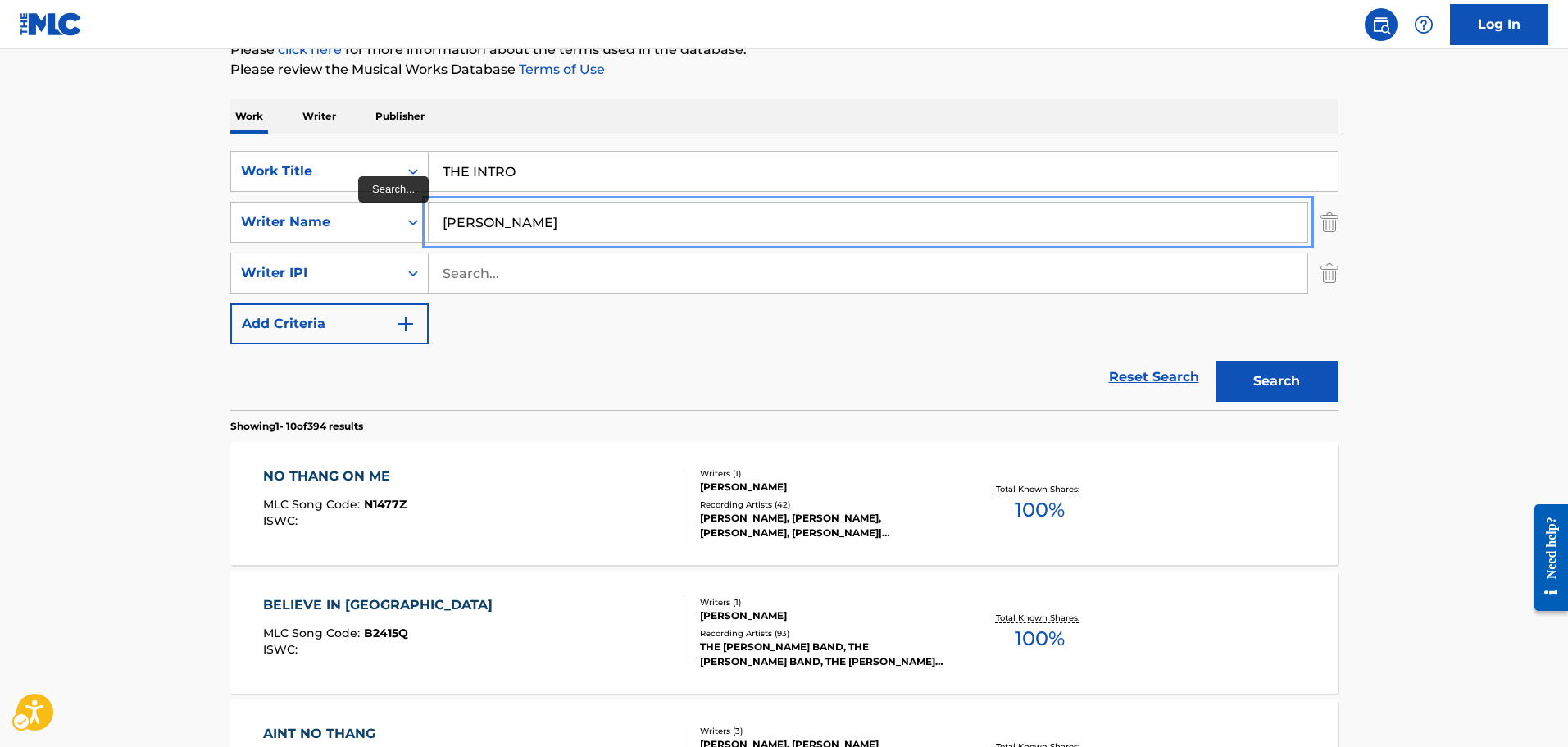
click at [1216, 361] on button "Search" at bounding box center [1277, 381] width 123 height 41
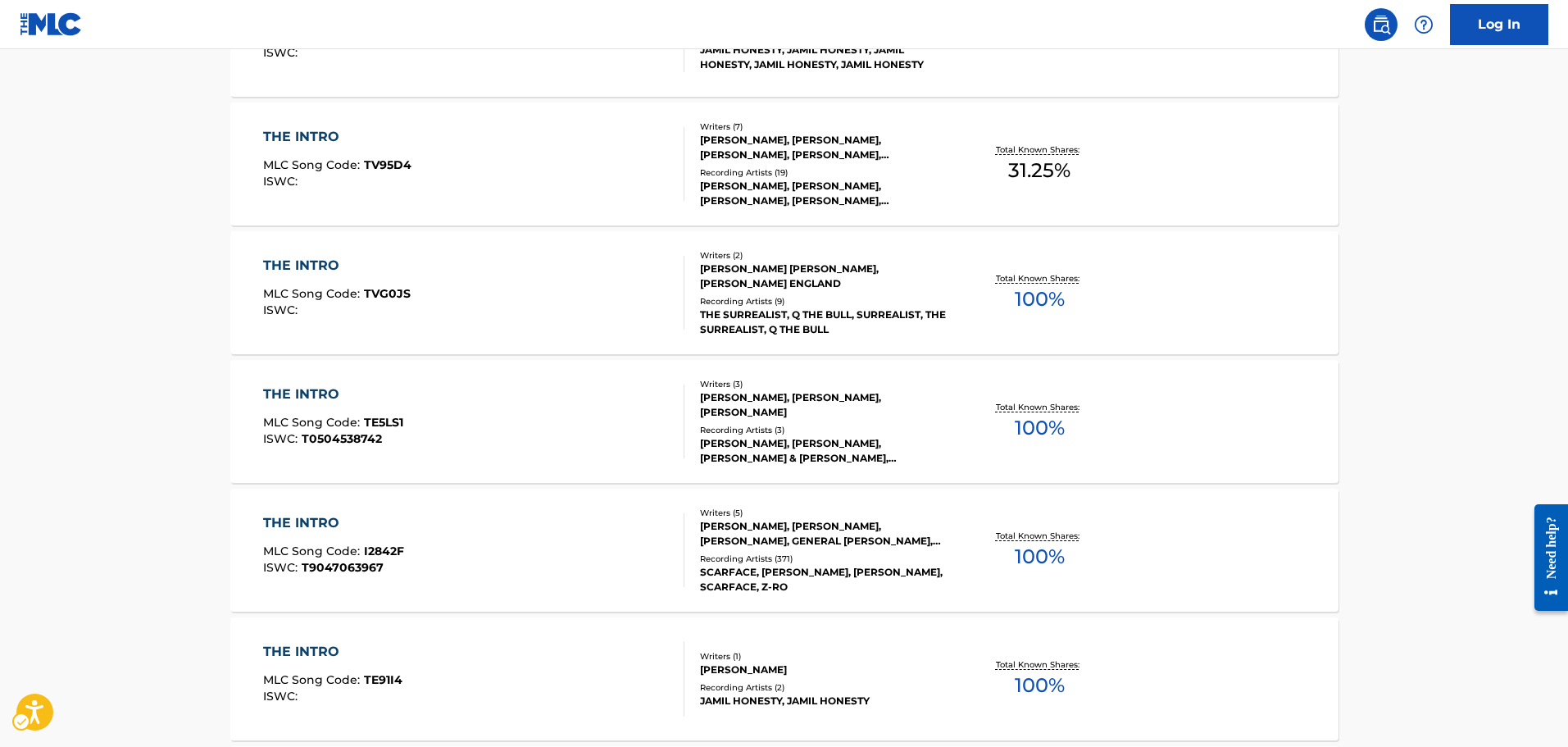
scroll to position [0, 0]
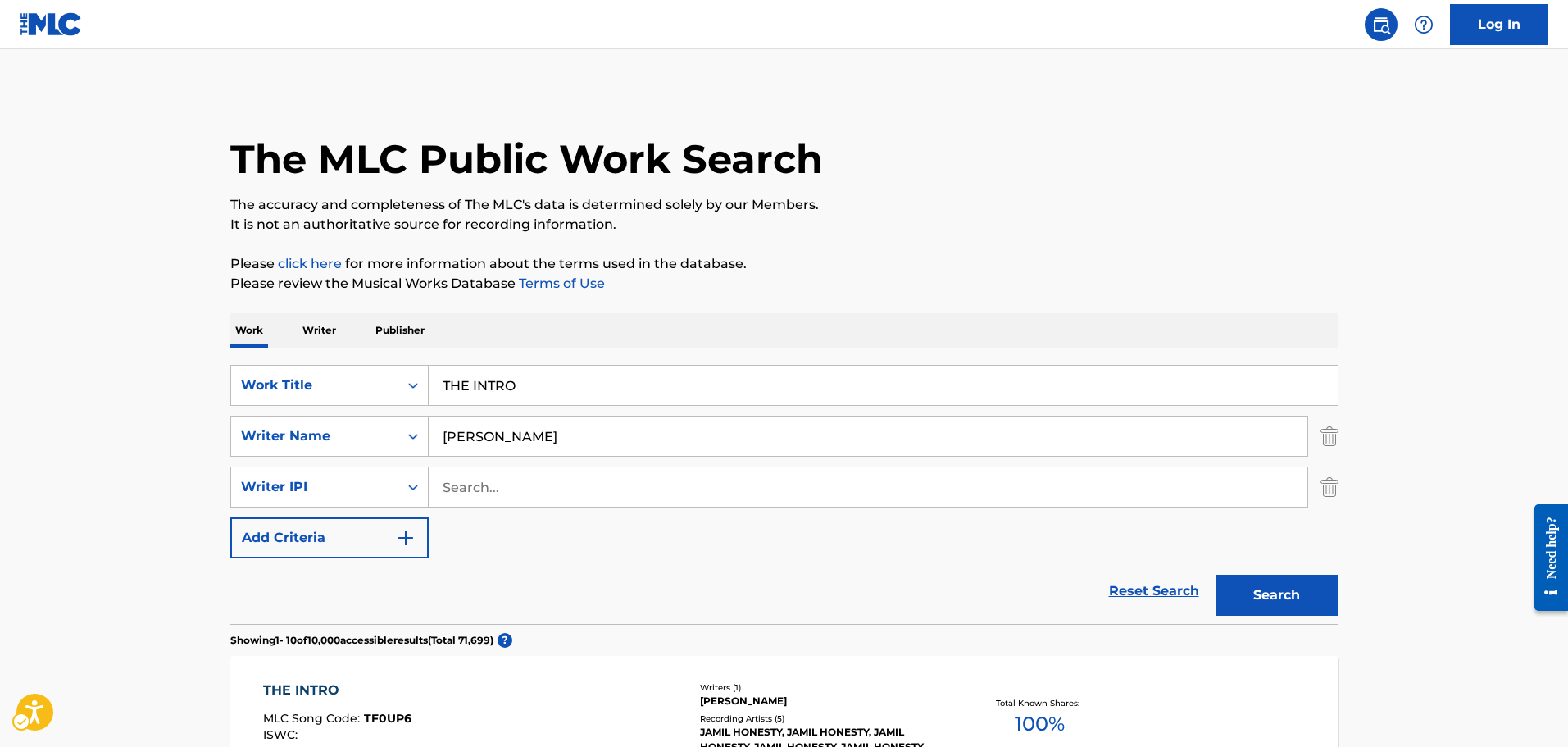
drag, startPoint x: 669, startPoint y: 638, endPoint x: 660, endPoint y: 358, distance: 280.1
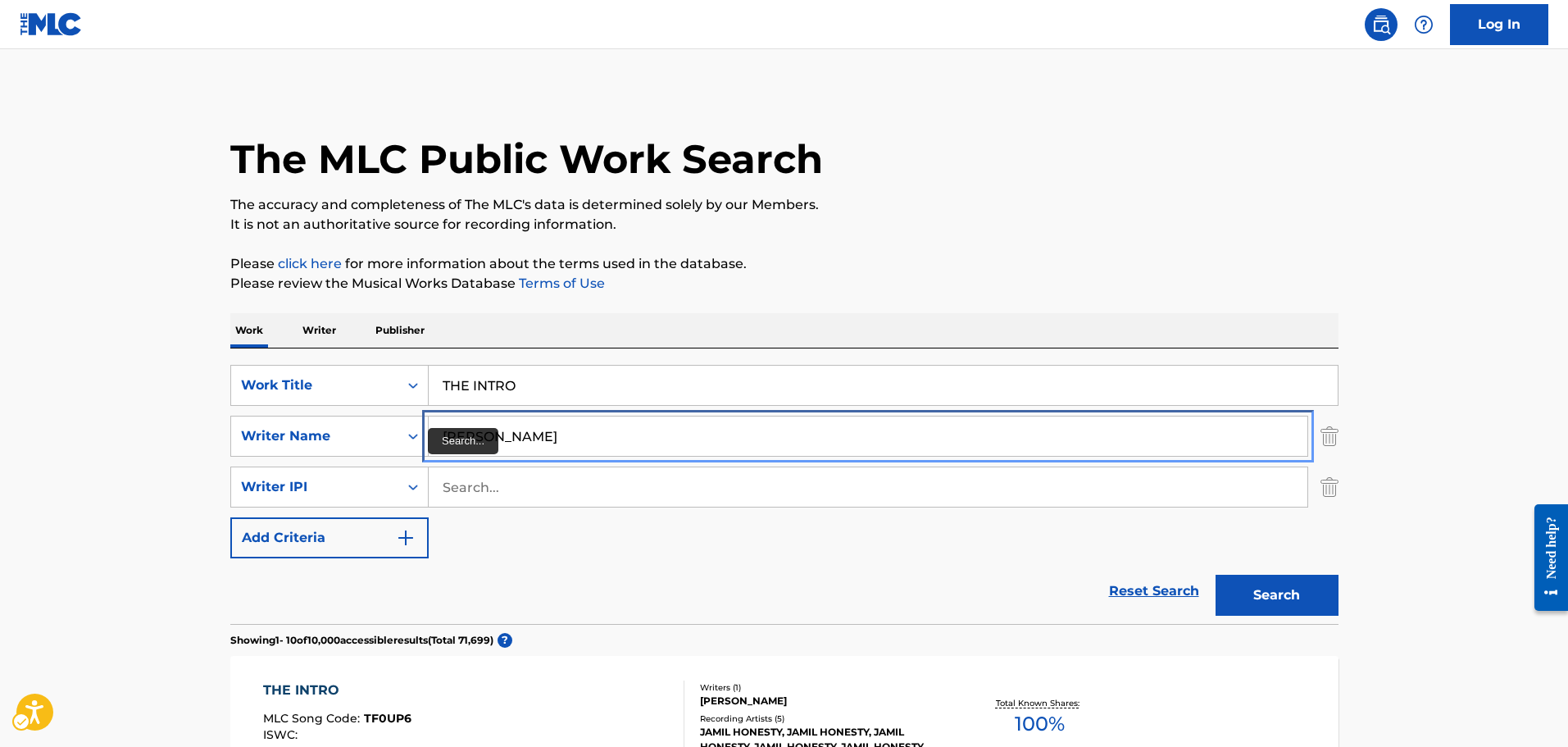
click at [450, 428] on input "[PERSON_NAME]" at bounding box center [868, 436] width 878 height 40
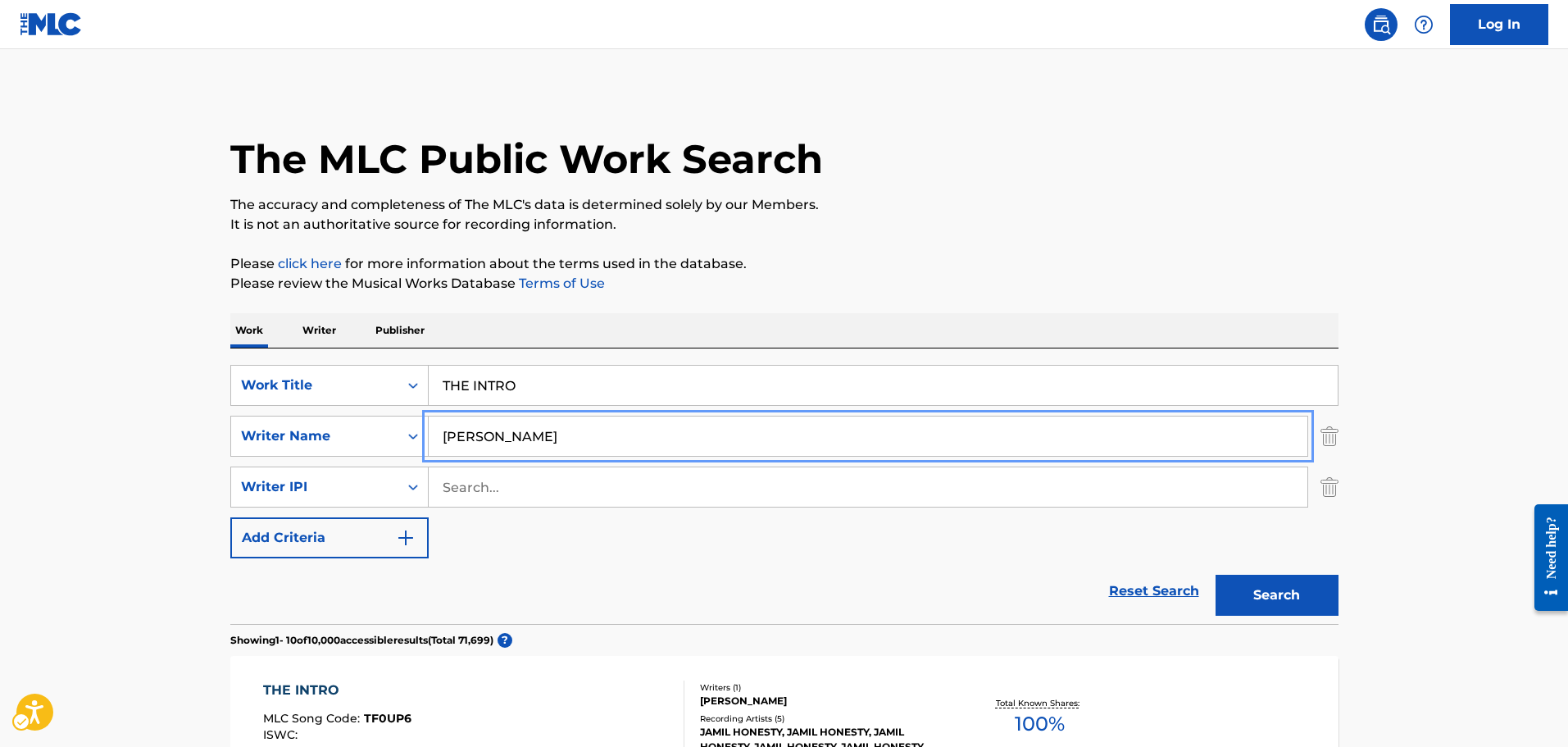
type input "[PERSON_NAME]"
click at [1216, 574] on button "Search" at bounding box center [1277, 594] width 123 height 41
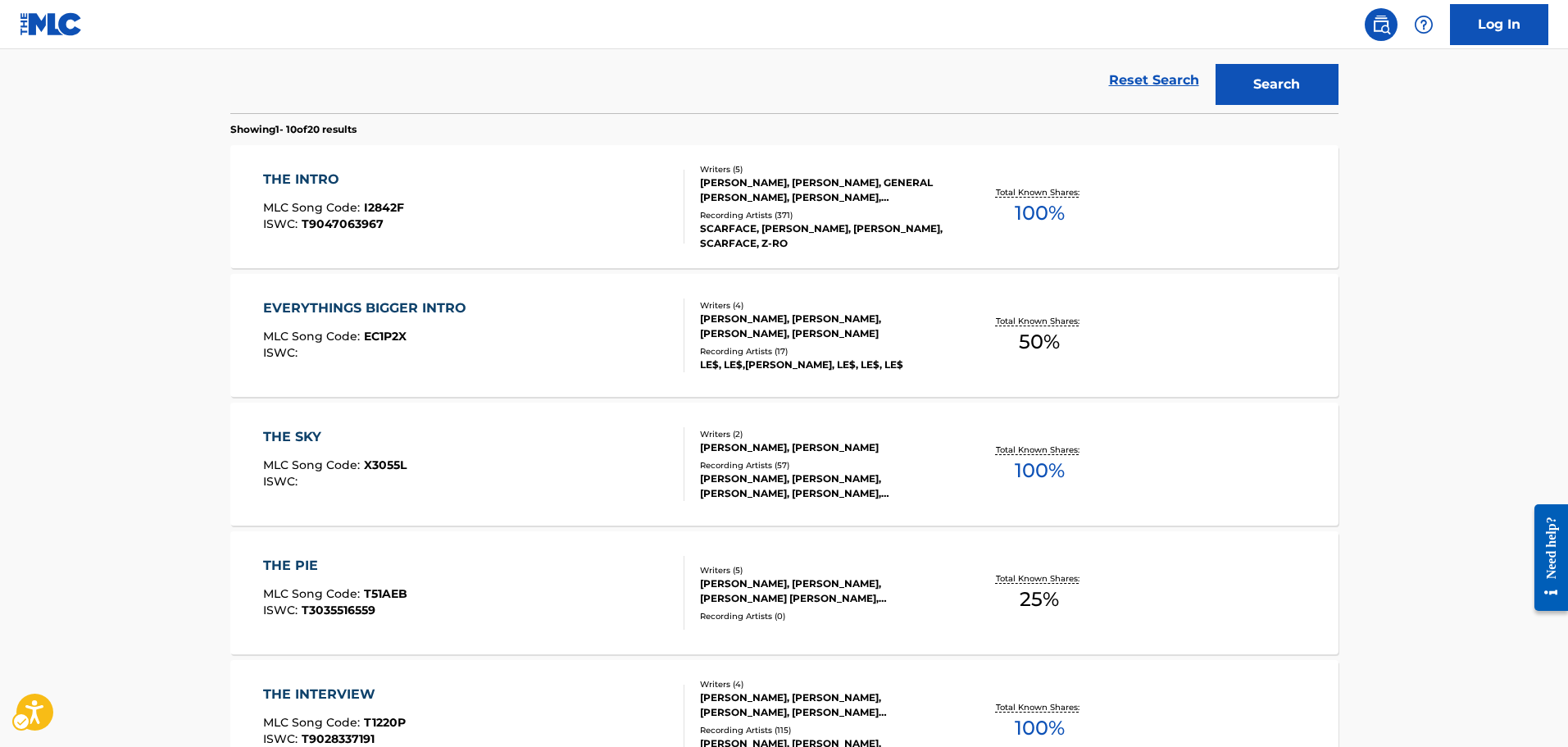
scroll to position [314, 0]
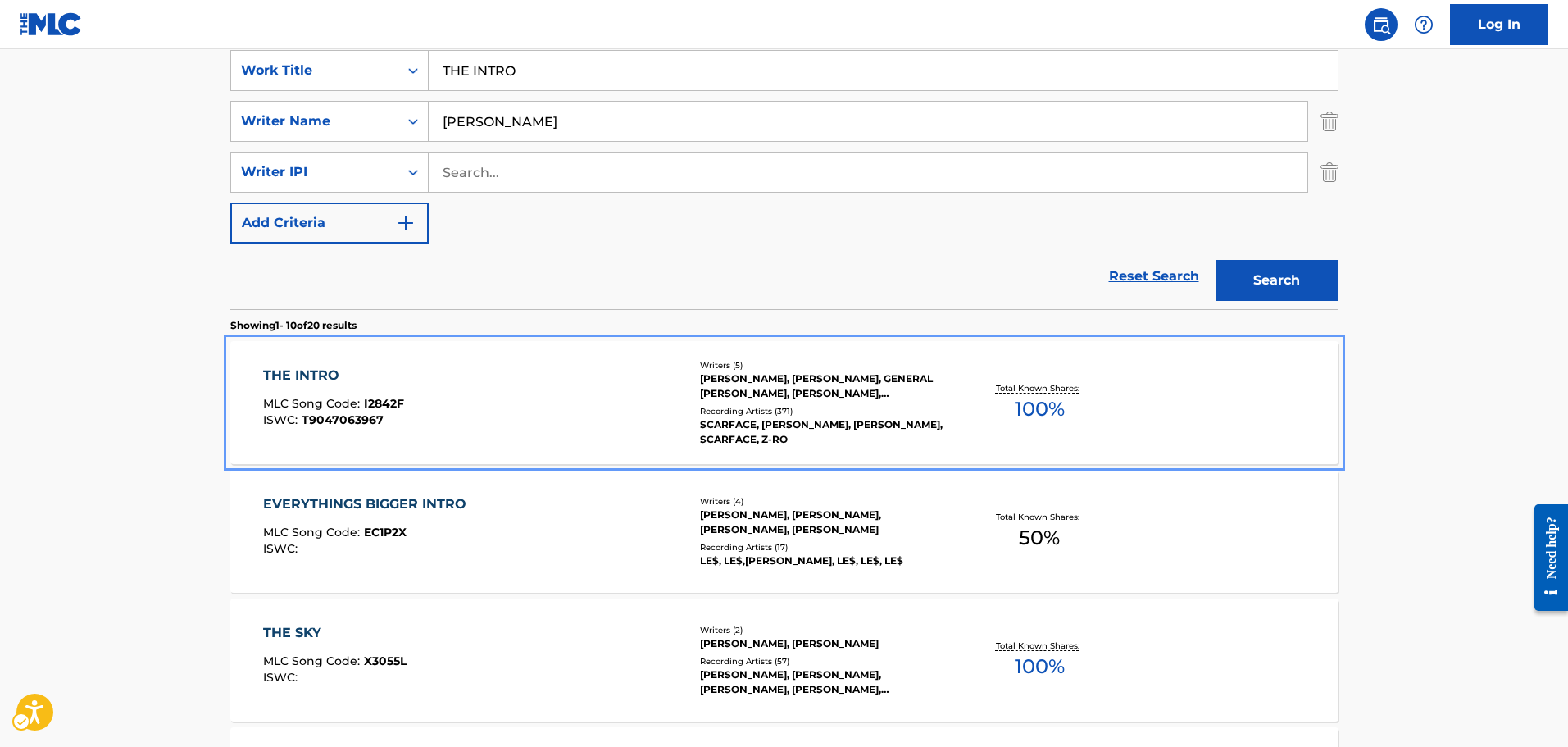
click at [520, 371] on div "THE INTRO MLC Song Code : I2842F ISWC : T9047063967" at bounding box center [474, 402] width 421 height 74
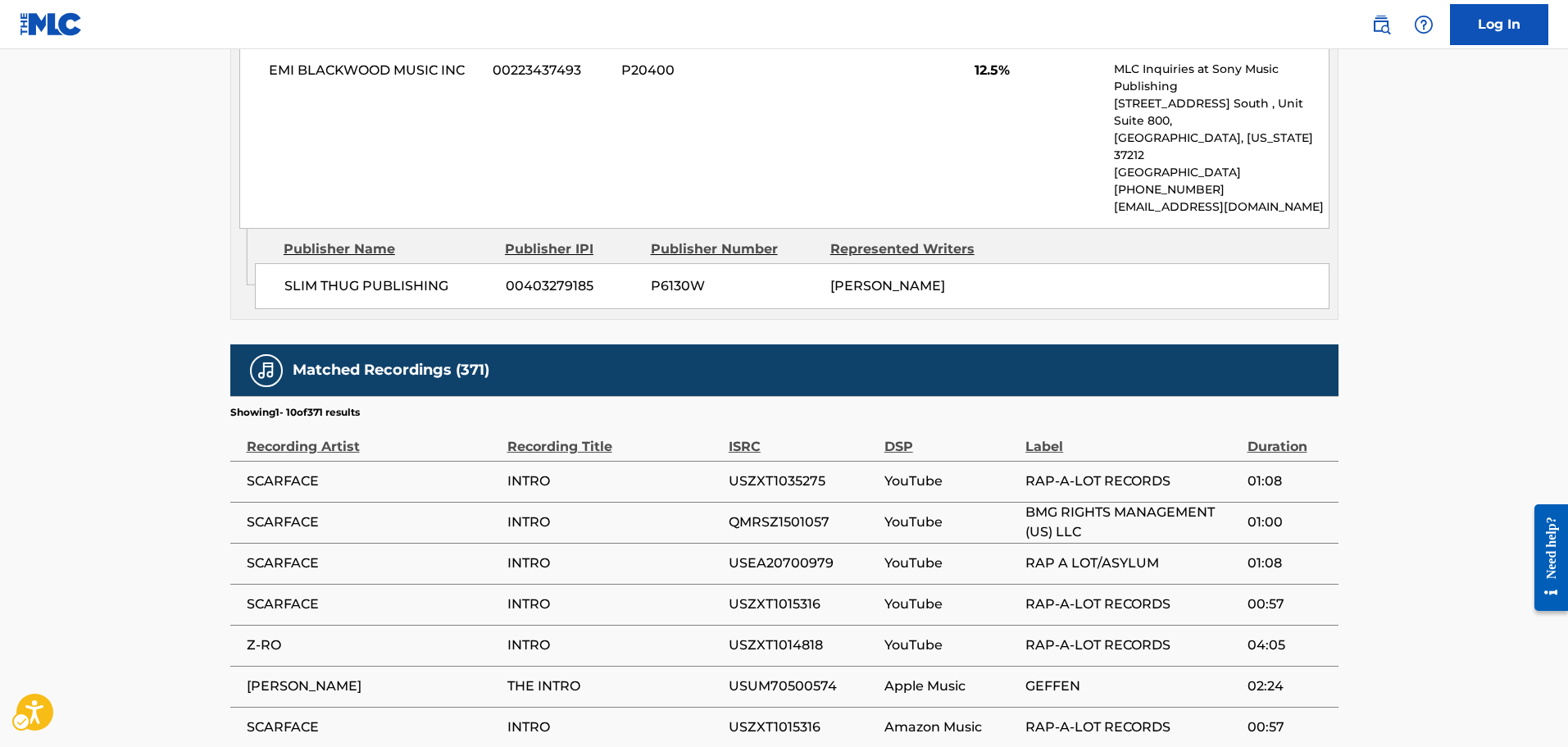
scroll to position [2146, 0]
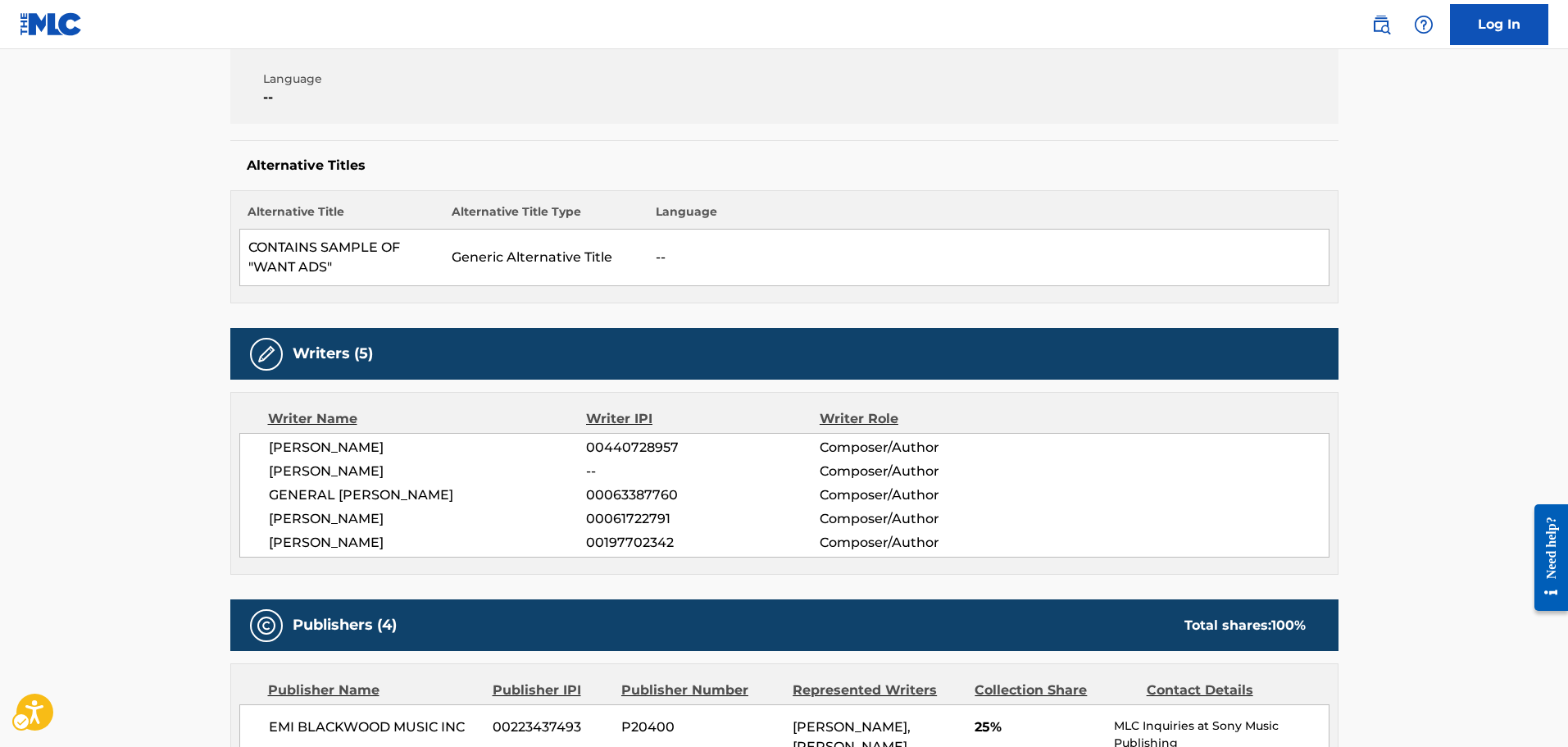
scroll to position [96, 0]
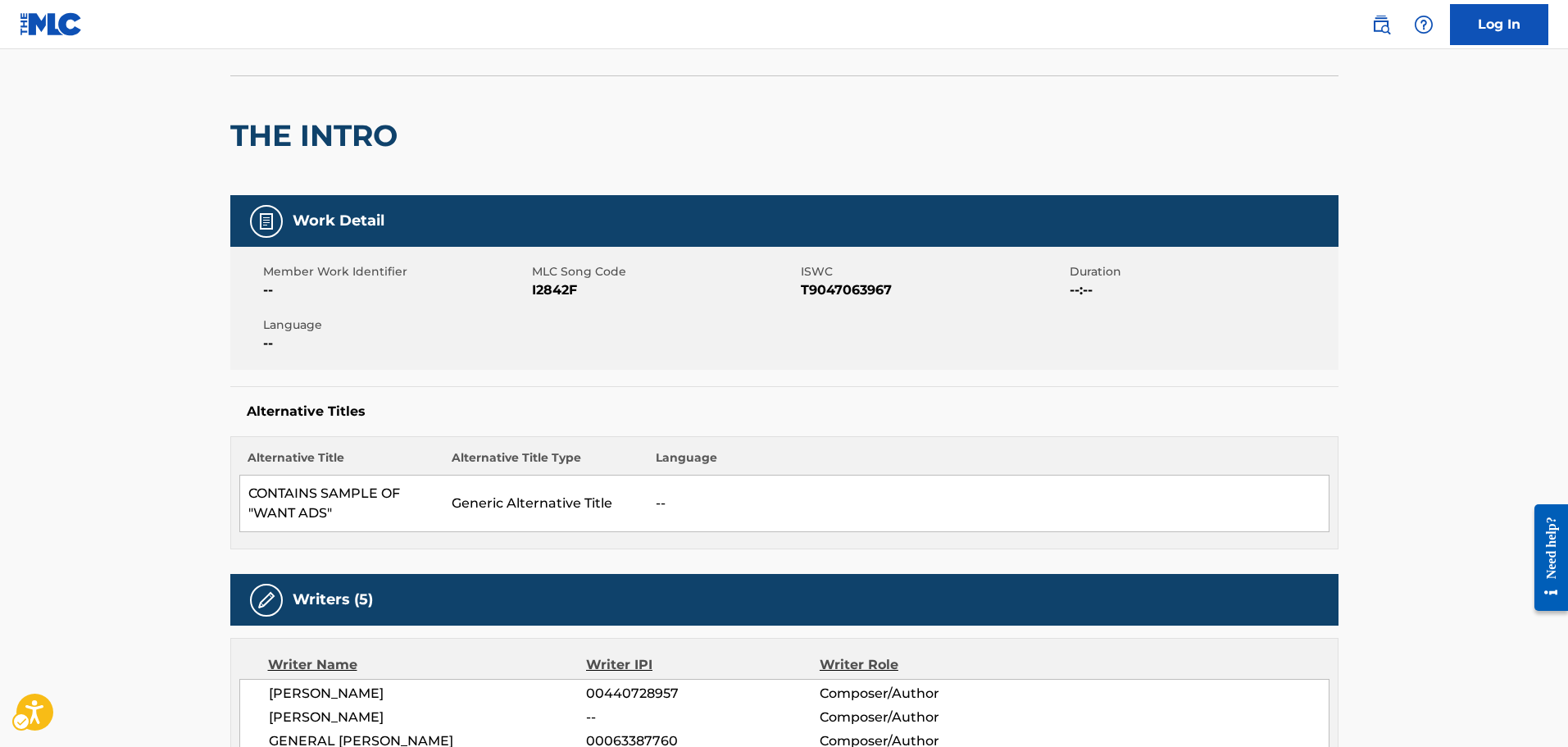
click at [562, 295] on span "MLC Song Code - I2842F" at bounding box center [664, 290] width 264 height 20
click at [1120, 406] on h5 "Alternative Titles" at bounding box center [784, 411] width 1075 height 16
drag, startPoint x: 1082, startPoint y: 524, endPoint x: 1063, endPoint y: 491, distance: 38.1
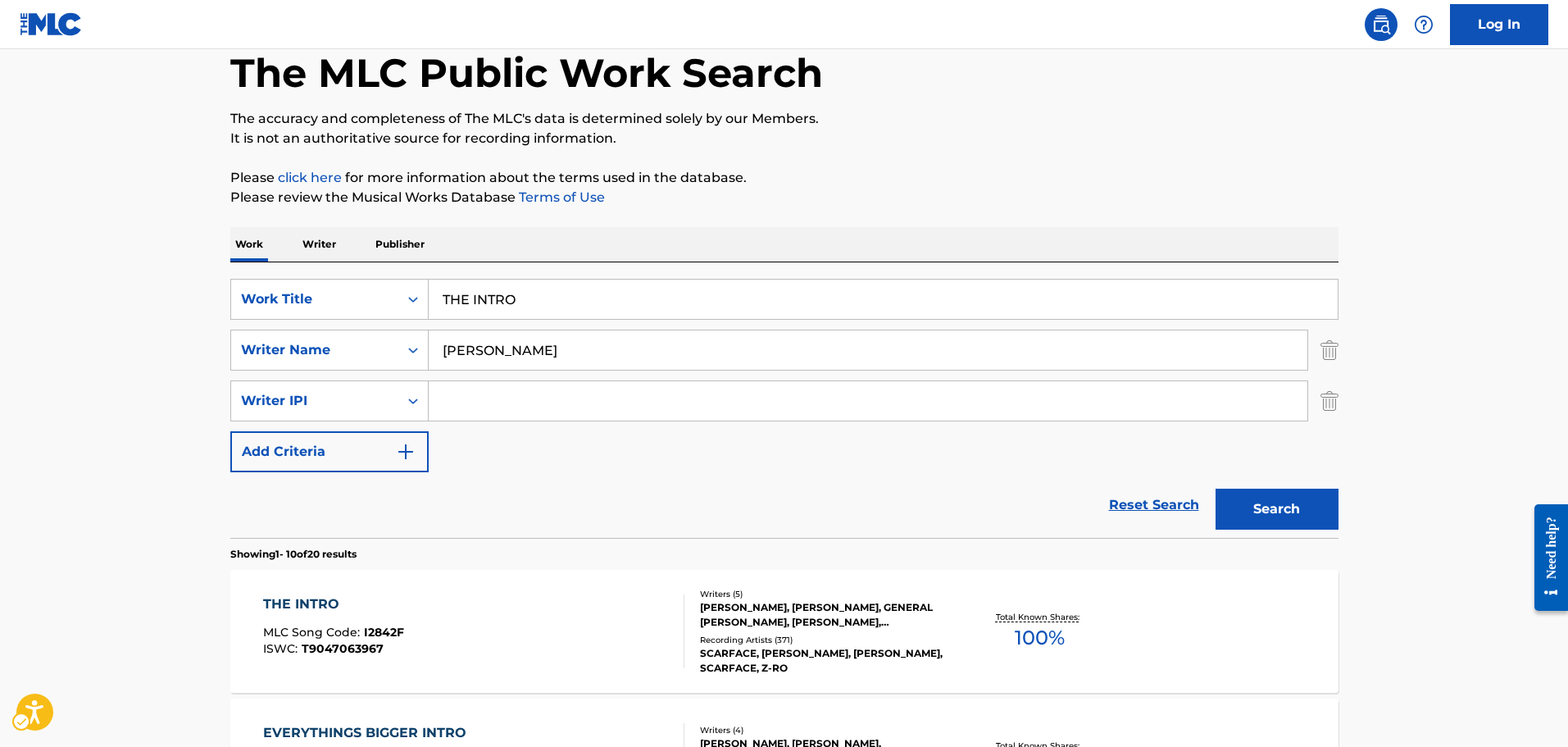
scroll to position [69, 0]
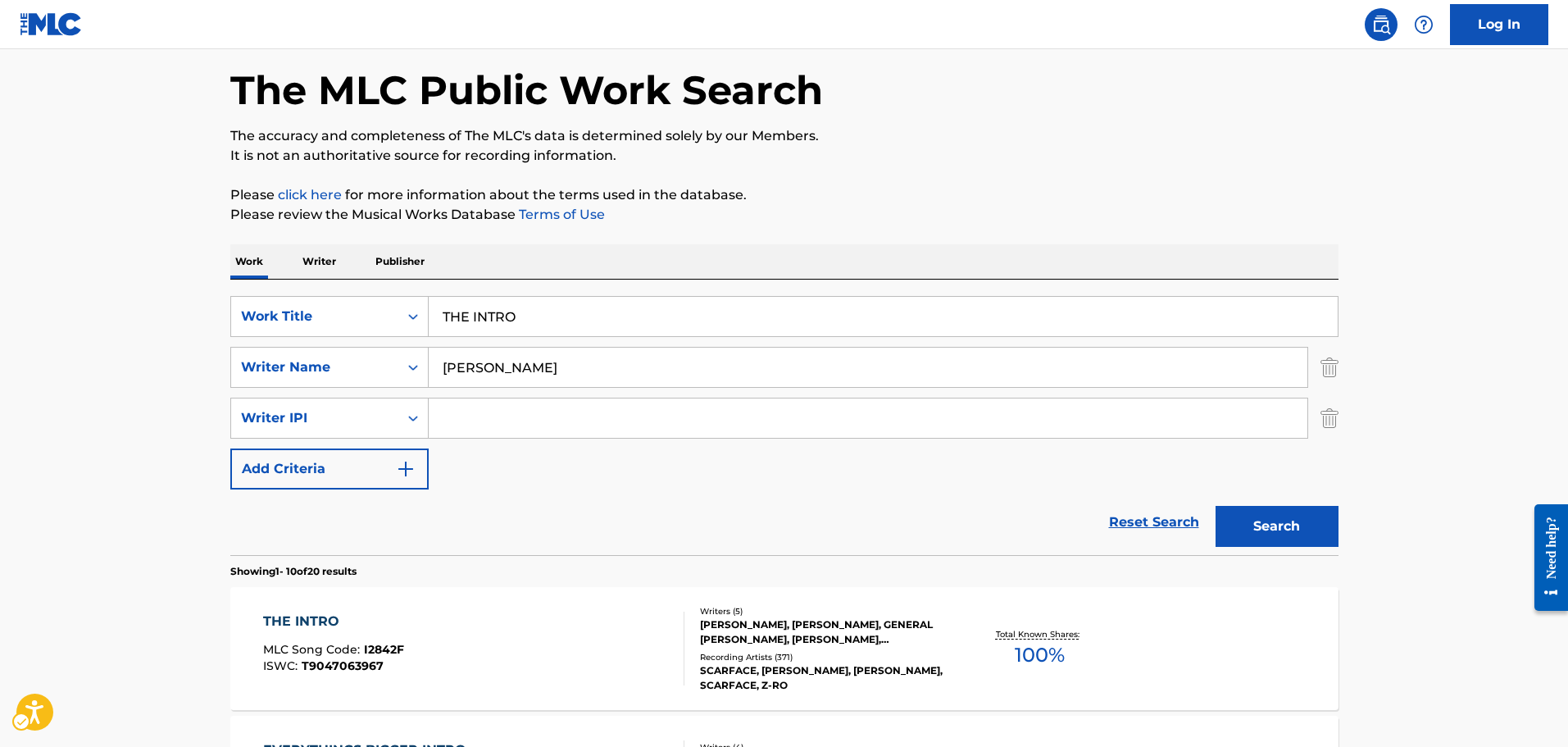
click at [544, 273] on div "Work Writer Publisher" at bounding box center [784, 262] width 1108 height 34
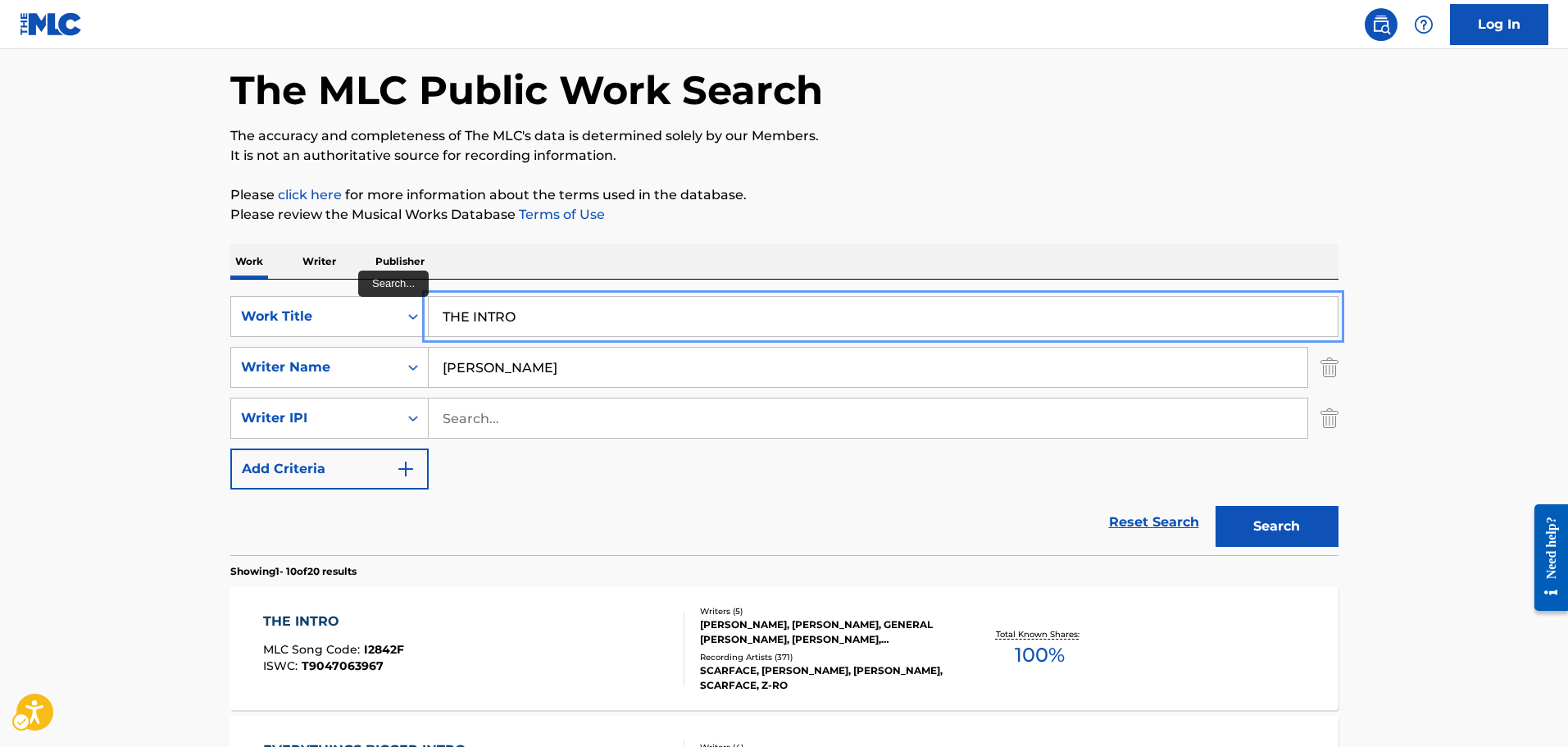
click at [537, 311] on input "THE INTRO" at bounding box center [883, 316] width 909 height 40
type input "3 kings"
click at [1216, 505] on button "Search" at bounding box center [1277, 525] width 123 height 41
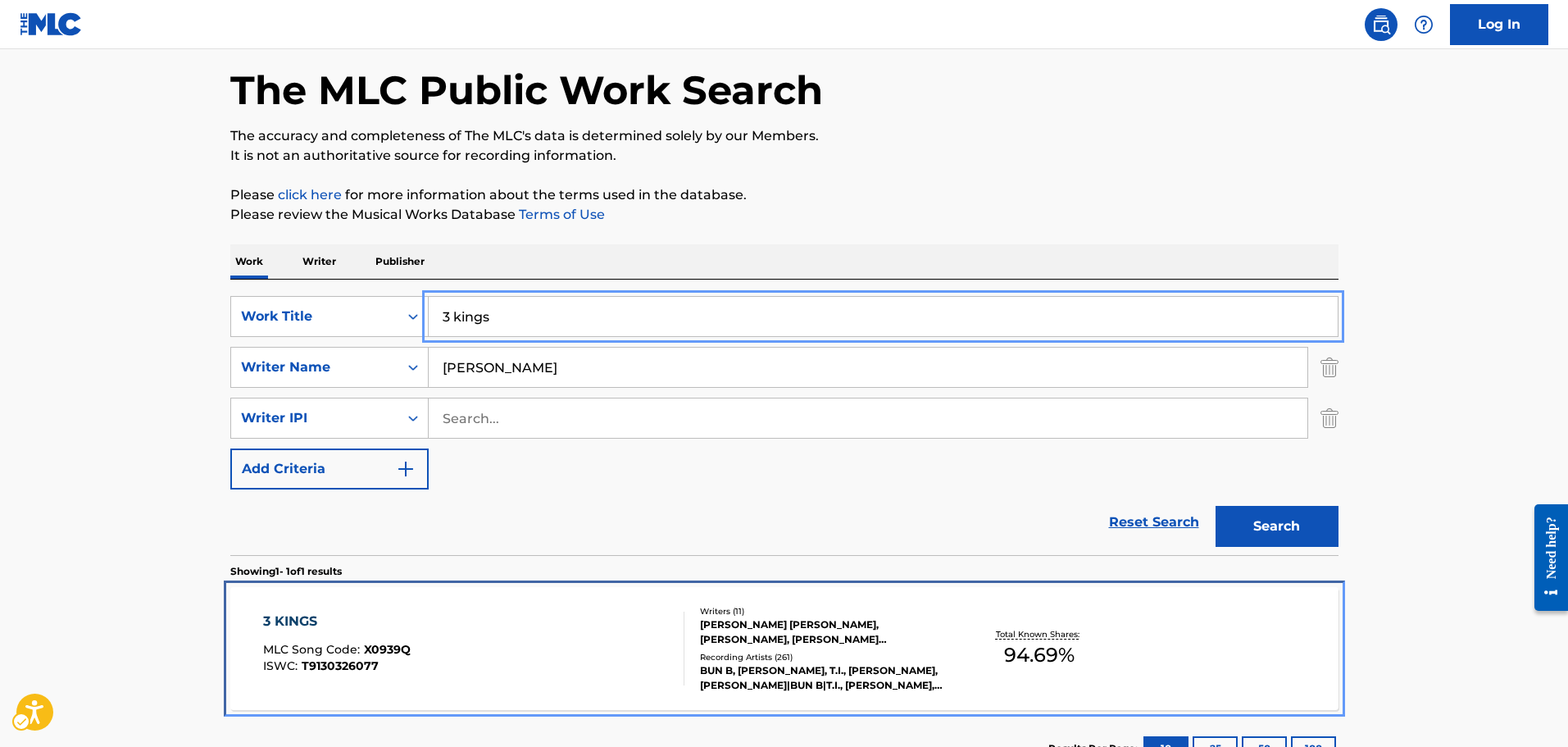
click at [462, 614] on div "3 KINGS MLC Song Code : X0939Q ISWC : T9130326077" at bounding box center [474, 648] width 421 height 74
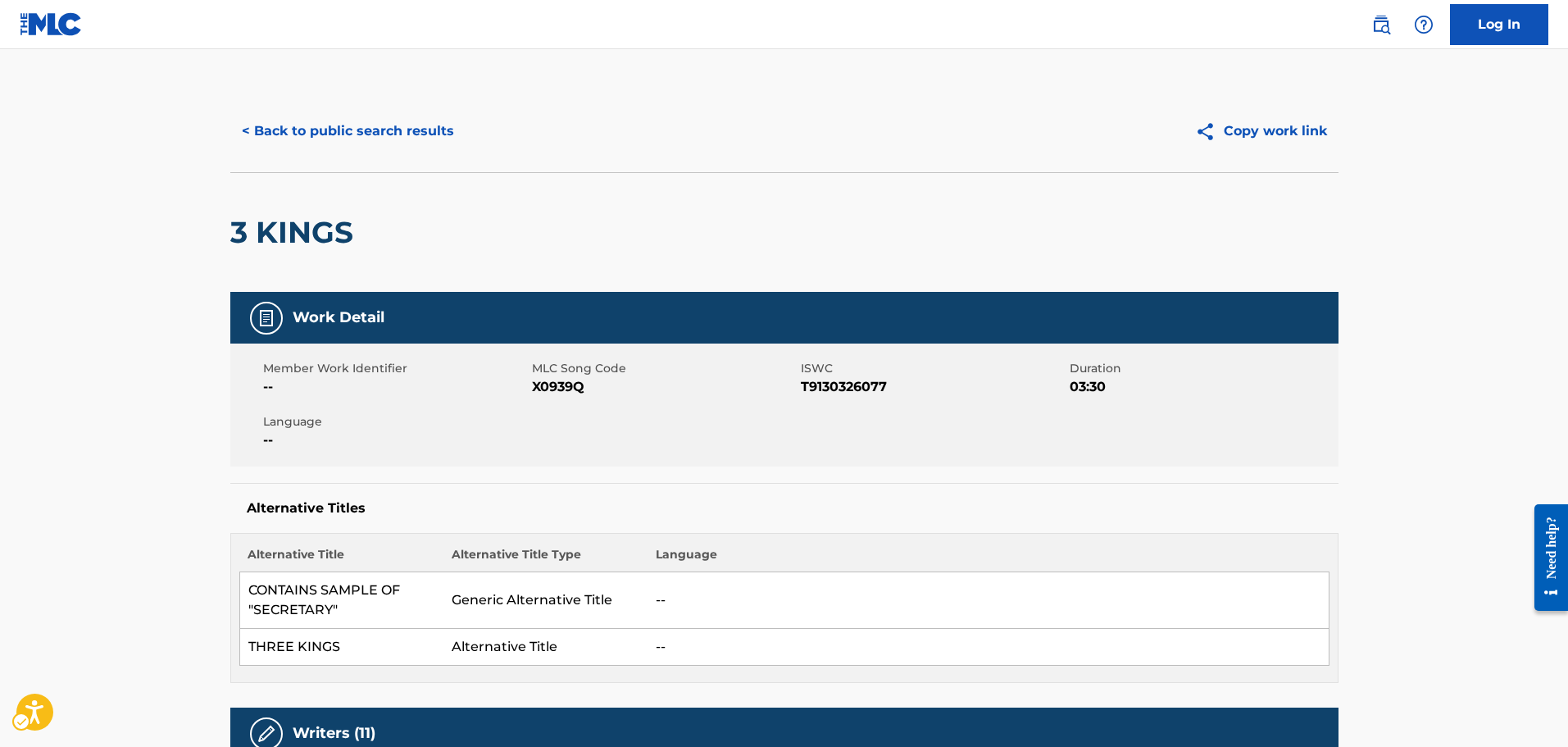
click at [552, 401] on div "Member Work Identifier -- MLC Song Code MLC Song Code - X0939Q ISWC ISWC - T913…" at bounding box center [784, 405] width 1108 height 123
click at [550, 394] on span "MLC Song Code - X0939Q" at bounding box center [664, 386] width 264 height 20
drag, startPoint x: 983, startPoint y: 399, endPoint x: 872, endPoint y: 450, distance: 122.2
click at [983, 399] on div "Member Work Identifier -- MLC Song Code MLC Song Code - X0939Q ISWC ISWC - T913…" at bounding box center [784, 405] width 1108 height 123
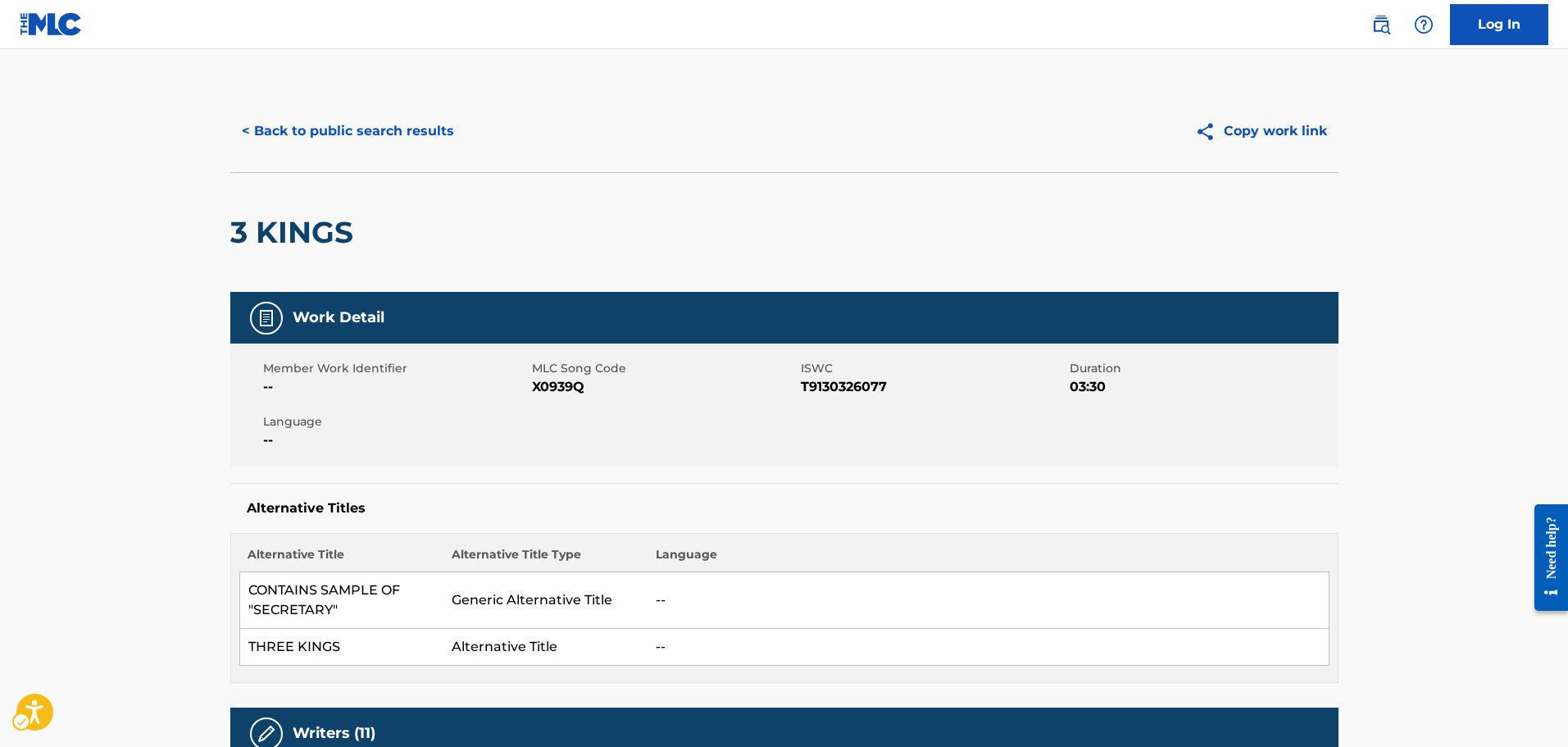
drag, startPoint x: 843, startPoint y: 594, endPoint x: 793, endPoint y: 497, distance: 109.1
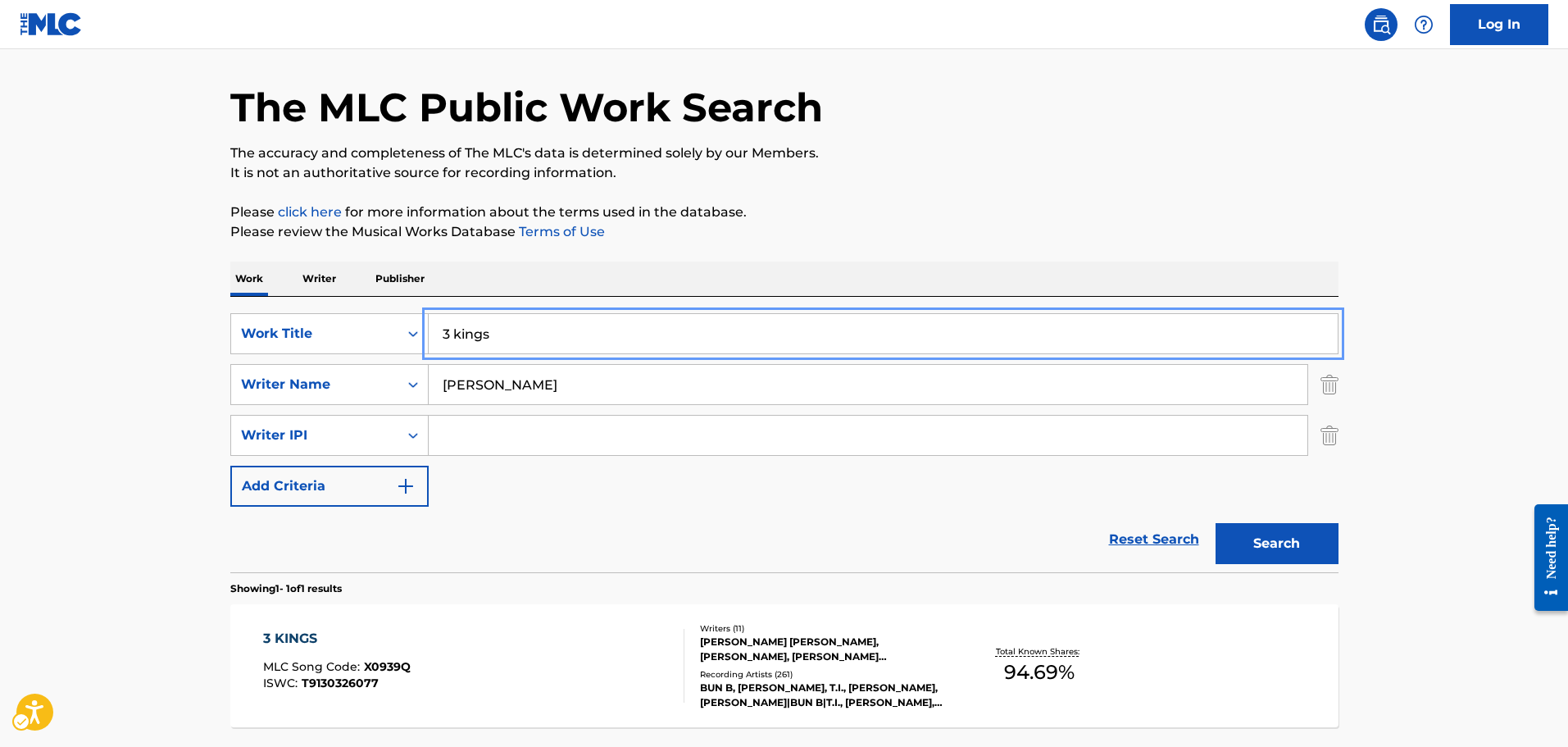
click at [647, 332] on input "3 kings" at bounding box center [883, 333] width 909 height 40
type input "diamonds"
click at [1216, 523] on button "Search" at bounding box center [1277, 543] width 123 height 41
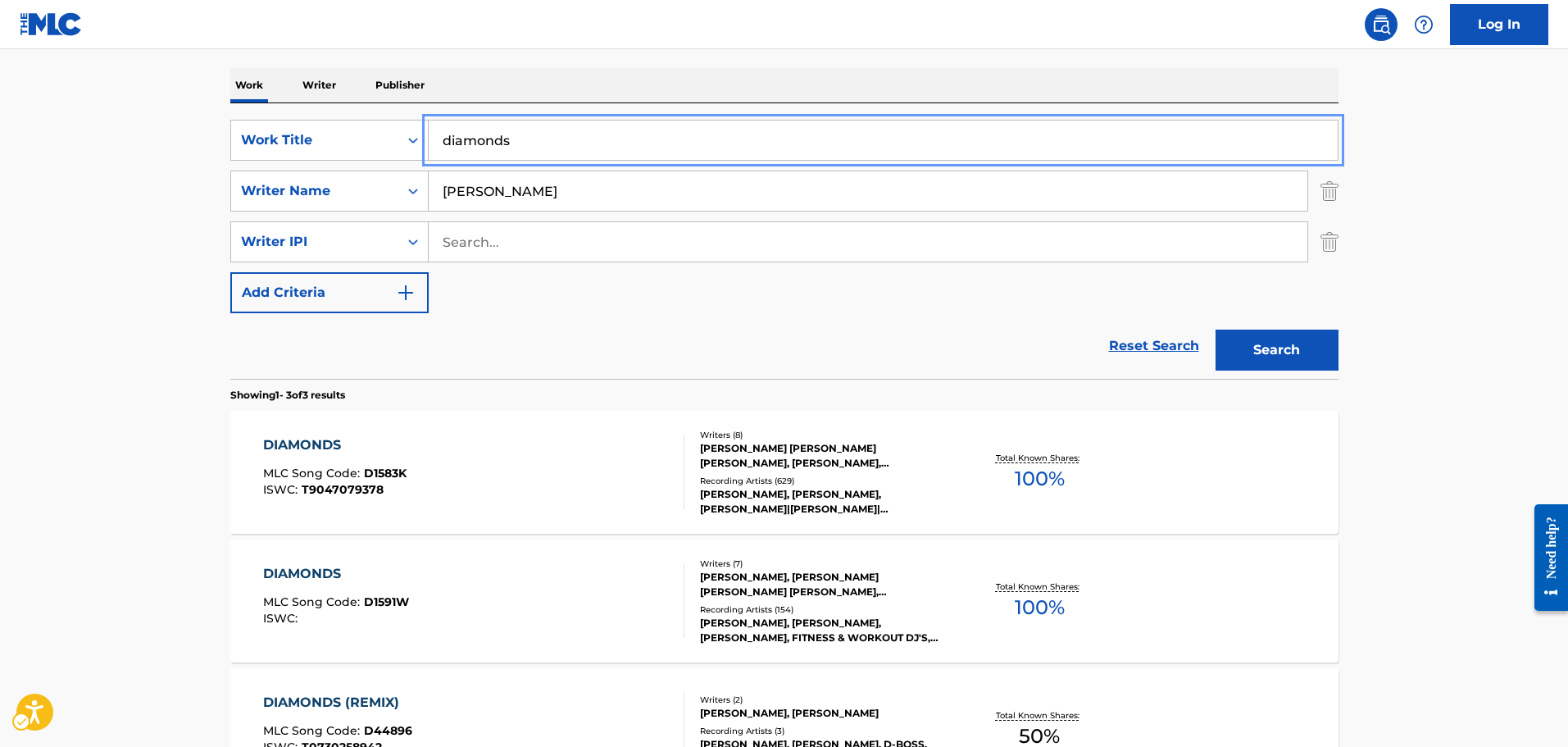
scroll to position [453, 0]
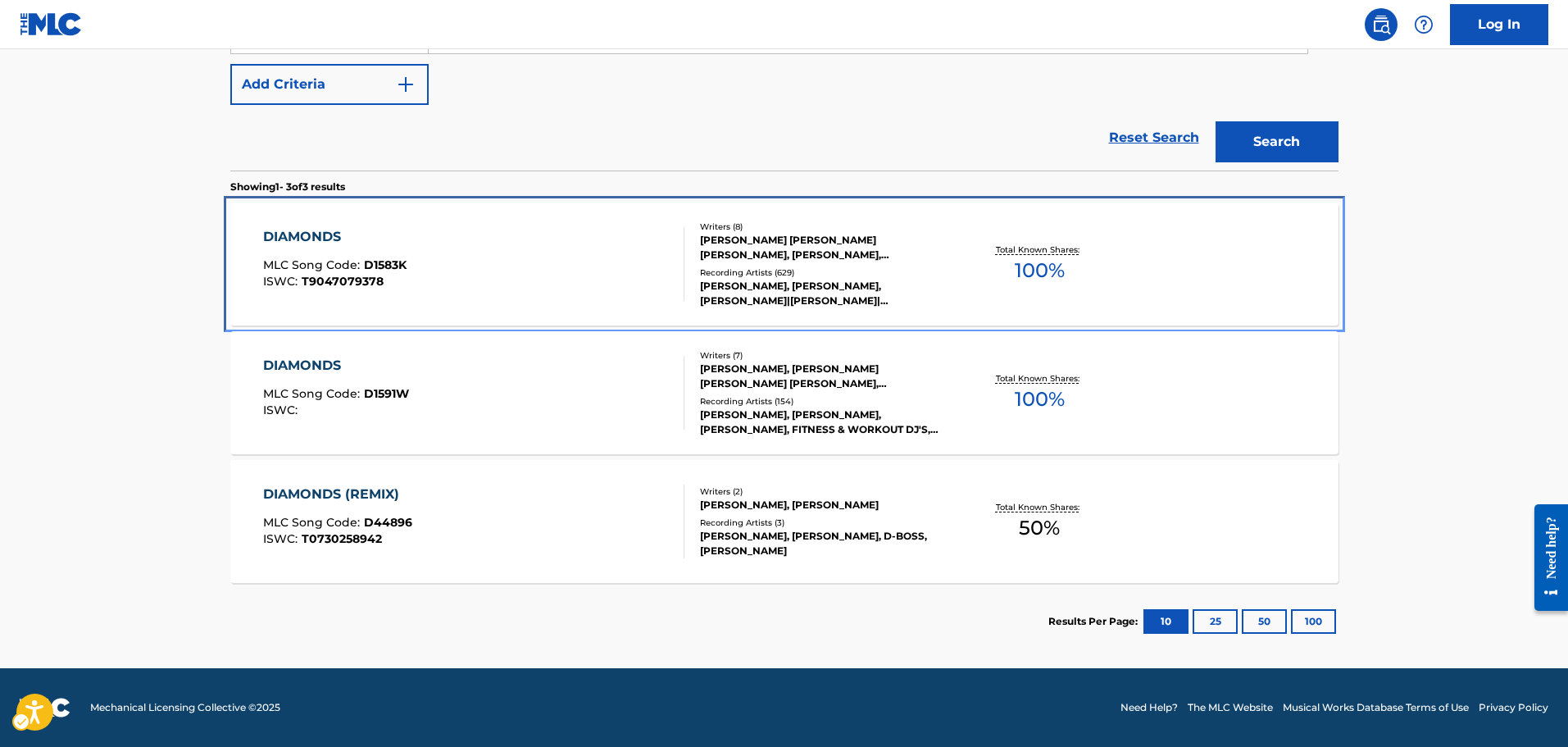
click at [639, 224] on div "DIAMONDS MLC Song Code : D1583K ISWC : T9047079378 Writers ( 8 ) [PERSON_NAME] …" at bounding box center [784, 263] width 1108 height 123
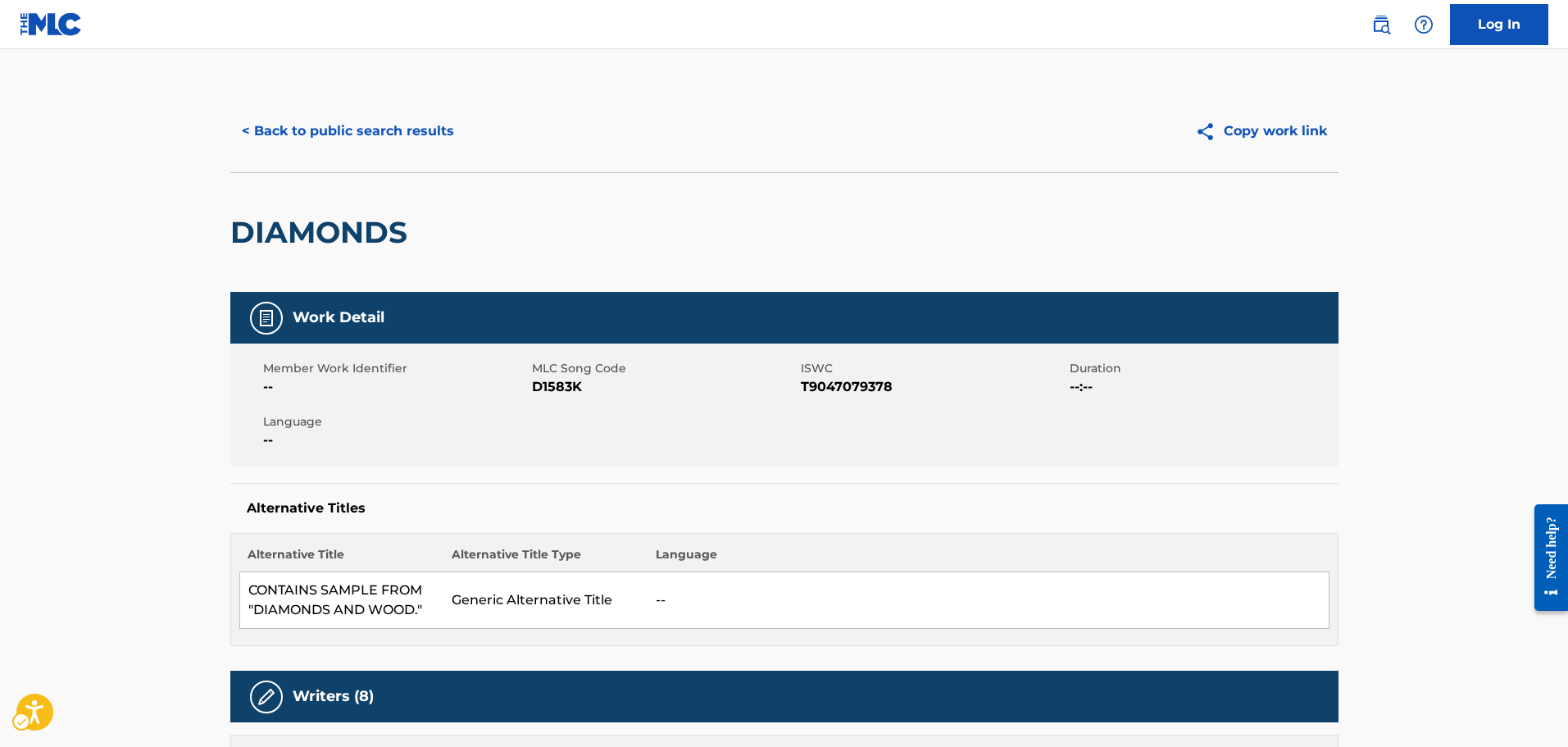
drag, startPoint x: 622, startPoint y: 292, endPoint x: 641, endPoint y: -99, distance: 391.5
click at [553, 398] on div "Member Work Identifier -- MLC Song Code MLC Song Code - D1583K ISWC ISWC - T904…" at bounding box center [784, 405] width 1108 height 123
click at [553, 387] on span "MLC Song Code - D1583K" at bounding box center [664, 386] width 264 height 20
drag, startPoint x: 298, startPoint y: 353, endPoint x: 322, endPoint y: 363, distance: 26.0
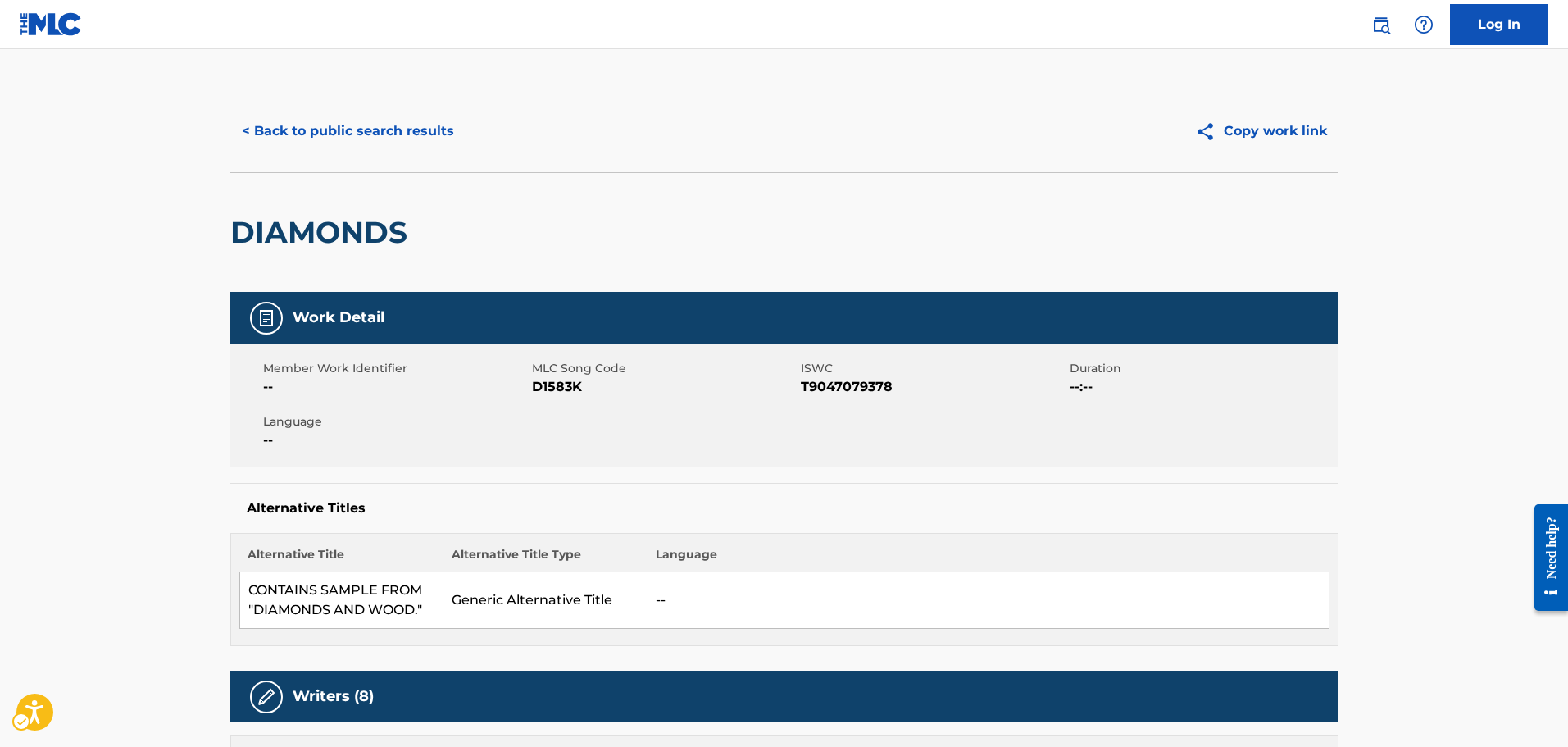
click at [298, 353] on div "Member Work Identifier -- MLC Song Code MLC Song Code - D1583K ISWC ISWC - T904…" at bounding box center [784, 405] width 1108 height 123
drag, startPoint x: 401, startPoint y: 473, endPoint x: 353, endPoint y: 385, distance: 100.2
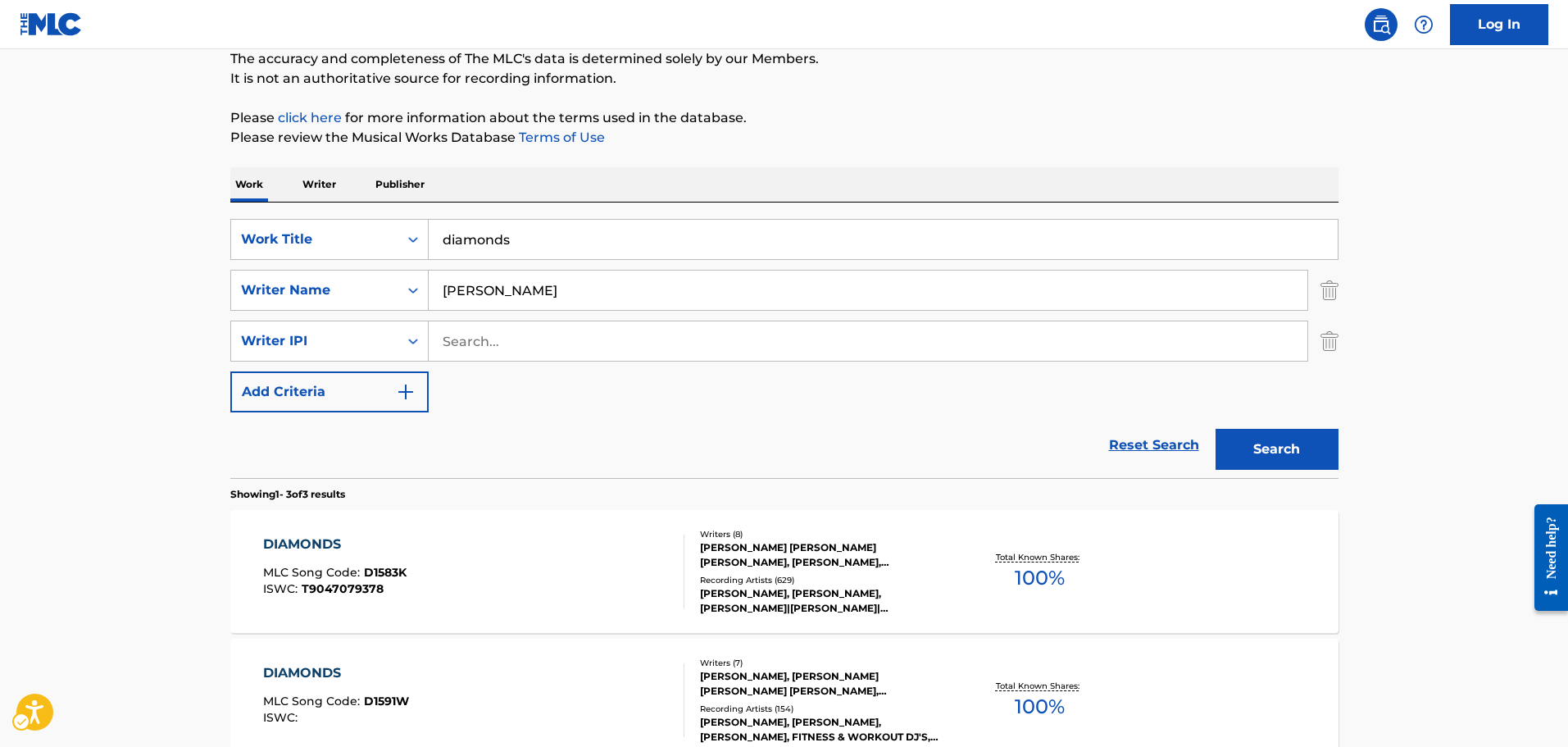
scroll to position [145, 0]
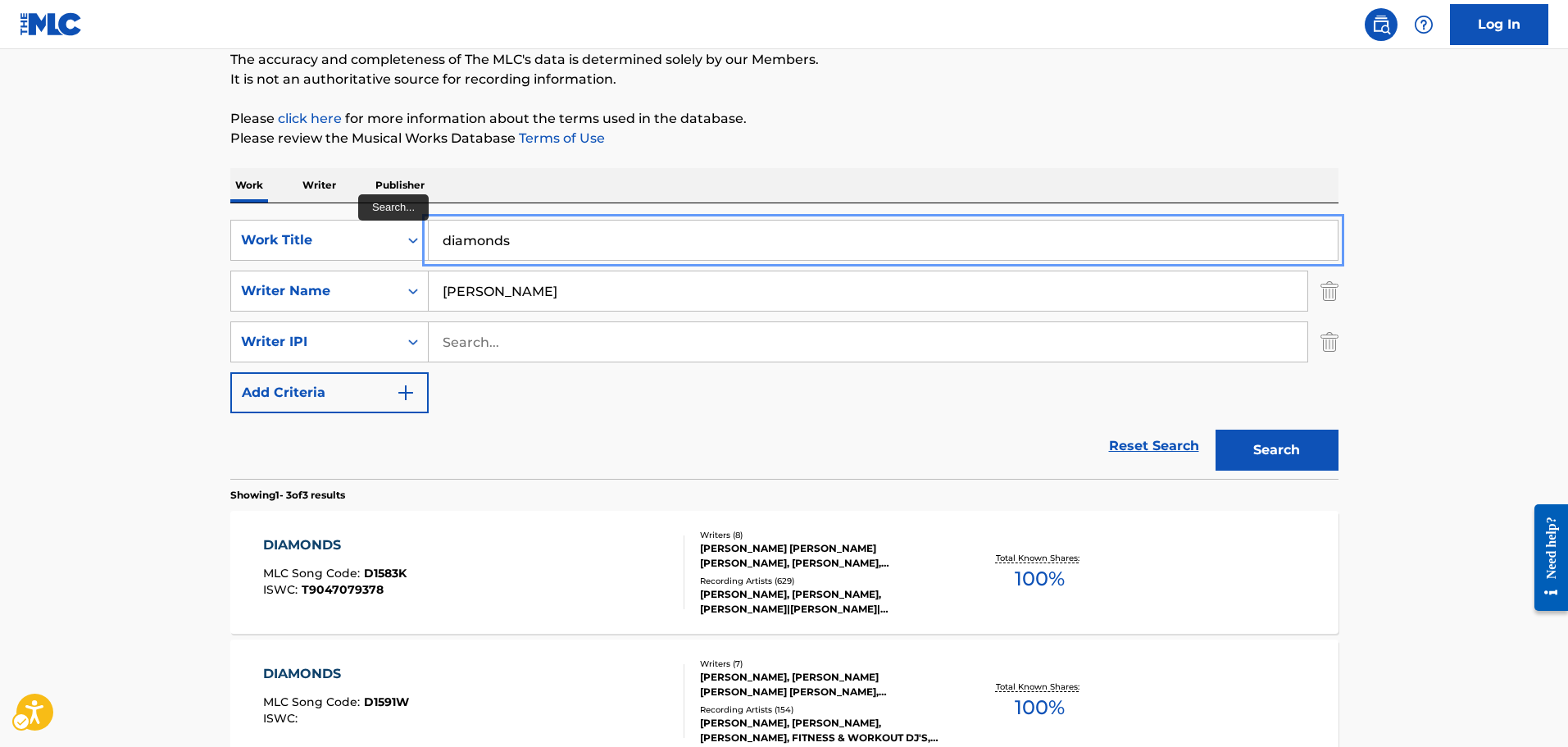
click at [520, 239] on input "diamonds" at bounding box center [883, 240] width 909 height 40
type input "BOYZ N BLUE"
click at [1216, 430] on button "Search" at bounding box center [1277, 450] width 123 height 41
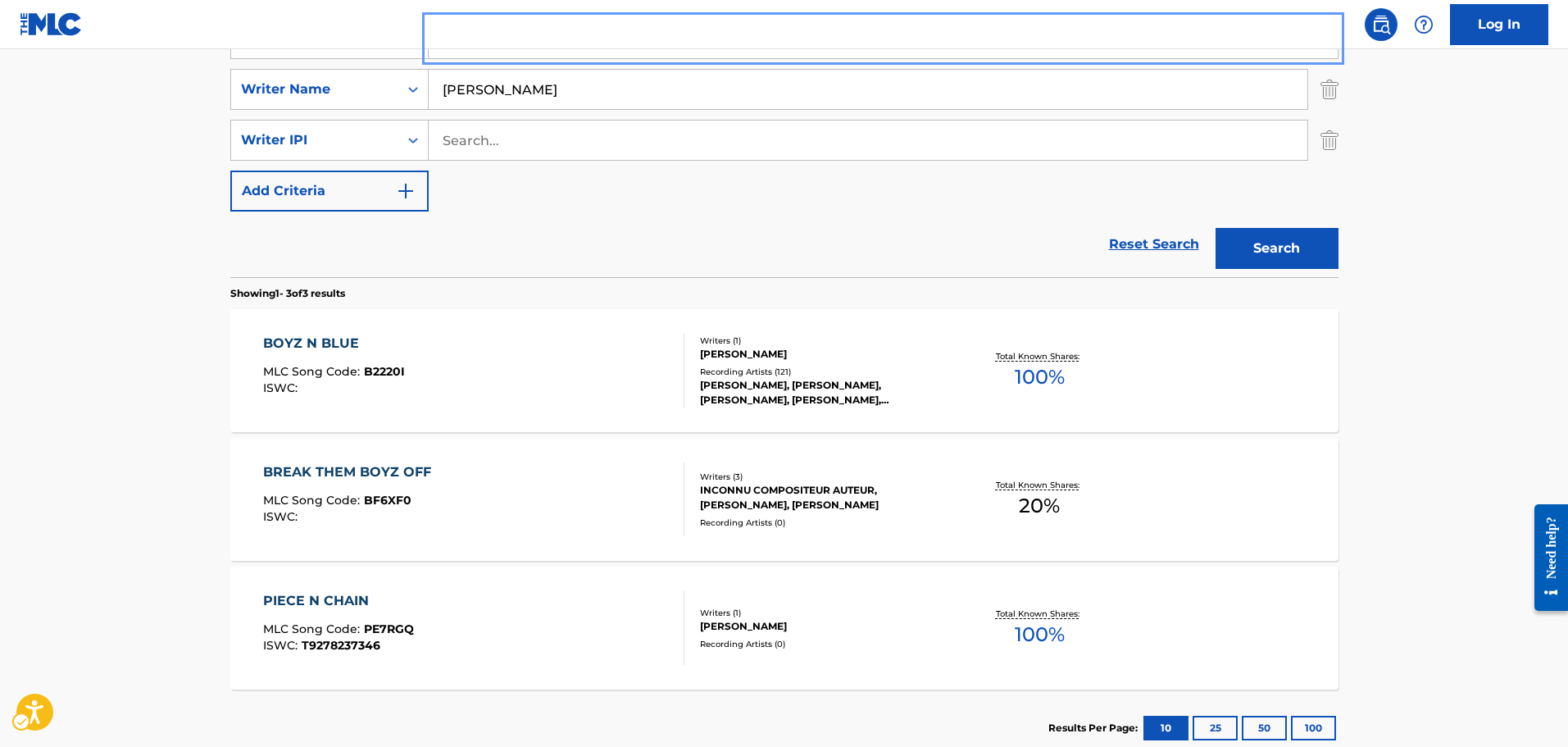
scroll to position [391, 0]
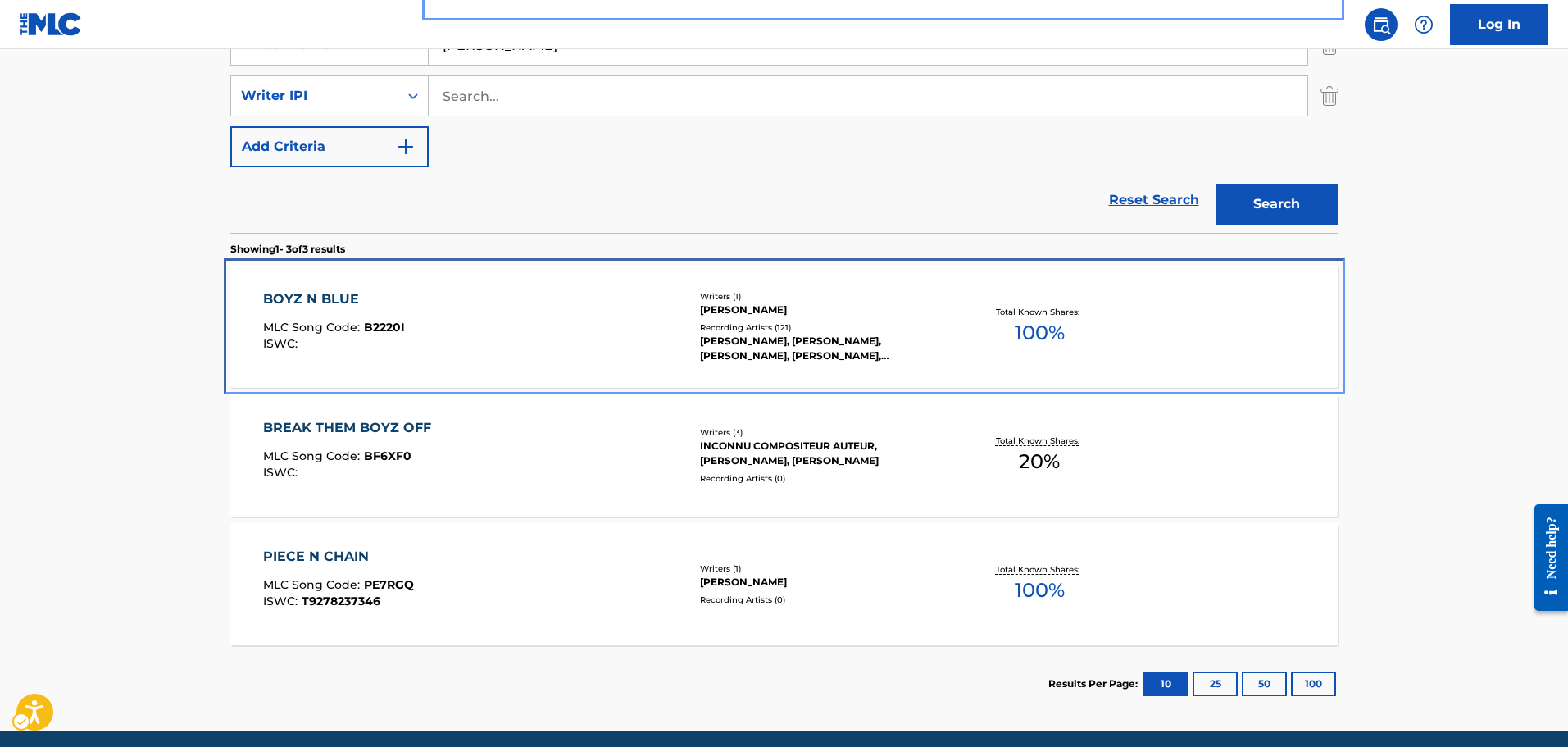
click at [524, 300] on div "BOYZ N BLUE MLC Song Code : B2220I ISWC :" at bounding box center [474, 326] width 421 height 74
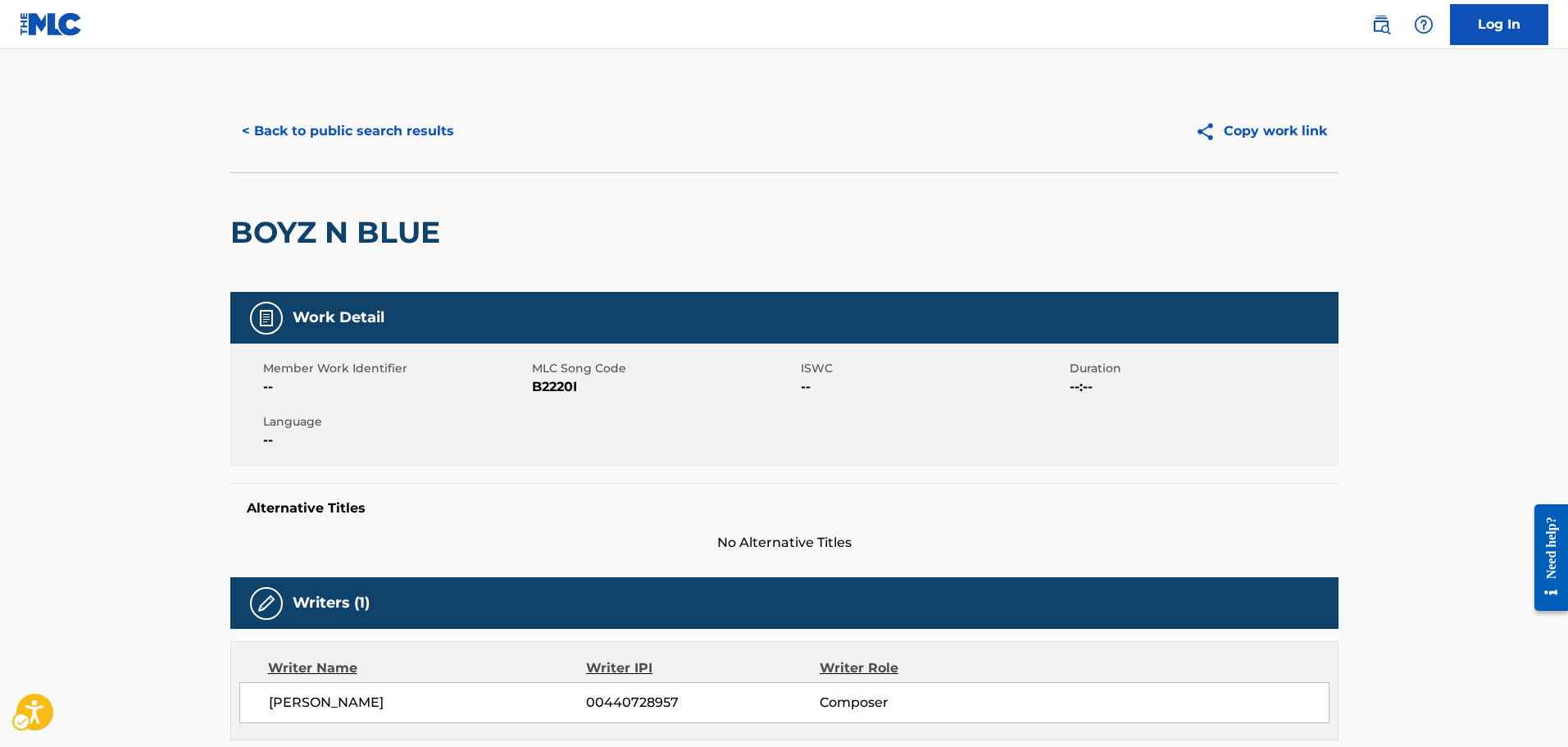
click at [541, 380] on span "MLC Song Code - B2220I" at bounding box center [664, 386] width 264 height 20
click at [992, 306] on div "Work Detail" at bounding box center [784, 317] width 1108 height 52
drag, startPoint x: 1070, startPoint y: 437, endPoint x: 1034, endPoint y: 389, distance: 60.0
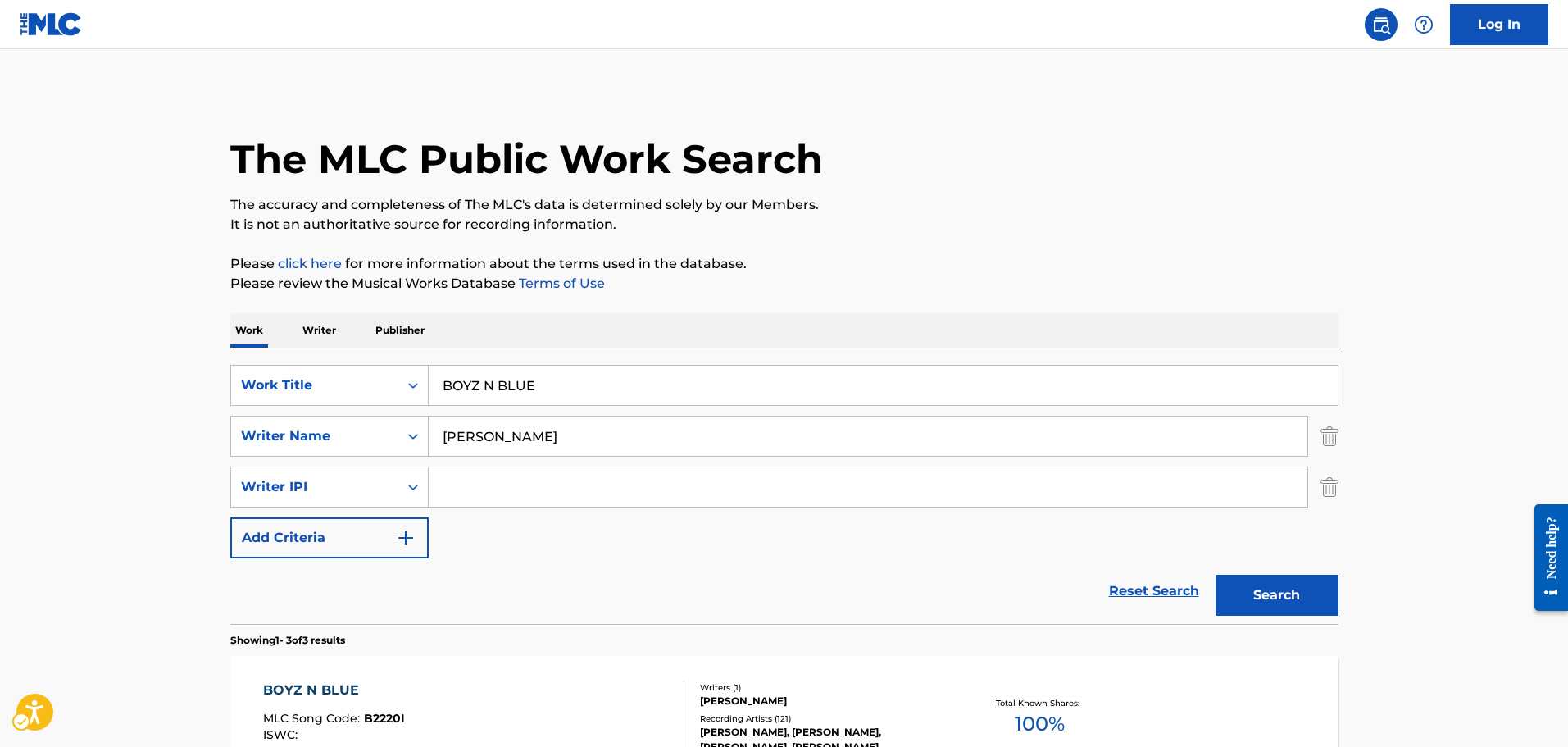
scroll to position [309, 0]
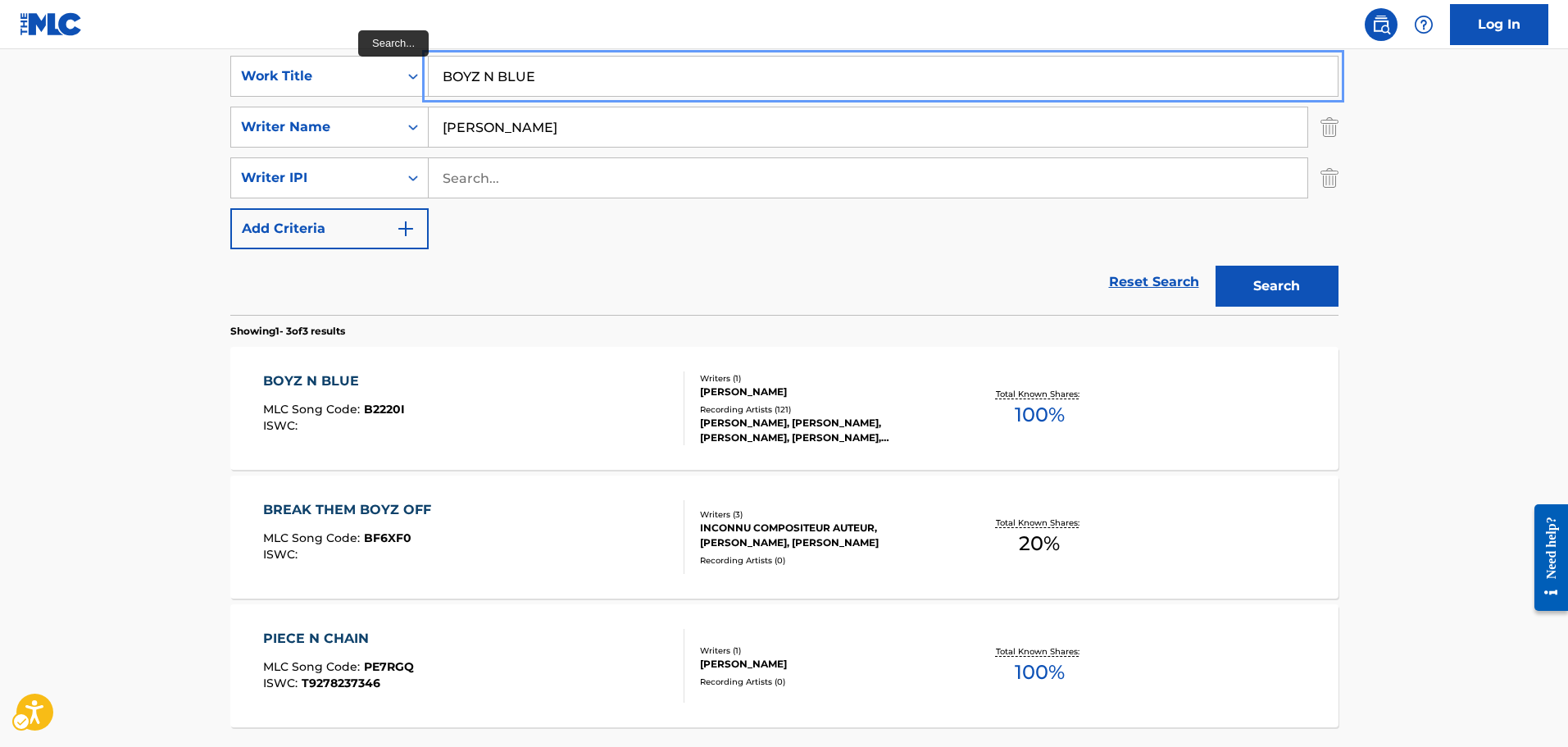
click at [604, 85] on input "BOYZ N BLUE" at bounding box center [883, 76] width 909 height 40
type input "EVERYBODY LOVES A PIMP"
click at [1216, 265] on button "Search" at bounding box center [1277, 285] width 123 height 41
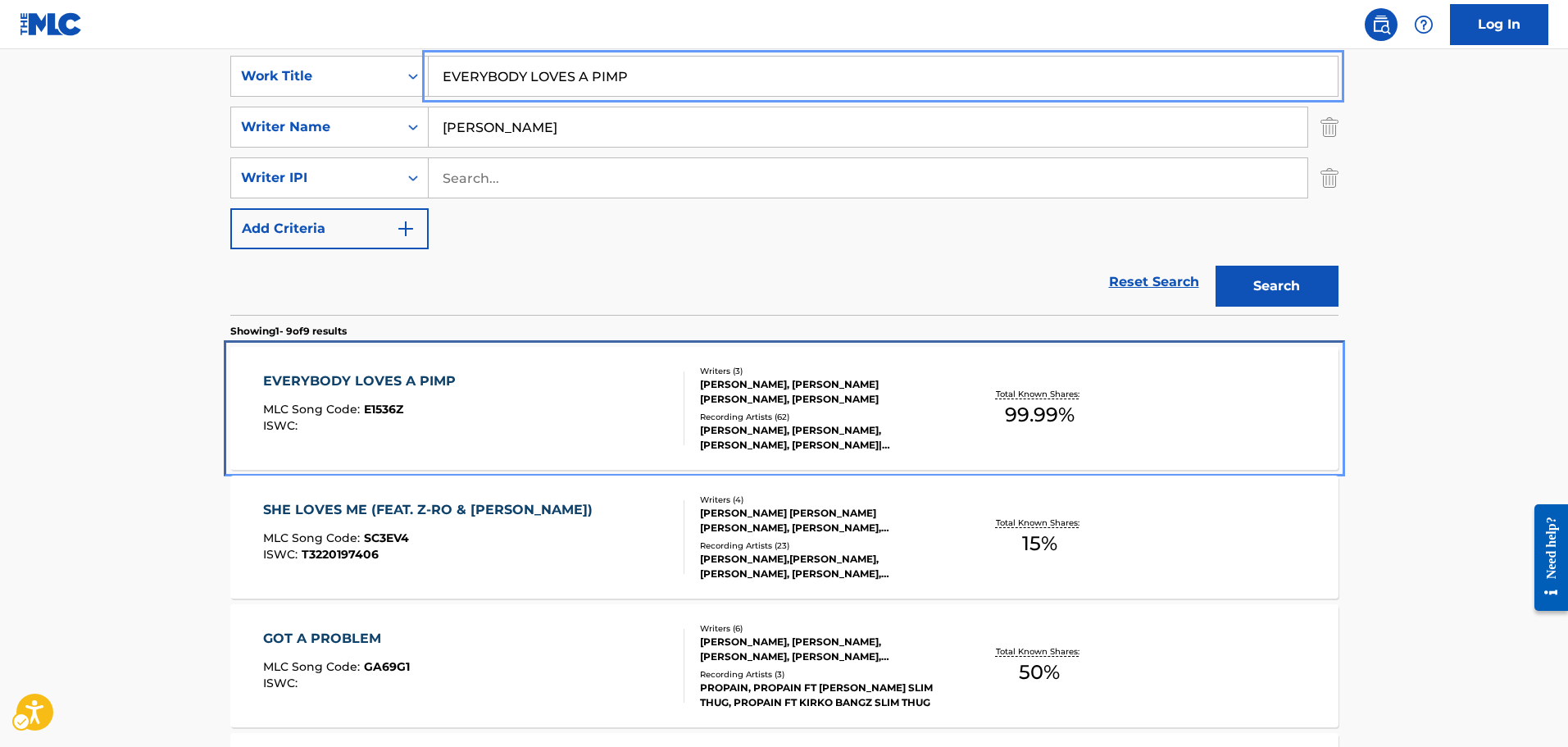
click at [603, 368] on div "EVERYBODY LOVES A PIMP MLC Song Code : E1536Z ISWC : Writers ( 3 ) [PERSON_NAME…" at bounding box center [784, 408] width 1108 height 123
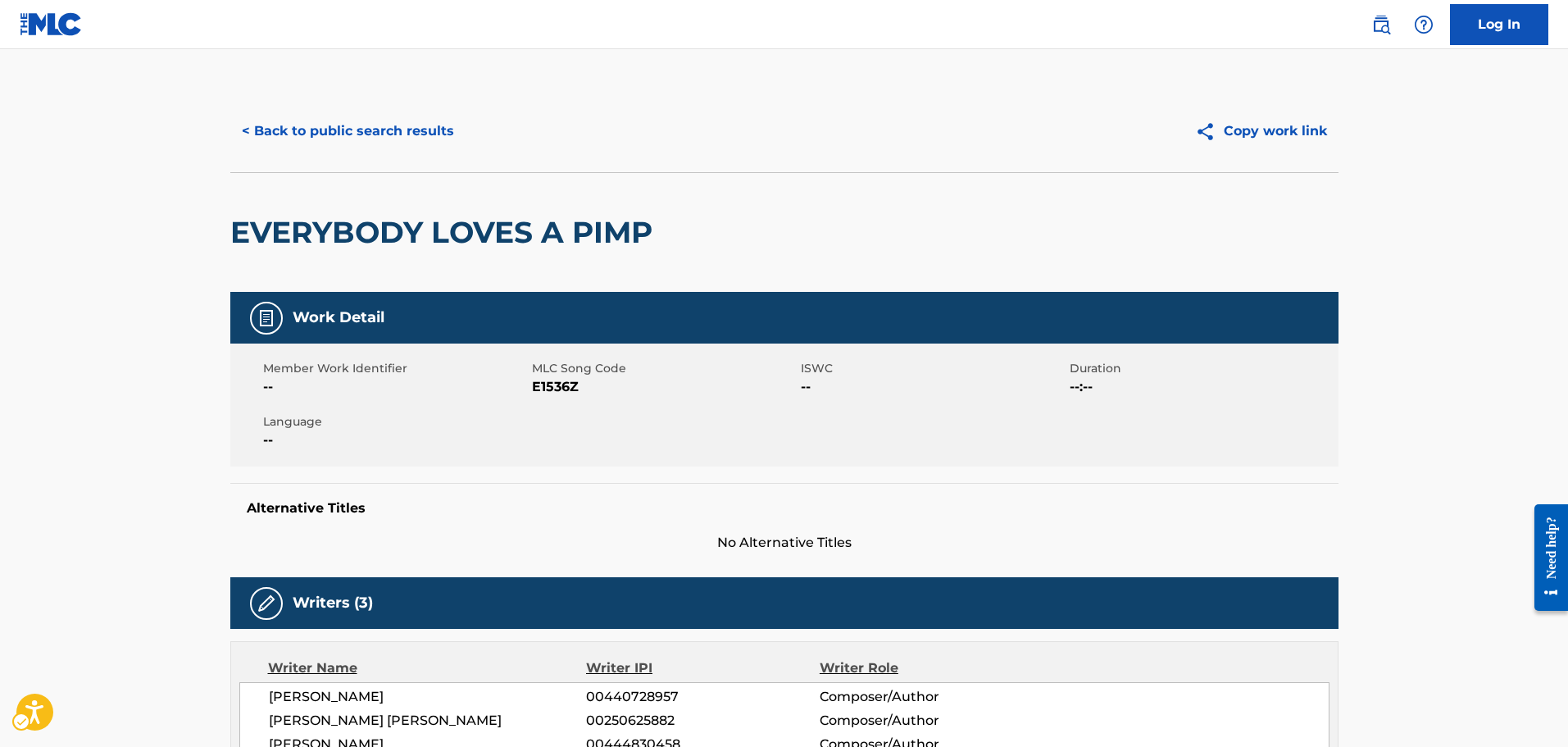
click at [534, 382] on span "MLC Song Code - E1536Z" at bounding box center [664, 386] width 264 height 20
drag, startPoint x: 977, startPoint y: 746, endPoint x: 933, endPoint y: 619, distance: 134.4
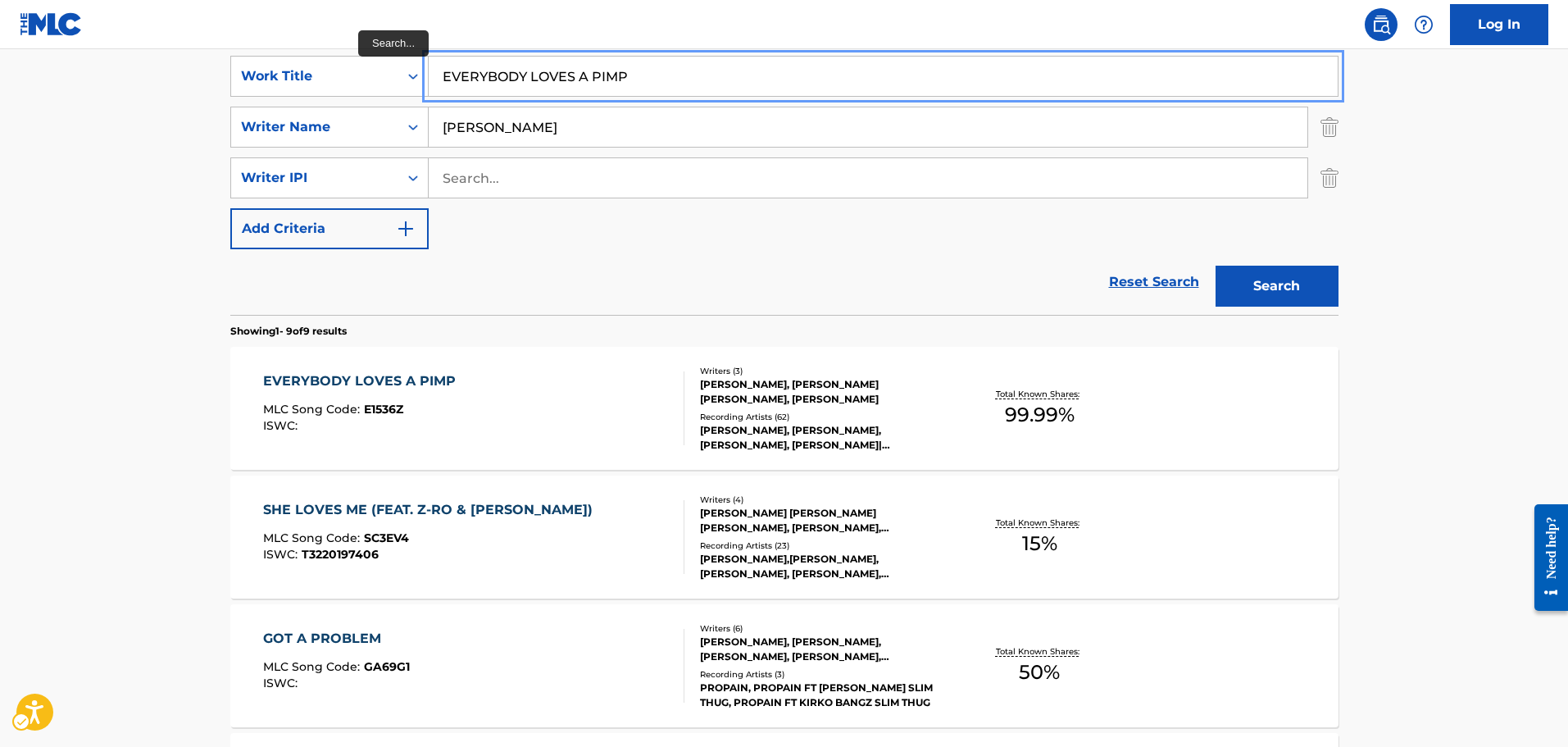
click at [675, 86] on input "EVERYBODY LOVES A PIMP" at bounding box center [883, 76] width 909 height 40
type input "THE INTERVIEW"
click at [1216, 265] on button "Search" at bounding box center [1277, 285] width 123 height 41
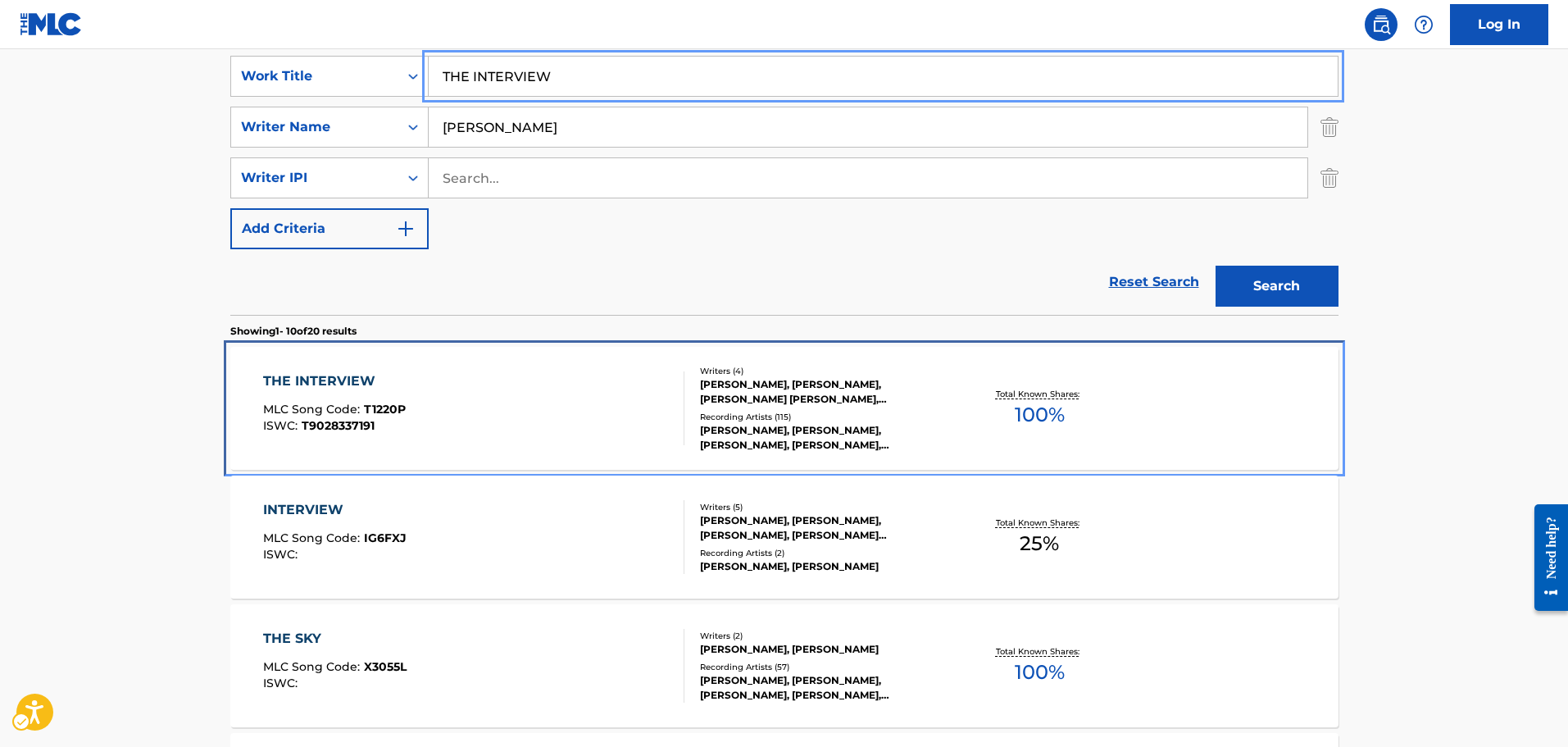
click at [556, 430] on div "THE INTERVIEW MLC Song Code : T1220P ISWC : T9028337191" at bounding box center [474, 408] width 421 height 74
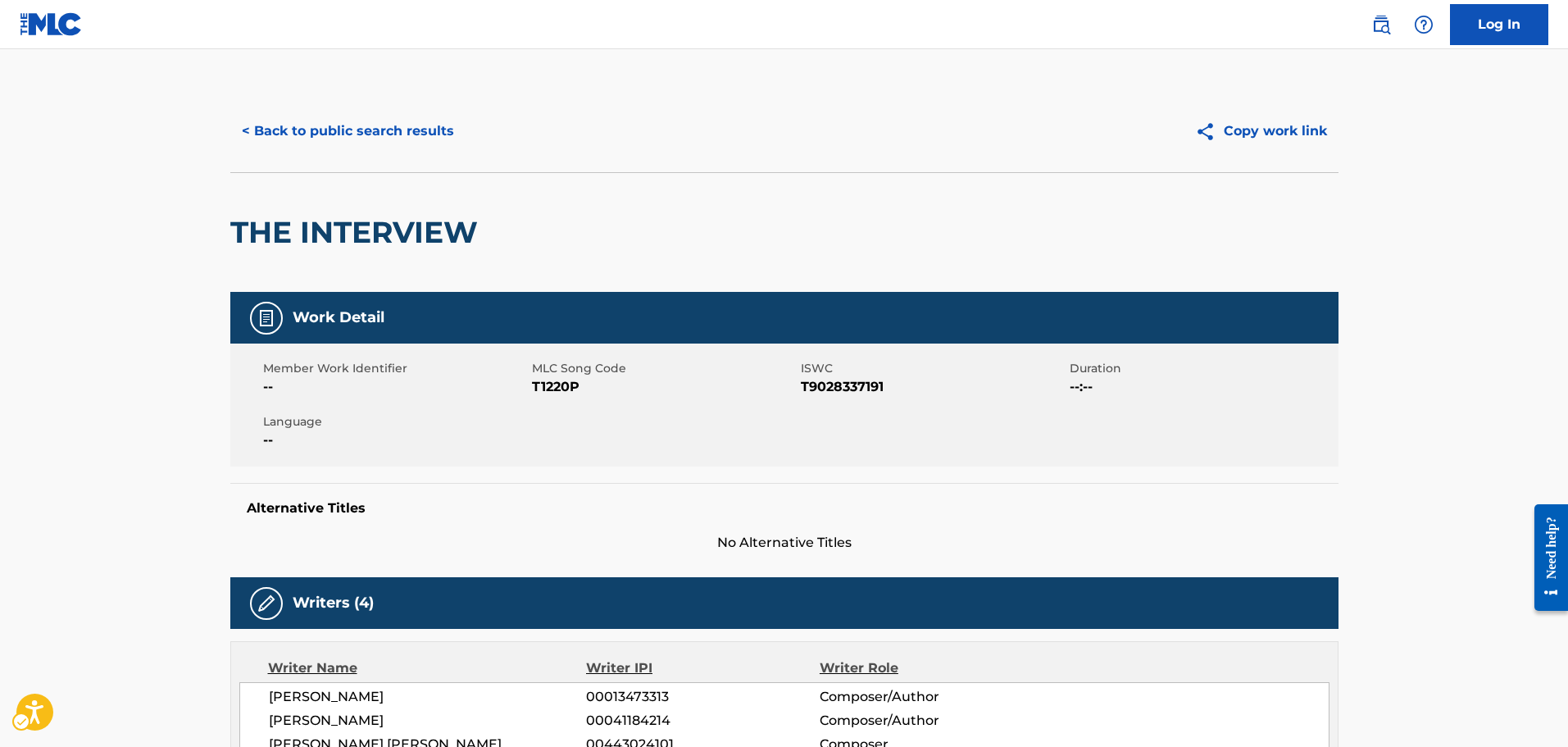
click at [553, 392] on span "T1220P" at bounding box center [664, 386] width 264 height 20
click at [553, 392] on span "MLC Song Code - T1220P" at bounding box center [664, 386] width 264 height 20
drag, startPoint x: 1018, startPoint y: 501, endPoint x: 1021, endPoint y: 477, distance: 24.2
click at [1018, 501] on h5 "Alternative Titles" at bounding box center [784, 507] width 1075 height 16
drag, startPoint x: 1140, startPoint y: 650, endPoint x: 976, endPoint y: 352, distance: 340.1
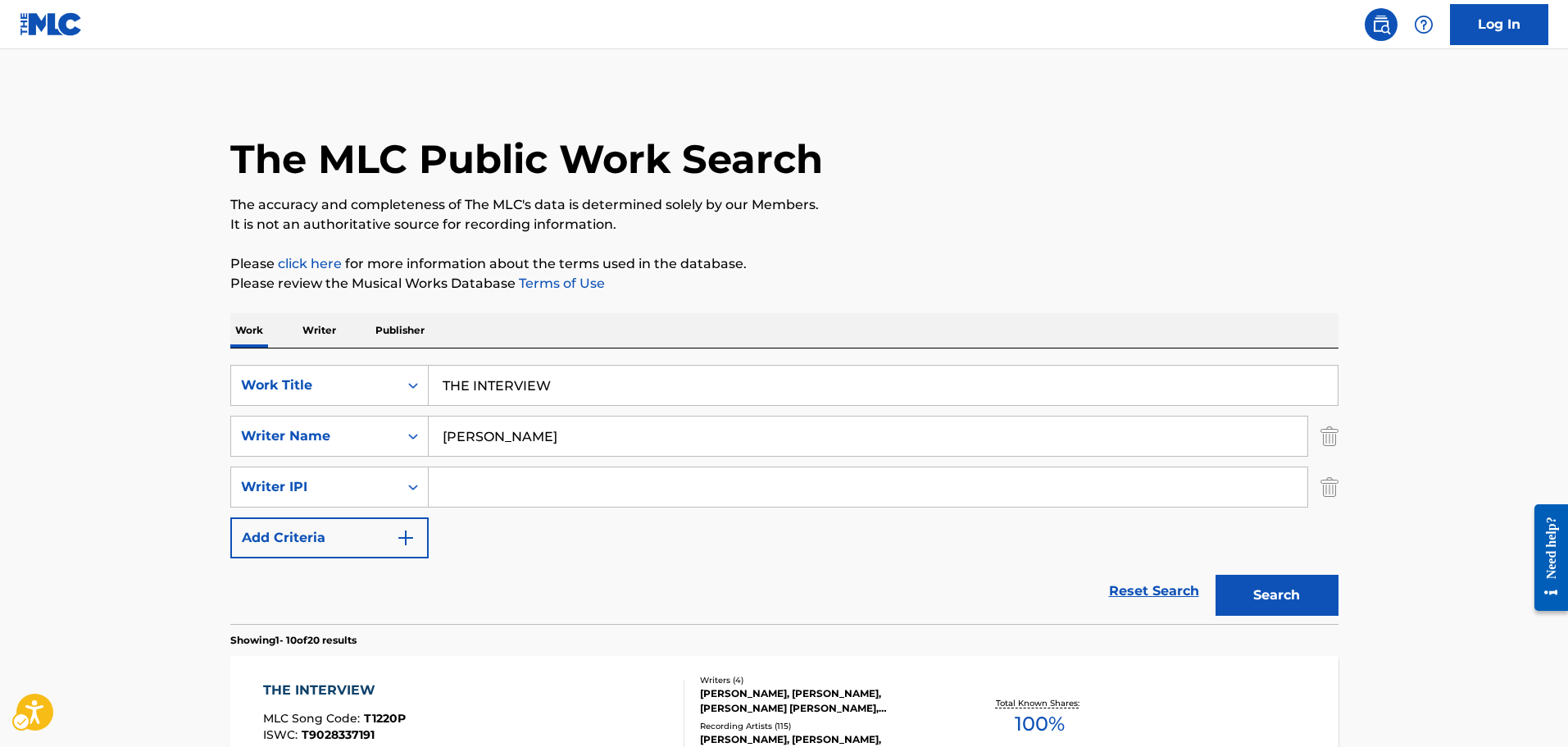
scroll to position [309, 0]
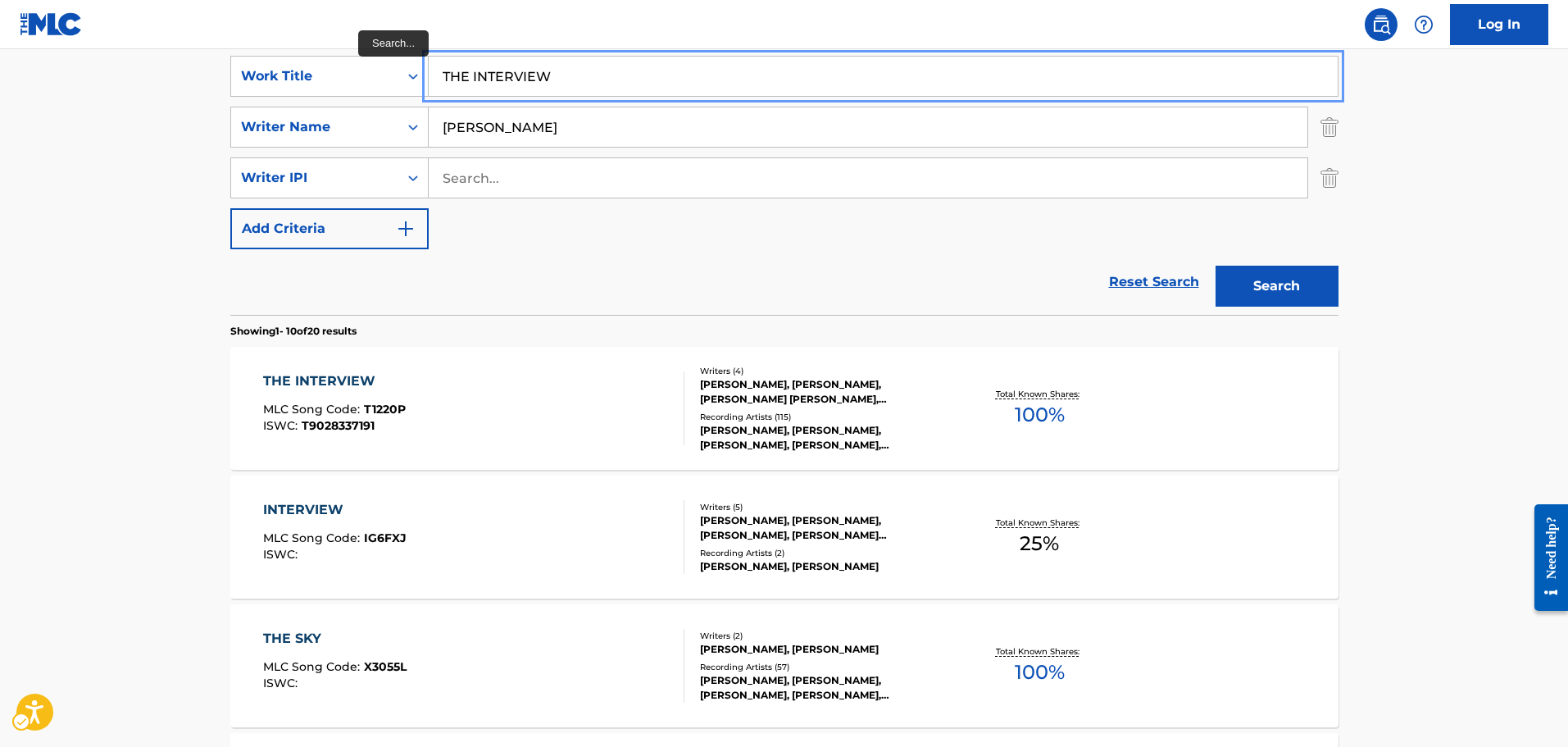
click at [629, 81] on input "THE INTERVIEW" at bounding box center [883, 76] width 909 height 40
type input "MISS [PERSON_NAME]"
click at [1216, 265] on button "Search" at bounding box center [1277, 285] width 123 height 41
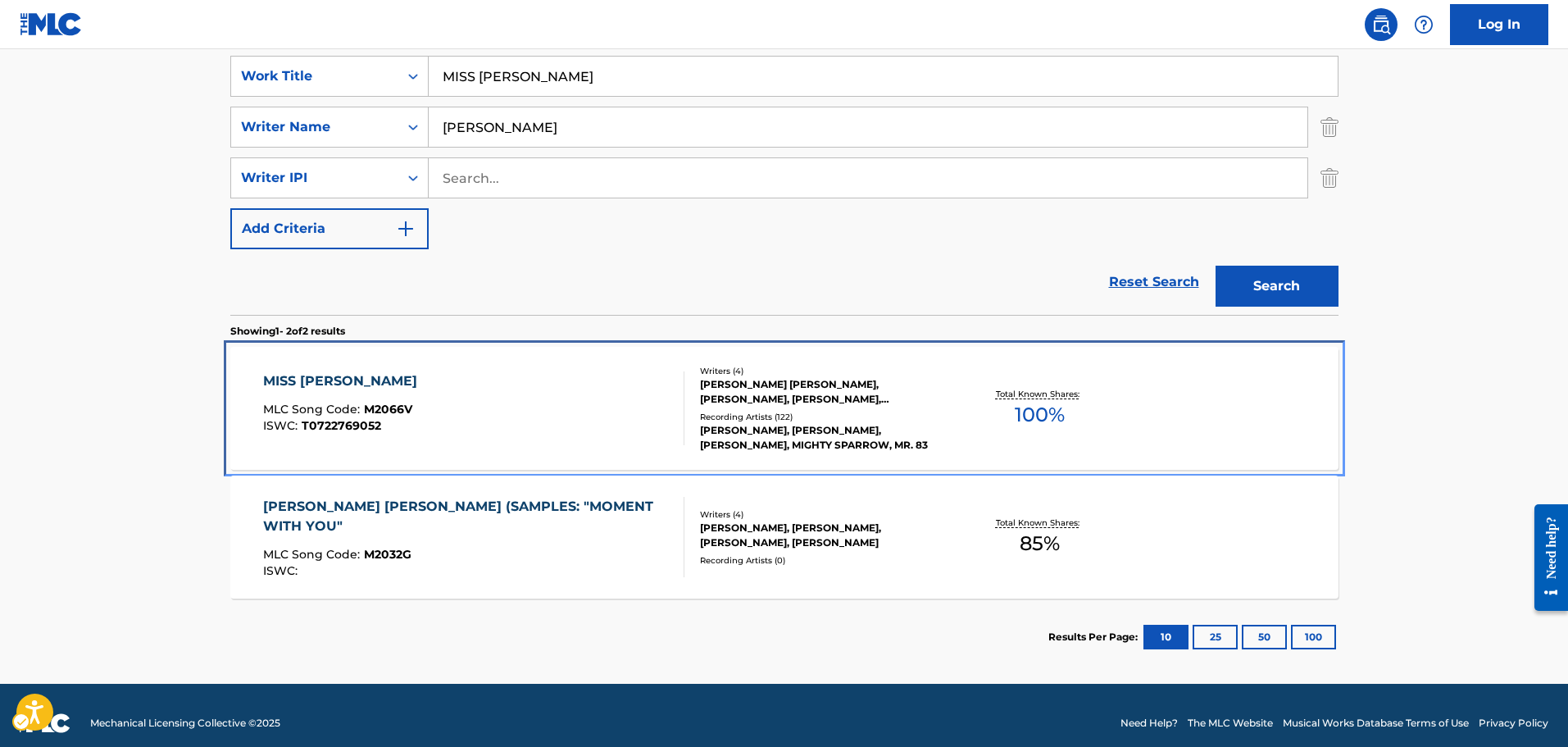
click at [498, 382] on div "MISS [PERSON_NAME] MLC Song Code : M2066V ISWC : T0722769052" at bounding box center [474, 408] width 421 height 74
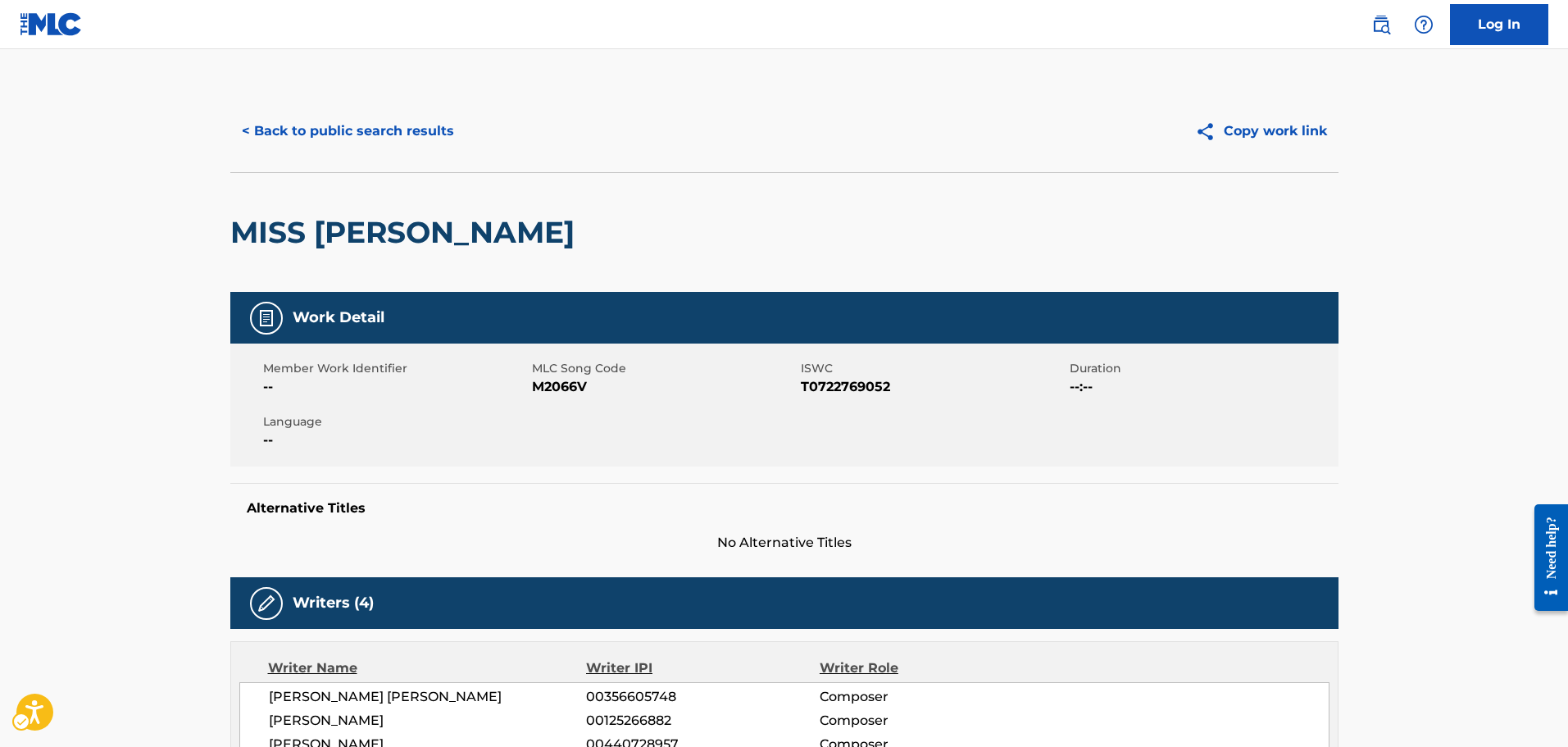
click at [566, 389] on span "MLC Song Code - M2066V" at bounding box center [664, 386] width 264 height 20
click at [564, 389] on span "MLC Song Code - M2066V" at bounding box center [664, 386] width 264 height 20
click at [662, 368] on span "MLC Song Code" at bounding box center [664, 368] width 264 height 17
drag, startPoint x: 723, startPoint y: 500, endPoint x: 623, endPoint y: 344, distance: 185.3
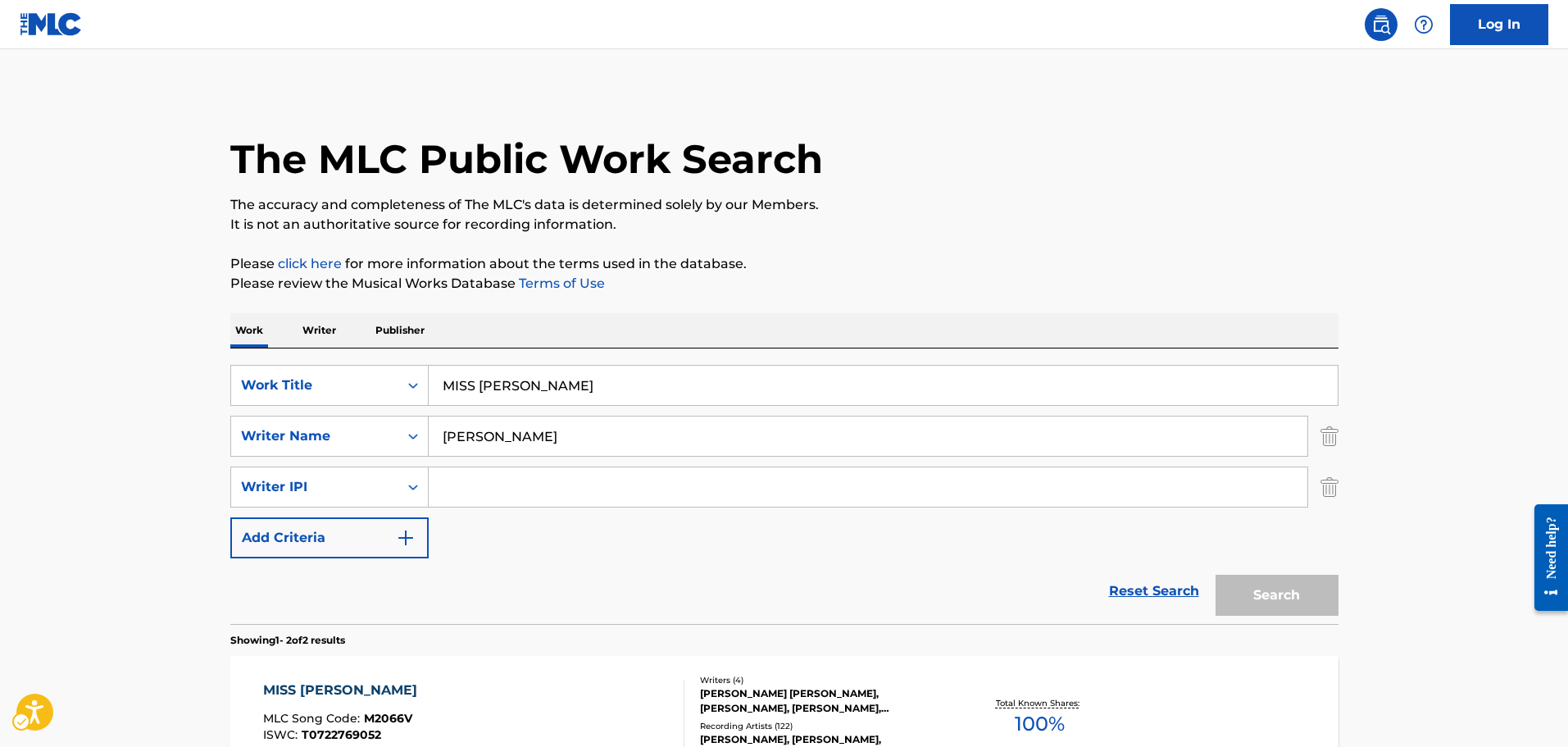
scroll to position [180, 0]
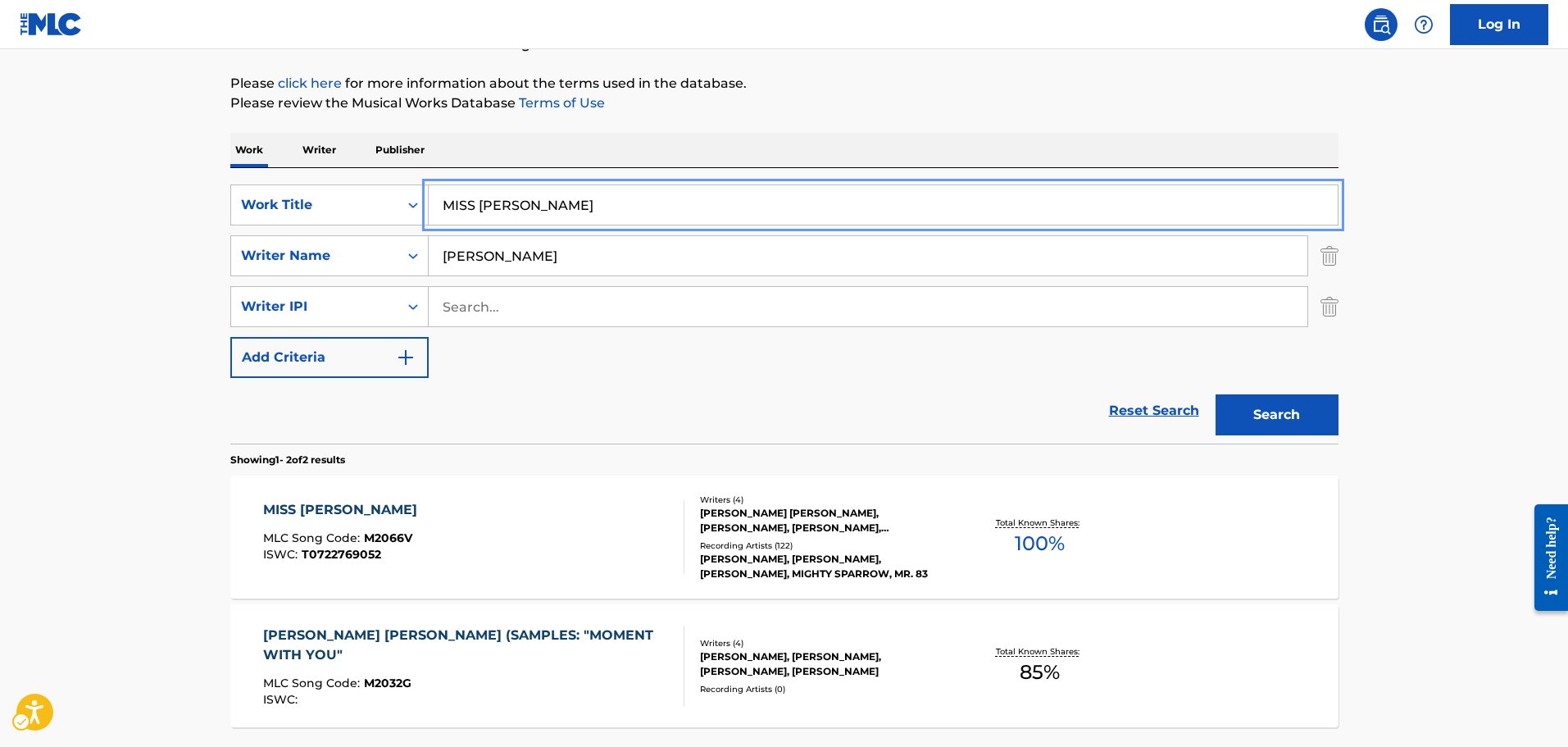
click at [588, 197] on input "MISS [PERSON_NAME]" at bounding box center [883, 205] width 909 height 40
type input "INCREDIBLE FEELING"
click at [1216, 394] on button "Search" at bounding box center [1277, 414] width 123 height 41
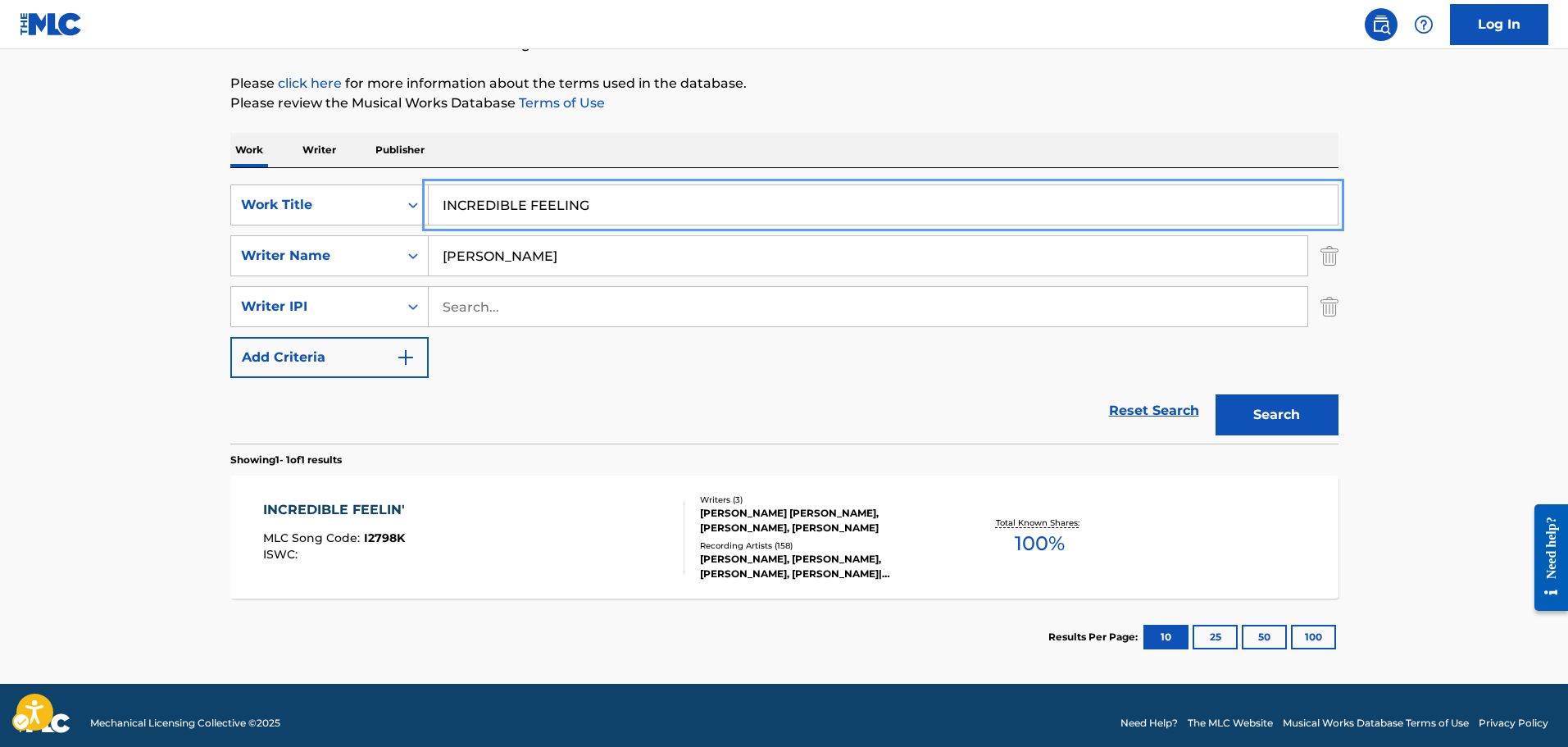
click at [592, 459] on section "Showing 1 - 1 of 1 results" at bounding box center [784, 454] width 1108 height 24
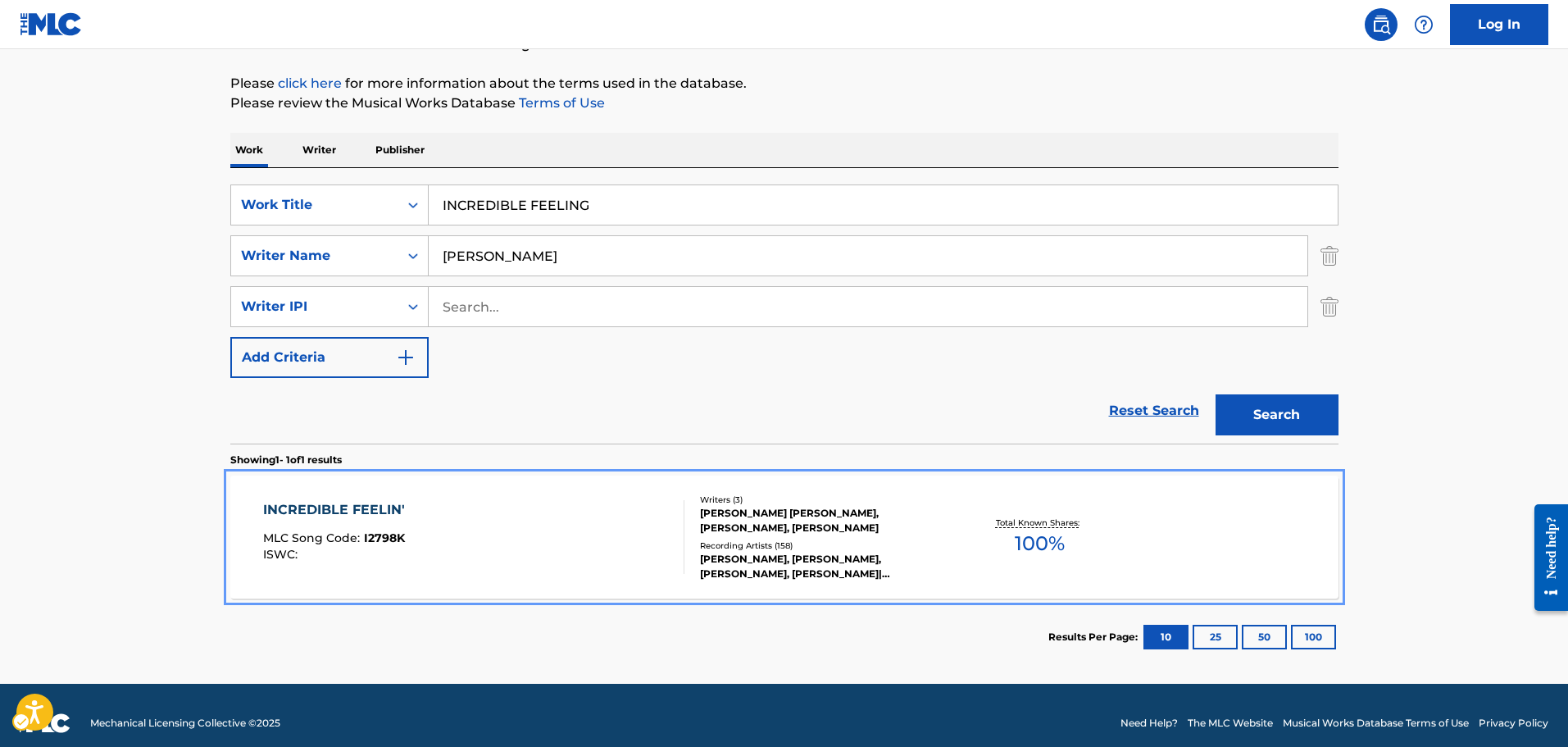
click at [576, 499] on div "INCREDIBLE FEELIN' MLC Song Code : I2798K ISWC : Writers ( 3 ) [PERSON_NAME] [P…" at bounding box center [784, 536] width 1108 height 123
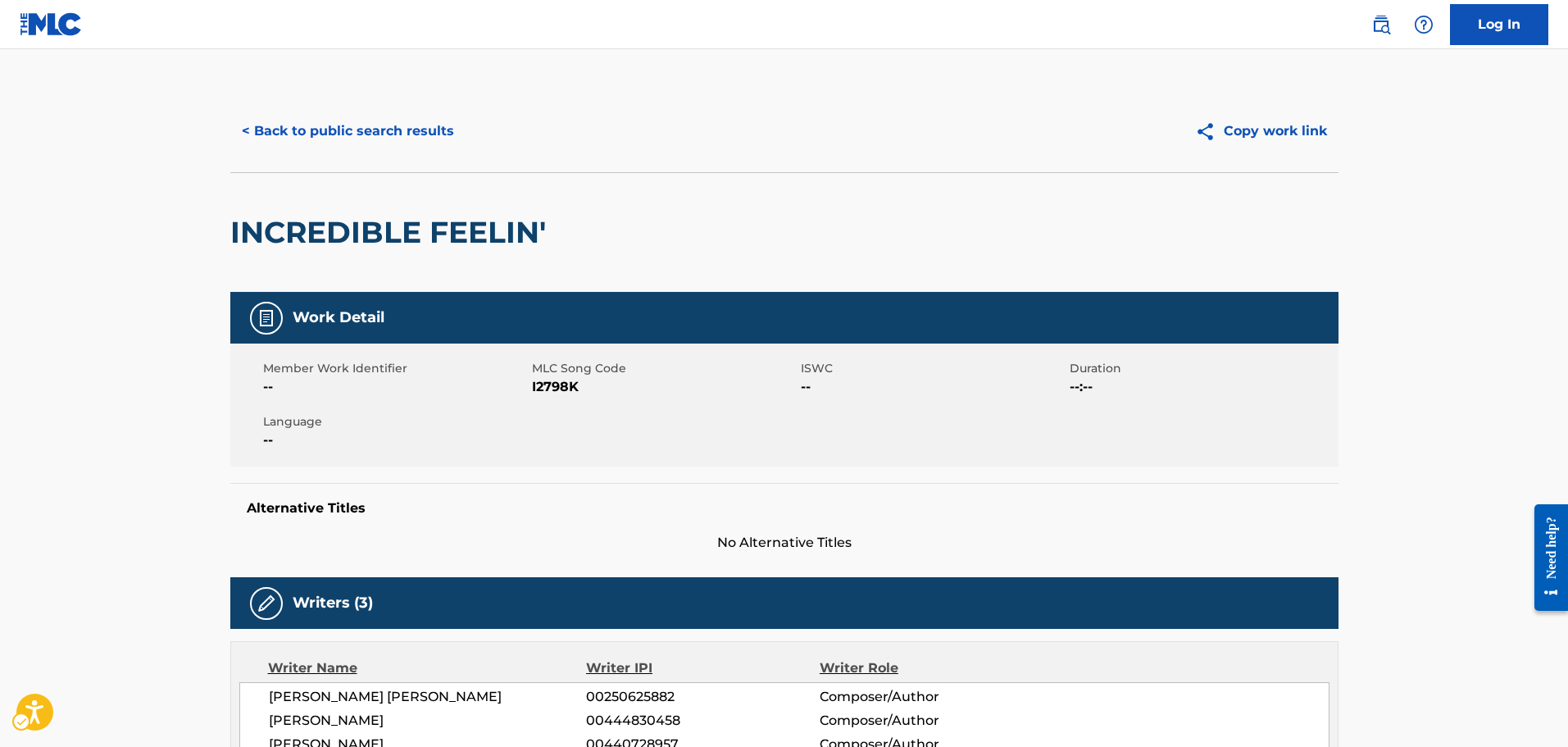
click at [572, 370] on span "MLC Song Code" at bounding box center [664, 368] width 264 height 17
click at [571, 384] on span "MLC Song Code - I2798K" at bounding box center [664, 386] width 264 height 20
click at [569, 384] on span "MLC Song Code - I2798K" at bounding box center [664, 386] width 264 height 20
click at [1050, 399] on div "Member Work Identifier -- MLC Song Code MLC Song Code - I2798K ISWC -- Duration…" at bounding box center [784, 405] width 1108 height 123
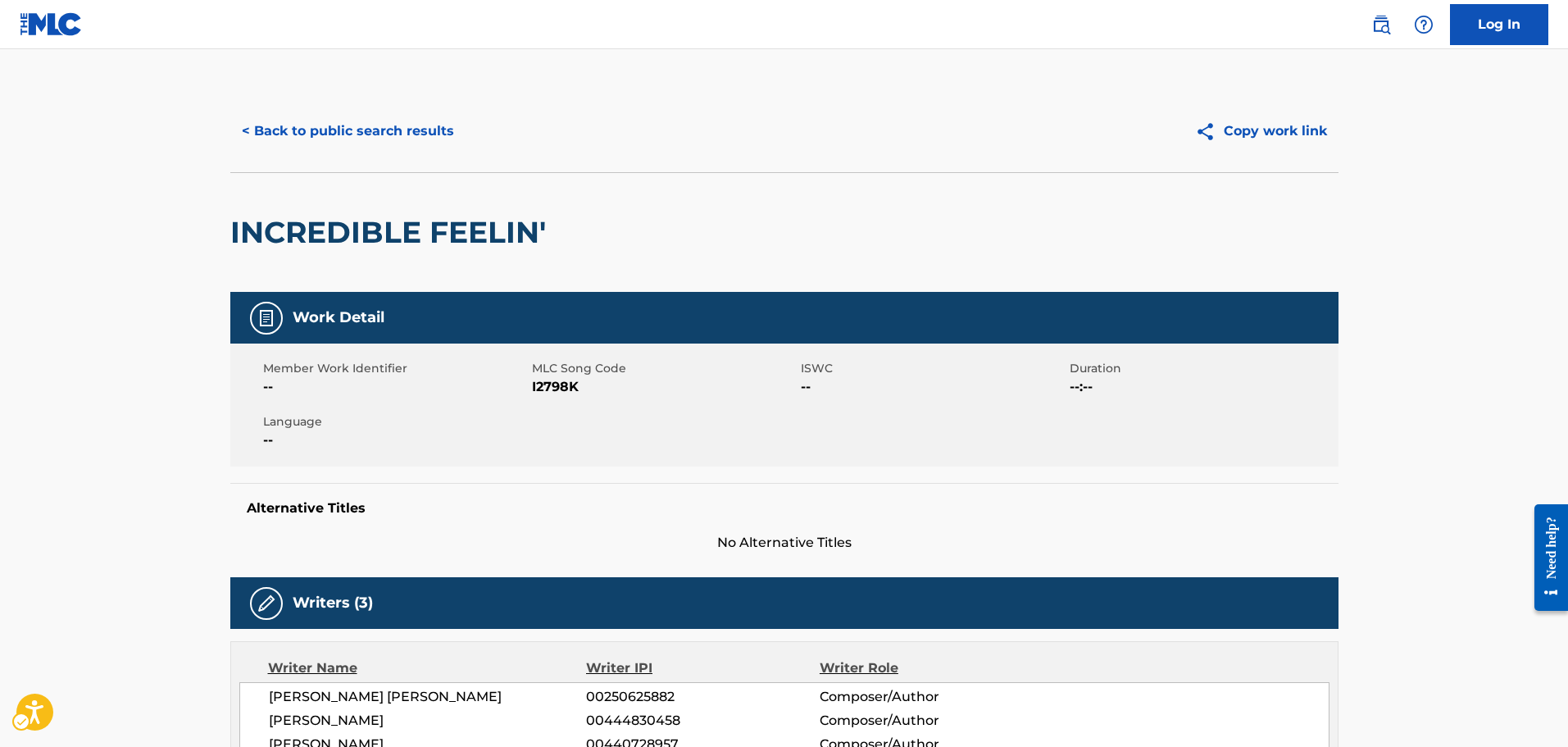
click at [970, 280] on div "INCREDIBLE FEELIN'" at bounding box center [784, 231] width 1108 height 120
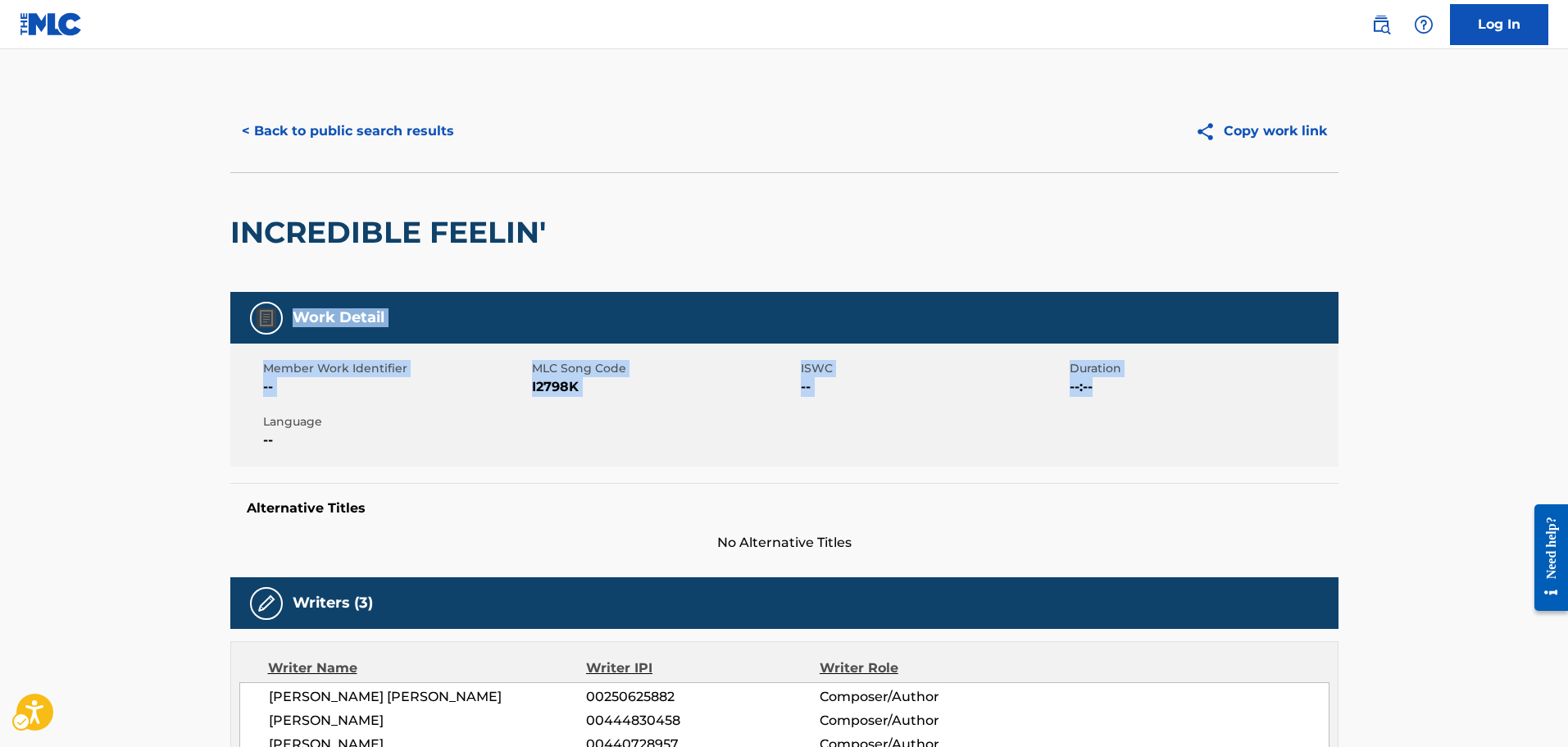
drag, startPoint x: 933, startPoint y: 279, endPoint x: 1118, endPoint y: 434, distance: 241.4
click at [1118, 434] on div "Member Work Identifier -- MLC Song Code MLC Song Code - I2798K ISWC -- Duration…" at bounding box center [784, 405] width 1108 height 123
drag, startPoint x: 895, startPoint y: 568, endPoint x: 208, endPoint y: 297, distance: 738.5
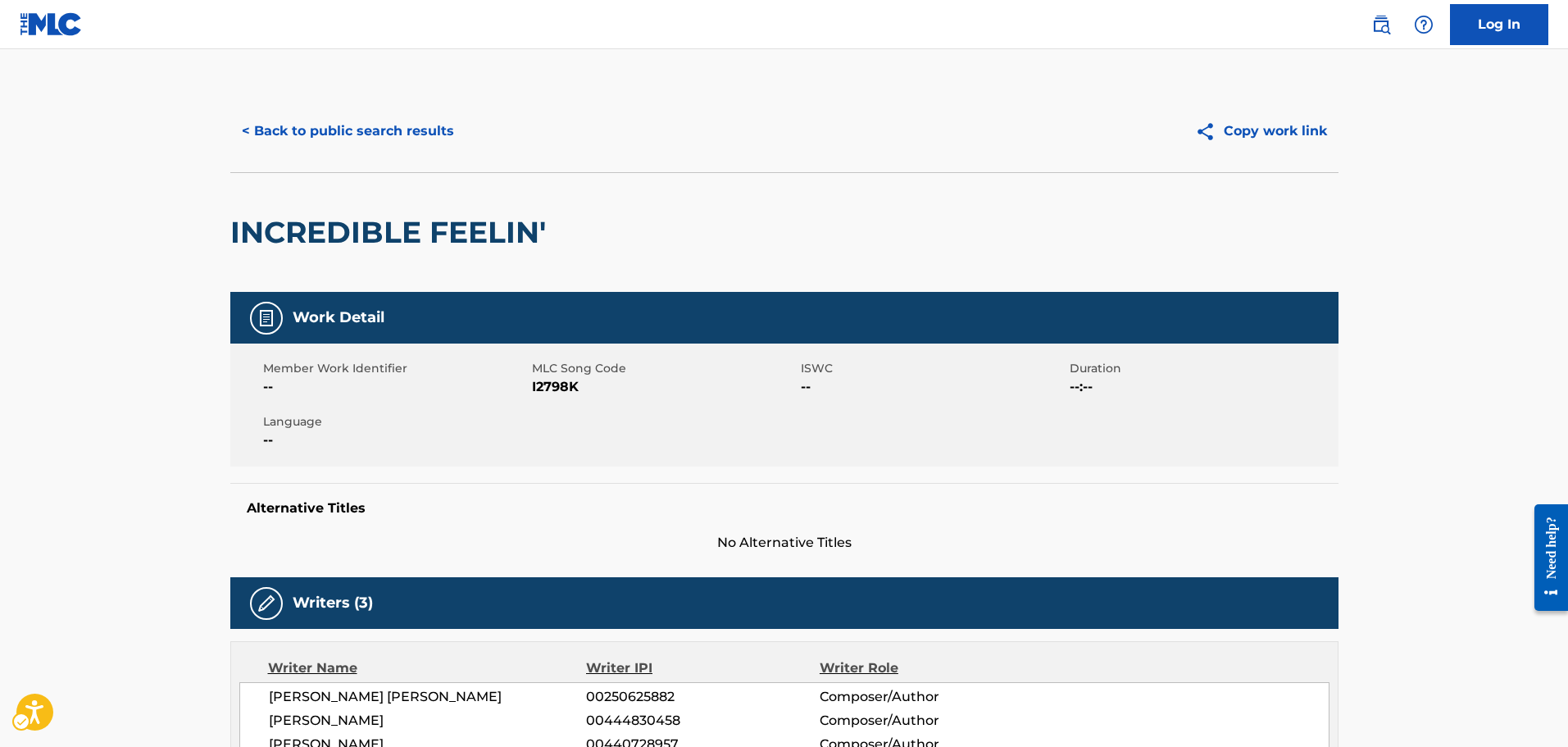
click at [415, 155] on div "< Back to public search results Copy work link" at bounding box center [784, 130] width 1108 height 82
click at [404, 144] on button "< Back to public search results" at bounding box center [348, 130] width 235 height 41
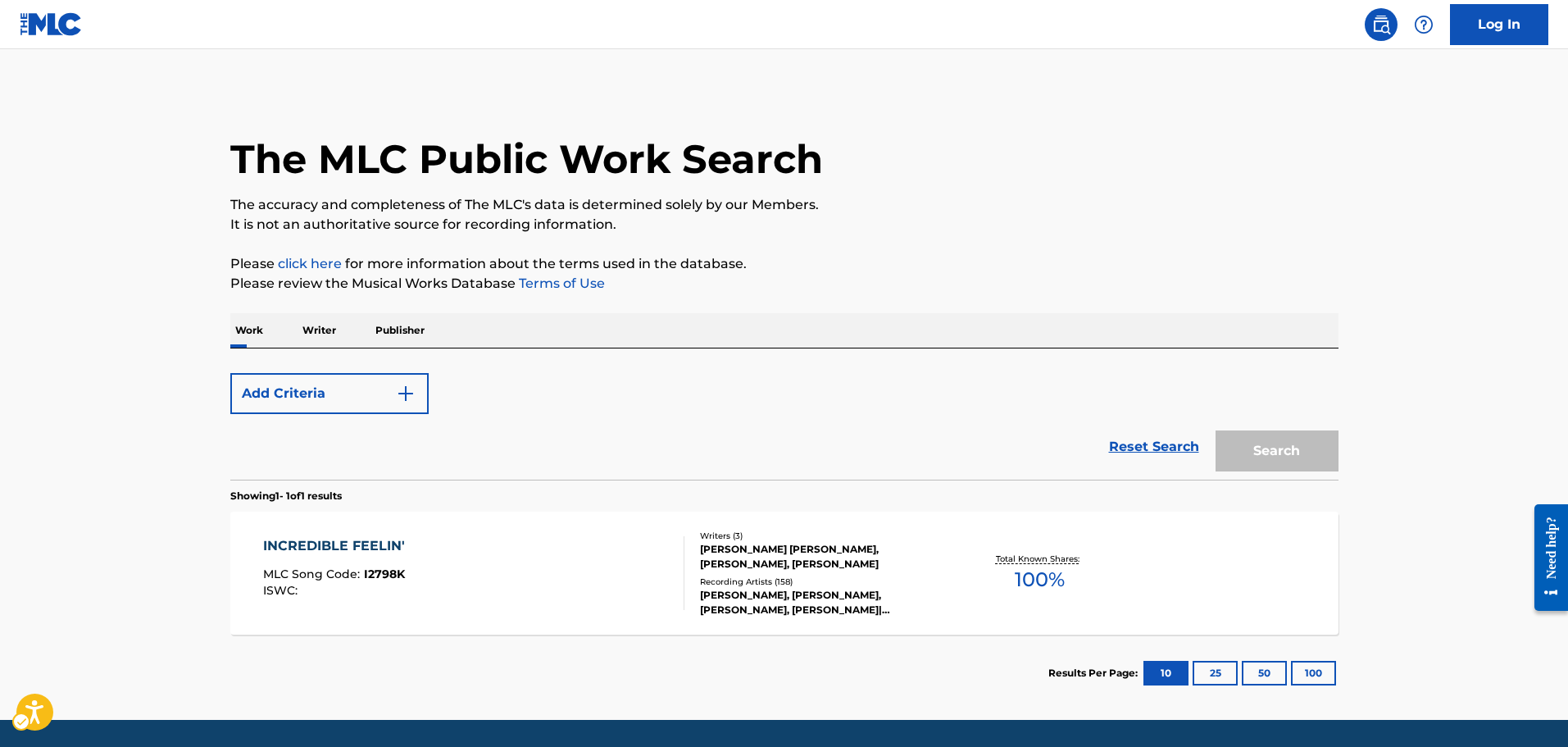
scroll to position [52, 0]
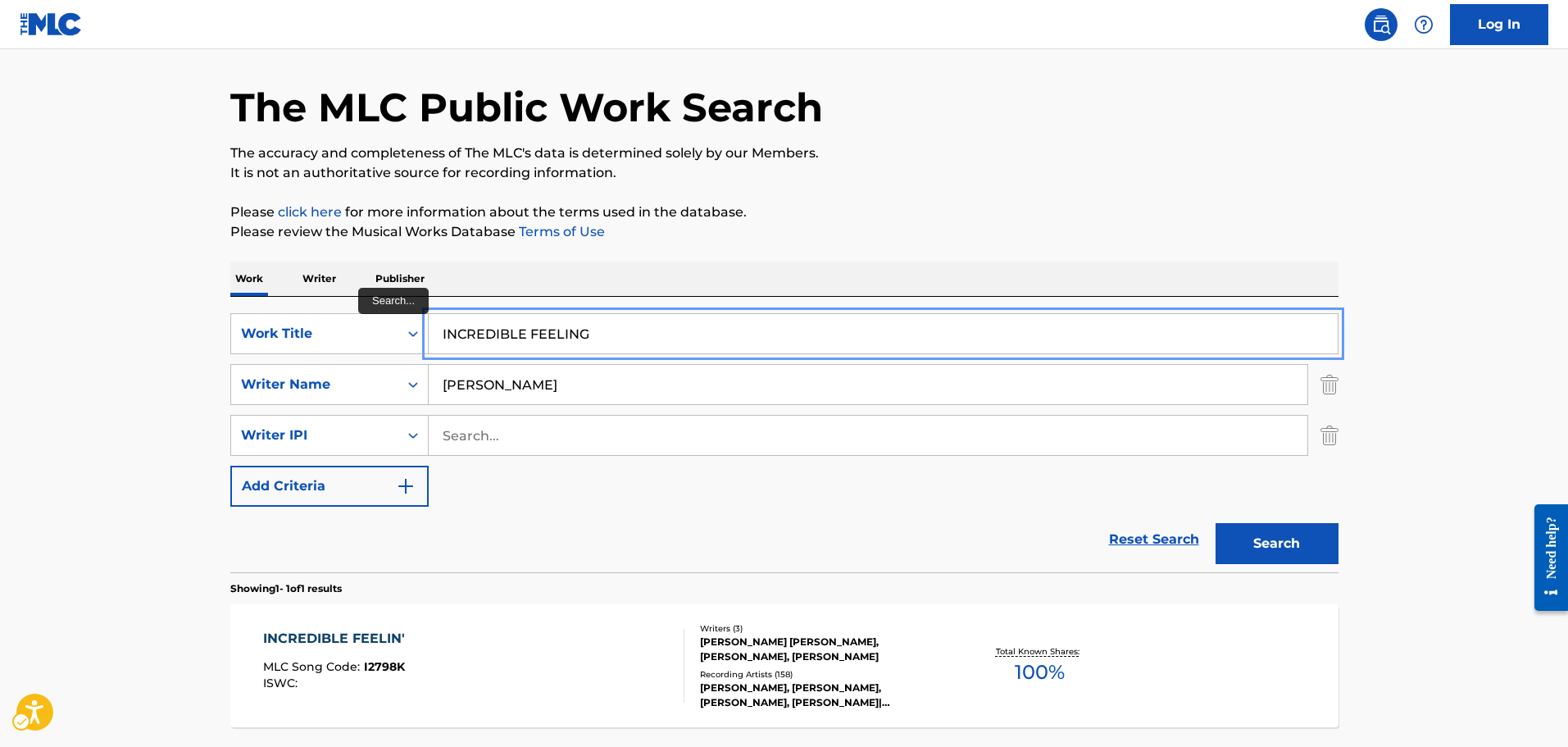
click at [511, 342] on input "INCREDIBLE FEELING" at bounding box center [883, 333] width 909 height 40
type input "got 2 be down"
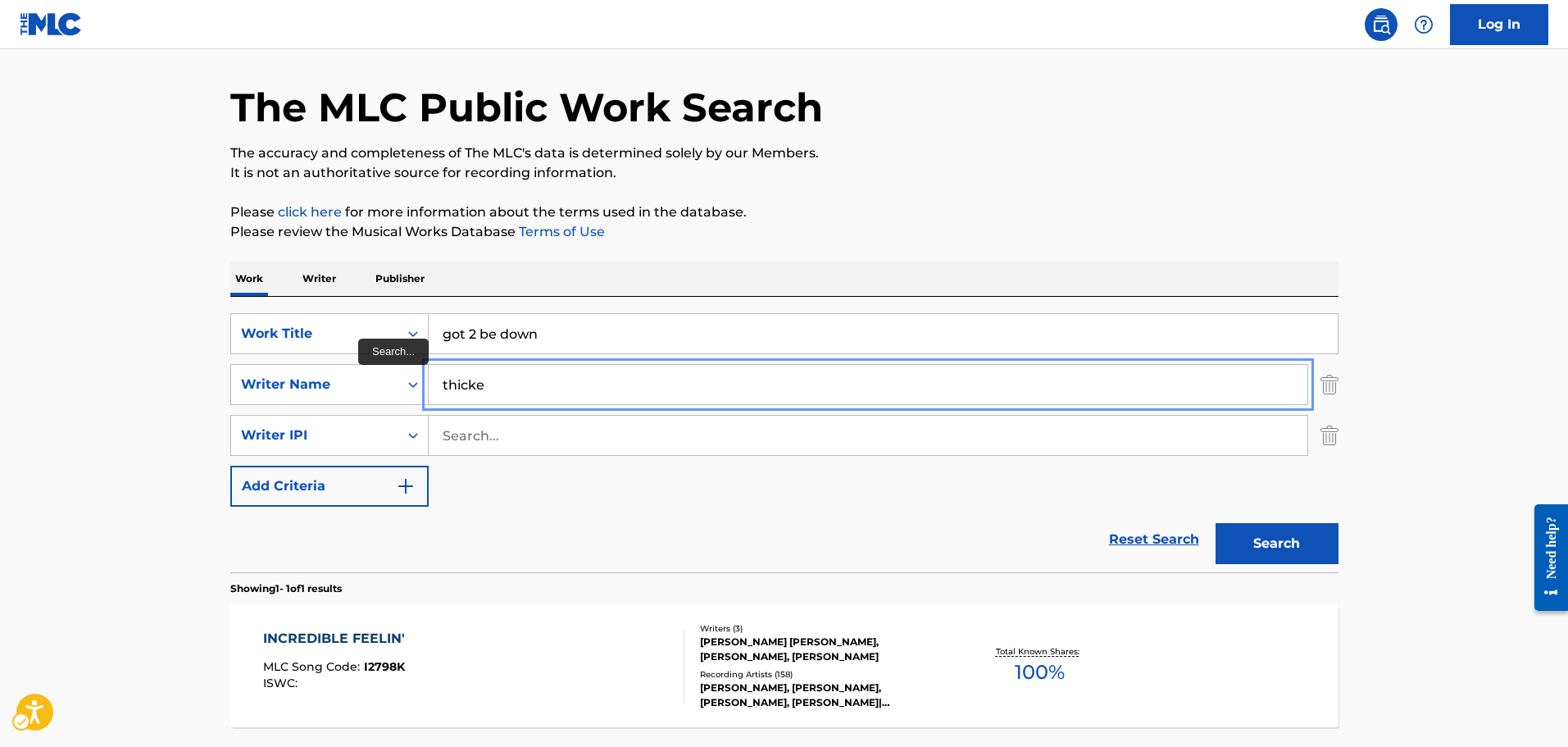
type input "thicke"
click at [1216, 523] on button "Search" at bounding box center [1277, 543] width 123 height 41
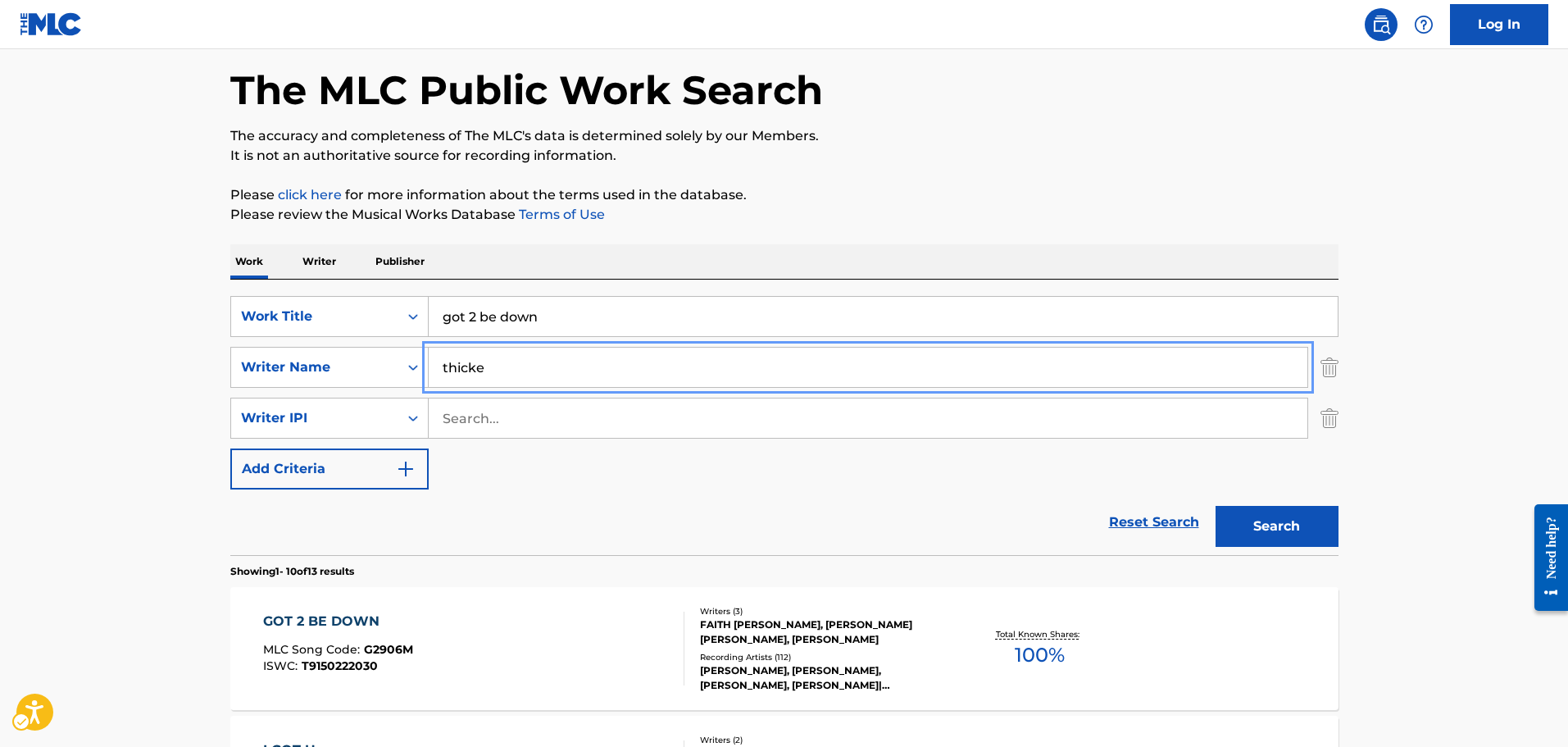
scroll to position [314, 0]
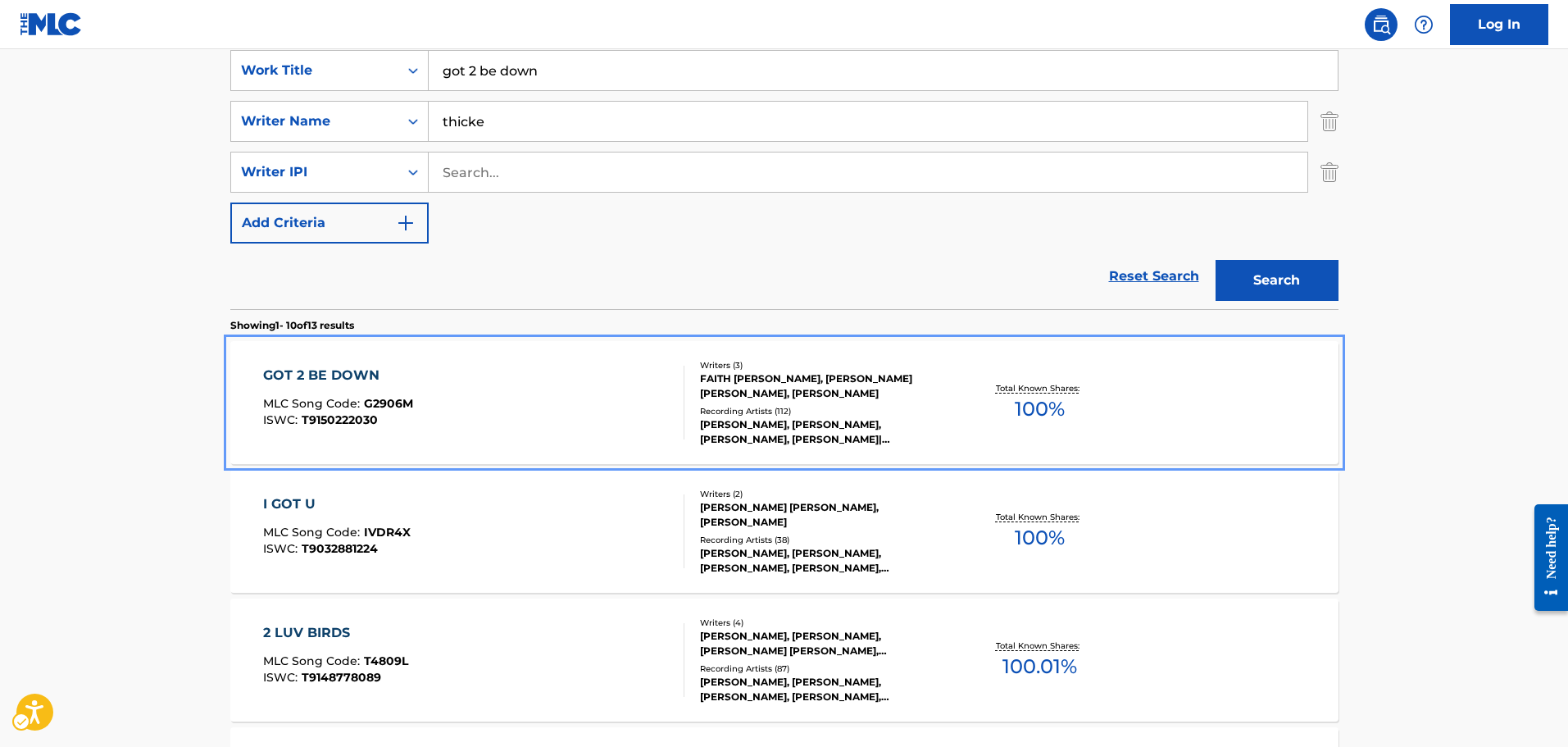
click at [509, 424] on div "GOT 2 BE DOWN MLC Song Code : G2906M ISWC : T9150222030" at bounding box center [474, 402] width 421 height 74
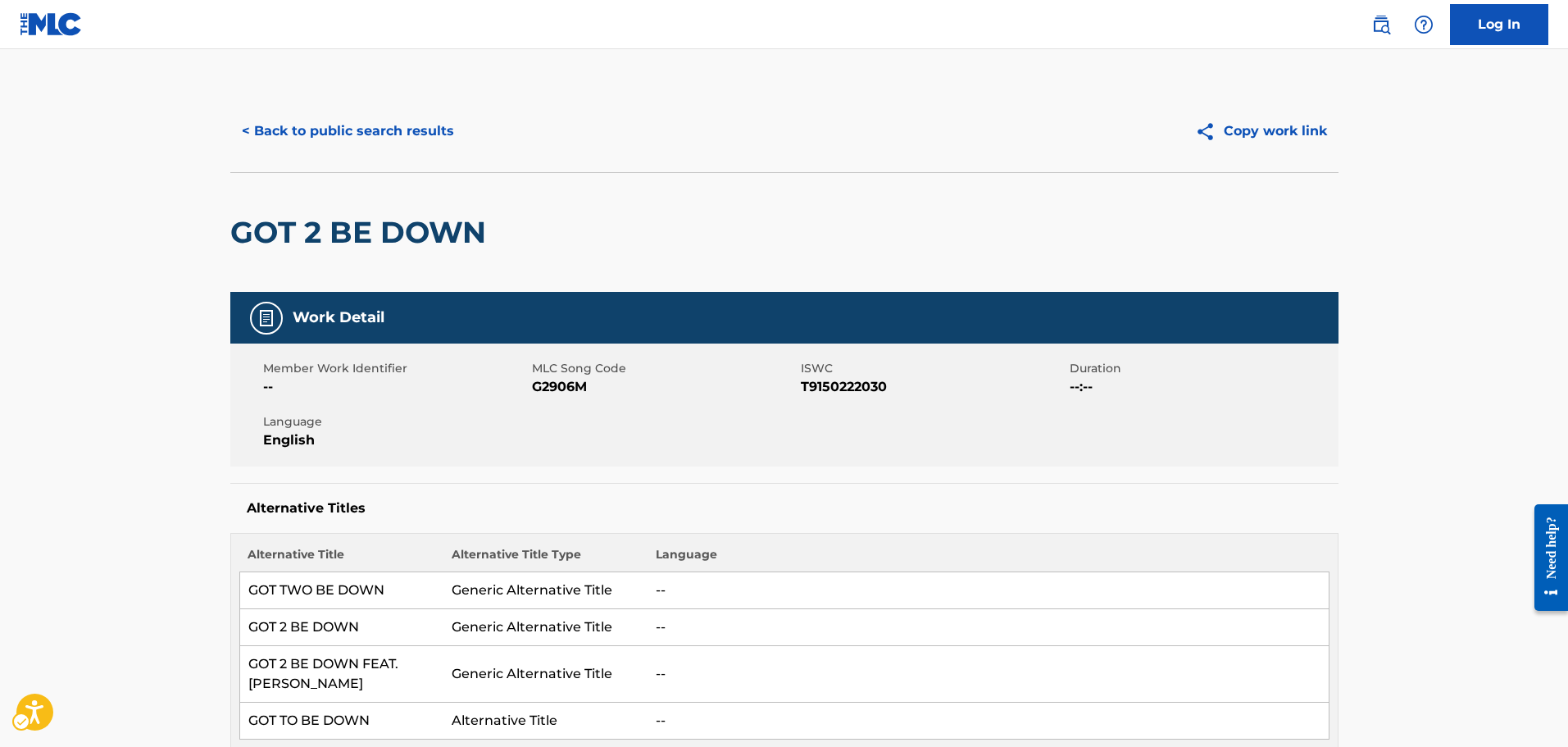
click at [554, 382] on span "MLC Song Code - G2906M" at bounding box center [664, 386] width 264 height 20
drag, startPoint x: 944, startPoint y: 467, endPoint x: 826, endPoint y: 433, distance: 122.8
click at [944, 467] on div "Work Detail Member Work Identifier -- MLC Song Code MLC Song Code - G2906M ISWC…" at bounding box center [784, 524] width 1108 height 465
click at [359, 98] on div "< Back to public search results Copy work link" at bounding box center [784, 130] width 1108 height 82
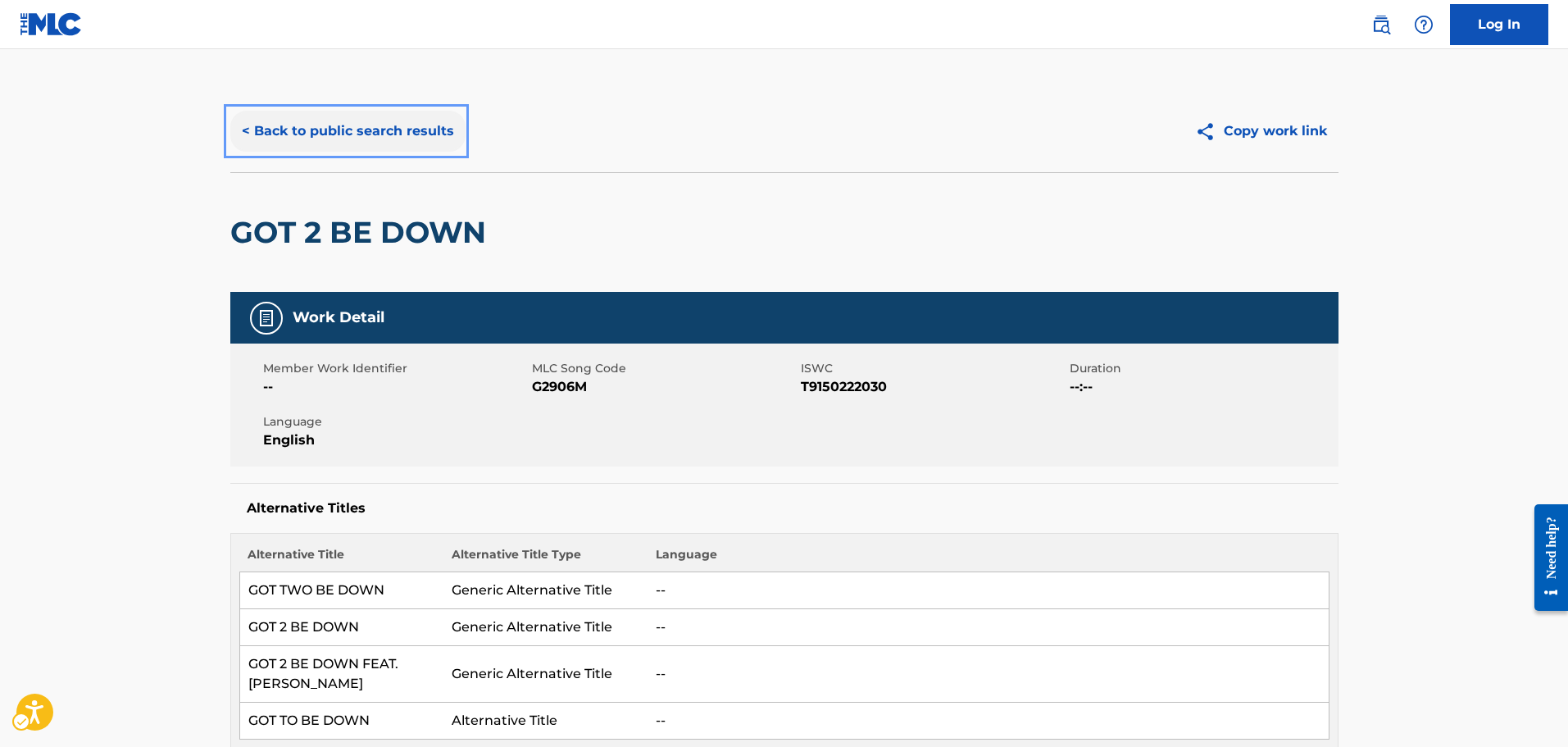
click at [378, 131] on button "< Back to public search results" at bounding box center [348, 130] width 235 height 41
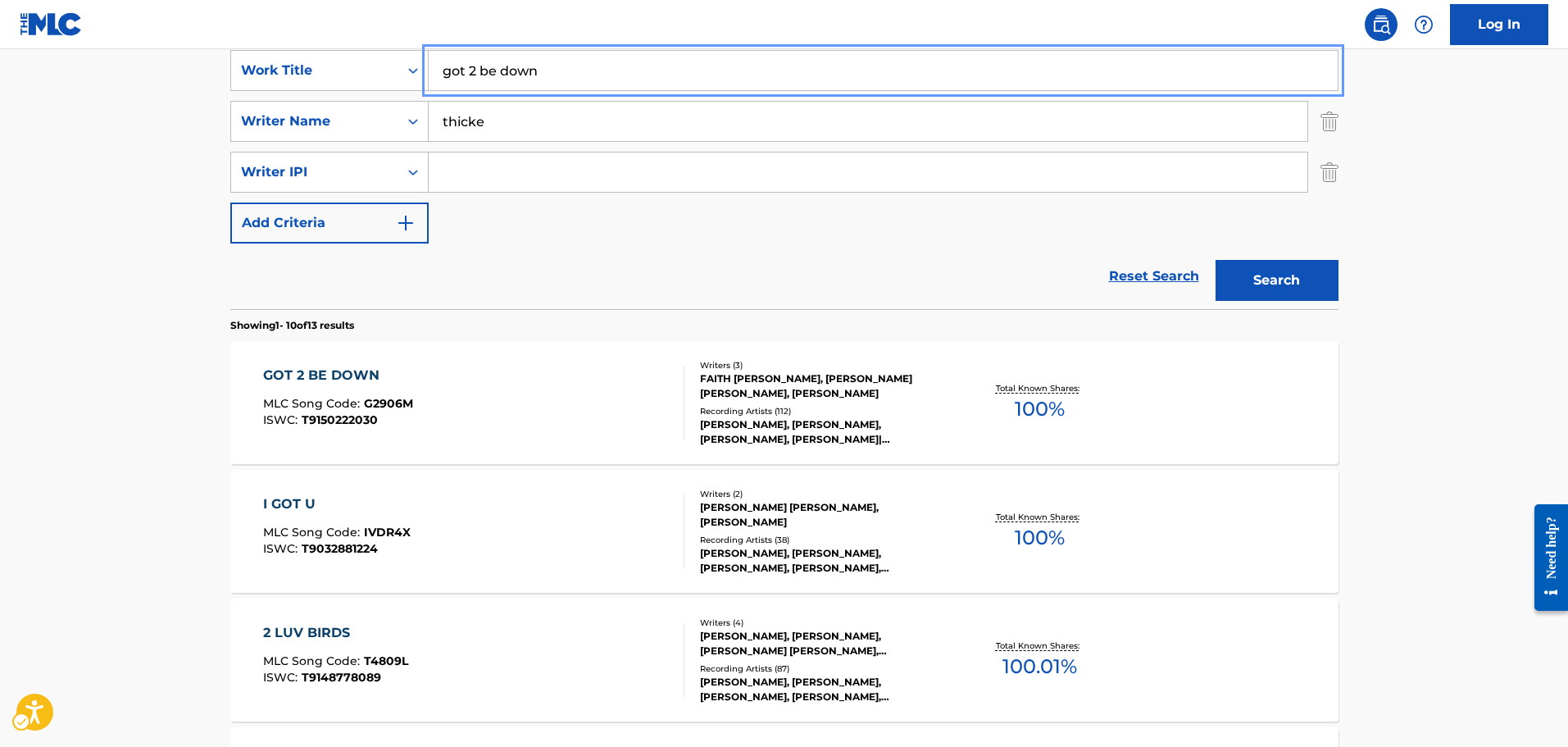
click at [512, 62] on input "got 2 be down" at bounding box center [883, 71] width 909 height 40
type input "complicated"
click at [1216, 260] on button "Search" at bounding box center [1277, 280] width 123 height 41
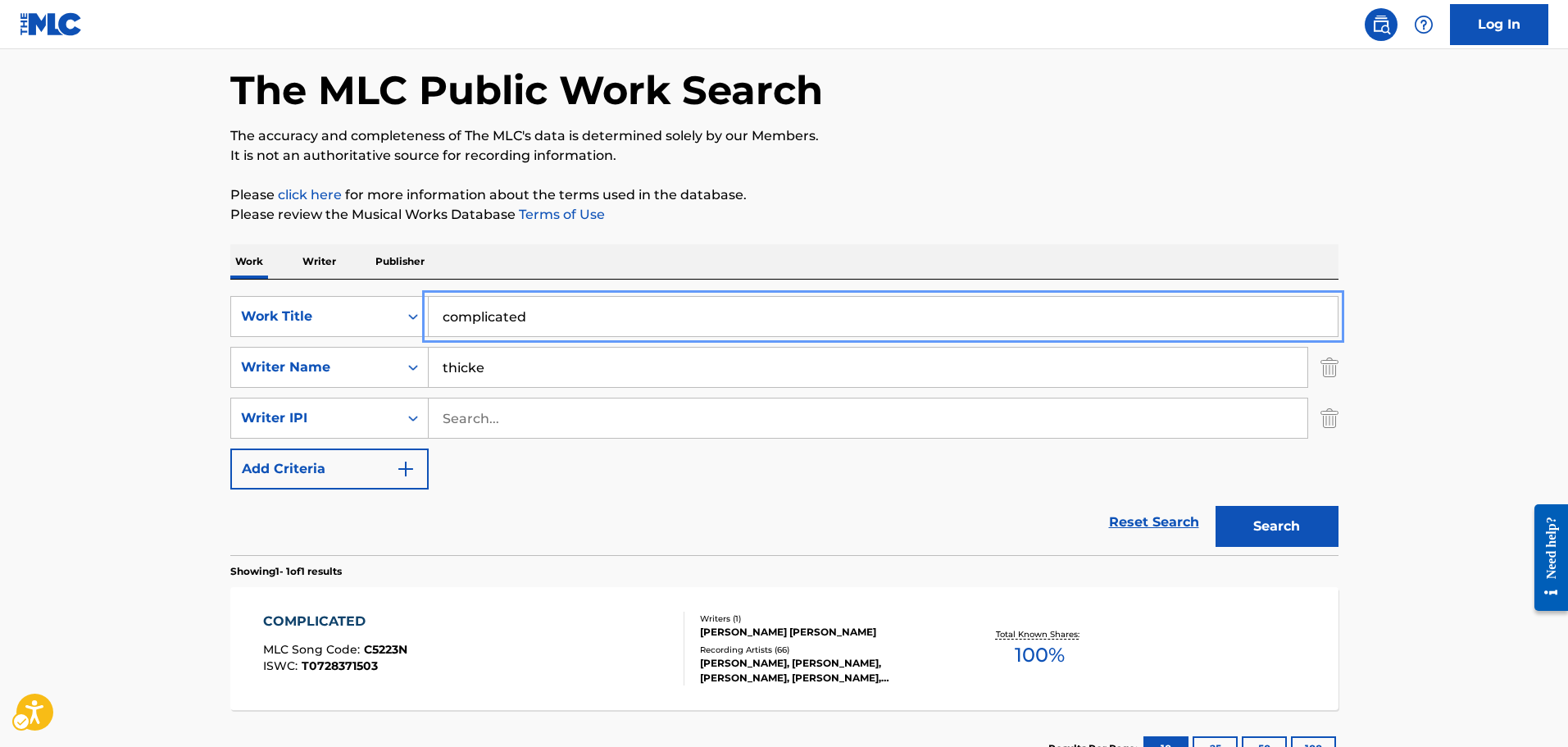
scroll to position [195, 0]
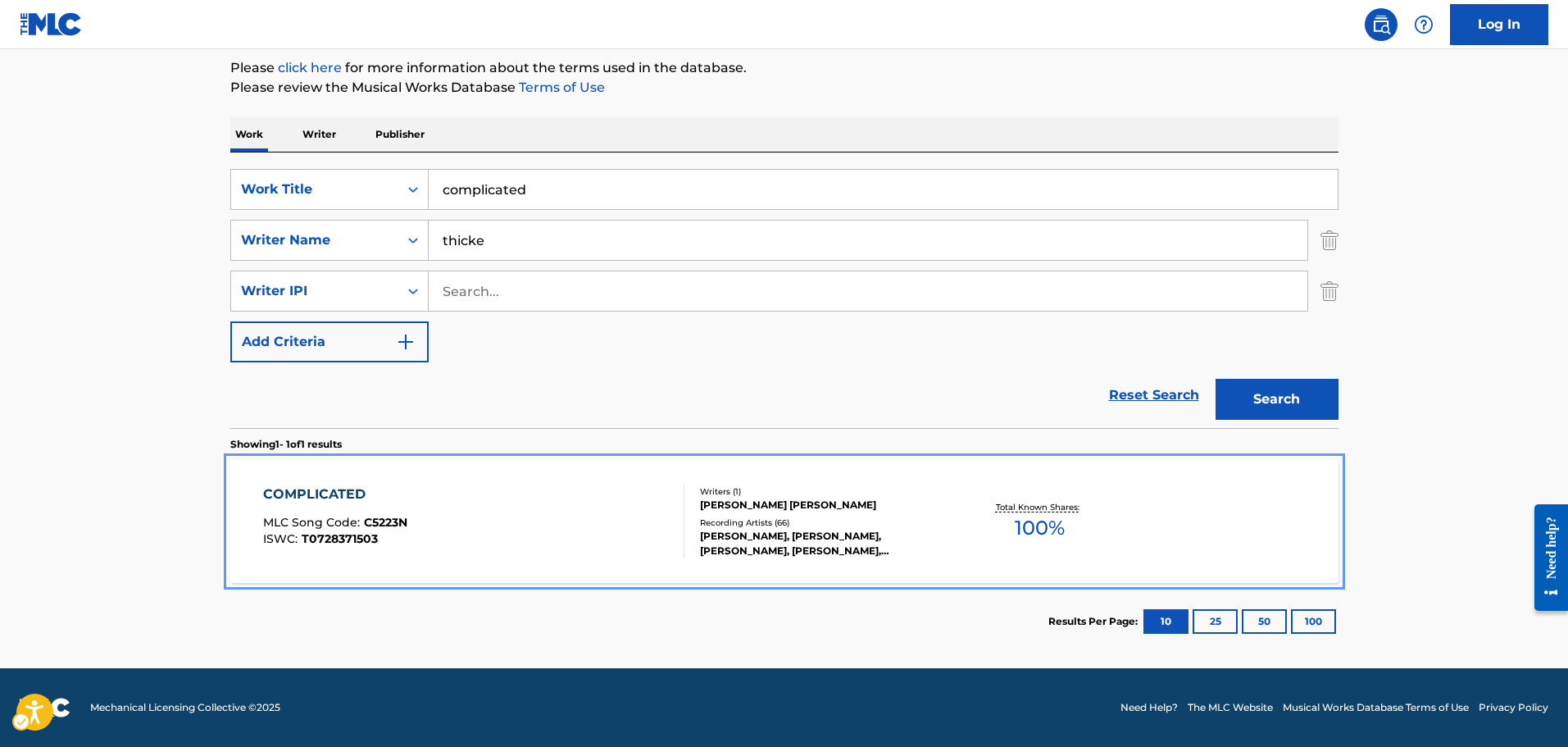
click at [542, 493] on div "COMPLICATED MLC Song Code : C5223N ISWC : T0728371503" at bounding box center [474, 521] width 421 height 74
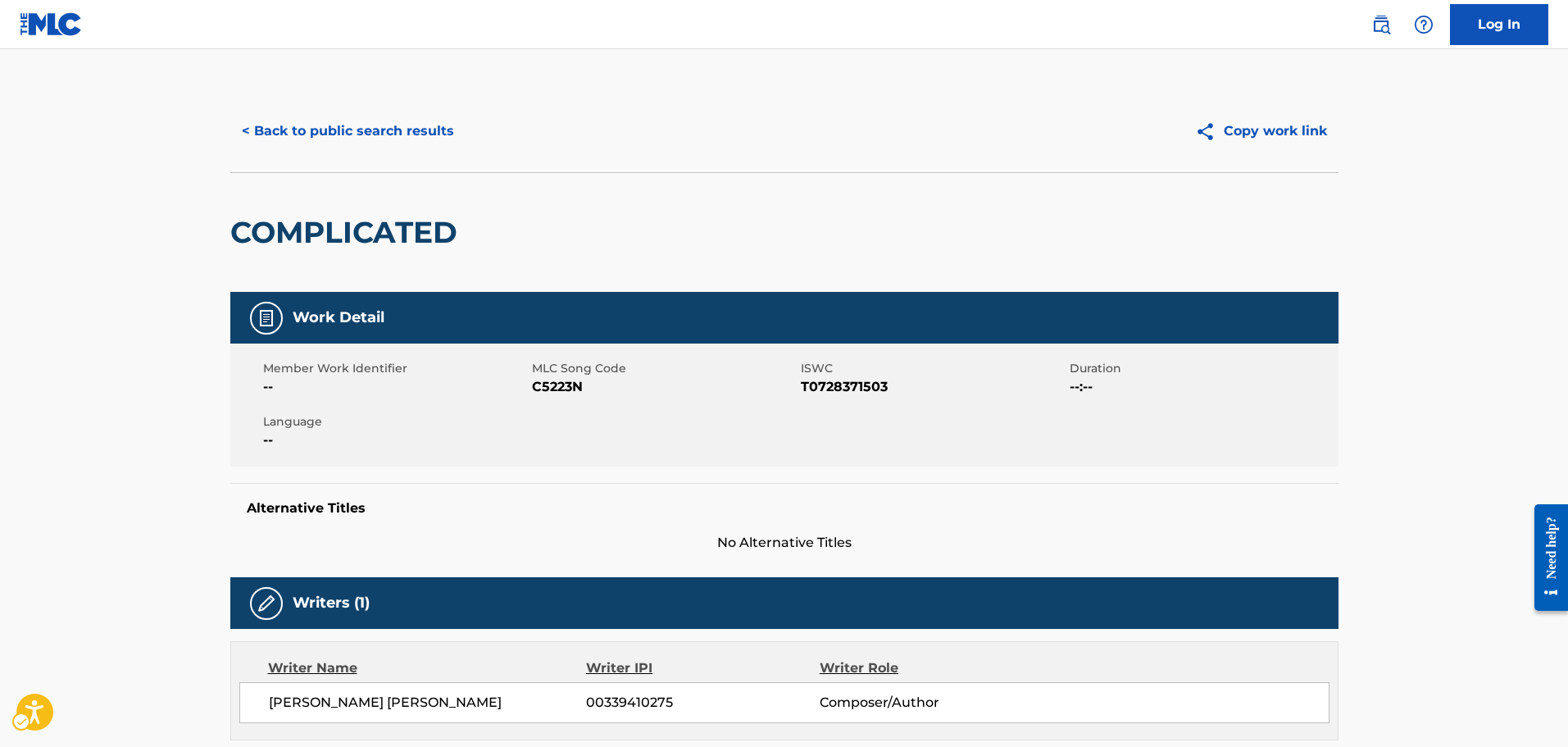
drag, startPoint x: 510, startPoint y: 377, endPoint x: 526, endPoint y: 380, distance: 16.3
click at [523, 380] on span "--" at bounding box center [396, 386] width 264 height 20
drag, startPoint x: 526, startPoint y: 380, endPoint x: 544, endPoint y: 375, distance: 18.7
click at [529, 380] on div "Member Work Identifier --" at bounding box center [398, 378] width 269 height 37
click at [548, 372] on span "MLC Song Code" at bounding box center [664, 368] width 264 height 17
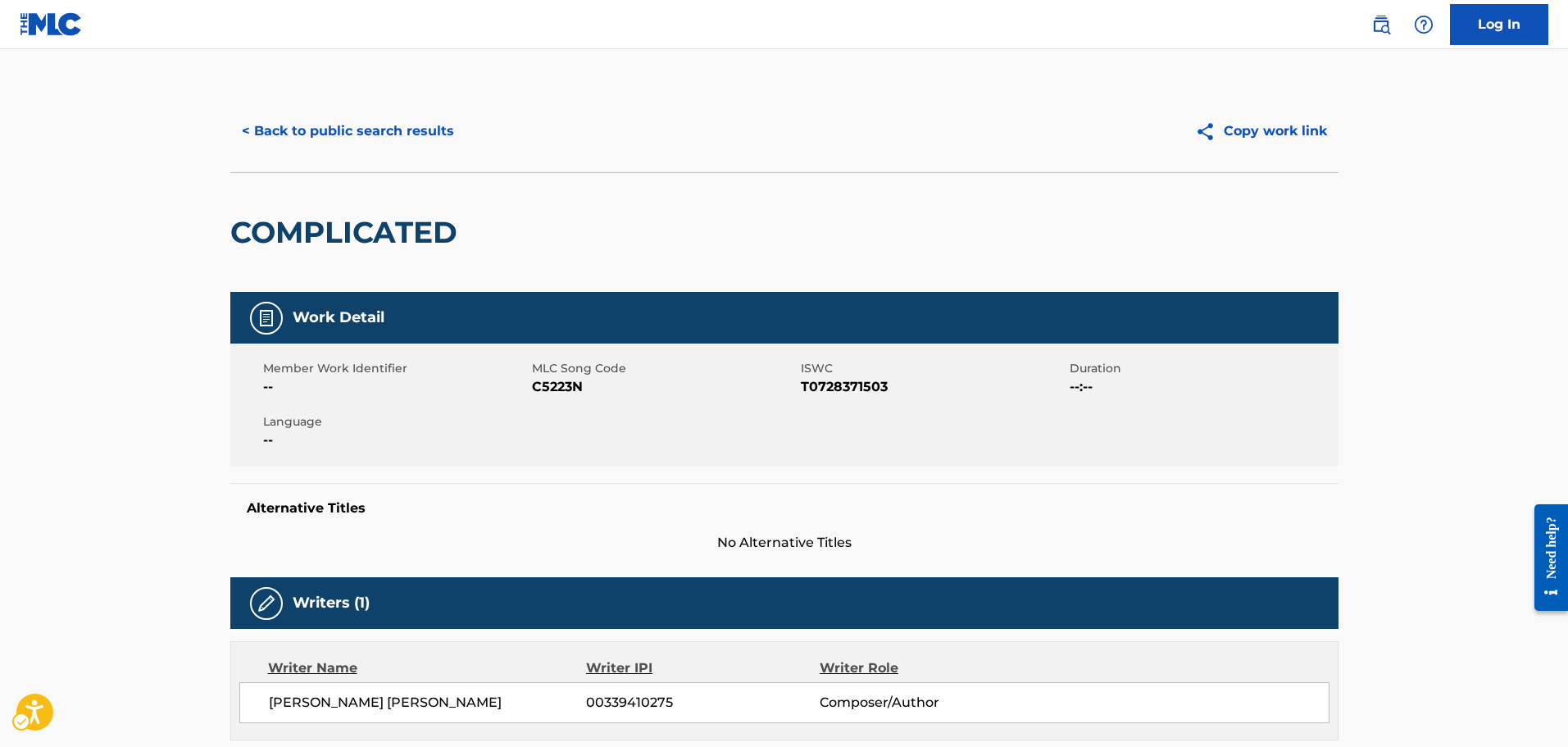
click at [566, 381] on span "MLC Song Code - C5223N" at bounding box center [664, 386] width 264 height 20
click at [565, 382] on span "MLC Song Code - C5223N" at bounding box center [664, 386] width 264 height 20
drag, startPoint x: 585, startPoint y: 507, endPoint x: 571, endPoint y: 474, distance: 35.8
click at [585, 507] on h5 "Alternative Titles" at bounding box center [784, 507] width 1075 height 16
click at [400, 122] on button "< Back to public search results" at bounding box center [348, 130] width 235 height 41
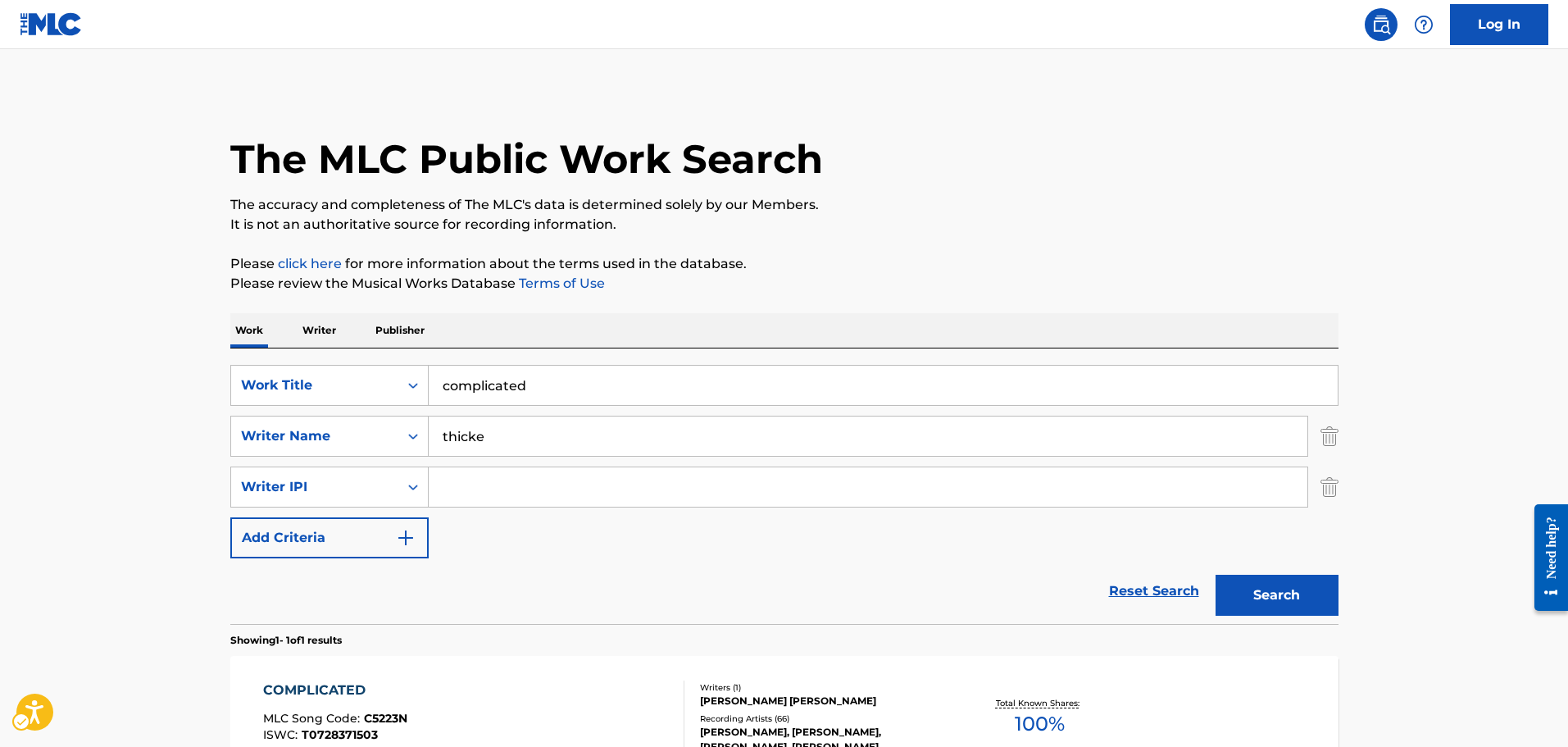
scroll to position [52, 0]
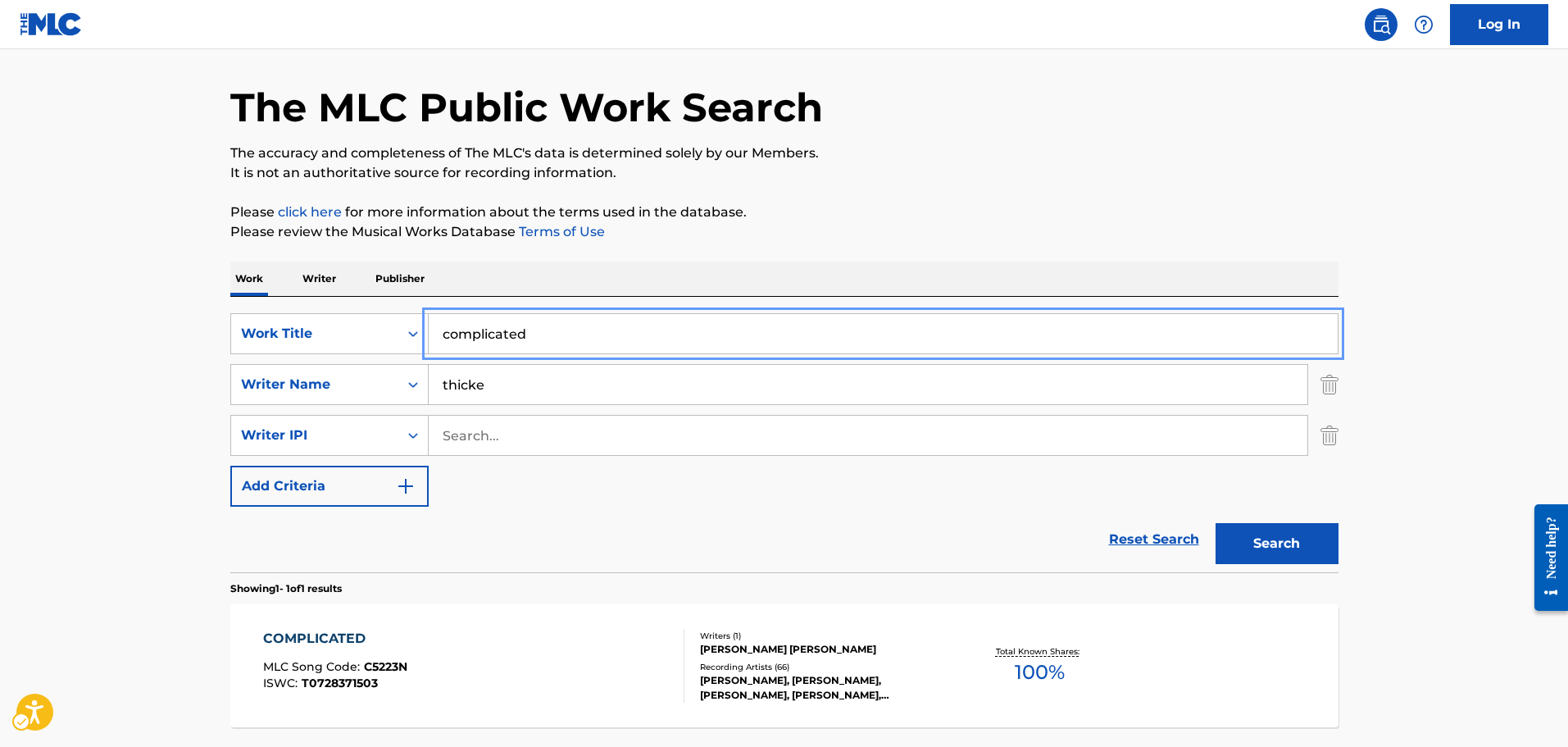
click at [580, 345] on input "complicated" at bounding box center [883, 333] width 909 height 40
type input "would that mke u love me"
click at [1216, 523] on button "Search" at bounding box center [1277, 543] width 123 height 41
click at [541, 565] on div "Reset Search | Submit Search" at bounding box center [784, 538] width 1108 height 65
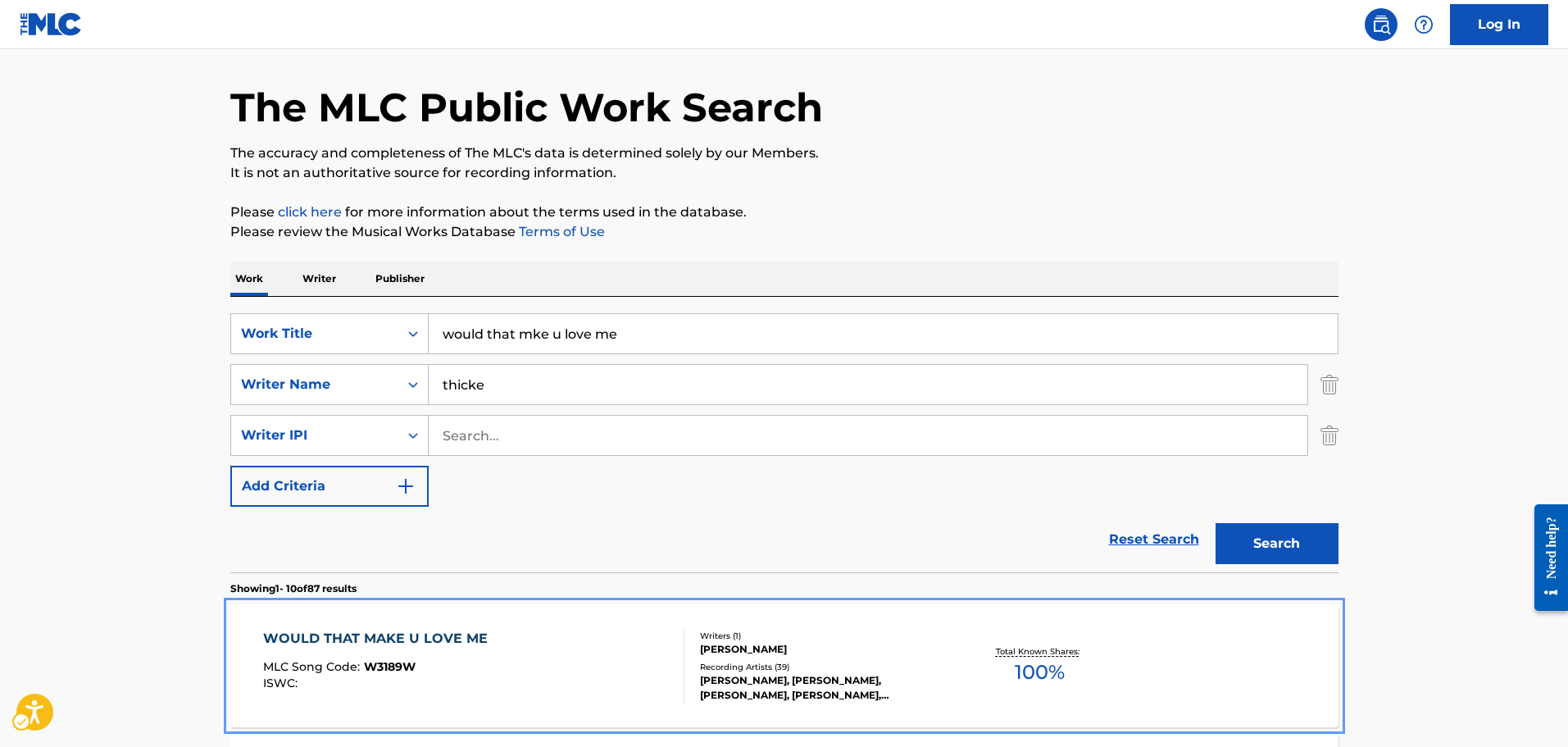
click at [526, 633] on div "WOULD THAT MAKE U LOVE ME MLC Song Code : W3189W ISWC :" at bounding box center [474, 666] width 421 height 74
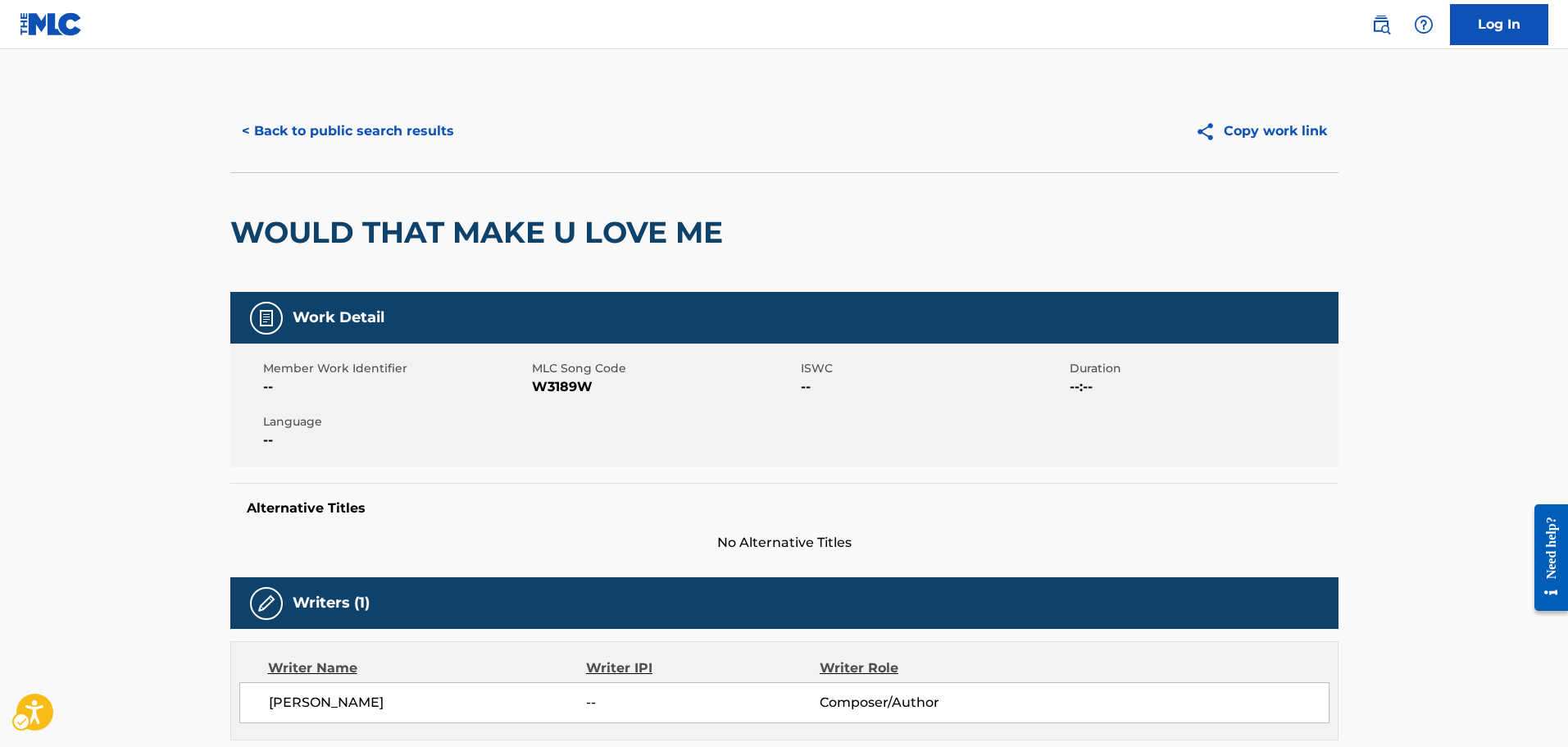
click at [543, 384] on span "MLC Song Code - W3189W" at bounding box center [664, 386] width 264 height 20
click at [743, 389] on span "MLC Song Code - W3189W" at bounding box center [664, 386] width 264 height 20
drag, startPoint x: 895, startPoint y: 643, endPoint x: 865, endPoint y: 580, distance: 69.8
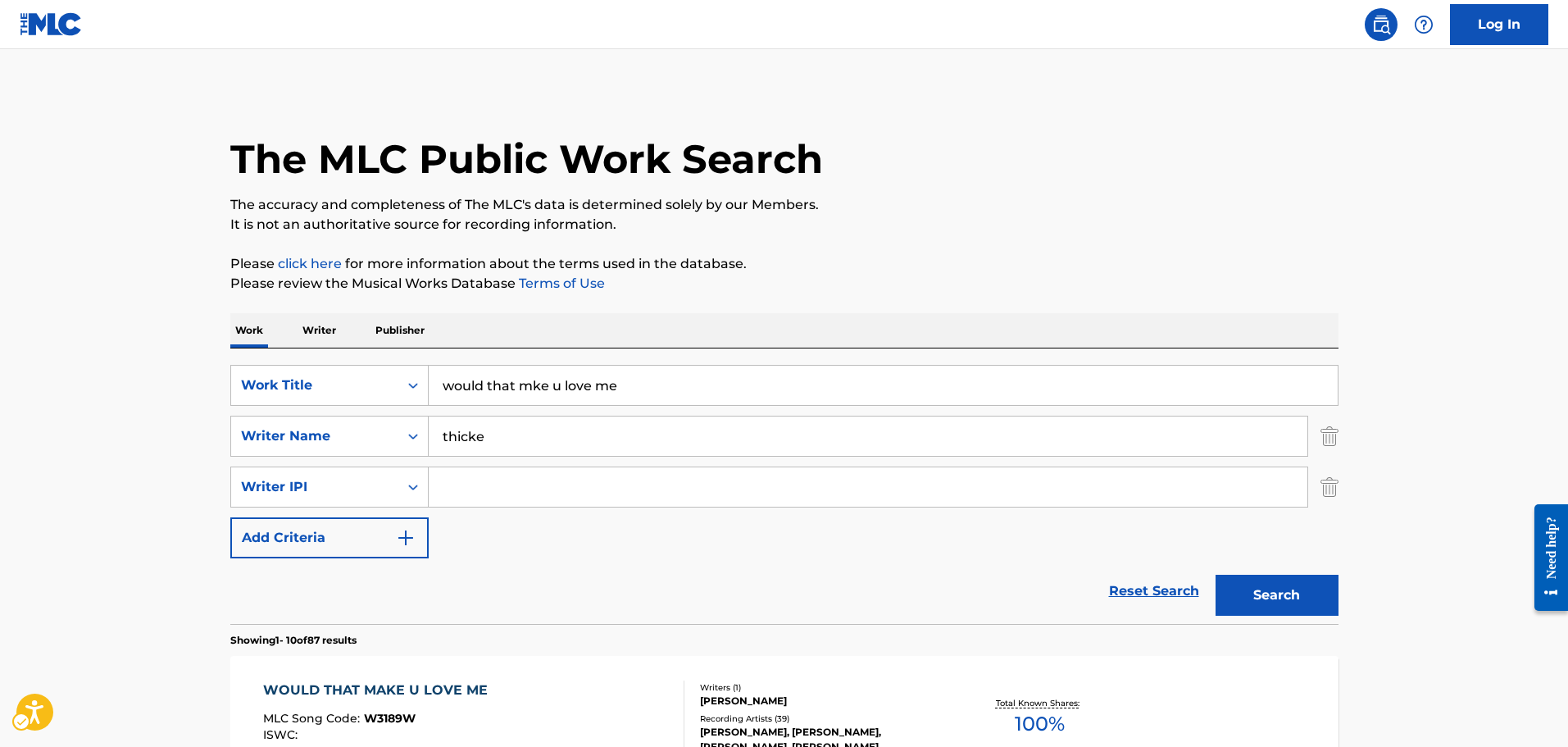
scroll to position [52, 0]
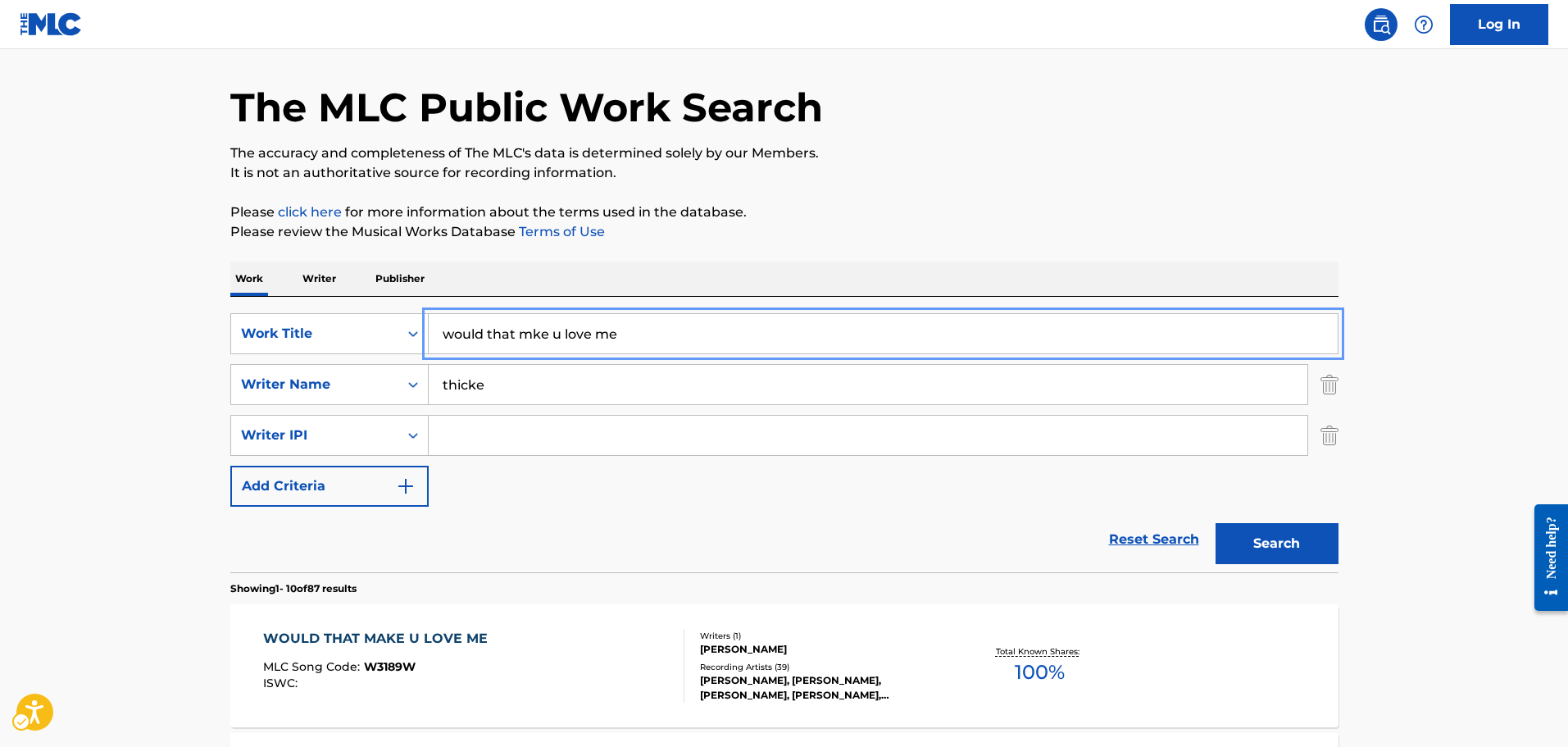
click at [622, 325] on input "would that mke u love me" at bounding box center [883, 333] width 909 height 40
type input "lost without u"
click at [1216, 523] on button "Search" at bounding box center [1277, 543] width 123 height 41
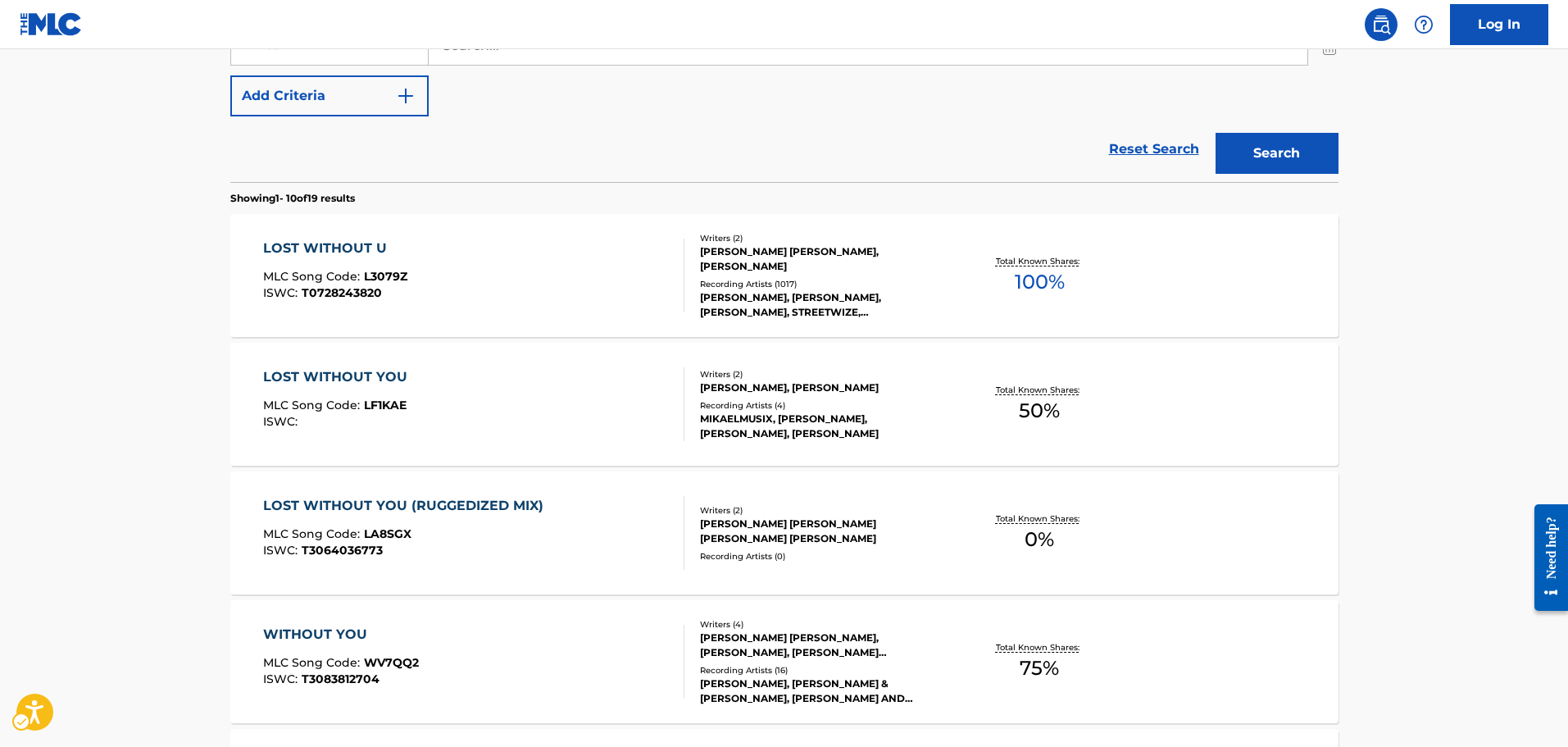
scroll to position [462, 0]
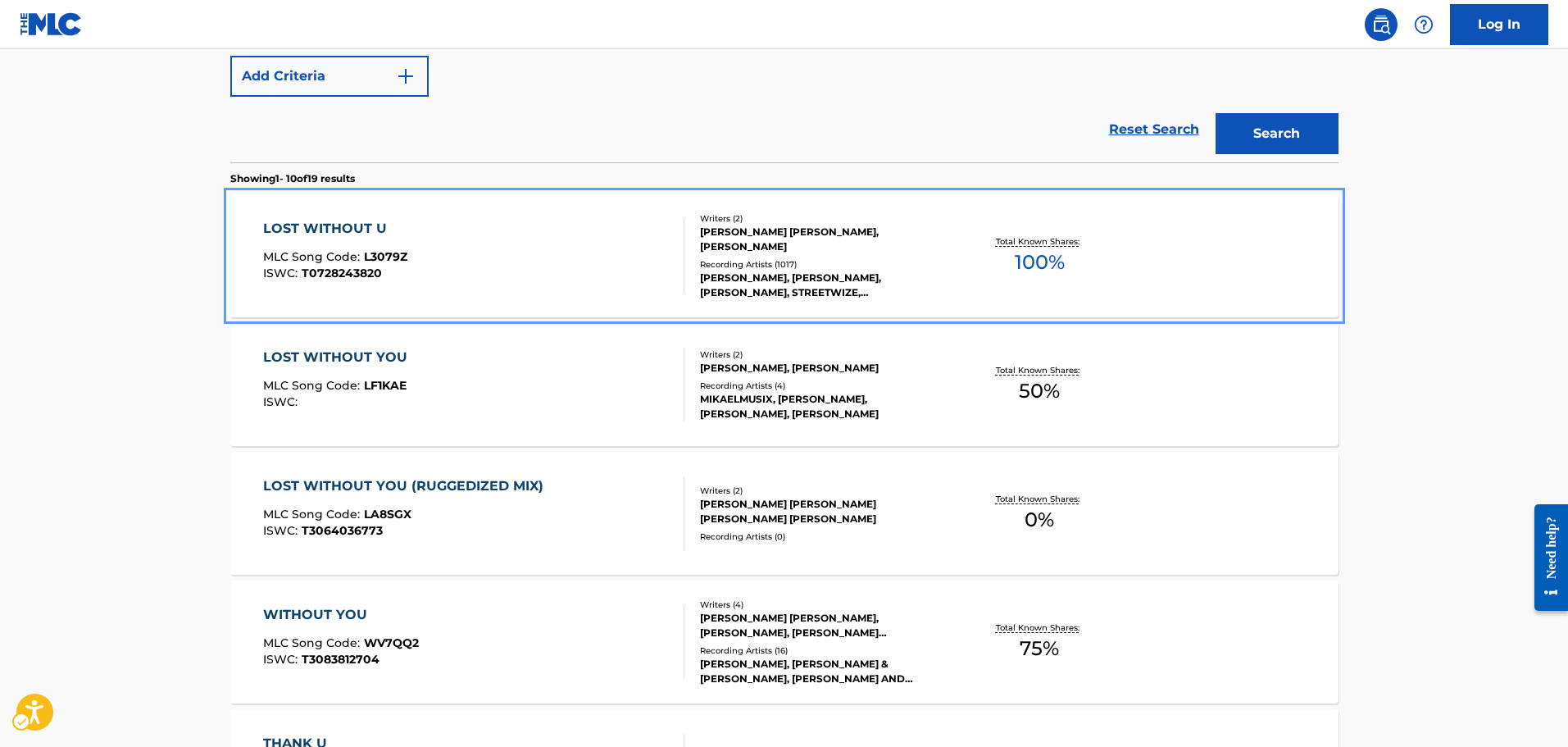
click at [537, 235] on div "LOST WITHOUT U MLC Song Code : L3079Z ISWC : T0728243820" at bounding box center [474, 256] width 421 height 74
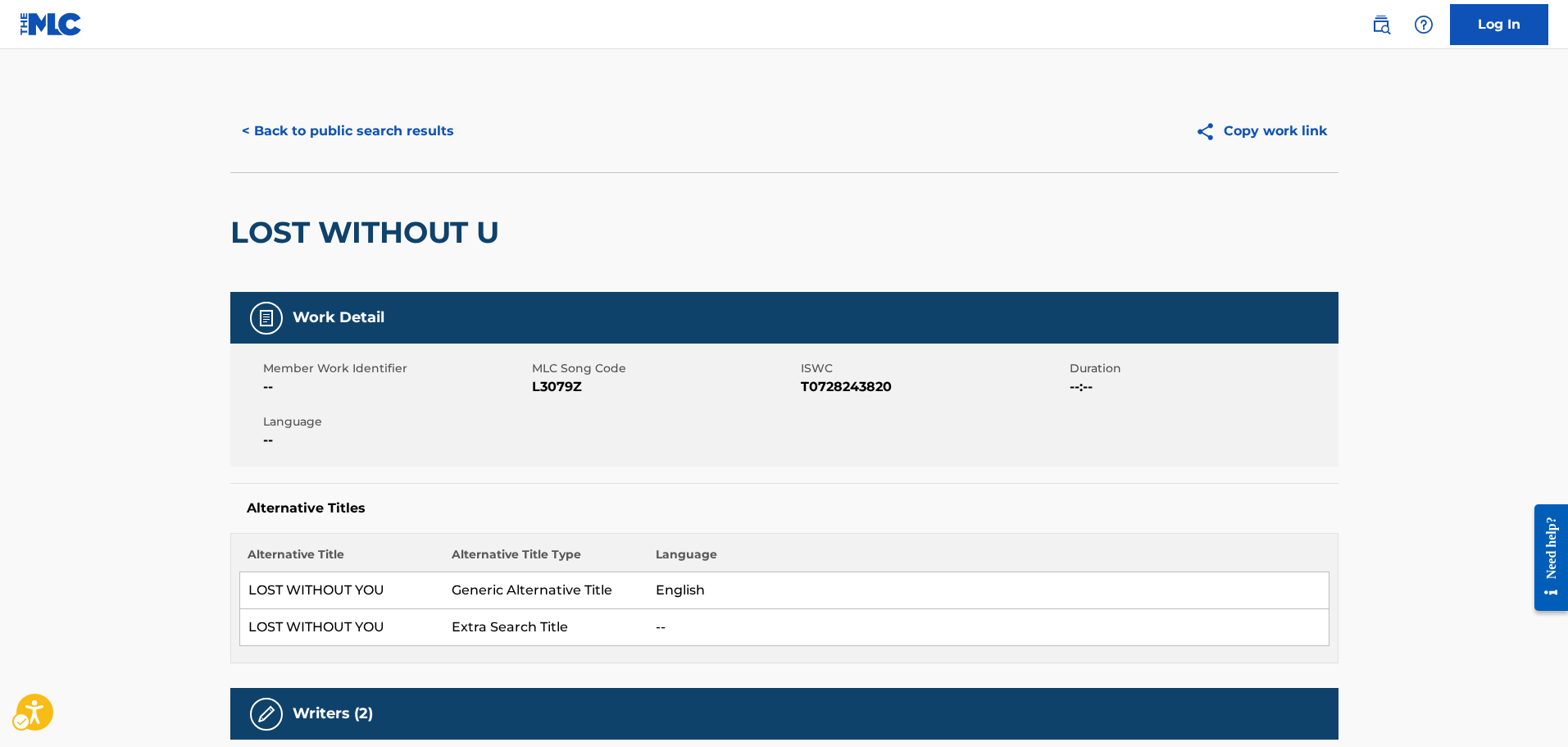
click at [559, 379] on span "MLC Song Code - L3079Z" at bounding box center [664, 386] width 264 height 20
click at [562, 387] on span "MLC Song Code - L3079Z" at bounding box center [664, 386] width 264 height 20
click at [1086, 382] on span "Duration - --:--" at bounding box center [1202, 386] width 264 height 20
drag, startPoint x: 1218, startPoint y: 535, endPoint x: 1093, endPoint y: 338, distance: 233.3
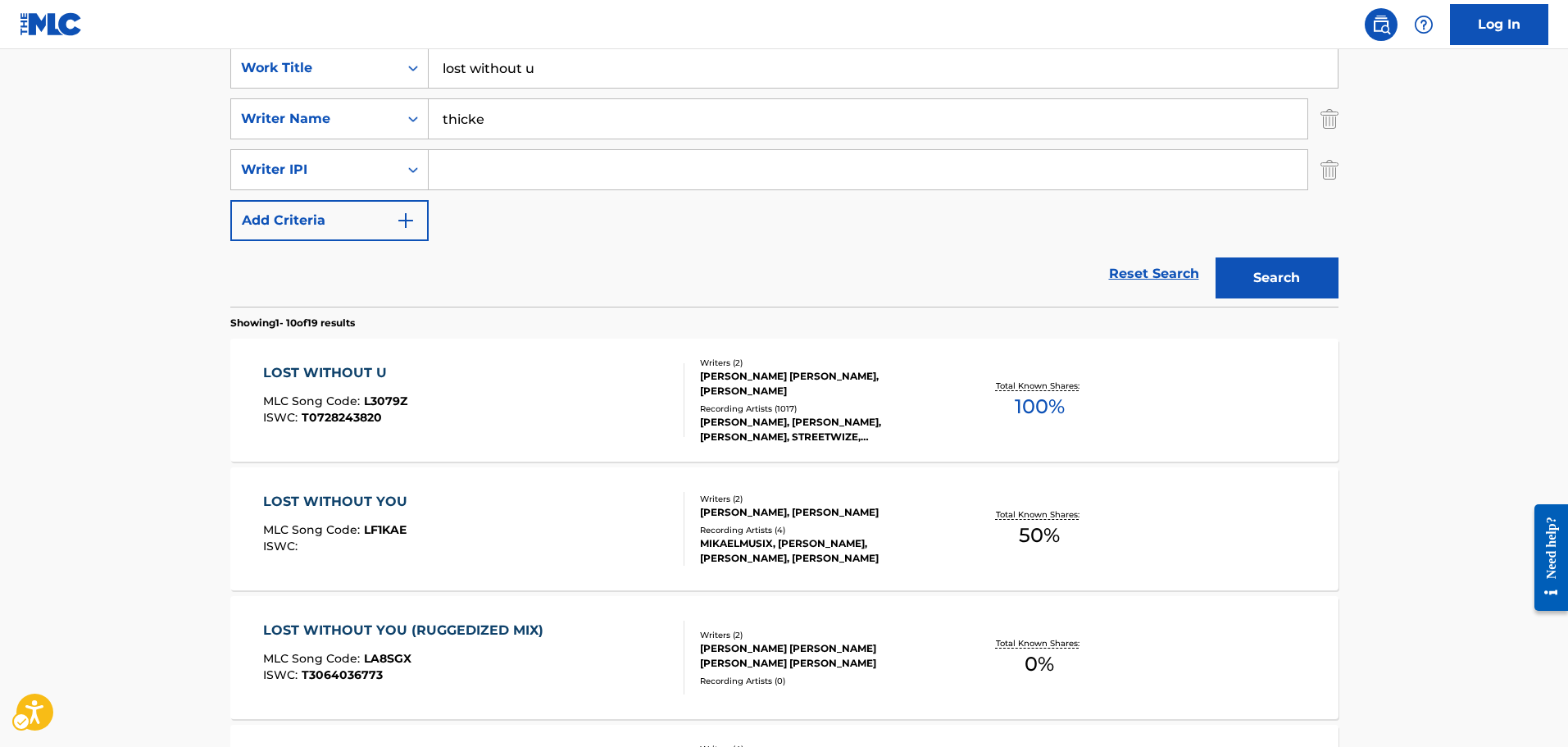
scroll to position [195, 0]
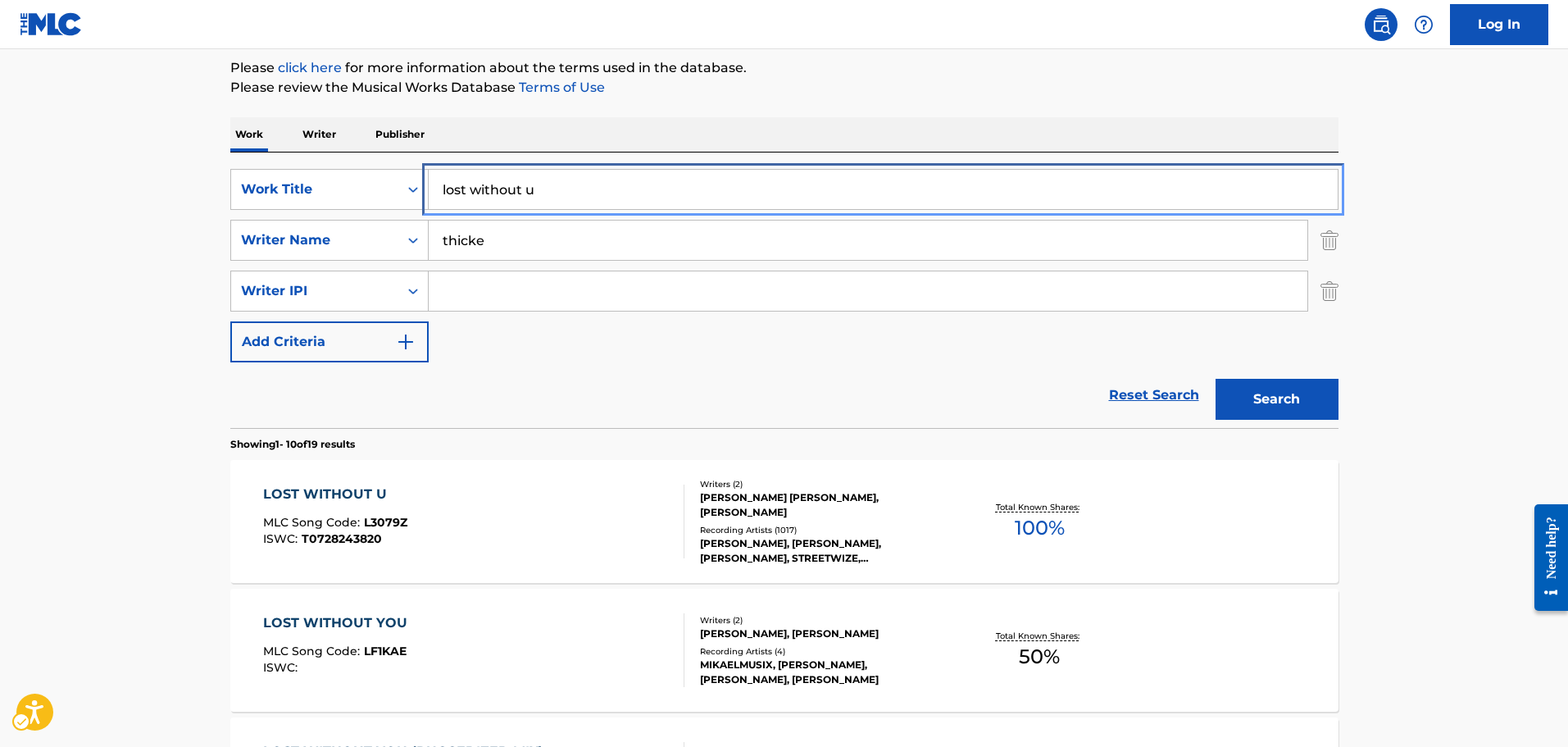
click at [629, 208] on input "lost without u" at bounding box center [883, 190] width 909 height 40
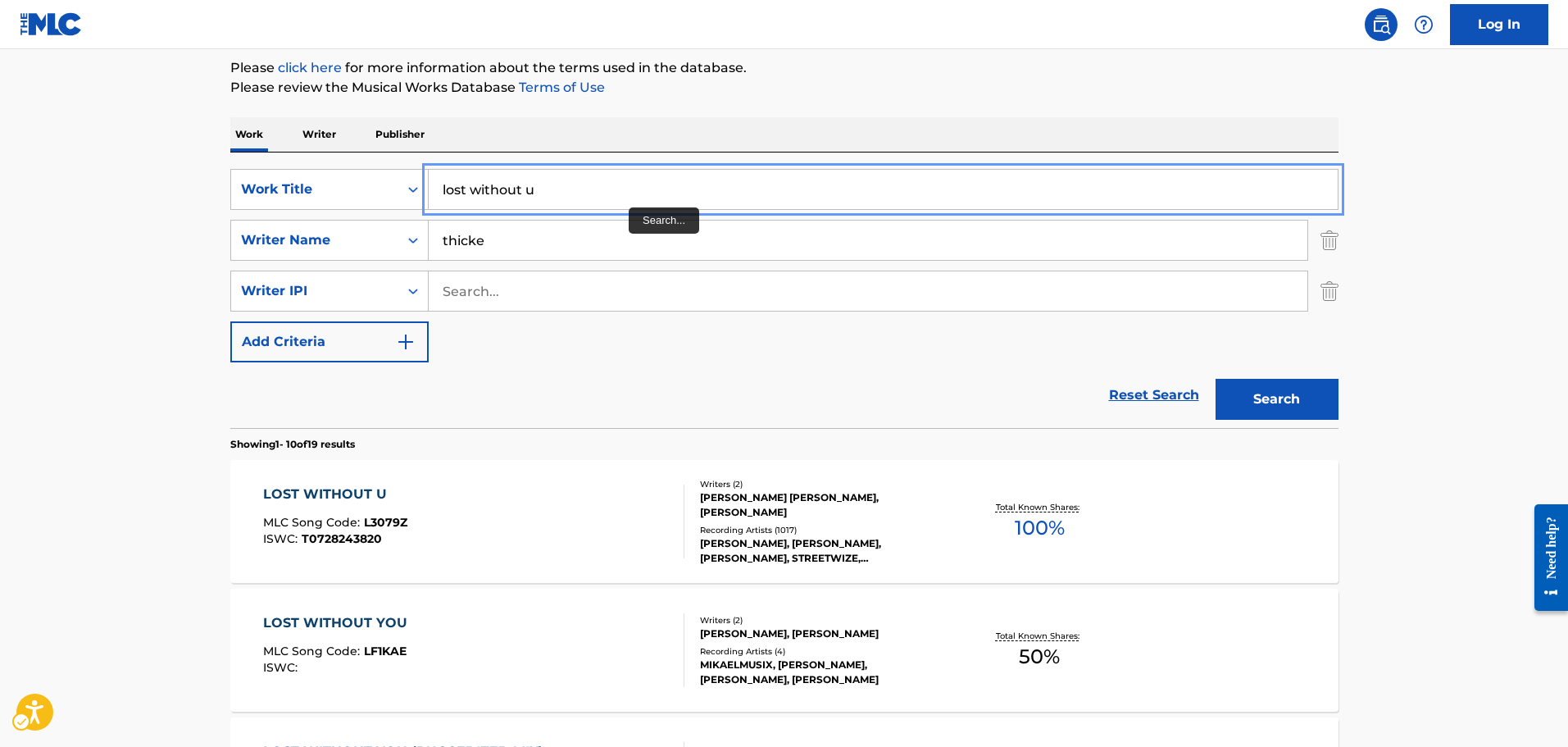
click at [623, 205] on input "lost without u" at bounding box center [883, 190] width 909 height 40
click at [623, 205] on input "lost without ua" at bounding box center [883, 190] width 909 height 40
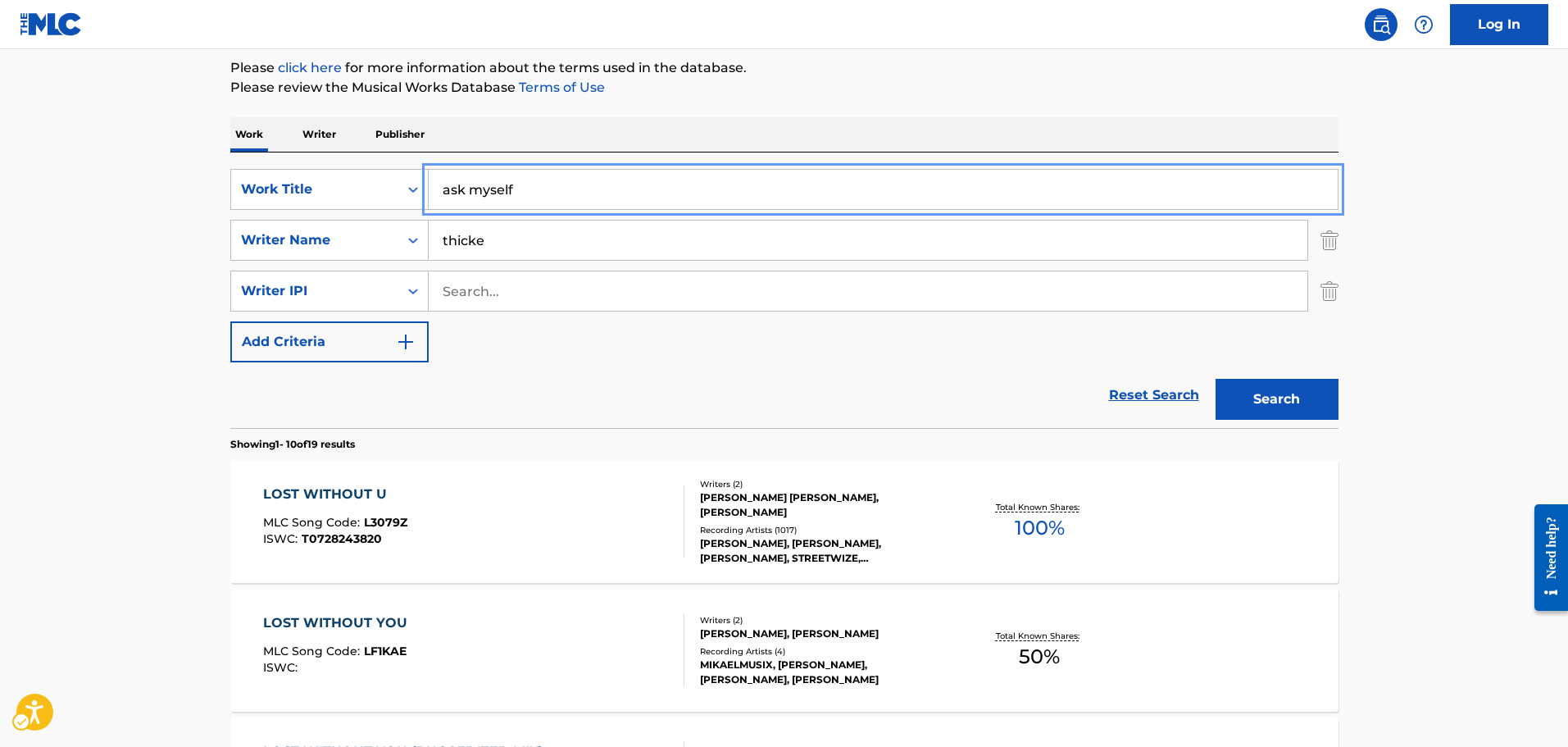
type input "ask myself"
click at [1216, 379] on button "Search" at bounding box center [1277, 399] width 123 height 41
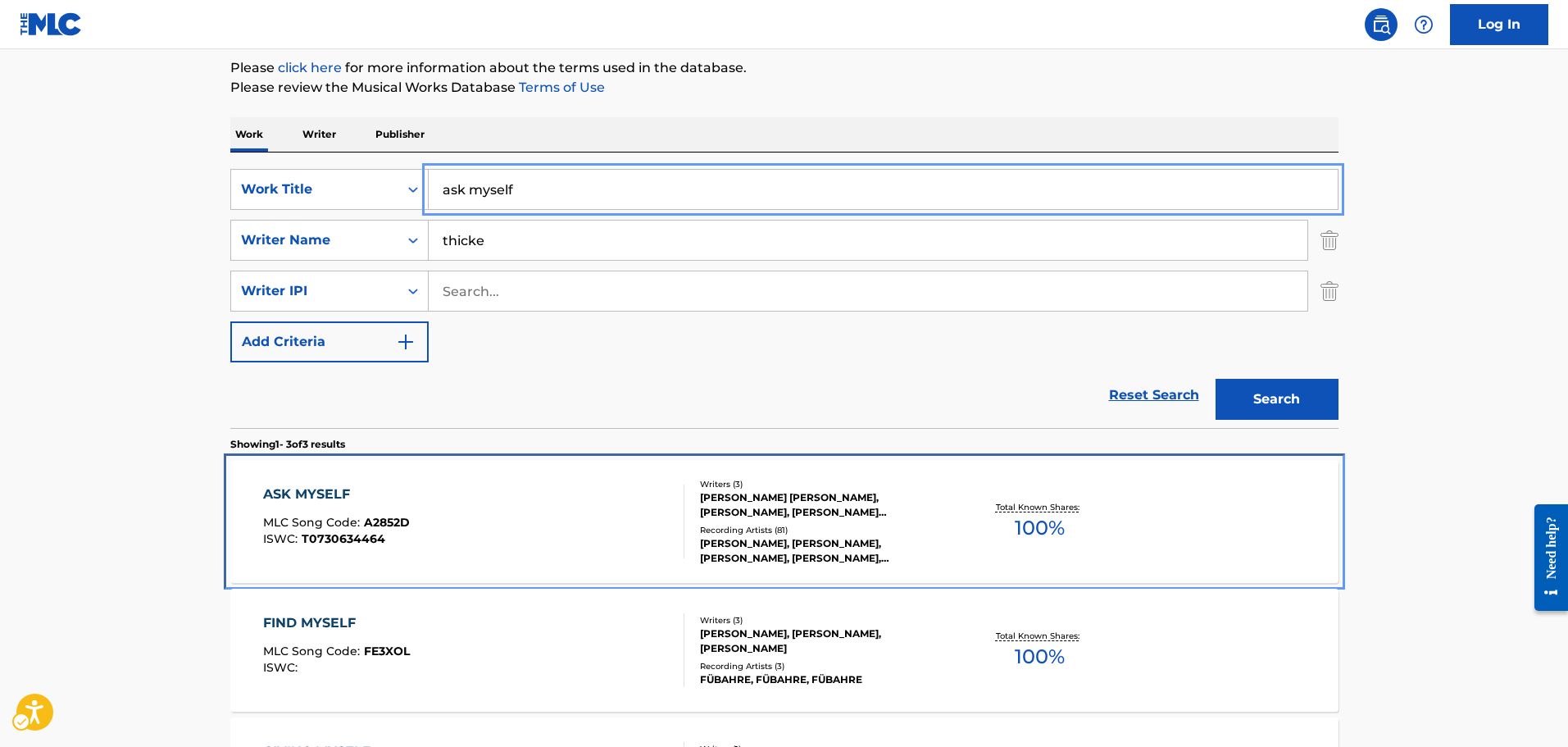
click at [493, 506] on div "ASK MYSELF MLC Song Code : A2852D ISWC : T0730634464" at bounding box center [474, 521] width 421 height 74
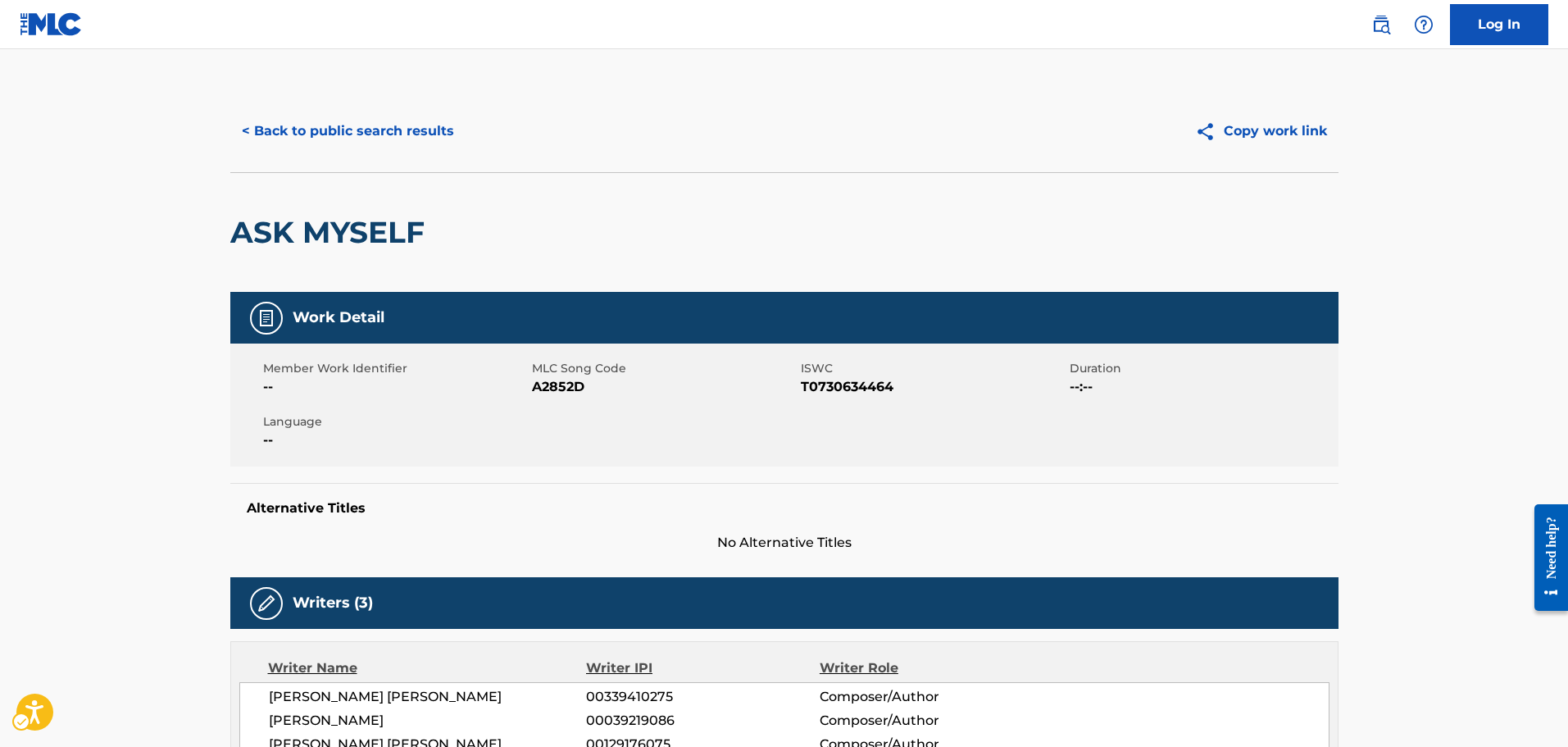
click at [570, 399] on div "Member Work Identifier -- MLC Song Code MLC Song Code - A2852D ISWC ISWC - T073…" at bounding box center [784, 405] width 1108 height 123
click at [567, 387] on span "MLC Song Code - A2852D" at bounding box center [664, 386] width 264 height 20
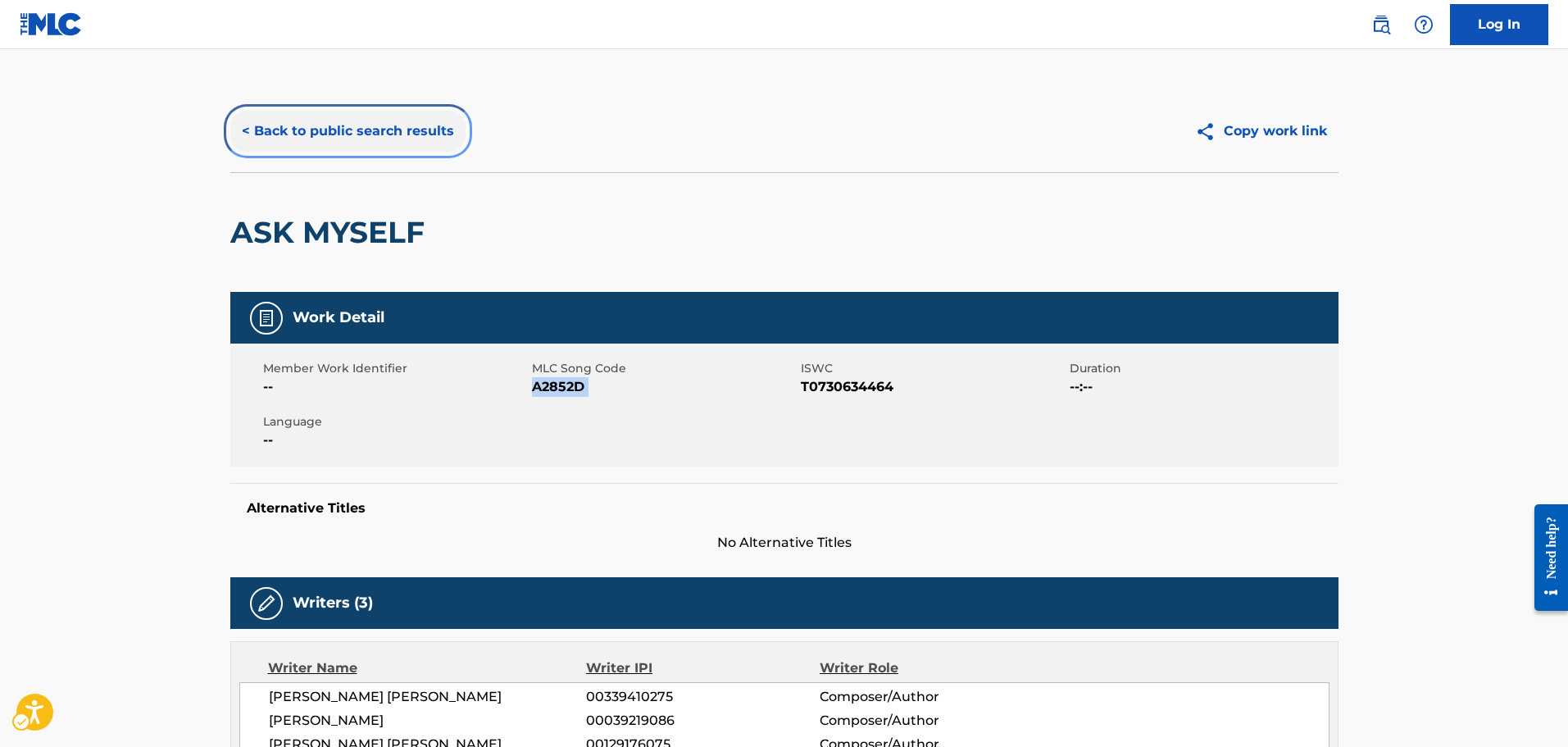
click at [426, 140] on button "< Back to public search results" at bounding box center [348, 130] width 235 height 41
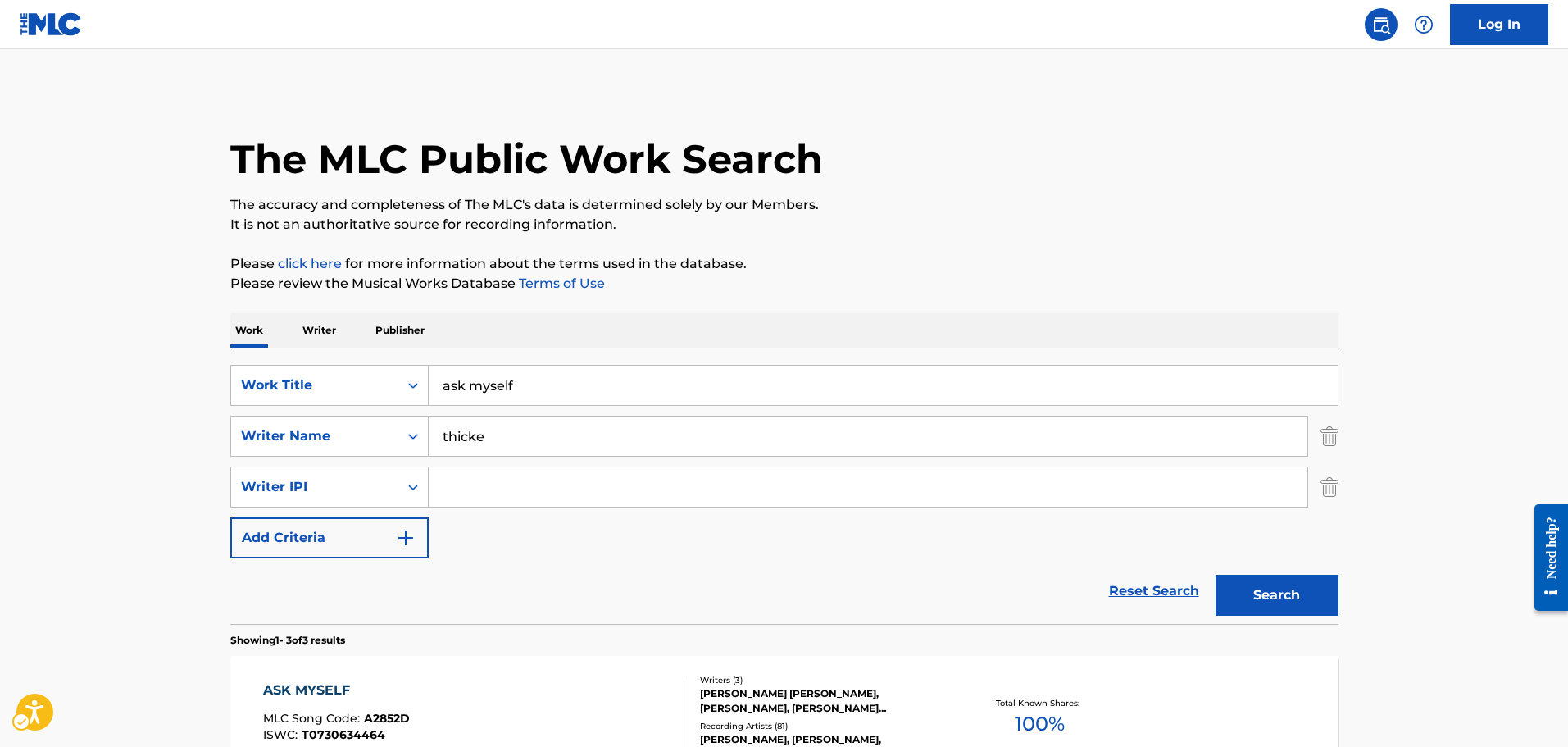
scroll to position [195, 0]
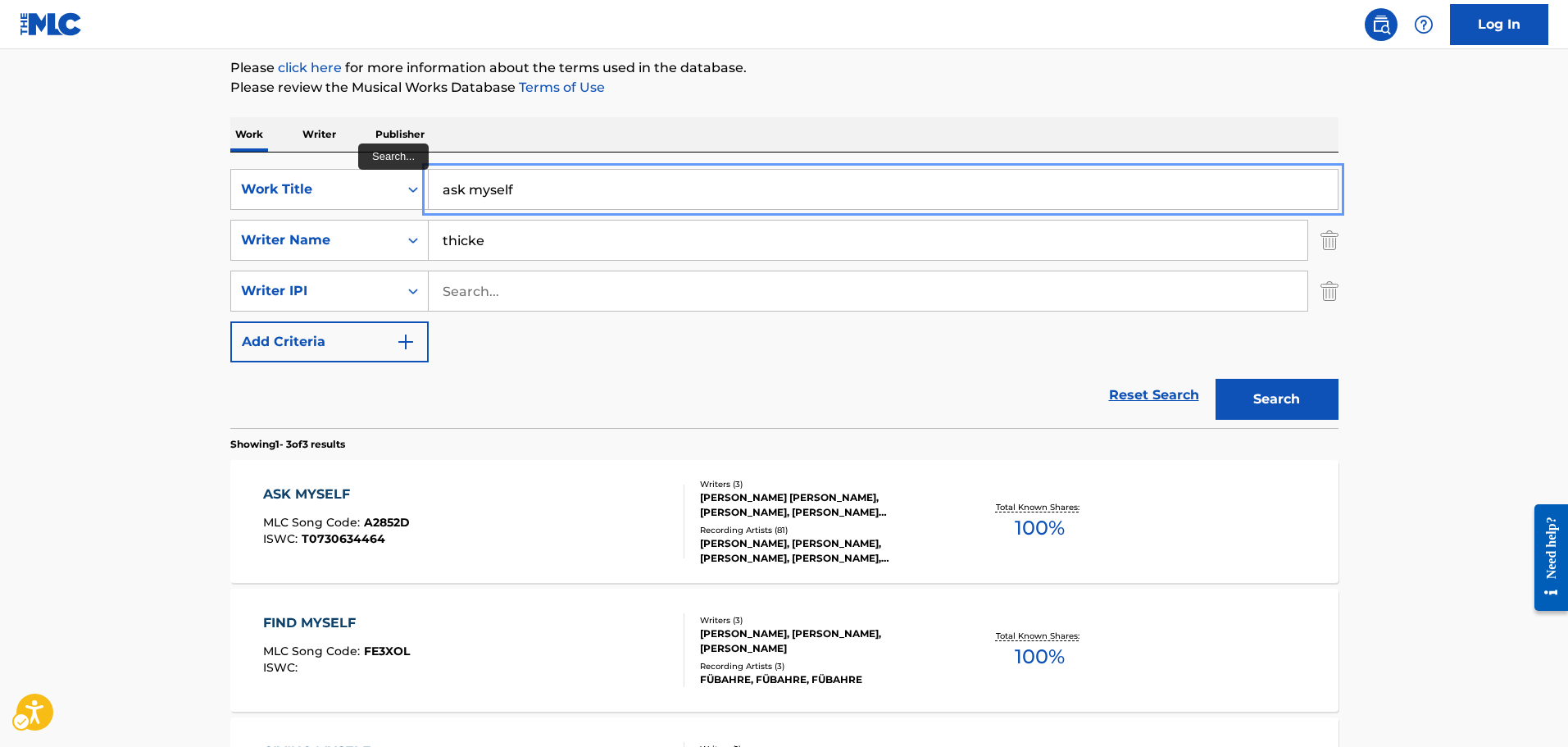
click at [529, 181] on input "ask myself" at bounding box center [883, 190] width 909 height 40
type input "all night long"
click at [1216, 379] on button "Search" at bounding box center [1277, 399] width 123 height 41
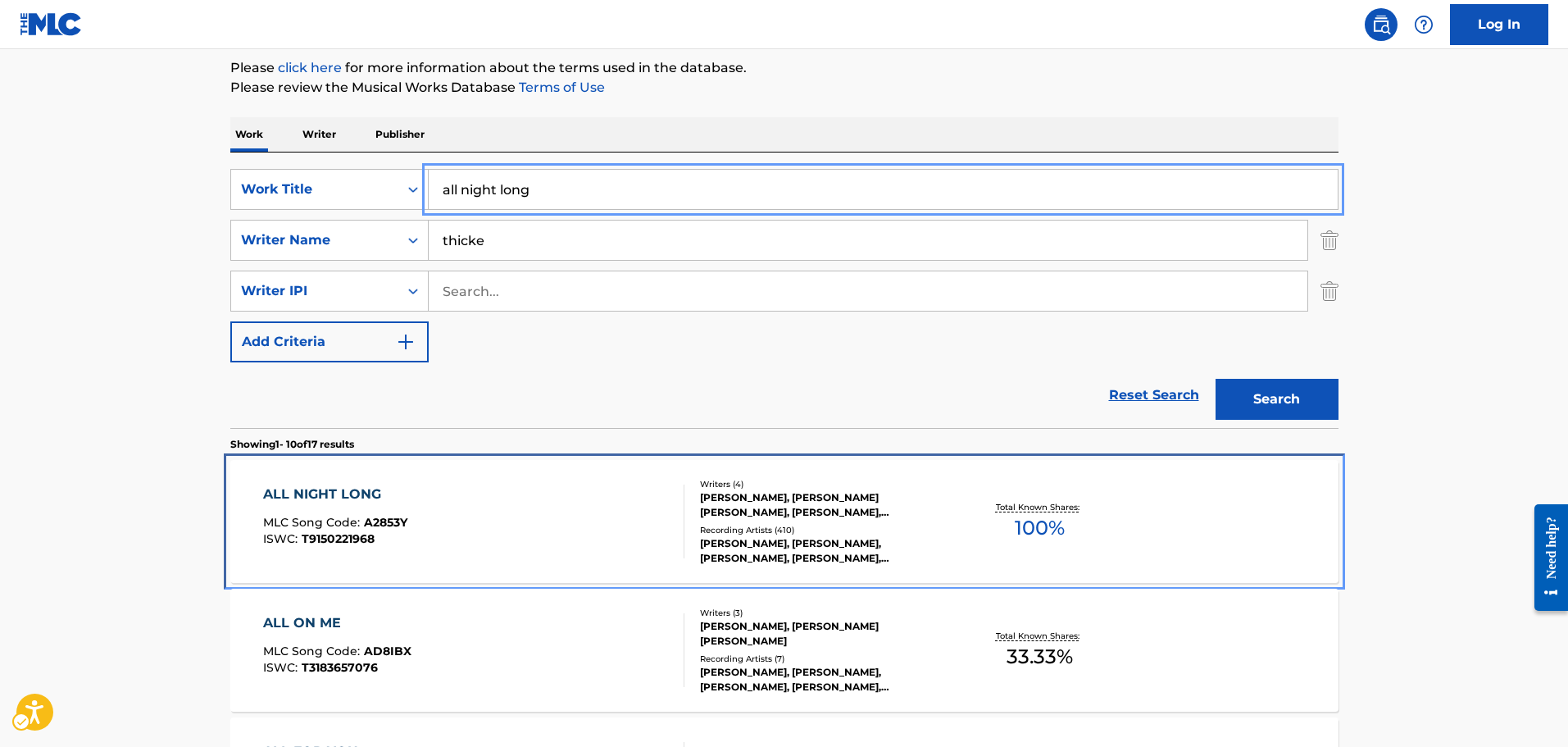
click at [574, 485] on div "ALL NIGHT LONG MLC Song Code : A2853Y ISWC : T9150221968" at bounding box center [474, 521] width 421 height 74
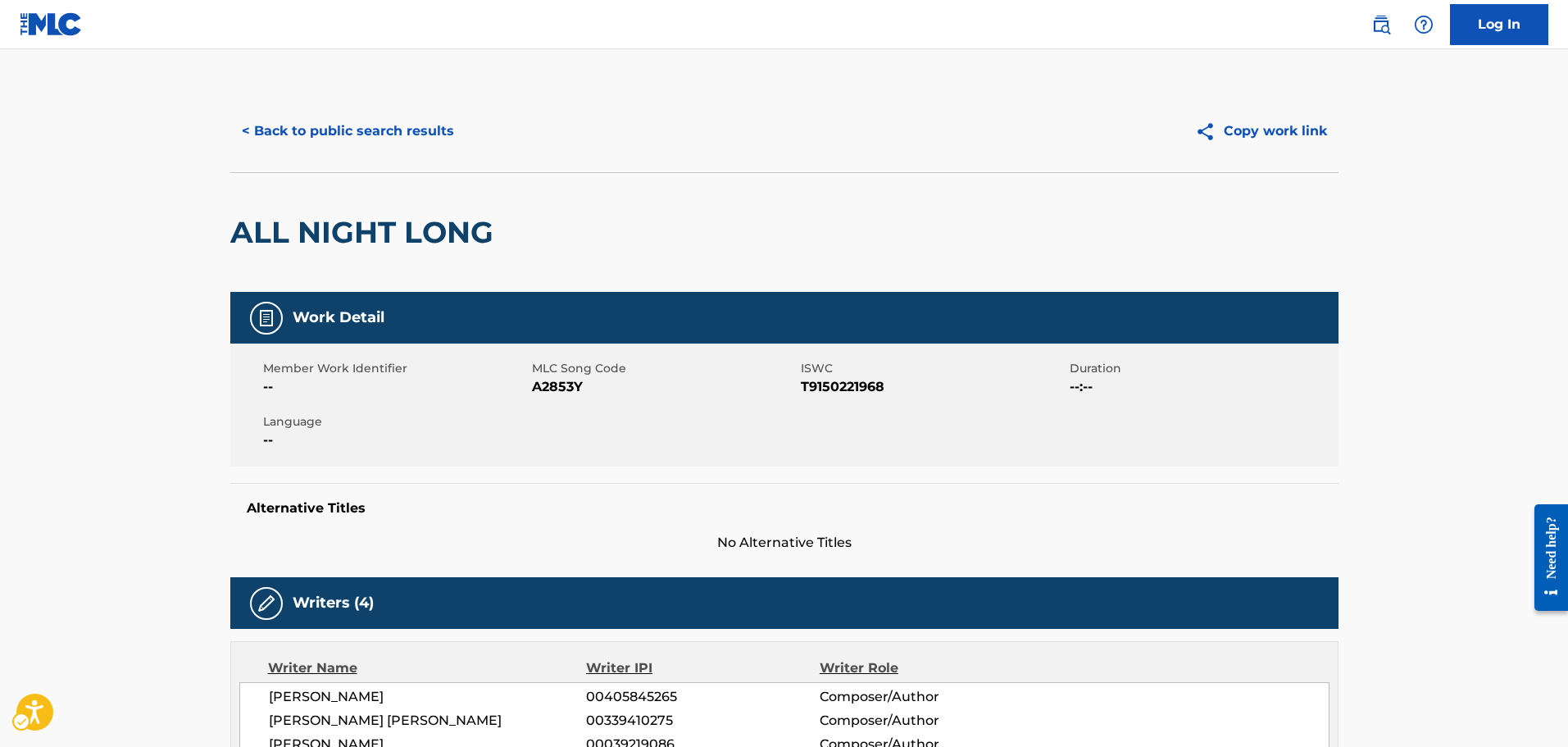
click at [547, 387] on span "MLC Song Code - A2853Y" at bounding box center [664, 386] width 264 height 20
click at [1048, 422] on div "Member Work Identifier -- MLC Song Code MLC Song Code - A2853Y ISWC ISWC - T915…" at bounding box center [784, 405] width 1108 height 123
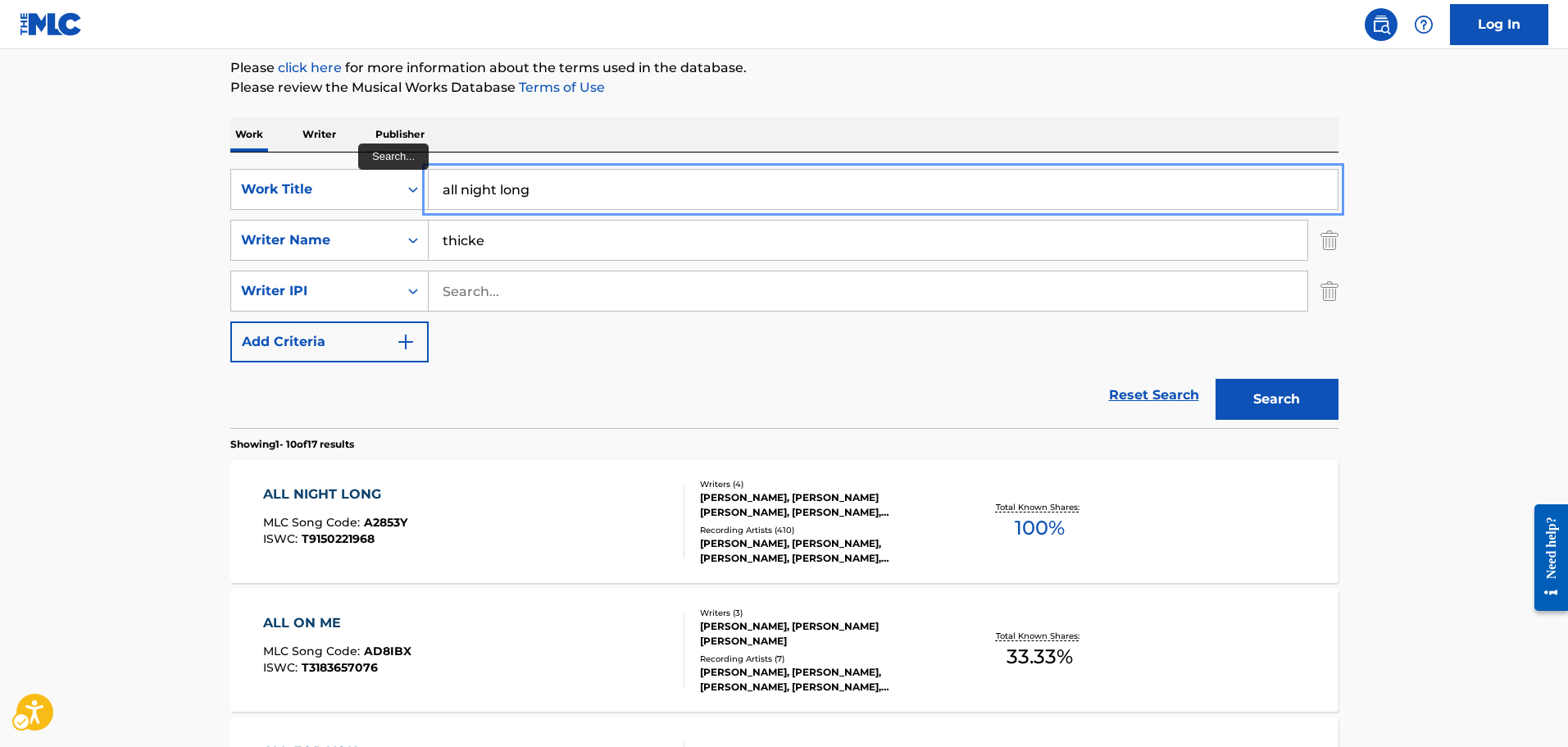
click at [673, 195] on input "all night long" at bounding box center [883, 190] width 909 height 40
type input "everything i cant have"
click at [1216, 379] on button "Search" at bounding box center [1277, 399] width 123 height 41
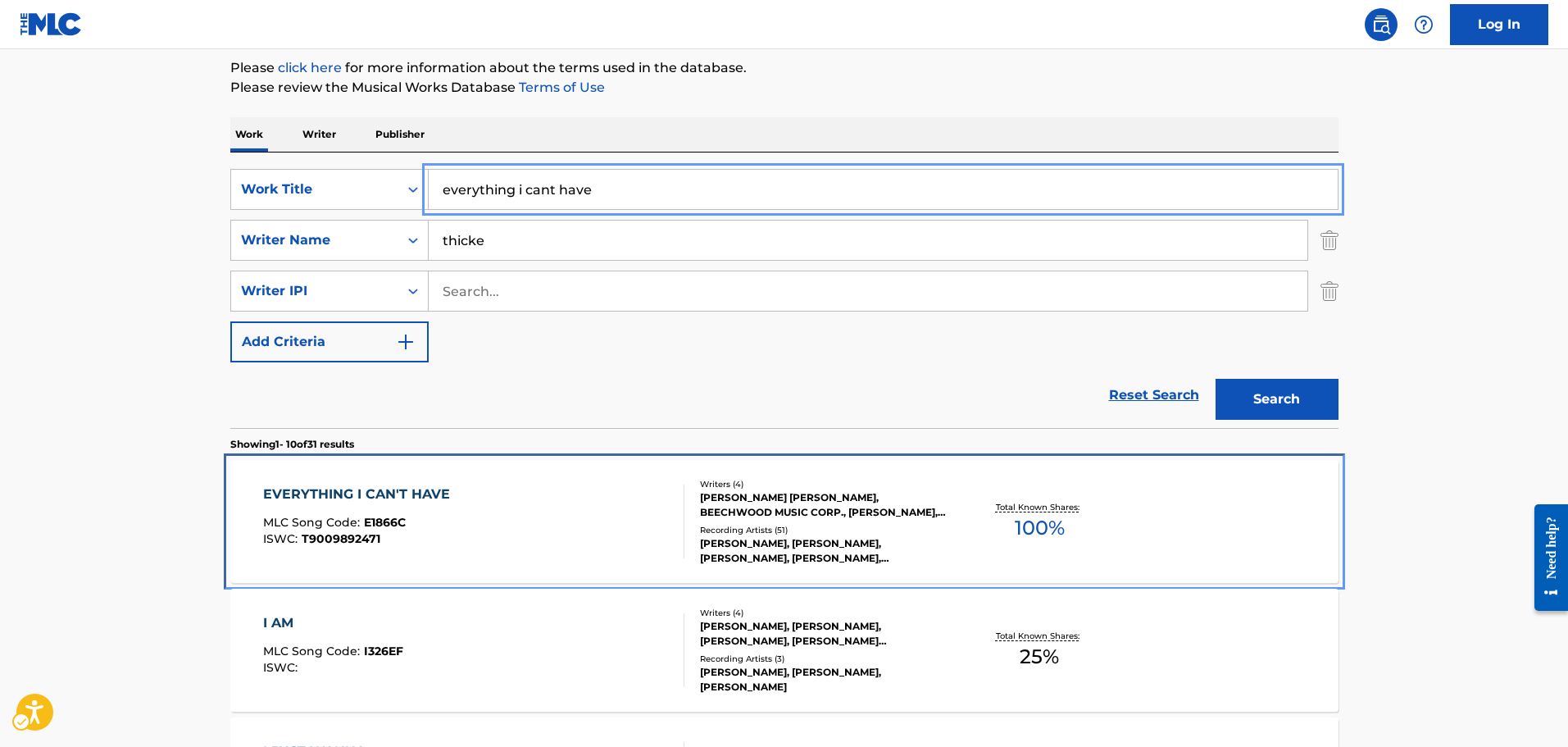
click at [594, 491] on div "EVERYTHING I CAN'T HAVE MLC Song Code : E1866C ISWC : T9009892471" at bounding box center [474, 521] width 421 height 74
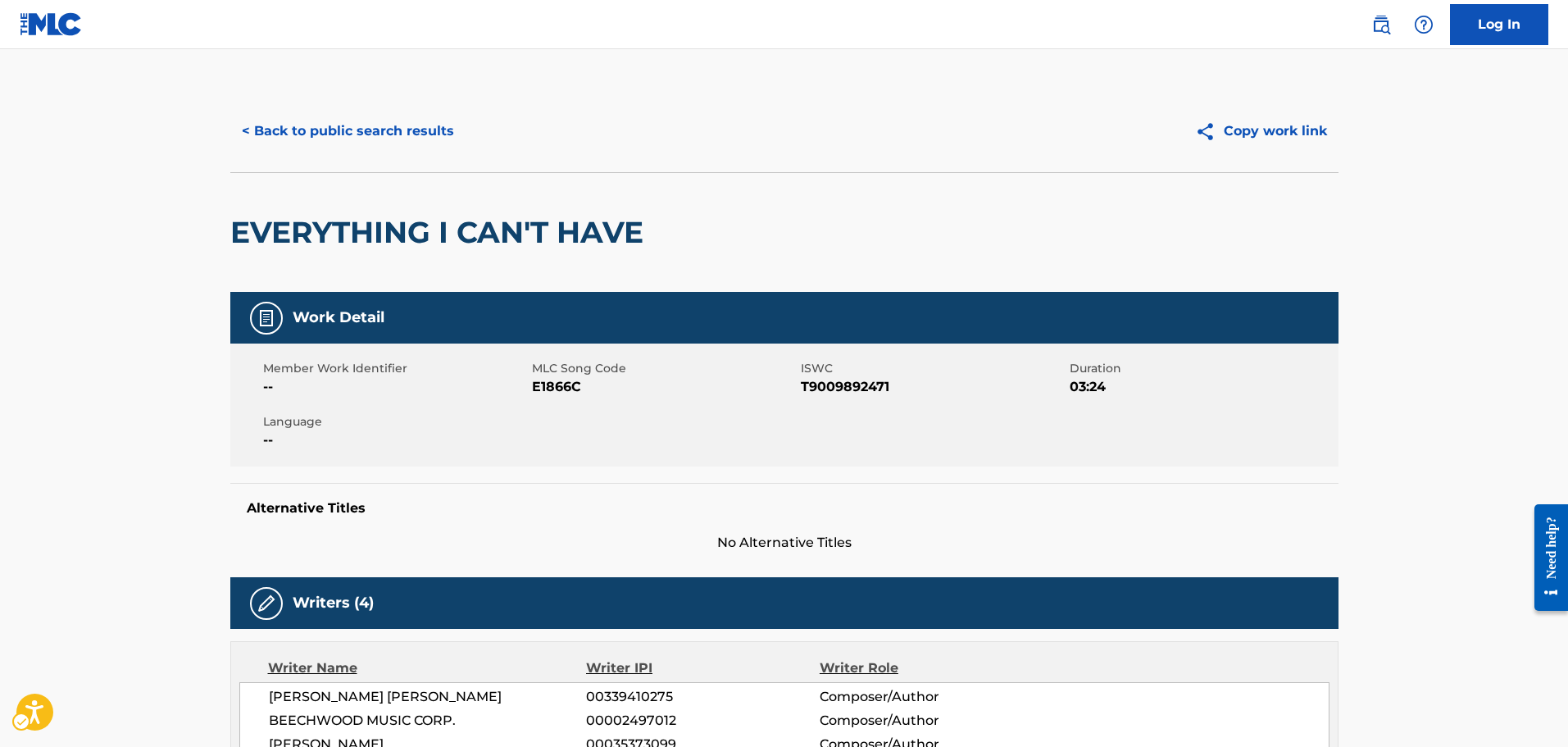
click at [561, 387] on span "MLC Song Code - E1866C" at bounding box center [664, 386] width 264 height 20
click at [317, 132] on button "< Back to public search results" at bounding box center [348, 130] width 235 height 41
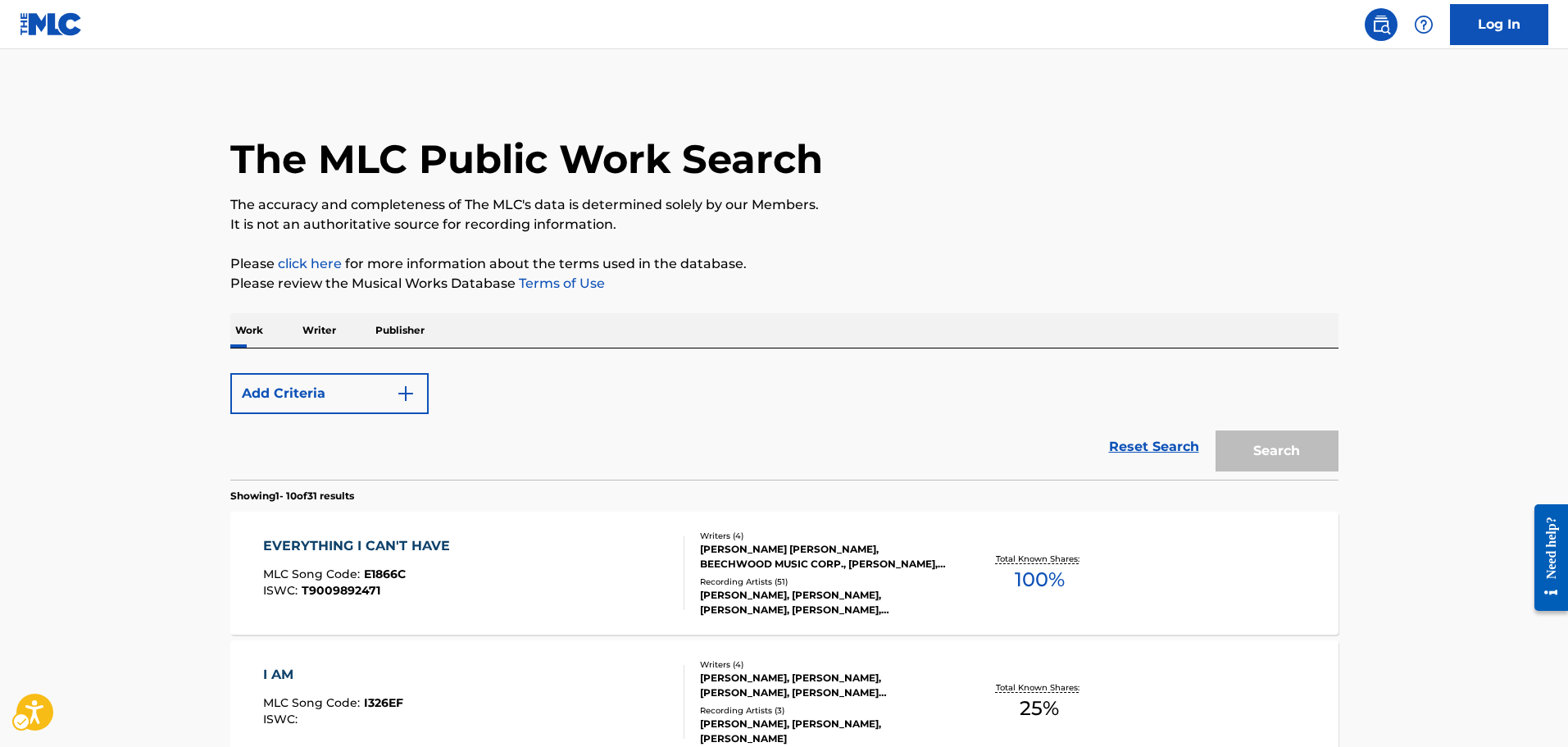
scroll to position [195, 0]
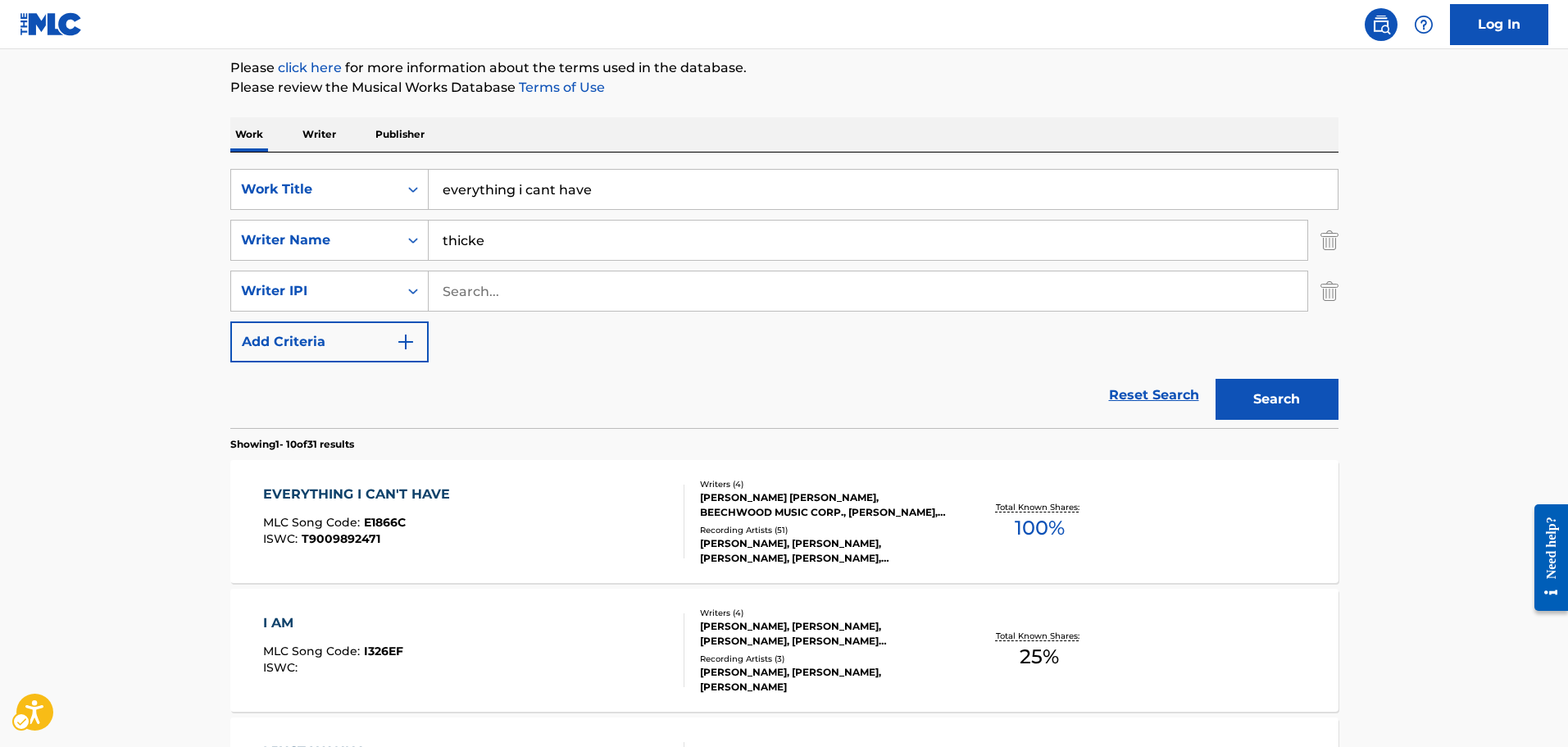
click at [529, 220] on div "thicke" at bounding box center [868, 240] width 879 height 41
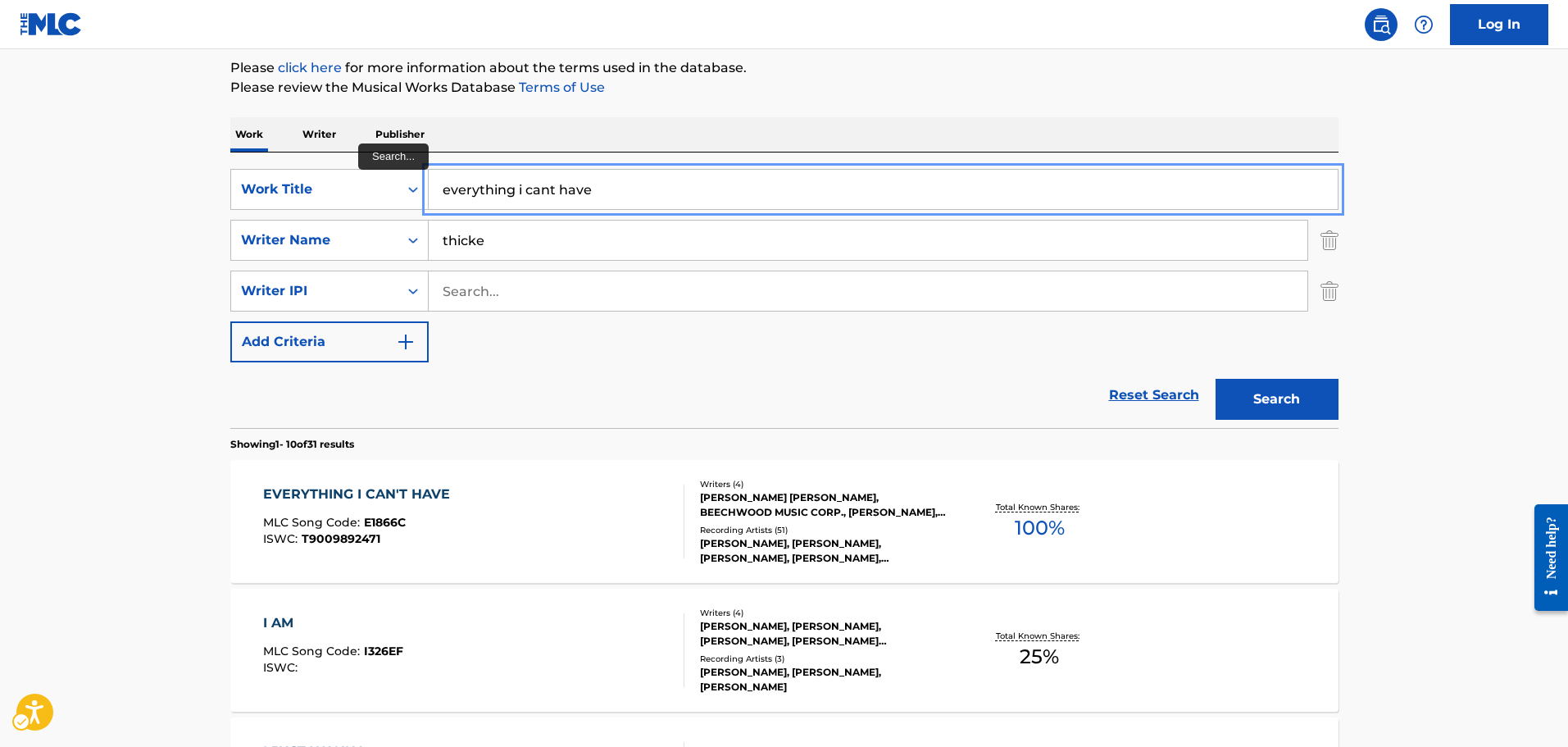
click at [522, 202] on input "everything i cant have" at bounding box center [883, 190] width 909 height 40
type input "teach u a lesson"
click at [1216, 379] on button "Search" at bounding box center [1277, 399] width 123 height 41
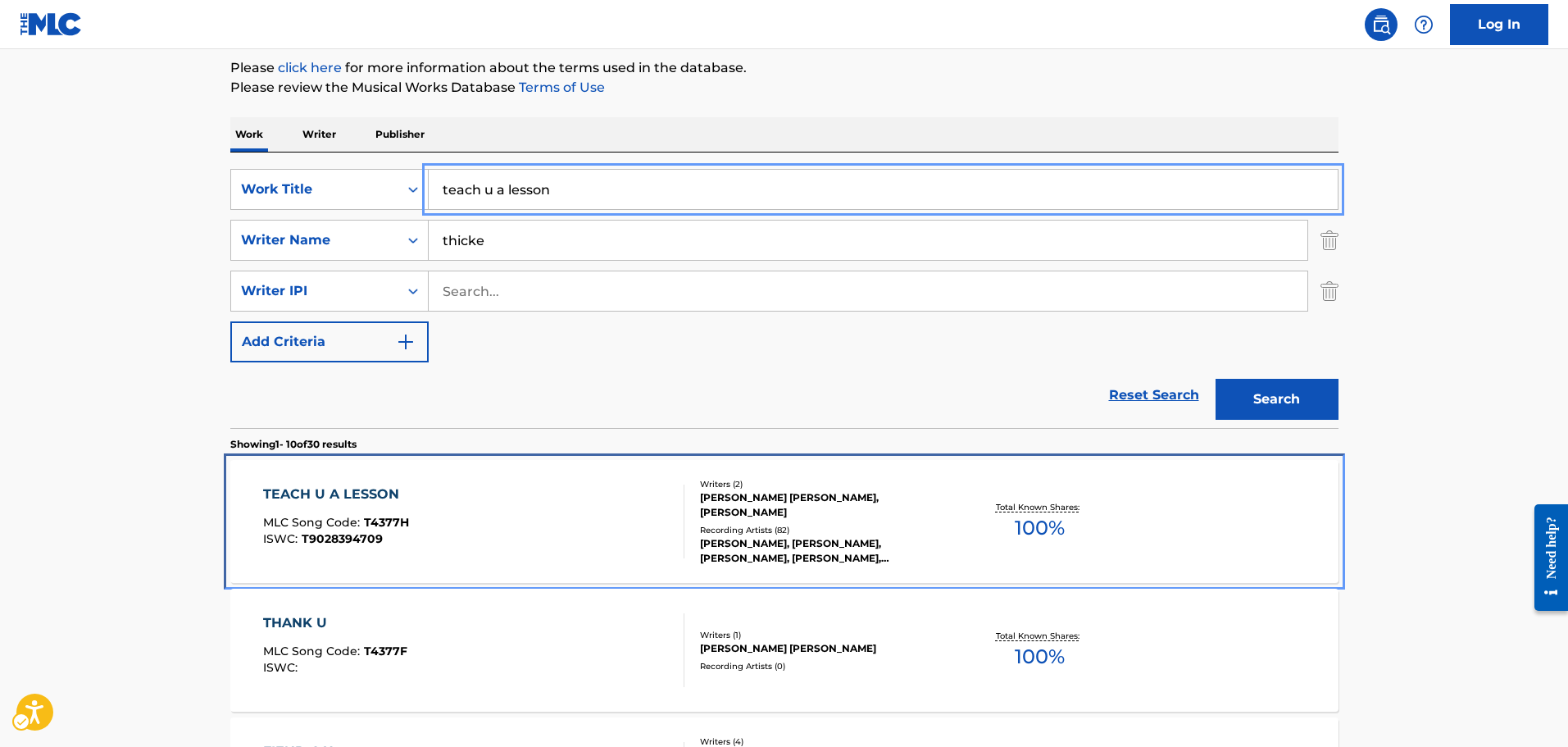
click at [610, 505] on div "TEACH U A LESSON MLC Song Code : T4377H ISWC : T9028394709" at bounding box center [474, 521] width 421 height 74
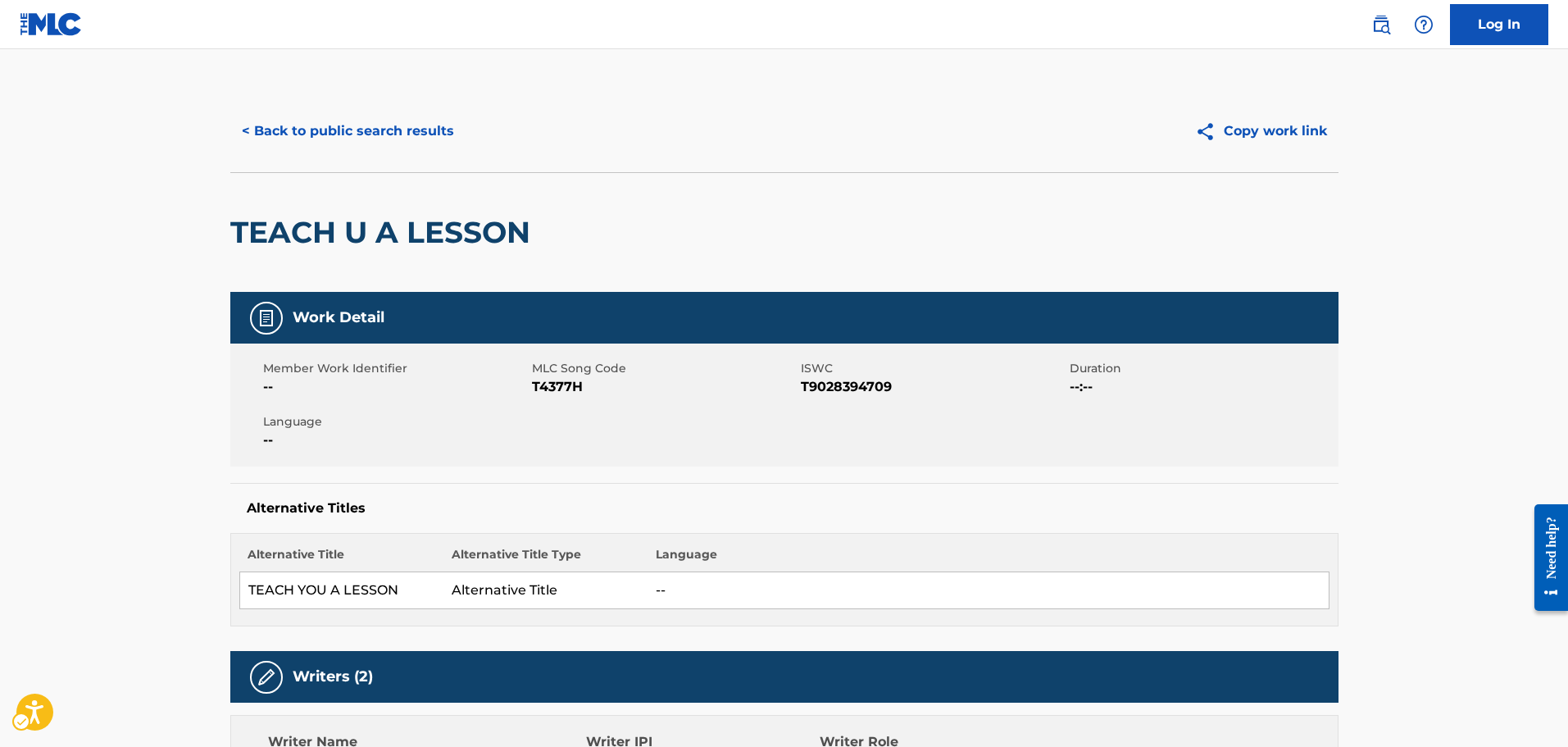
click at [569, 368] on span "MLC Song Code" at bounding box center [664, 368] width 264 height 17
click at [555, 385] on span "MLC Song Code - T4377H" at bounding box center [664, 386] width 264 height 20
click at [332, 153] on div "< Back to public search results Copy work link" at bounding box center [784, 130] width 1108 height 82
click at [320, 131] on button "< Back to public search results" at bounding box center [348, 130] width 235 height 41
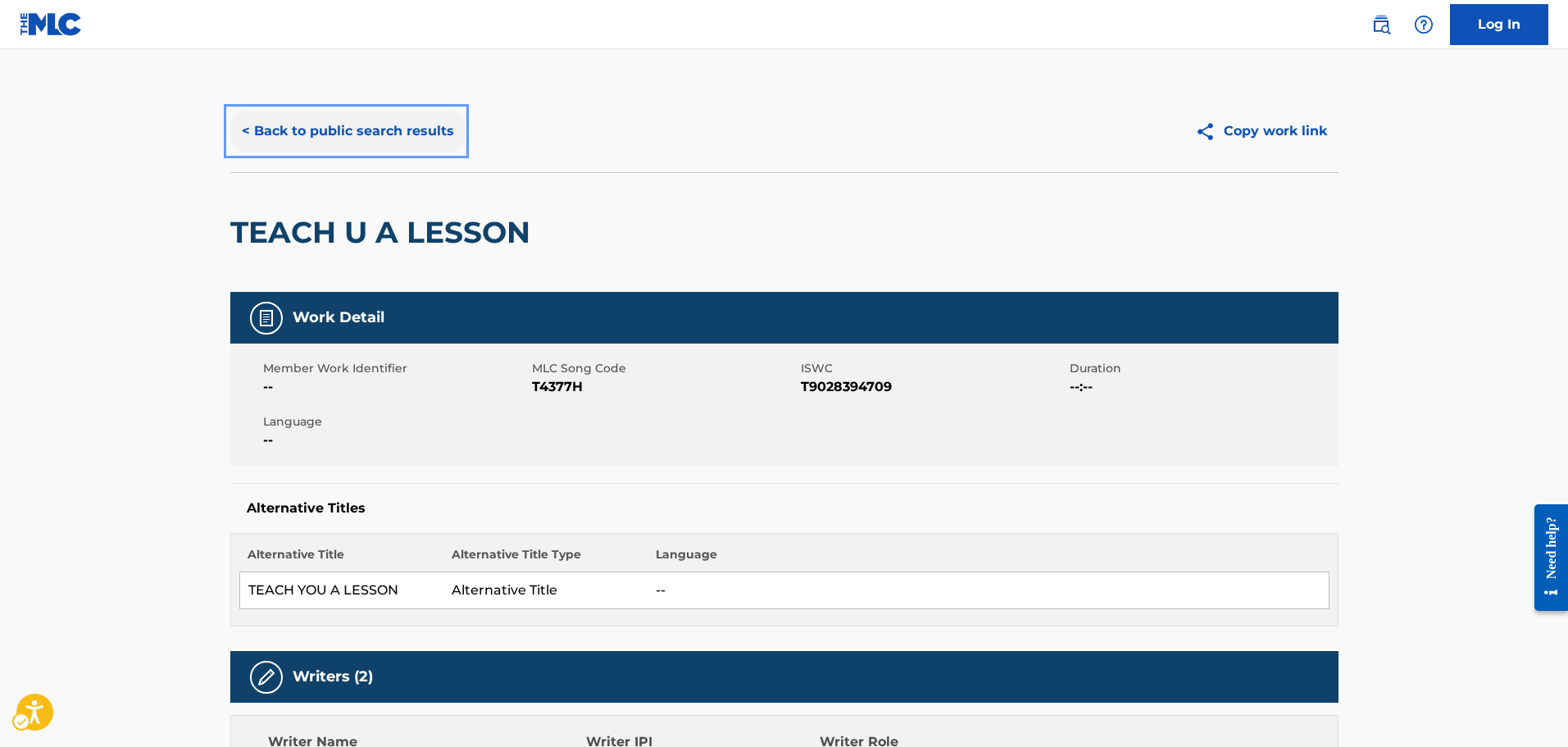
scroll to position [195, 0]
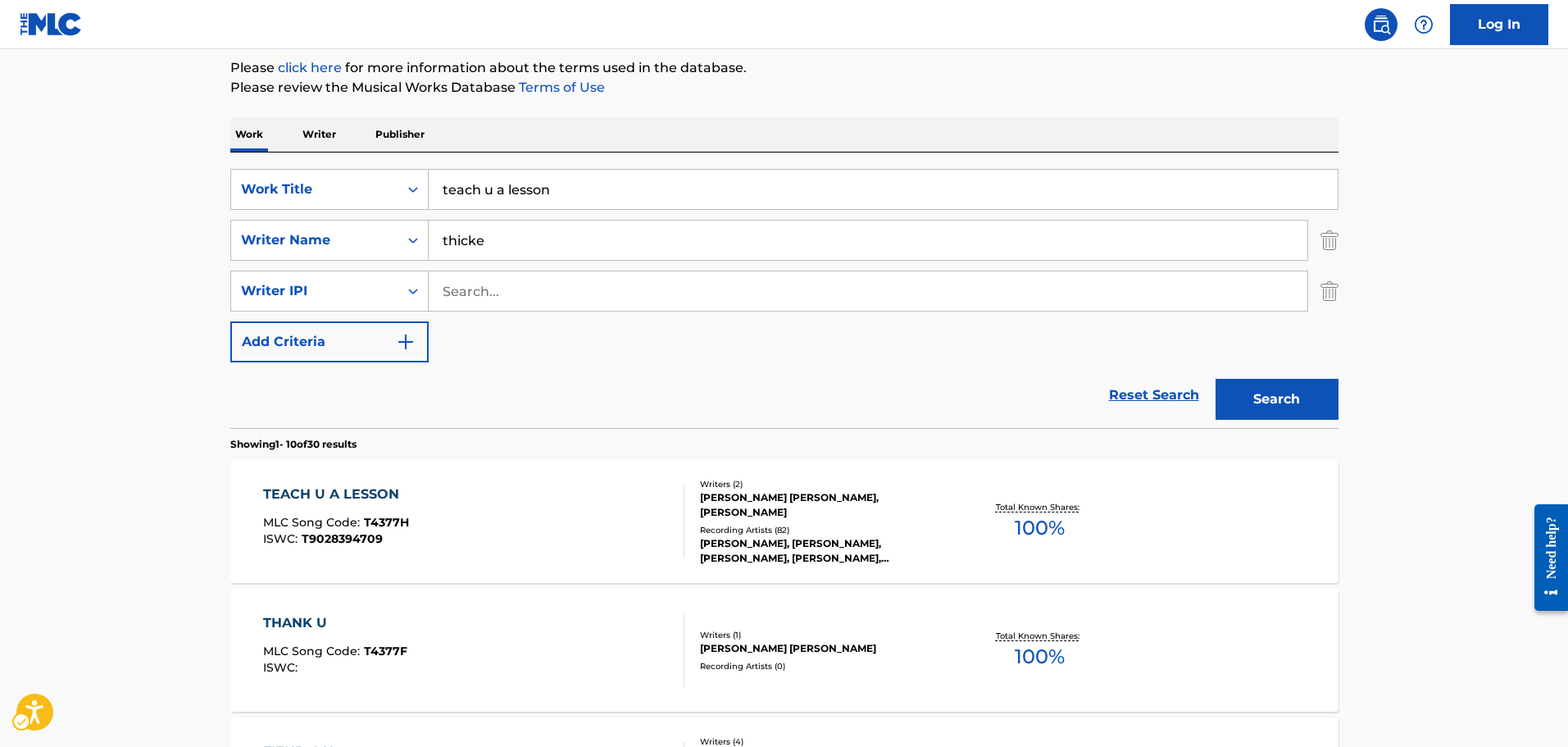
click at [539, 213] on div "SearchWithCriteria5289737b-9206-4817-8956-3e299c470647 Work Title teach u a les…" at bounding box center [784, 265] width 1108 height 194
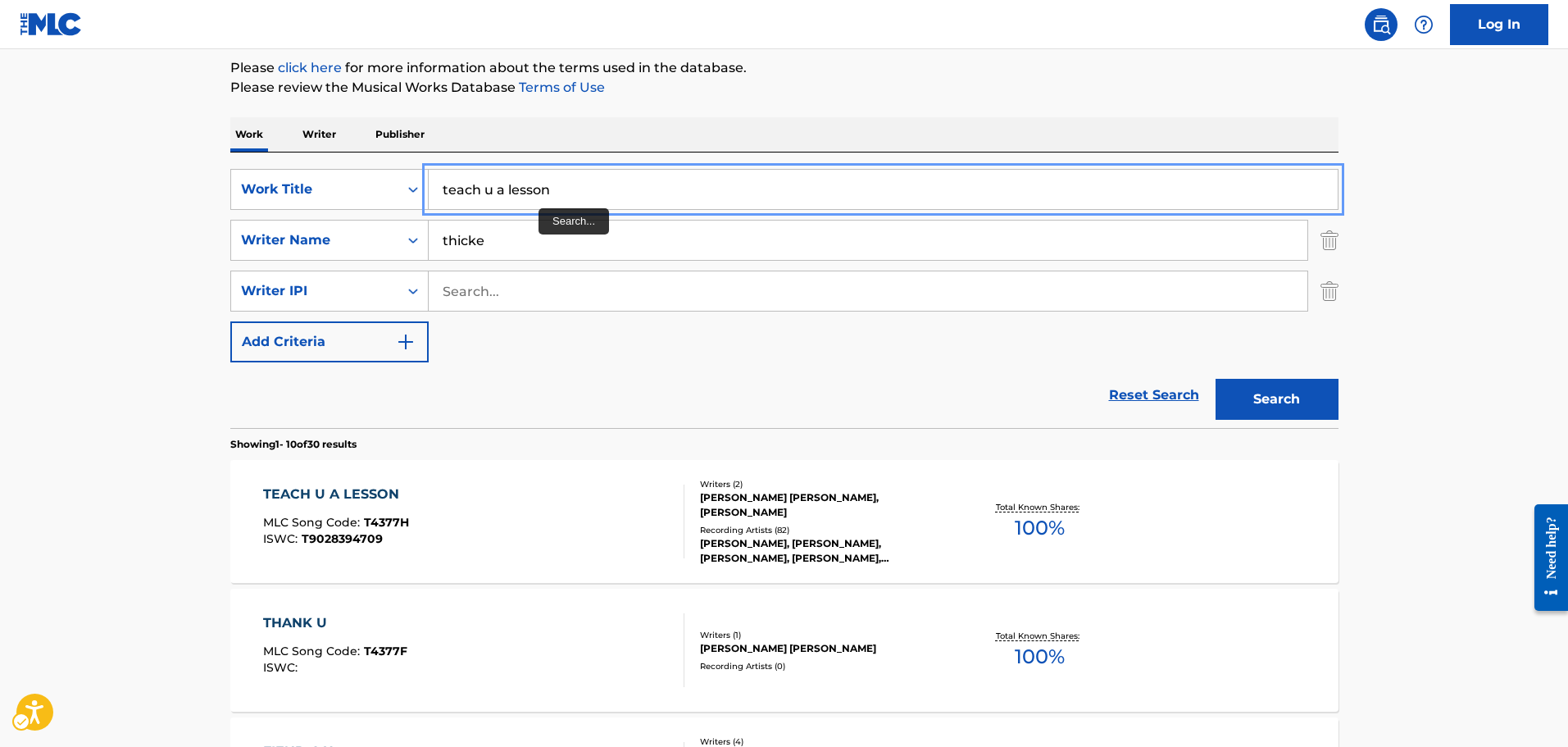
click at [537, 202] on input "teach u a lesson" at bounding box center [883, 190] width 909 height 40
type input "u"
type input "i need love"
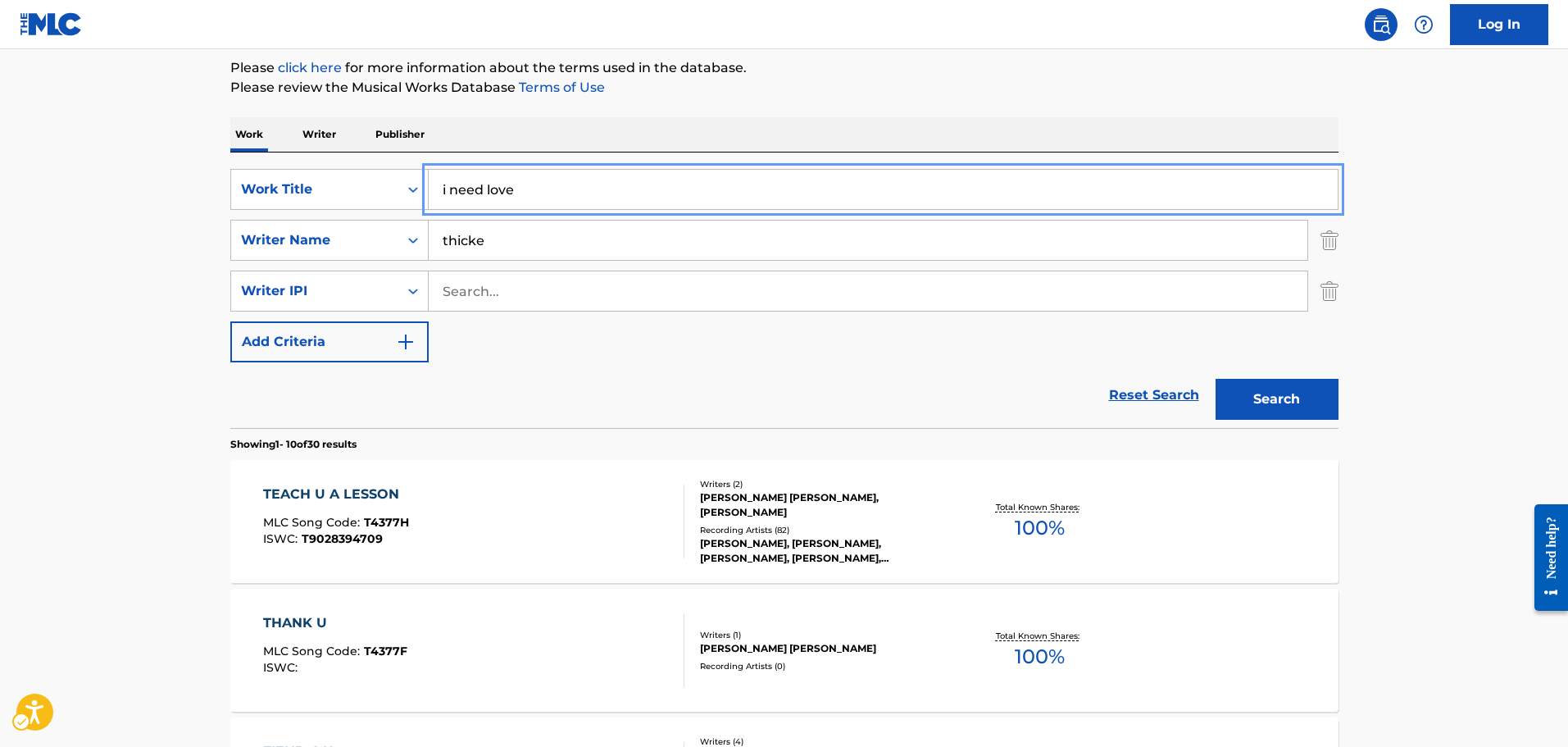
click at [1216, 379] on button "Search" at bounding box center [1277, 399] width 123 height 41
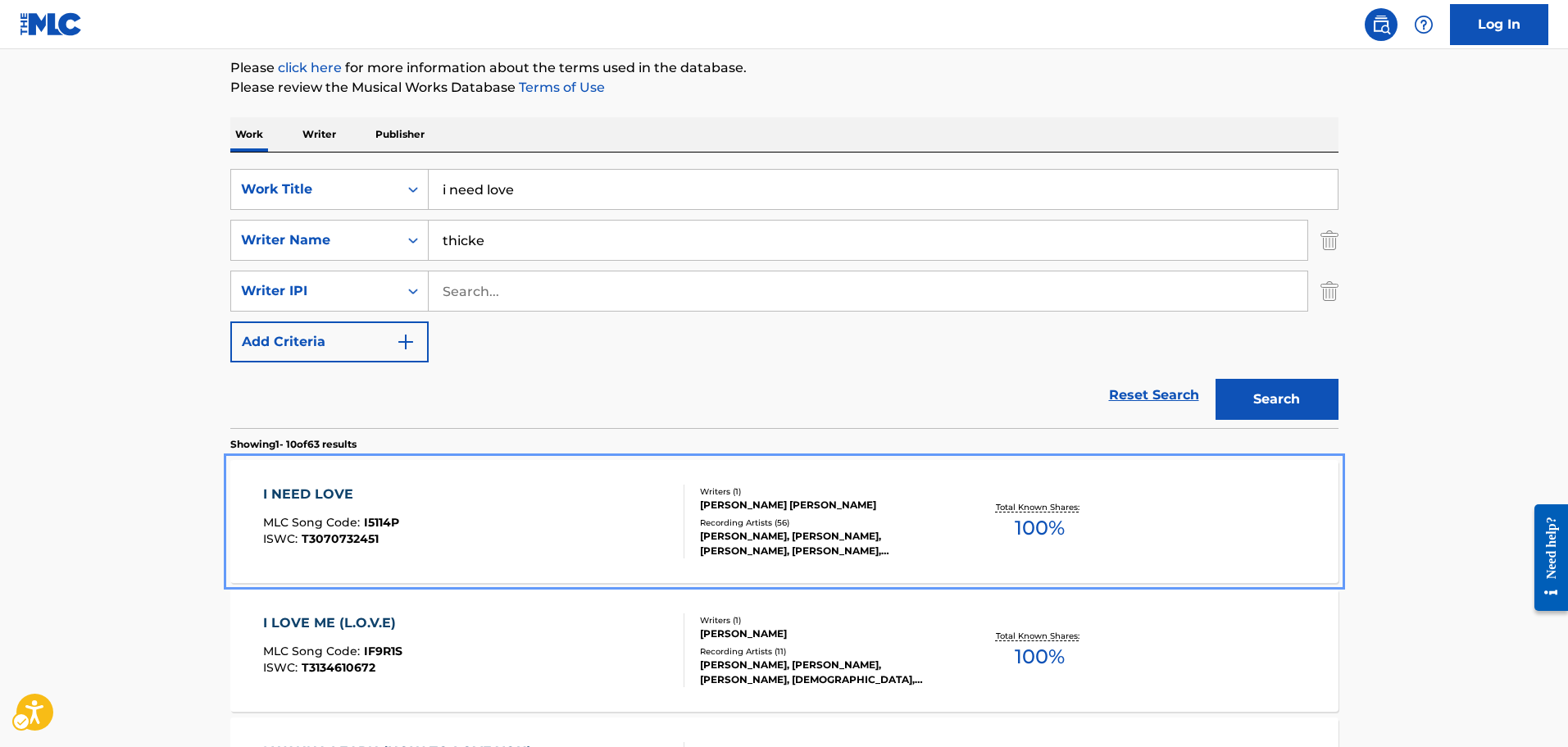
click at [520, 531] on div "I NEED LOVE MLC Song Code : I5114P ISWC : T3070732451" at bounding box center [474, 521] width 421 height 74
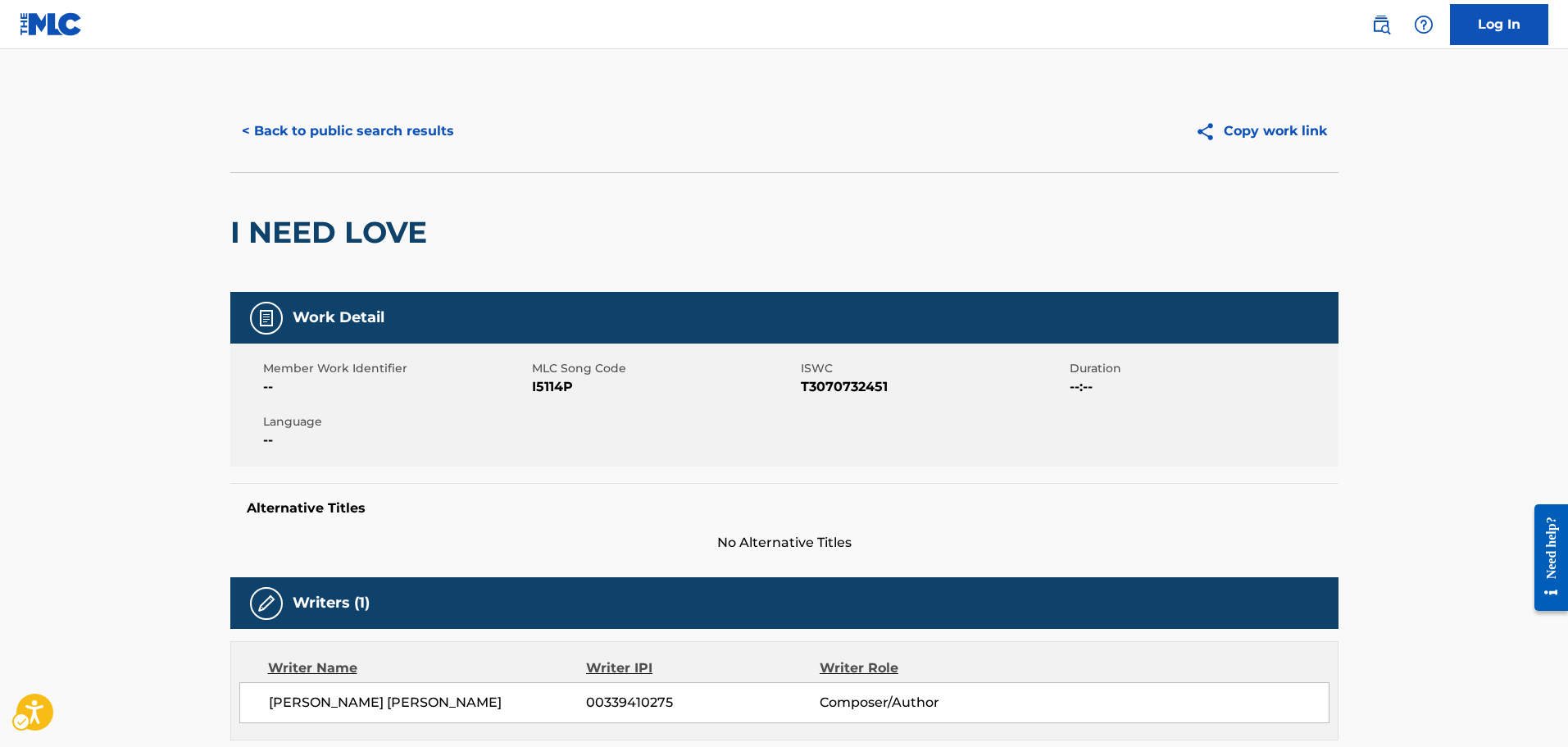
click at [562, 385] on span "MLC Song Code - I5114P" at bounding box center [664, 386] width 264 height 20
click at [562, 392] on span "MLC Song Code - I5114P" at bounding box center [664, 386] width 264 height 20
click at [348, 93] on div "< Back to public search results Copy work link" at bounding box center [784, 130] width 1108 height 82
click at [360, 127] on button "< Back to public search results" at bounding box center [348, 130] width 235 height 41
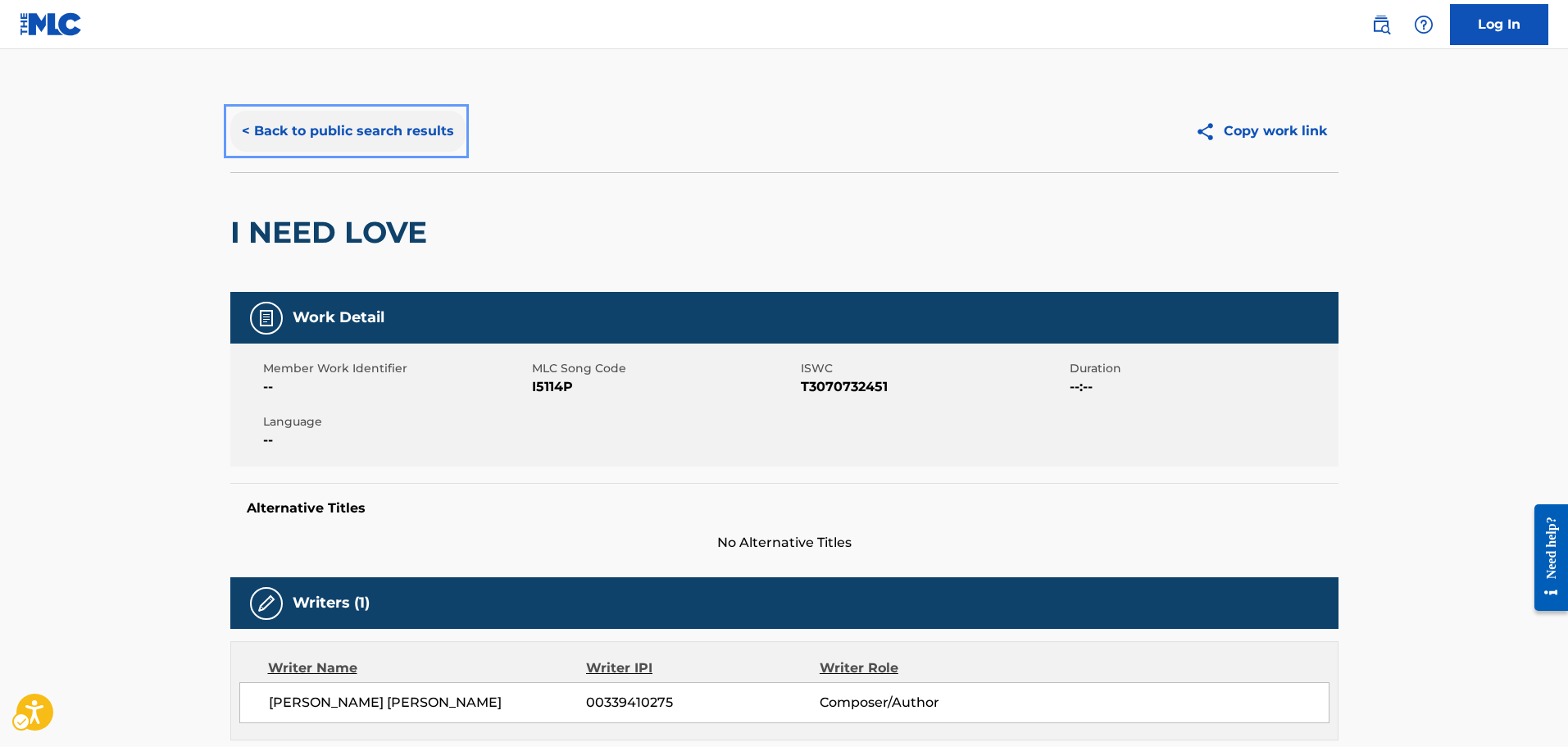
scroll to position [195, 0]
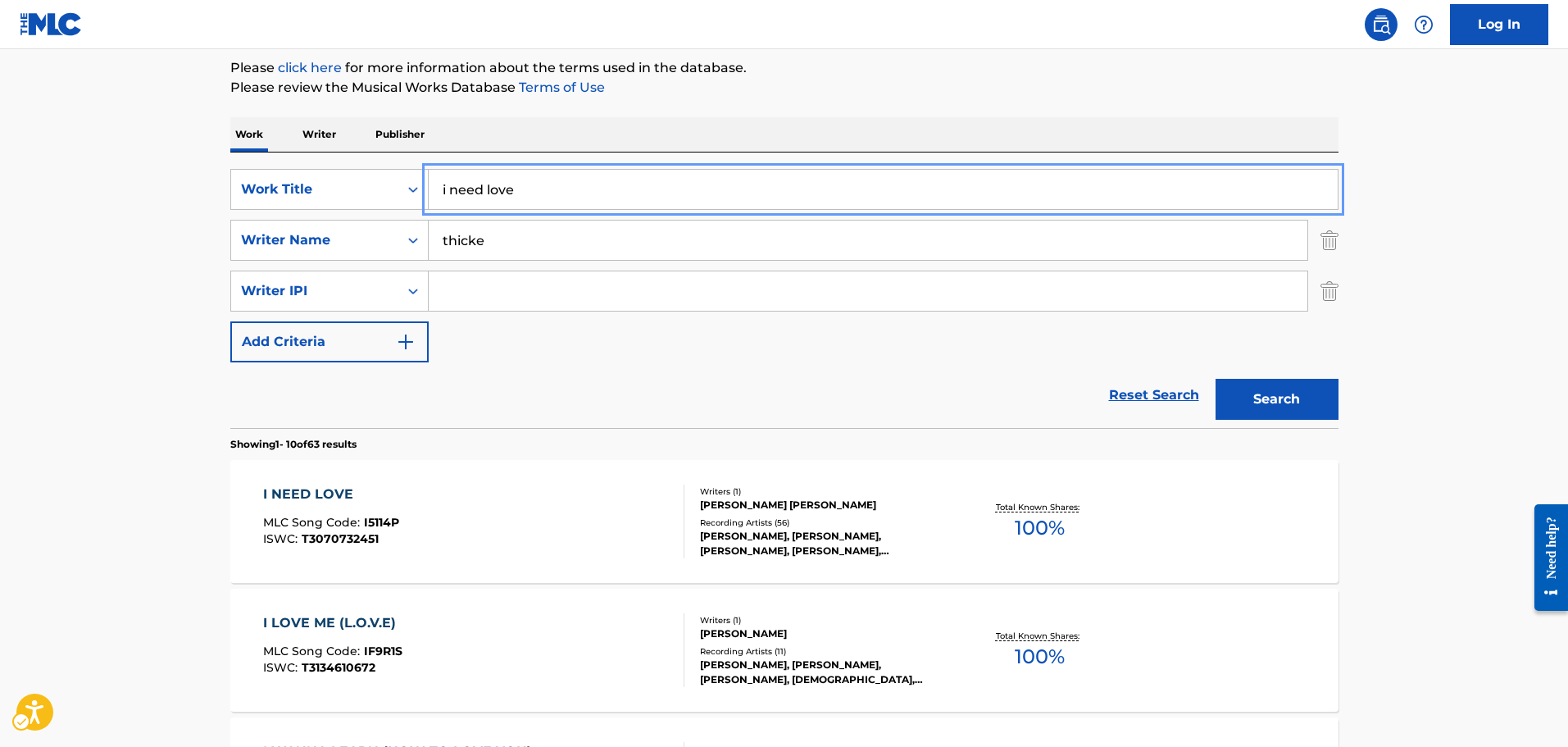
click at [509, 197] on input "i need love" at bounding box center [883, 190] width 909 height 40
type input "can u believe"
click at [1216, 379] on button "Search" at bounding box center [1277, 399] width 123 height 41
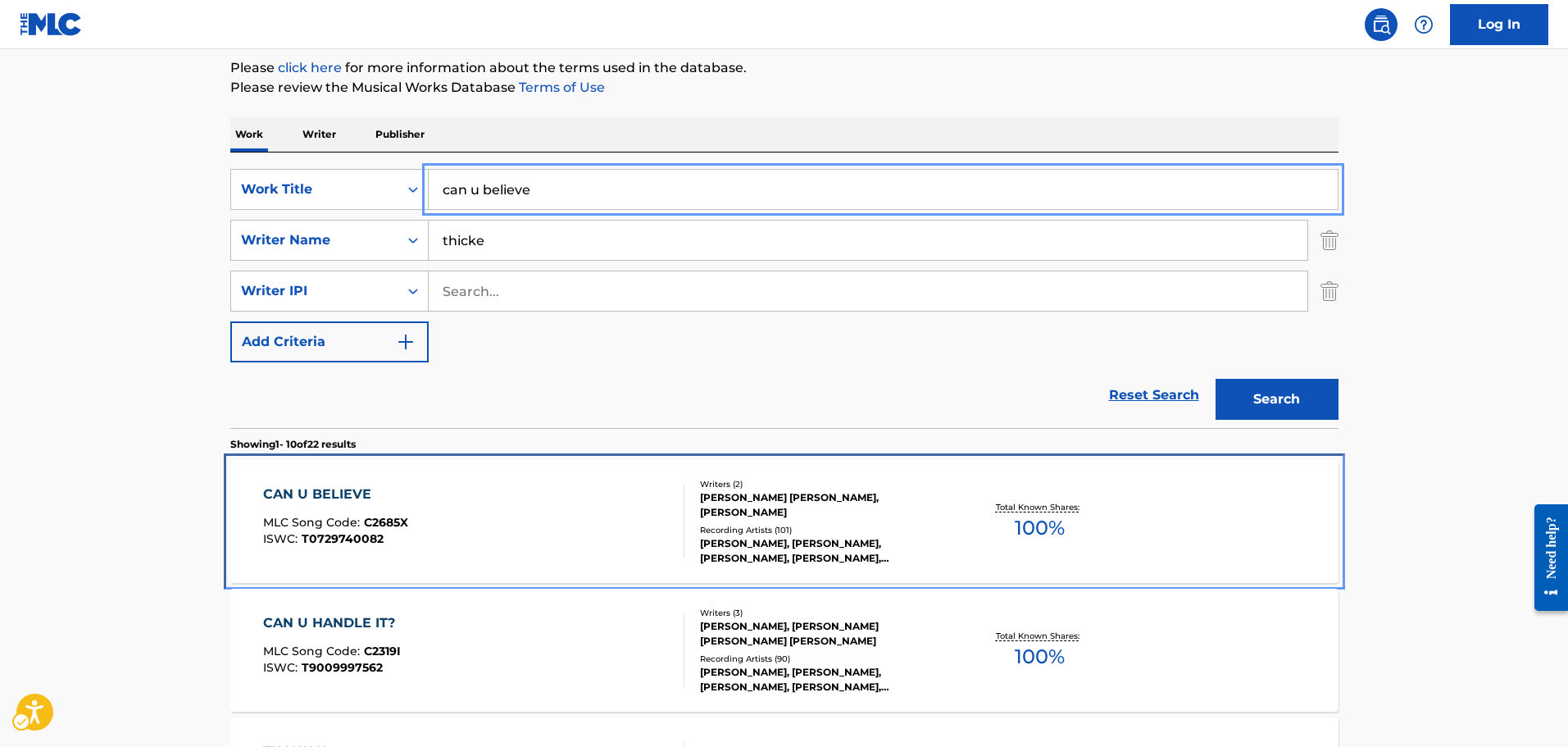
click at [525, 523] on div "CAN U BELIEVE MLC Song Code : C2685X ISWC : T0729740082" at bounding box center [474, 521] width 421 height 74
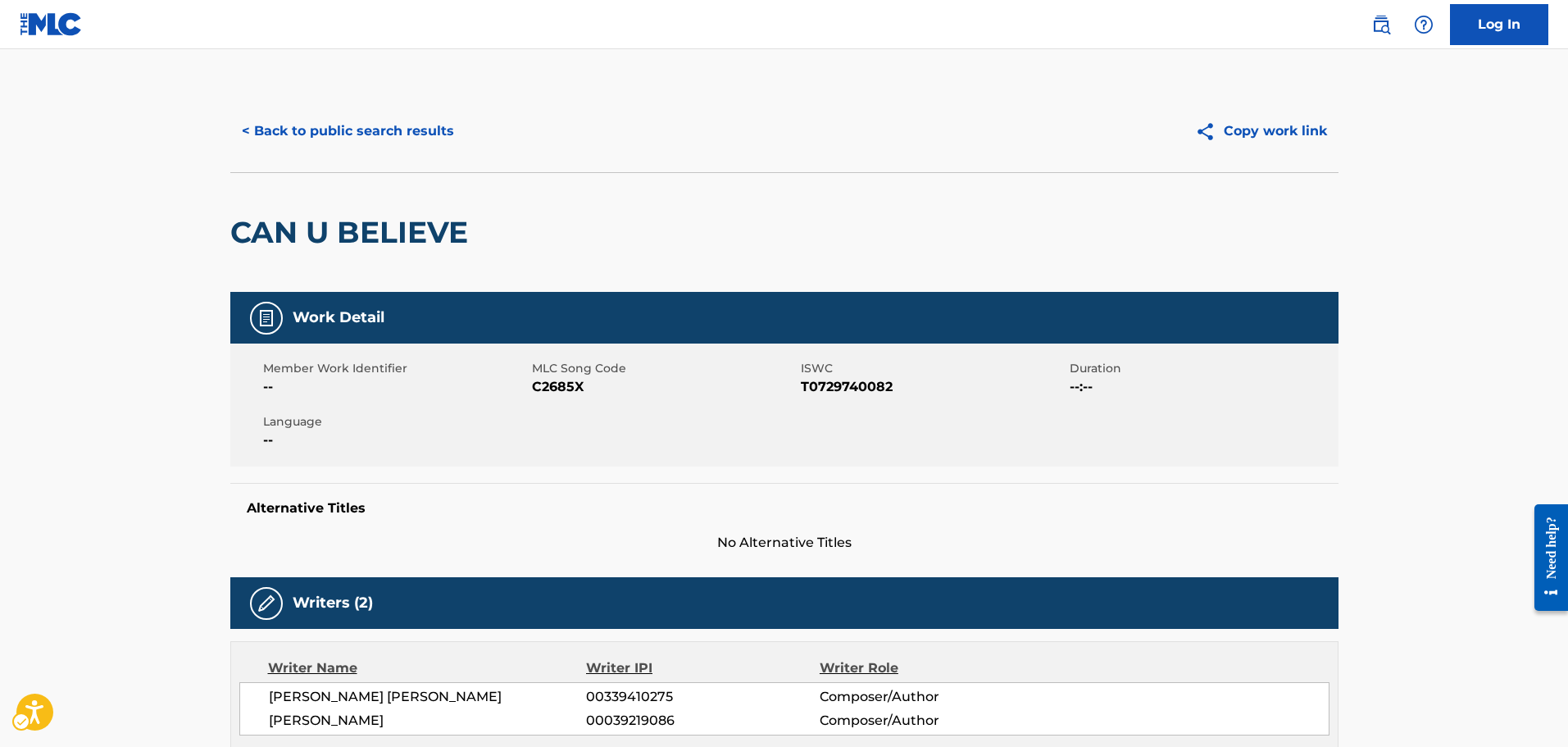
click at [550, 393] on span "MLC Song Code - C2685X" at bounding box center [664, 386] width 264 height 20
click at [336, 108] on div "< Back to public search results Copy work link" at bounding box center [784, 130] width 1108 height 82
click at [350, 119] on button "< Back to public search results" at bounding box center [348, 130] width 235 height 41
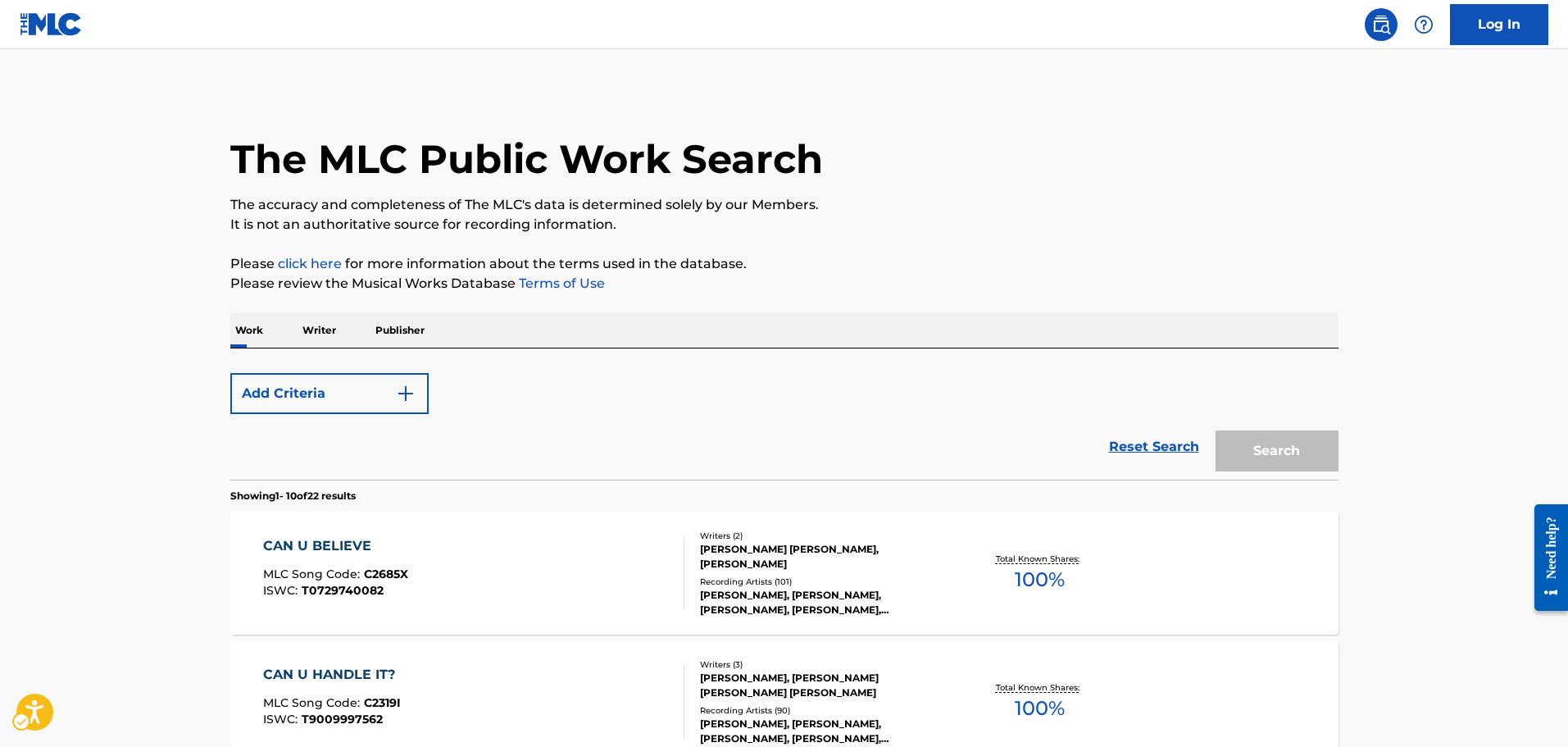
scroll to position [195, 0]
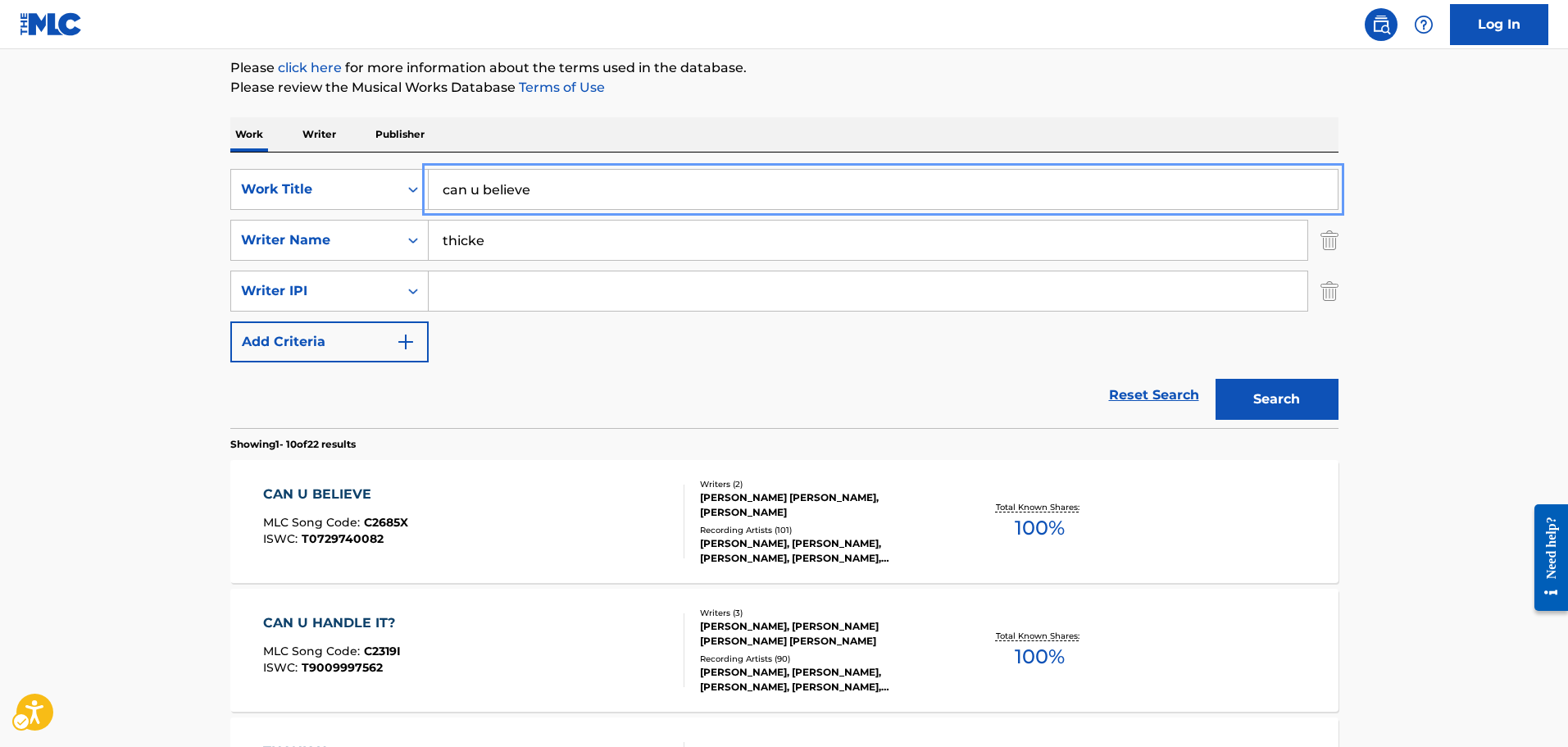
click at [549, 195] on input "can u believe" at bounding box center [883, 190] width 909 height 40
type input "shooter"
click at [1216, 379] on button "Search" at bounding box center [1277, 399] width 123 height 41
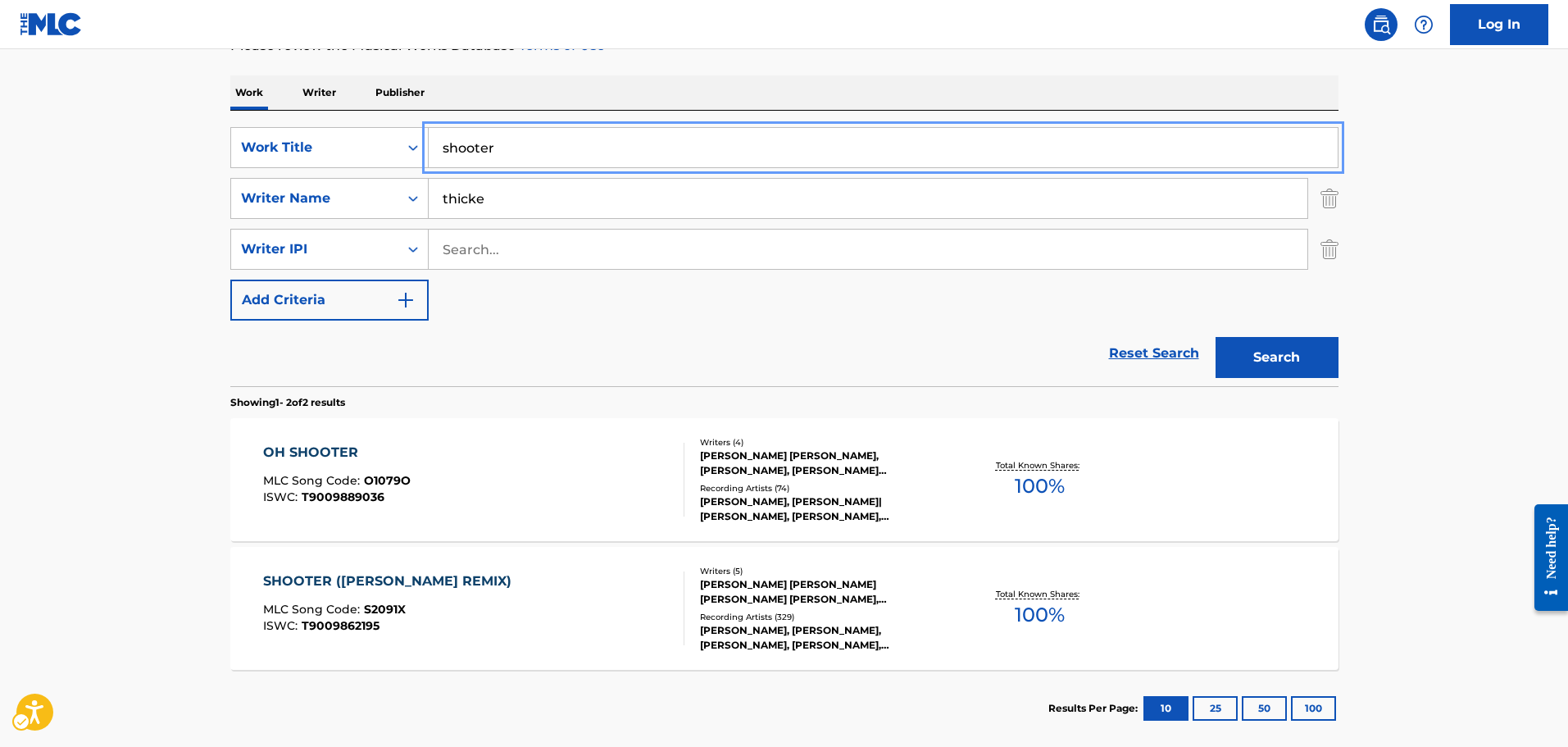
scroll to position [278, 0]
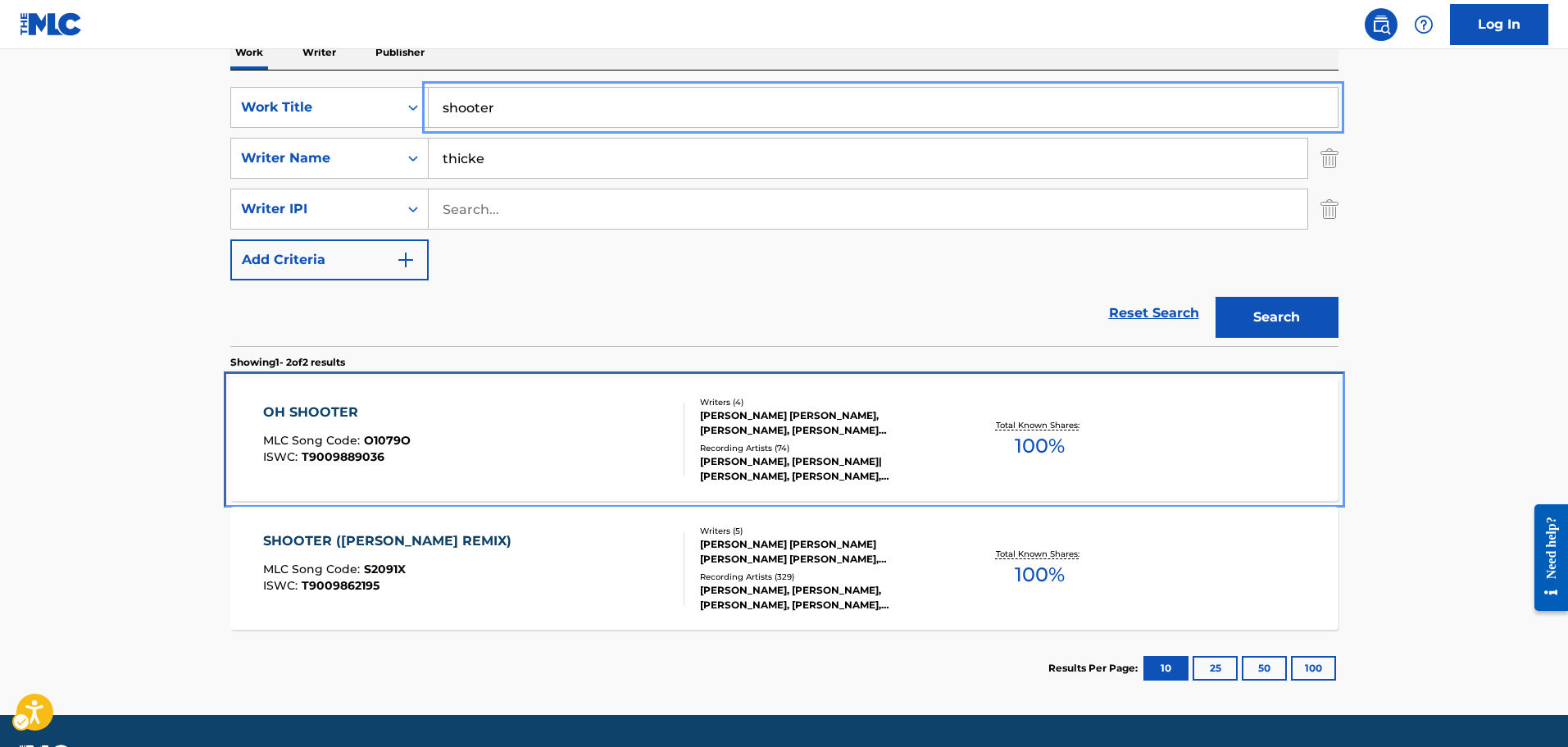
click at [537, 464] on div "OH SHOOTER MLC Song Code : O1079O ISWC : T9009889036" at bounding box center [474, 439] width 421 height 74
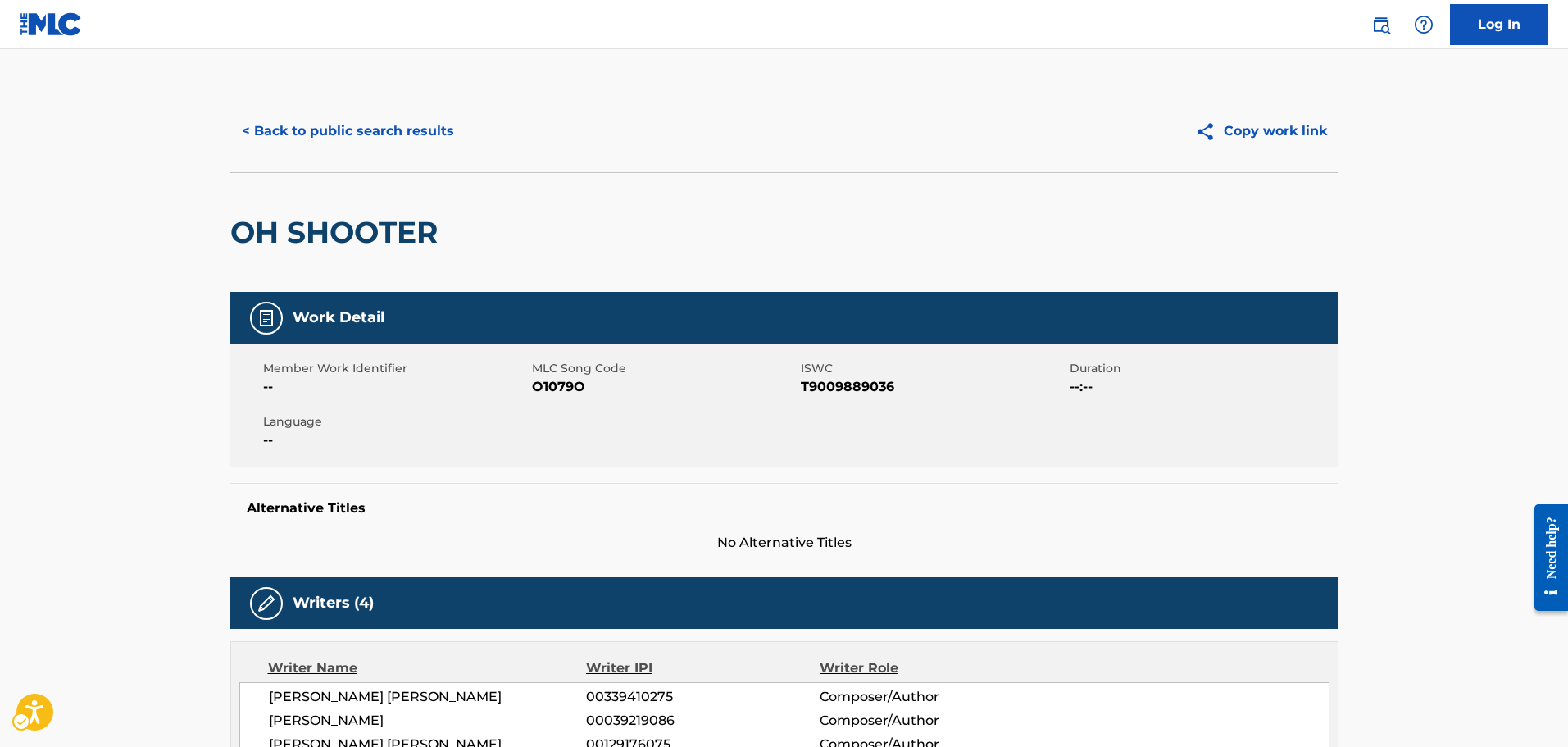
drag, startPoint x: 564, startPoint y: 520, endPoint x: 555, endPoint y: 276, distance: 244.2
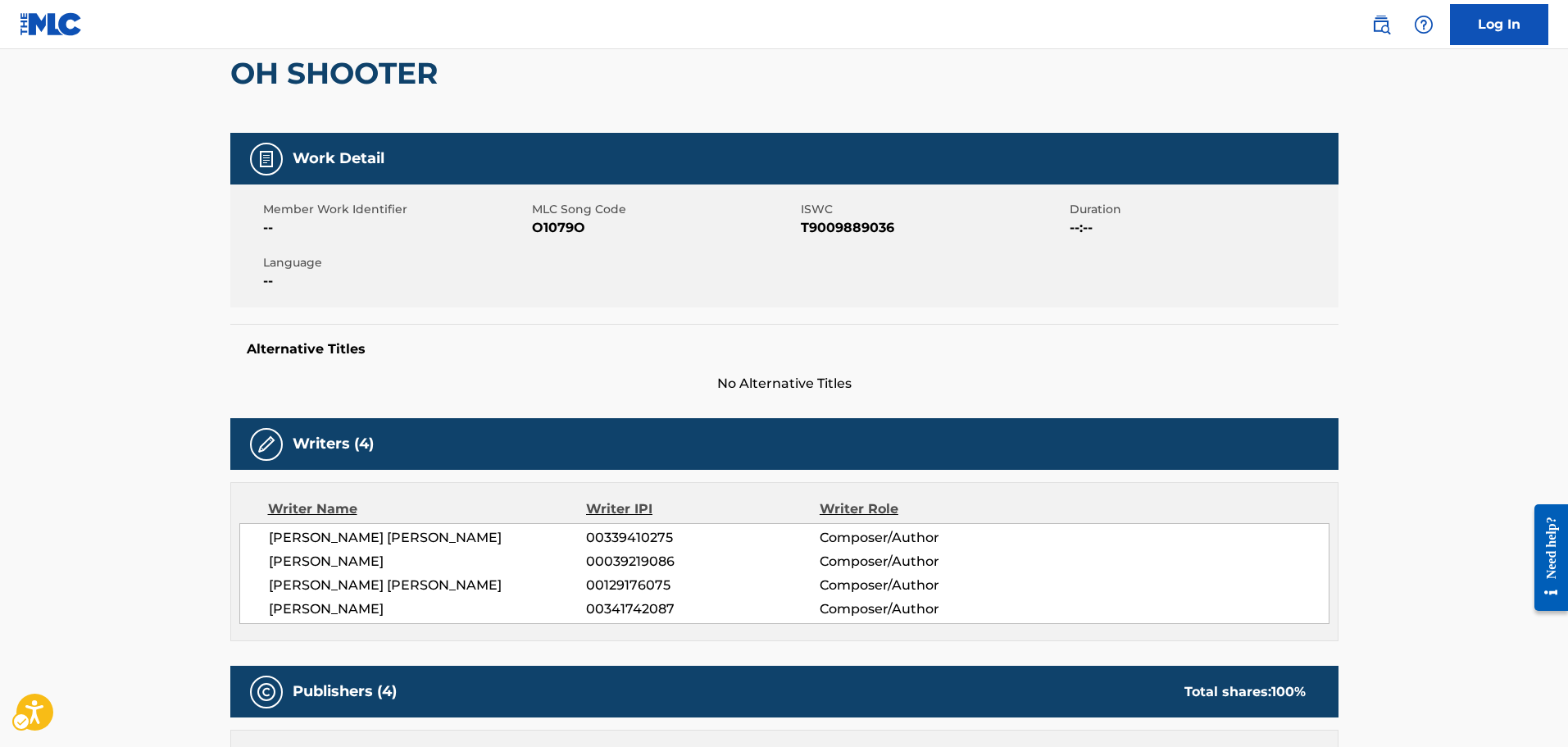
scroll to position [2033, 0]
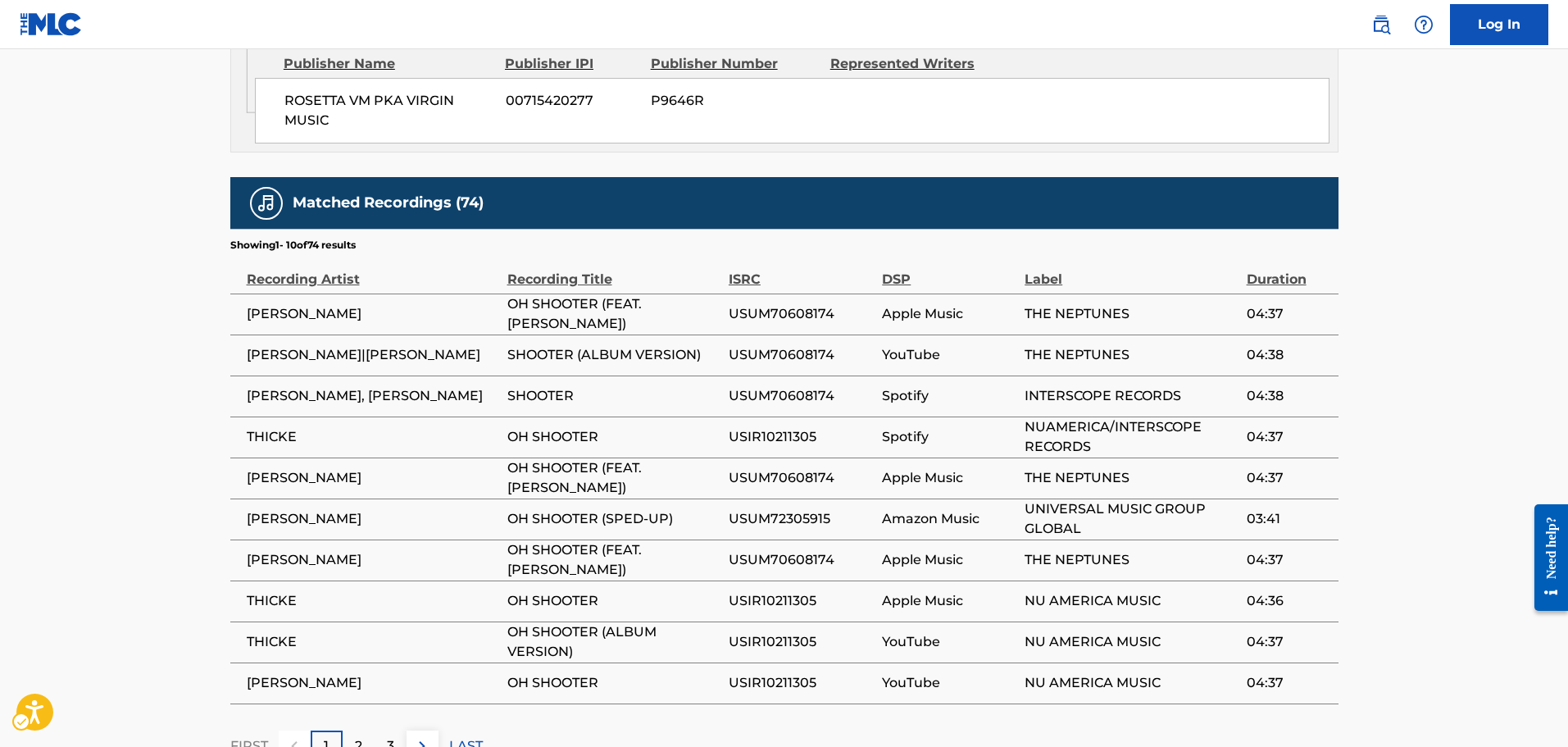
drag, startPoint x: 567, startPoint y: 393, endPoint x: 575, endPoint y: 770, distance: 377.1
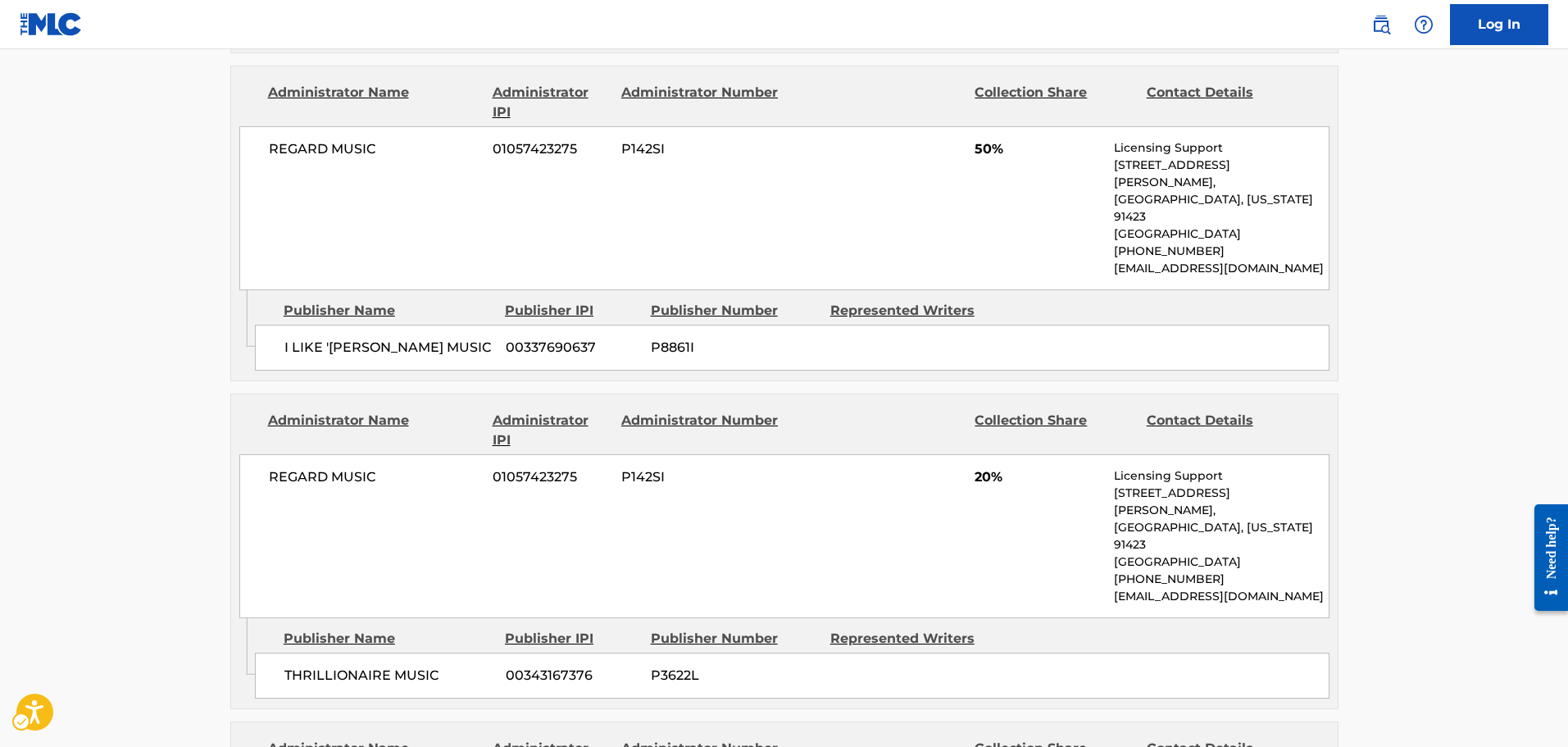
scroll to position [0, 0]
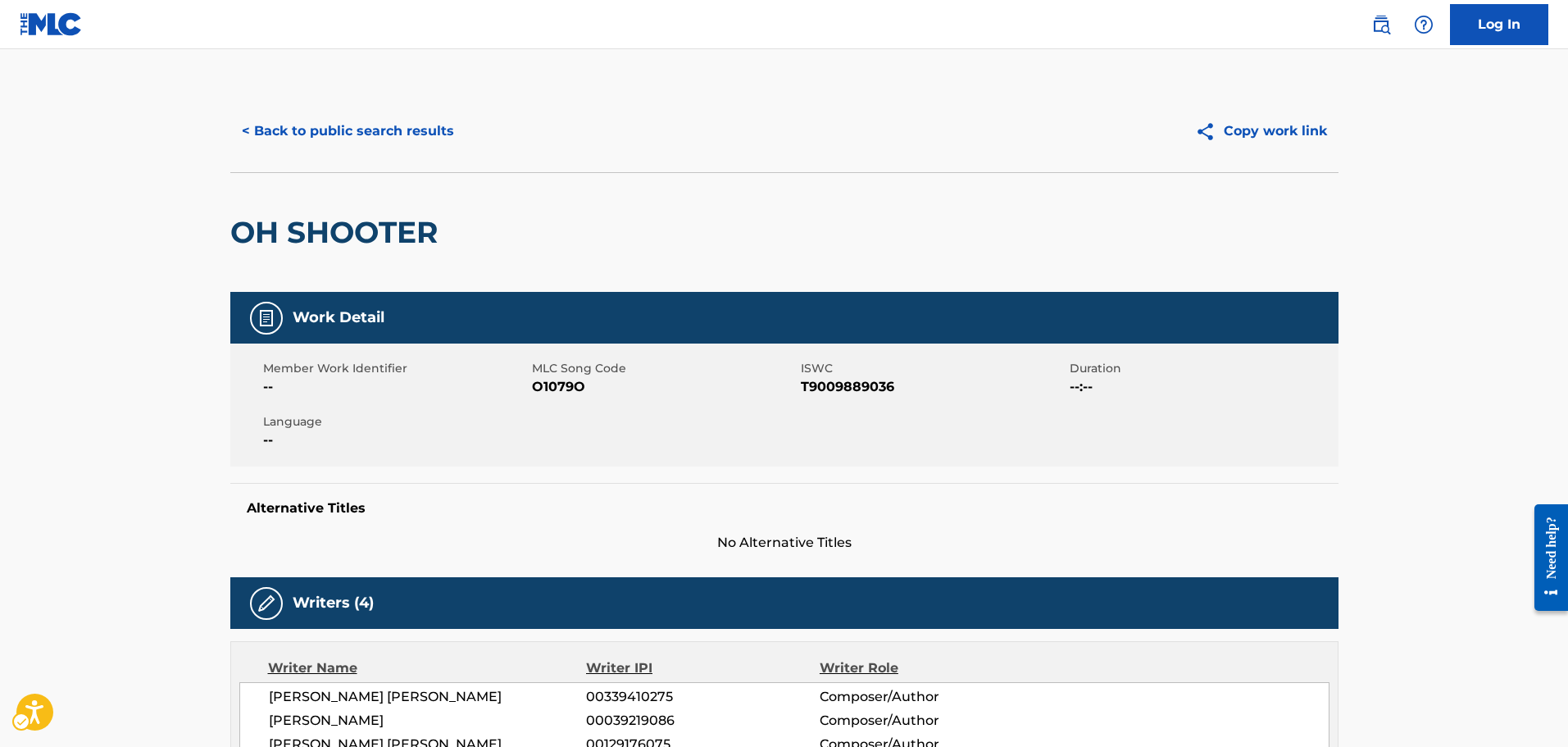
drag, startPoint x: 763, startPoint y: 501, endPoint x: 769, endPoint y: 150, distance: 351.1
click at [573, 394] on span "MLC Song Code - O1079O" at bounding box center [664, 386] width 264 height 20
click at [571, 393] on span "MLC Song Code - O1079O" at bounding box center [664, 386] width 264 height 20
drag, startPoint x: 796, startPoint y: 573, endPoint x: 828, endPoint y: 620, distance: 56.9
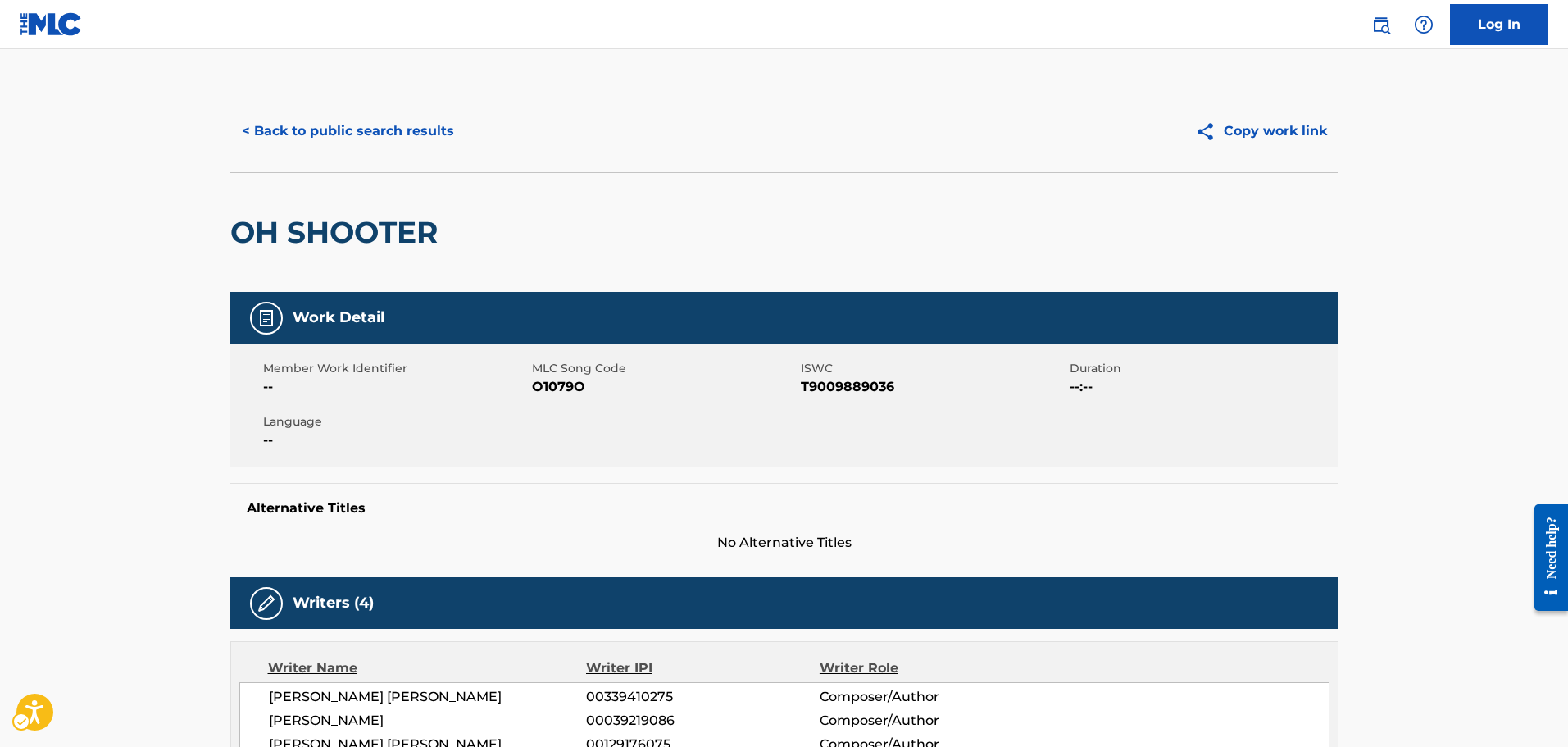
drag, startPoint x: 796, startPoint y: 582, endPoint x: 790, endPoint y: 559, distance: 23.8
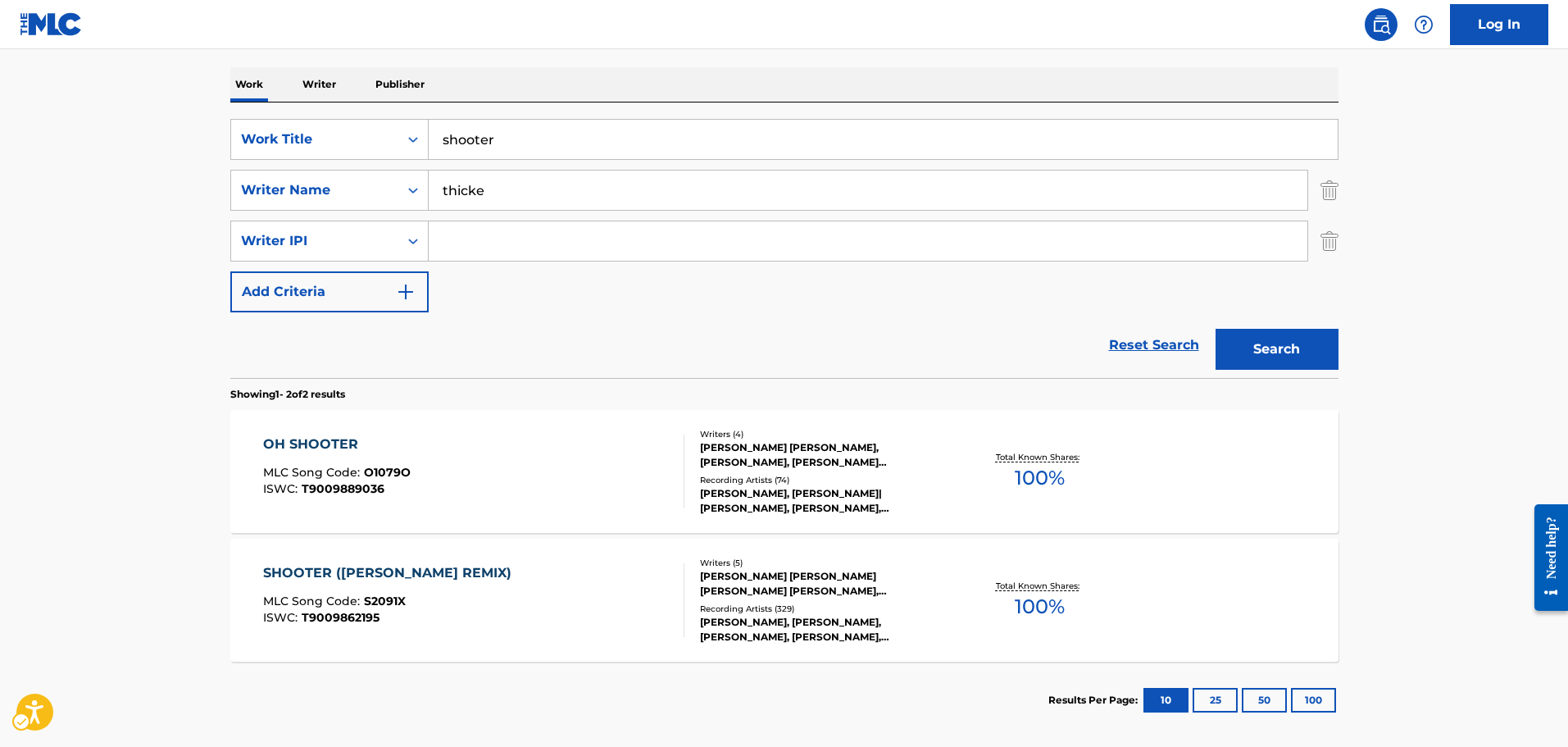
scroll to position [325, 0]
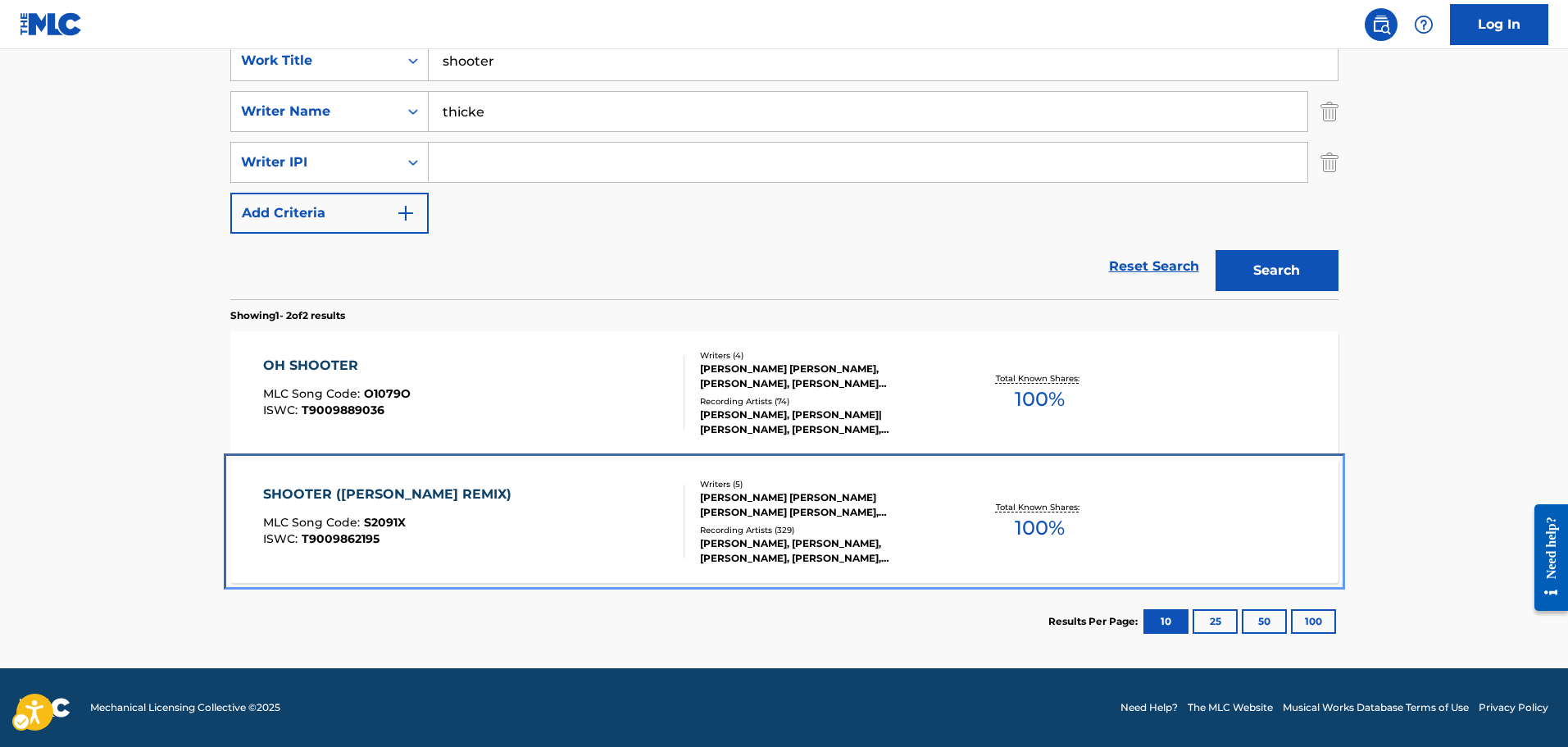
click at [467, 514] on div "SHOOTER ([PERSON_NAME] REMIX) MLC Song Code : S2091X ISWC : T9009862195" at bounding box center [392, 521] width 257 height 74
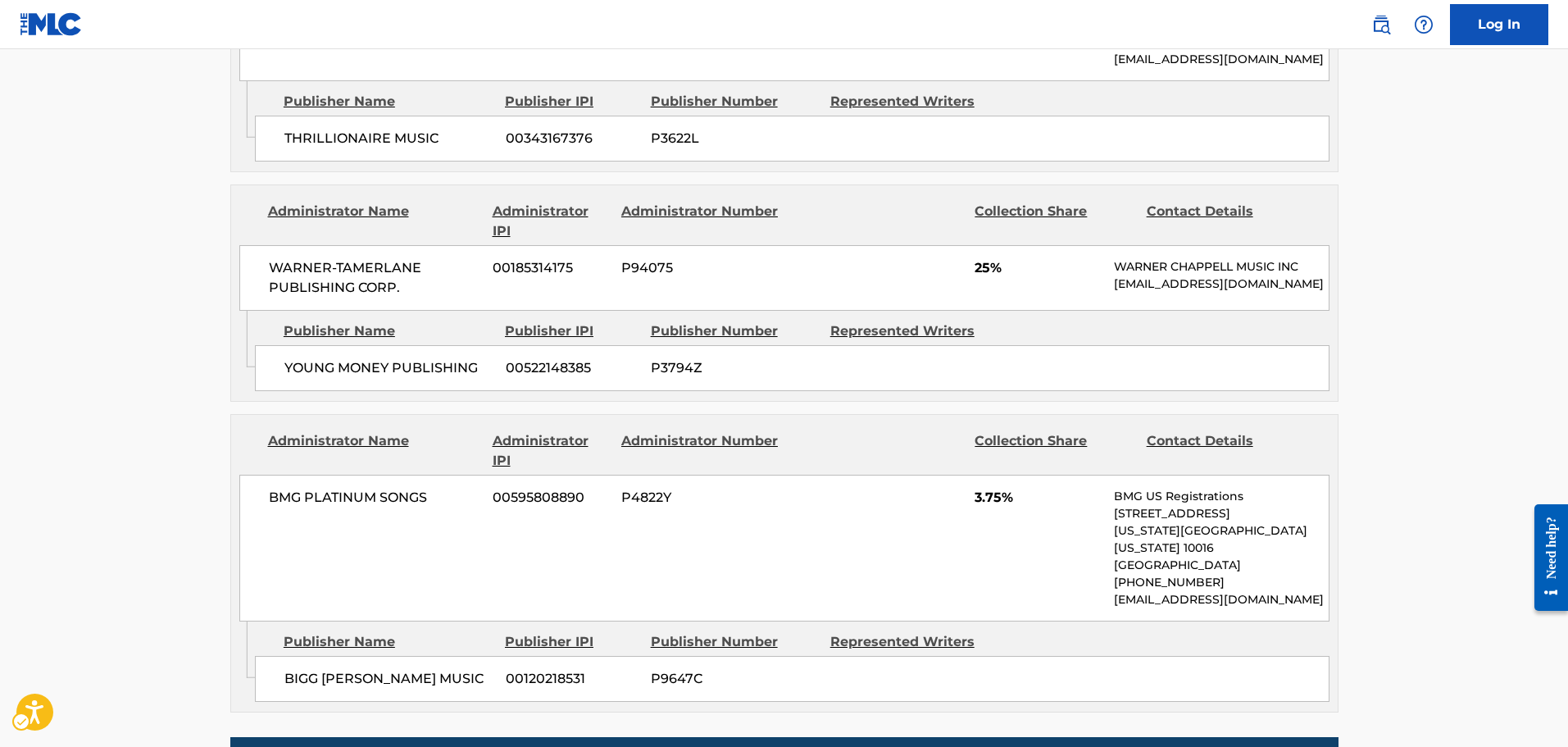
drag, startPoint x: 467, startPoint y: 514, endPoint x: 471, endPoint y: 785, distance: 271.0
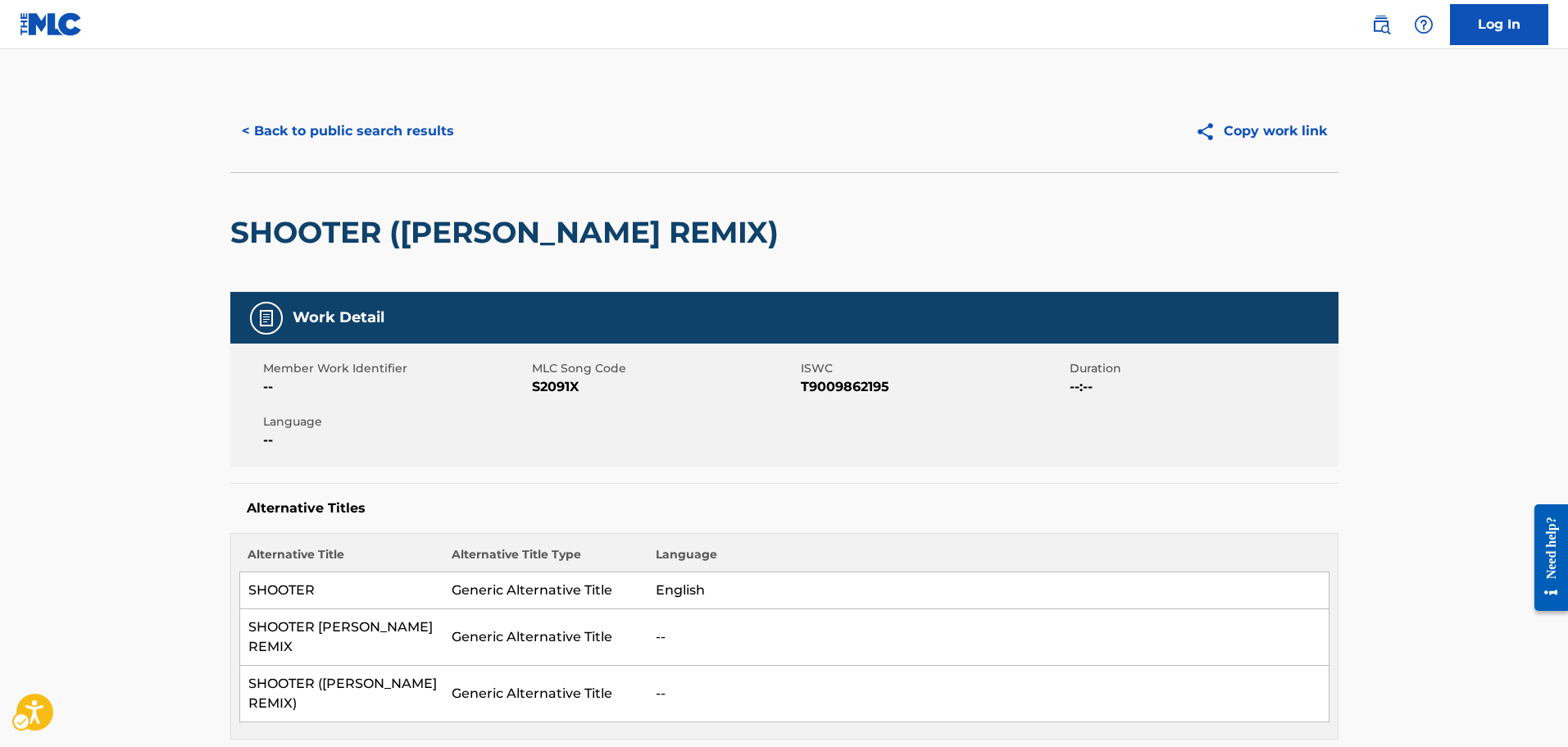
drag, startPoint x: 983, startPoint y: 365, endPoint x: 929, endPoint y: 14, distance: 355.1
click at [554, 379] on span "MLC Song Code - S2091X" at bounding box center [664, 386] width 264 height 20
drag, startPoint x: 527, startPoint y: 389, endPoint x: 489, endPoint y: 278, distance: 117.3
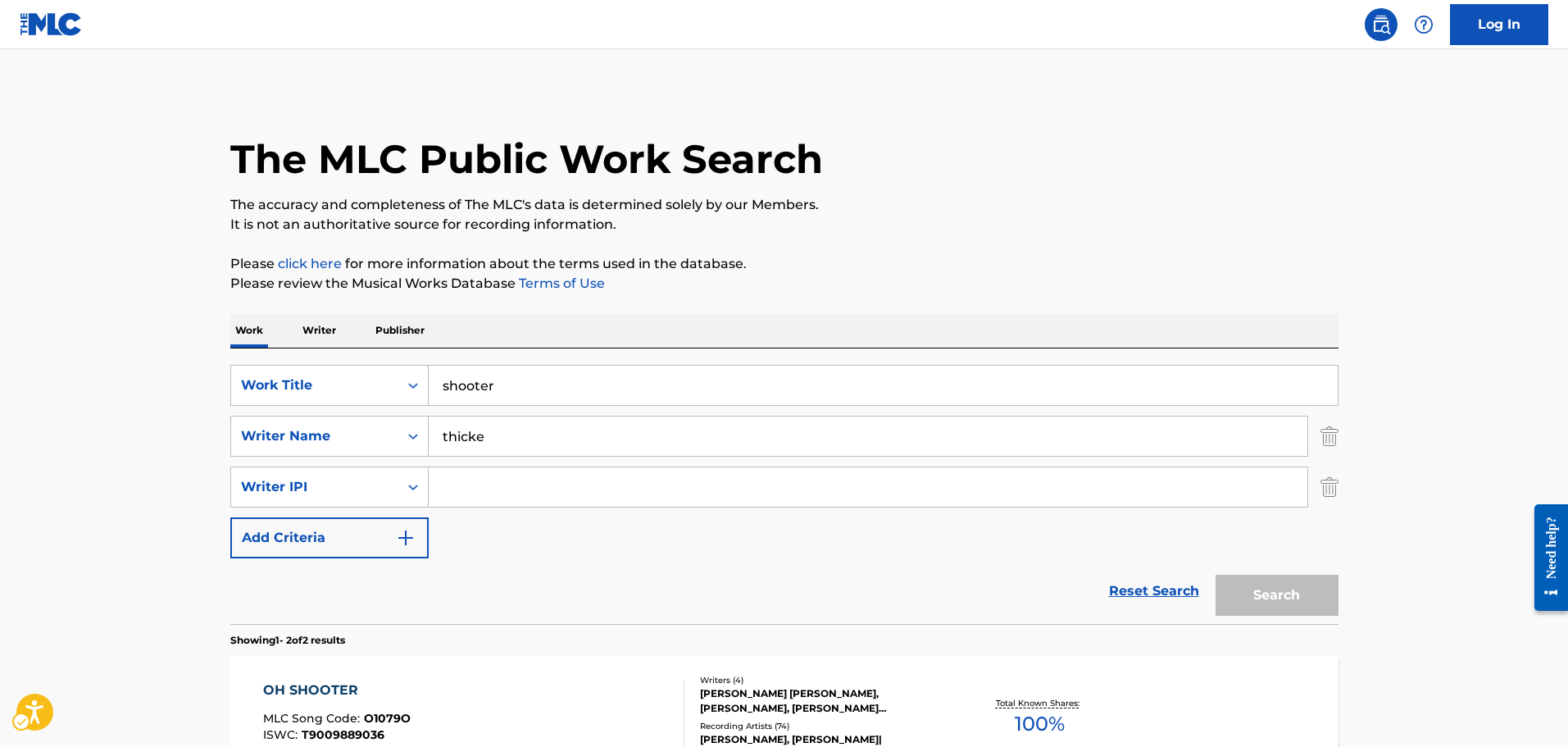
scroll to position [180, 0]
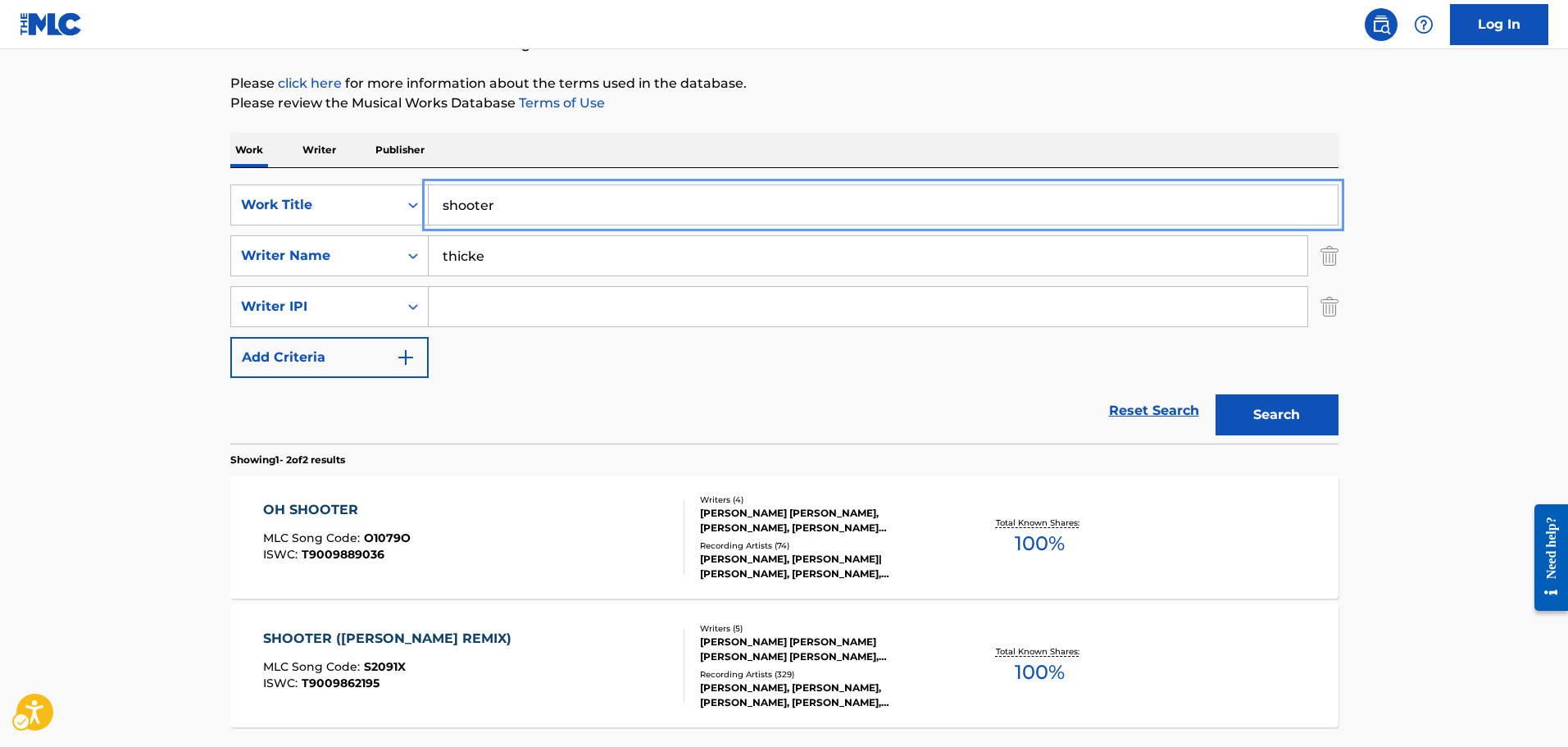
click at [481, 200] on input "shooter" at bounding box center [883, 205] width 909 height 40
type input "cocaine"
click at [1216, 394] on button "Search" at bounding box center [1277, 414] width 123 height 41
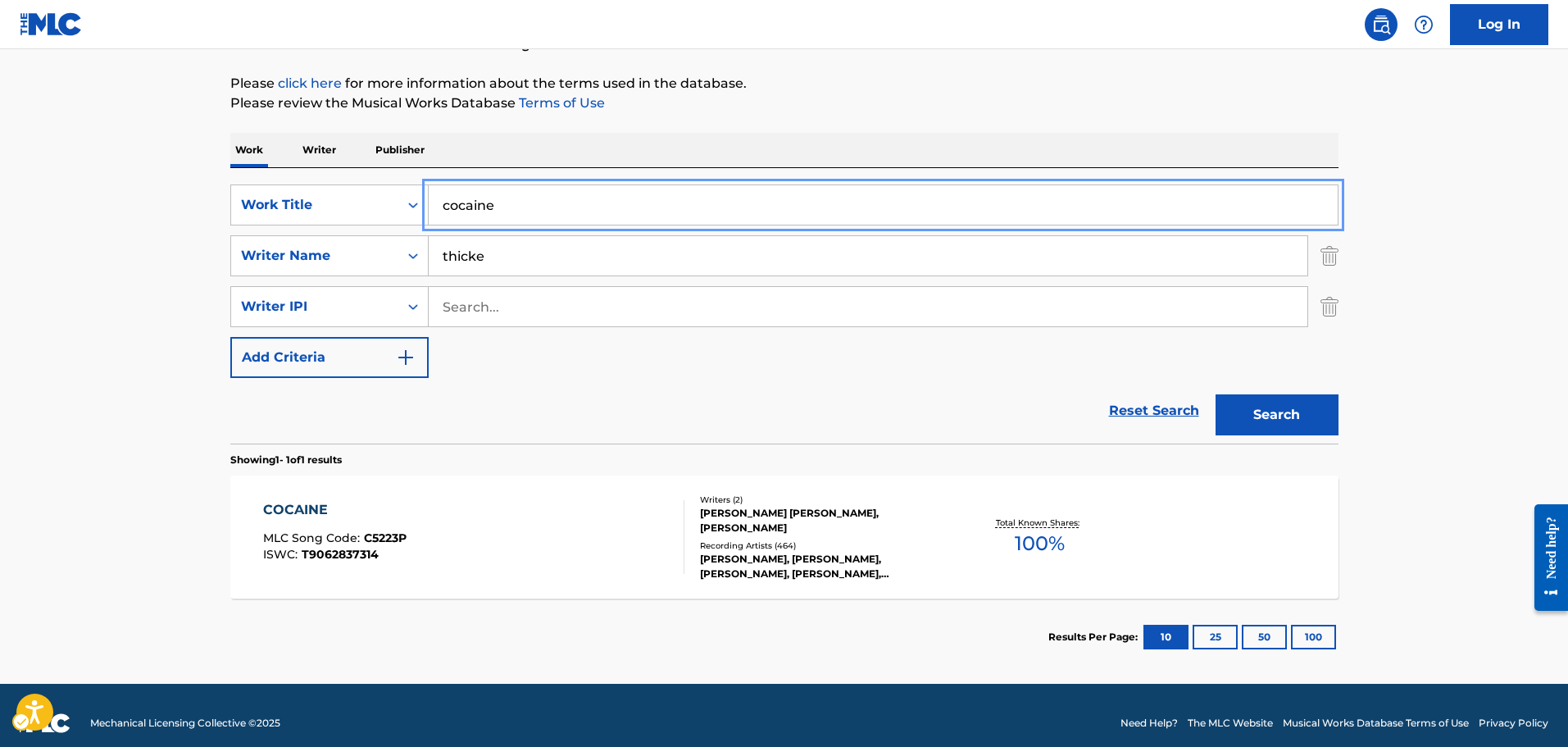
click at [463, 446] on section "Showing 1 - 1 of 1 results" at bounding box center [784, 454] width 1108 height 24
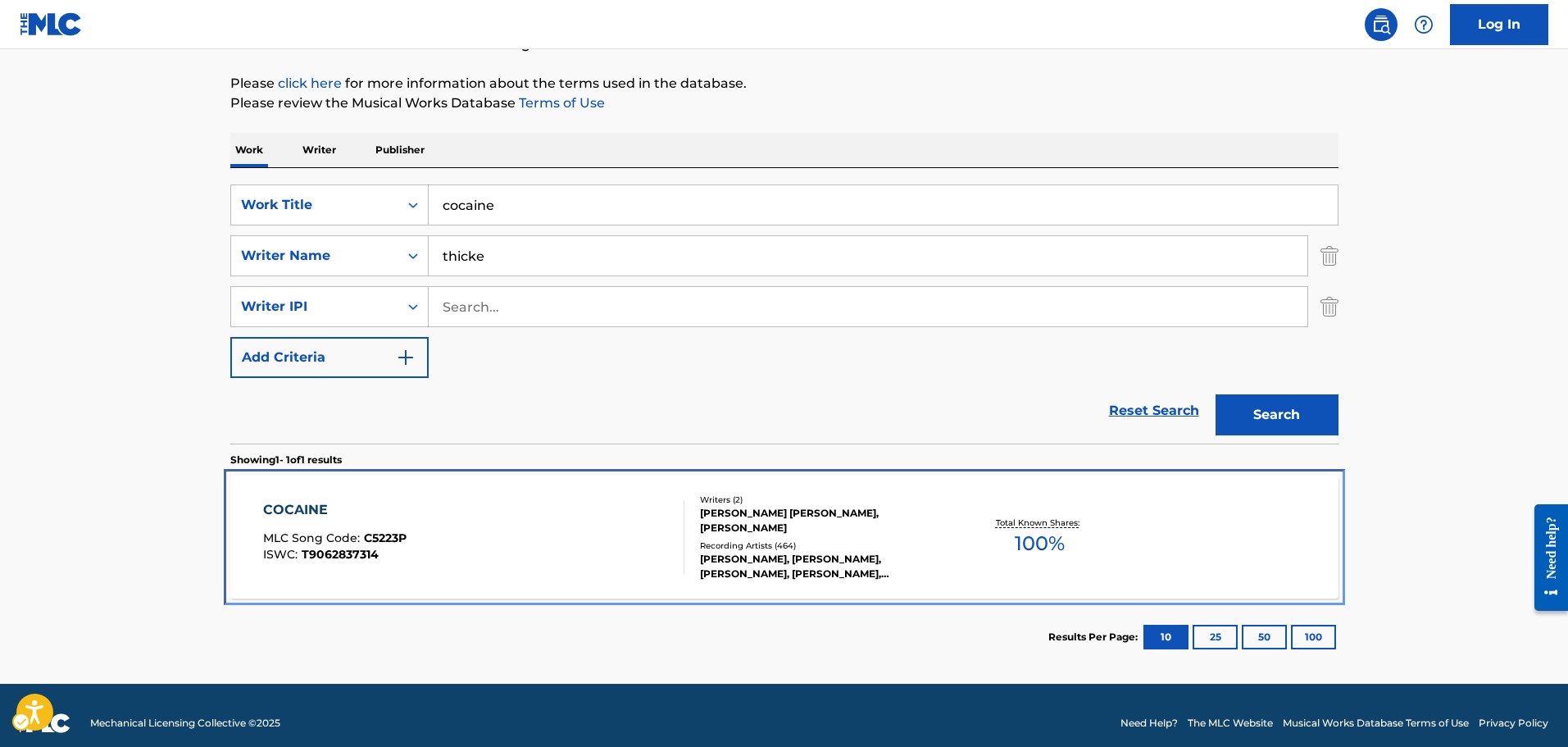
click at [497, 501] on div "COCAINE MLC Song Code : C5223P ISWC : T9062837314" at bounding box center [474, 536] width 421 height 74
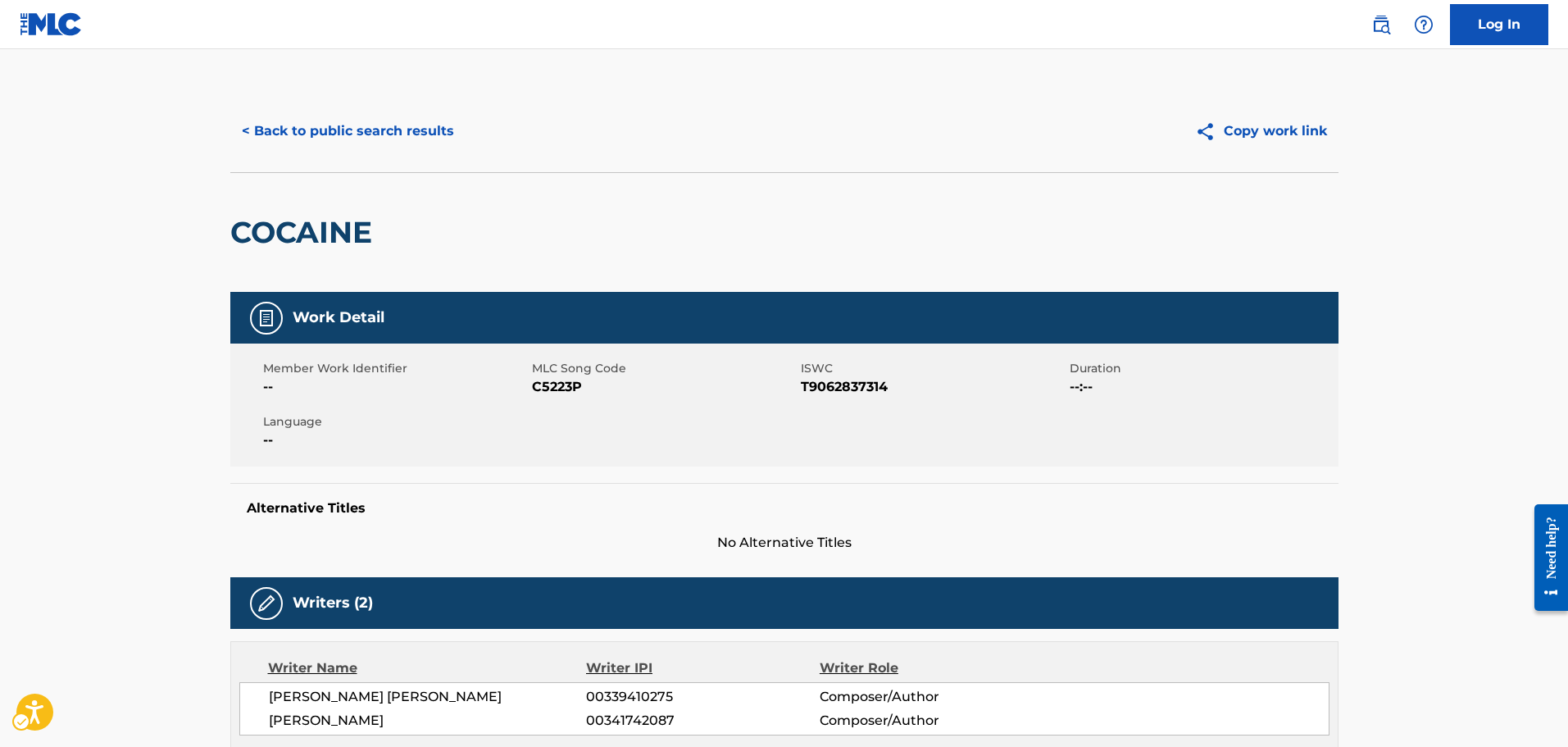
click at [580, 382] on span "C5223P" at bounding box center [664, 386] width 264 height 20
click at [580, 382] on span "MLC Song Code - C5223P" at bounding box center [664, 386] width 264 height 20
click at [550, 394] on span "MLC Song Code - C5223P" at bounding box center [664, 386] width 264 height 20
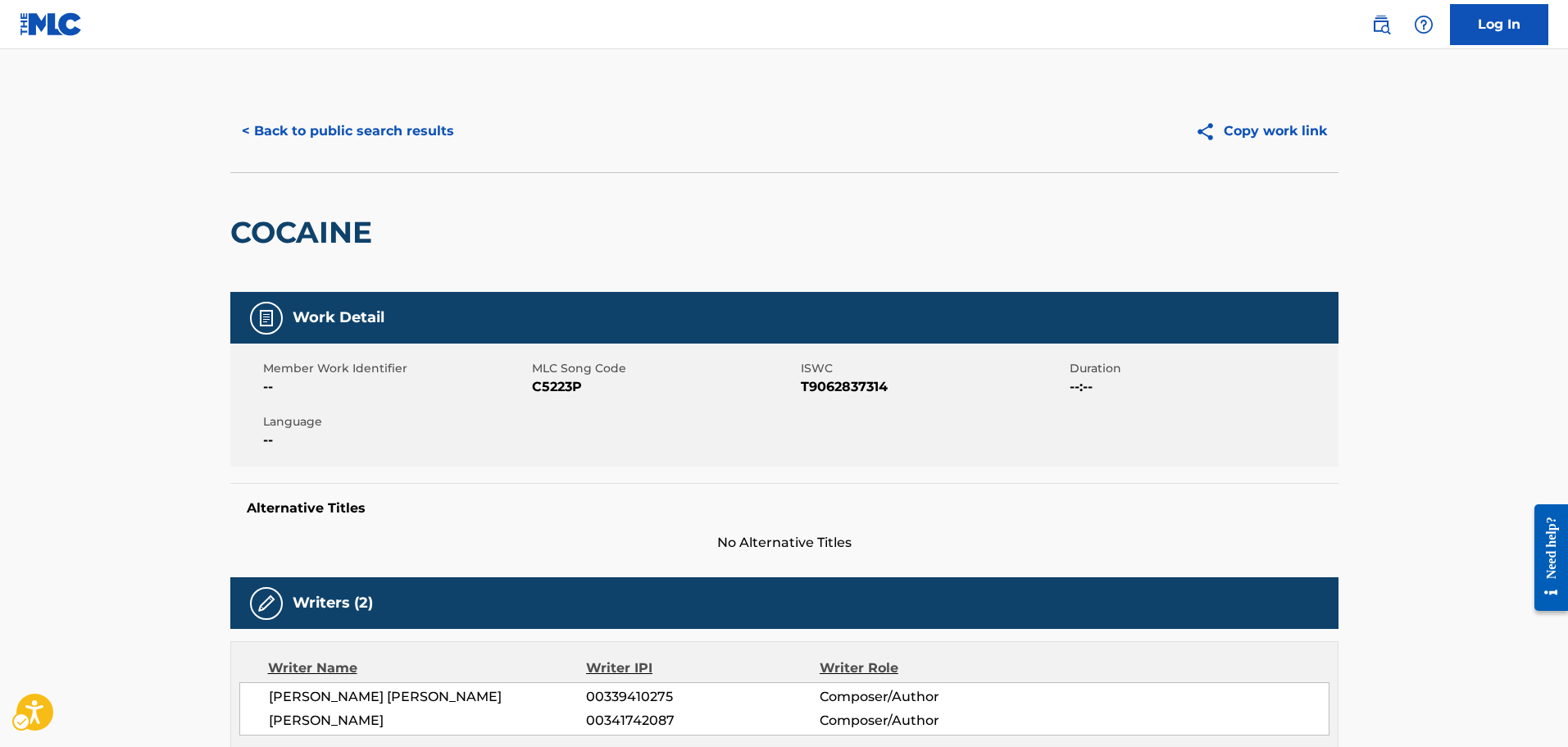
scroll to position [52, 0]
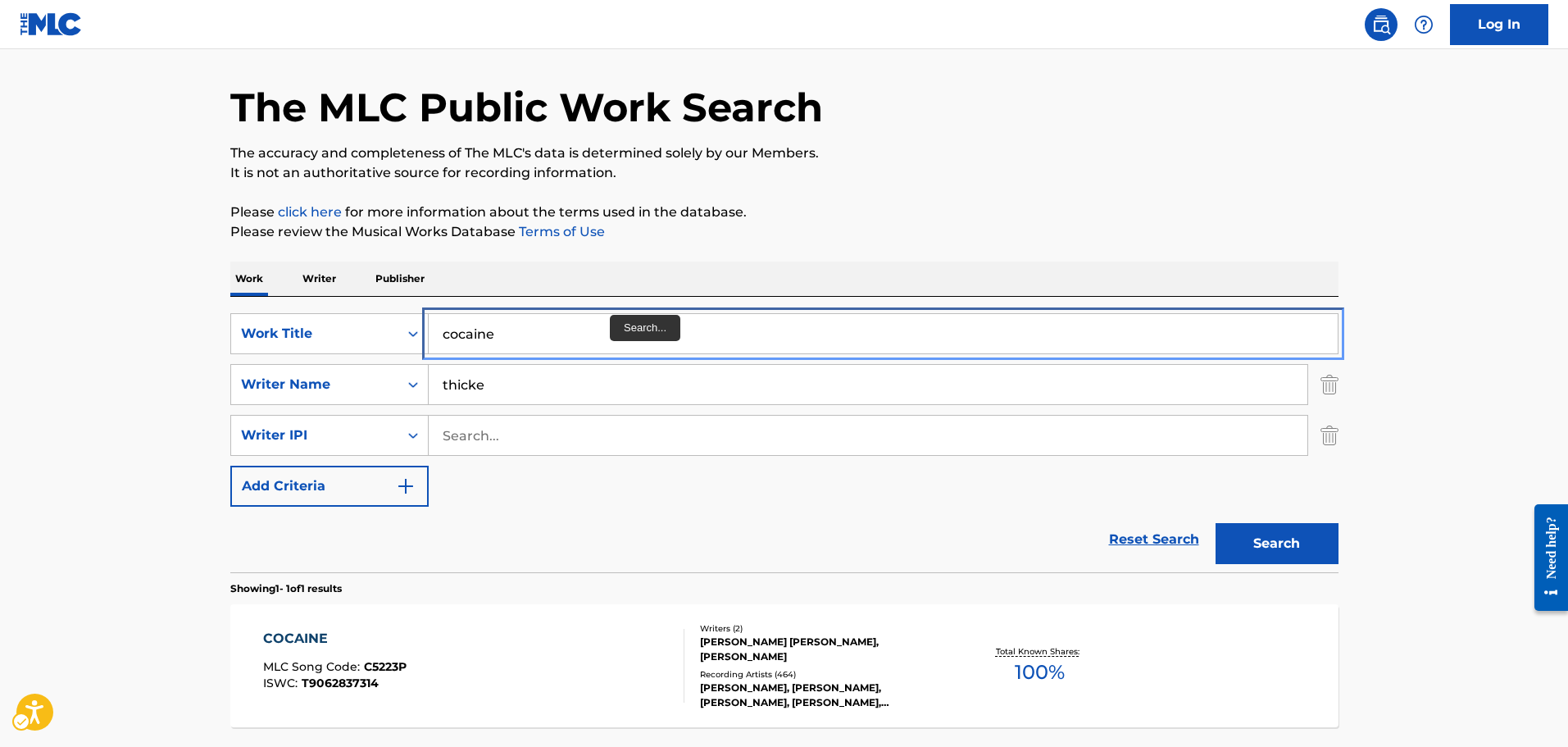
click at [596, 316] on input "cocaine" at bounding box center [883, 333] width 909 height 40
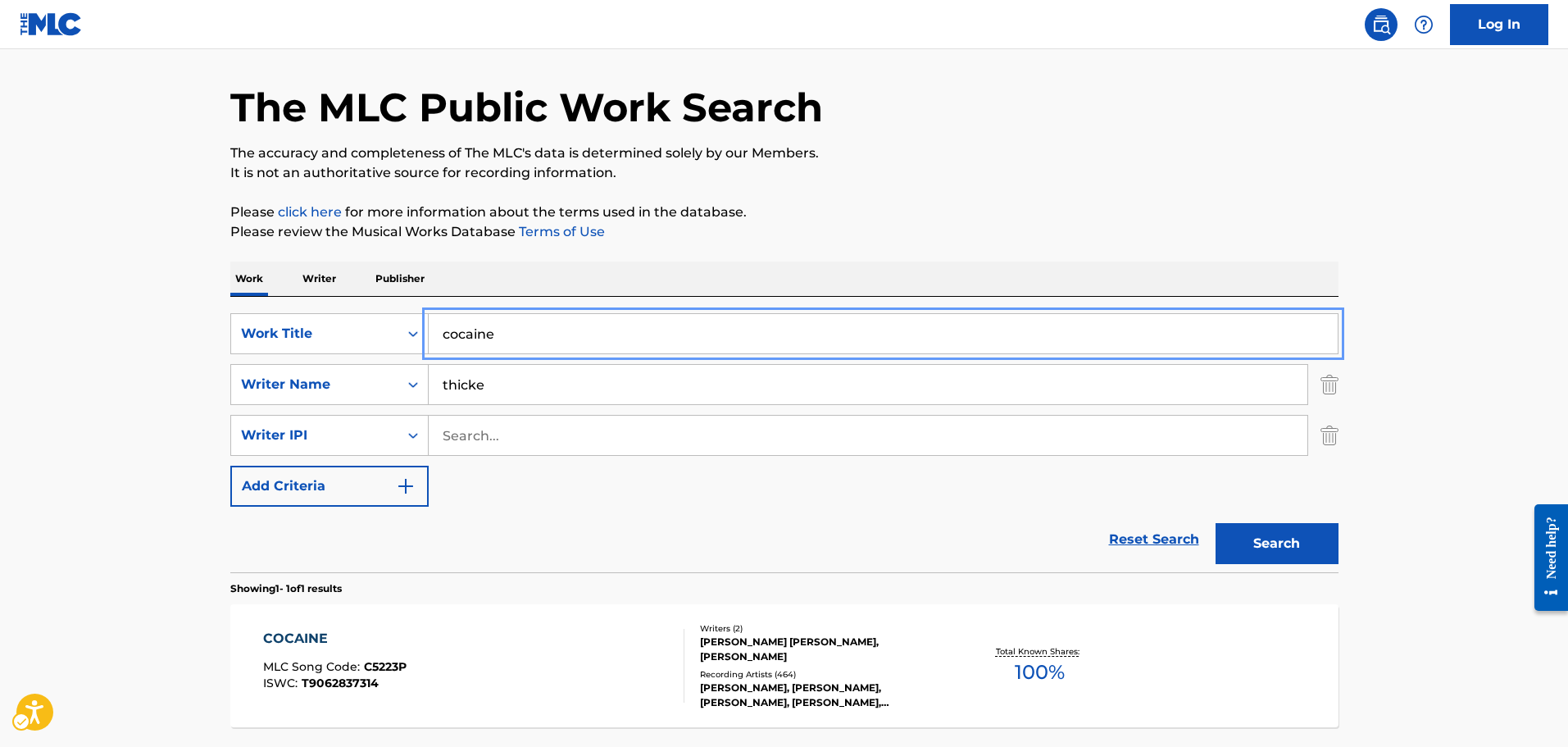
click at [596, 316] on input "cocaine" at bounding box center [883, 333] width 909 height 40
type input "2 the sky"
click at [1216, 523] on button "Search" at bounding box center [1277, 543] width 123 height 41
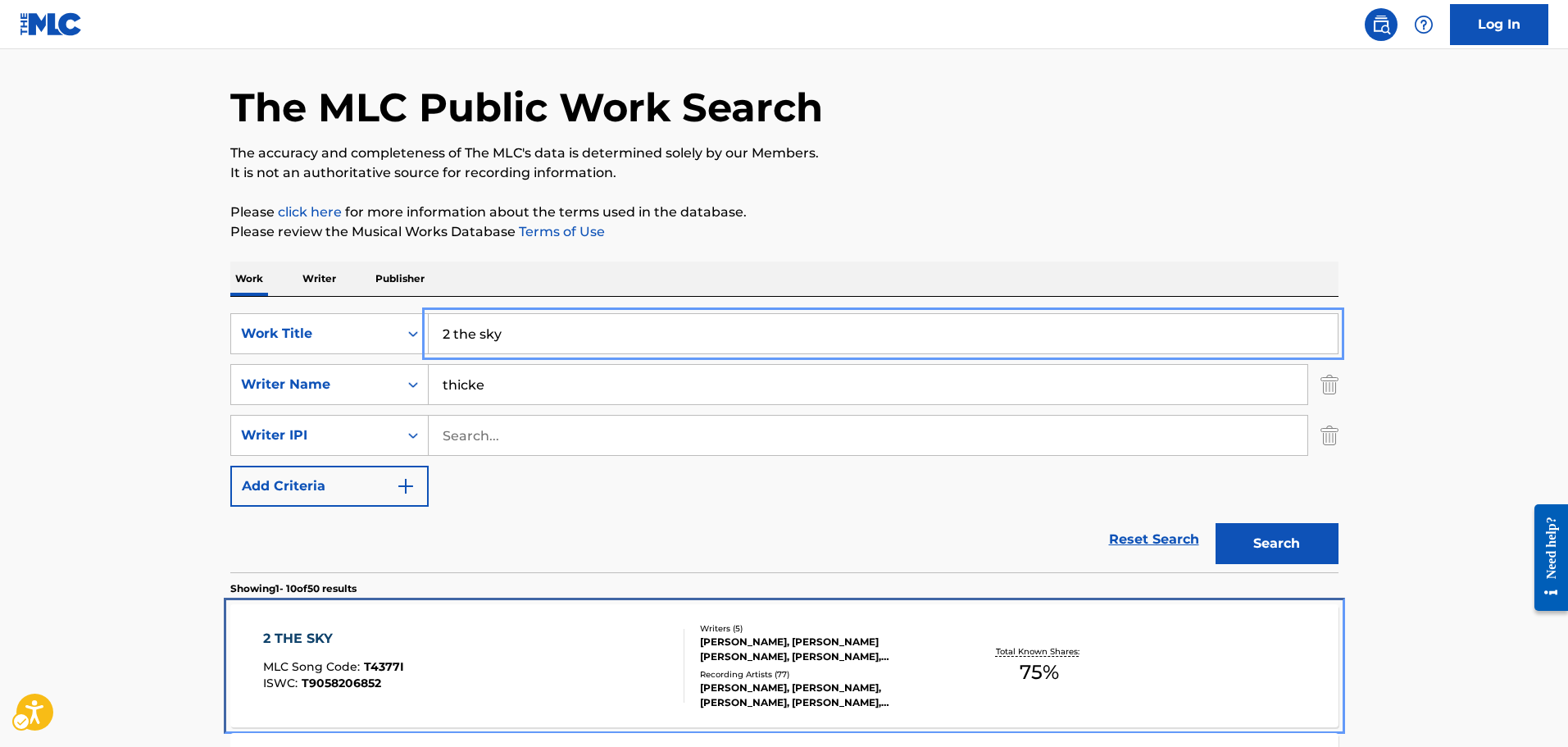
click at [516, 671] on div "2 THE SKY MLC Song Code : T4377I ISWC : T9058206852" at bounding box center [474, 666] width 421 height 74
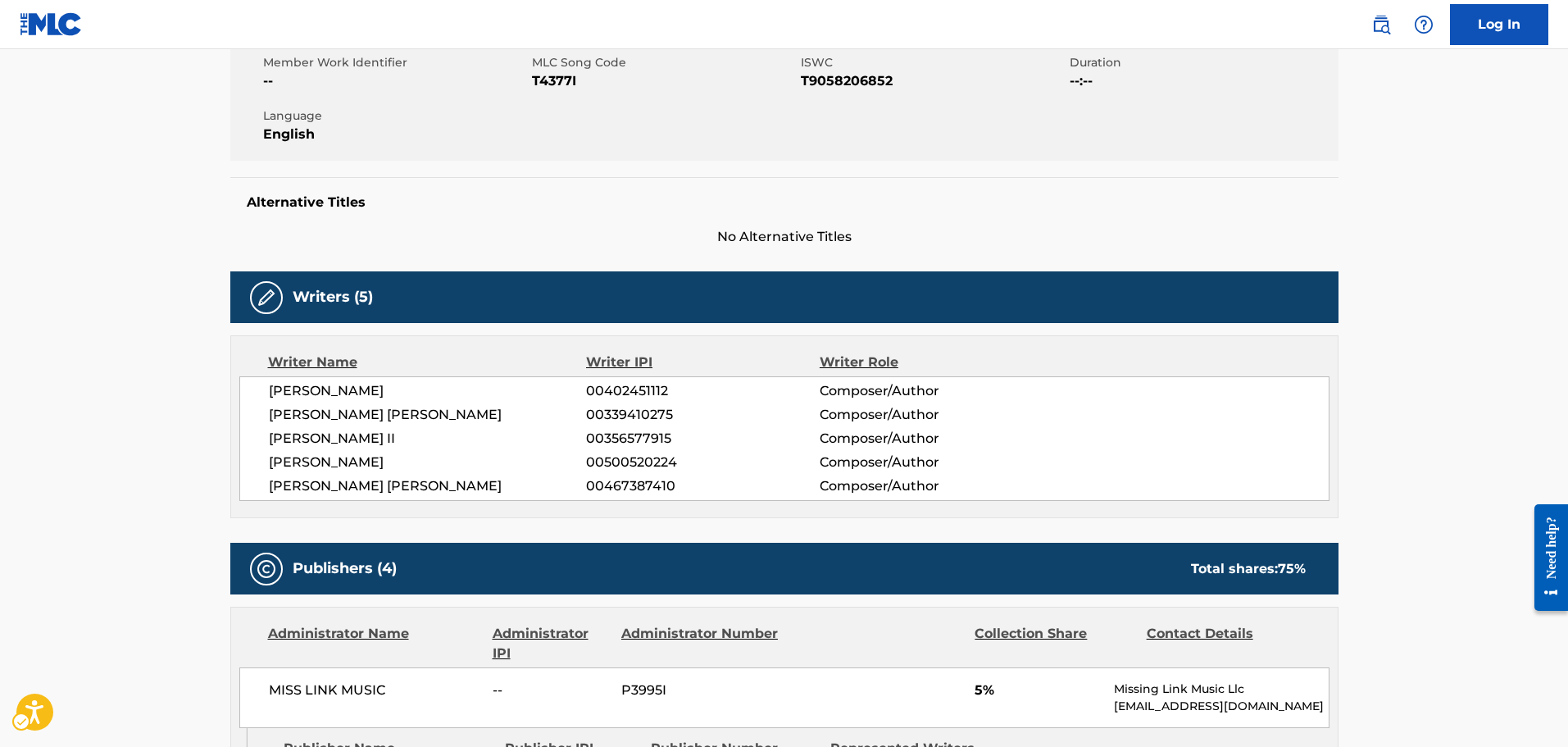
scroll to position [246, 0]
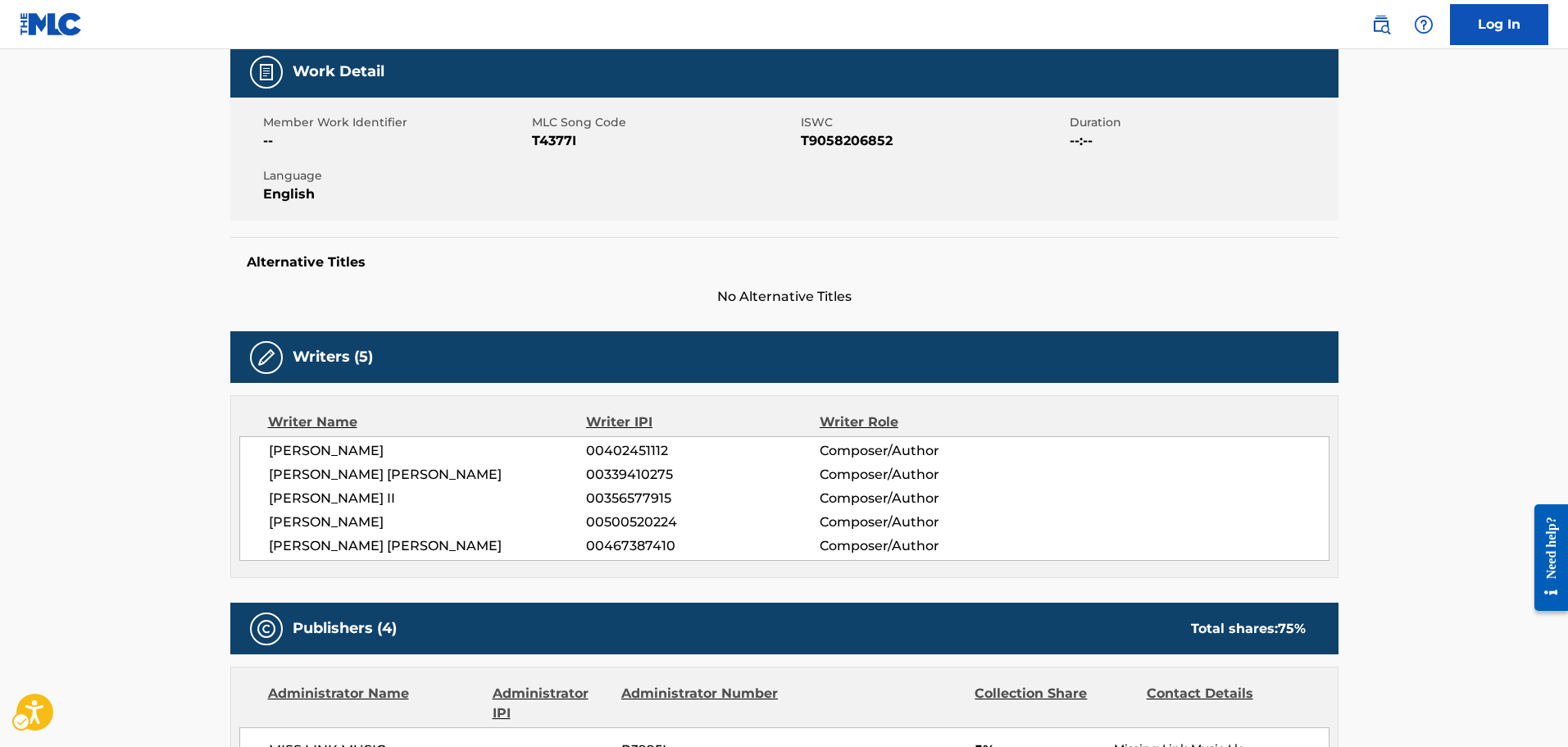
click at [555, 145] on span "MLC Song Code - T4377I" at bounding box center [664, 141] width 264 height 20
drag, startPoint x: 1233, startPoint y: 412, endPoint x: 1245, endPoint y: 442, distance: 32.3
click at [1233, 412] on div "Writer Name Writer IPI Writer Role" at bounding box center [784, 421] width 1090 height 20
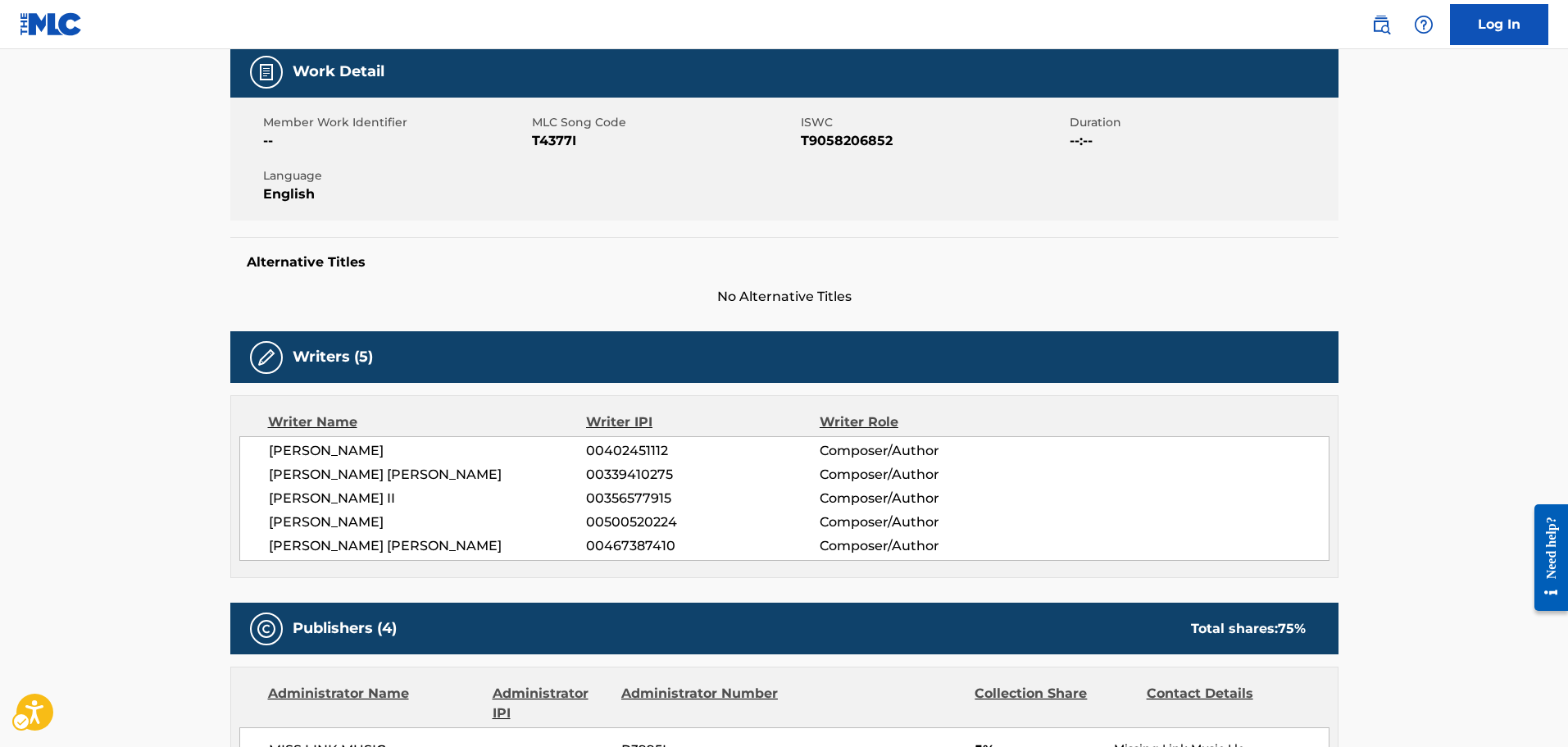
drag, startPoint x: 1245, startPoint y: 571, endPoint x: 921, endPoint y: 379, distance: 376.6
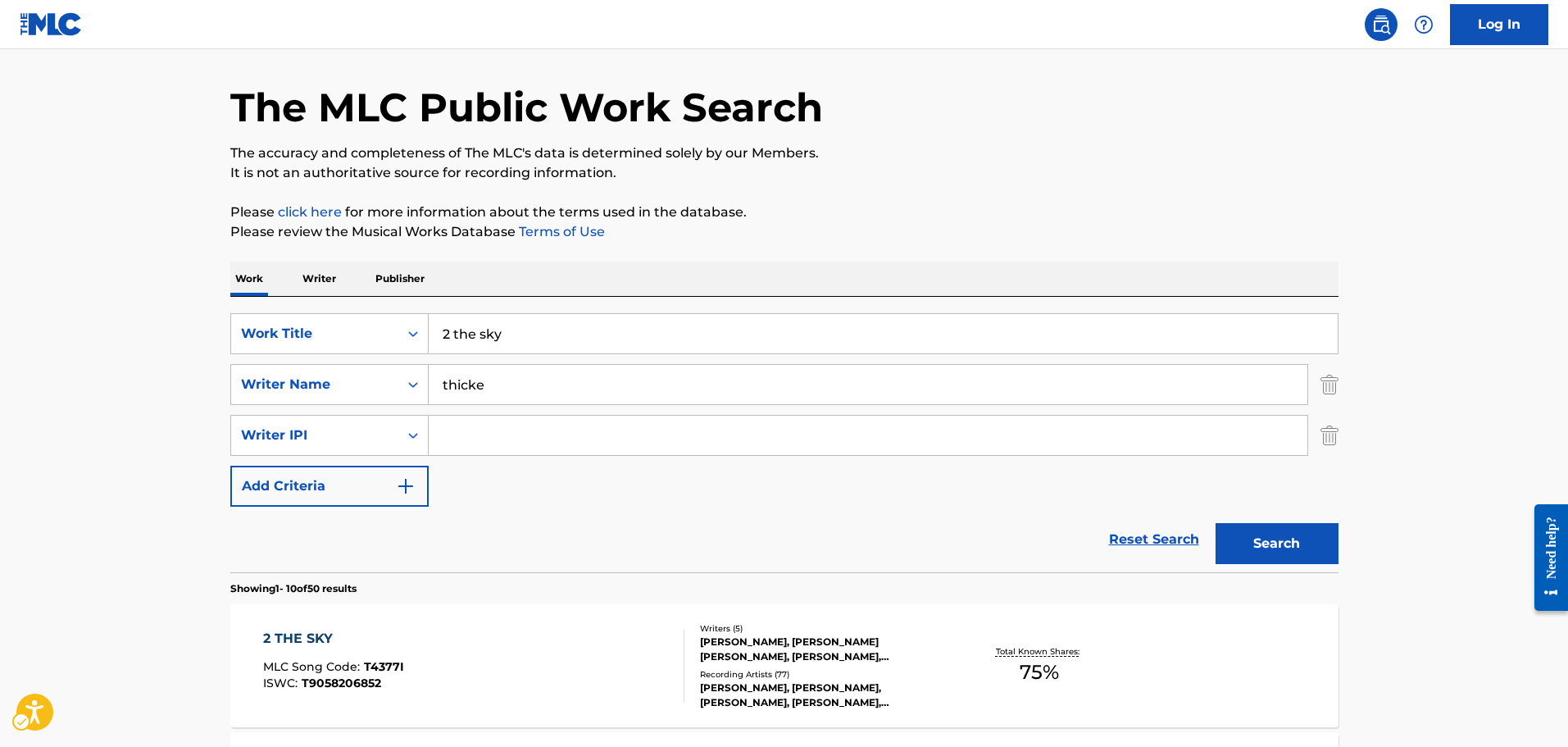
click at [455, 362] on div "SearchWithCriteria5289737b-9206-4817-8956-3e299c470647 Work Title 2 the sky Sea…" at bounding box center [784, 409] width 1108 height 194
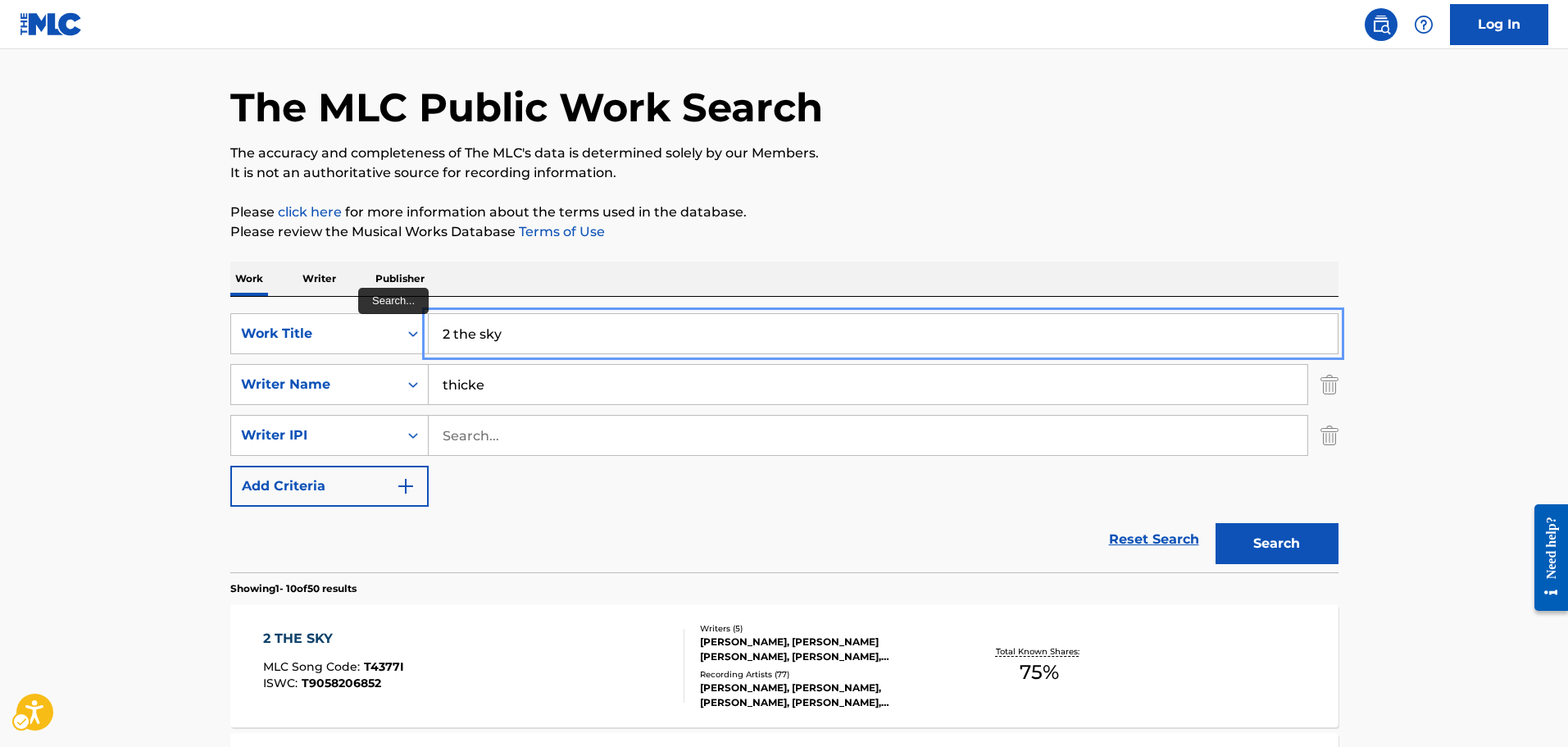
click at [467, 329] on input "2 the sky" at bounding box center [883, 333] width 909 height 40
click at [466, 329] on input "2 the sky" at bounding box center [883, 333] width 909 height 40
type input "lonely world"
click at [1216, 523] on button "Search" at bounding box center [1277, 543] width 123 height 41
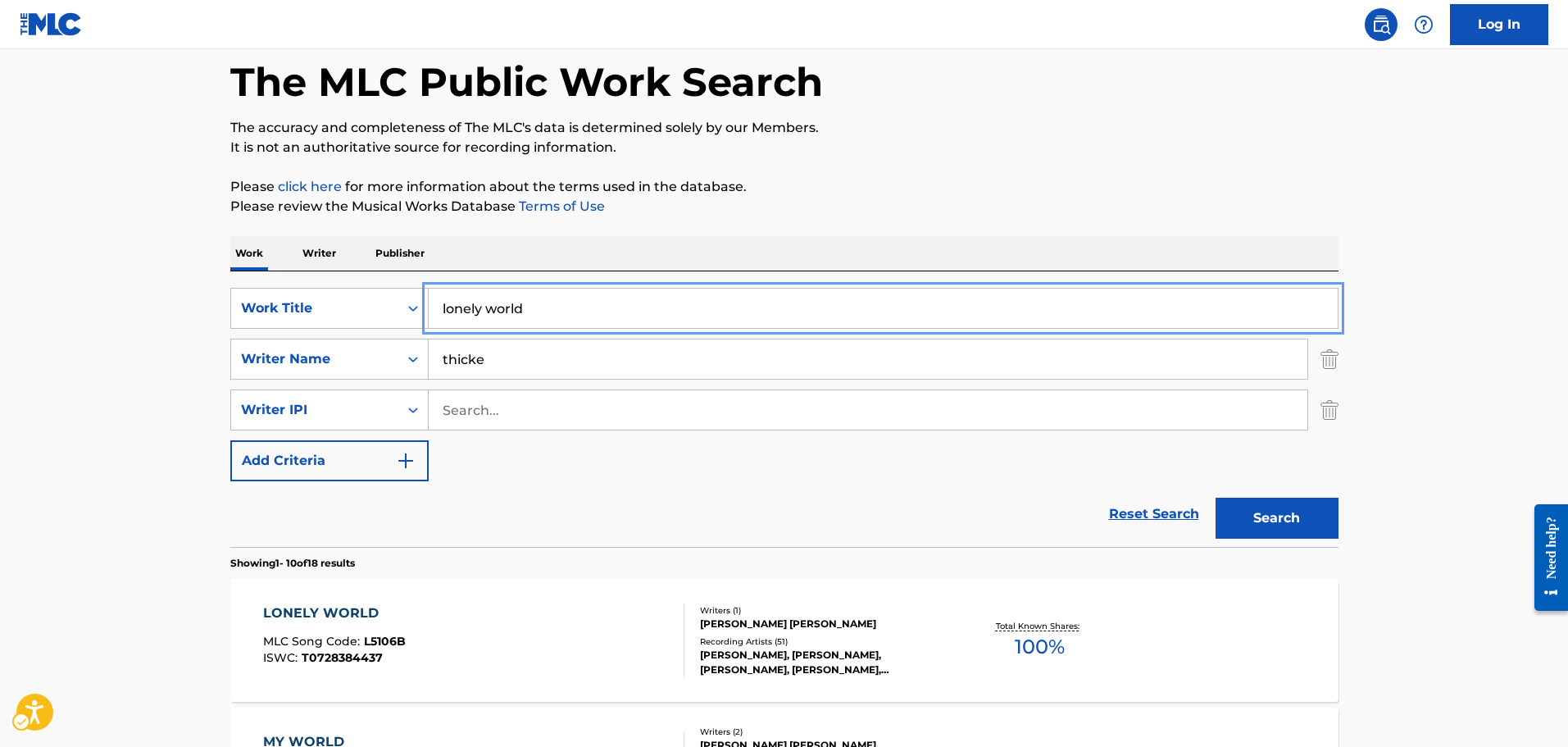
scroll to position [297, 0]
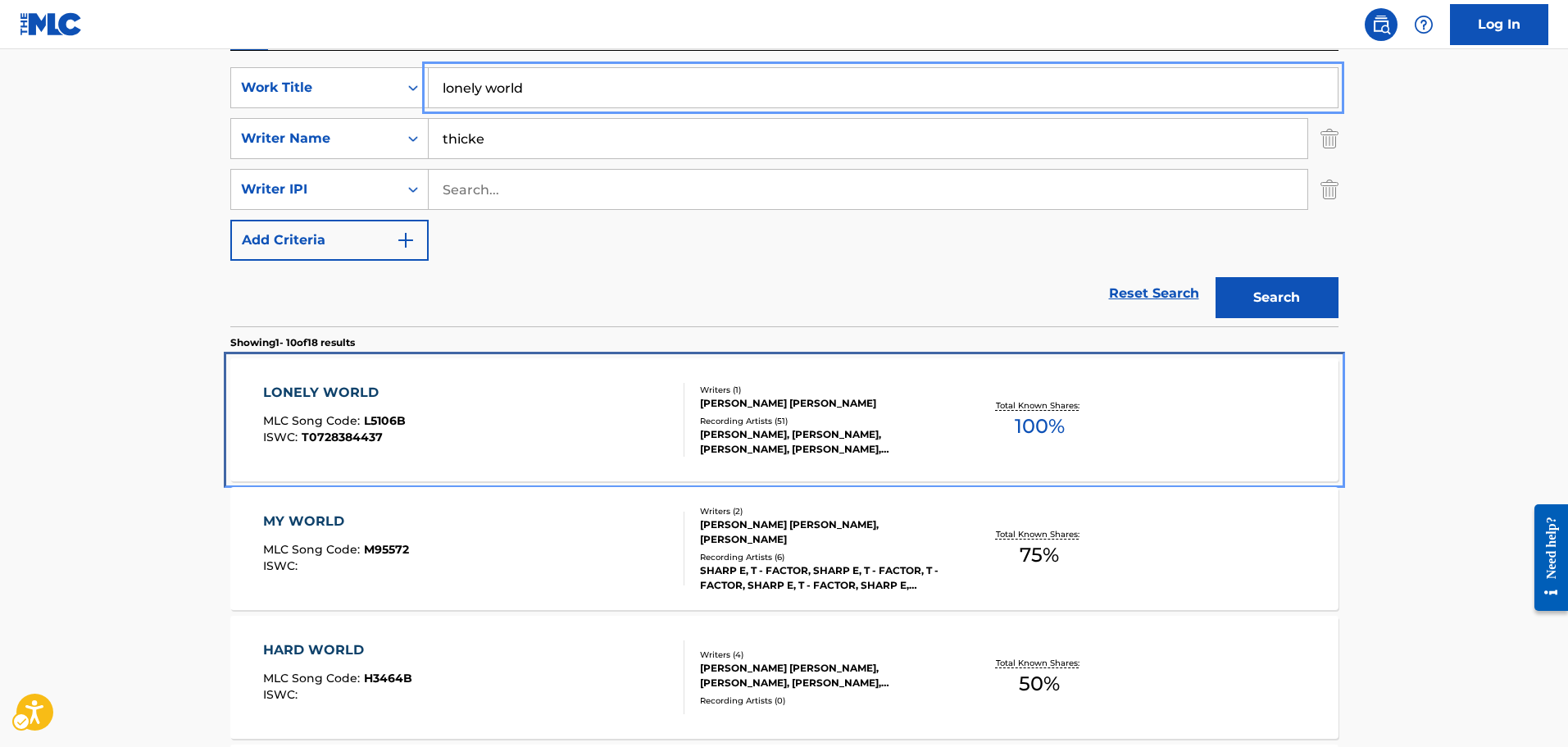
click at [583, 396] on div "LONELY WORLD MLC Song Code : L5106B ISWC : T0728384437" at bounding box center [474, 419] width 421 height 74
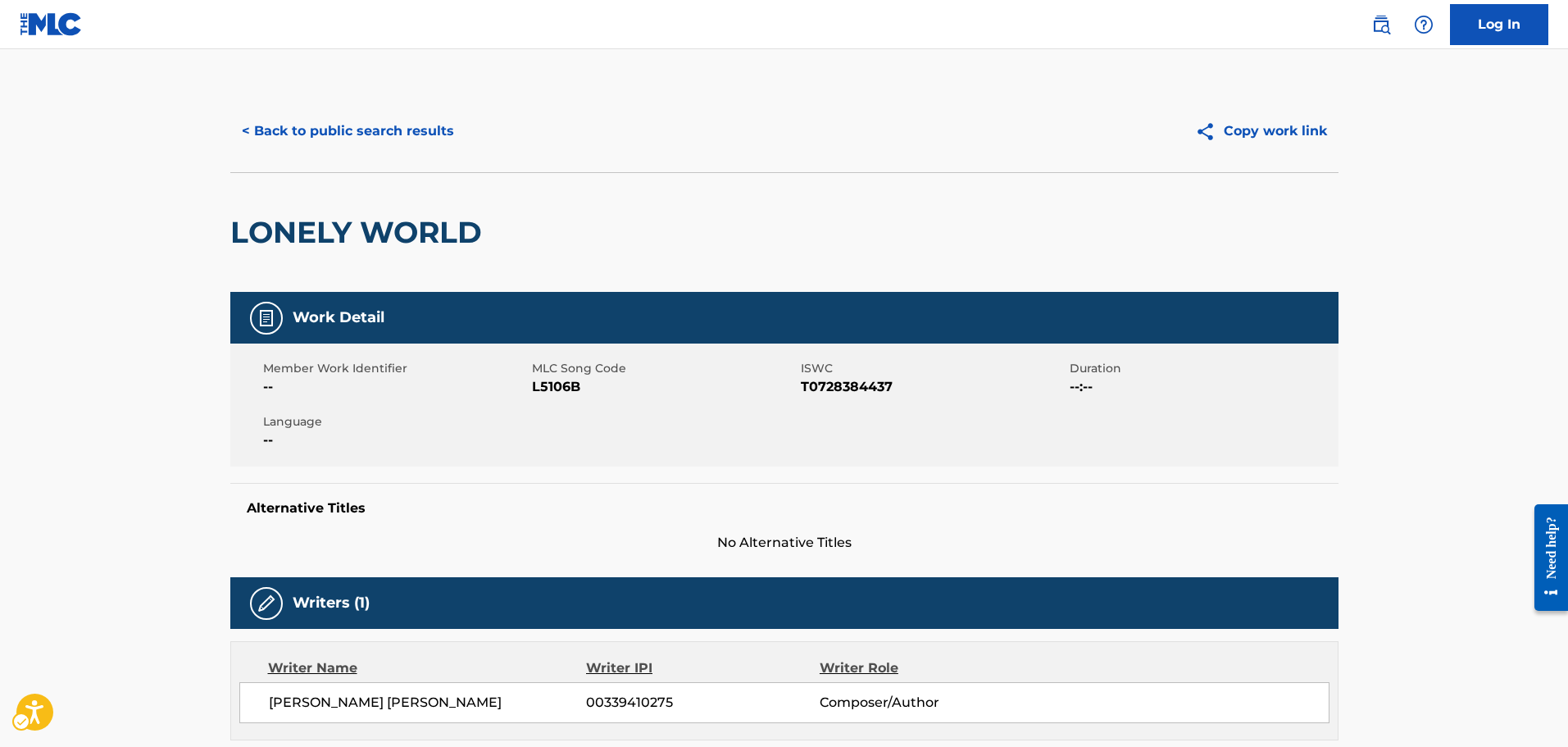
click at [568, 395] on span "MLC Song Code - L5106B" at bounding box center [664, 386] width 264 height 20
drag, startPoint x: 301, startPoint y: 148, endPoint x: 300, endPoint y: 138, distance: 10.0
click at [301, 147] on button "< Back to public search results" at bounding box center [348, 130] width 235 height 41
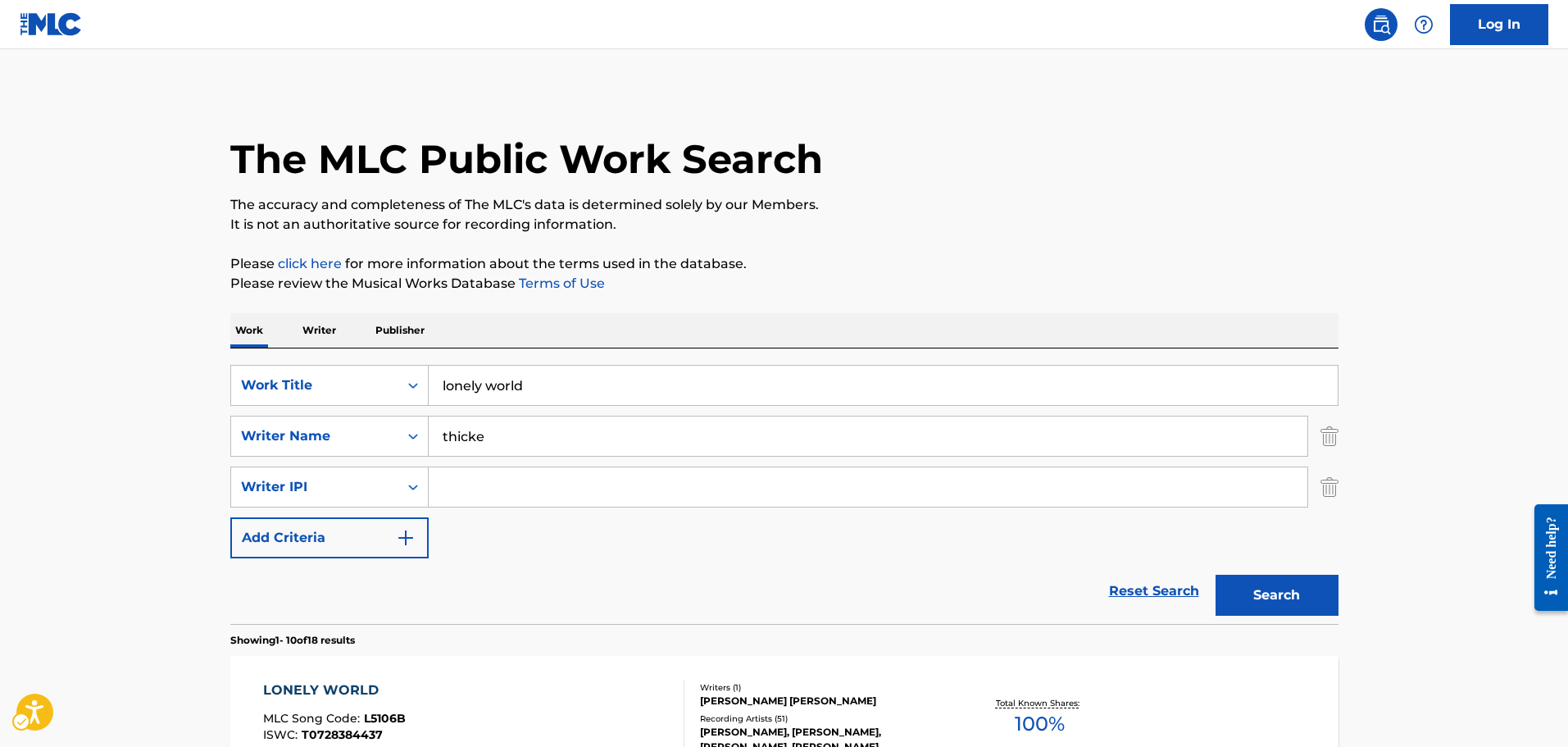
scroll to position [297, 0]
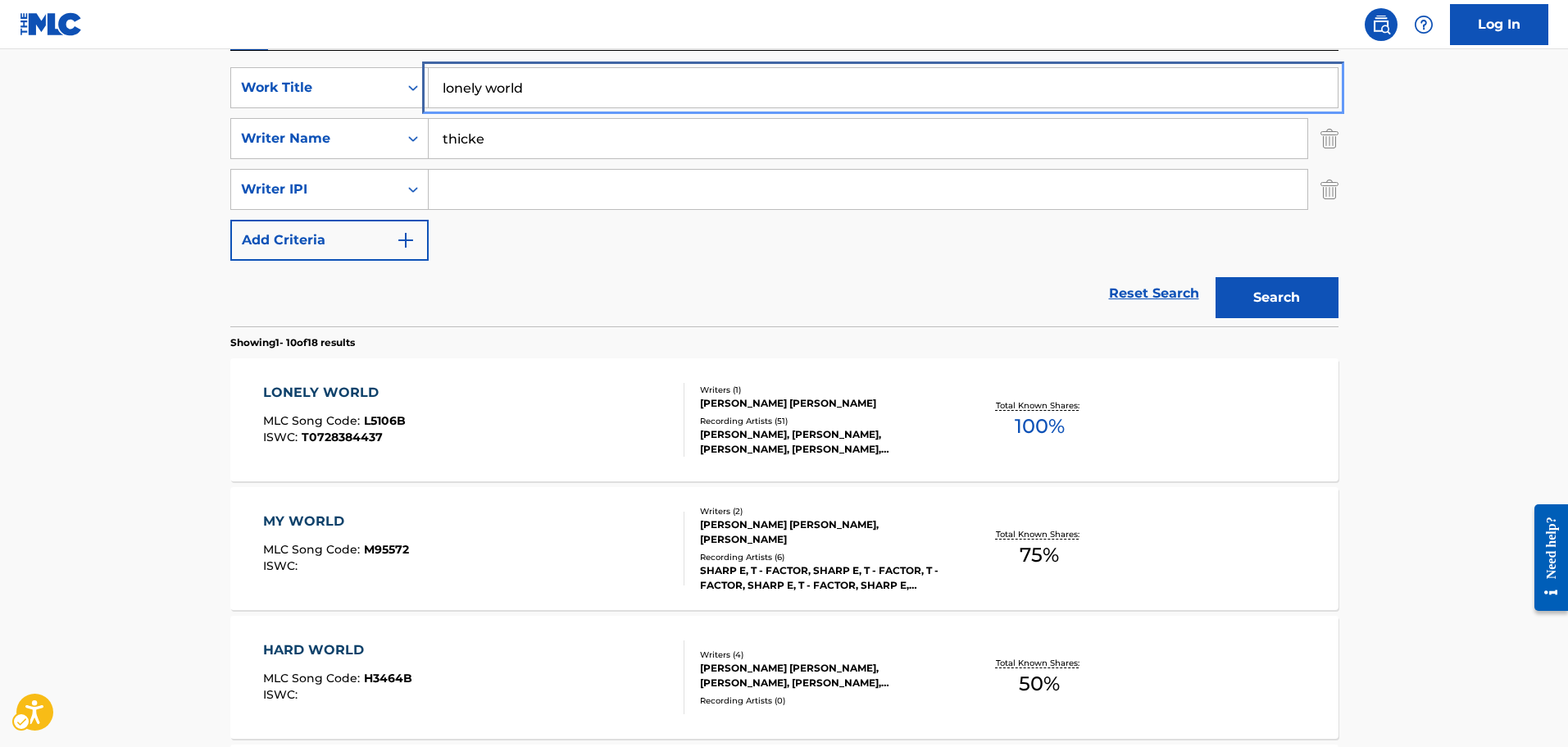
click at [598, 95] on input "lonely world" at bounding box center [883, 88] width 909 height 40
type input "ANGELS"
click at [1216, 277] on button "Search" at bounding box center [1277, 297] width 123 height 41
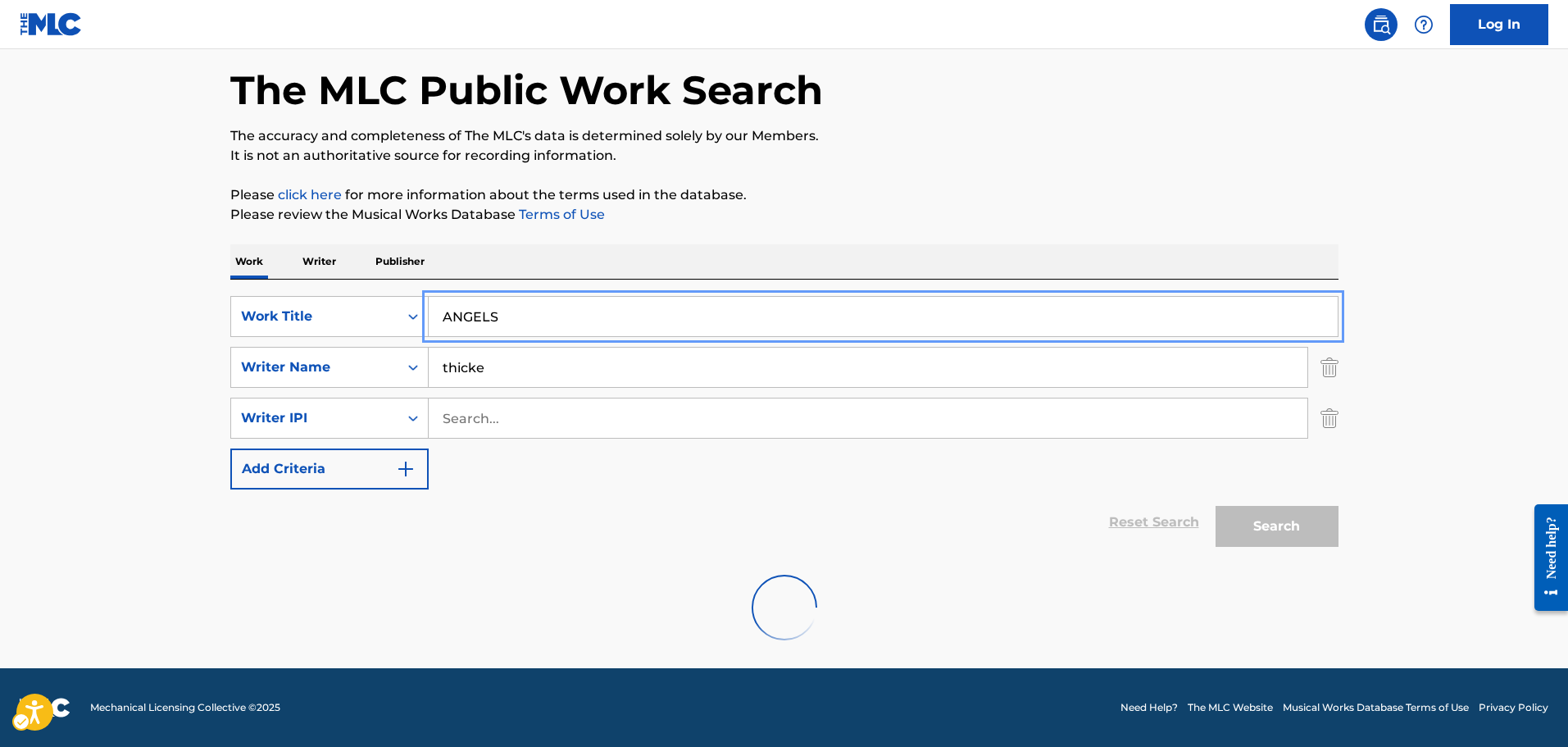
scroll to position [195, 0]
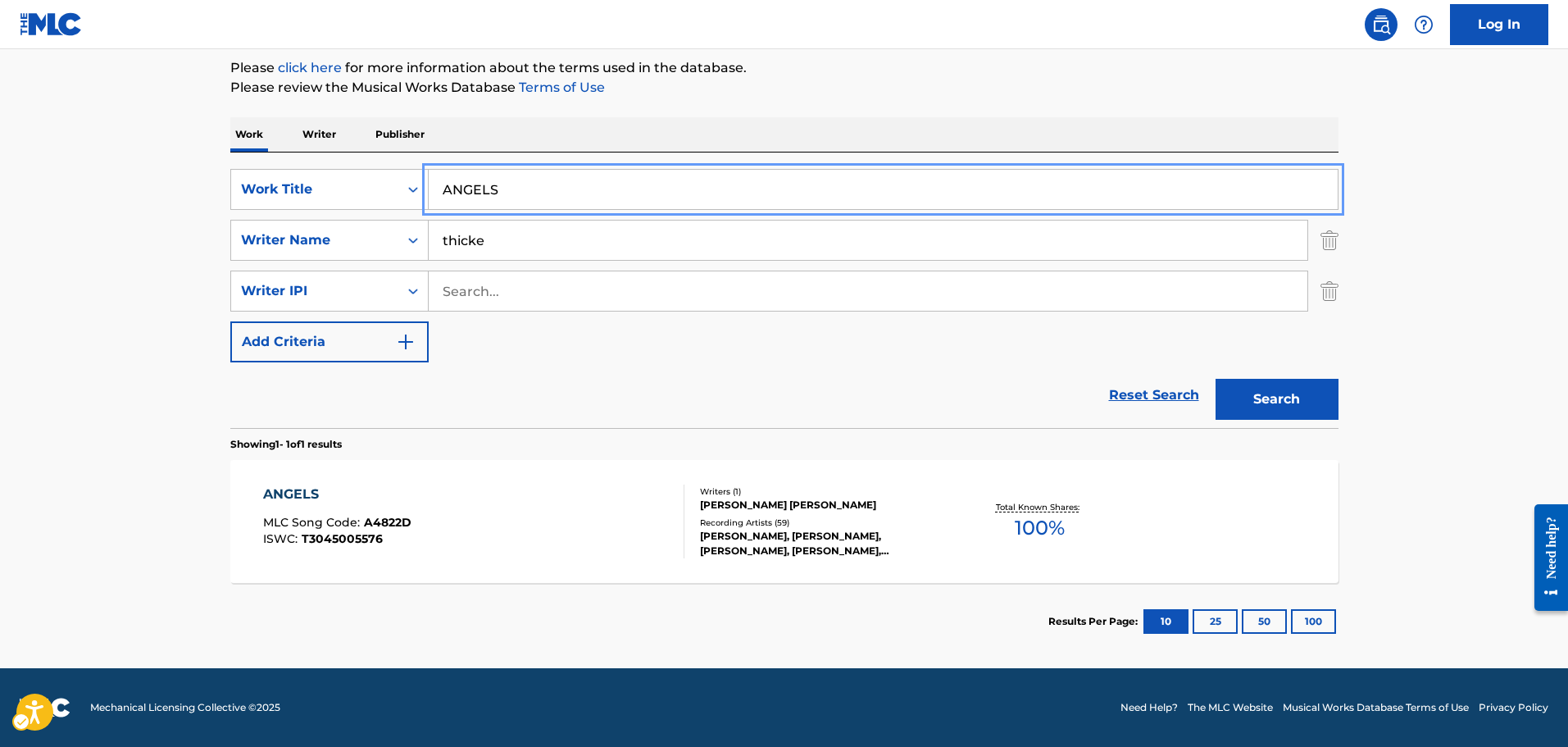
click at [495, 600] on section "Results Per Page: 10 25 50 100" at bounding box center [784, 621] width 1108 height 77
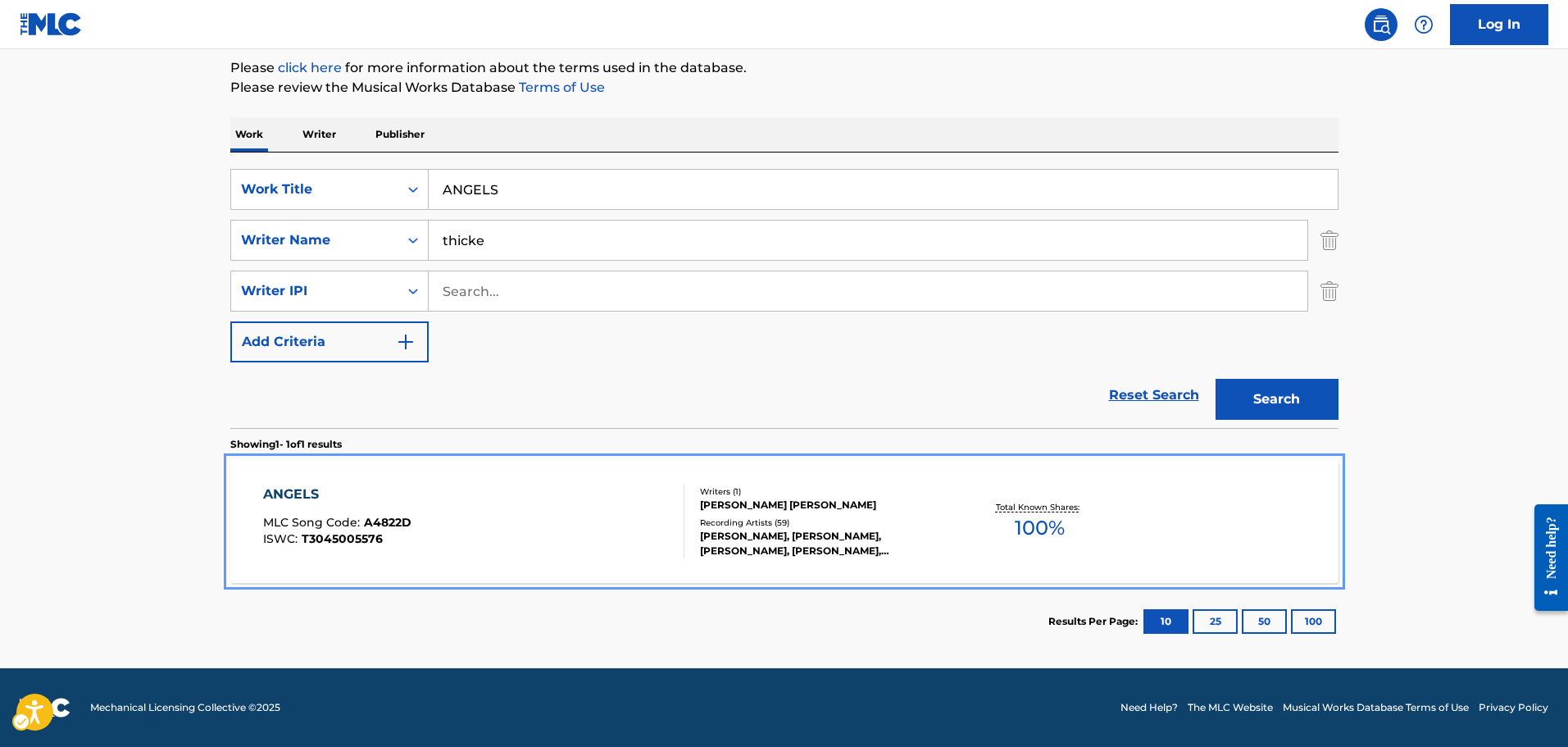
click at [495, 545] on div "ANGELS MLC Song Code : A4822D ISWC : T3045005576" at bounding box center [474, 521] width 421 height 74
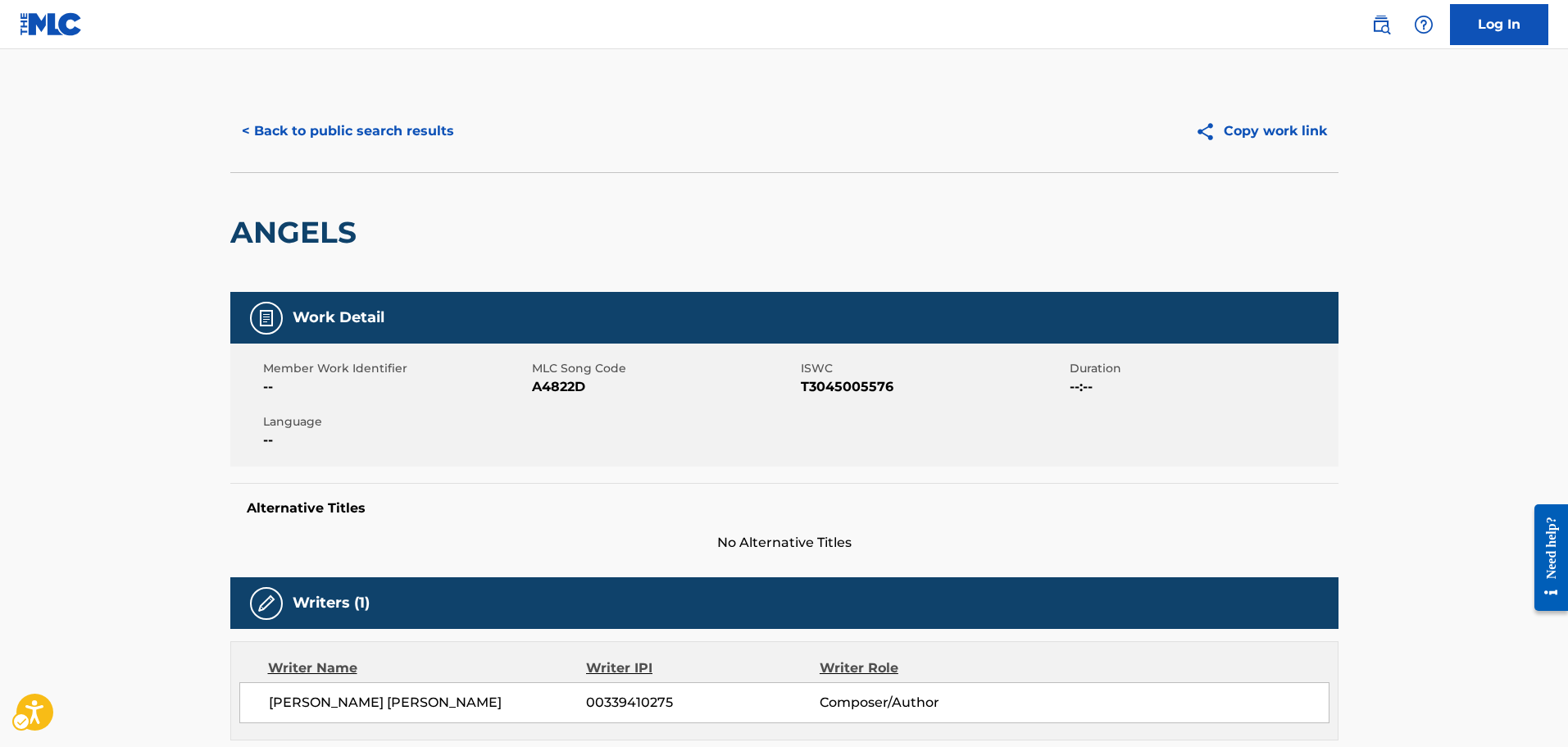
click at [554, 405] on div "Member Work Identifier -- MLC Song Code MLC Song Code - A4822D ISWC ISWC - T304…" at bounding box center [784, 405] width 1108 height 123
click at [554, 398] on div "Member Work Identifier -- MLC Song Code MLC Song Code - A4822D ISWC ISWC - T304…" at bounding box center [784, 405] width 1108 height 123
click at [551, 311] on div "Work Detail" at bounding box center [784, 317] width 1108 height 52
click at [417, 155] on div "< Back to public search results Copy work link" at bounding box center [784, 130] width 1108 height 82
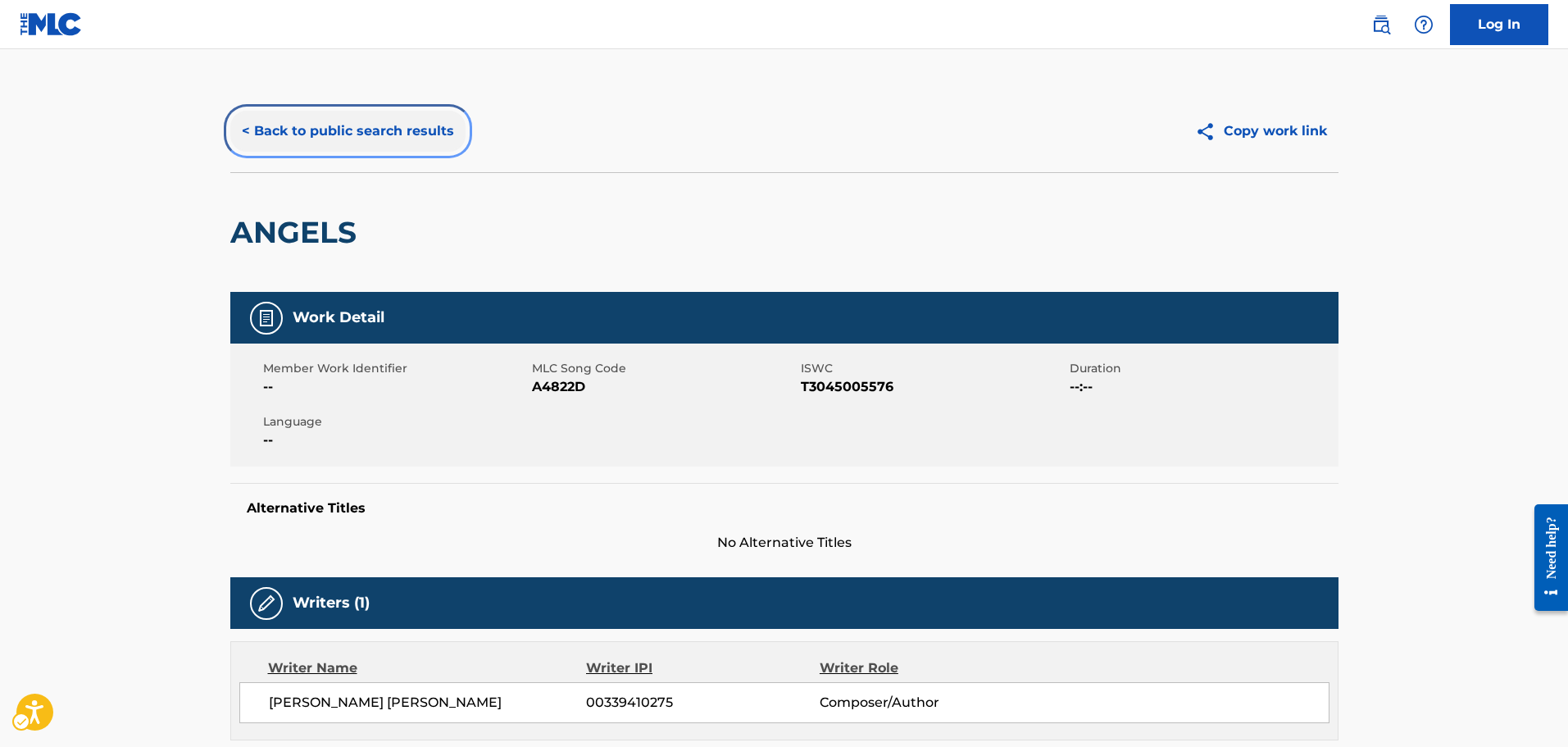
click at [400, 121] on button "< Back to public search results" at bounding box center [348, 130] width 235 height 41
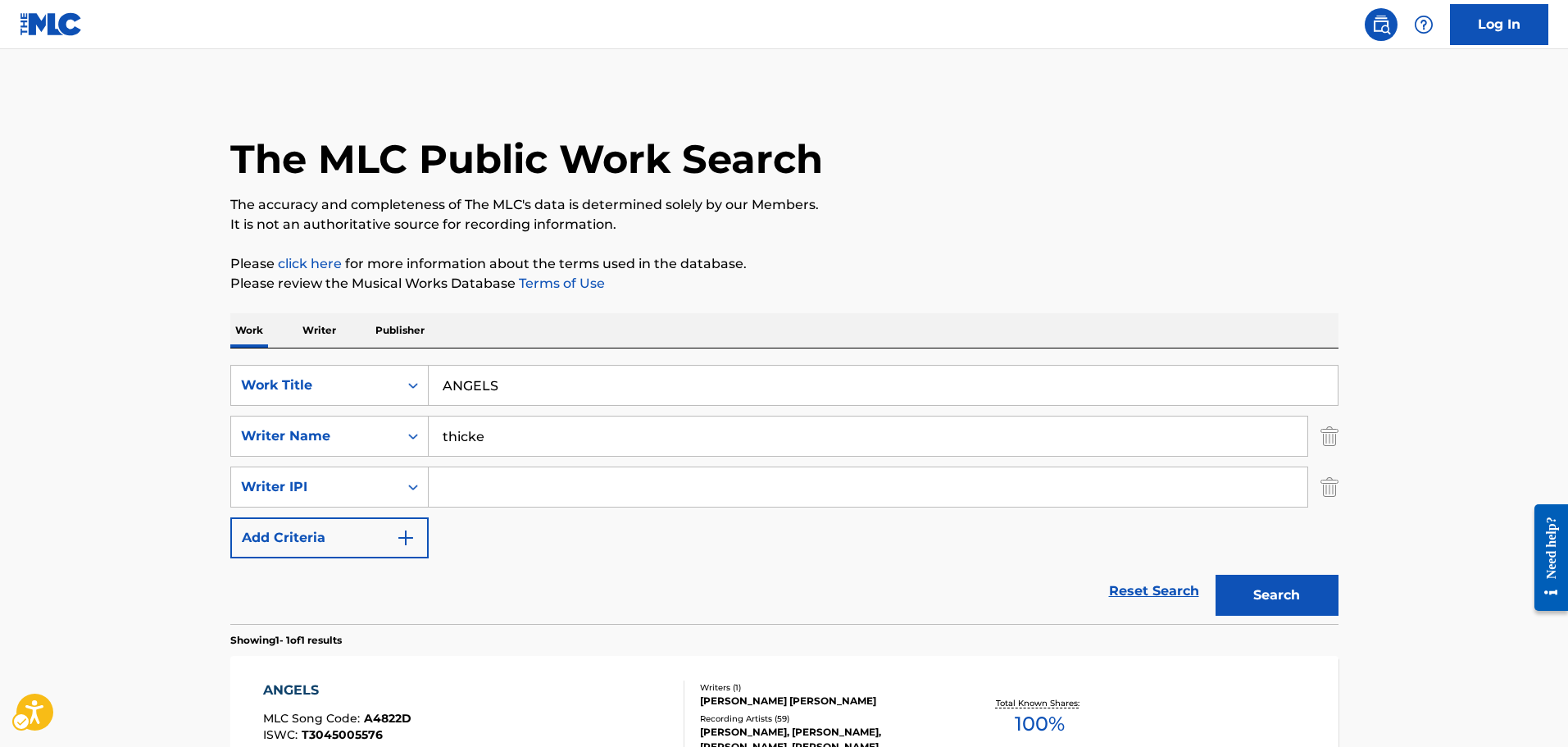
scroll to position [52, 0]
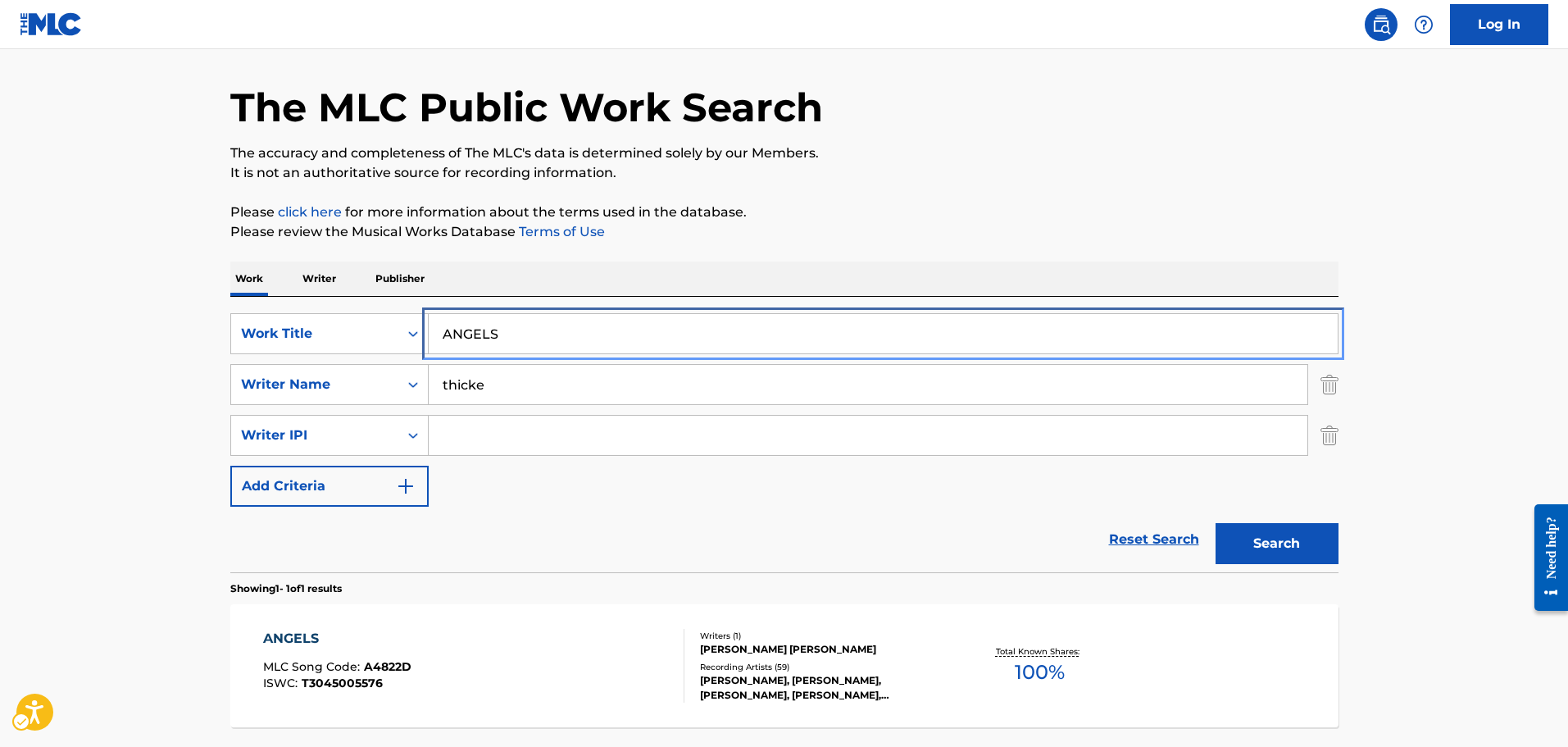
click at [505, 319] on input "ANGELS" at bounding box center [883, 333] width 909 height 40
type input "superman"
click at [1216, 523] on button "Search" at bounding box center [1277, 543] width 123 height 41
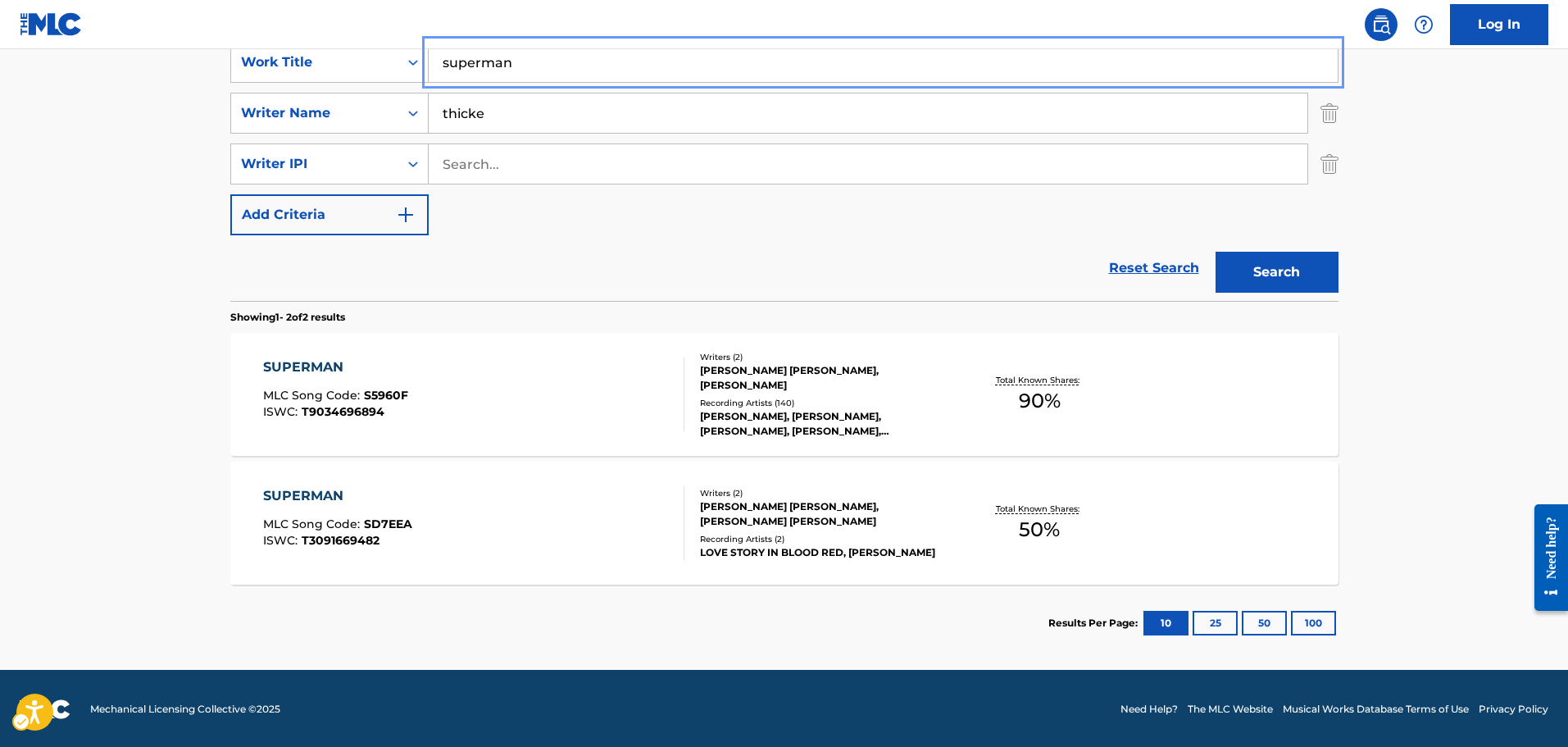
scroll to position [325, 0]
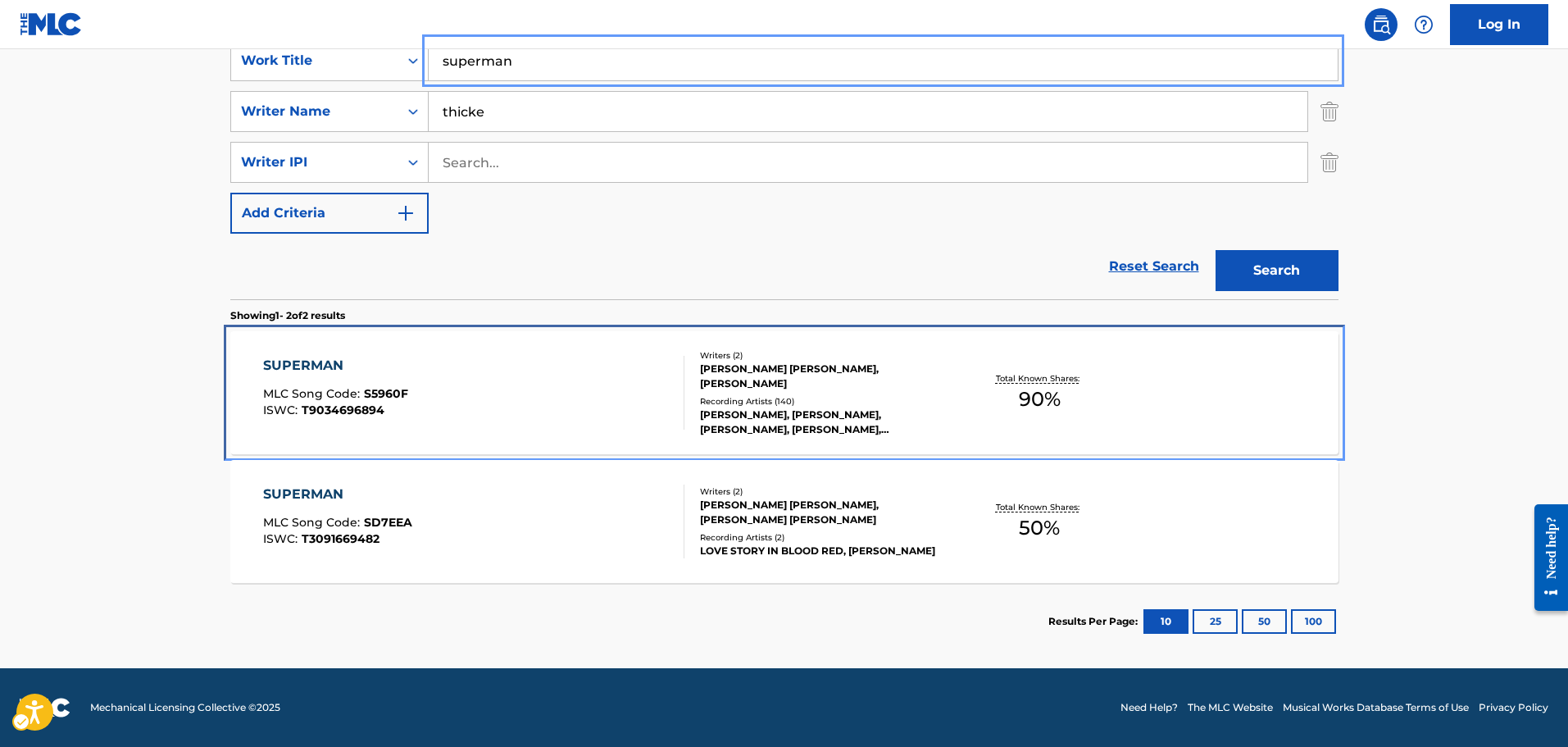
click at [507, 351] on div "SUPERMAN MLC Song Code : S5960F ISWC : T9034696894 Writers ( 2 ) [PERSON_NAME] …" at bounding box center [784, 393] width 1108 height 123
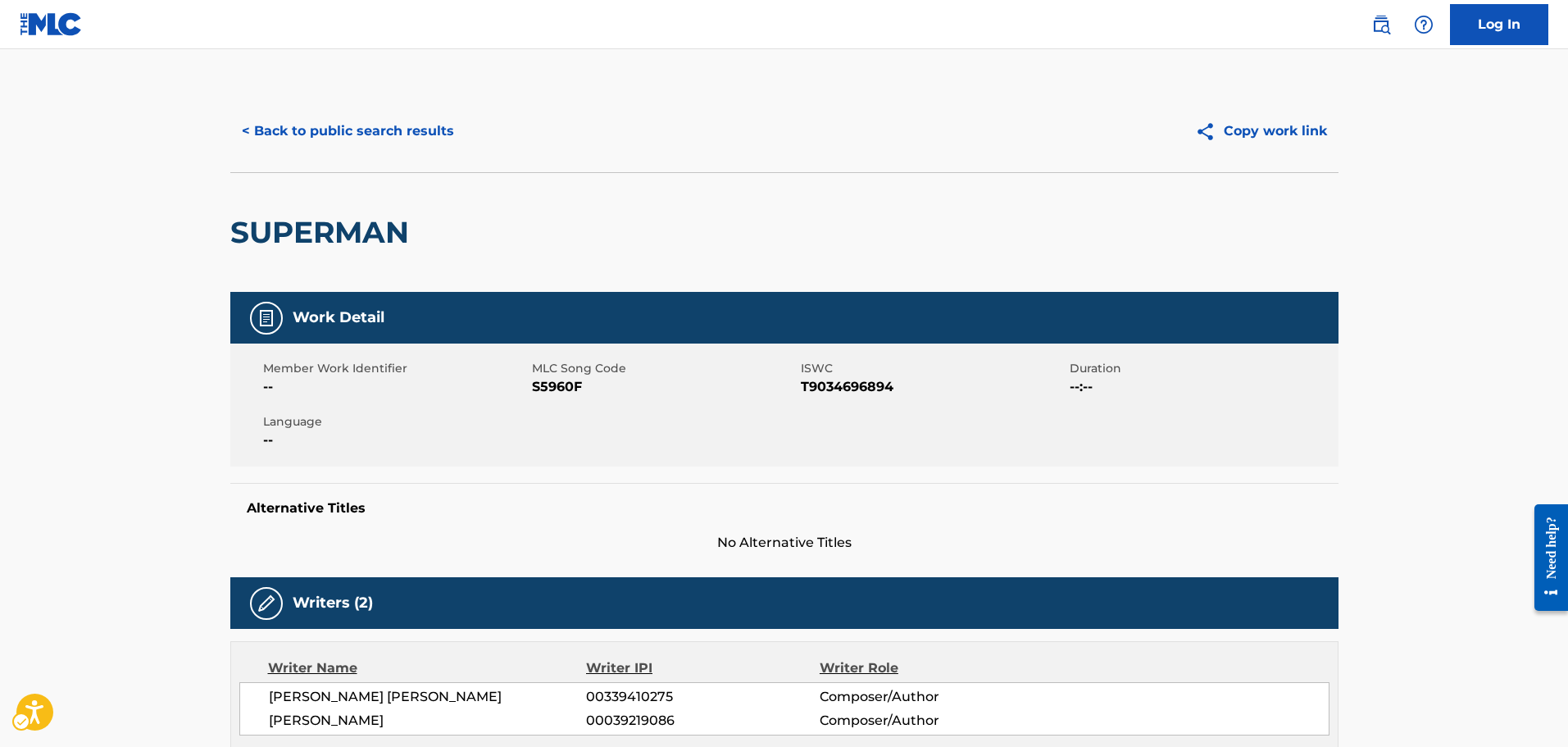
click at [543, 394] on span "MLC Song Code - S5960F" at bounding box center [664, 386] width 264 height 20
click at [554, 422] on div "Member Work Identifier -- MLC Song Code MLC Song Code - S5960F ISWC ISWC - T903…" at bounding box center [784, 405] width 1108 height 123
drag, startPoint x: 567, startPoint y: 467, endPoint x: 537, endPoint y: 391, distance: 81.7
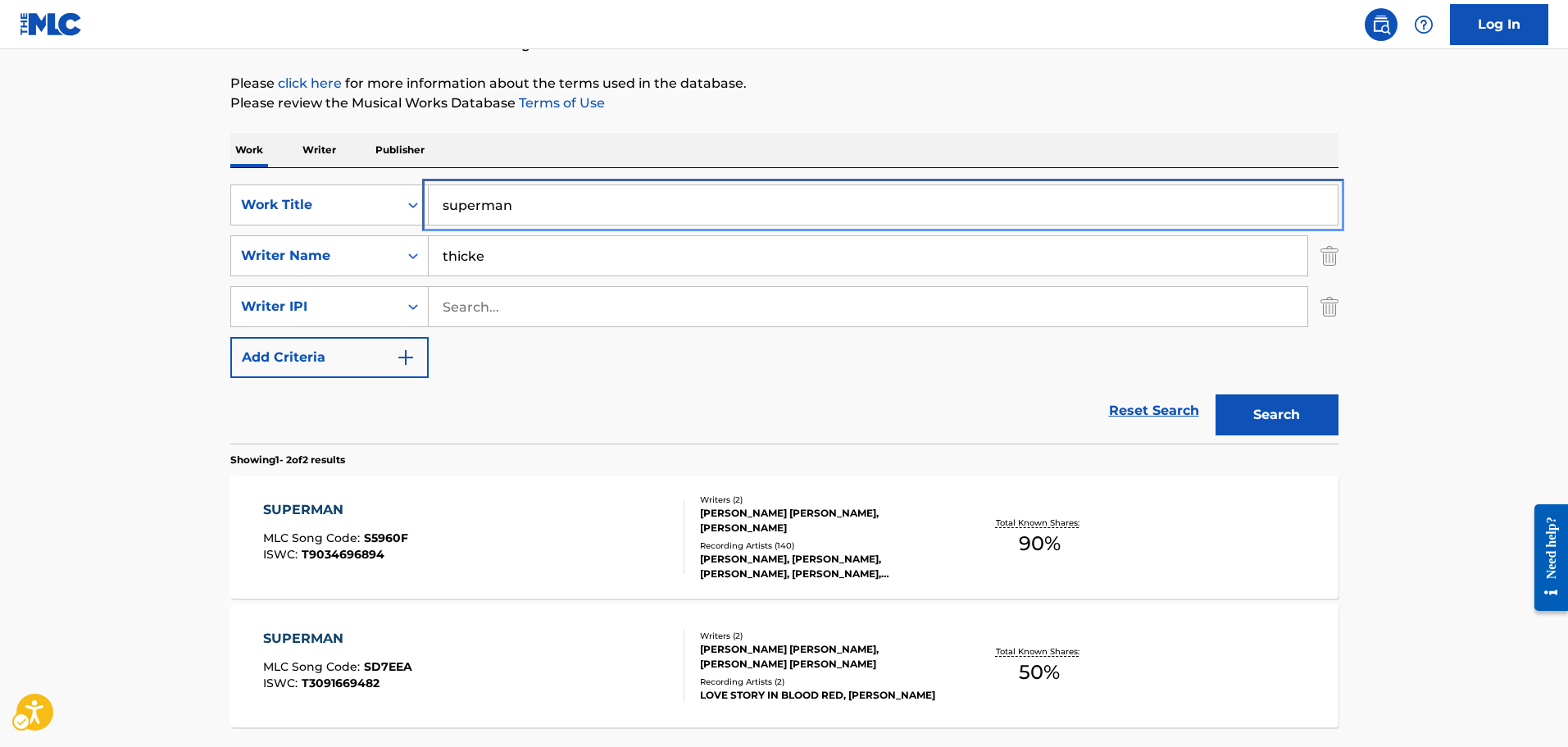
click at [549, 212] on input "superman" at bounding box center [883, 205] width 909 height 40
type input "u center me"
click at [1216, 394] on button "Search" at bounding box center [1277, 414] width 123 height 41
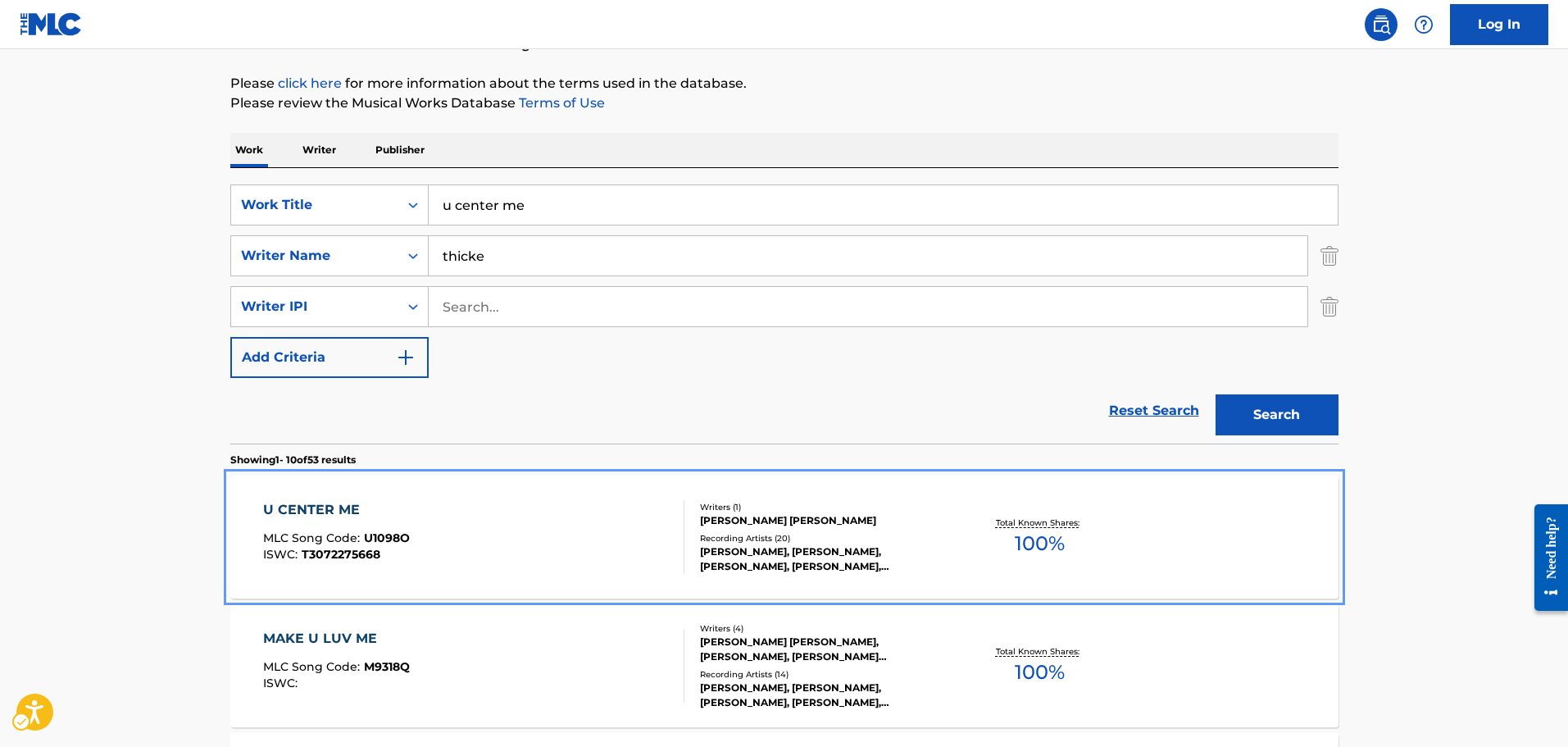
click at [517, 561] on div "U CENTER ME MLC Song Code : U1098O ISWC : T3072275668" at bounding box center [474, 536] width 421 height 74
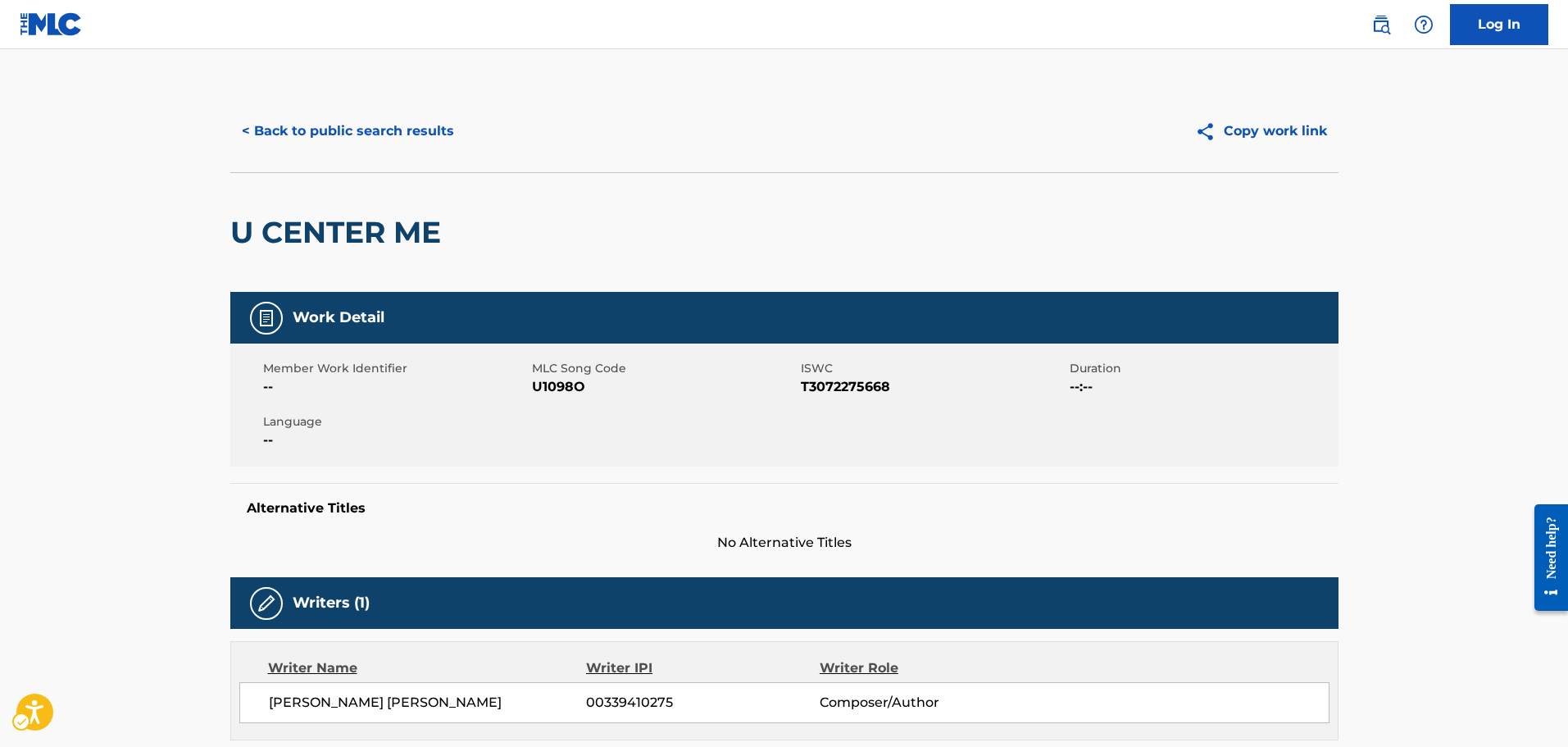
click at [549, 396] on span "MLC Song Code - U1098O" at bounding box center [664, 386] width 264 height 20
click at [846, 366] on span "ISWC" at bounding box center [933, 368] width 264 height 17
drag, startPoint x: 839, startPoint y: 413, endPoint x: 772, endPoint y: 323, distance: 112.2
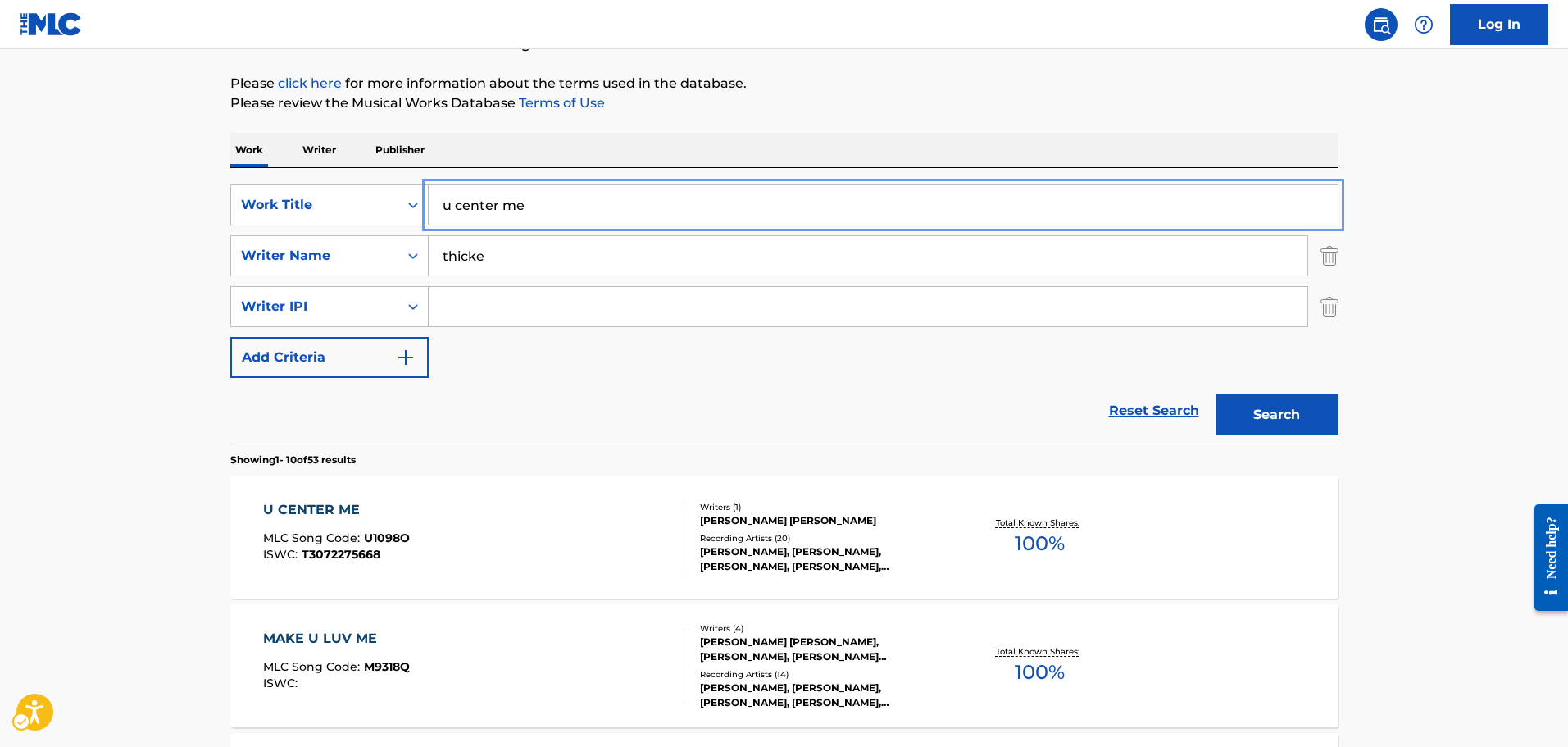
click at [611, 200] on input "u center me" at bounding box center [883, 205] width 909 height 40
type input "look at me"
click at [1216, 394] on button "Search" at bounding box center [1277, 414] width 123 height 41
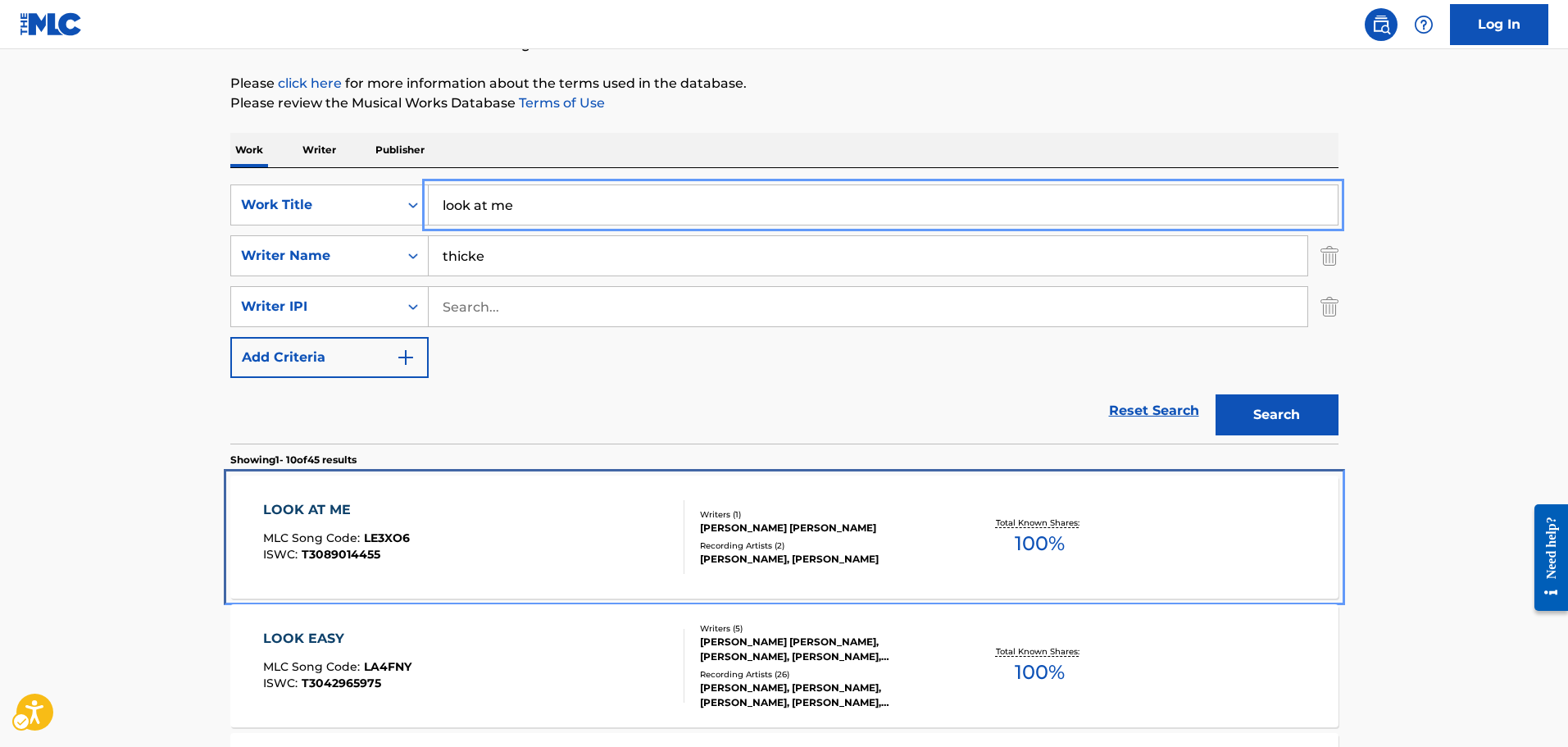
click at [447, 541] on div "LOOK AT ME MLC Song Code : LE3XO6 ISWC : T3089014455" at bounding box center [474, 536] width 421 height 74
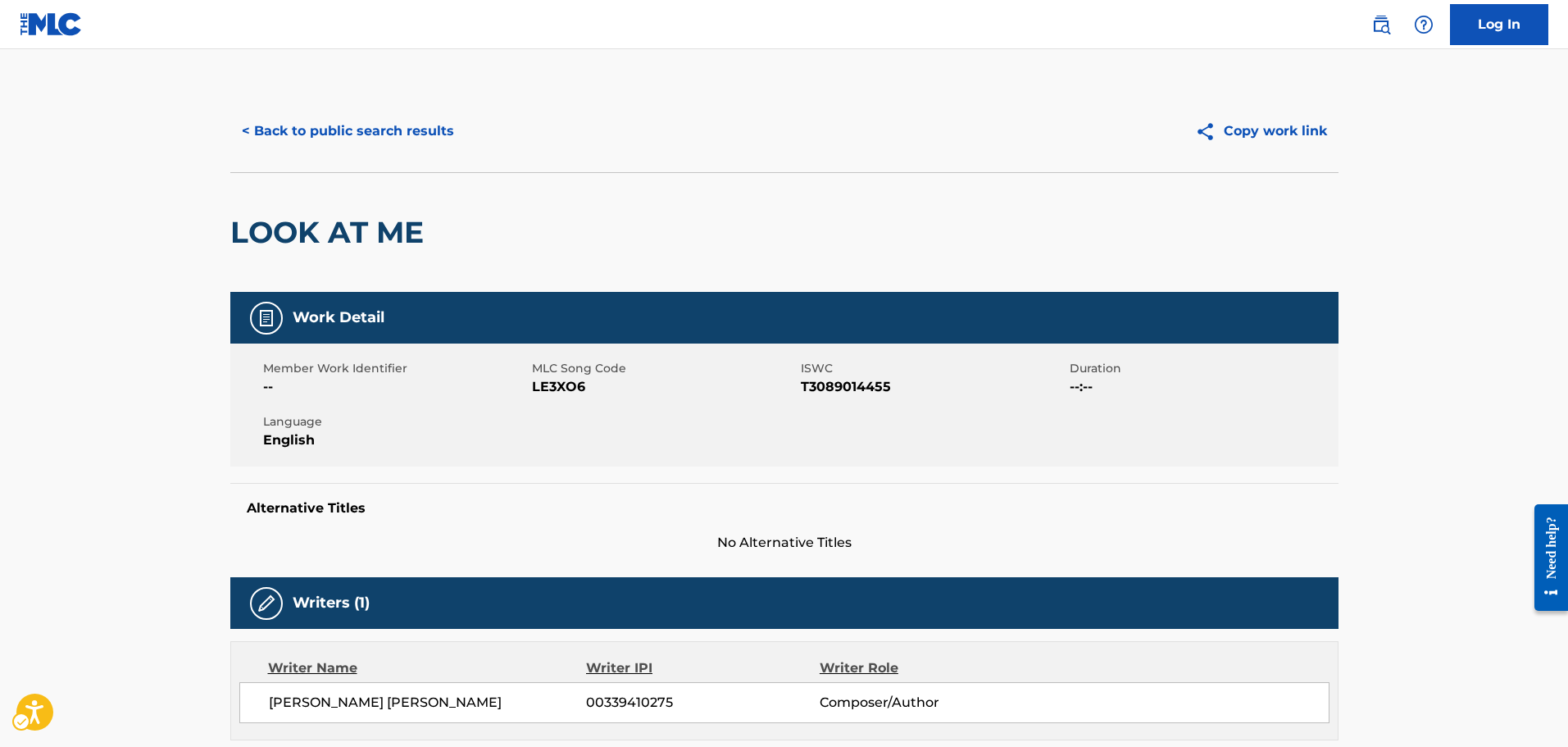
click at [543, 388] on span "MLC Song Code - LE3XO6" at bounding box center [664, 386] width 264 height 20
click at [350, 143] on button "< Back to public search results" at bounding box center [348, 130] width 235 height 41
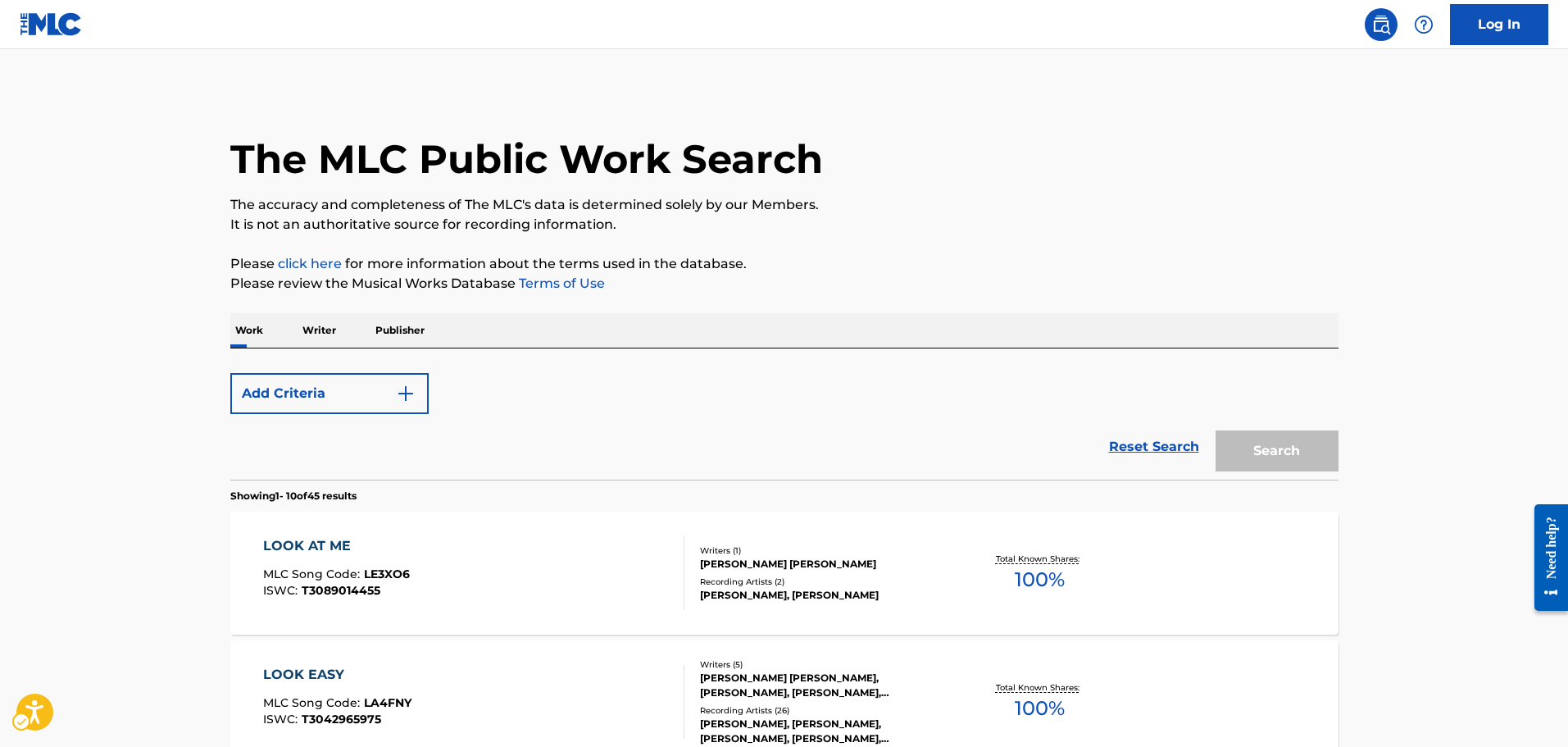
scroll to position [180, 0]
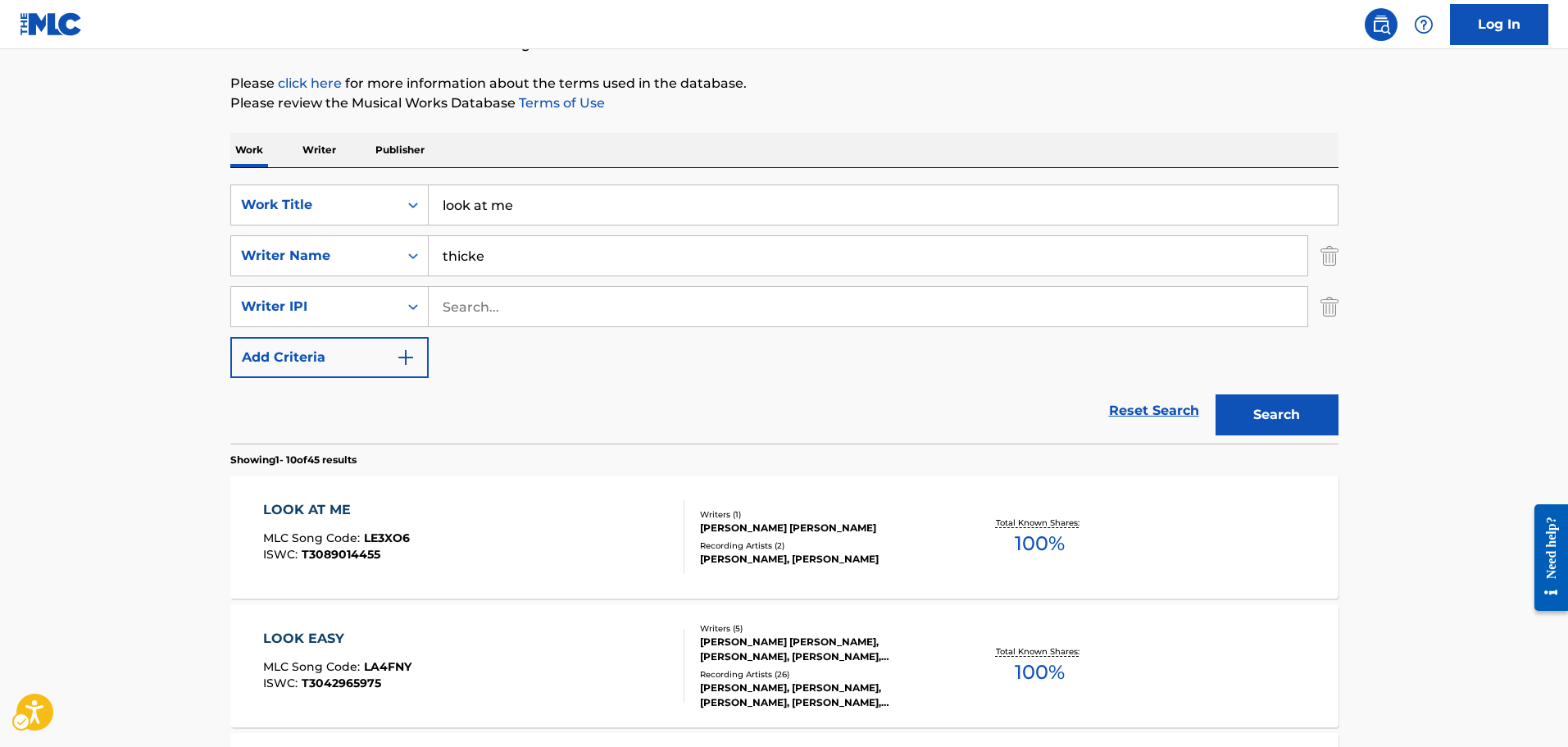
click at [342, 144] on div "Work Writer Publisher" at bounding box center [784, 150] width 1108 height 34
click at [337, 144] on p "Writer" at bounding box center [319, 150] width 43 height 34
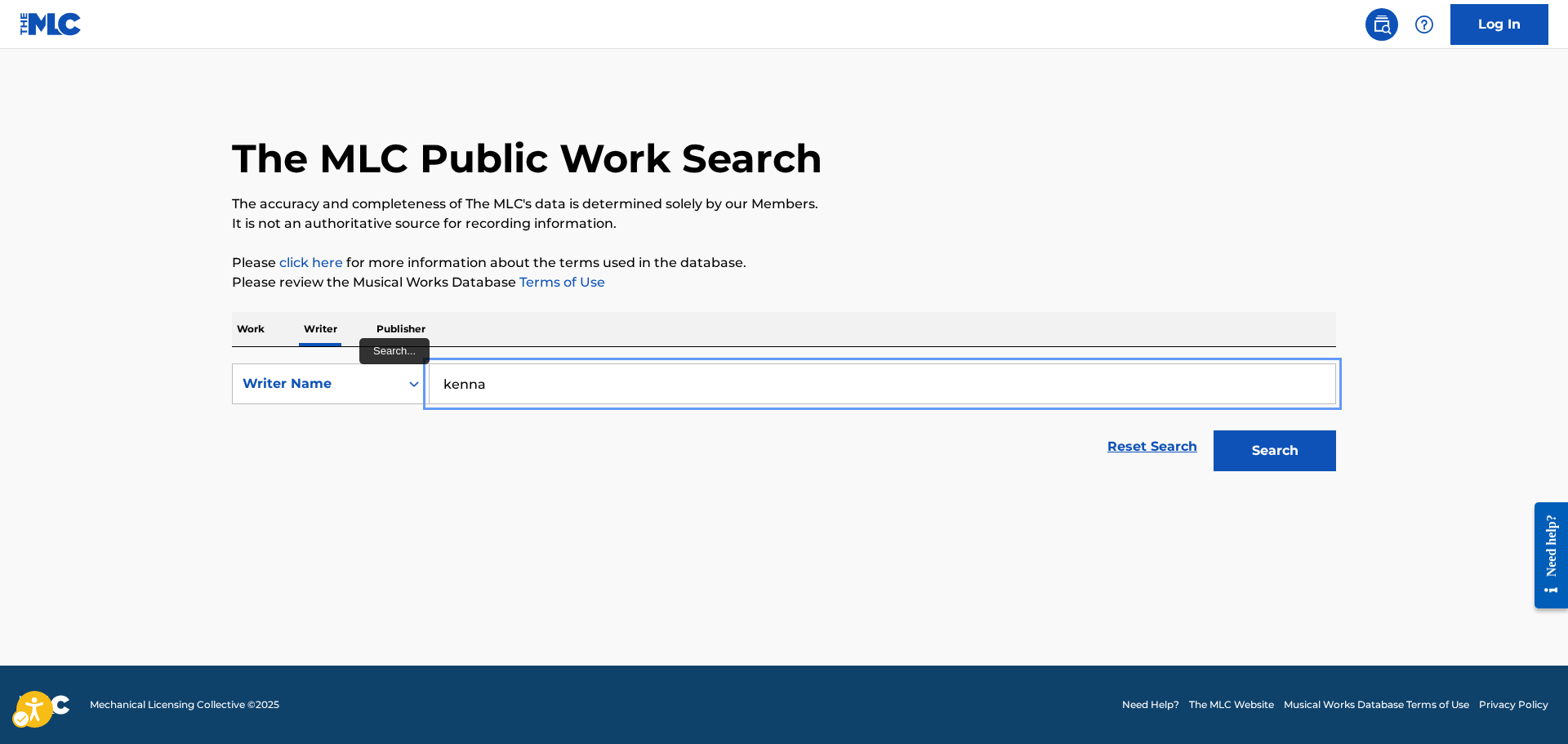
type input "kenna"
click at [1213, 430] on button "Search" at bounding box center [1274, 450] width 122 height 40
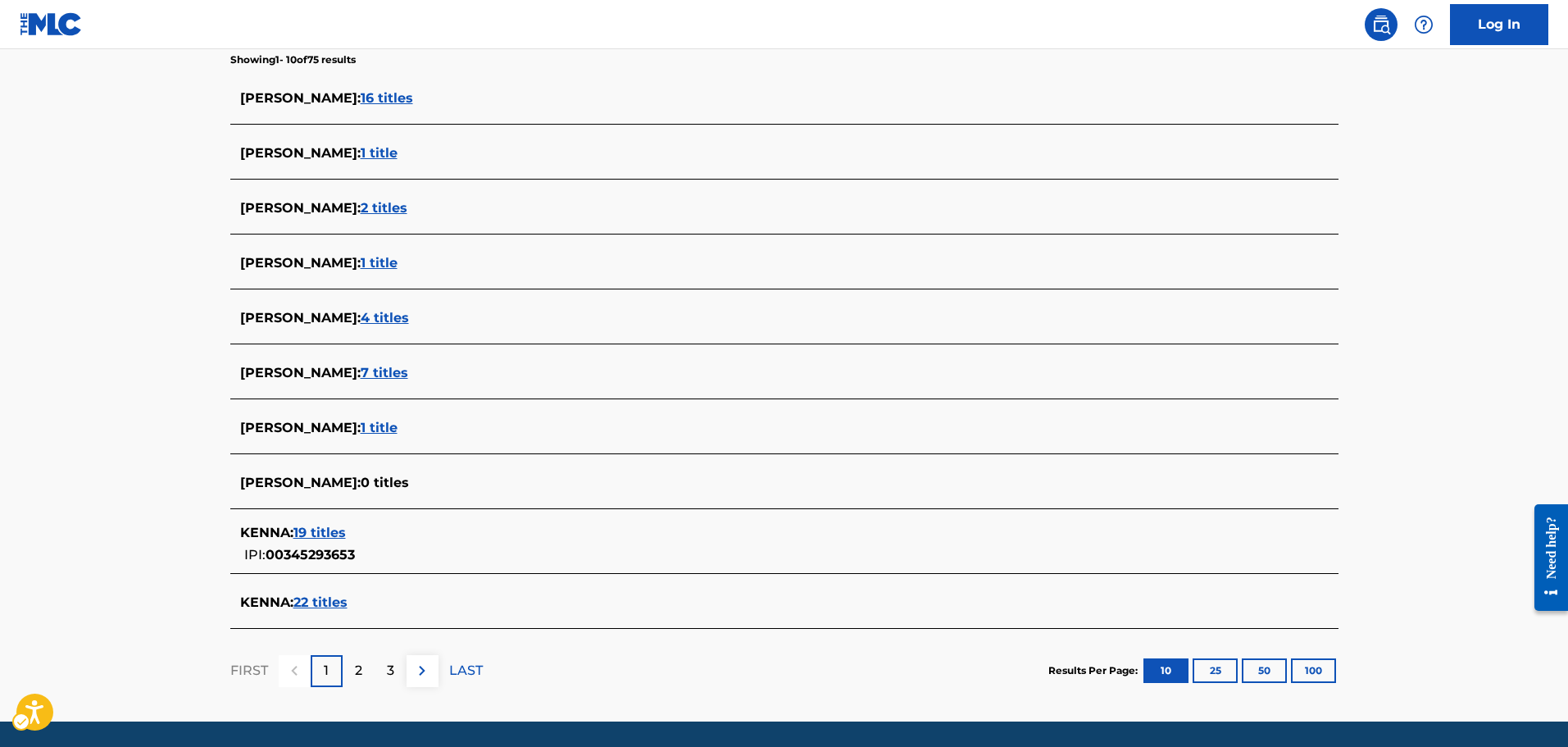
scroll to position [409, 0]
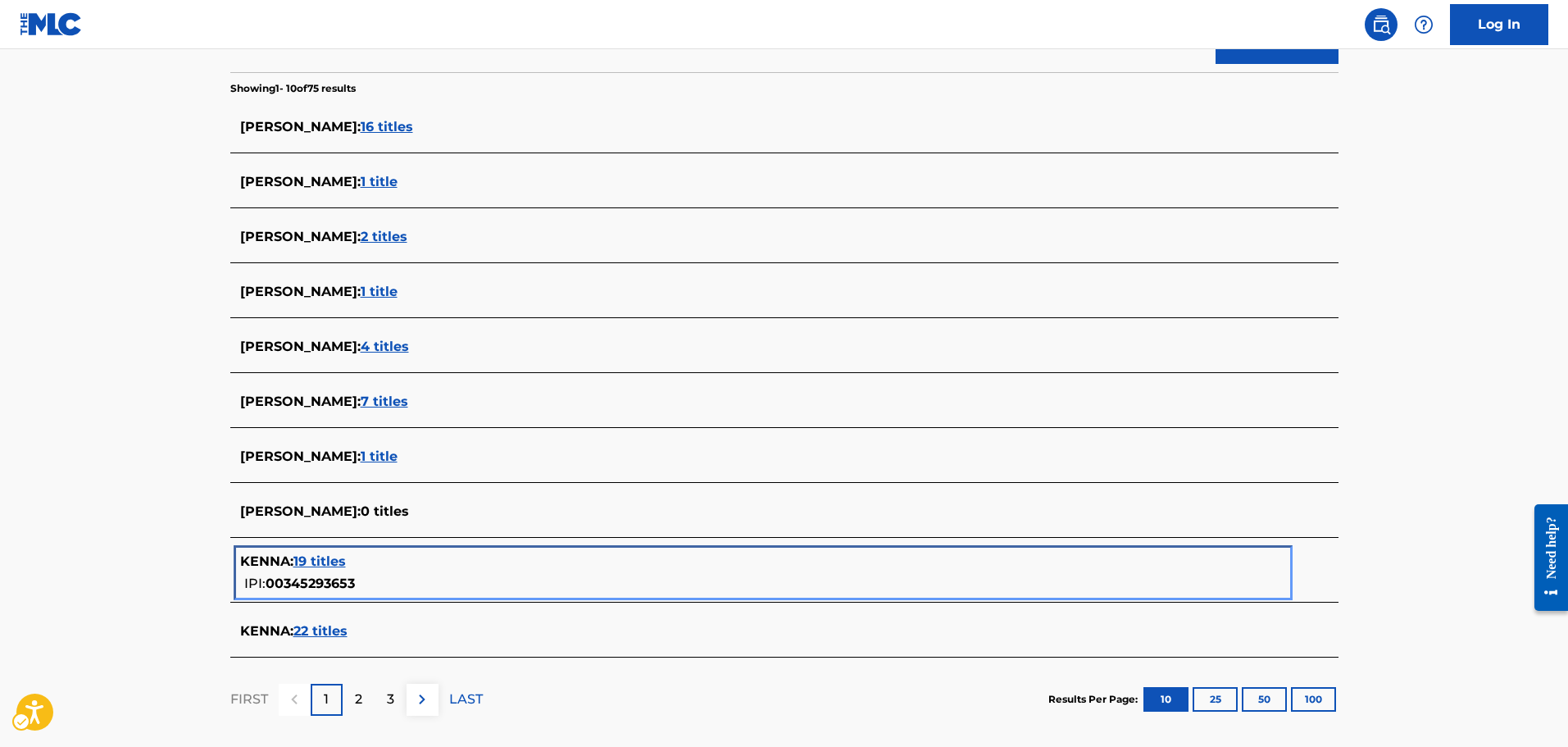
click at [338, 563] on span "19 titles" at bounding box center [320, 561] width 53 height 15
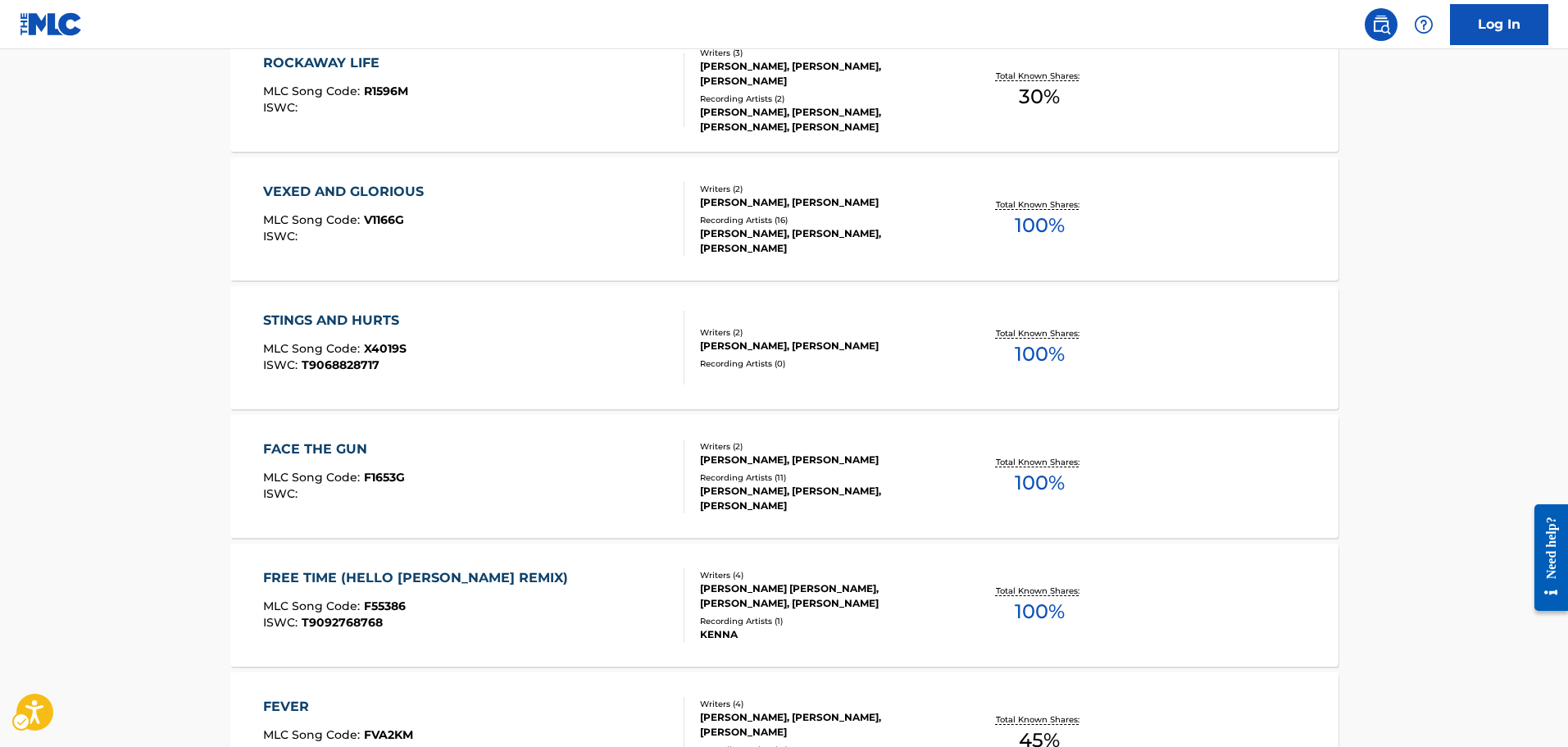
scroll to position [1178, 0]
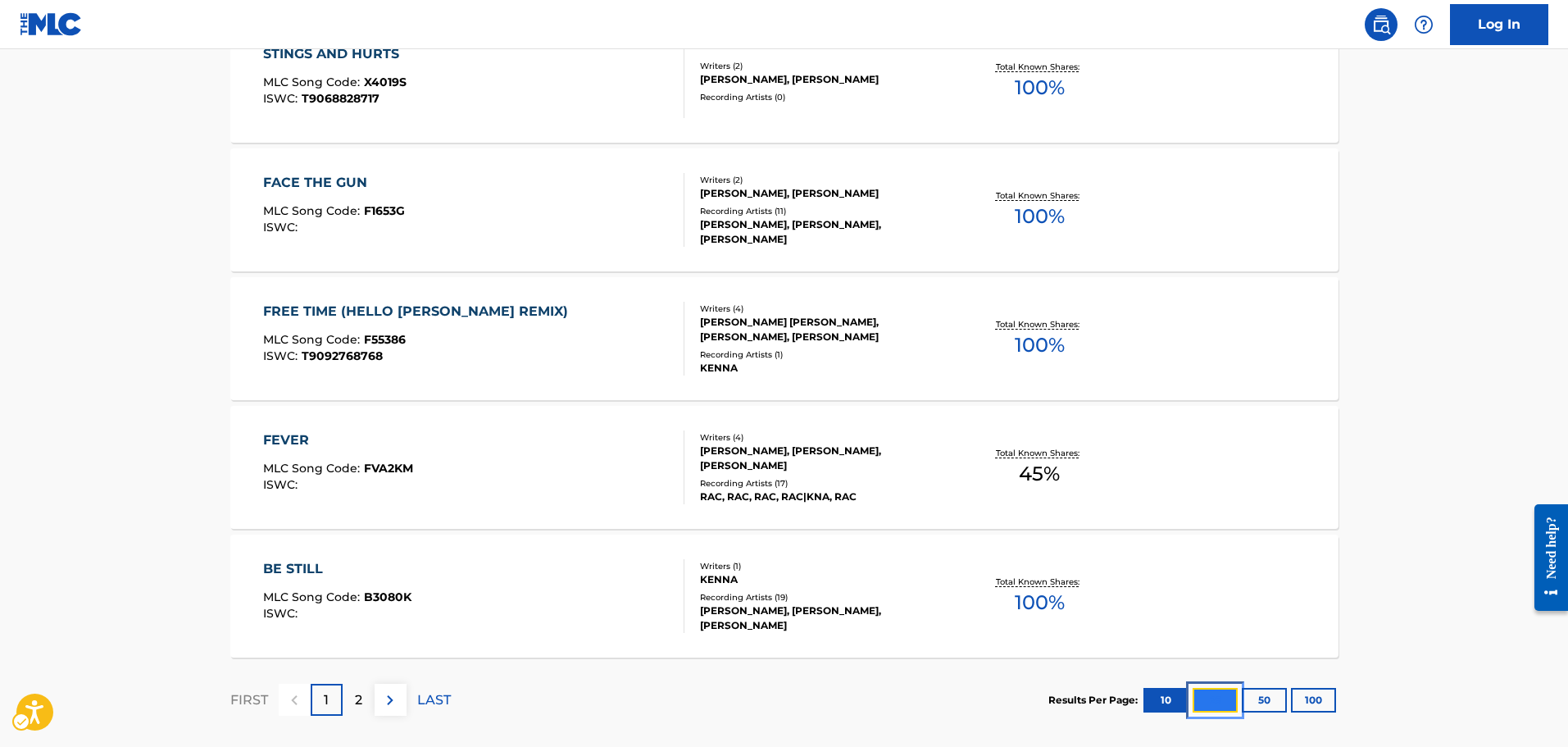
click at [1205, 689] on button "25" at bounding box center [1216, 700] width 45 height 25
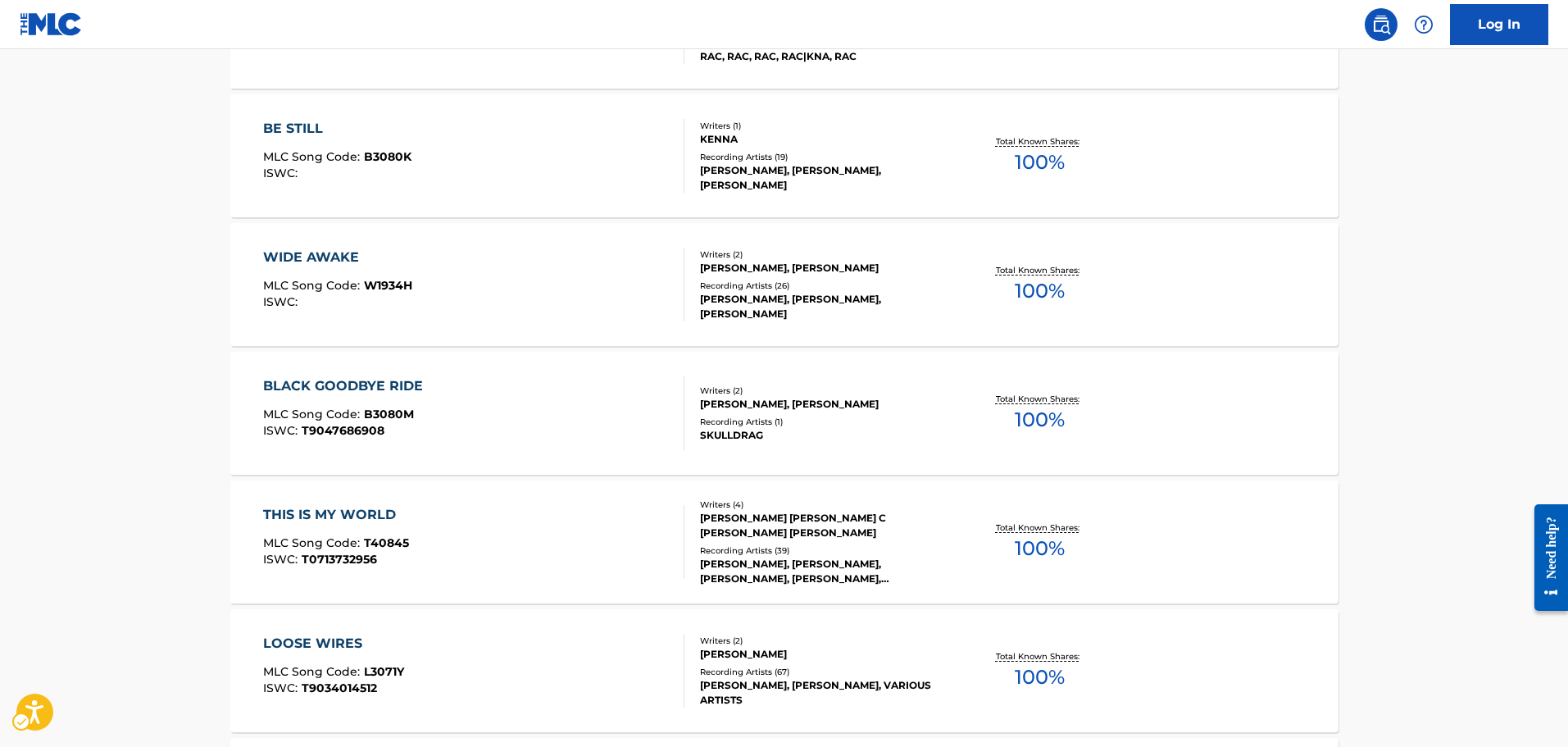
scroll to position [0, 0]
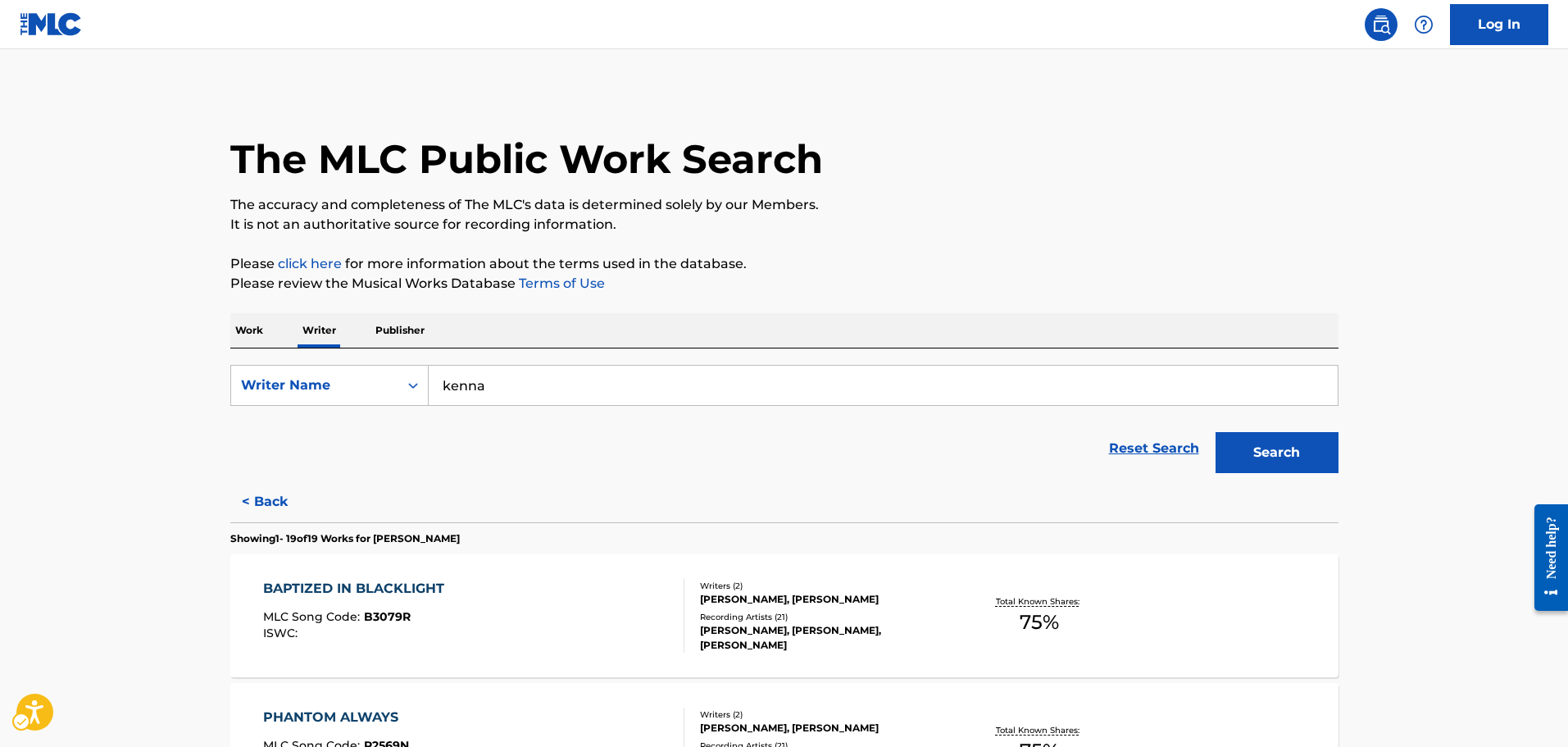
drag, startPoint x: 673, startPoint y: 622, endPoint x: 698, endPoint y: 188, distance: 434.7
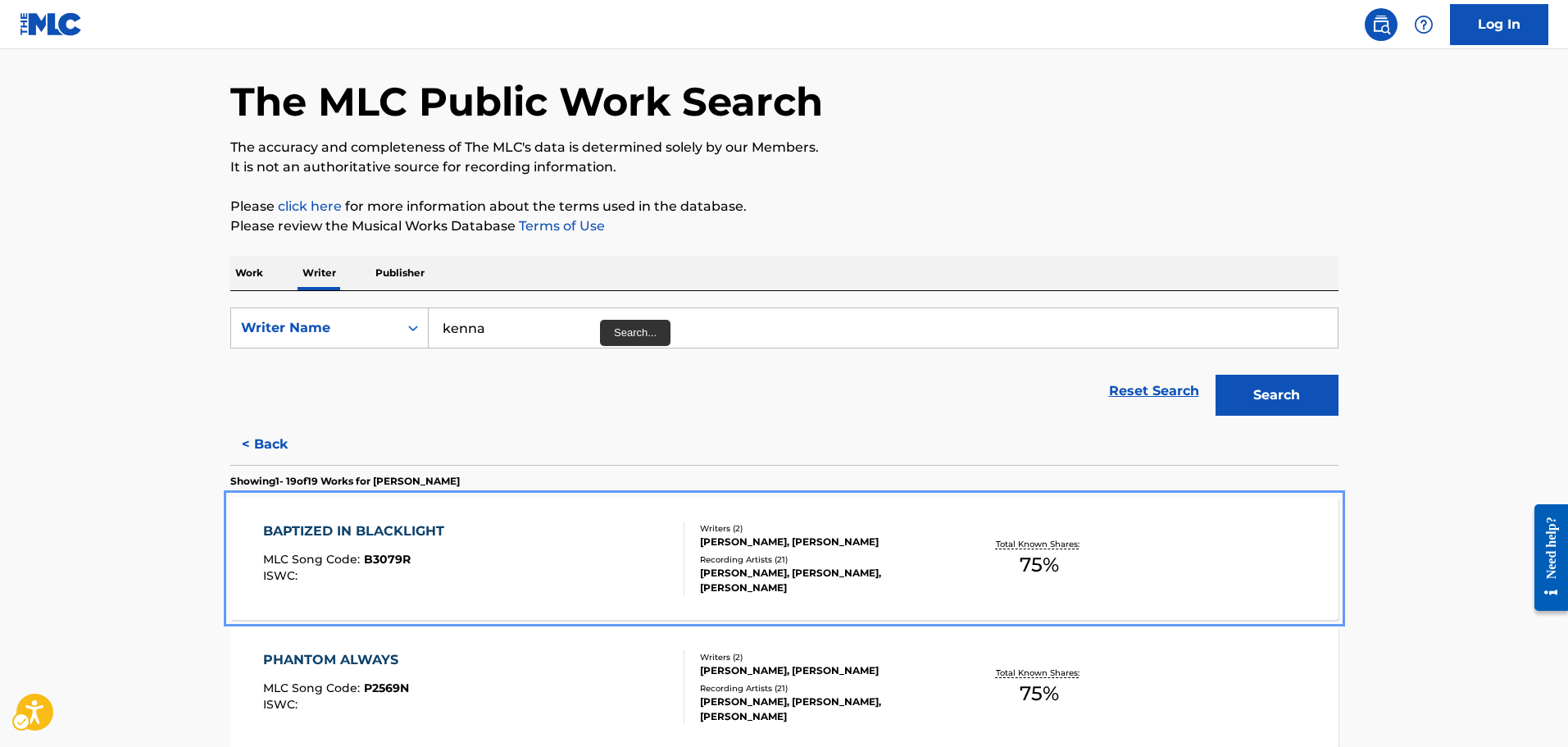
scroll to position [82, 0]
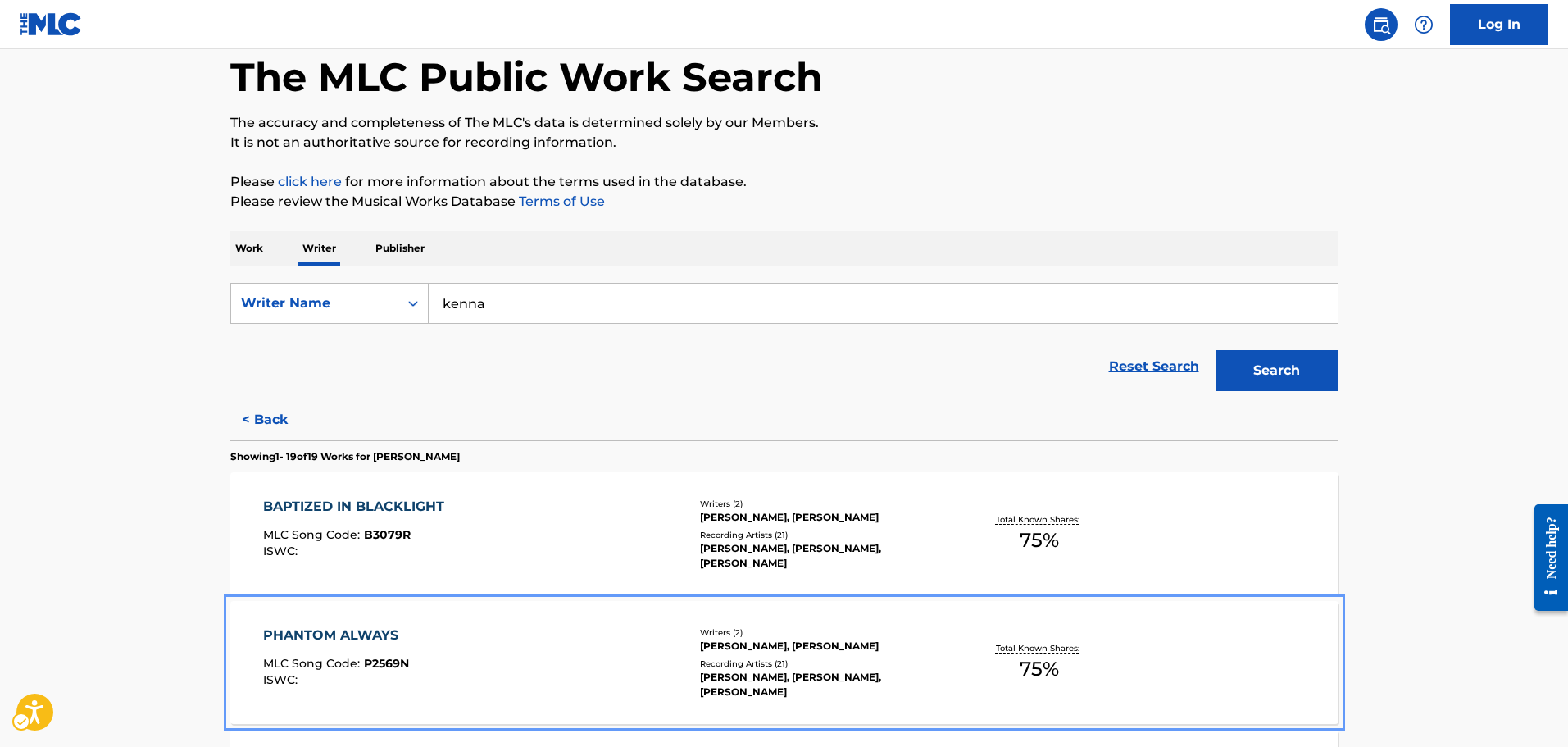
click at [567, 634] on div "PHANTOM ALWAYS MLC Song Code : P2569N ISWC :" at bounding box center [474, 662] width 421 height 74
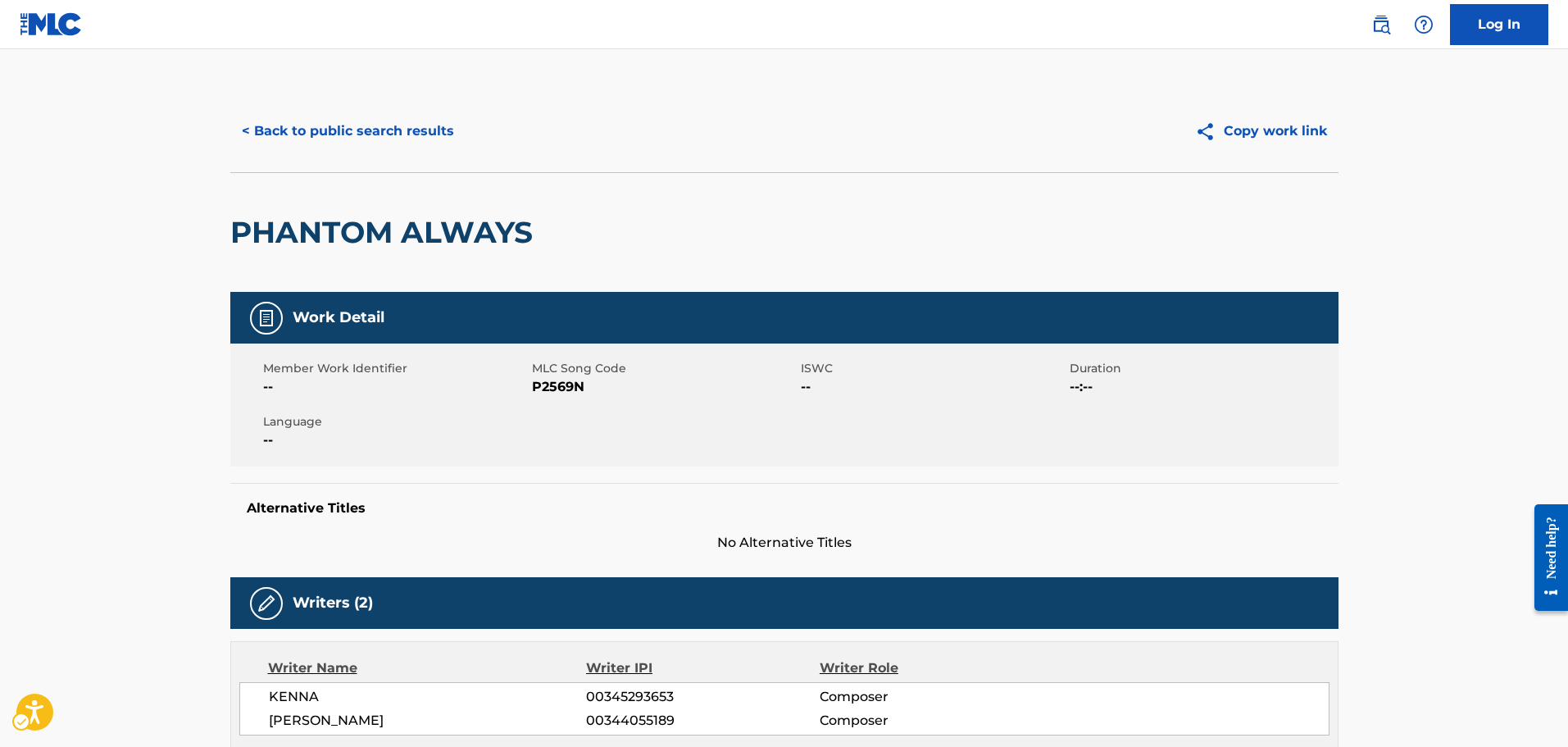
click at [576, 396] on span "MLC Song Code - P2569N" at bounding box center [664, 386] width 264 height 20
drag, startPoint x: 586, startPoint y: 555, endPoint x: 569, endPoint y: 66, distance: 489.3
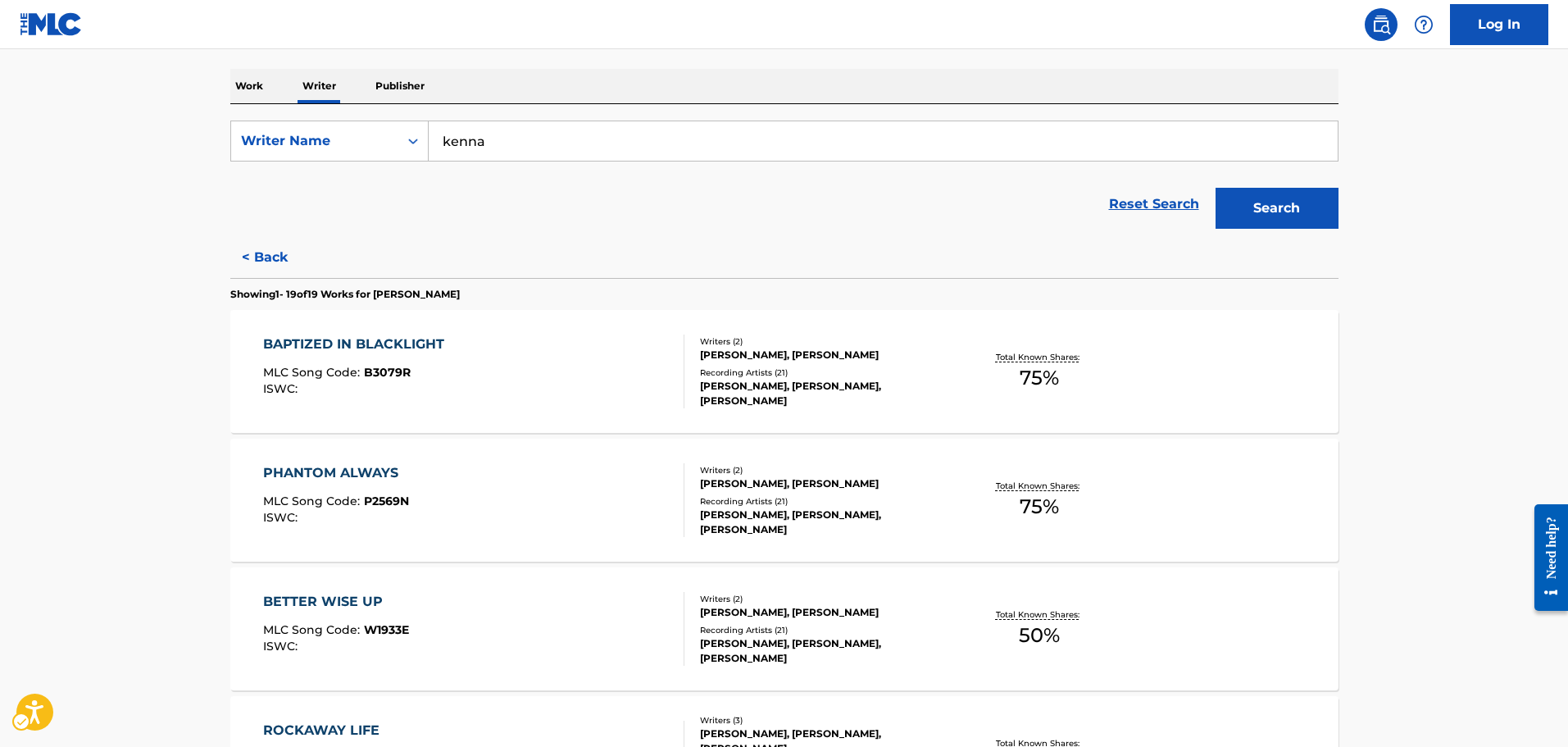
scroll to position [246, 0]
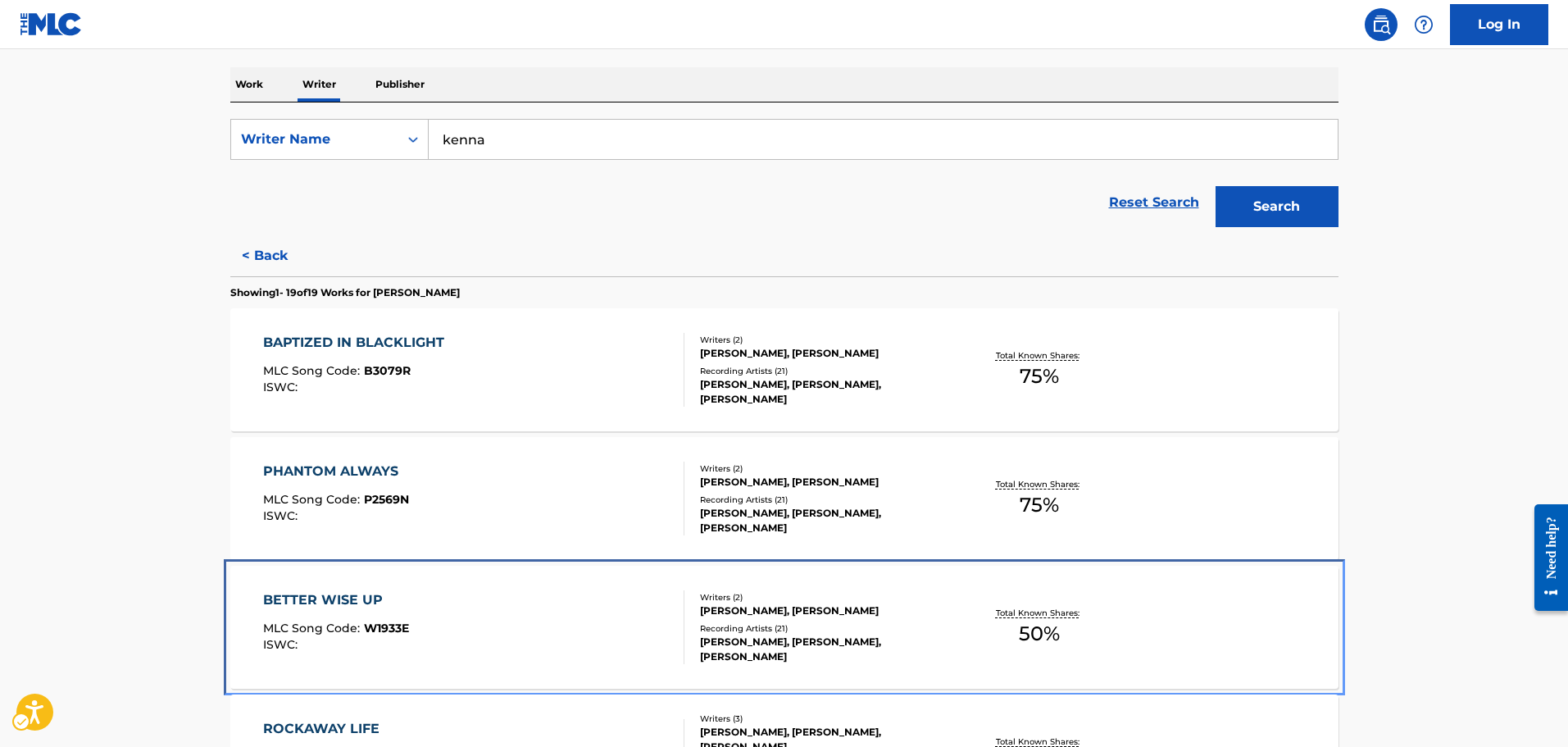
click at [537, 634] on div "BETTER WISE UP MLC Song Code : W1933E ISWC :" at bounding box center [474, 627] width 421 height 74
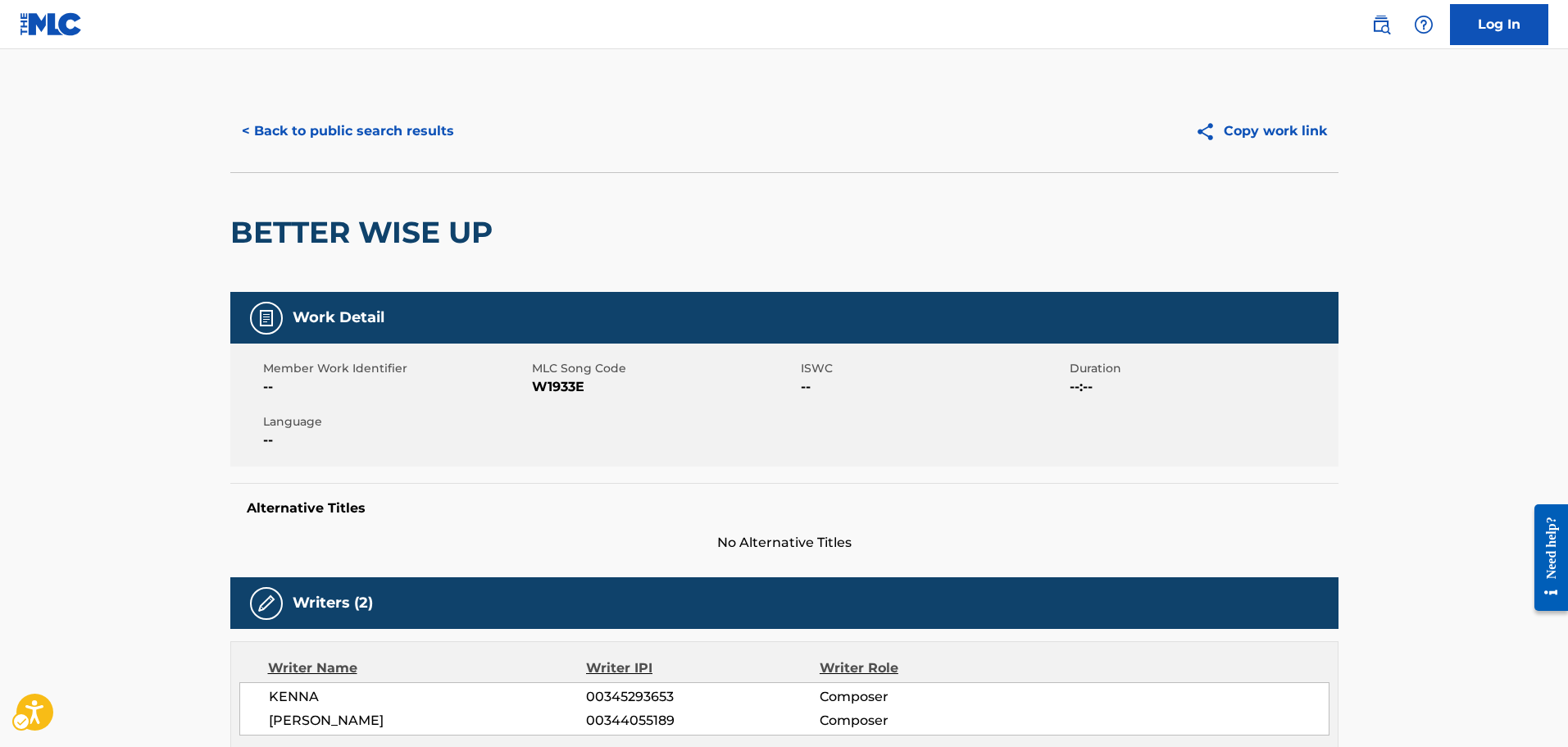
click at [536, 398] on div "Member Work Identifier -- MLC Song Code MLC Song Code - W1933E ISWC -- Duration…" at bounding box center [784, 405] width 1108 height 123
click at [550, 380] on span "MLC Song Code - W1933E" at bounding box center [664, 386] width 264 height 20
click at [511, 283] on div "BETTER WISE UP" at bounding box center [784, 231] width 1108 height 120
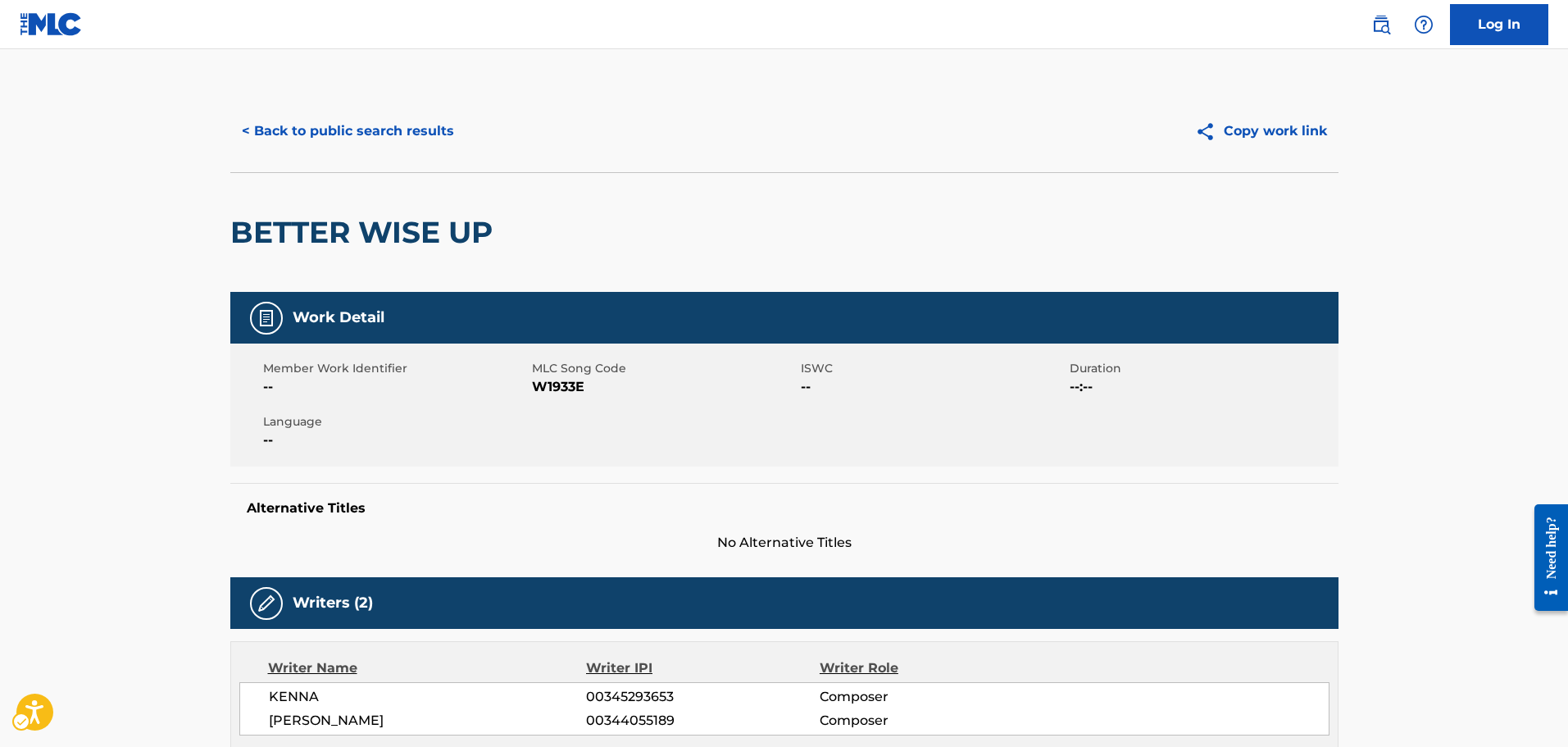
drag, startPoint x: 586, startPoint y: 426, endPoint x: 509, endPoint y: 306, distance: 142.6
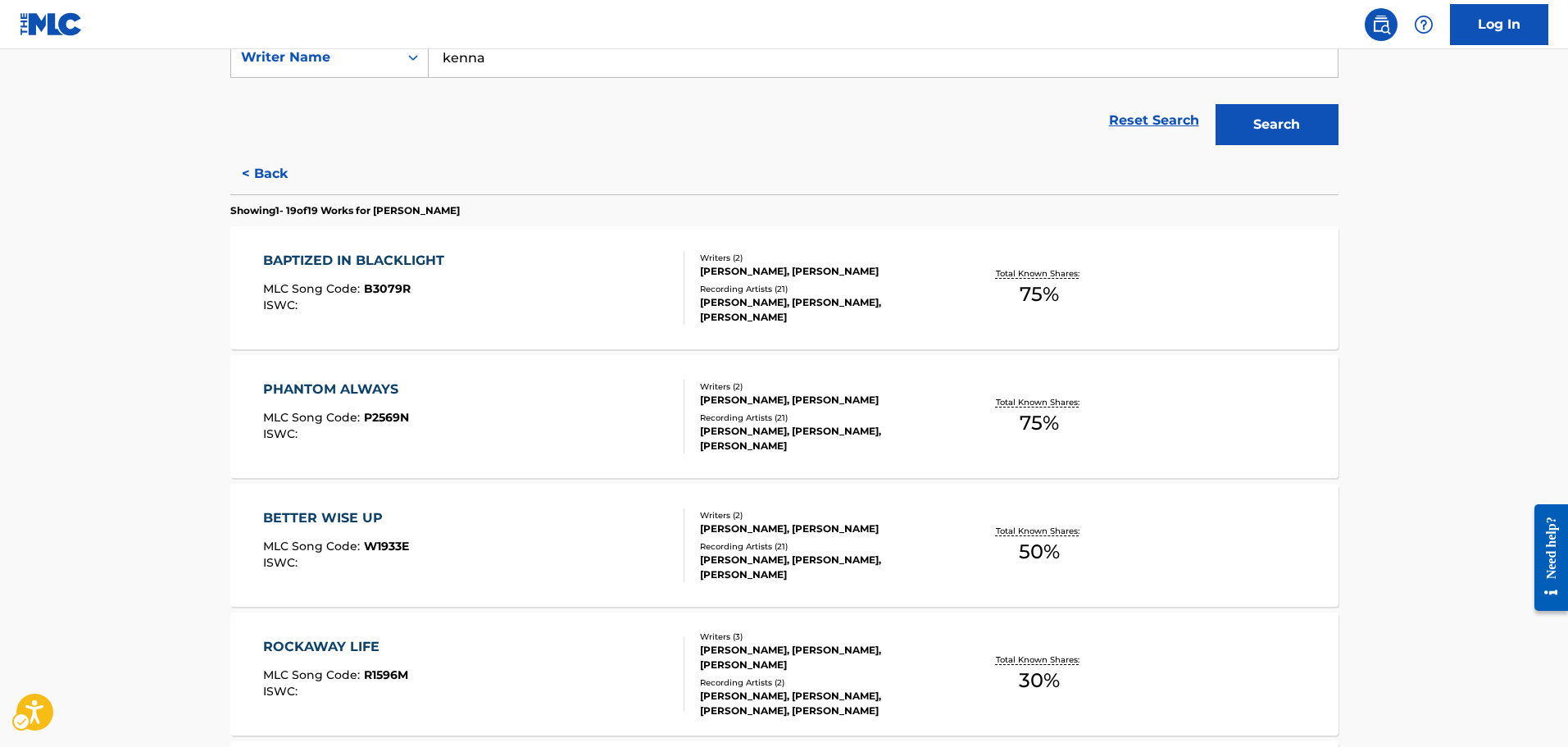
scroll to position [410, 0]
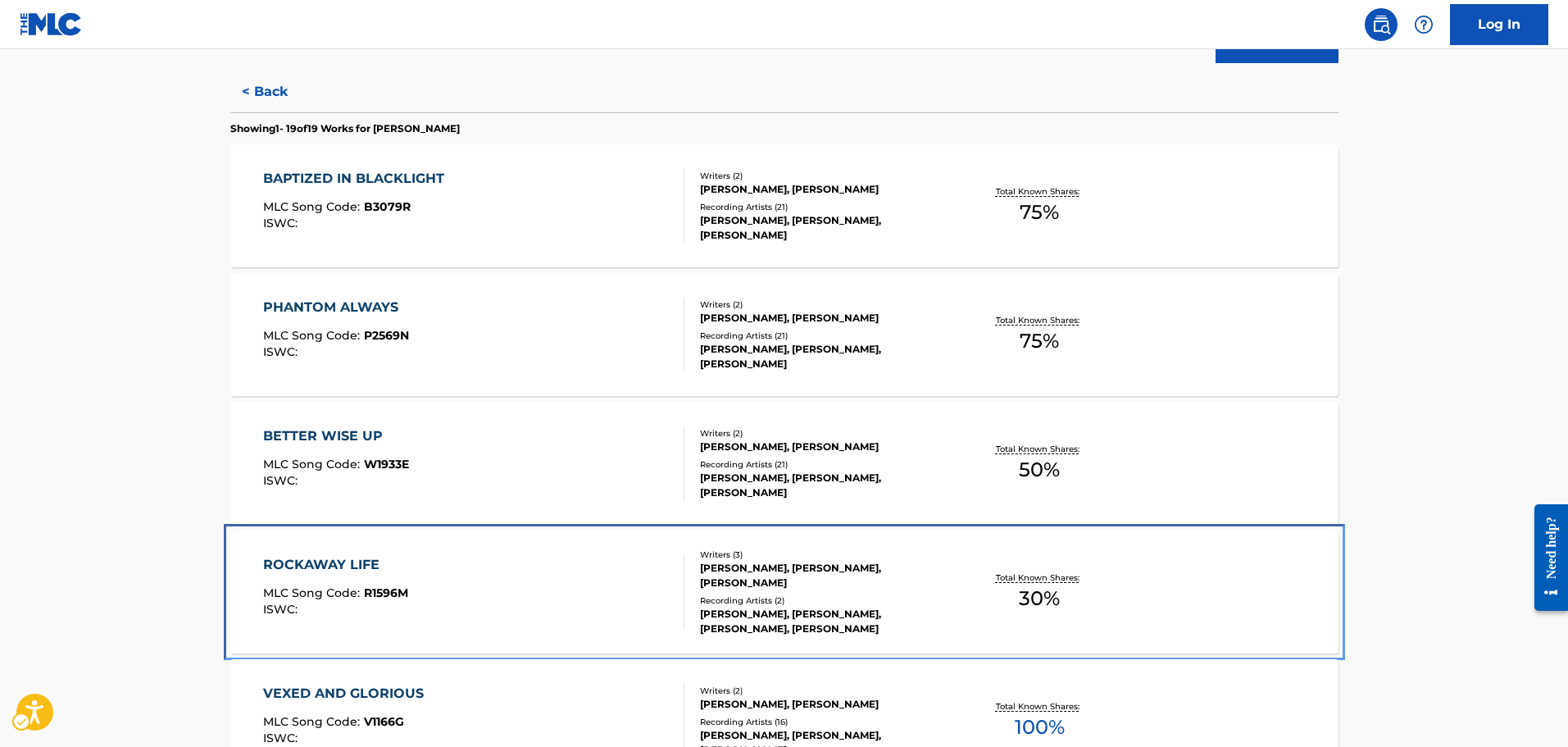
click at [482, 615] on div "ROCKAWAY LIFE MLC Song Code : R1596M ISWC :" at bounding box center [474, 591] width 421 height 74
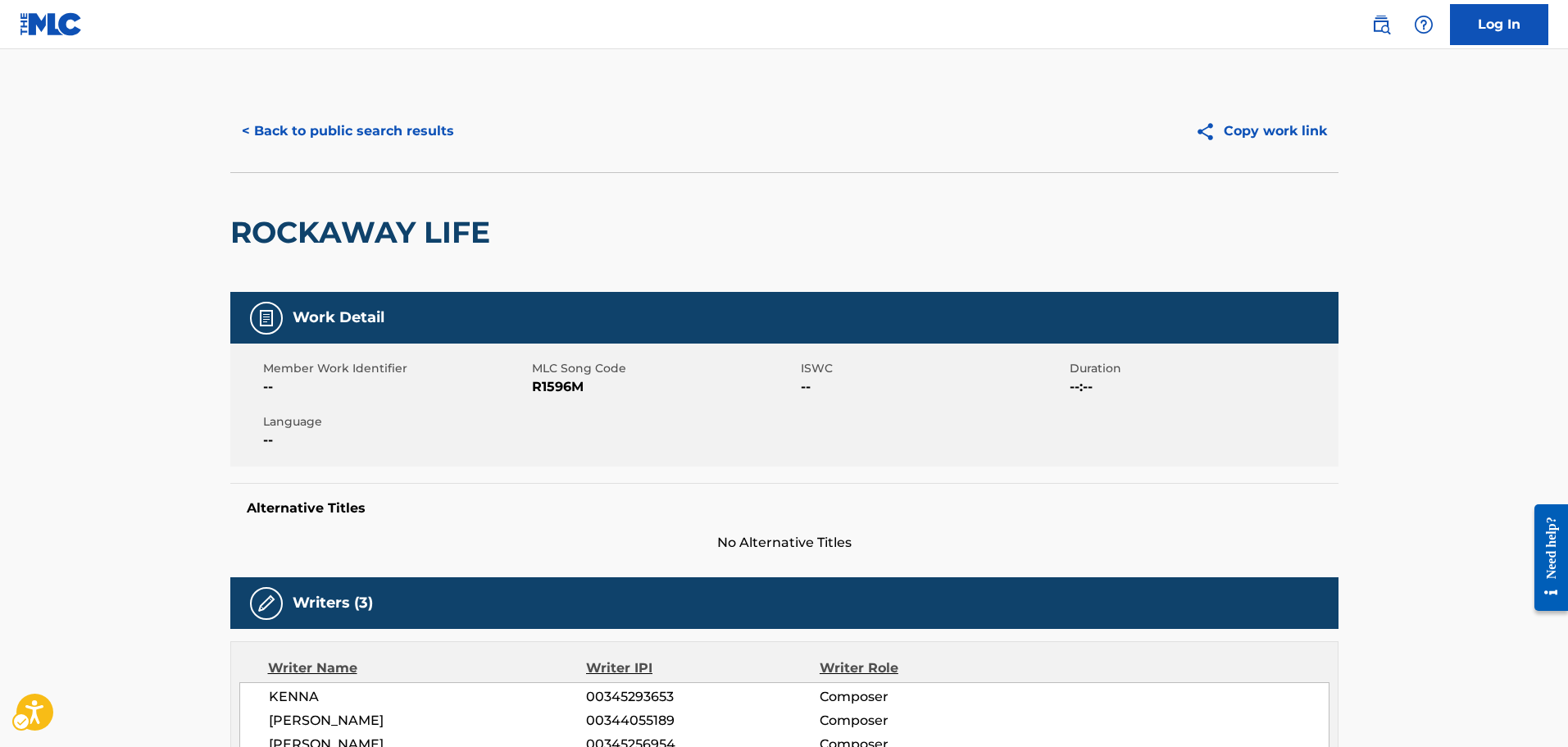
drag, startPoint x: 748, startPoint y: 412, endPoint x: 712, endPoint y: -7, distance: 420.5
click at [575, 398] on div "Member Work Identifier -- MLC Song Code MLC Song Code - R1596M ISWC -- Duration…" at bounding box center [784, 405] width 1108 height 123
click at [573, 397] on div "Member Work Identifier -- MLC Song Code MLC Song Code - R1596M ISWC -- Duration…" at bounding box center [784, 405] width 1108 height 123
click at [567, 389] on span "MLC Song Code - R1596M" at bounding box center [664, 386] width 264 height 20
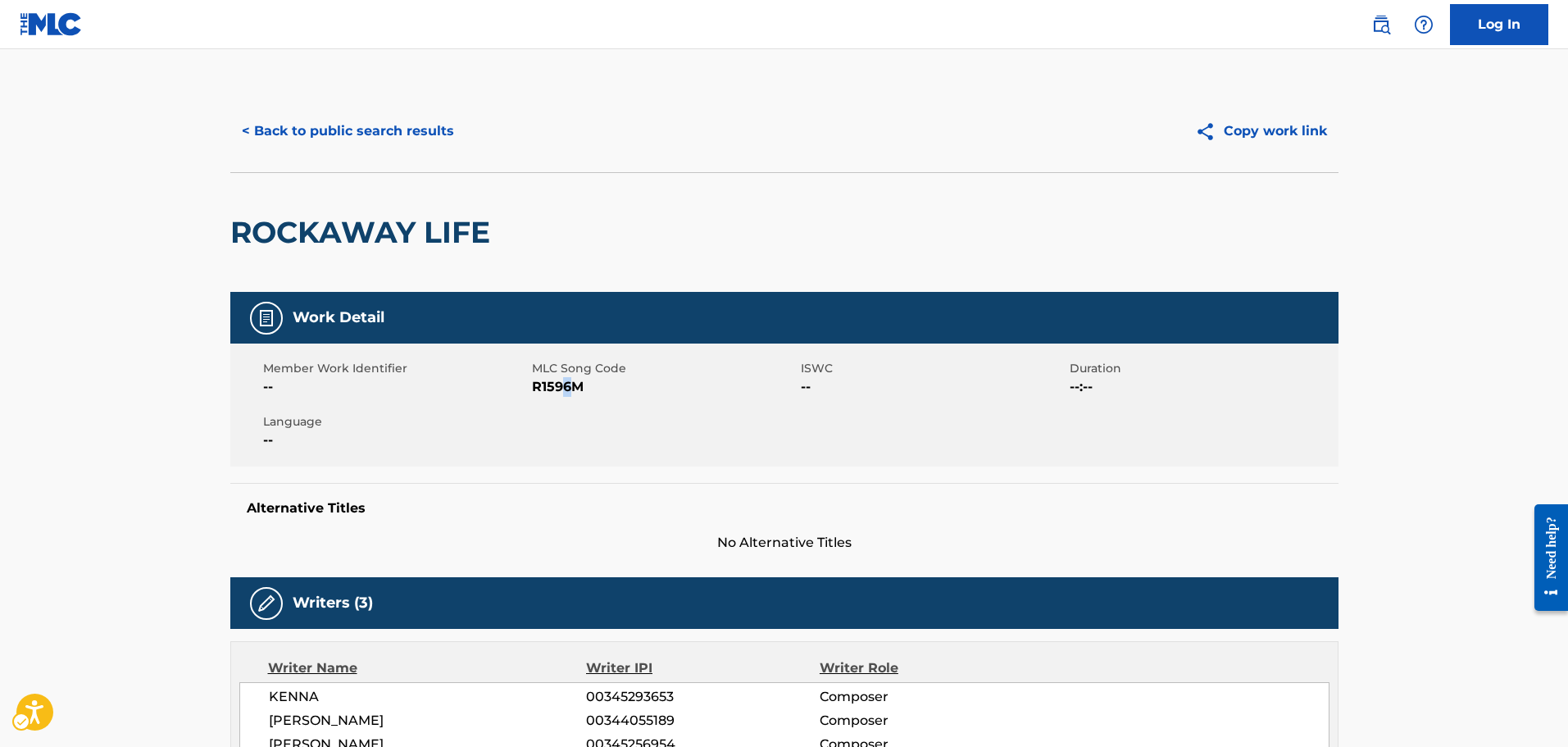
click at [567, 389] on span "MLC Song Code - R1596M" at bounding box center [664, 386] width 264 height 20
click at [1083, 371] on span "Duration" at bounding box center [1202, 368] width 264 height 17
drag, startPoint x: 949, startPoint y: 472, endPoint x: 922, endPoint y: 431, distance: 49.1
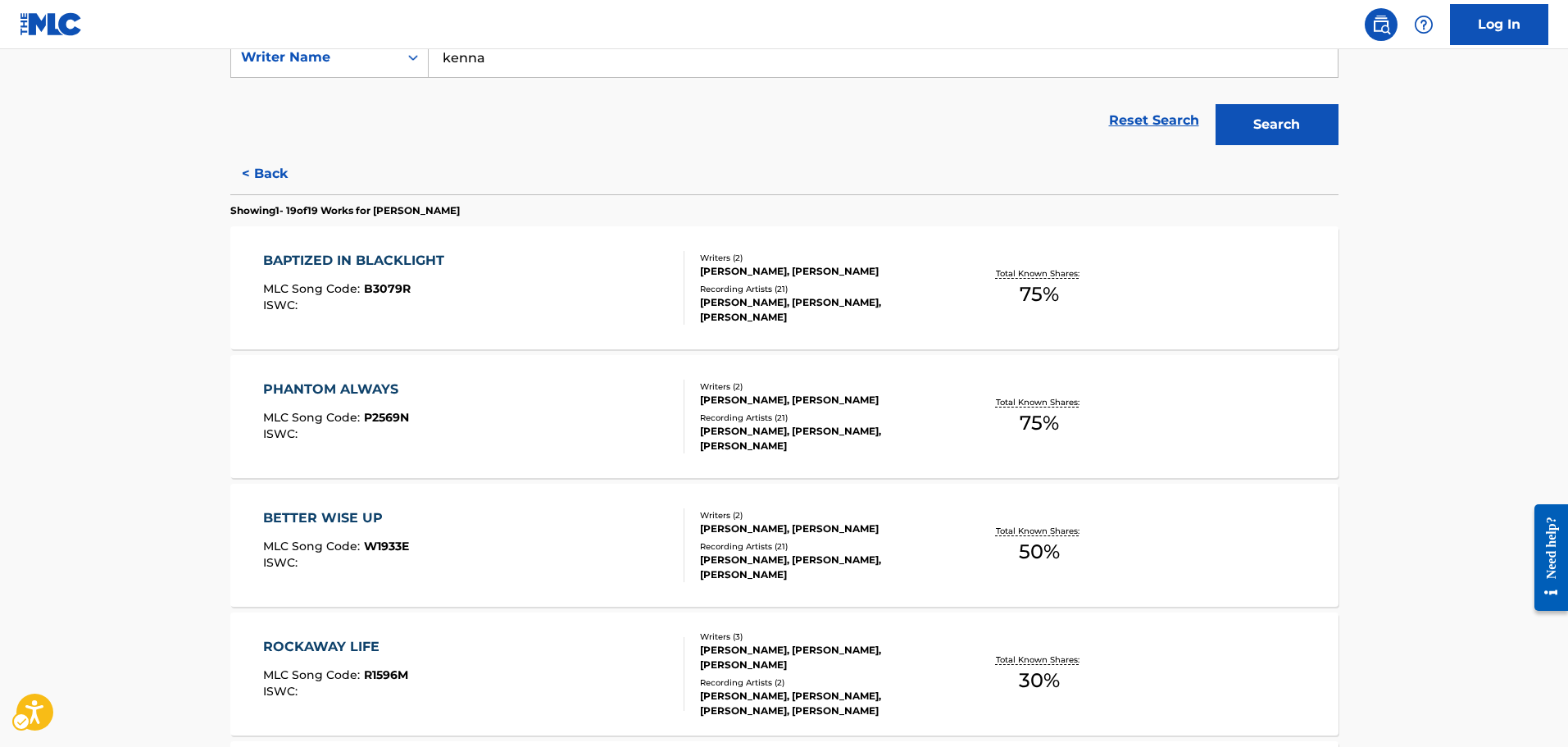
scroll to position [410, 0]
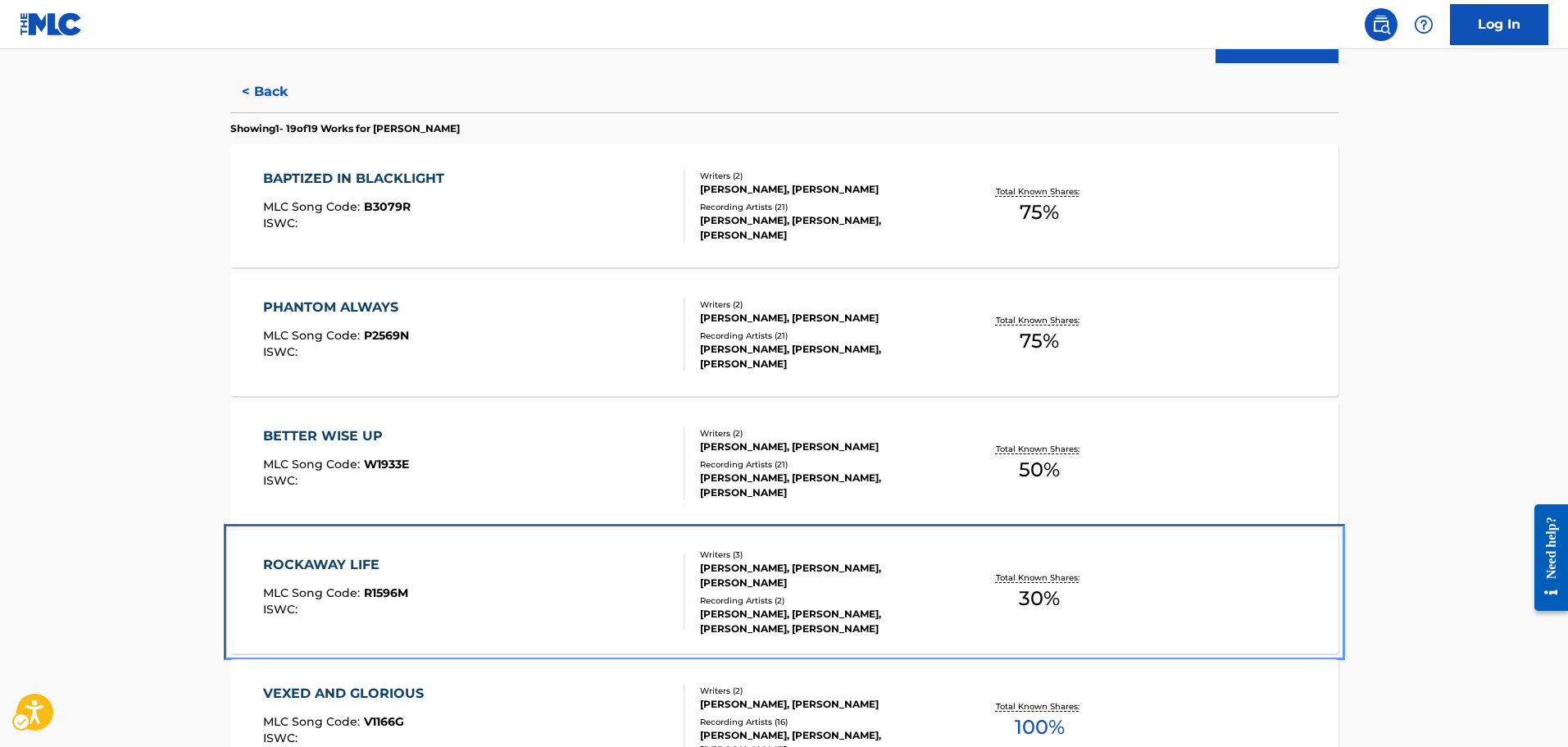
click at [455, 650] on div "ROCKAWAY LIFE MLC Song Code : R1596M ISWC : Writers ( 3 ) [PERSON_NAME], [PERSO…" at bounding box center [784, 591] width 1108 height 123
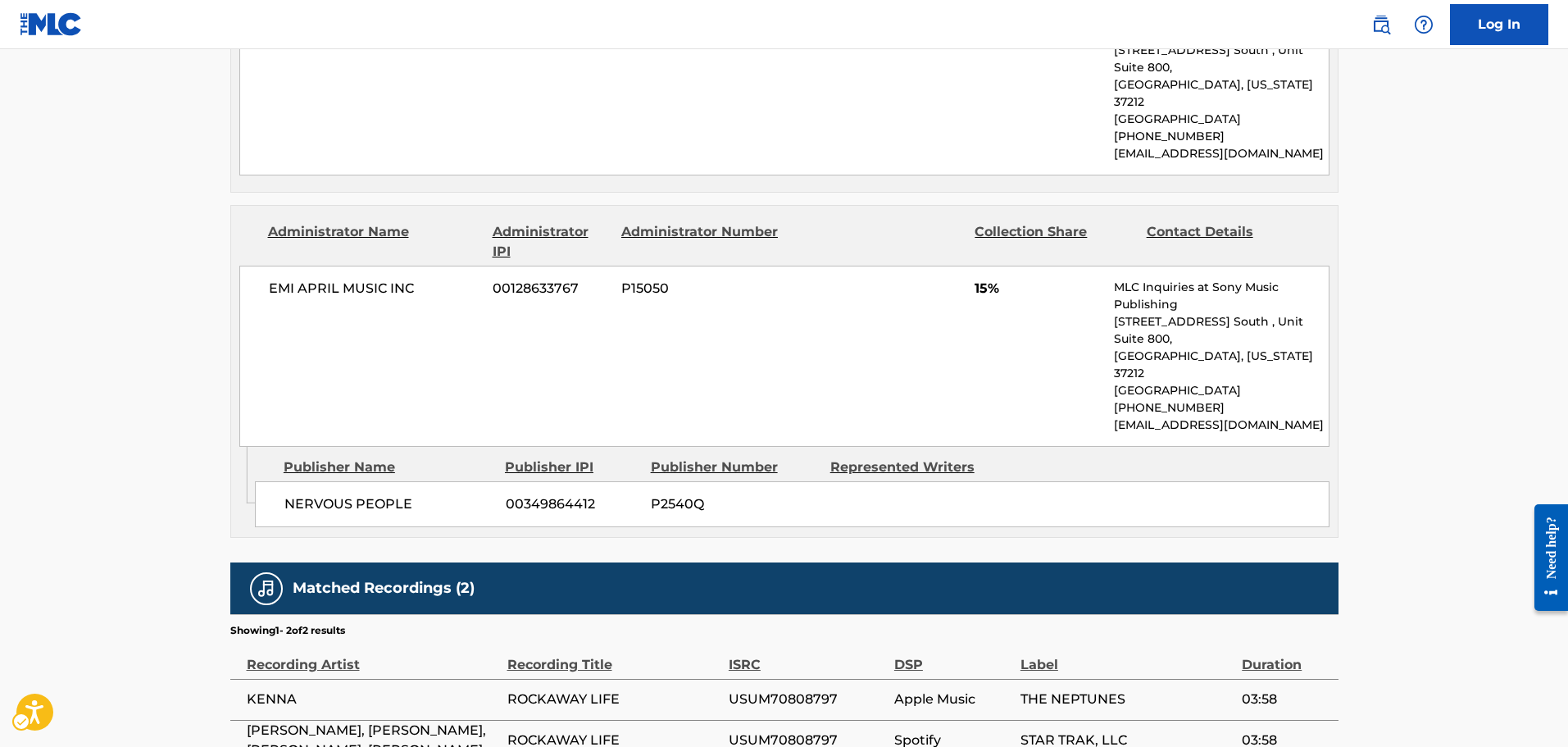
scroll to position [960, 0]
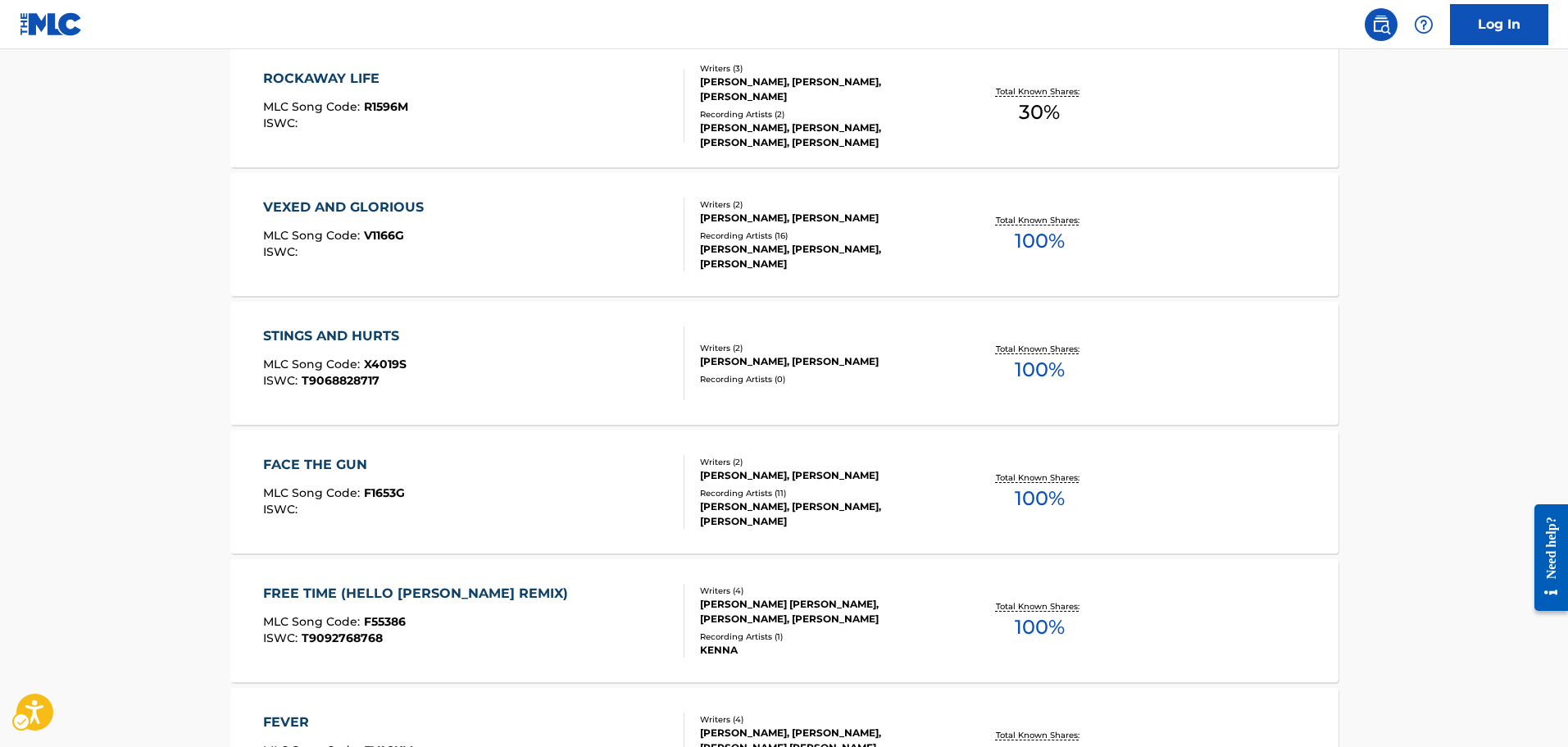
scroll to position [902, 0]
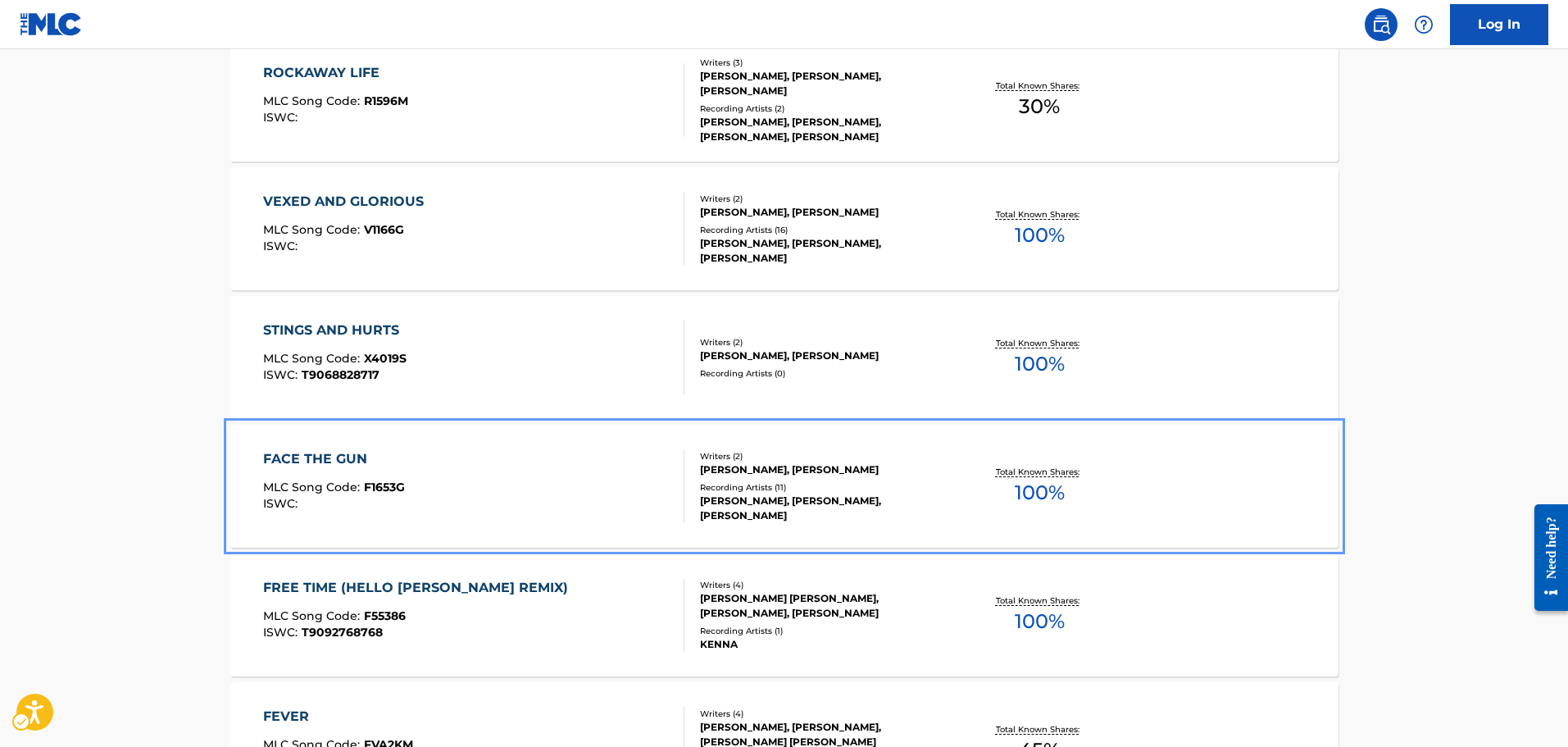
click at [400, 487] on span "F1653G" at bounding box center [383, 487] width 41 height 15
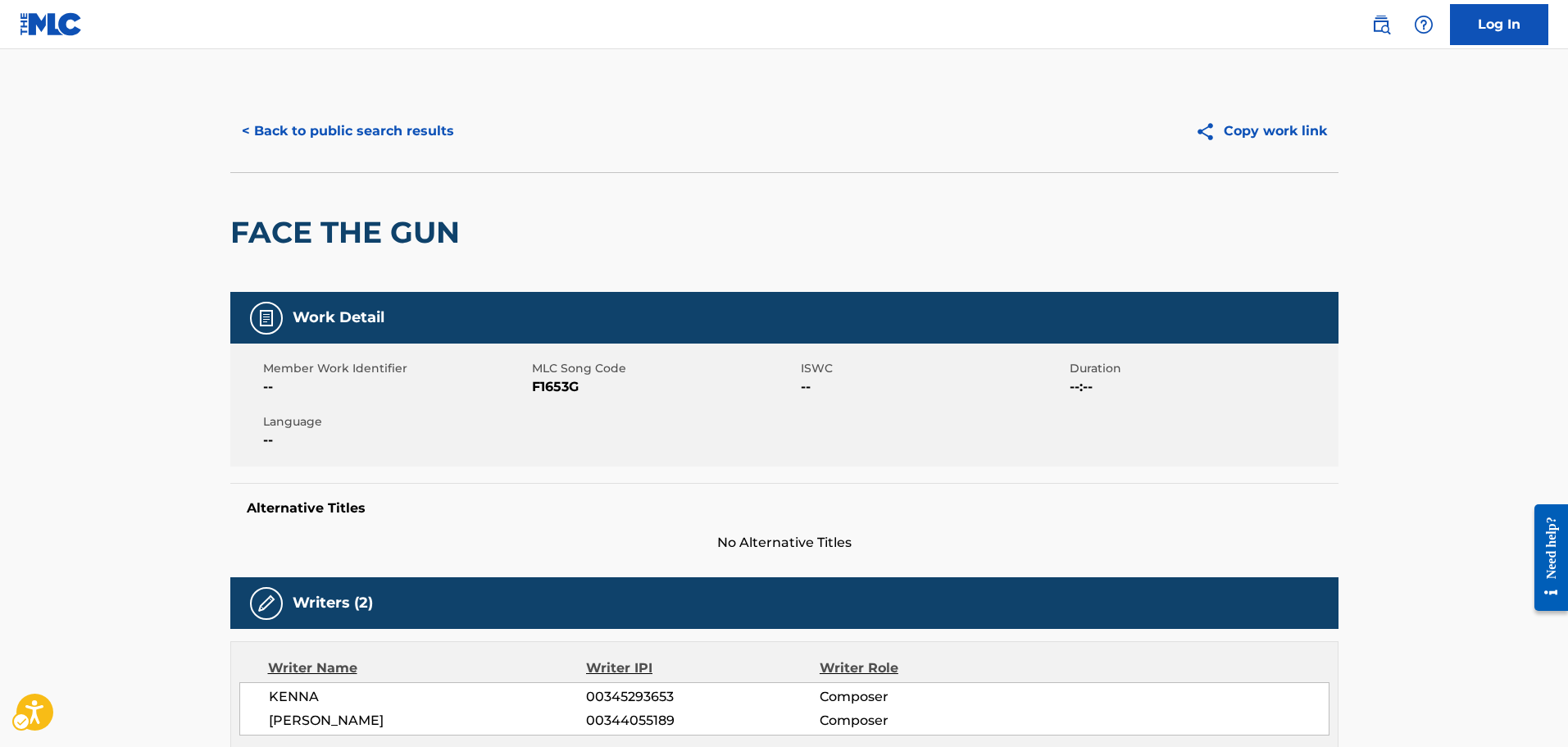
click at [567, 382] on span "MLC Song Code - F1653G" at bounding box center [664, 386] width 264 height 20
click at [844, 446] on div "Member Work Identifier -- MLC Song Code MLC Song Code - F1653G ISWC -- Duration…" at bounding box center [784, 405] width 1108 height 123
drag, startPoint x: 903, startPoint y: 713, endPoint x: 864, endPoint y: 672, distance: 56.6
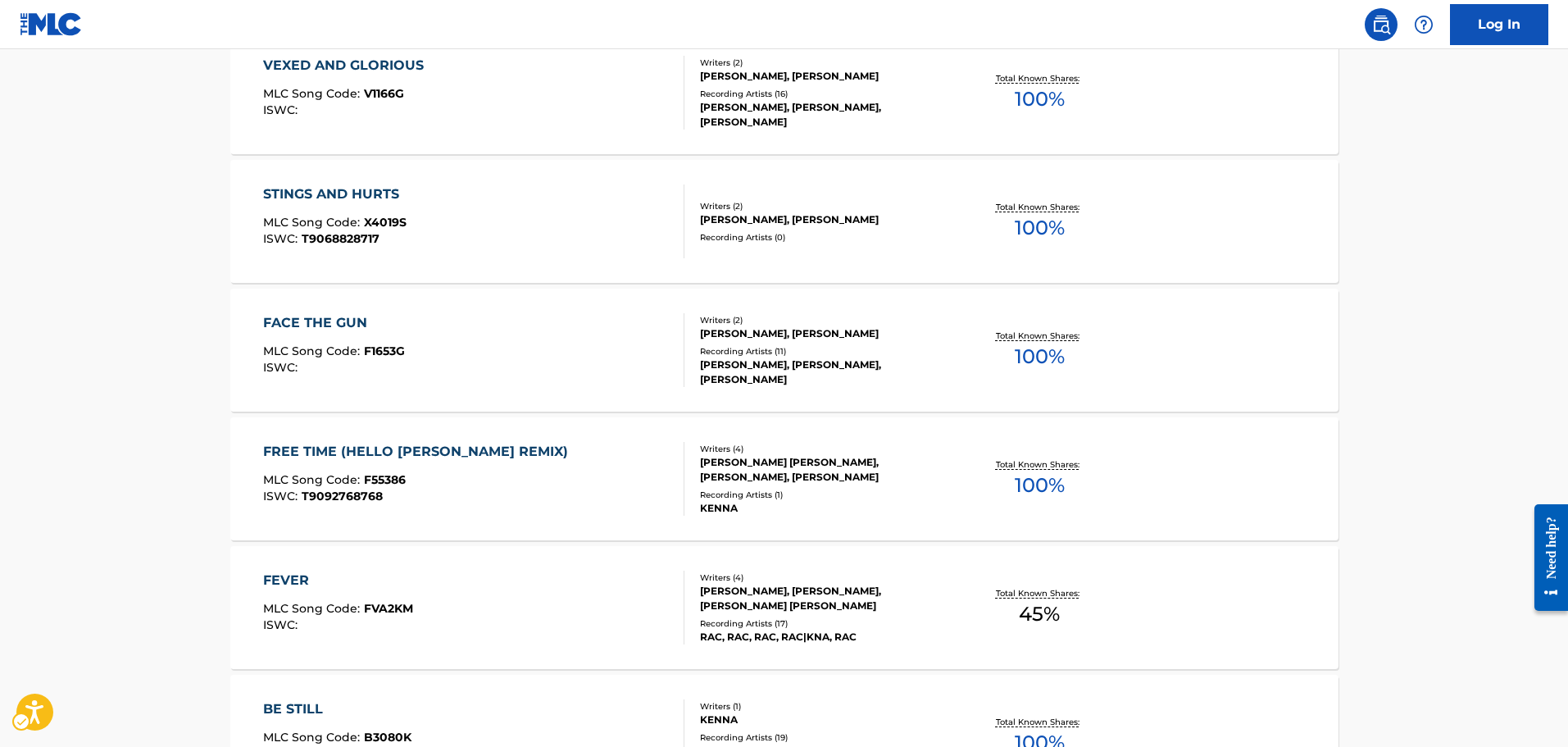
scroll to position [1147, 0]
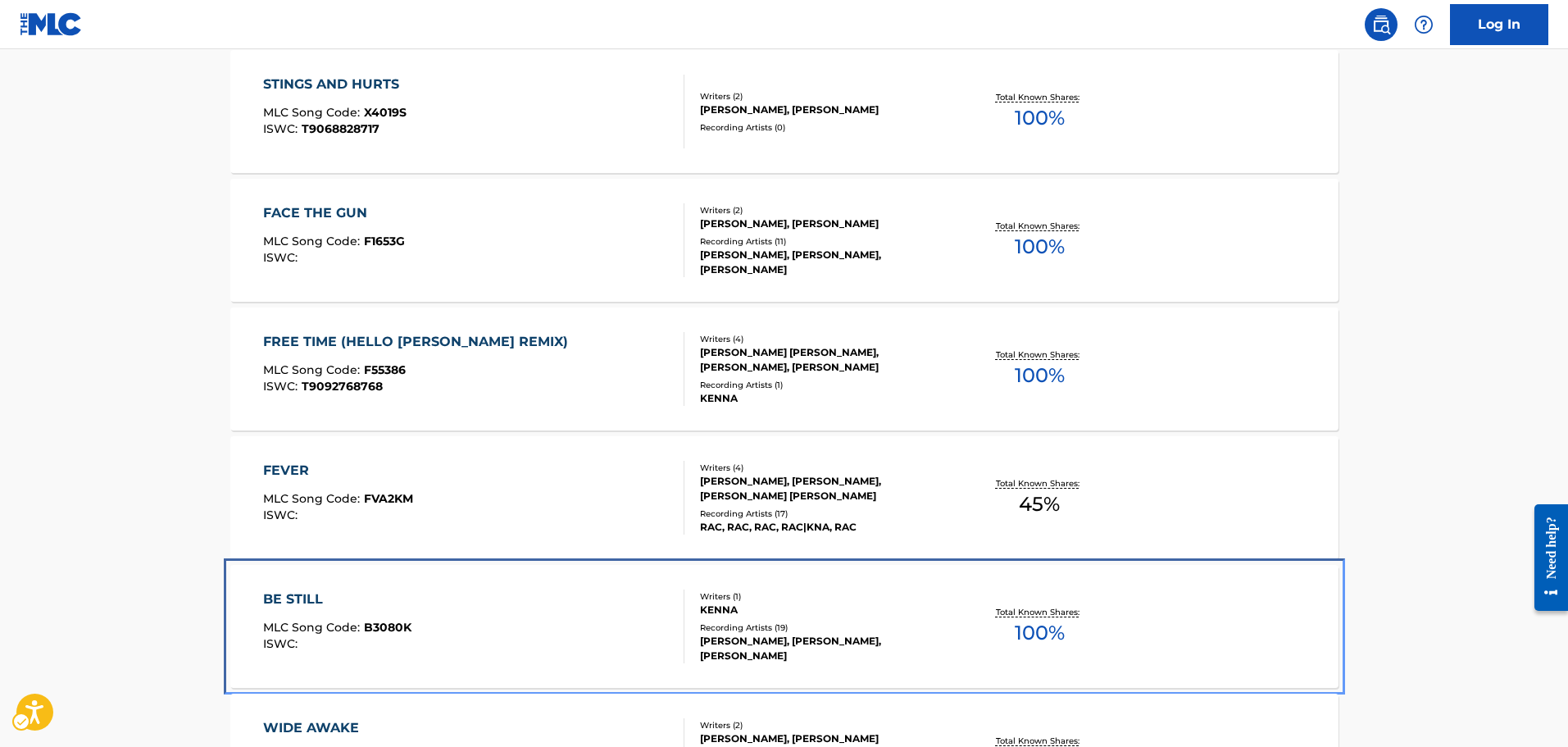
click at [473, 583] on div "BE STILL MLC Song Code : B3080K ISWC : Writers ( 1 ) KENNA Recording Artists ( …" at bounding box center [784, 626] width 1108 height 123
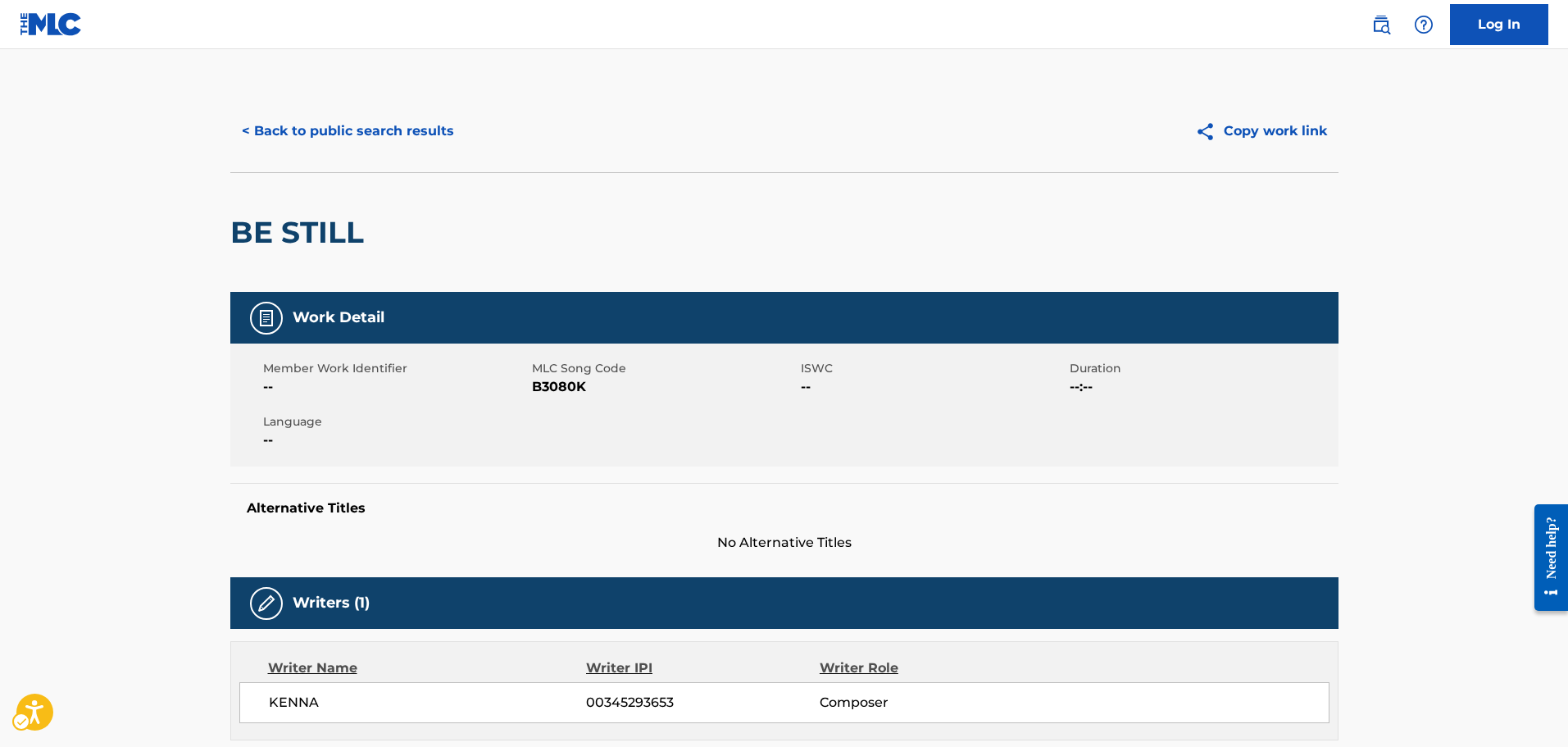
click at [546, 394] on span "MLC Song Code - B3080K" at bounding box center [664, 386] width 264 height 20
click at [753, 491] on div "Alternative Titles No Alternative Titles" at bounding box center [784, 518] width 1108 height 70
drag, startPoint x: 763, startPoint y: 582, endPoint x: 746, endPoint y: 567, distance: 22.7
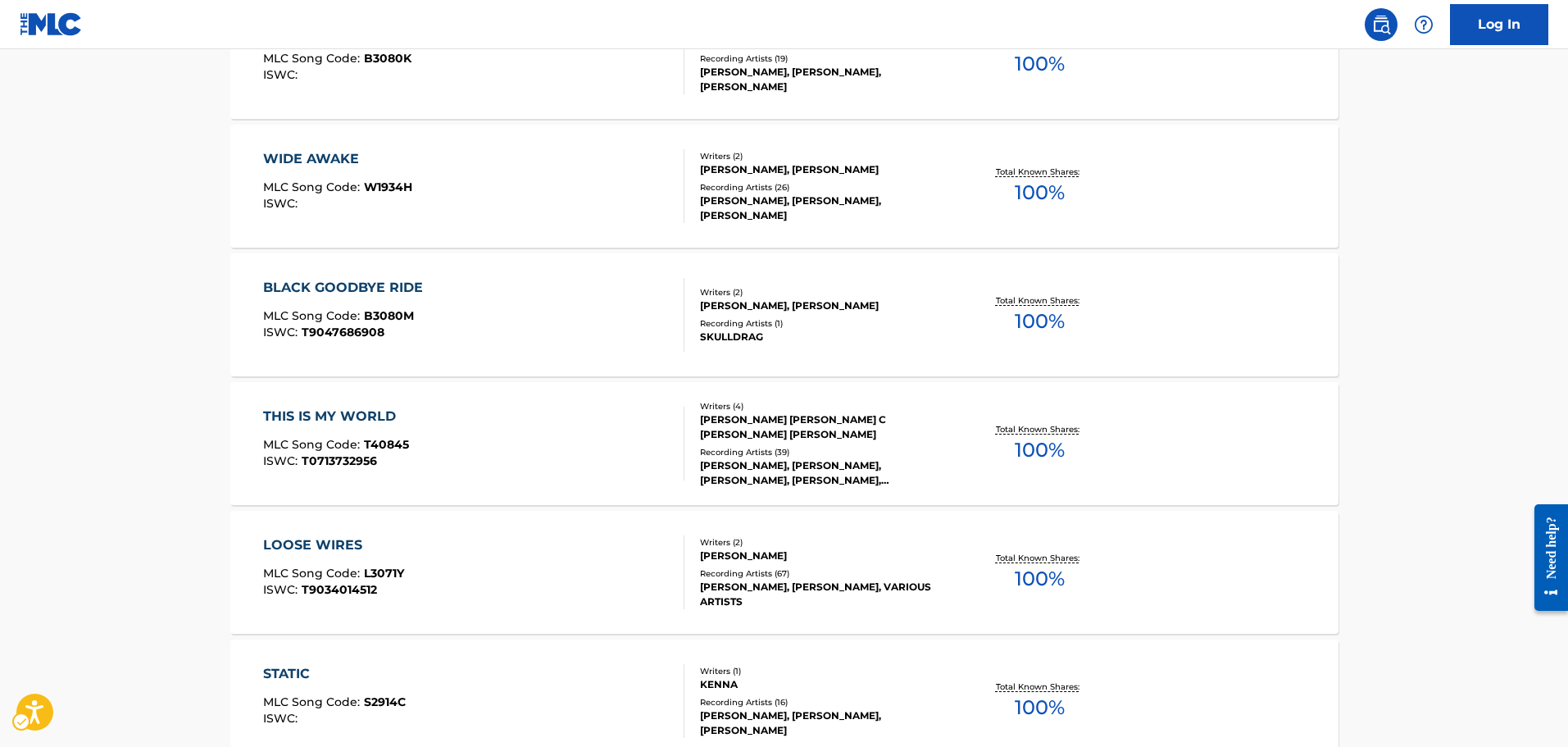
scroll to position [1721, 0]
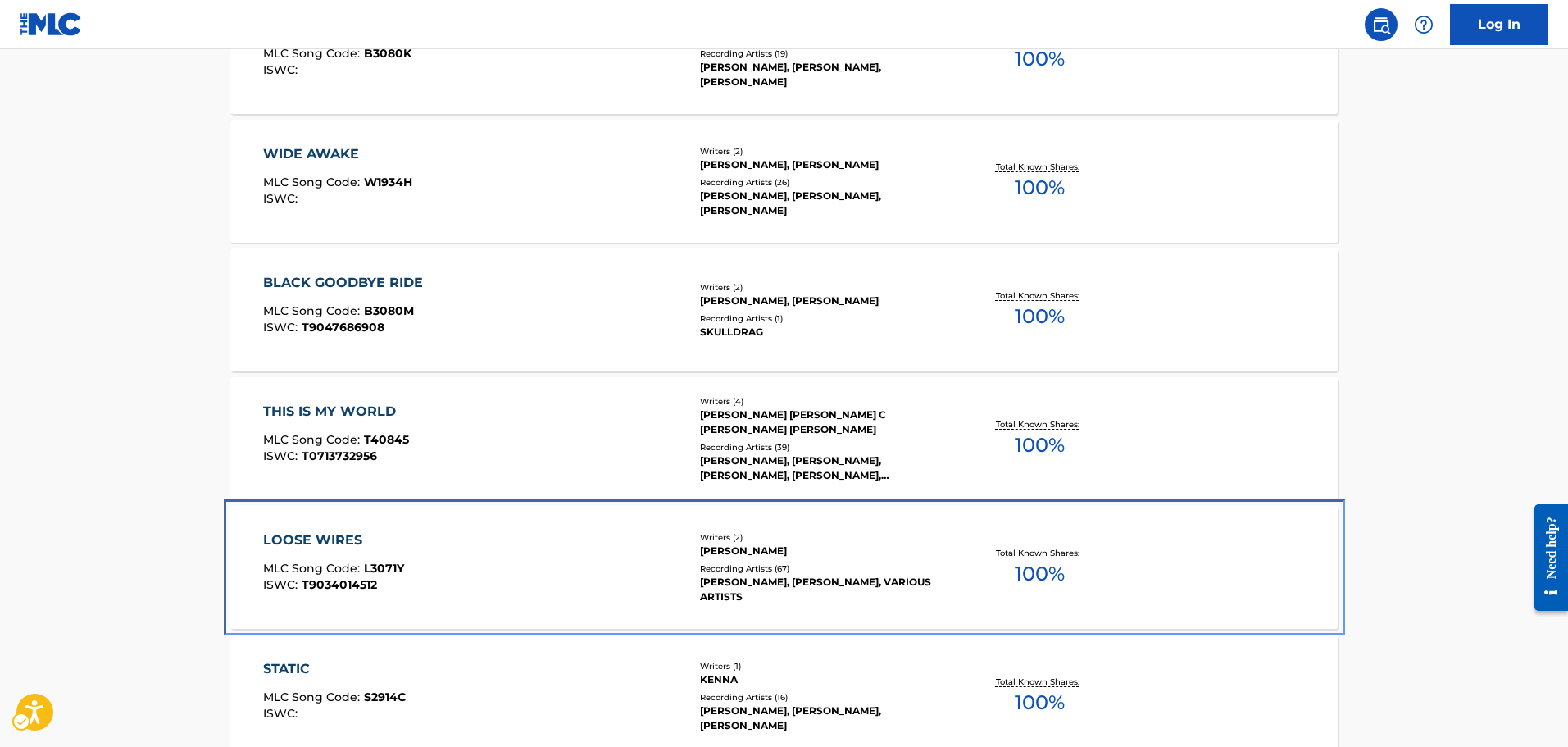
click at [482, 593] on div "LOOSE WIRES MLC Song Code : L3071Y ISWC : T9034014512" at bounding box center [474, 567] width 421 height 74
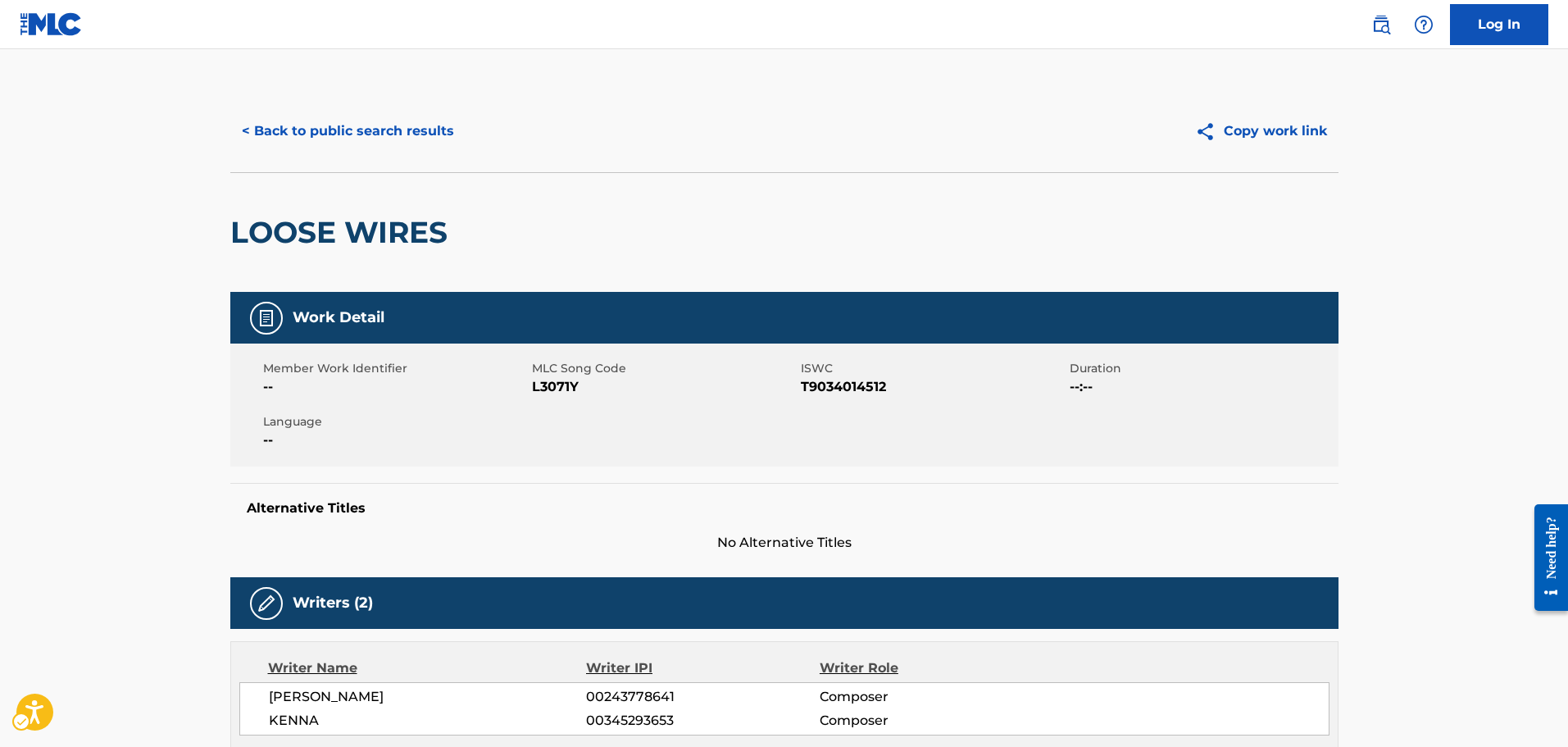
drag, startPoint x: 996, startPoint y: 662, endPoint x: 739, endPoint y: 439, distance: 340.3
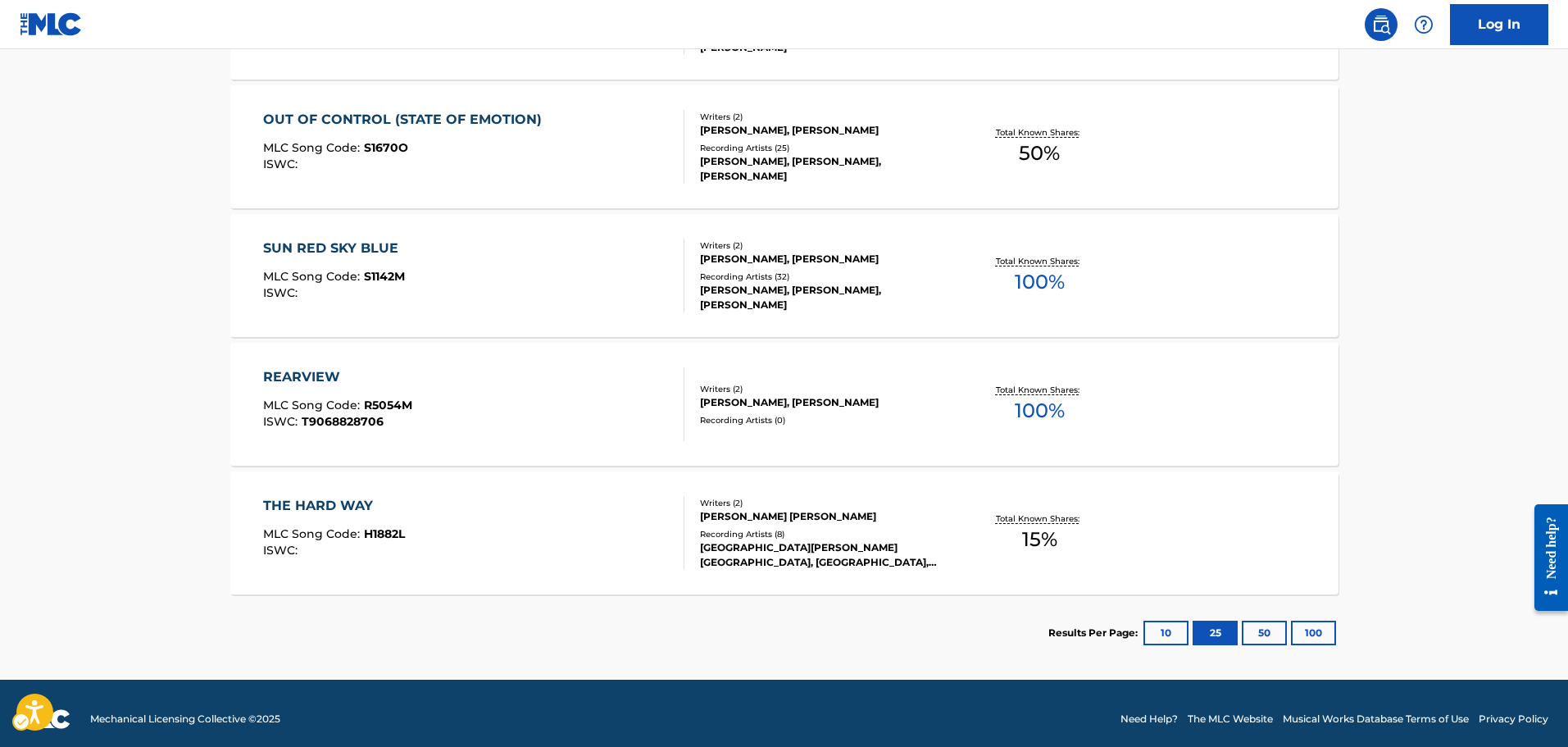
scroll to position [2410, 0]
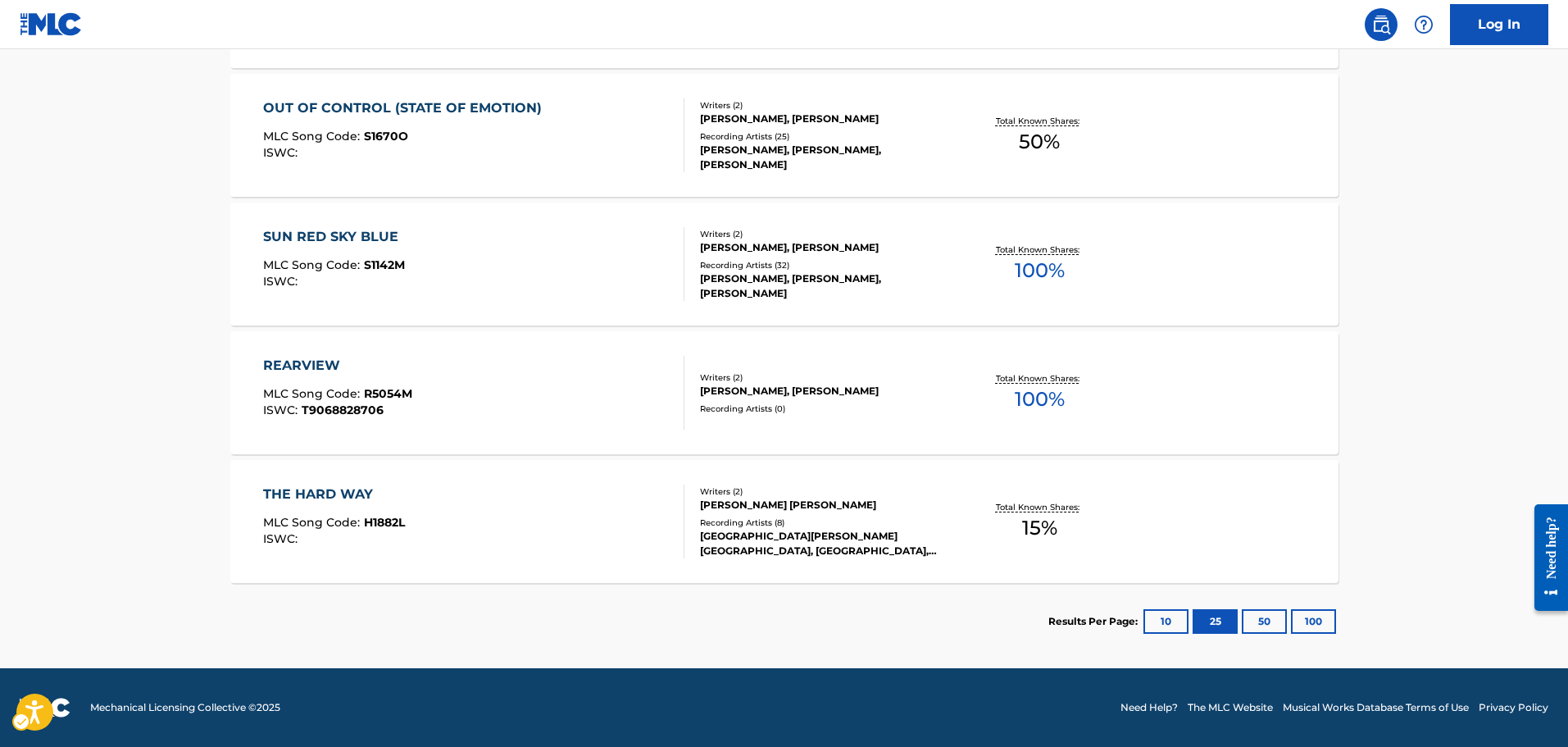
click at [1268, 616] on button "50" at bounding box center [1265, 621] width 45 height 25
drag, startPoint x: 590, startPoint y: 269, endPoint x: 410, endPoint y: 599, distance: 375.9
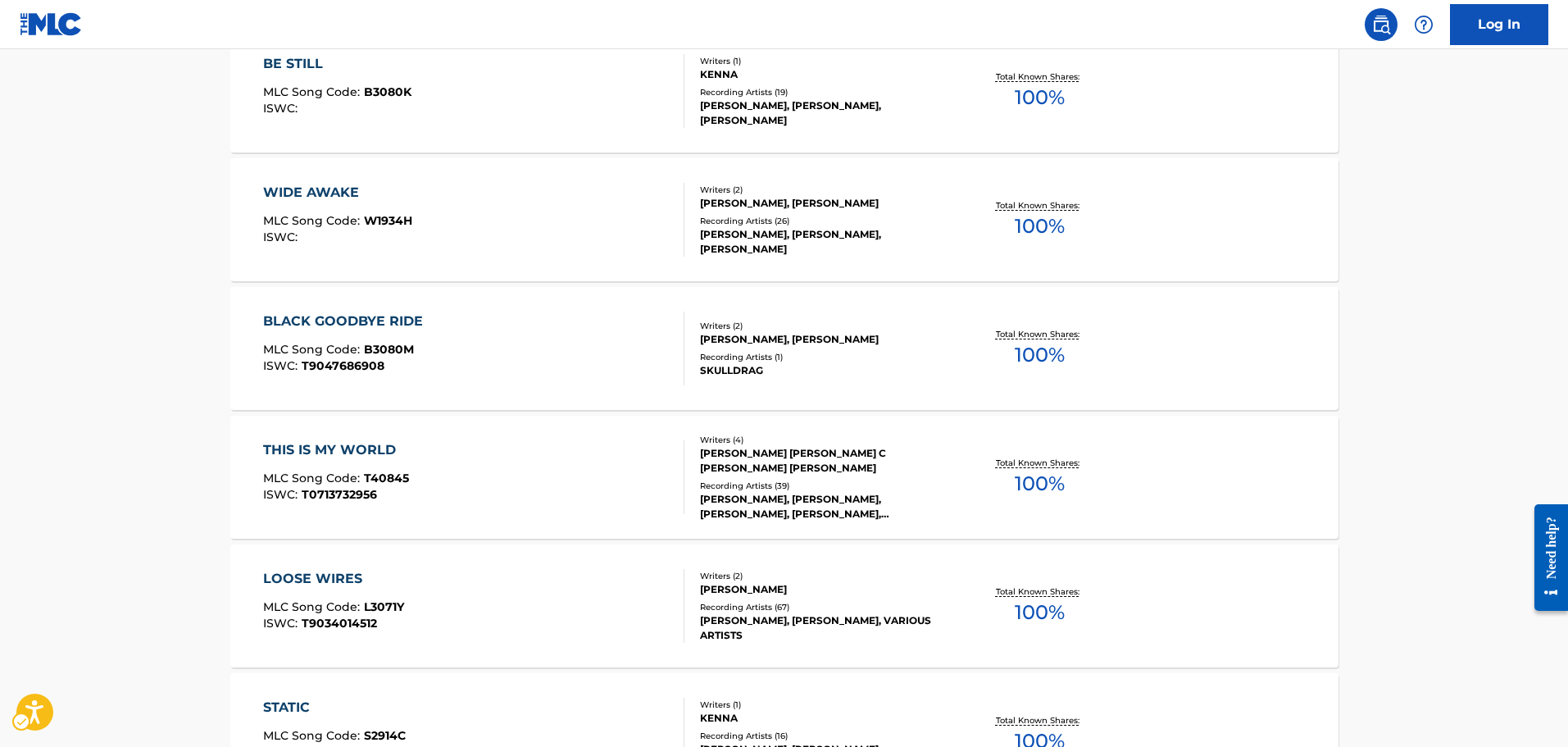
scroll to position [0, 0]
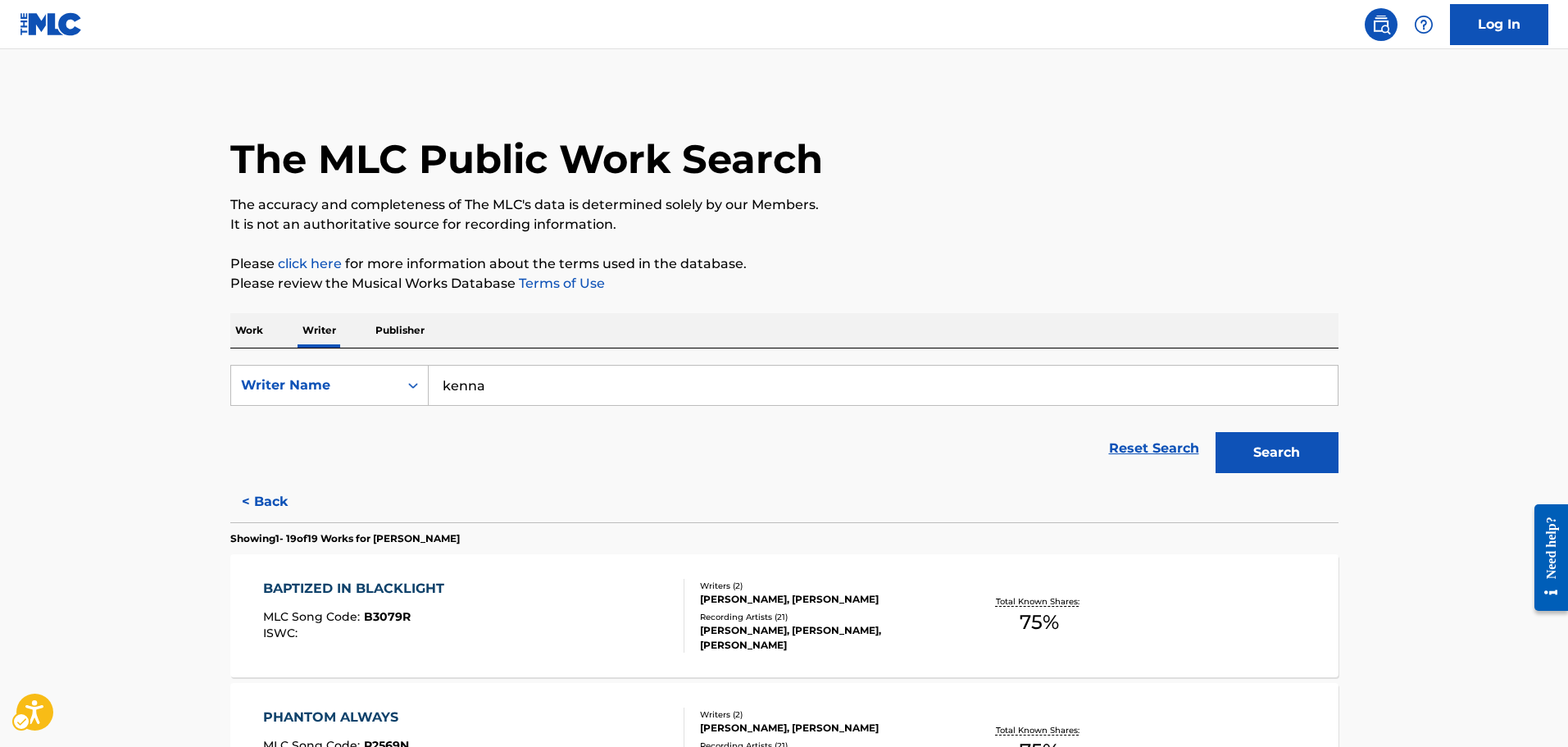
drag, startPoint x: 412, startPoint y: 600, endPoint x: 387, endPoint y: 243, distance: 357.9
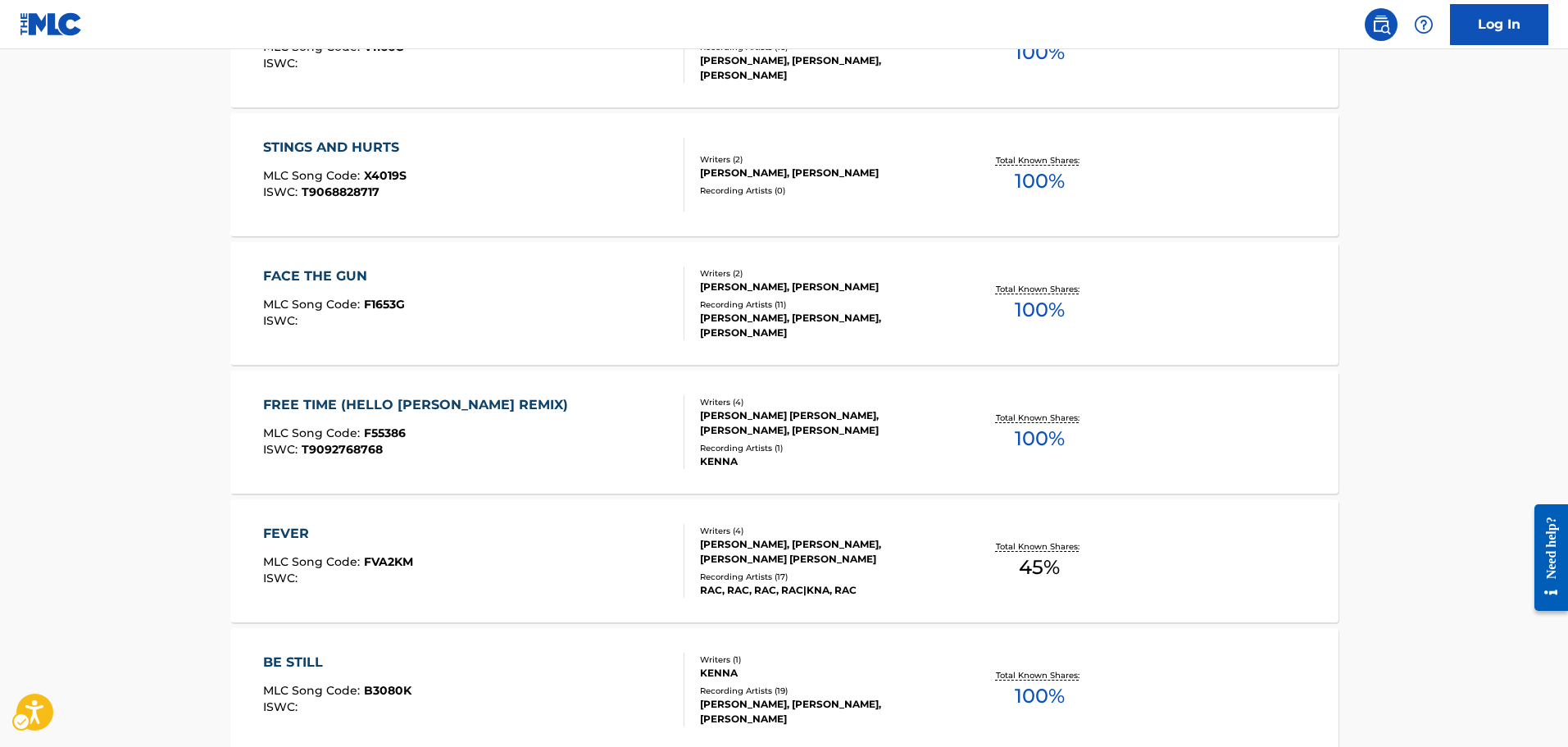
scroll to position [1230, 0]
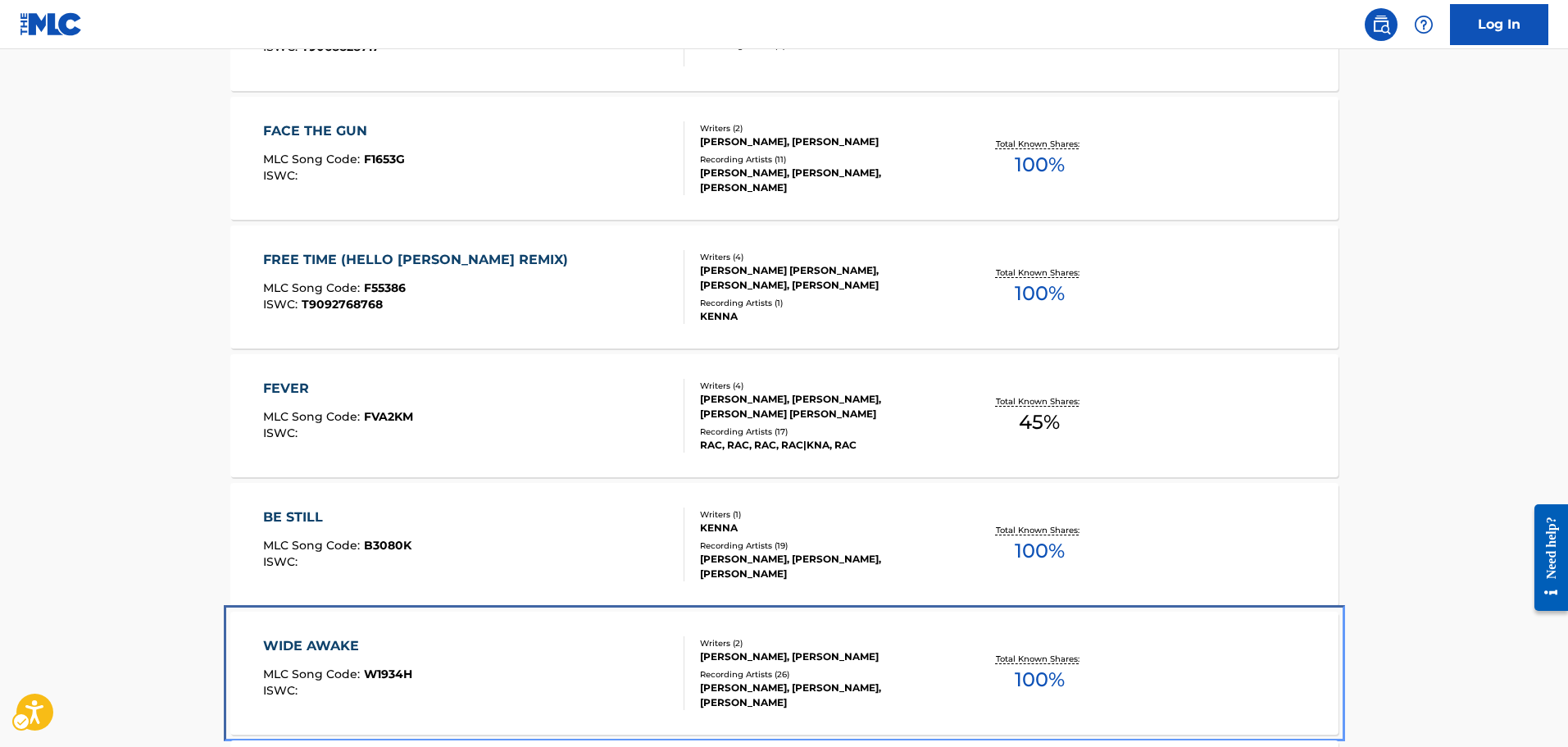
click at [539, 657] on div "WIDE AWAKE MLC Song Code : W1934H ISWC :" at bounding box center [474, 672] width 421 height 74
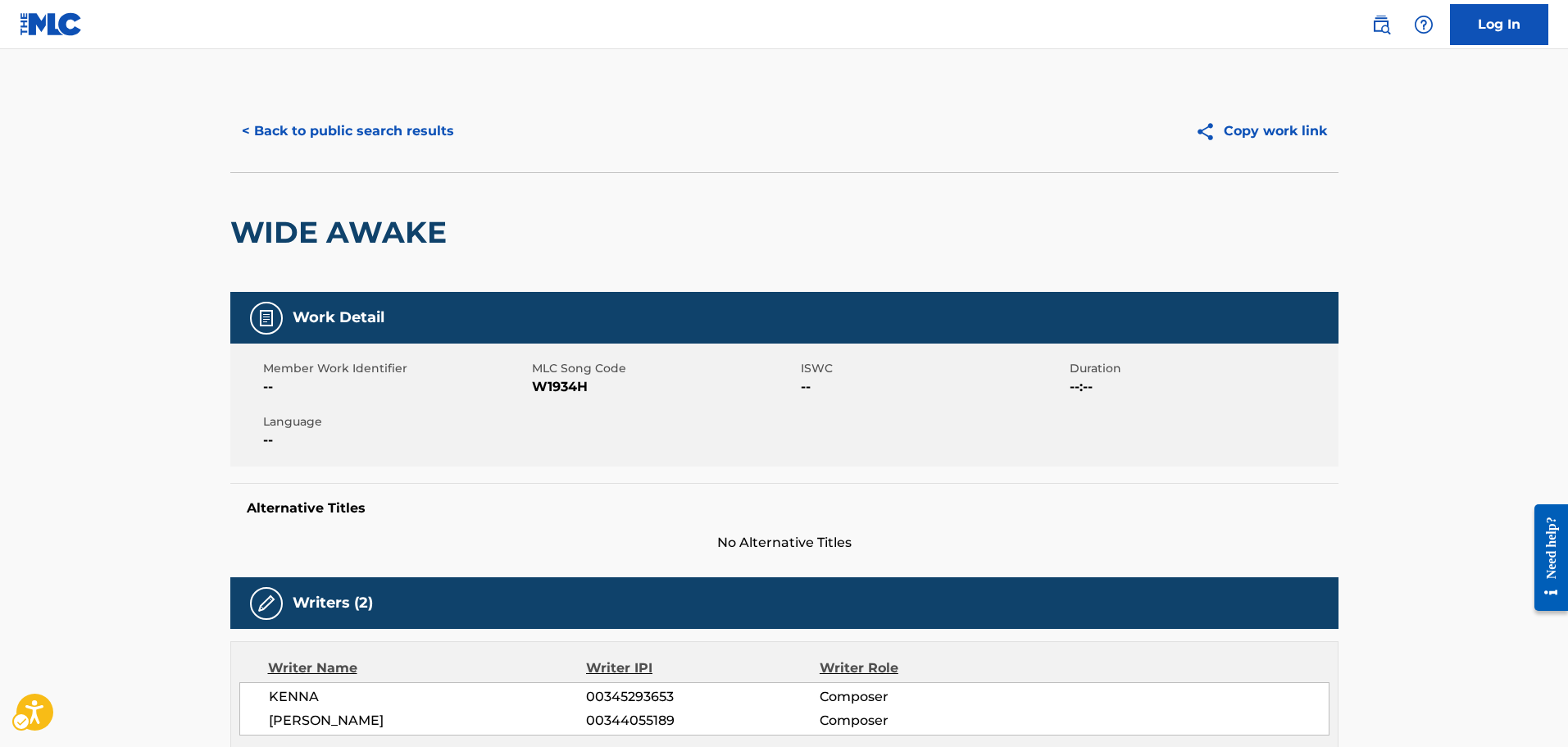
click at [555, 373] on span "MLC Song Code" at bounding box center [664, 368] width 264 height 17
click at [571, 392] on span "MLC Song Code - W1934H" at bounding box center [664, 386] width 264 height 20
drag, startPoint x: 995, startPoint y: 318, endPoint x: 983, endPoint y: 326, distance: 14.4
click at [995, 318] on div "Work Detail" at bounding box center [784, 317] width 1108 height 52
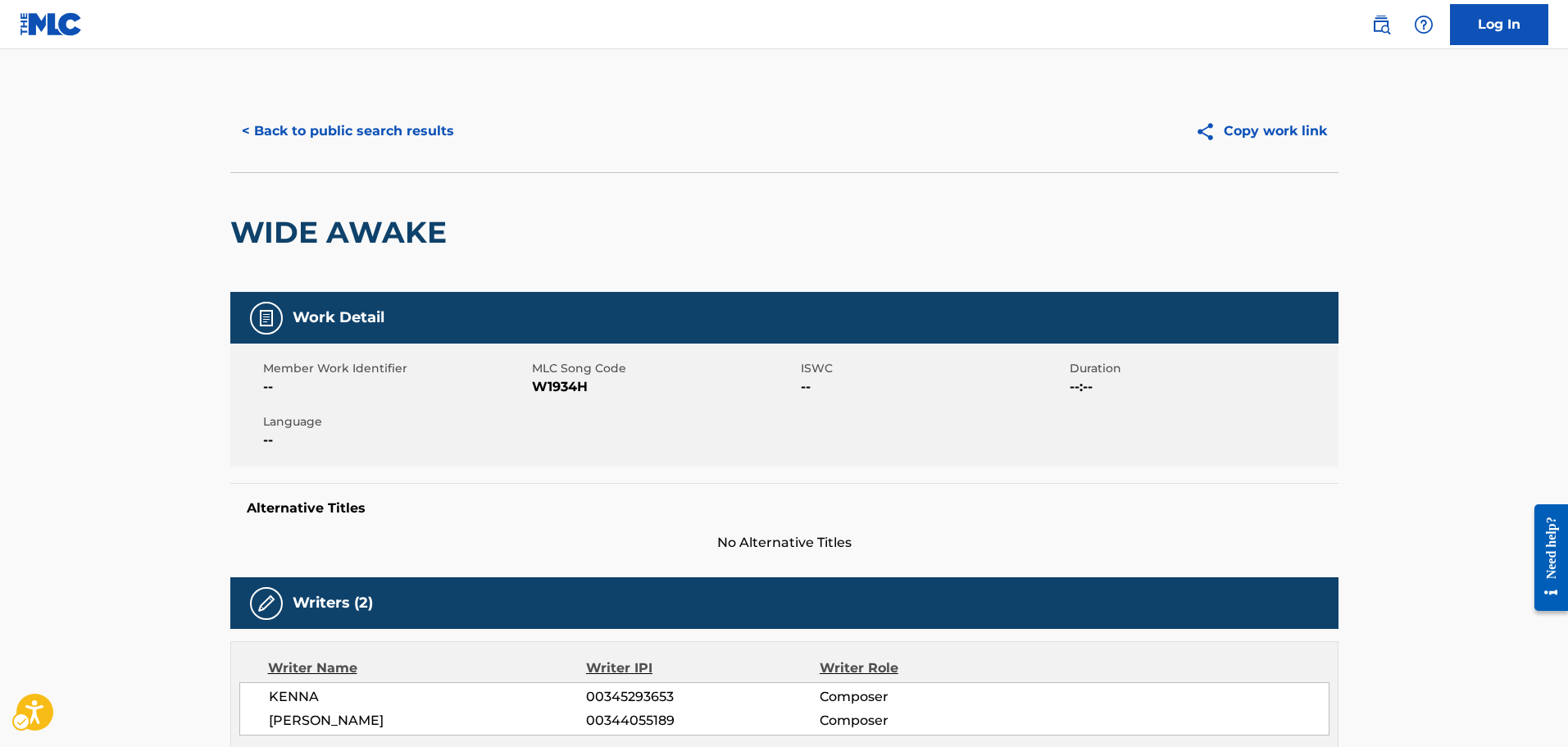
drag, startPoint x: 643, startPoint y: 573, endPoint x: 552, endPoint y: 544, distance: 95.5
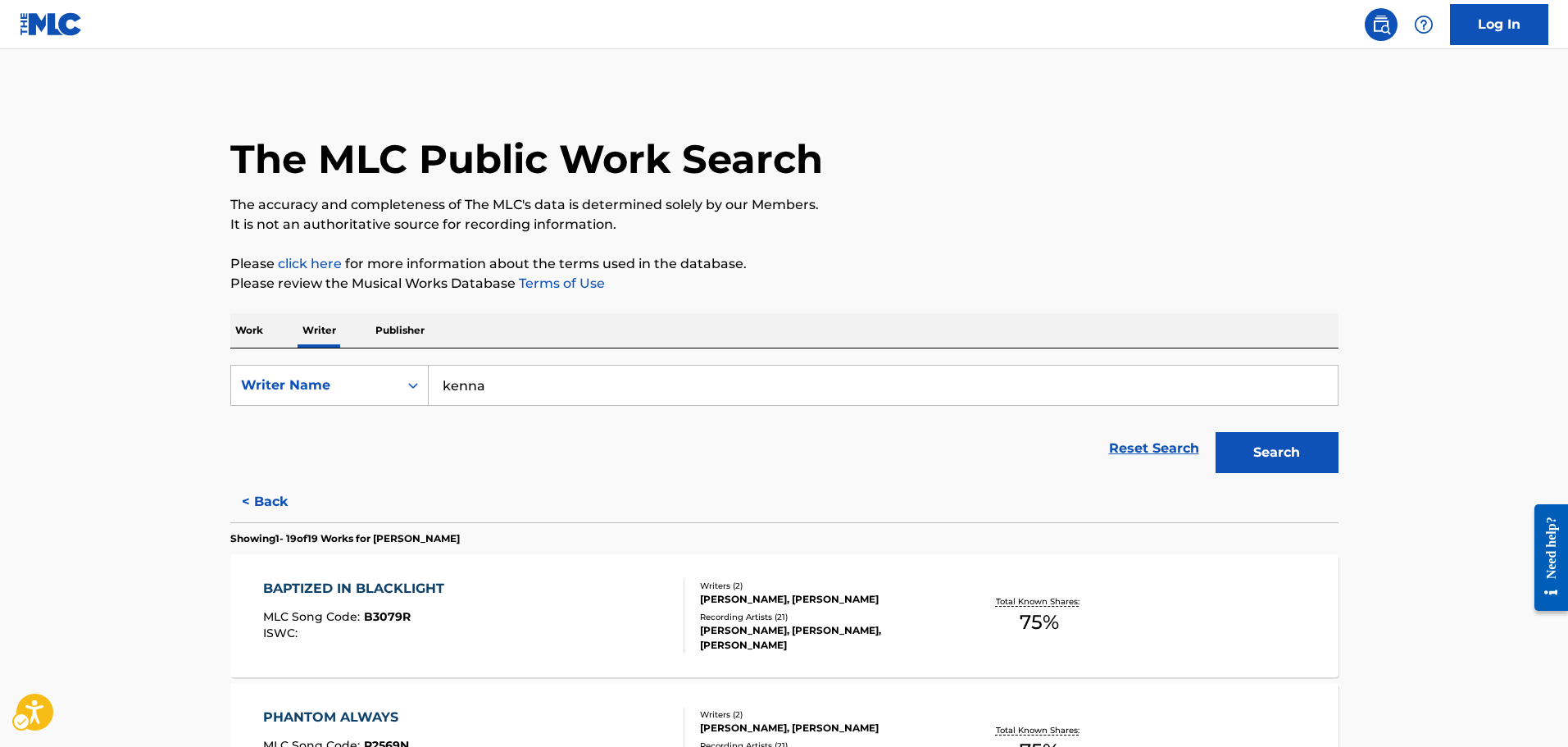
drag, startPoint x: 106, startPoint y: 472, endPoint x: 227, endPoint y: 5, distance: 482.4
click at [234, 330] on p "Work" at bounding box center [249, 330] width 38 height 34
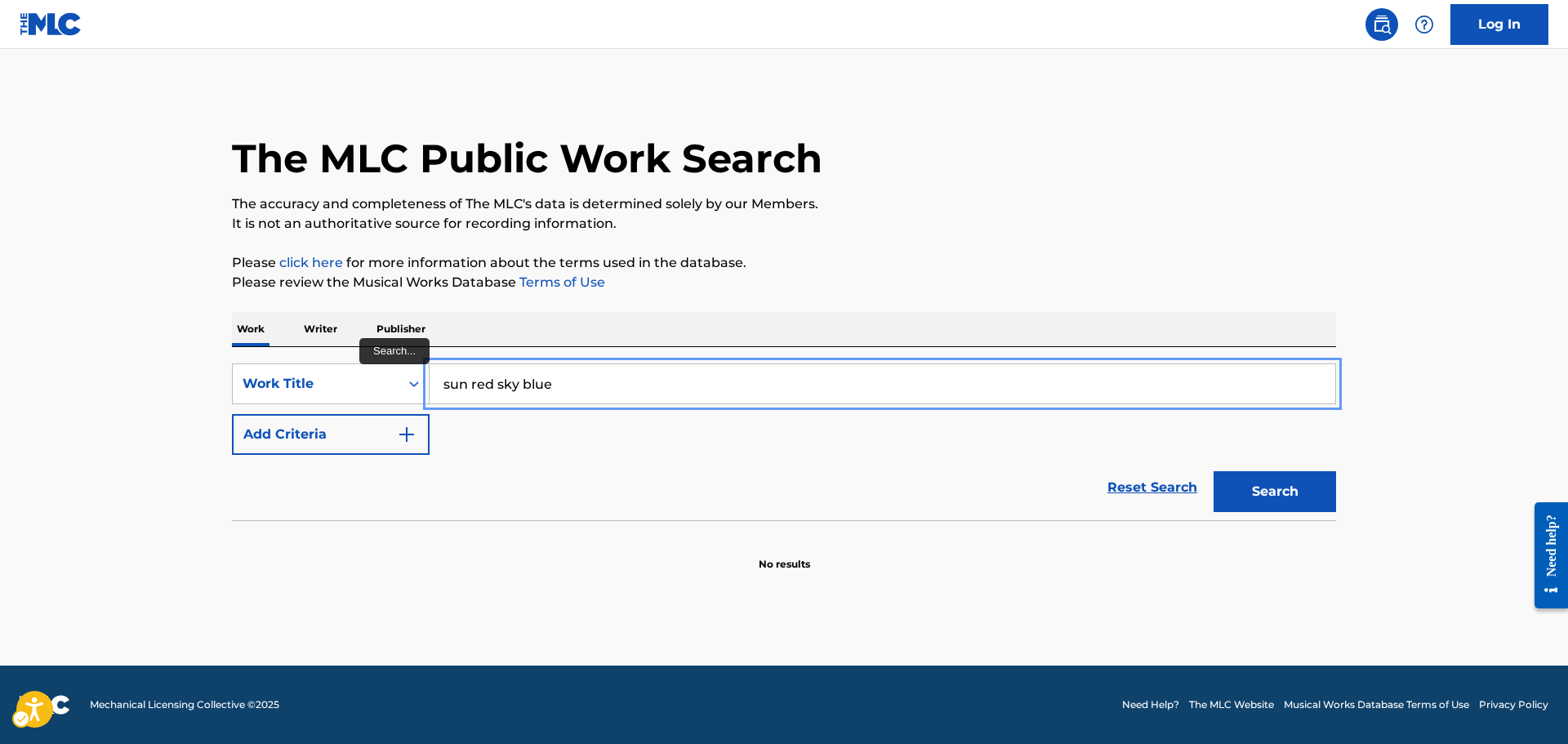
type input "sun red sky blue"
click at [232, 414] on button "Add Criteria" at bounding box center [330, 434] width 198 height 40
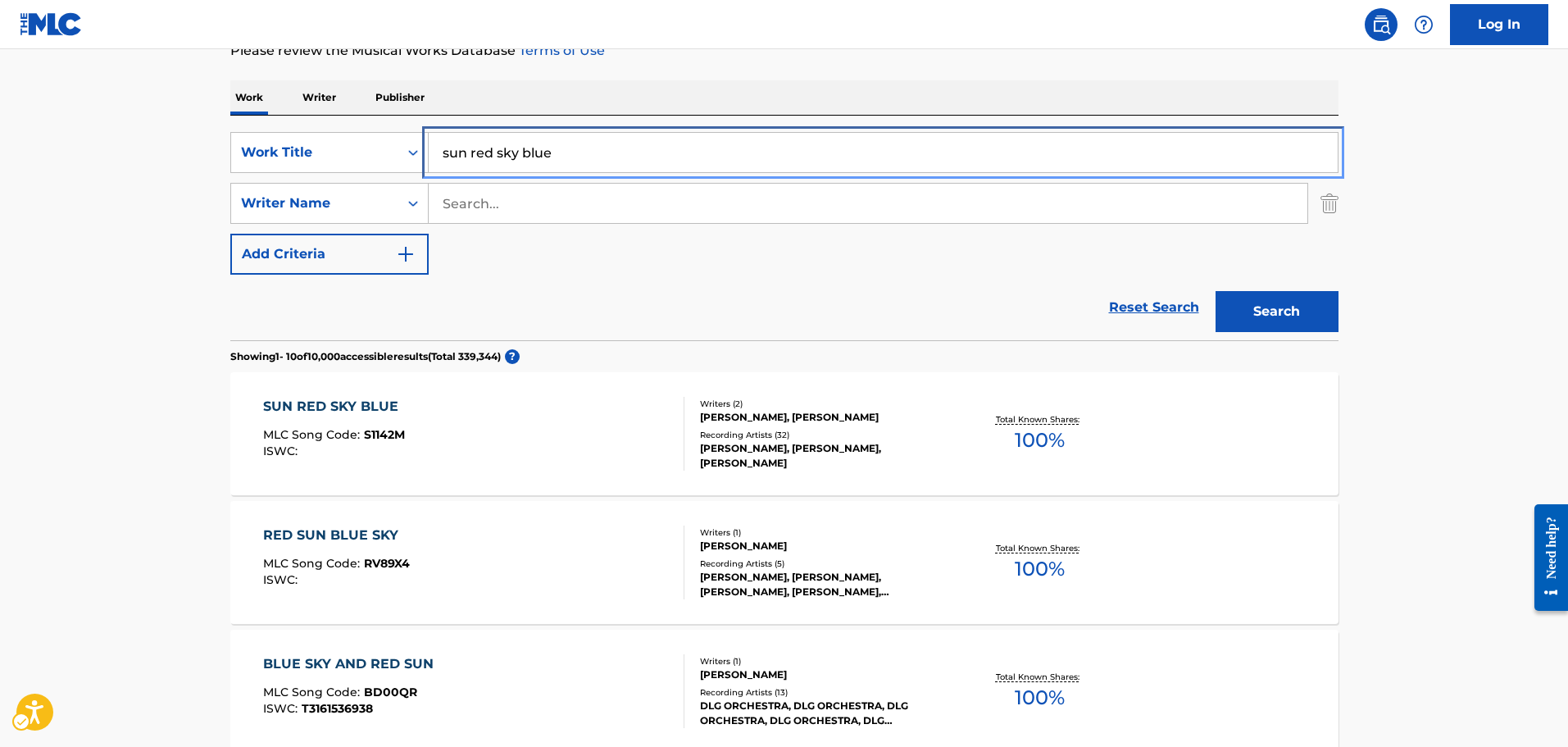
scroll to position [410, 0]
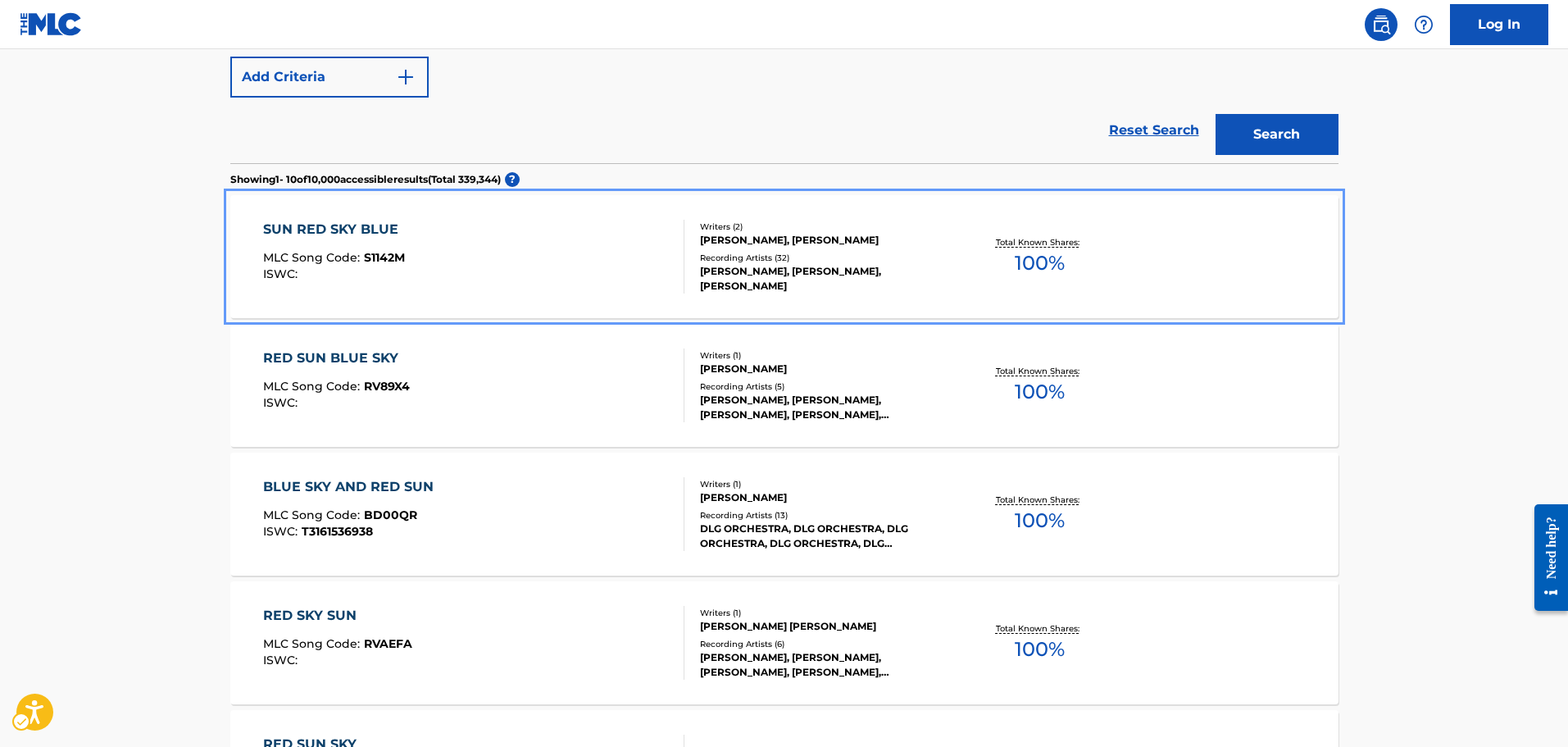
click at [579, 262] on div "SUN RED SKY BLUE MLC Song Code : S1142M ISWC :" at bounding box center [474, 257] width 421 height 74
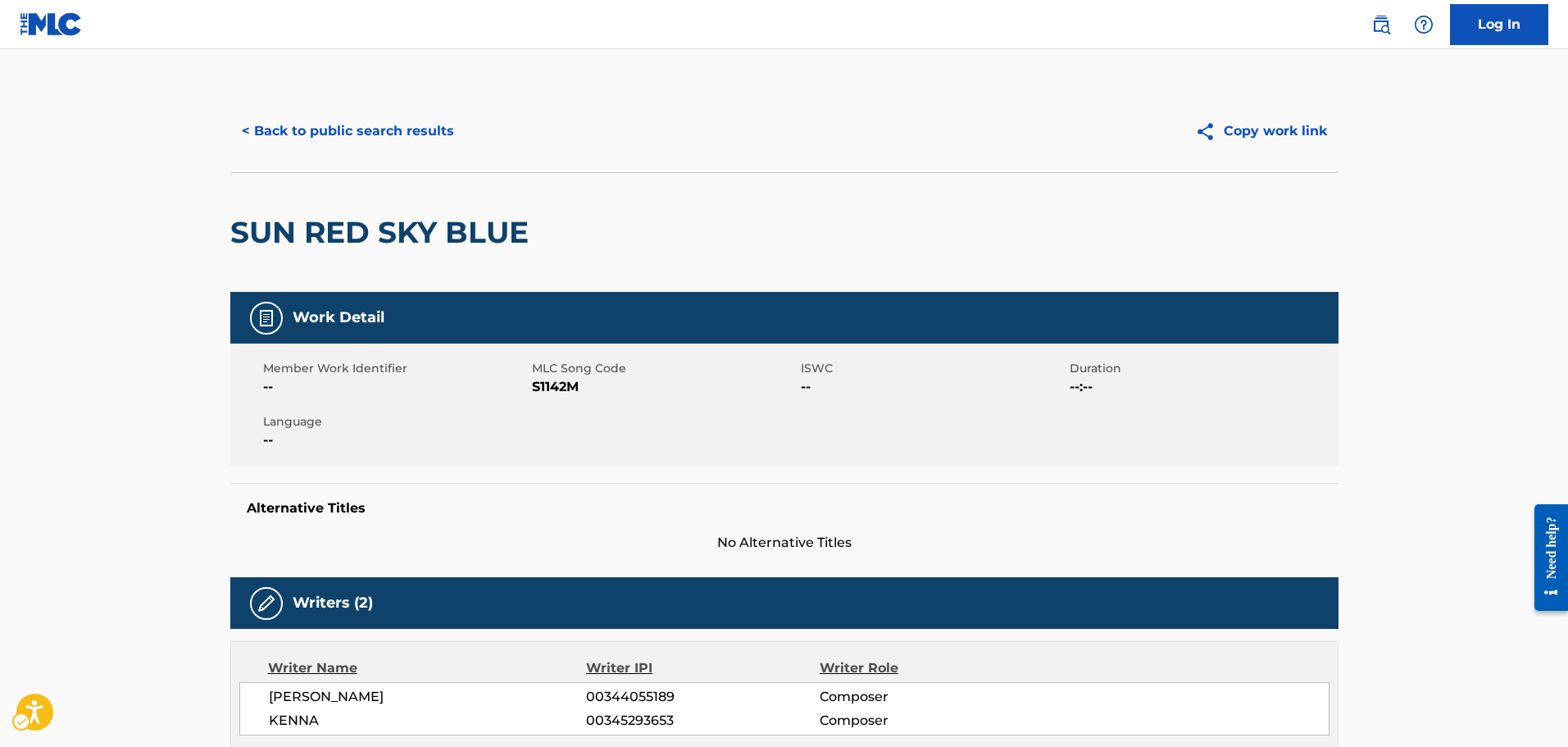
click at [559, 380] on span "MLC Song Code - S1142M" at bounding box center [664, 386] width 264 height 20
click at [585, 479] on div "Work Detail Member Work Identifier -- MLC Song Code MLC Song Code - S1142M ISWC…" at bounding box center [784, 422] width 1108 height 261
click at [383, 132] on button "< Back to public search results" at bounding box center [348, 130] width 235 height 41
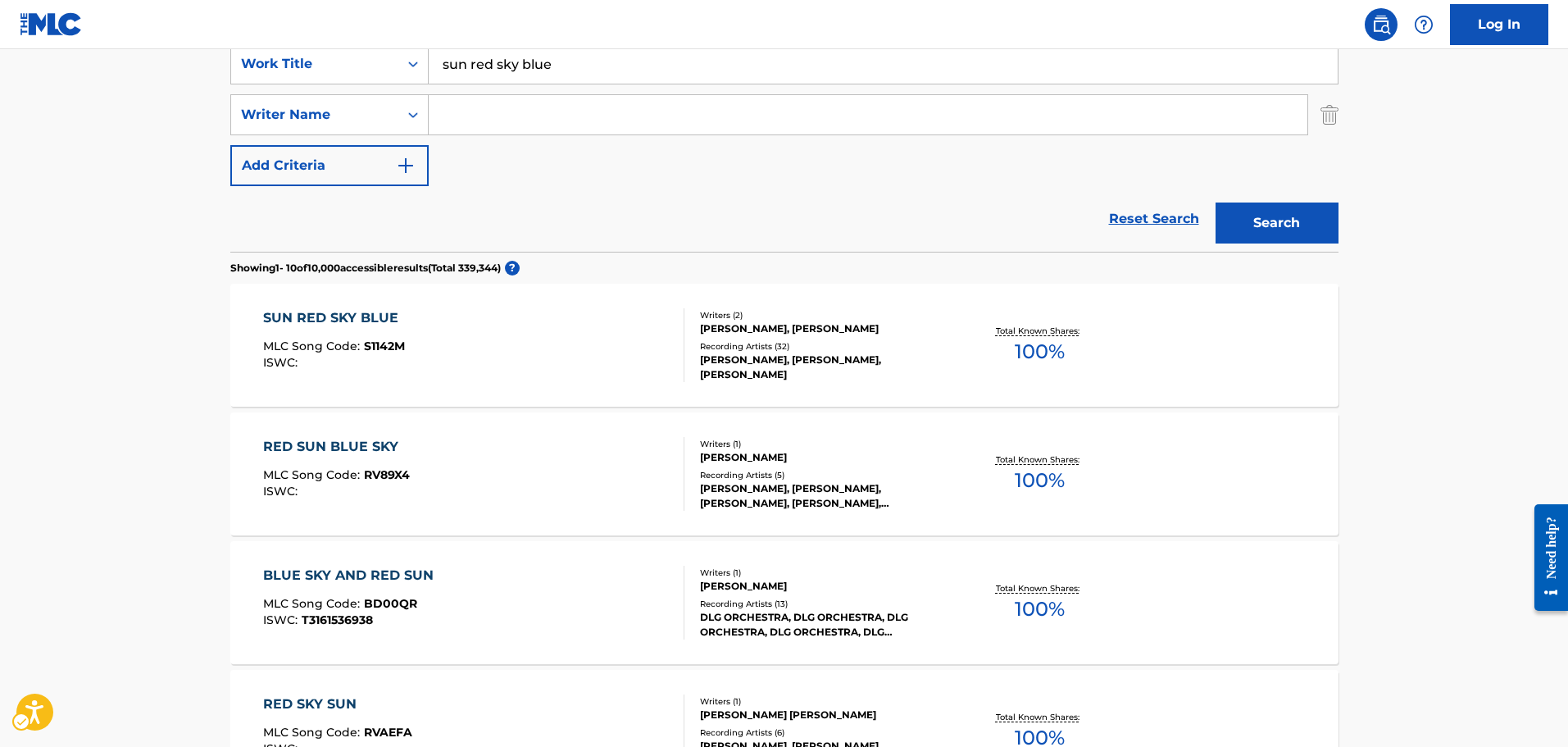
scroll to position [93, 0]
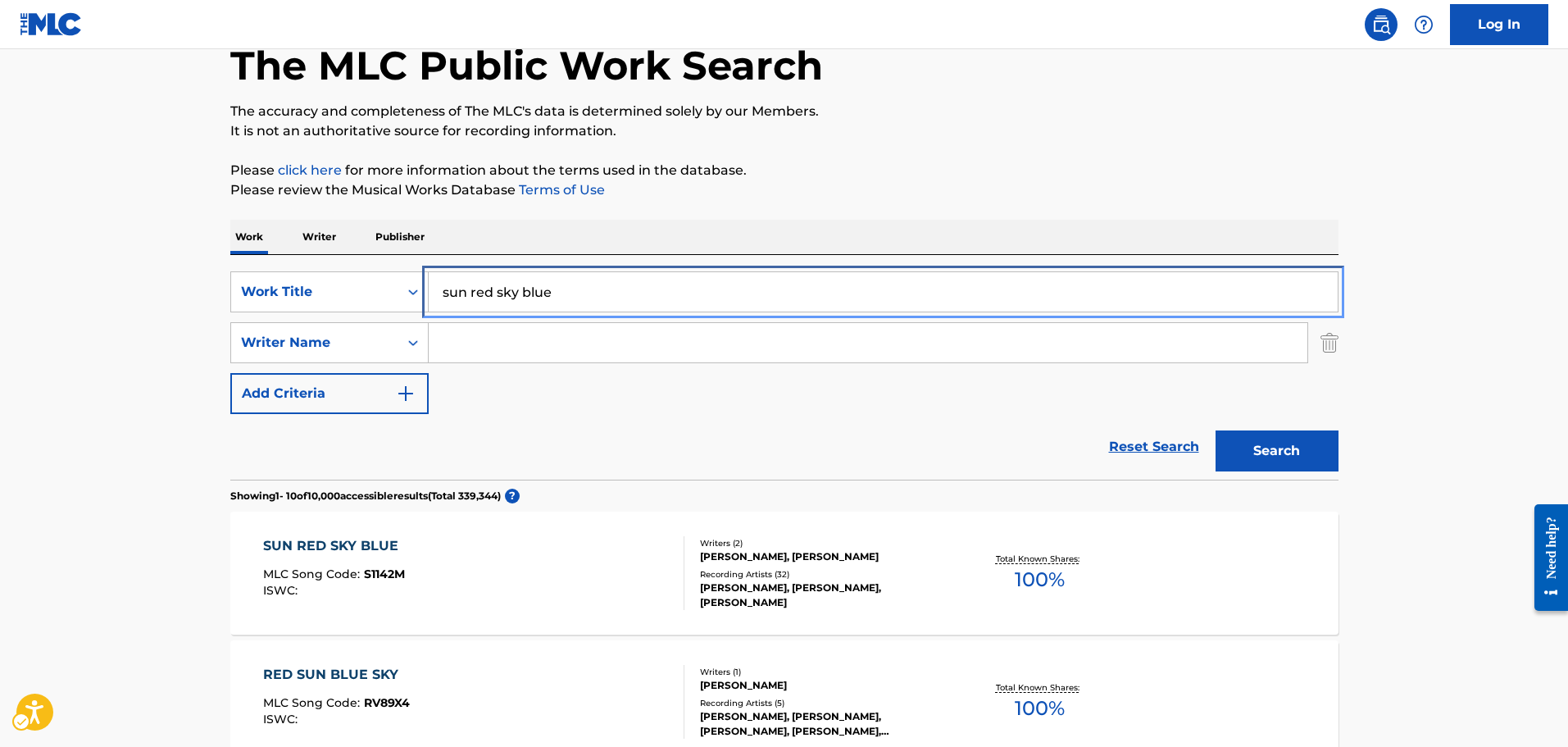
click at [539, 296] on input "sun red sky blue" at bounding box center [883, 292] width 909 height 40
click at [1216, 431] on button "Search" at bounding box center [1277, 450] width 123 height 41
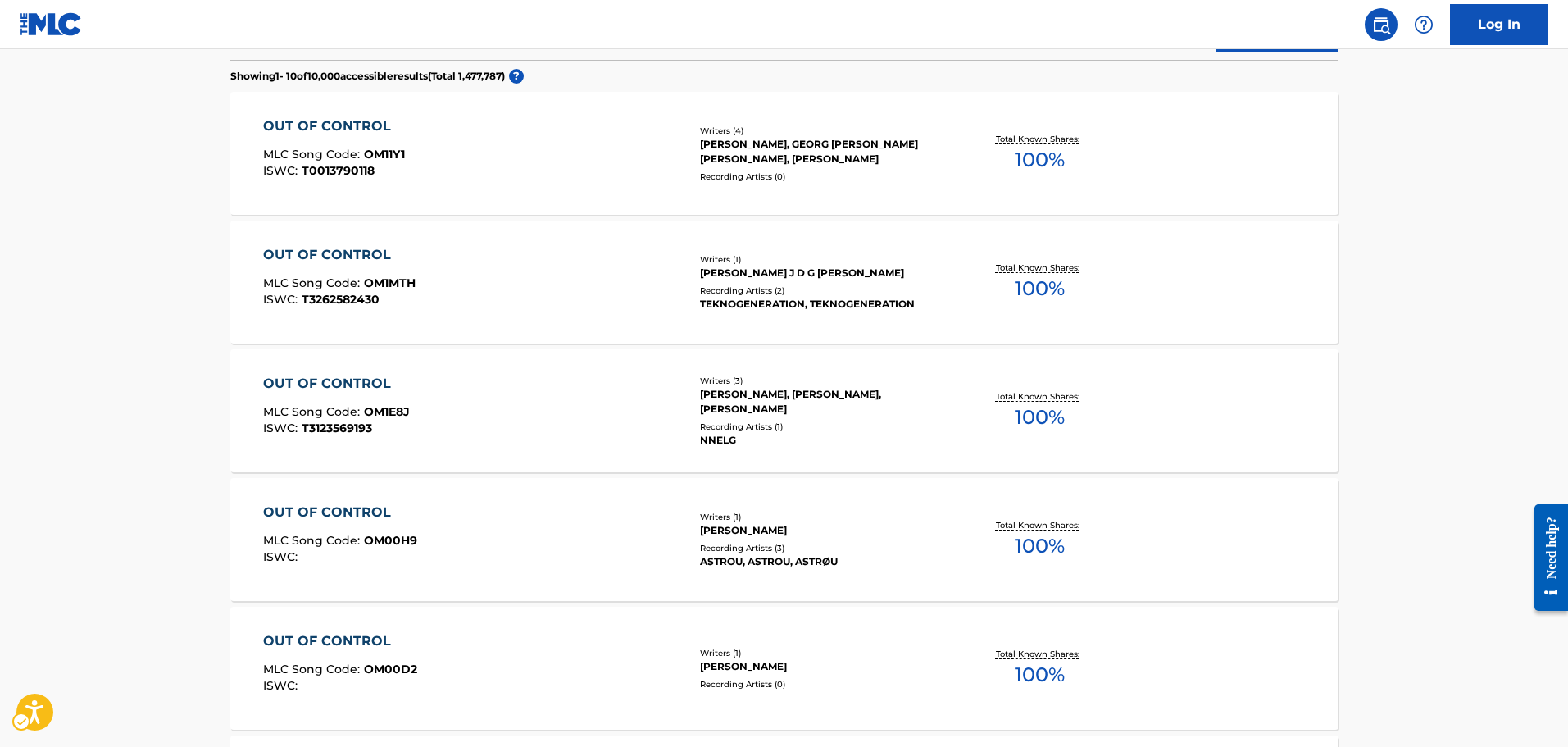
scroll to position [257, 0]
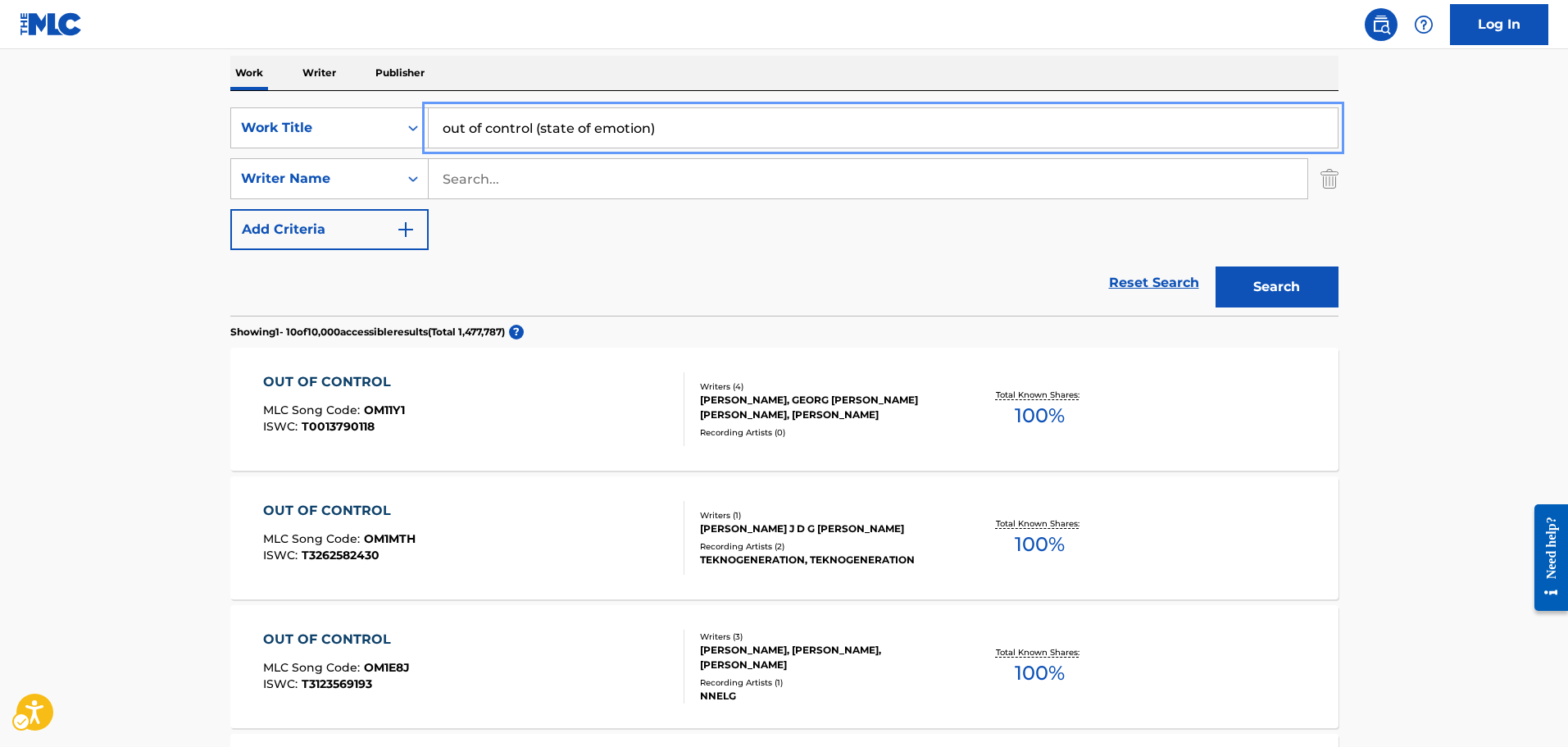
type input "out of control (state of emotion)"
click at [1216, 266] on button "Search" at bounding box center [1277, 286] width 123 height 41
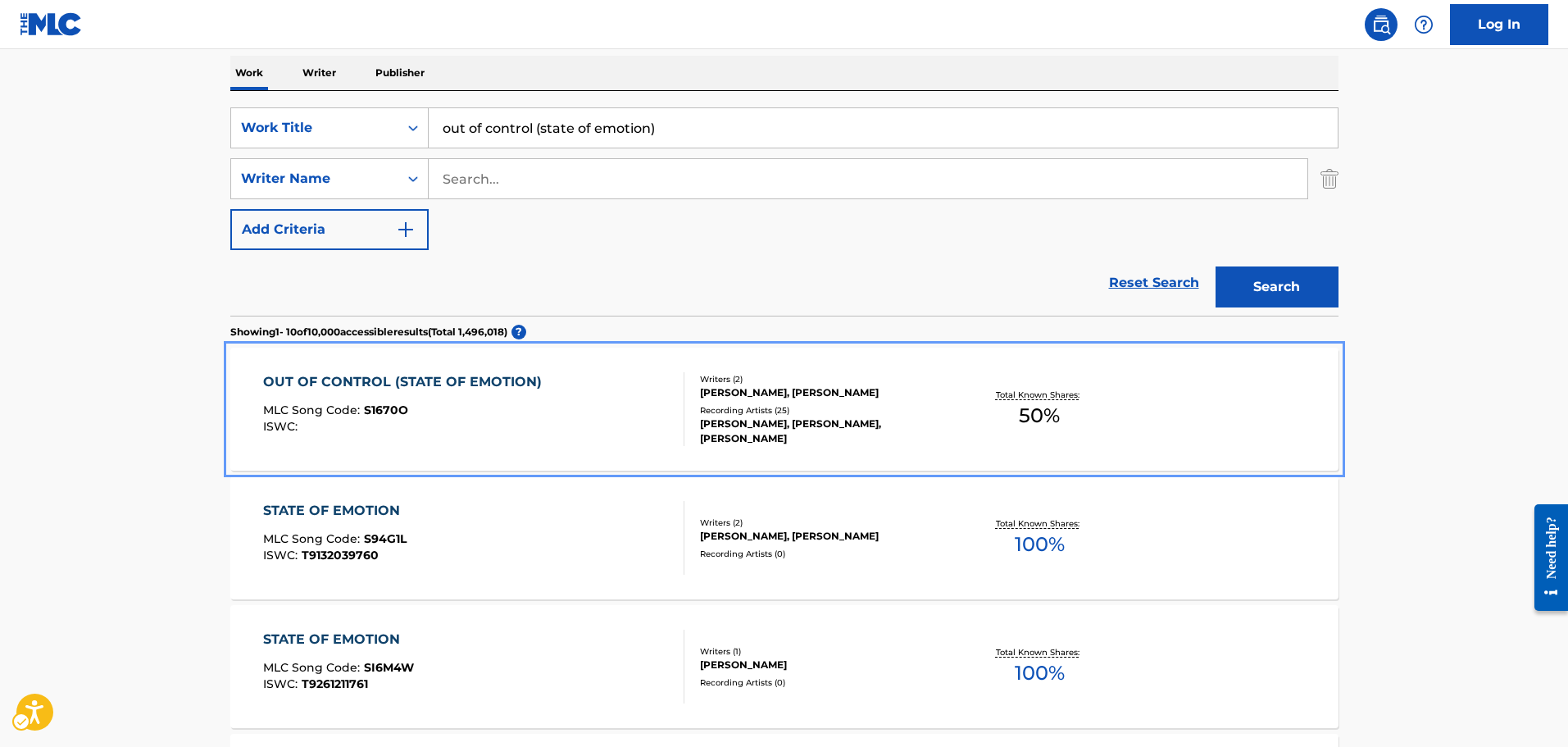
click at [665, 373] on div "OUT OF CONTROL (STATE OF EMOTION) MLC Song Code : S1670O ISWC :" at bounding box center [474, 409] width 421 height 74
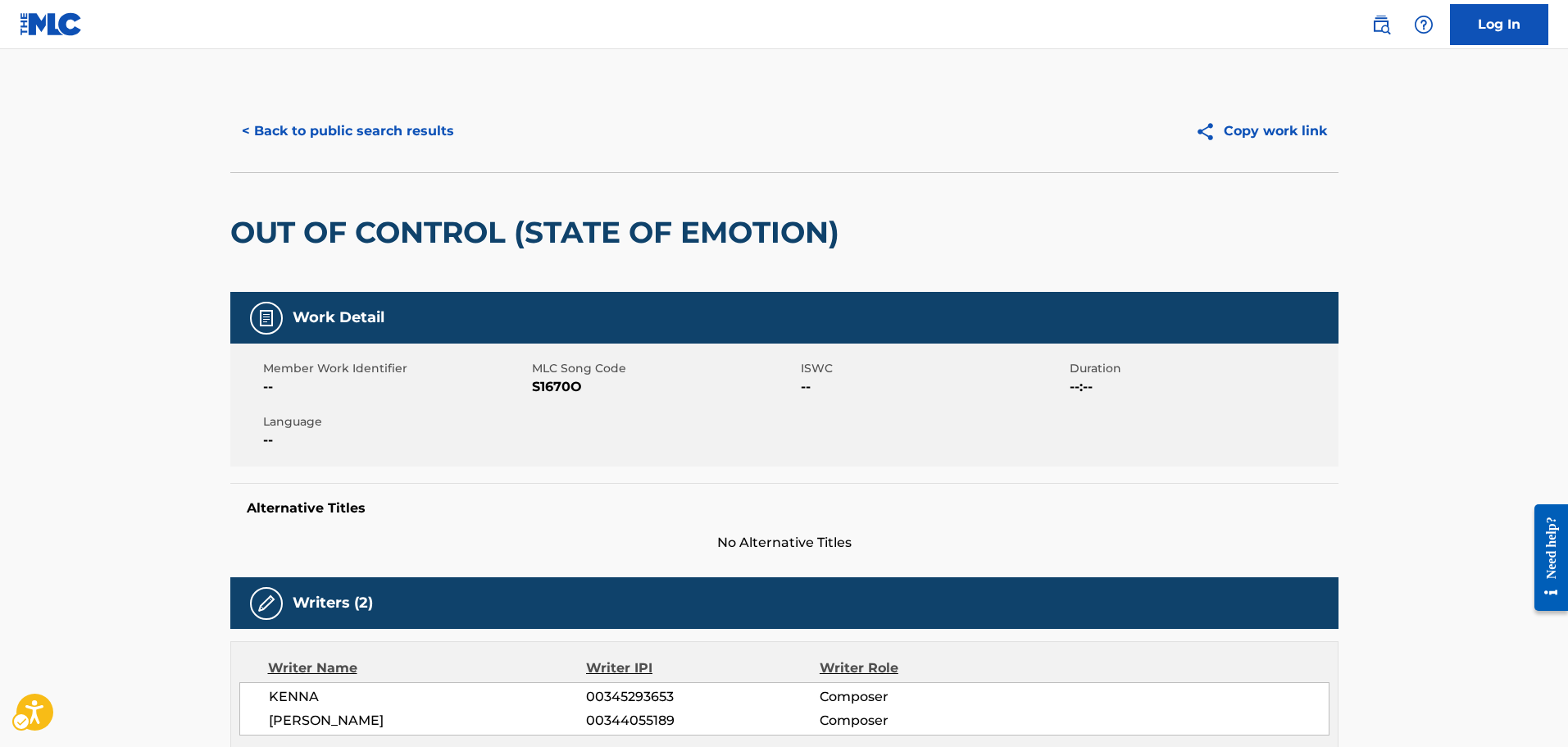
click at [563, 393] on span "MLC Song Code - S1670O" at bounding box center [664, 386] width 264 height 20
click at [551, 472] on div "Work Detail Member Work Identifier -- MLC Song Code MLC Song Code - S1670O ISWC…" at bounding box center [784, 422] width 1108 height 261
click at [386, 153] on div "< Back to public search results Copy work link" at bounding box center [784, 130] width 1108 height 82
click at [387, 145] on button "< Back to public search results" at bounding box center [348, 130] width 235 height 41
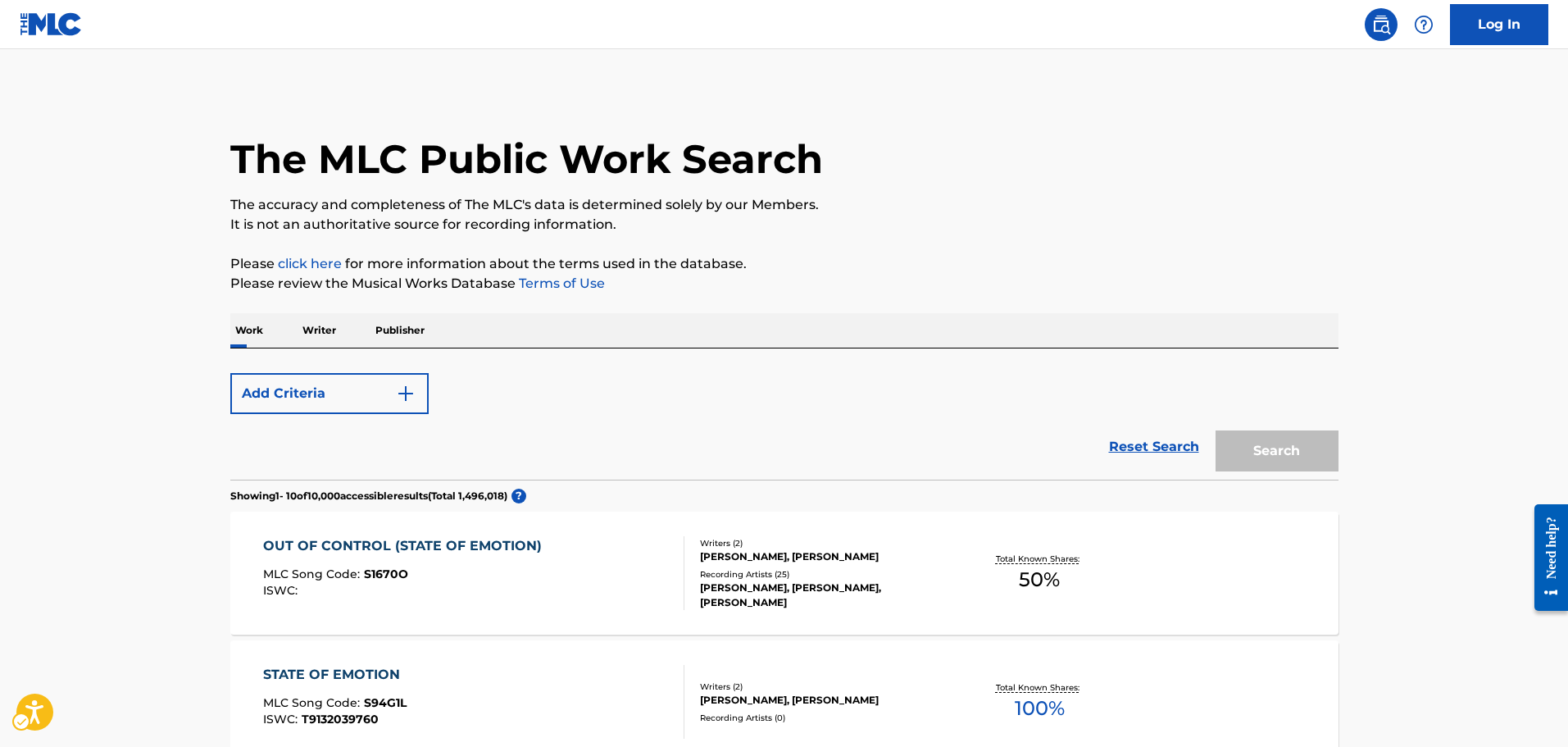
scroll to position [257, 0]
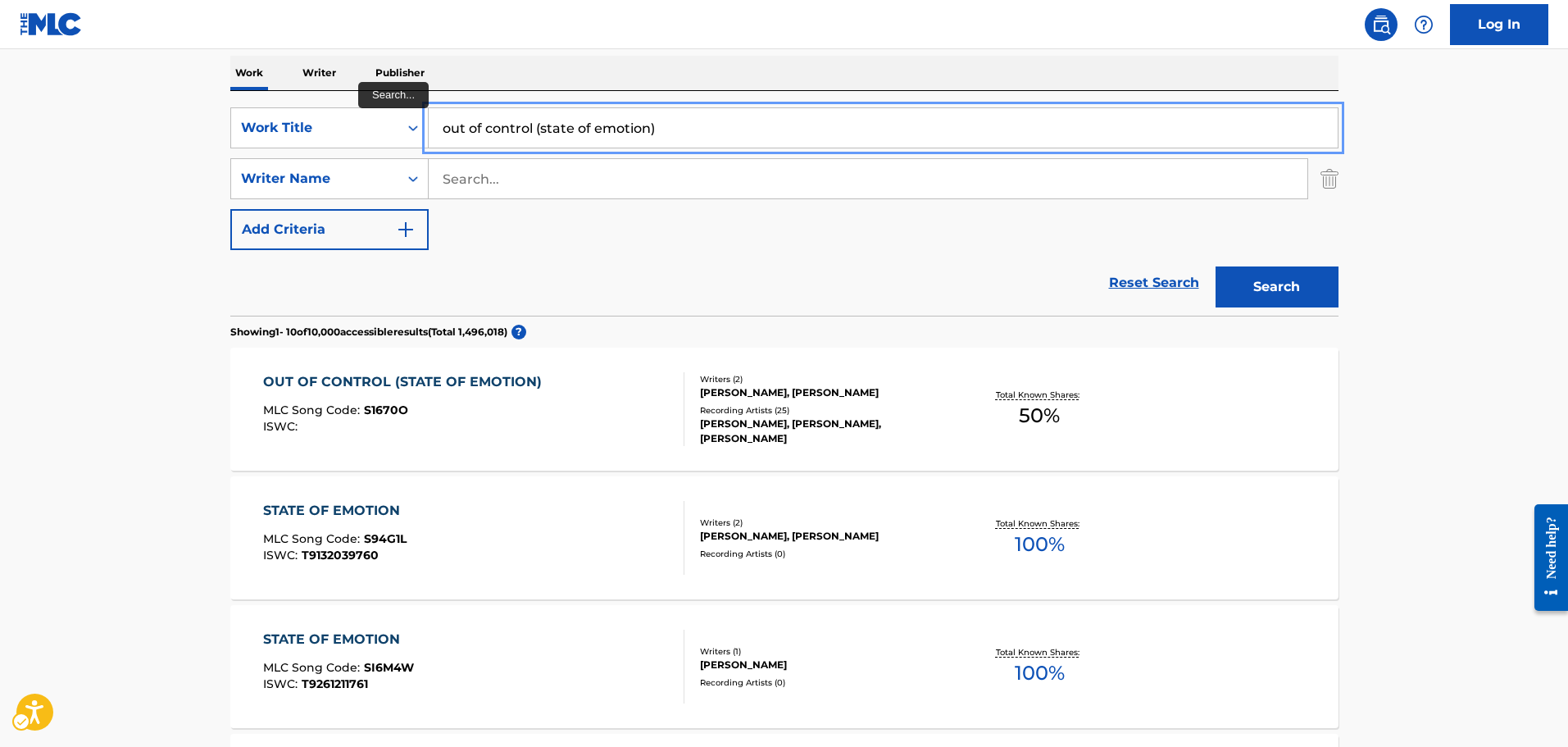
click at [487, 127] on input "out of control (state of emotion)" at bounding box center [883, 128] width 909 height 40
type input "daylight"
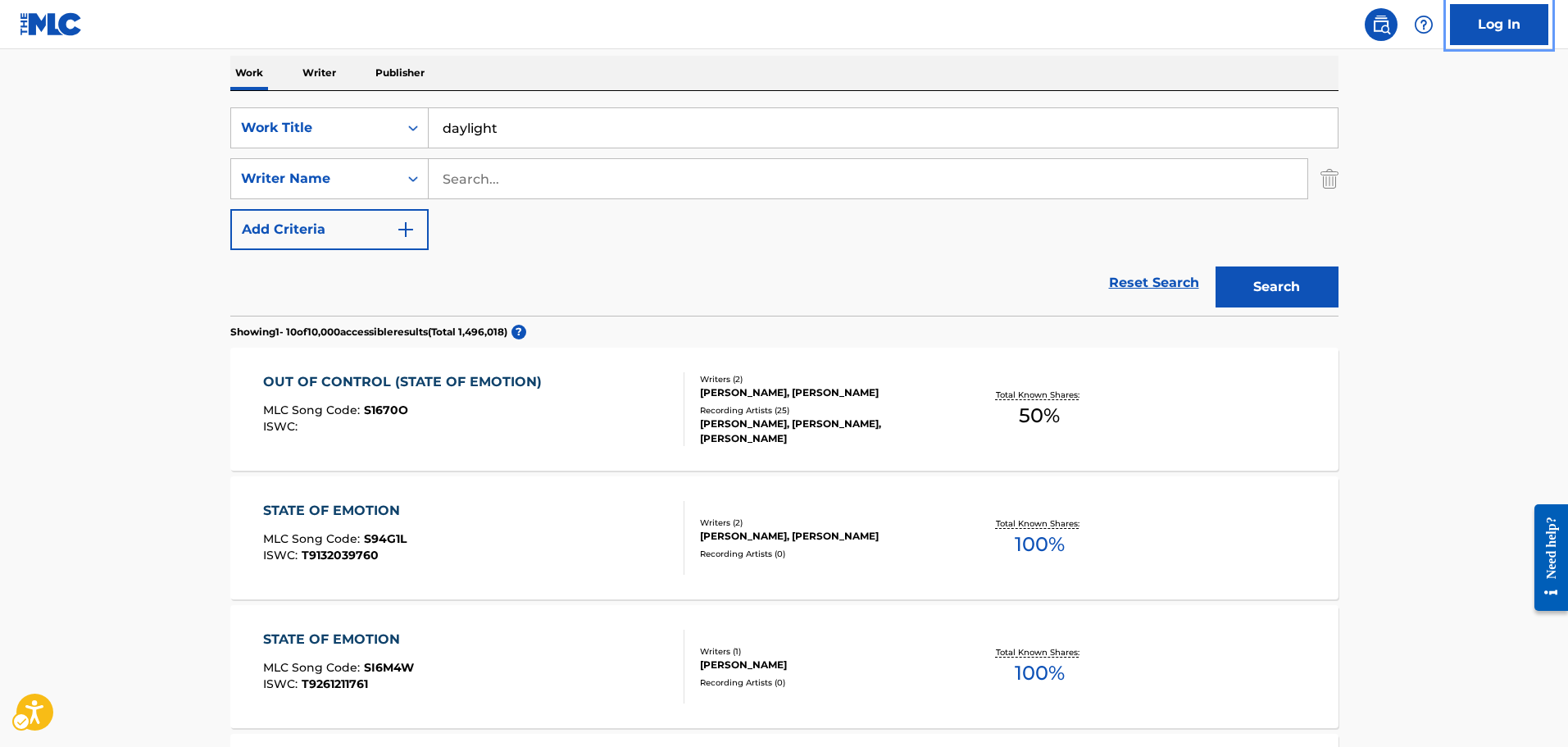
scroll to position [256, 0]
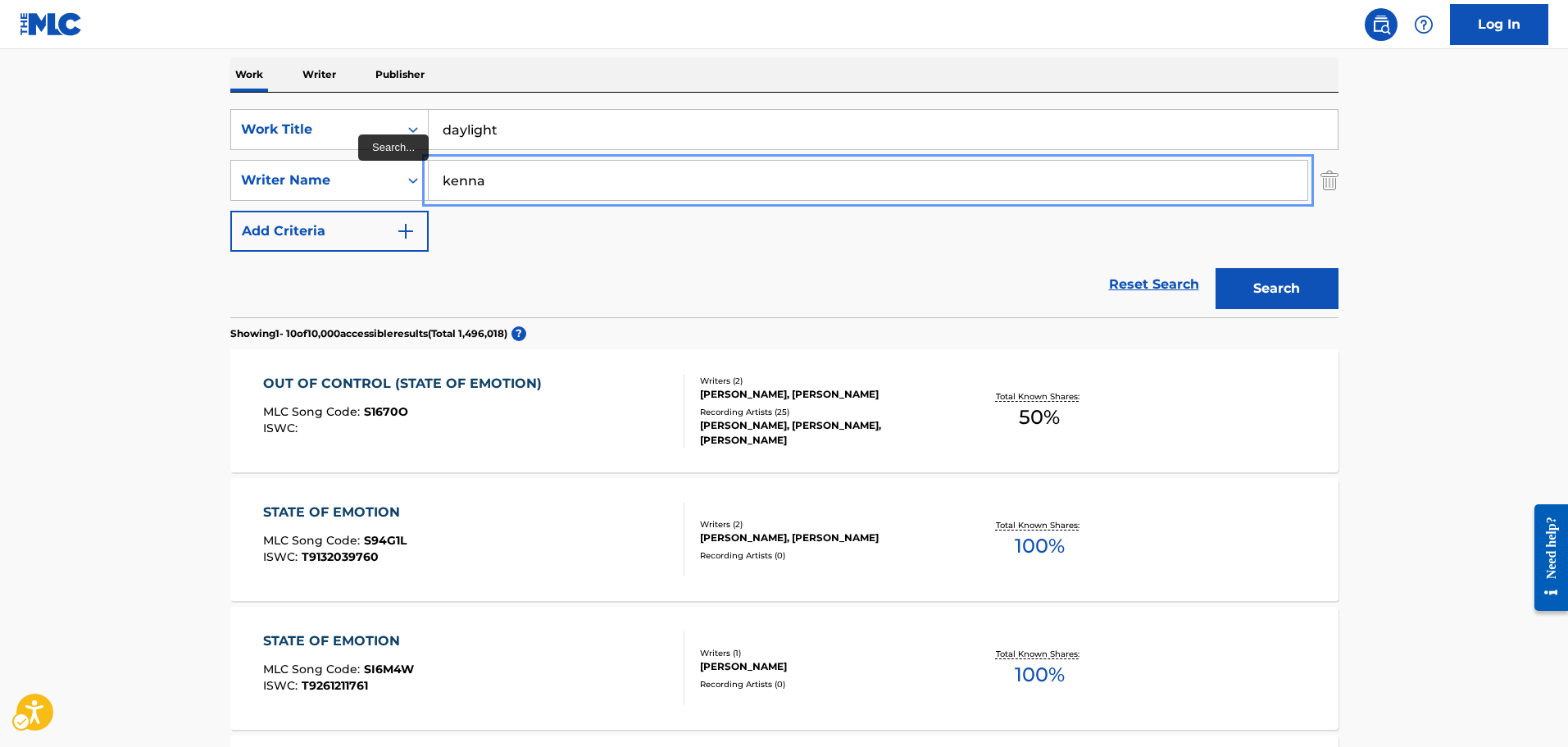
type input "kenna"
click at [1216, 268] on button "Search" at bounding box center [1277, 288] width 123 height 41
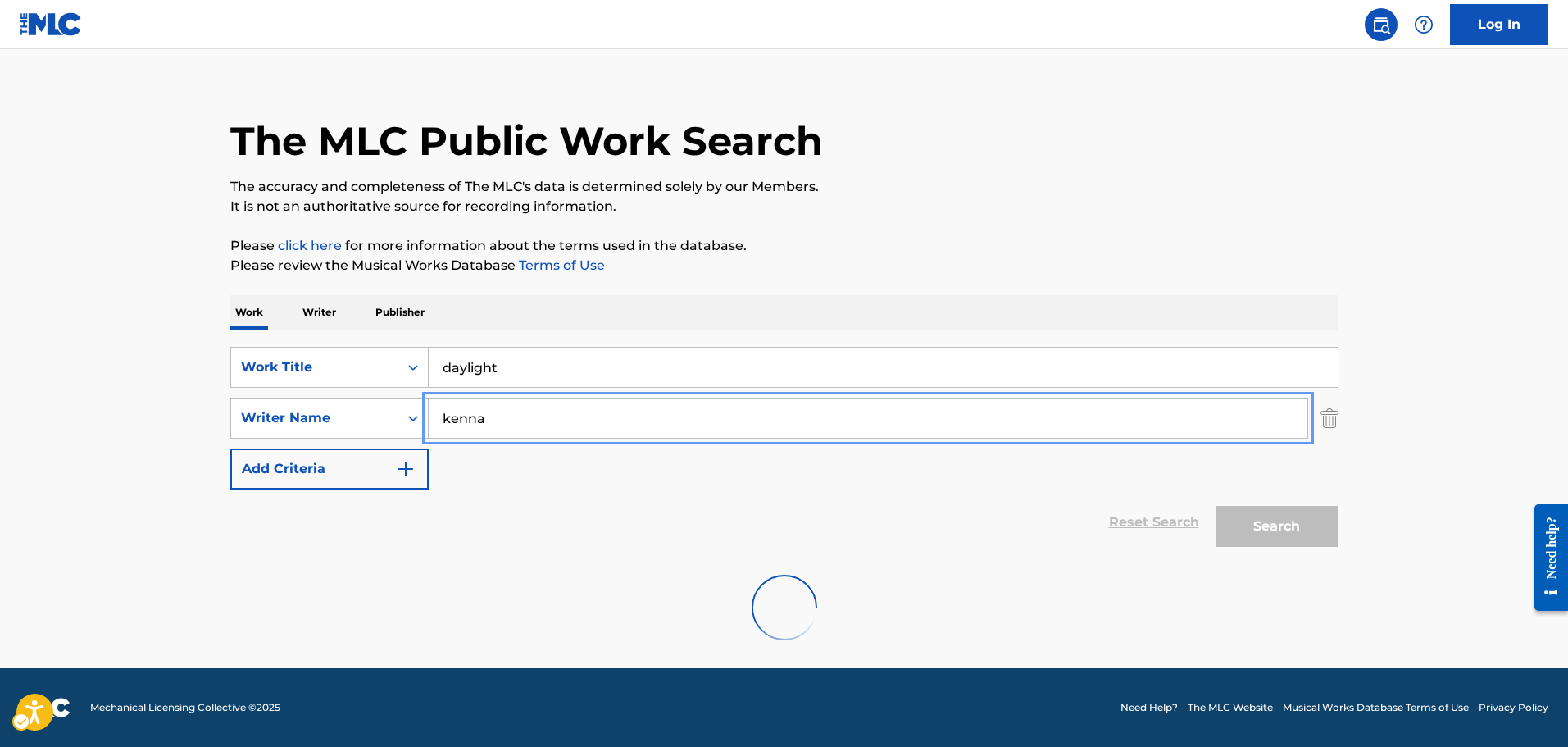
scroll to position [145, 0]
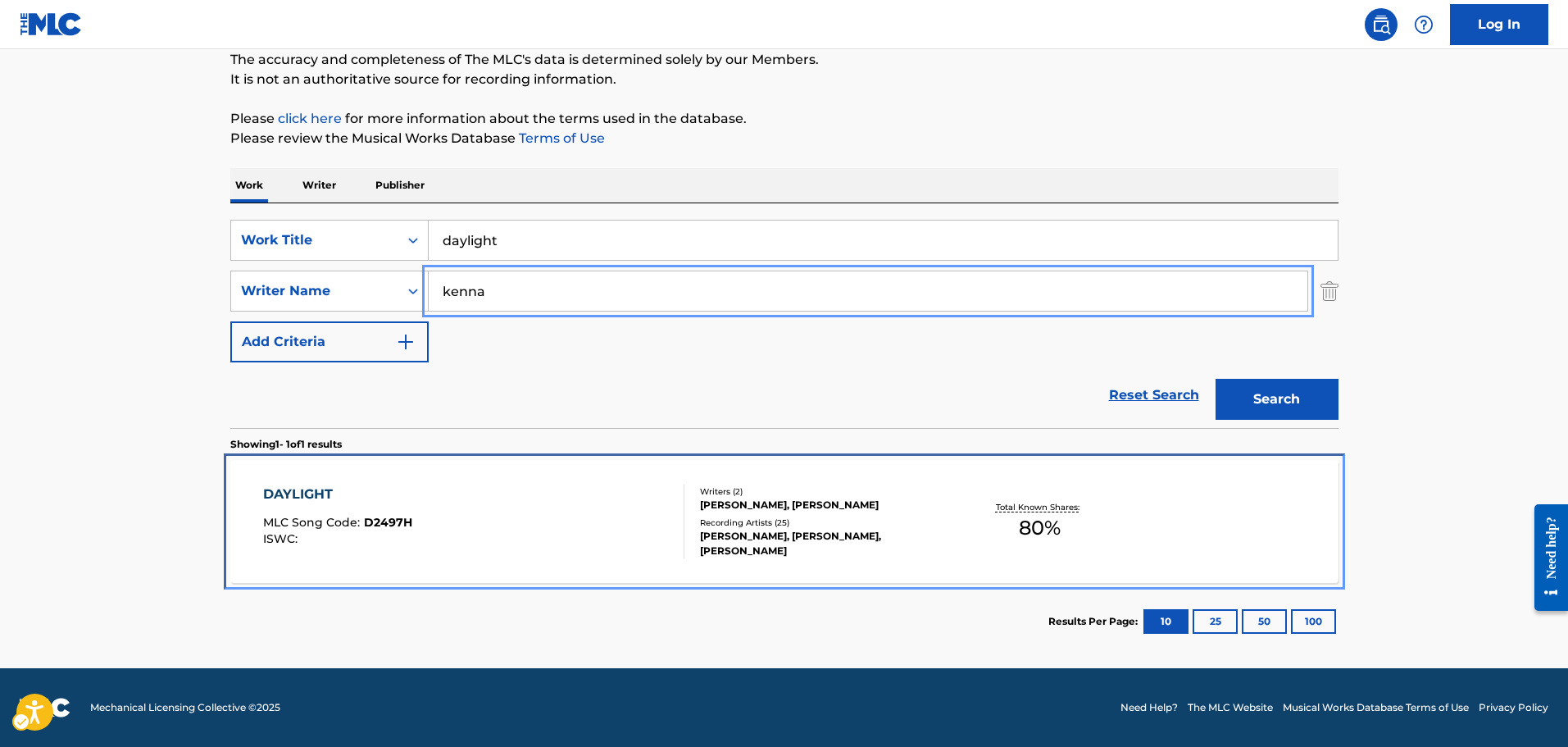
click at [538, 532] on div "DAYLIGHT MLC Song Code : D2497H ISWC :" at bounding box center [474, 521] width 421 height 74
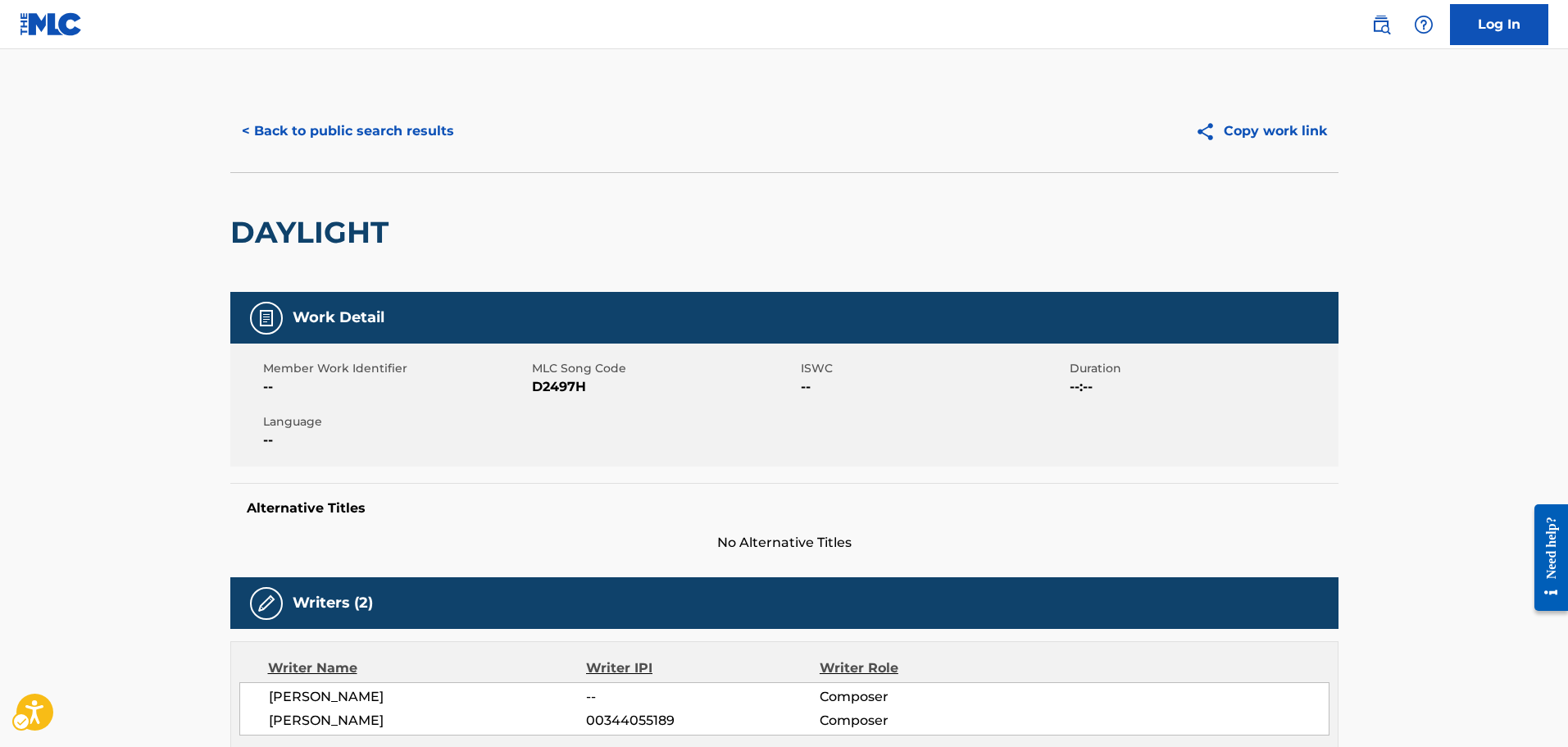
drag, startPoint x: 550, startPoint y: 366, endPoint x: 557, endPoint y: 375, distance: 11.4
click at [551, 368] on span "MLC Song Code" at bounding box center [664, 368] width 264 height 17
click at [561, 380] on span "MLC Song Code - D2497H" at bounding box center [664, 386] width 264 height 20
click at [365, 183] on div "DAYLIGHT" at bounding box center [314, 232] width 166 height 119
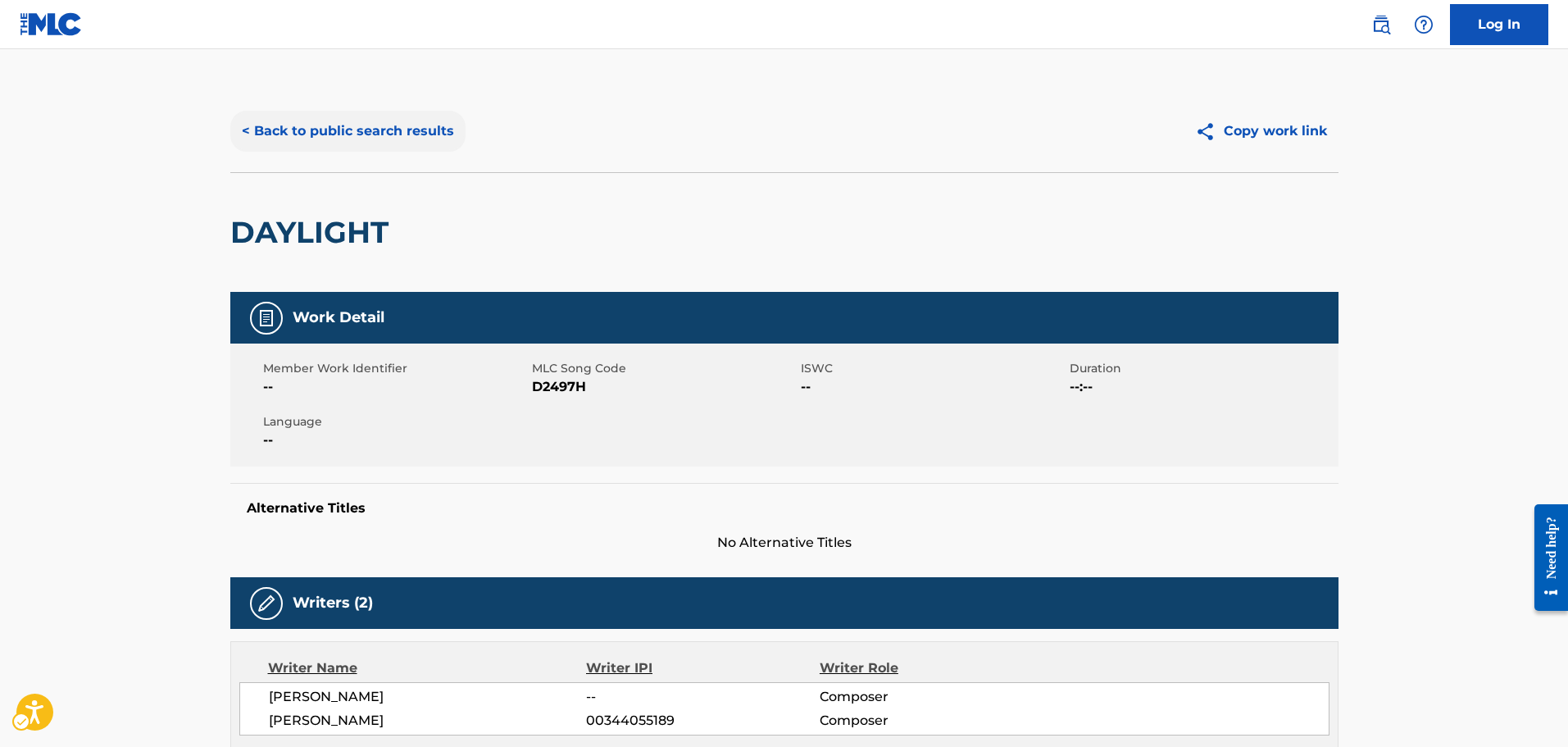
drag, startPoint x: 349, startPoint y: 154, endPoint x: 345, endPoint y: 146, distance: 8.9
click at [348, 152] on div "< Back to public search results Copy work link" at bounding box center [784, 130] width 1108 height 82
click at [342, 142] on button "< Back to public search results" at bounding box center [348, 130] width 235 height 41
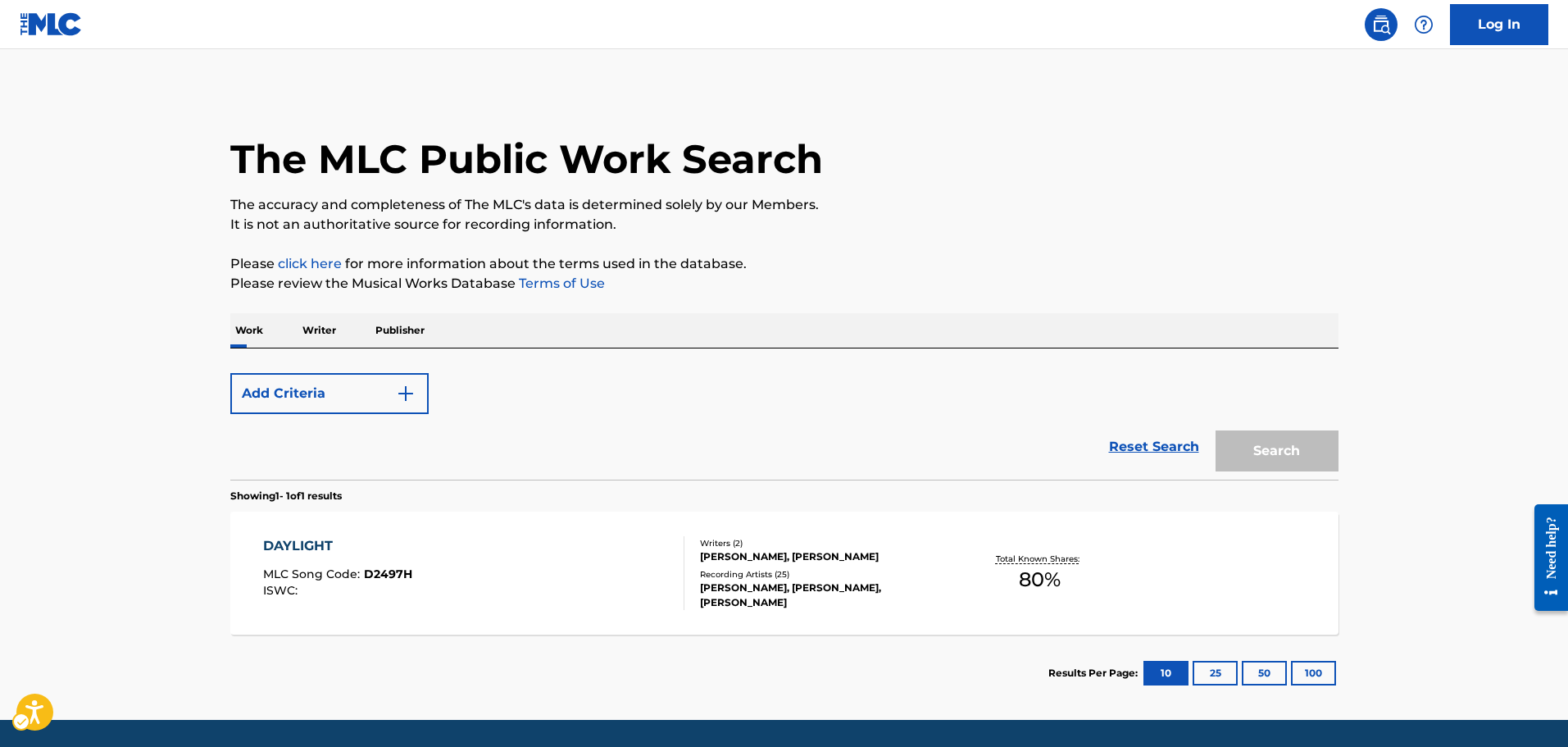
scroll to position [52, 0]
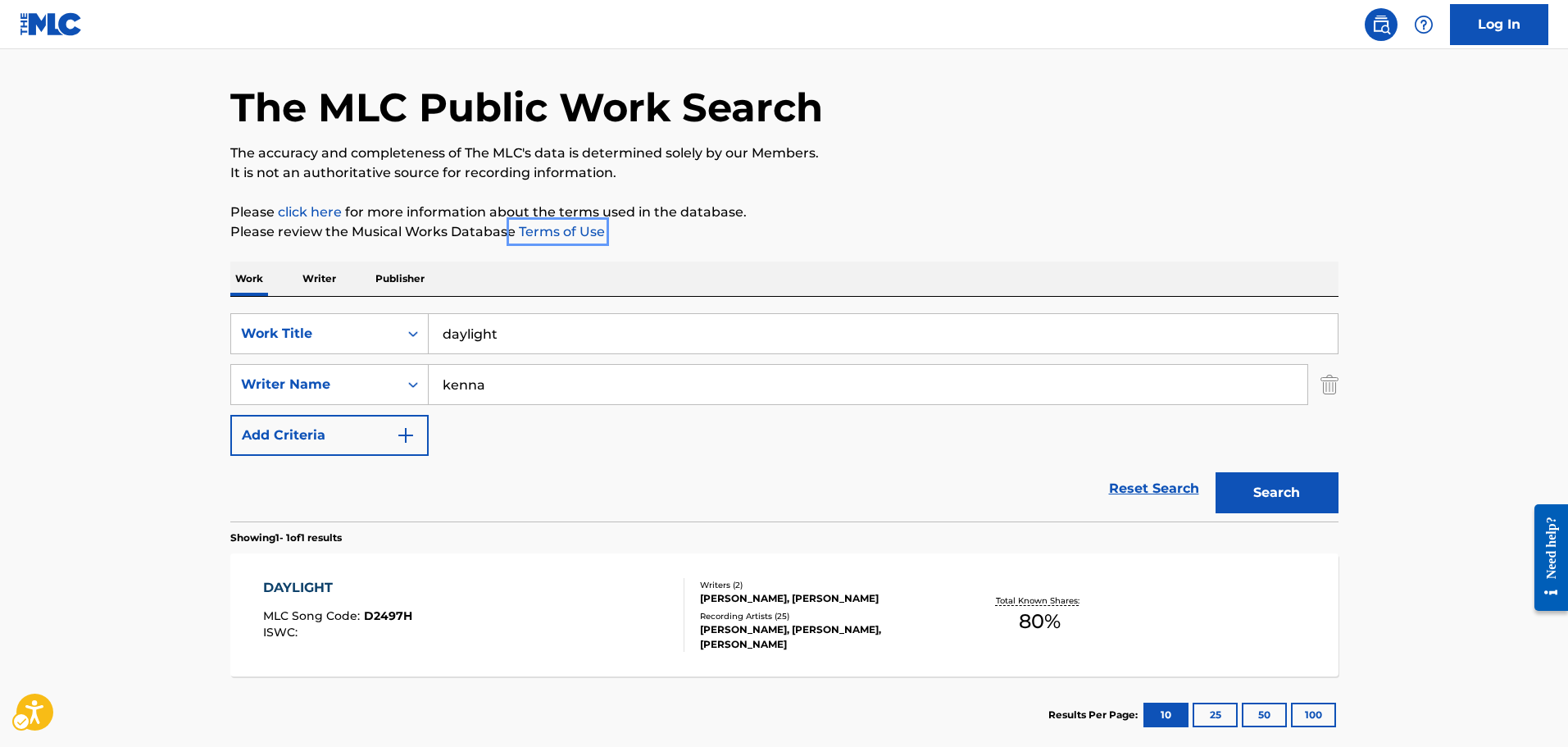
click at [563, 238] on link "Terms of Use" at bounding box center [560, 231] width 90 height 15
click at [766, 121] on h1 "The MLC Public Work Search" at bounding box center [526, 108] width 592 height 49
click at [789, 118] on h1 "The MLC Public Work Search" at bounding box center [526, 108] width 592 height 49
click at [822, 162] on p "The accuracy and completeness of The MLC's data is determined solely by our Mem…" at bounding box center [784, 153] width 1108 height 20
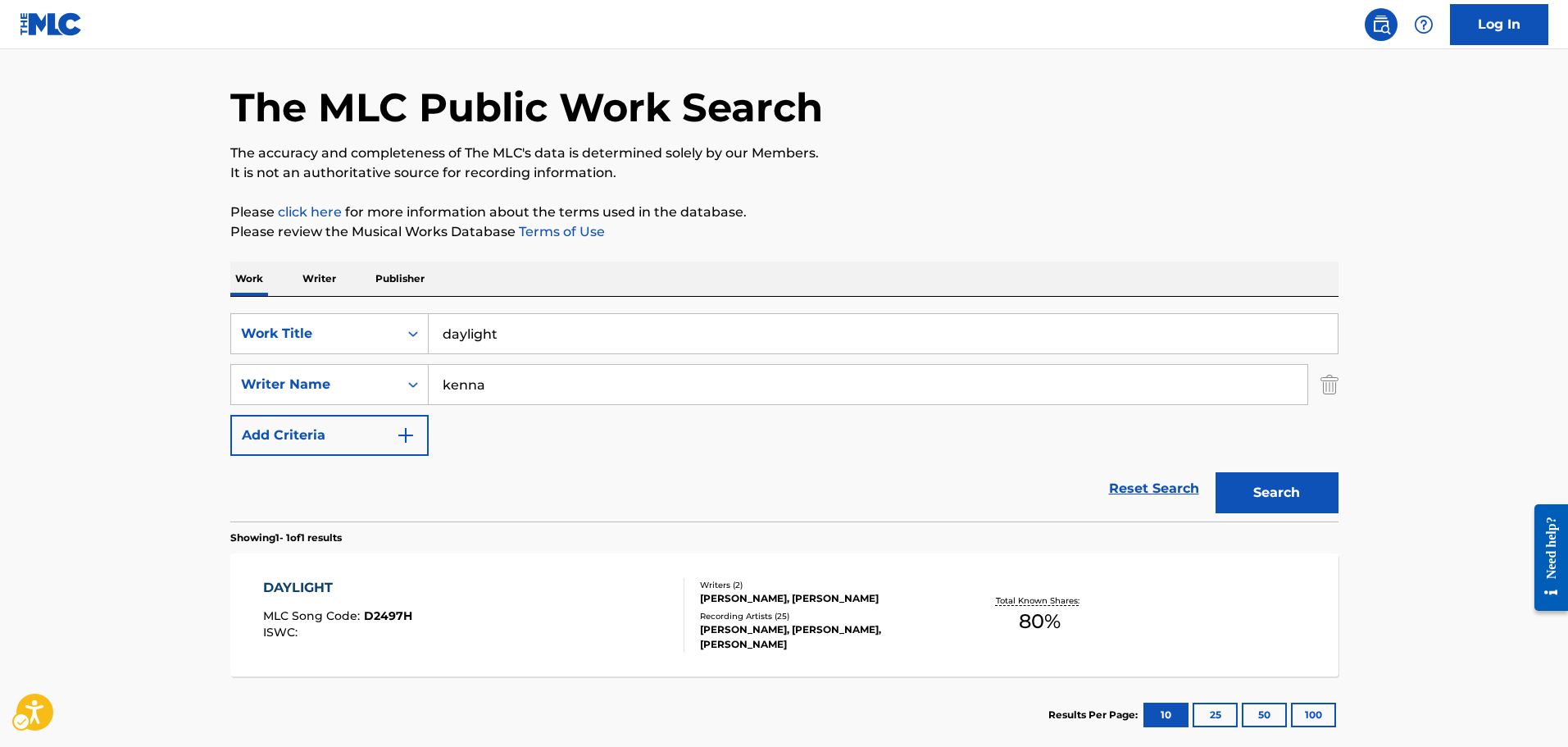
click at [821, 162] on p "The accuracy and completeness of The MLC's data is determined solely by our Mem…" at bounding box center [784, 153] width 1108 height 20
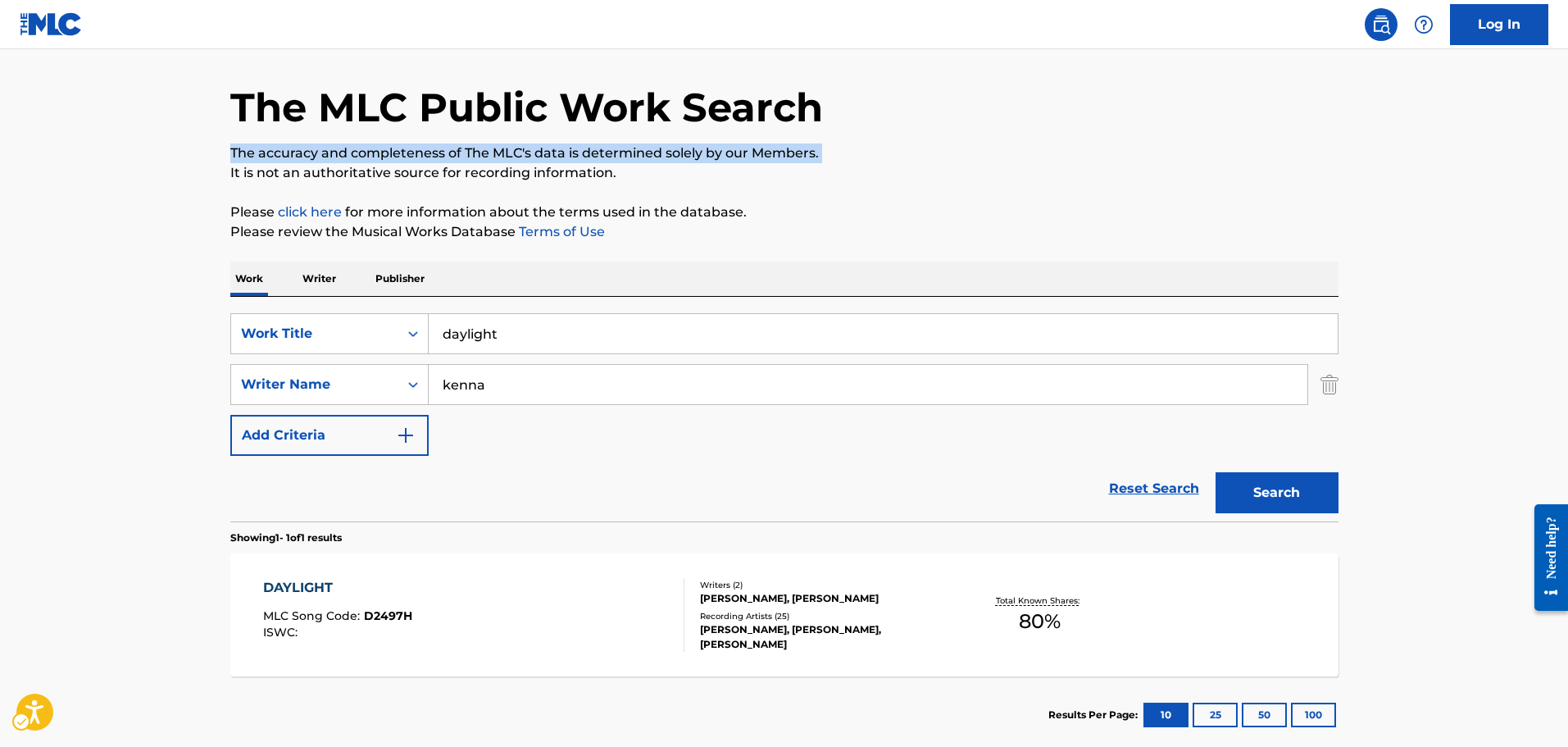
click at [821, 162] on p "The accuracy and completeness of The MLC's data is determined solely by our Mem…" at bounding box center [784, 153] width 1108 height 20
click at [810, 155] on p "The accuracy and completeness of The MLC's data is determined solely by our Mem…" at bounding box center [784, 153] width 1108 height 20
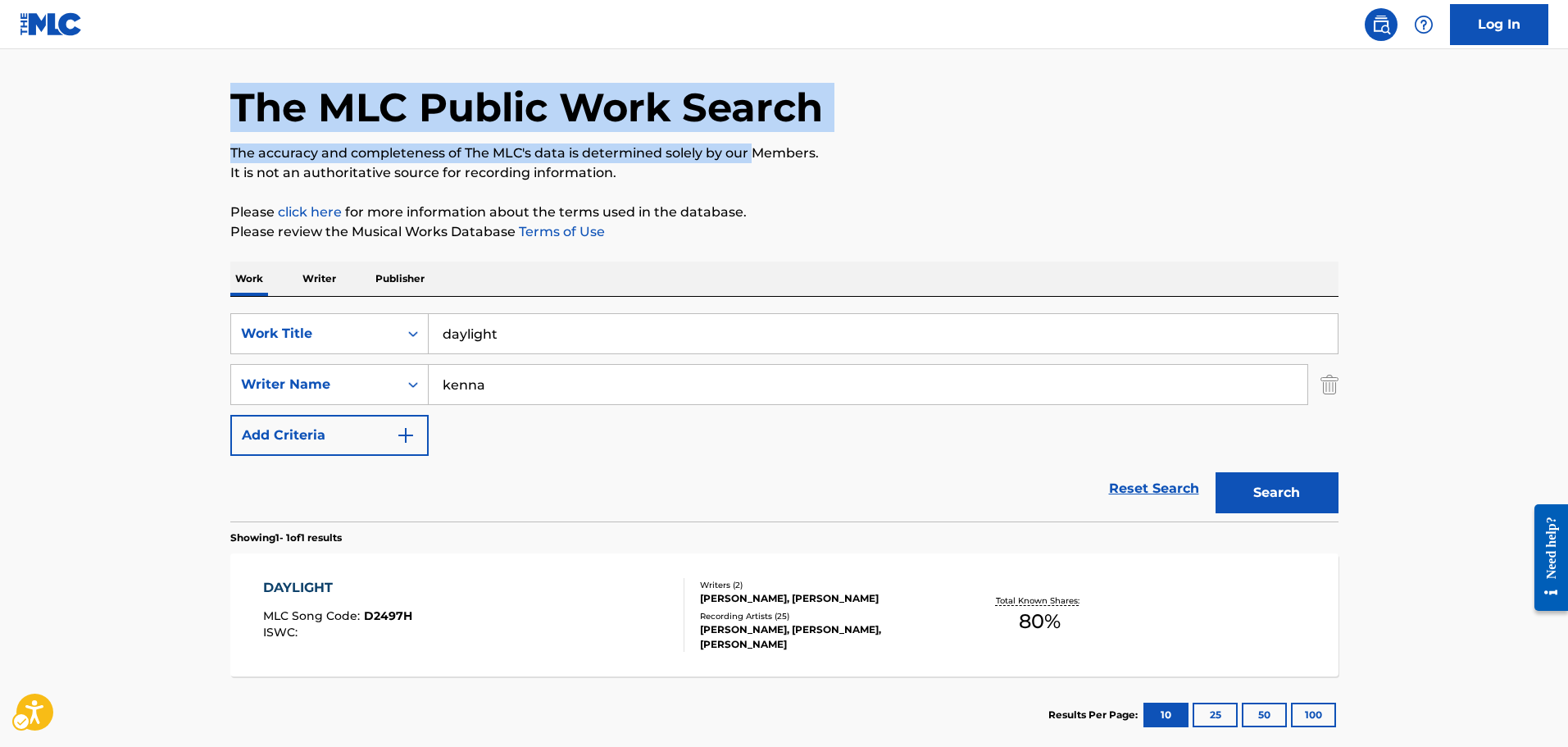
drag, startPoint x: 754, startPoint y: 162, endPoint x: 208, endPoint y: 123, distance: 547.4
click at [208, 123] on main "The MLC Public Work Search The accuracy and completeness of The MLC's data is d…" at bounding box center [784, 379] width 1568 height 764
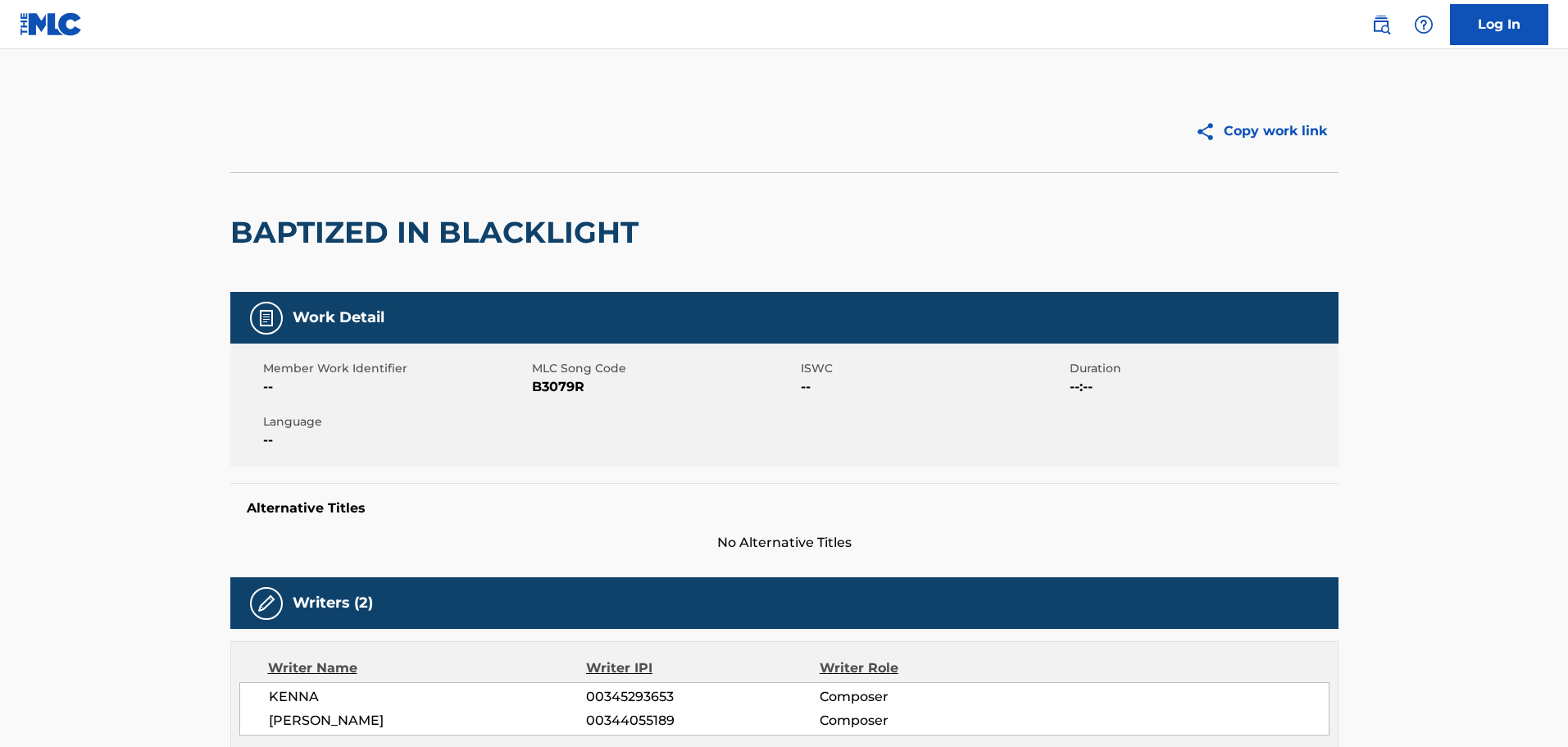
click at [577, 378] on span "B3079R" at bounding box center [664, 386] width 264 height 20
copy span "B3079R"
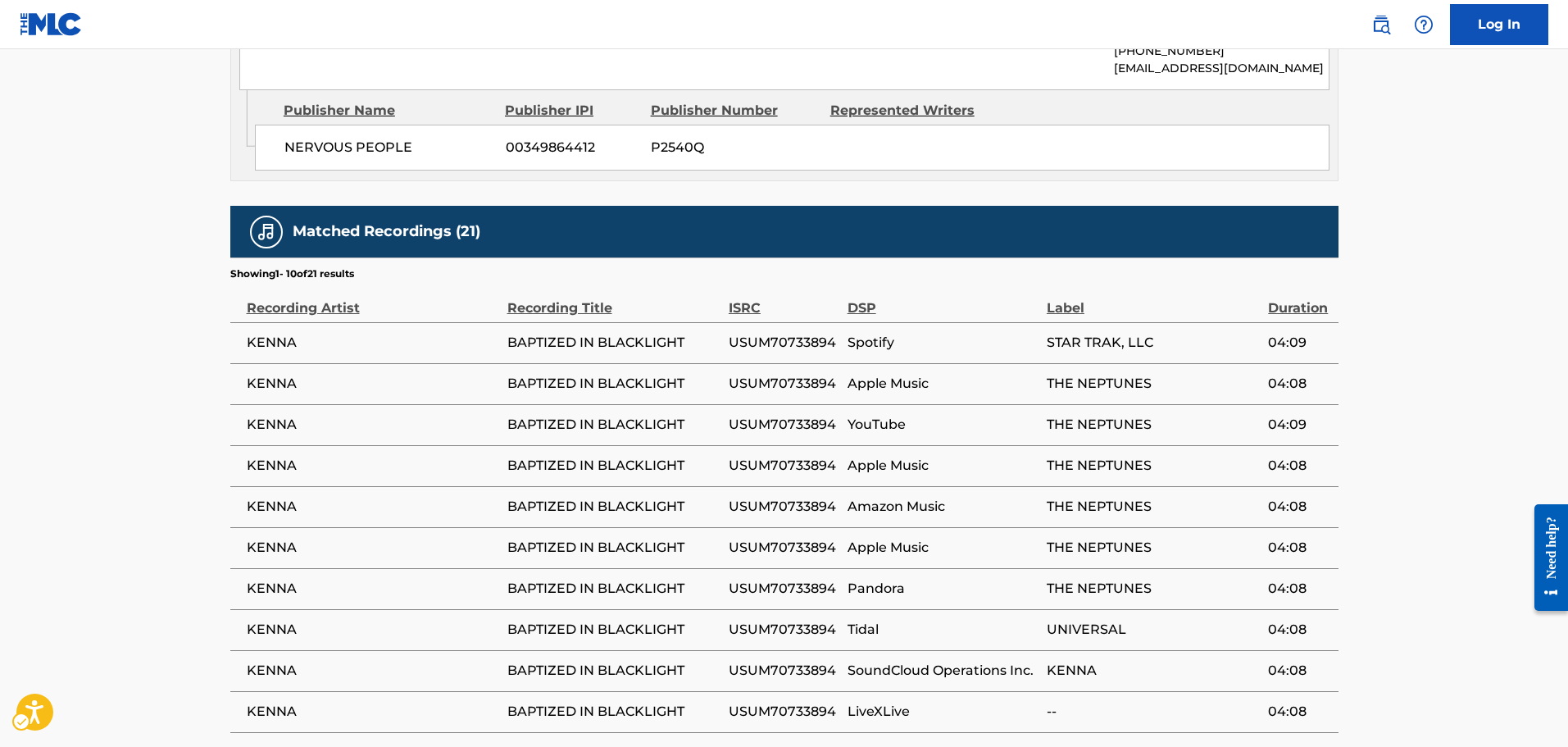
scroll to position [1324, 0]
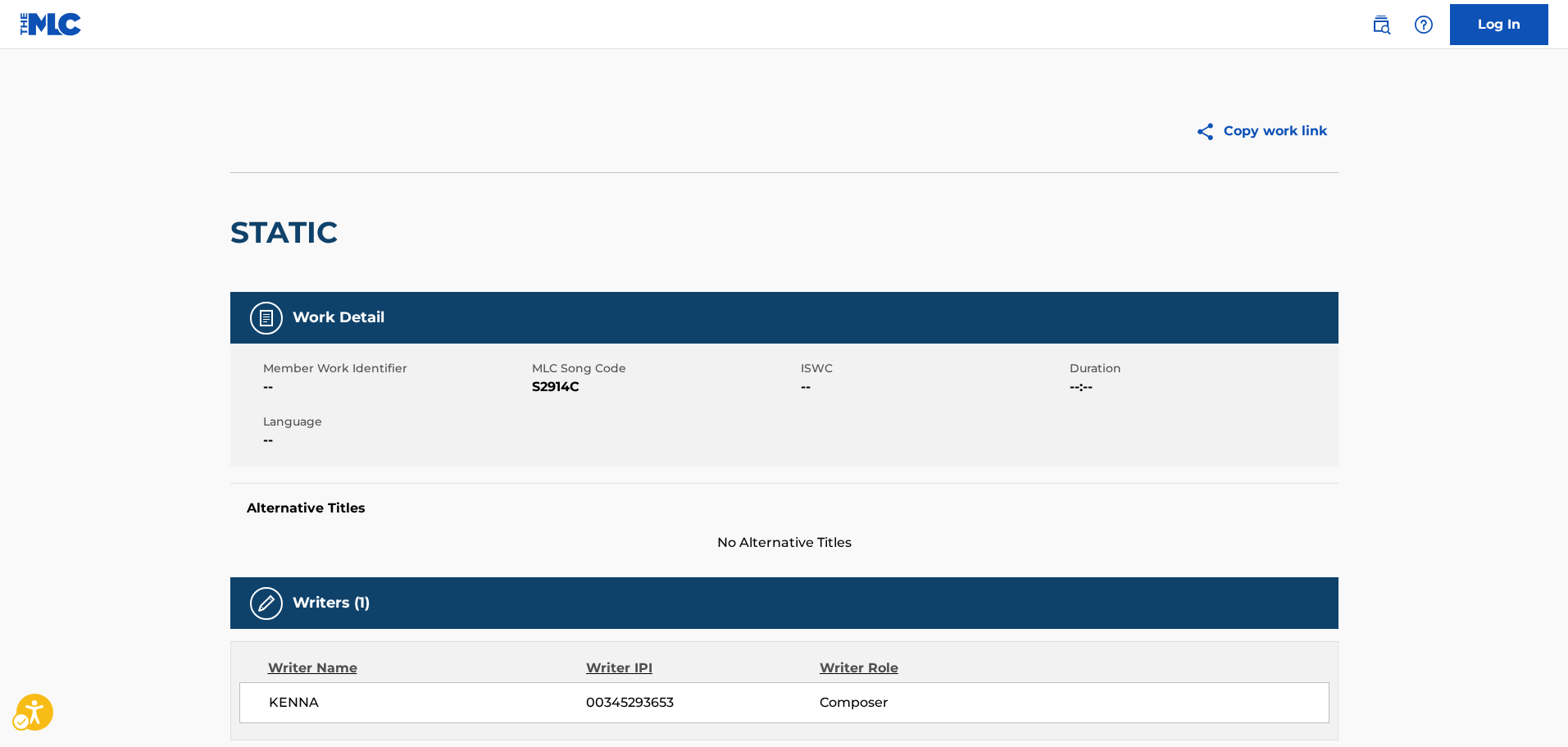
click at [560, 386] on span "MLC Song Code - S2914C" at bounding box center [664, 386] width 264 height 20
